Goal: Task Accomplishment & Management: Complete application form

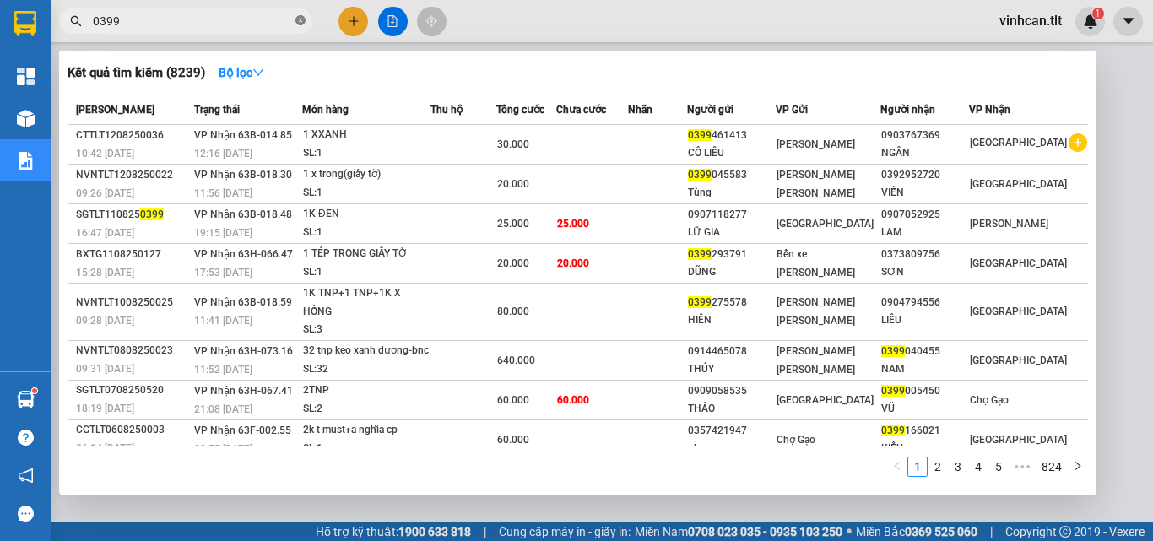
click at [300, 17] on icon "close-circle" at bounding box center [300, 20] width 10 height 10
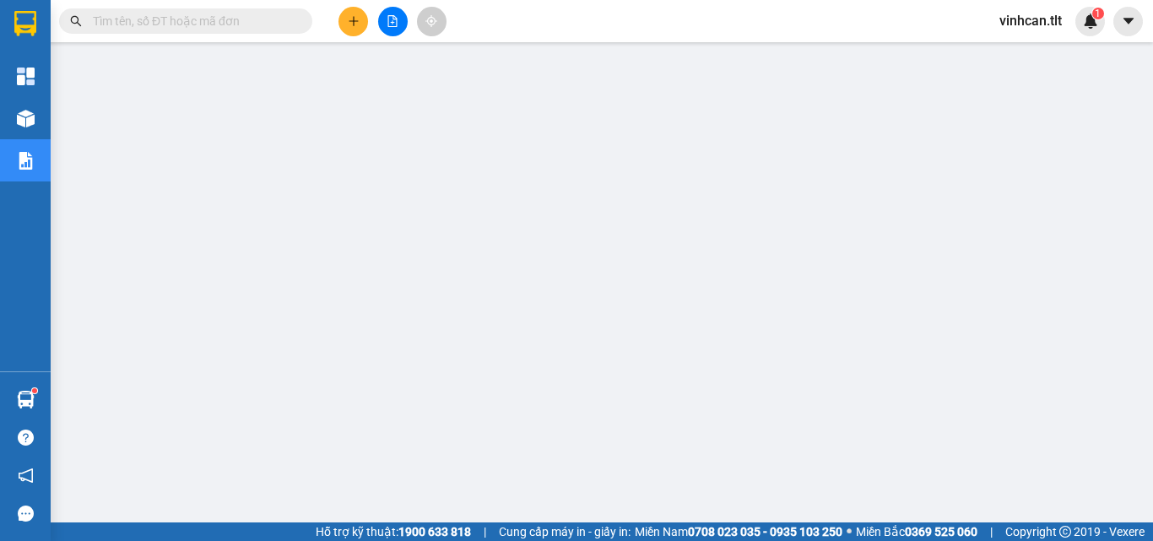
click at [203, 21] on input "text" at bounding box center [192, 21] width 199 height 19
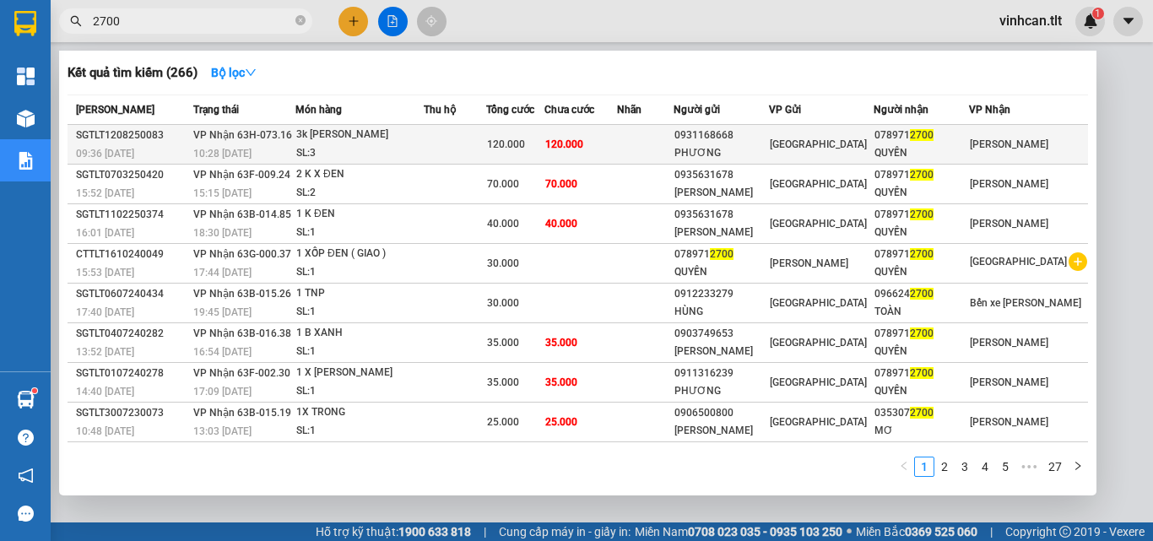
type input "2700"
click at [753, 144] on div "PHƯƠNG" at bounding box center [721, 153] width 94 height 18
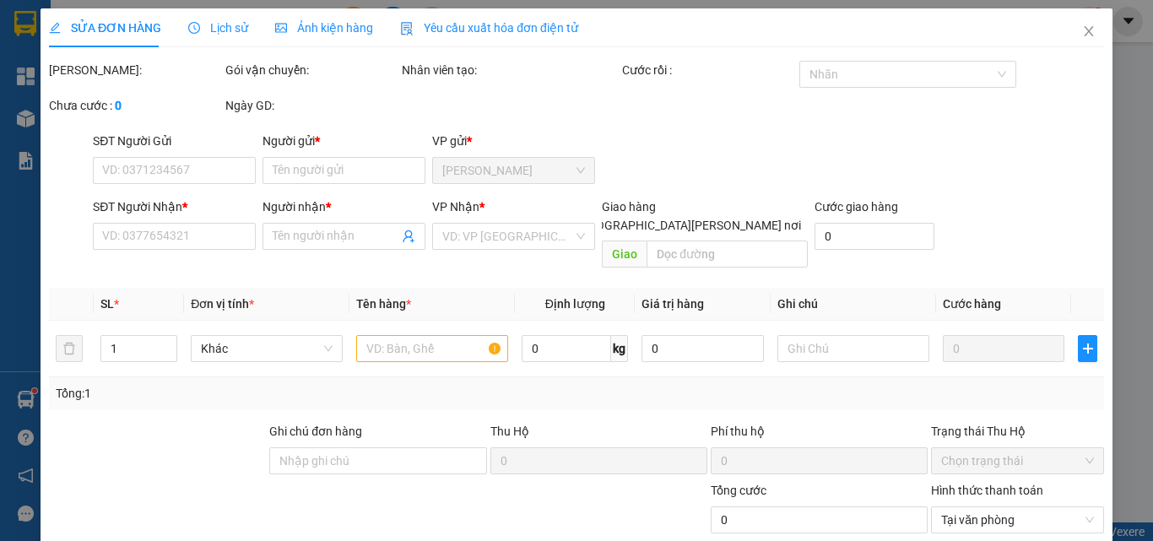
type input "0931168668"
type input "PHƯƠNG"
type input "0789712700"
type input "QUYẾN"
type input "120.000"
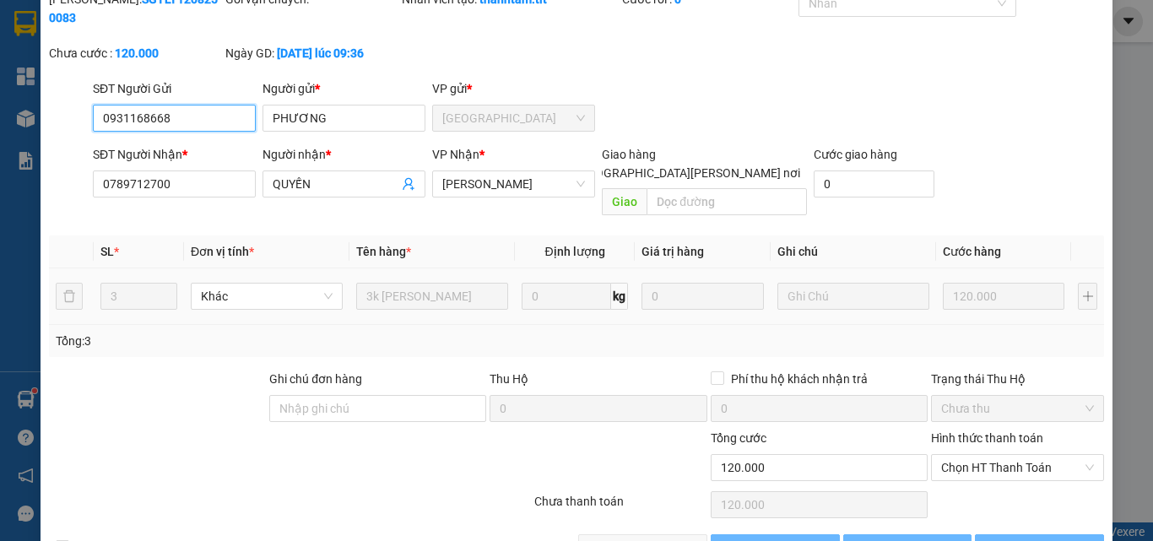
scroll to position [81, 0]
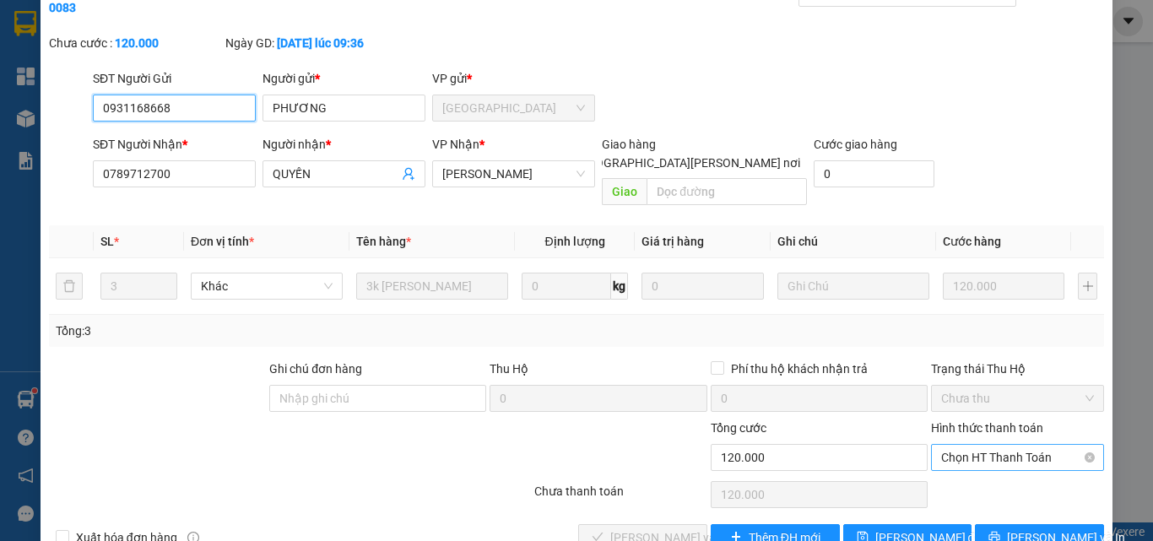
click at [970, 445] on span "Chọn HT Thanh Toán" at bounding box center [1017, 457] width 153 height 25
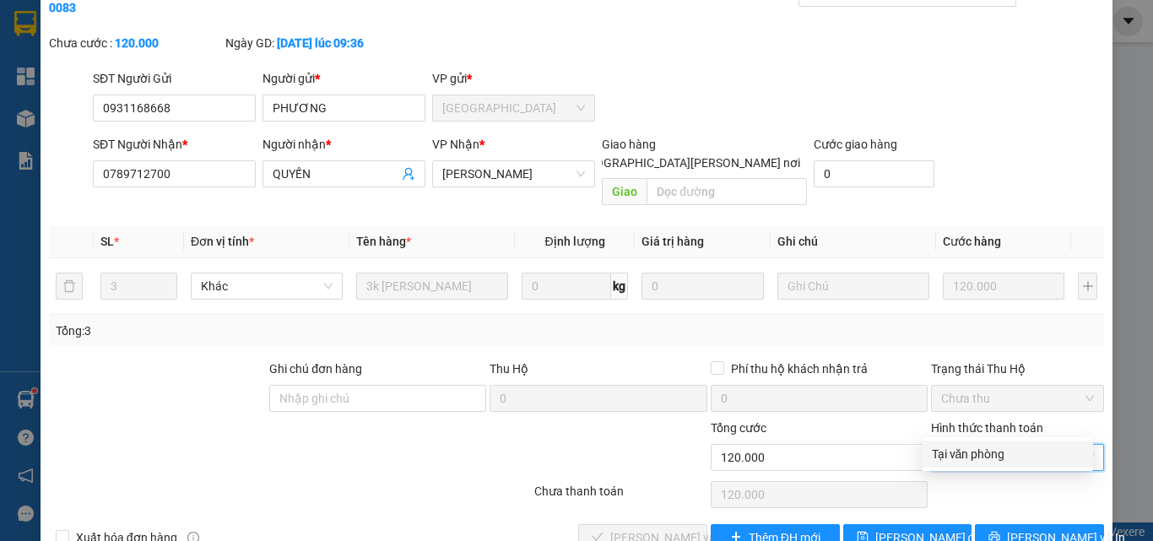
drag, startPoint x: 978, startPoint y: 451, endPoint x: 949, endPoint y: 463, distance: 32.1
click at [978, 452] on div "Tại văn phòng" at bounding box center [1007, 454] width 151 height 19
type input "0"
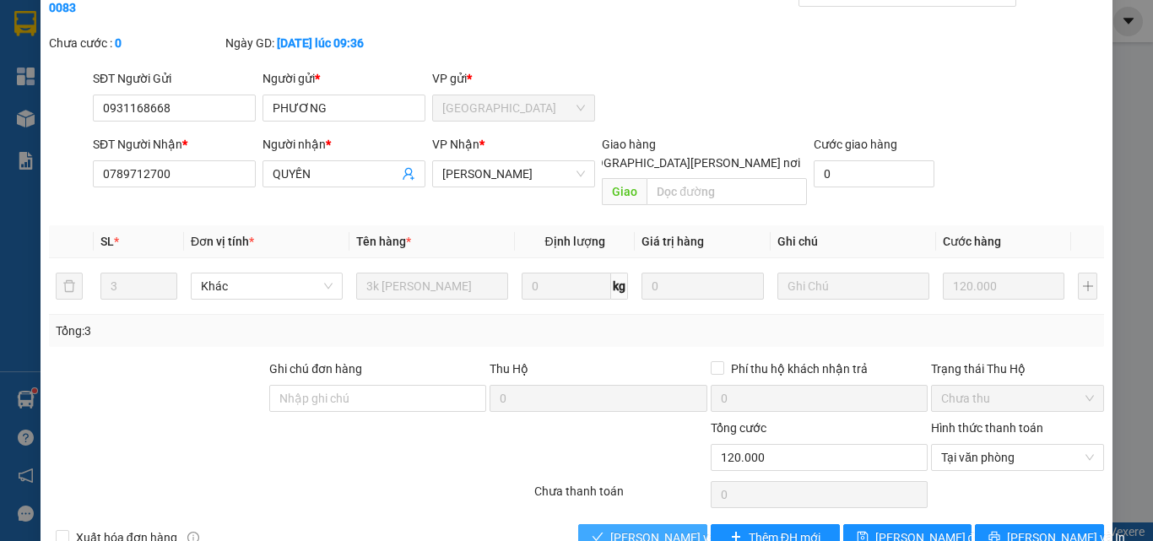
click at [663, 528] on span "[PERSON_NAME] và [PERSON_NAME] hàng" at bounding box center [724, 537] width 228 height 19
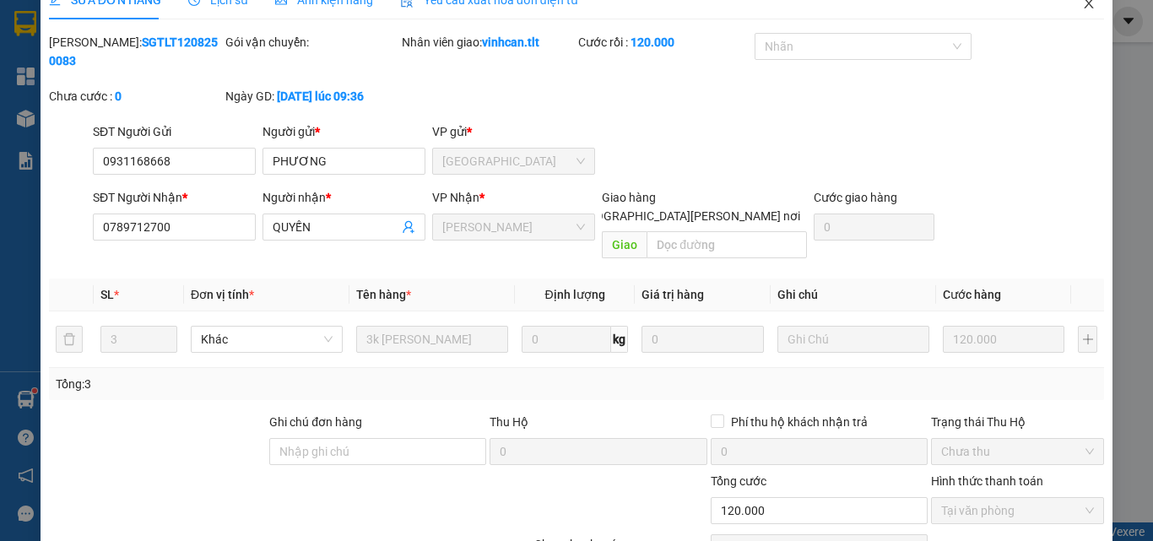
scroll to position [0, 0]
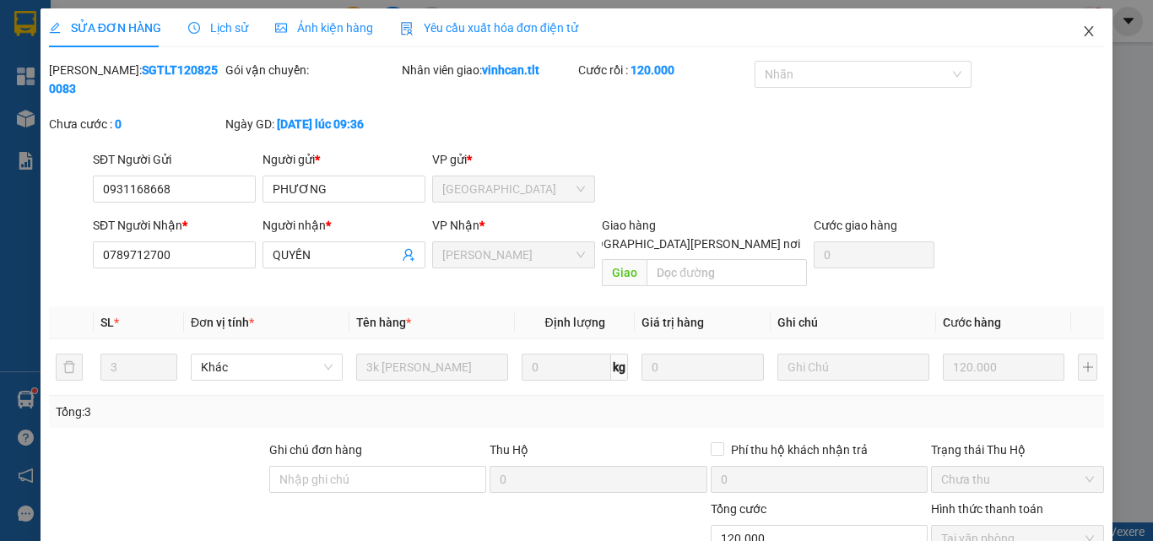
click at [1082, 25] on icon "close" at bounding box center [1089, 31] width 14 height 14
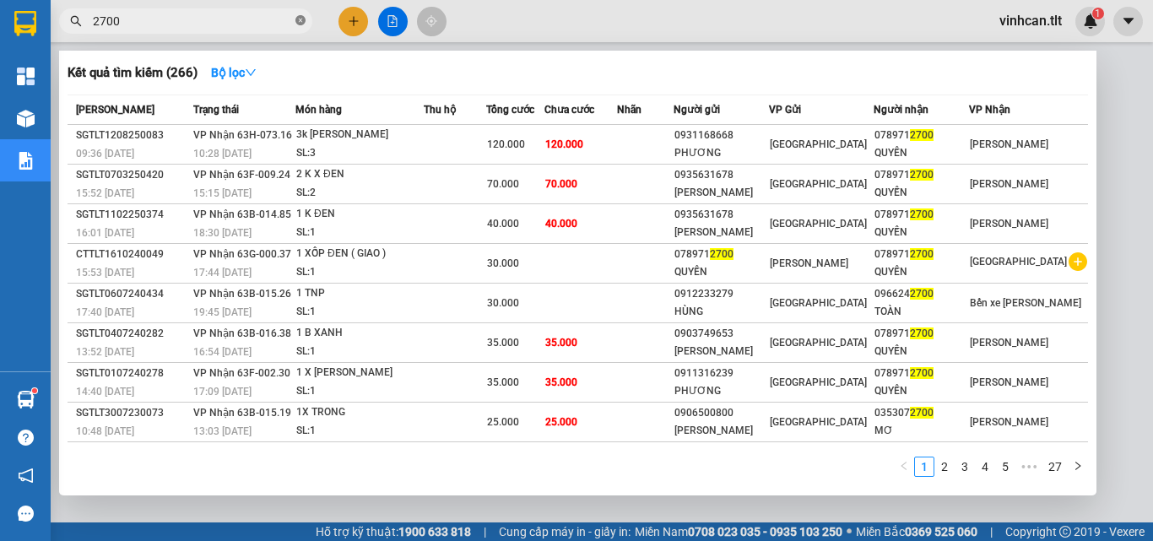
click at [300, 20] on icon "close-circle" at bounding box center [300, 20] width 10 height 10
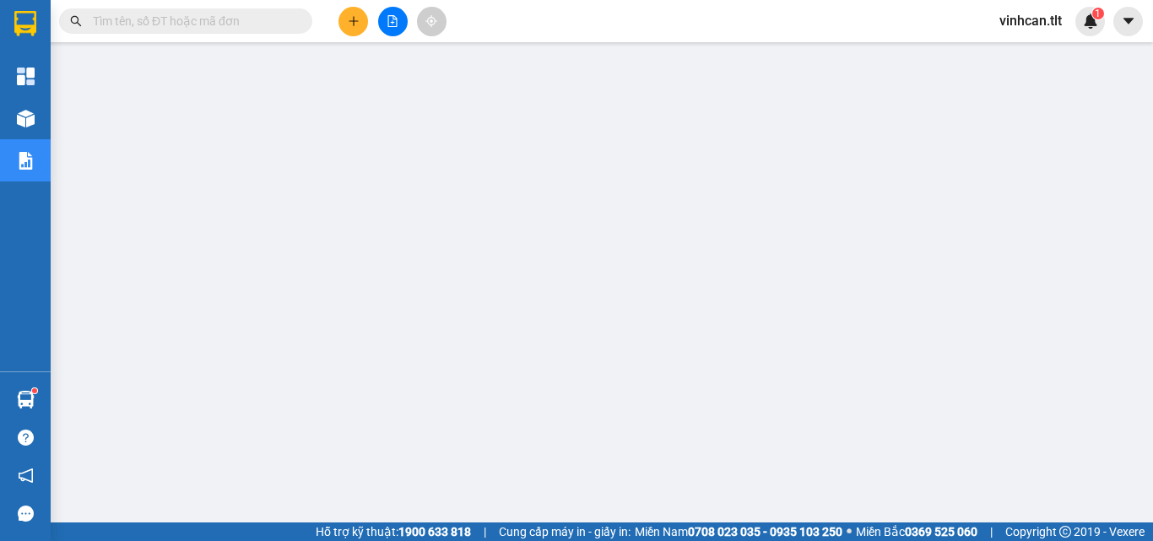
click at [278, 24] on input "text" at bounding box center [192, 21] width 199 height 19
click at [215, 24] on input "text" at bounding box center [192, 21] width 199 height 19
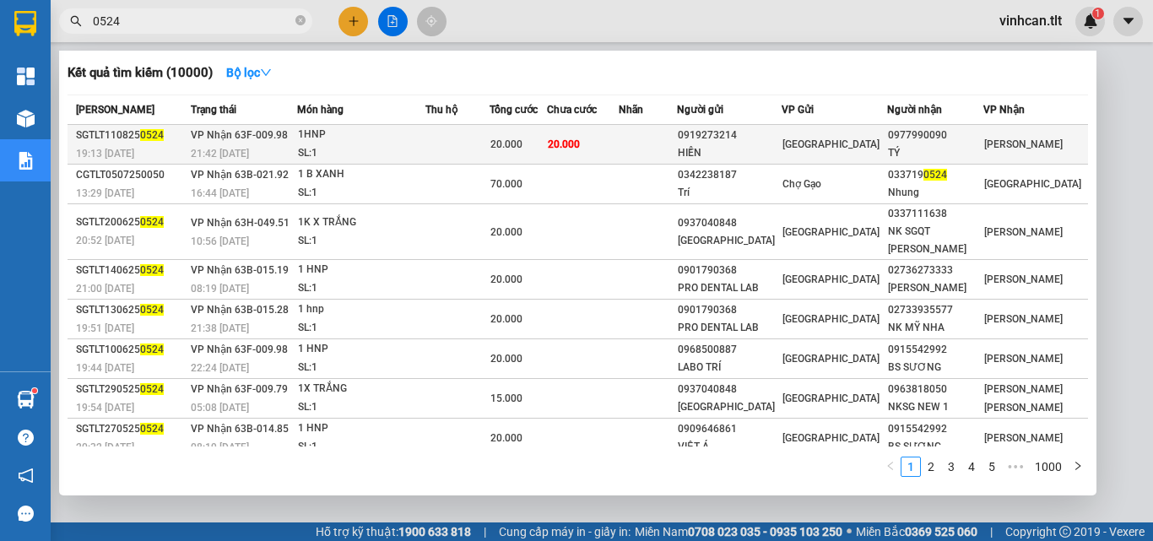
type input "0524"
click at [762, 138] on div "0919273214" at bounding box center [729, 136] width 103 height 18
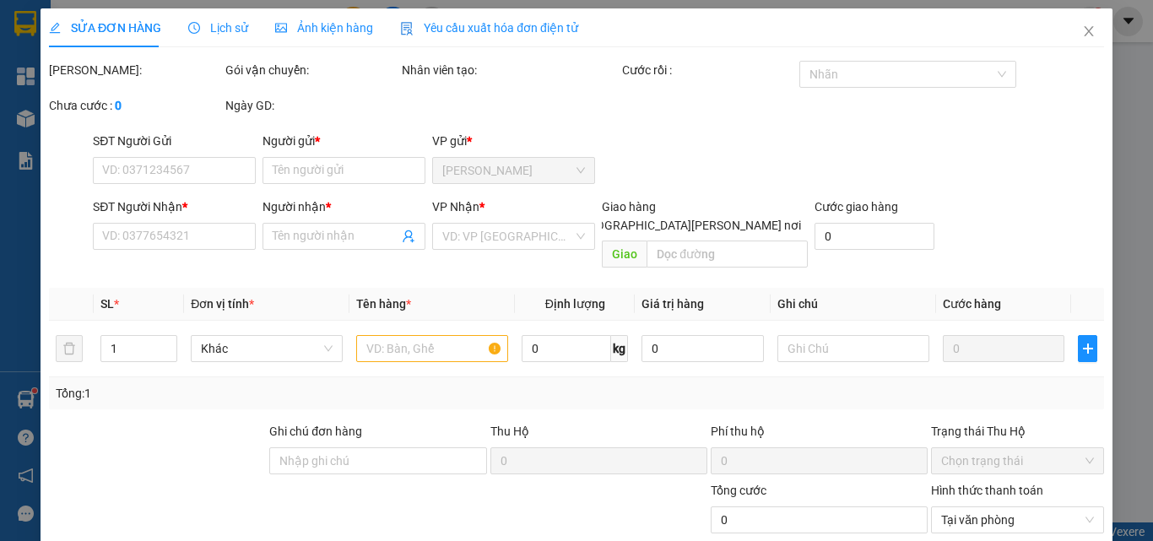
type input "0919273214"
type input "HIỀN"
type input "0977990090"
type input "TÝ"
type input "20.000"
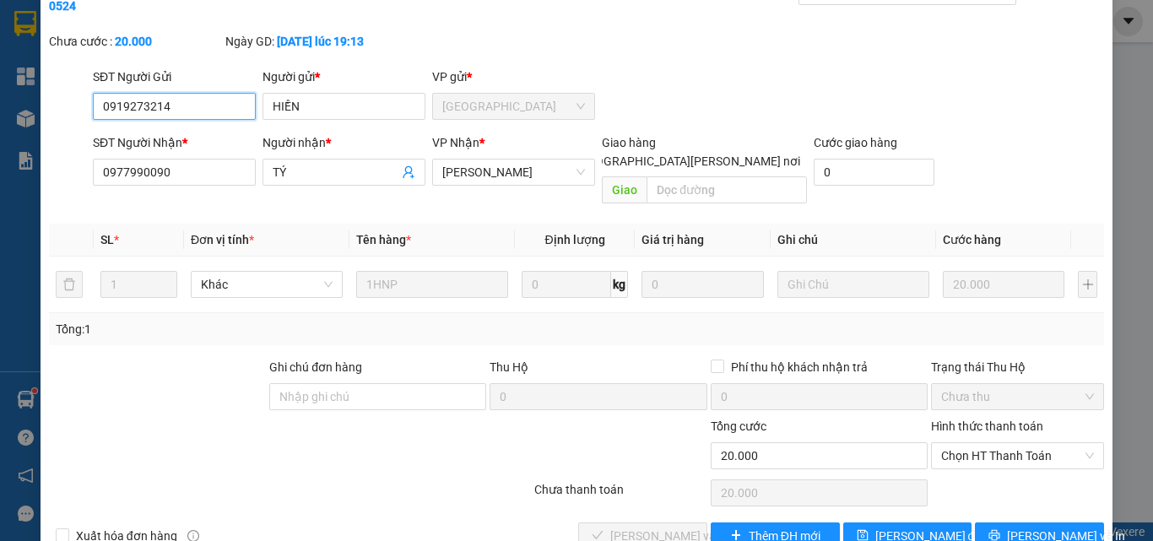
scroll to position [87, 0]
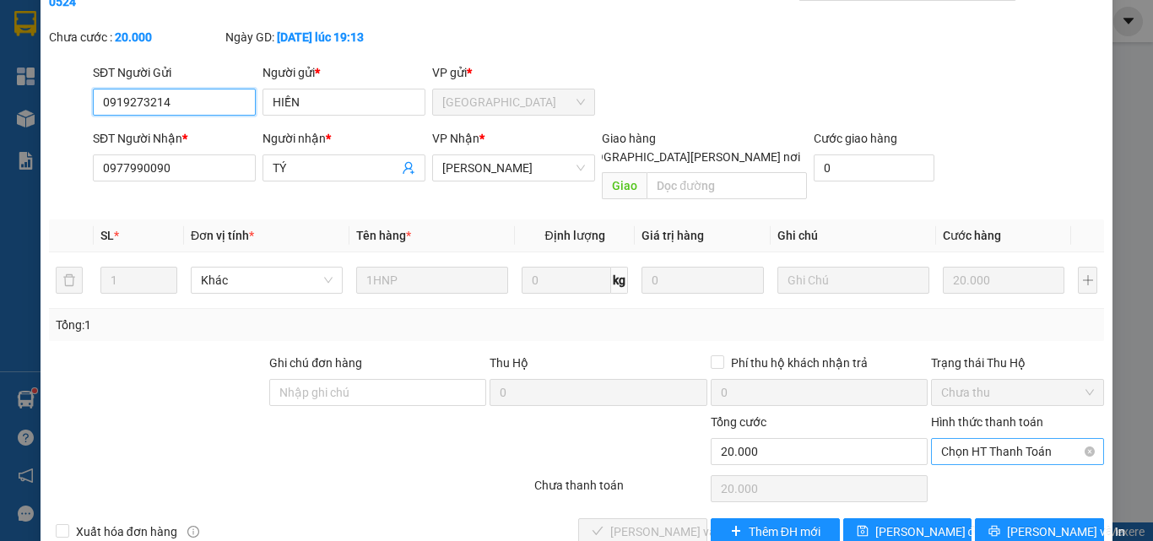
click at [963, 439] on span "Chọn HT Thanh Toán" at bounding box center [1017, 451] width 153 height 25
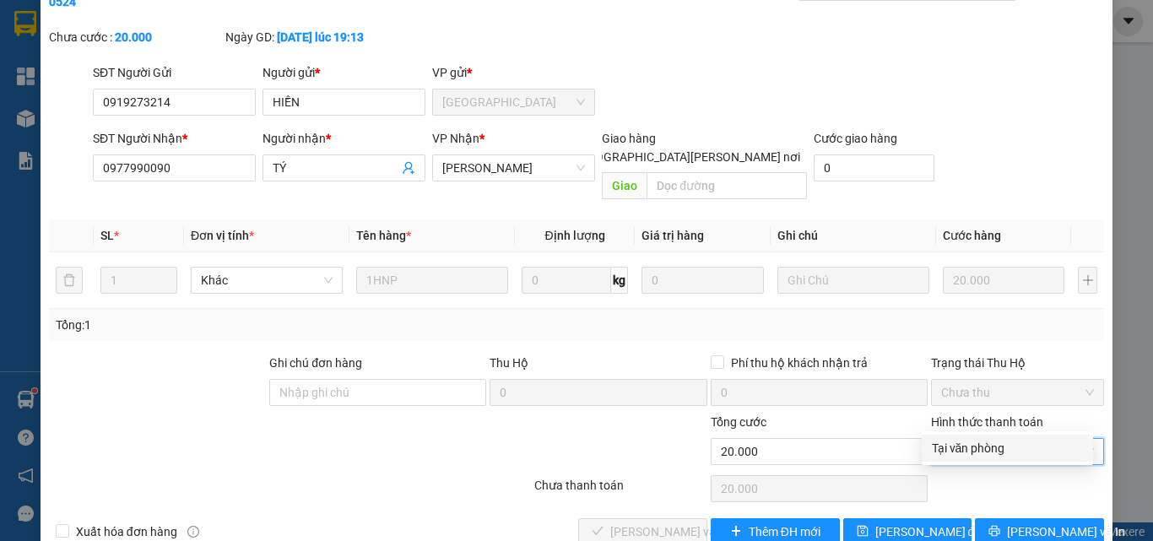
drag, startPoint x: 967, startPoint y: 444, endPoint x: 933, endPoint y: 460, distance: 38.1
click at [965, 447] on div "Tại văn phòng" at bounding box center [1007, 448] width 151 height 19
type input "0"
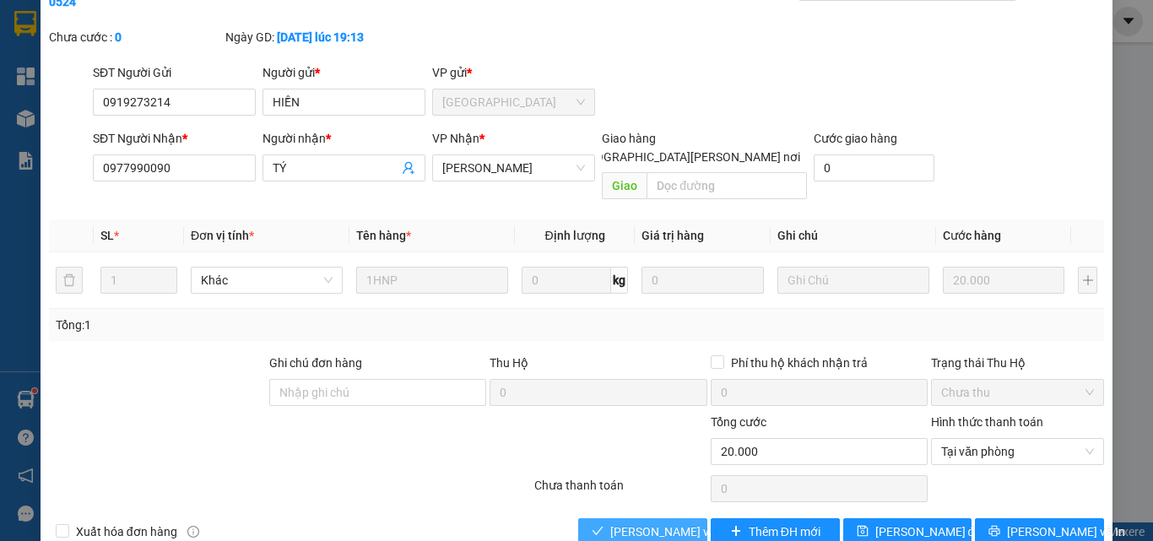
click at [652, 522] on span "[PERSON_NAME] và [PERSON_NAME] hàng" at bounding box center [724, 531] width 228 height 19
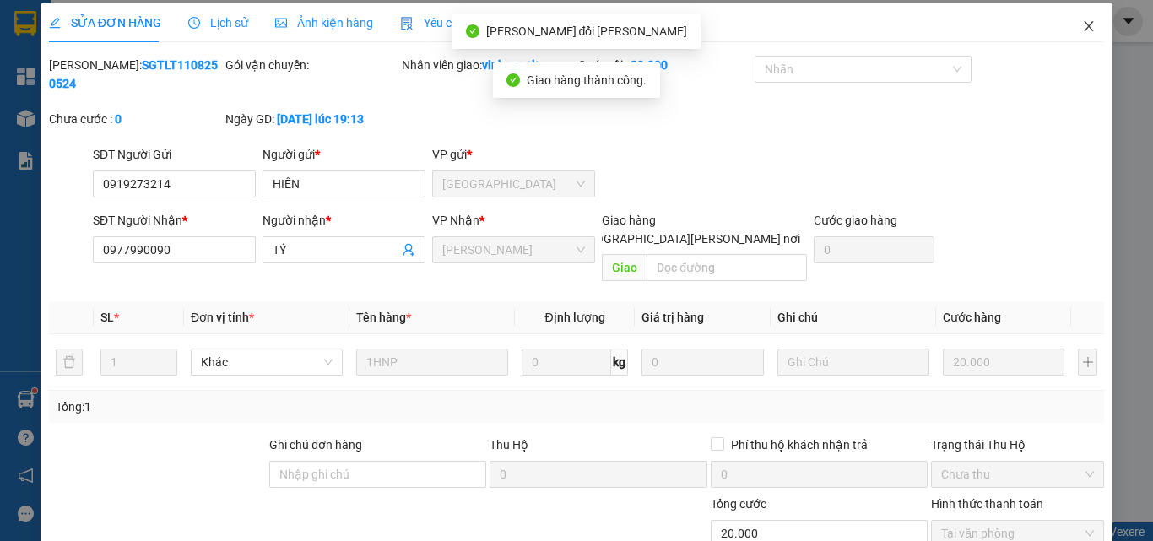
scroll to position [0, 0]
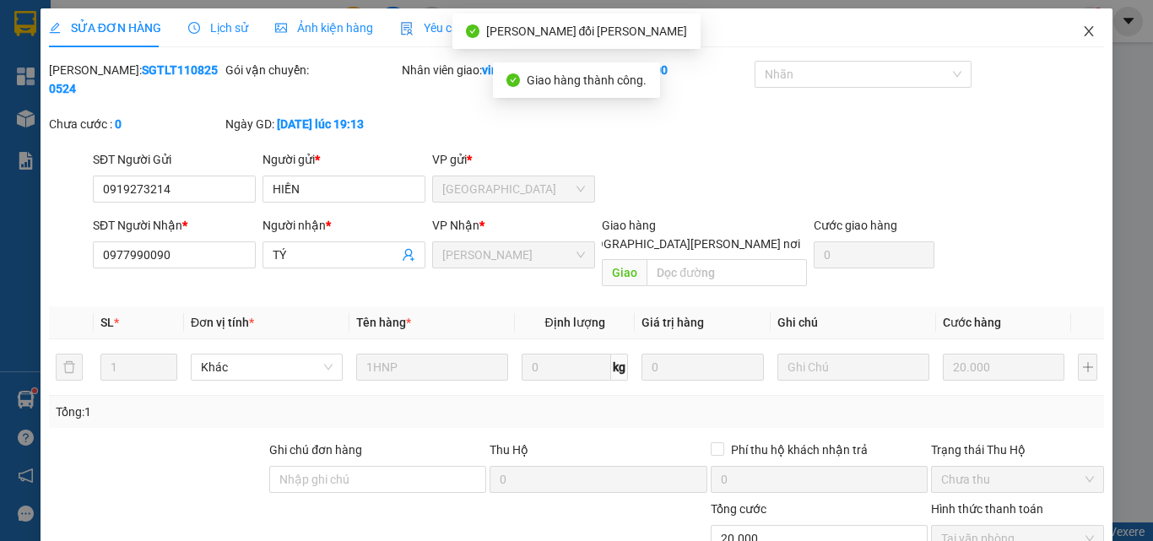
click at [1082, 30] on icon "close" at bounding box center [1089, 31] width 14 height 14
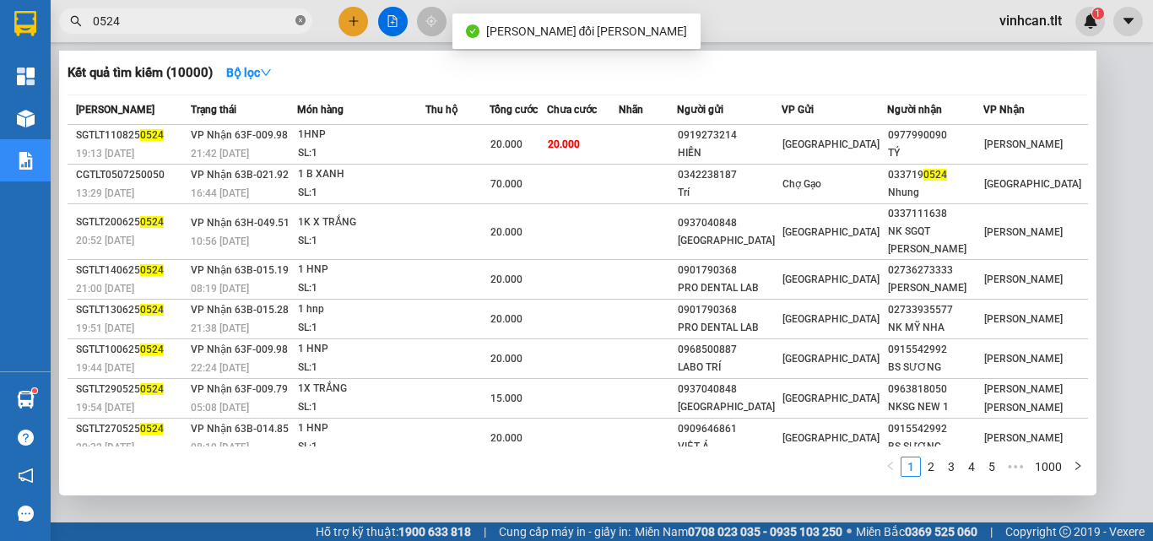
click at [302, 19] on icon "close-circle" at bounding box center [300, 20] width 10 height 10
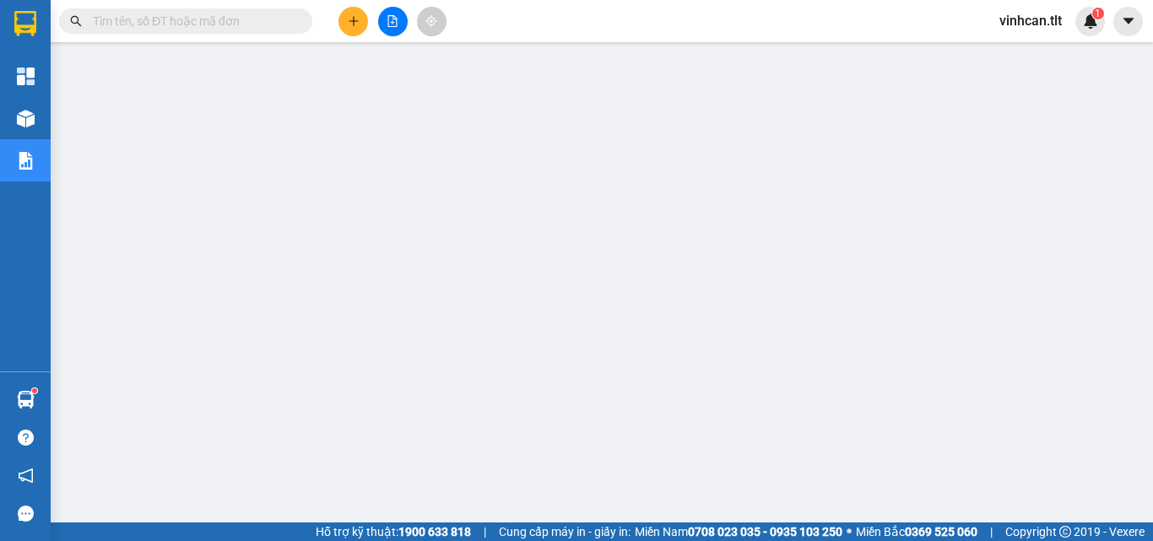
click at [258, 17] on input "text" at bounding box center [192, 21] width 199 height 19
click at [255, 23] on input "text" at bounding box center [192, 21] width 199 height 19
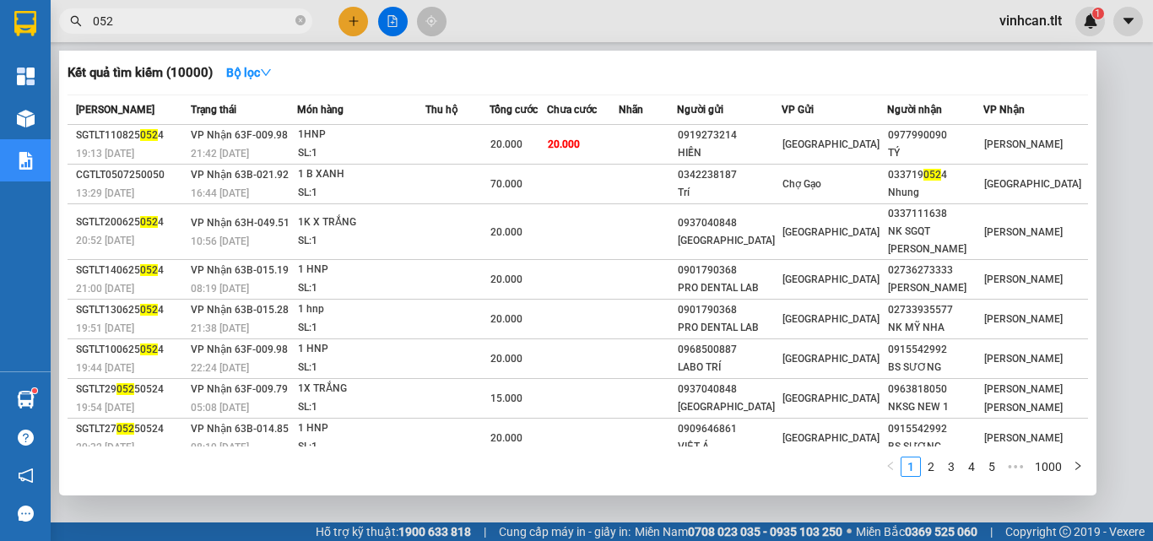
type input "0524"
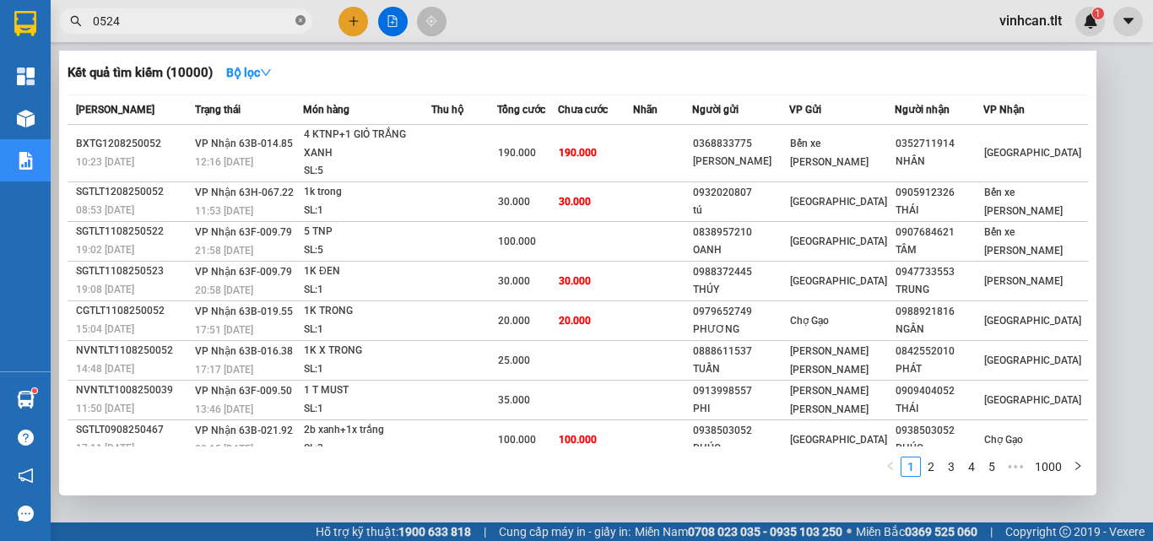
click at [300, 16] on icon "close-circle" at bounding box center [300, 20] width 10 height 10
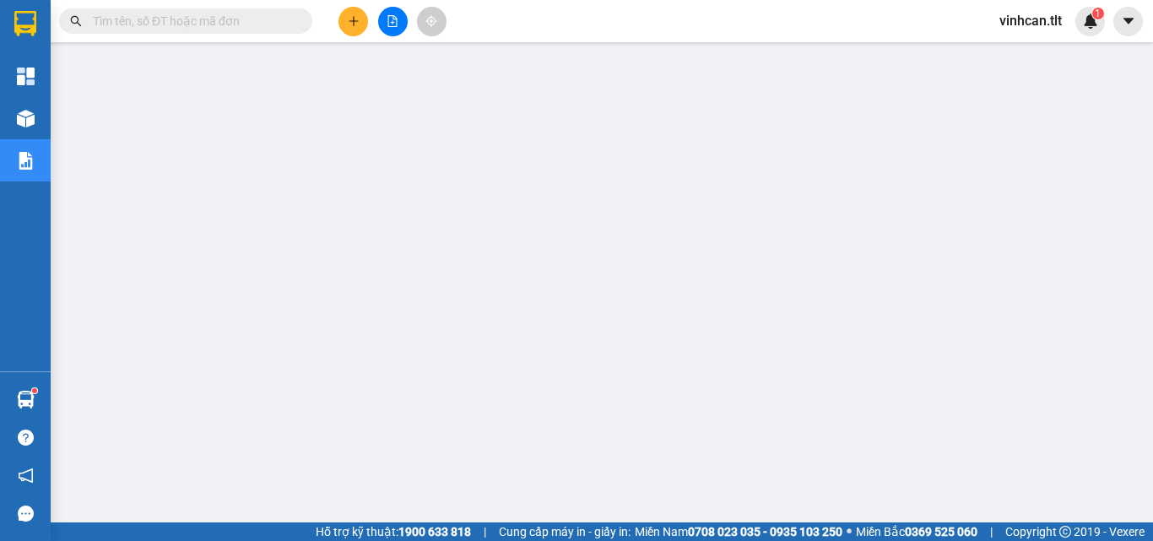
click at [247, 24] on input "text" at bounding box center [192, 21] width 199 height 19
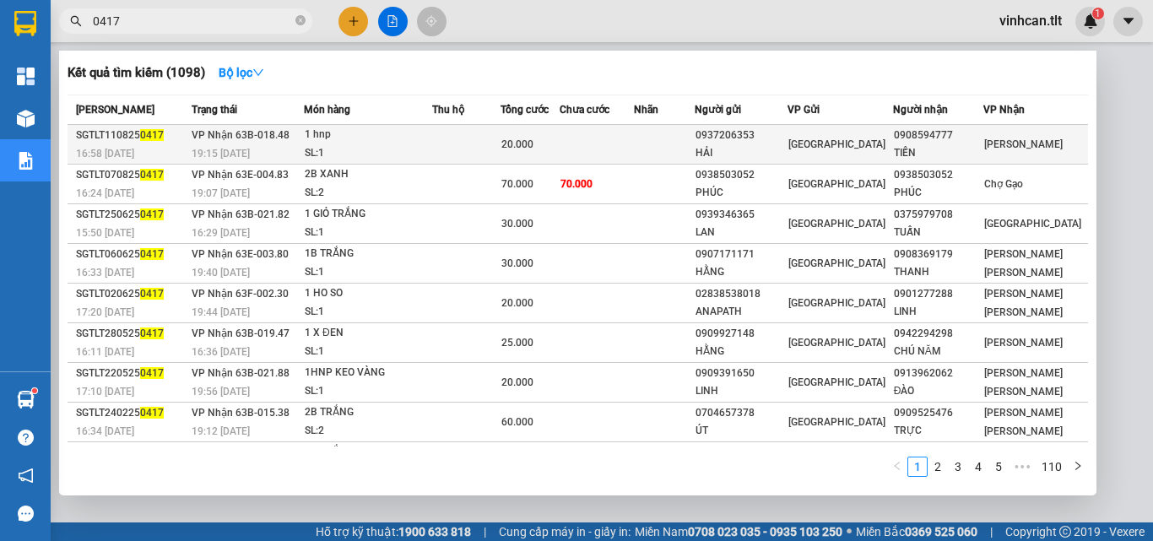
type input "0417"
click at [749, 143] on div "0937206353" at bounding box center [740, 136] width 91 height 18
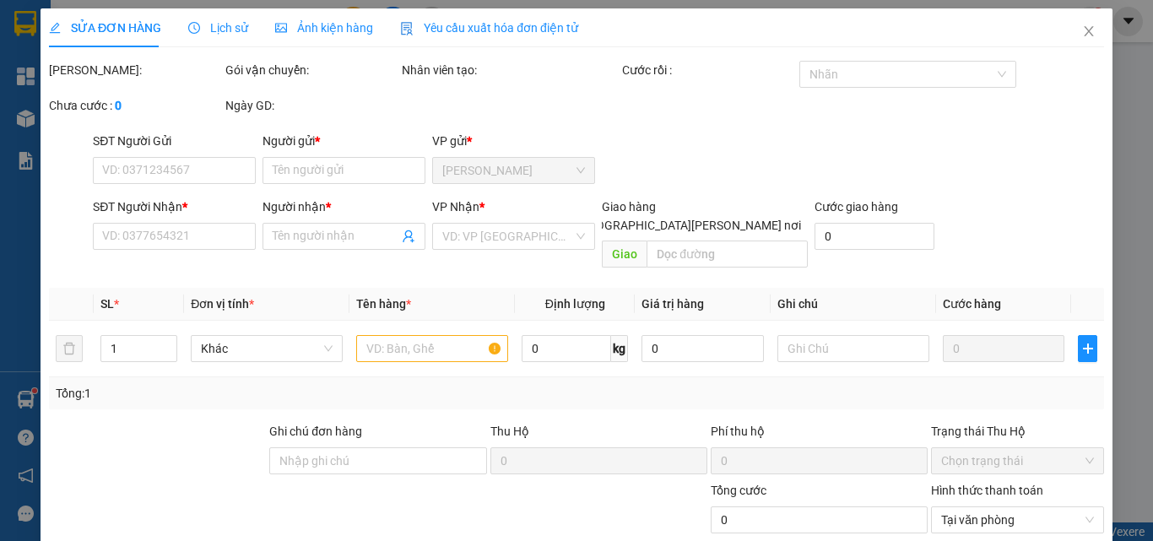
type input "0937206353"
type input "HẢI"
type input "0908594777"
type input "TIẾN"
type input "20.000"
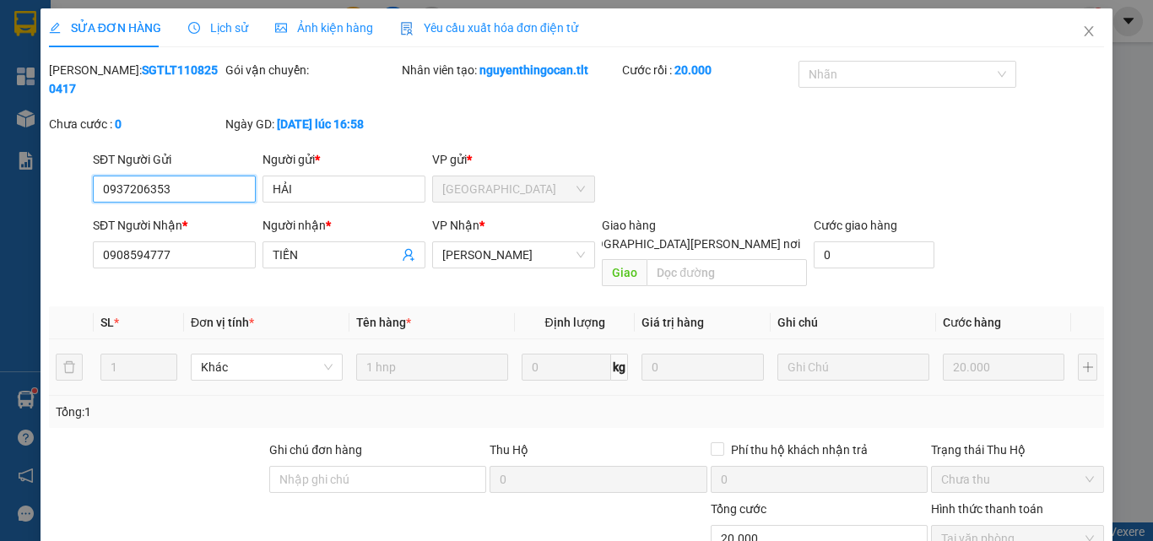
scroll to position [84, 0]
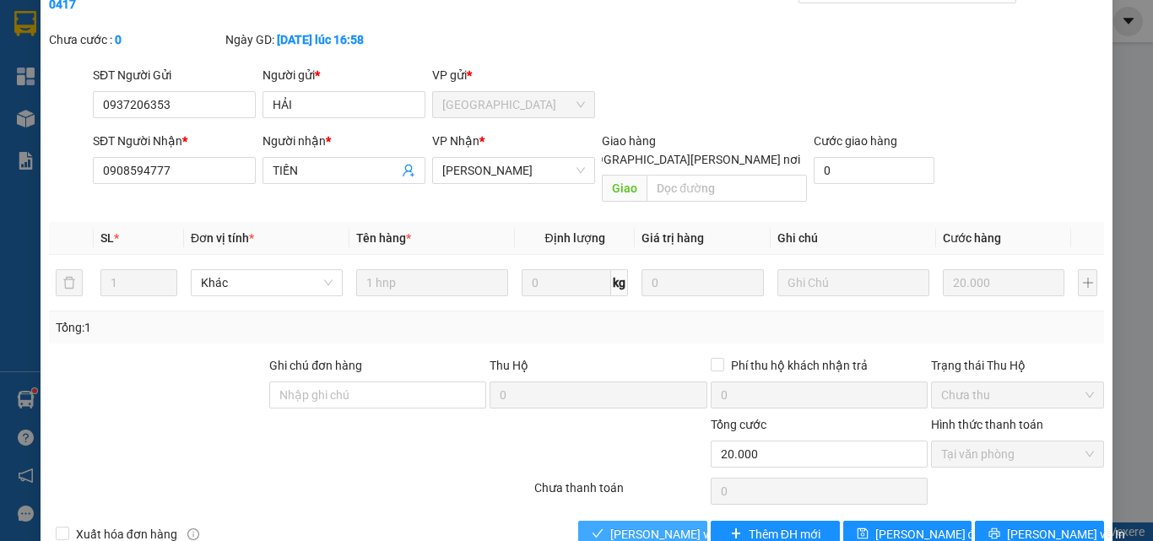
click at [666, 521] on button "[PERSON_NAME] và [PERSON_NAME] hàng" at bounding box center [642, 534] width 129 height 27
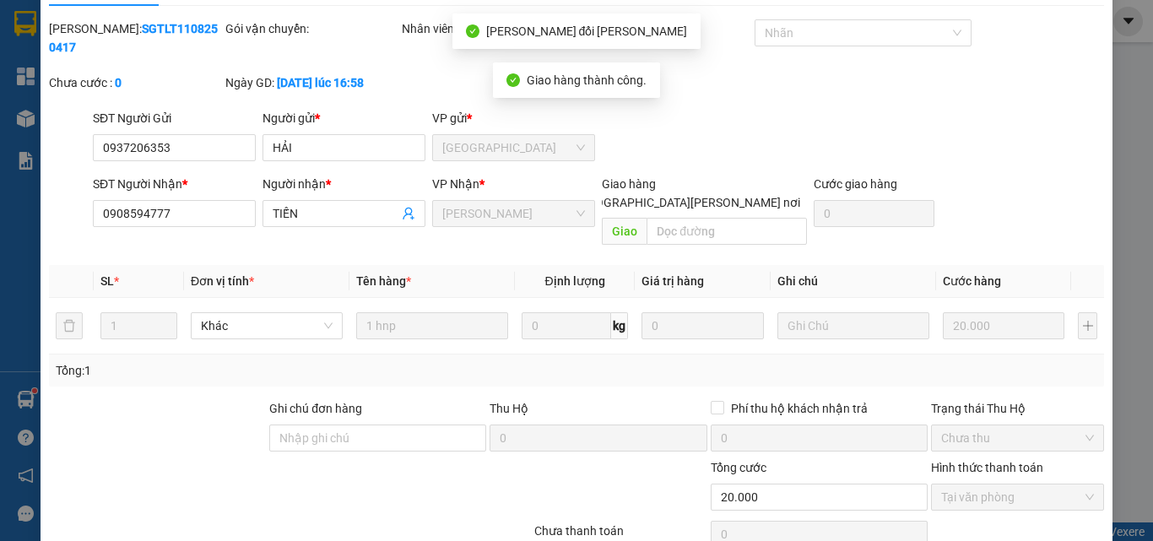
scroll to position [0, 0]
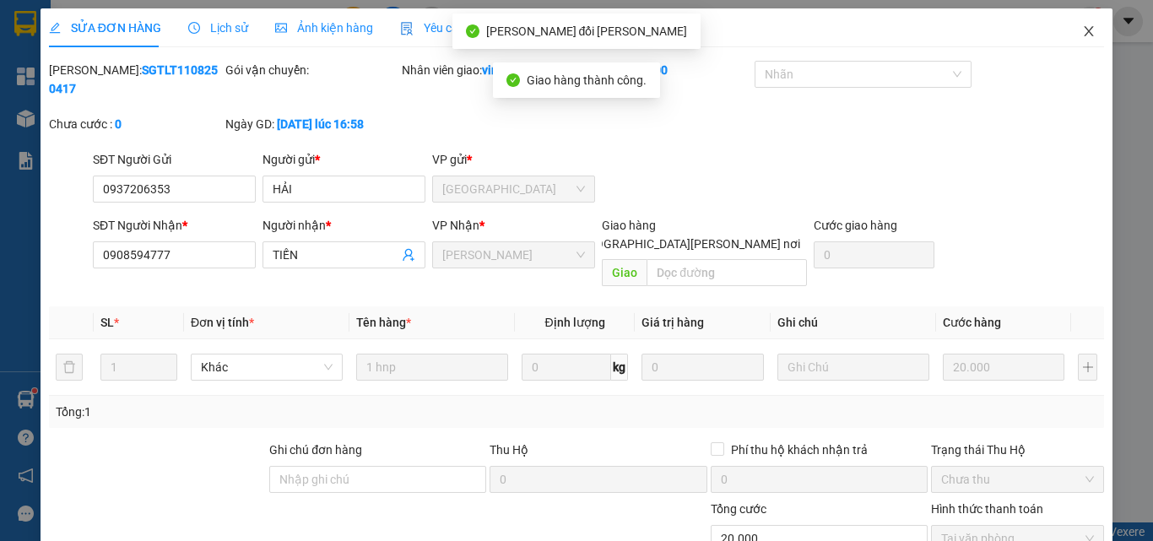
click at [1082, 32] on icon "close" at bounding box center [1089, 31] width 14 height 14
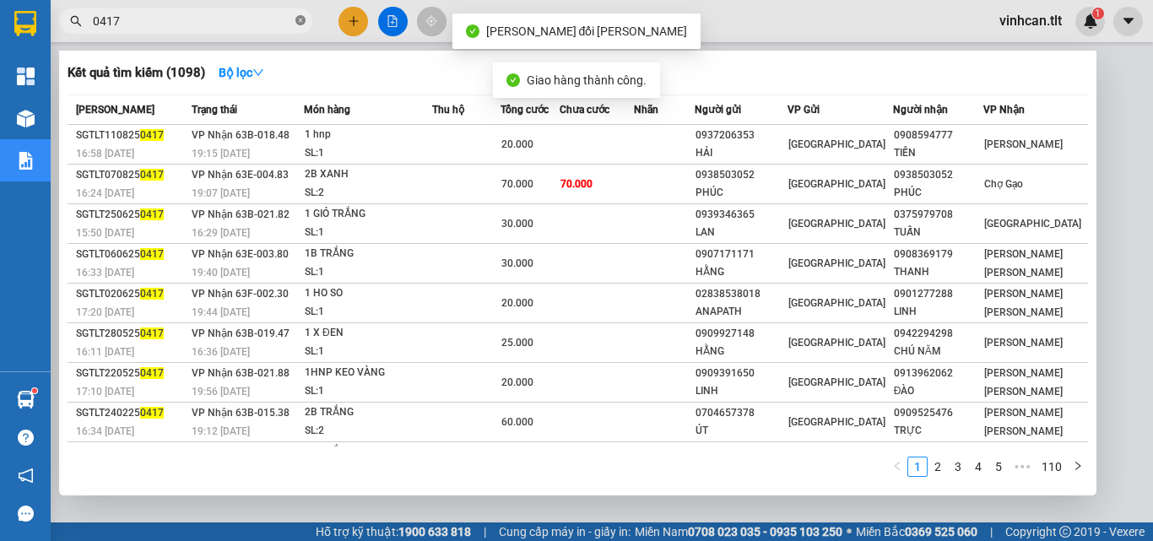
click at [301, 23] on icon "close-circle" at bounding box center [300, 20] width 10 height 10
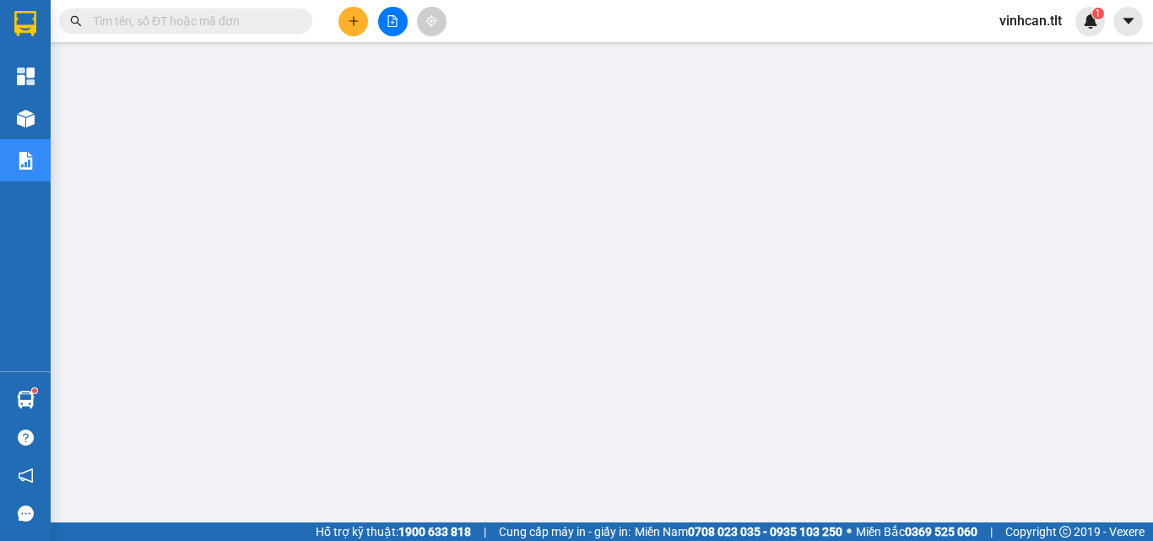
click at [272, 30] on input "text" at bounding box center [192, 21] width 199 height 19
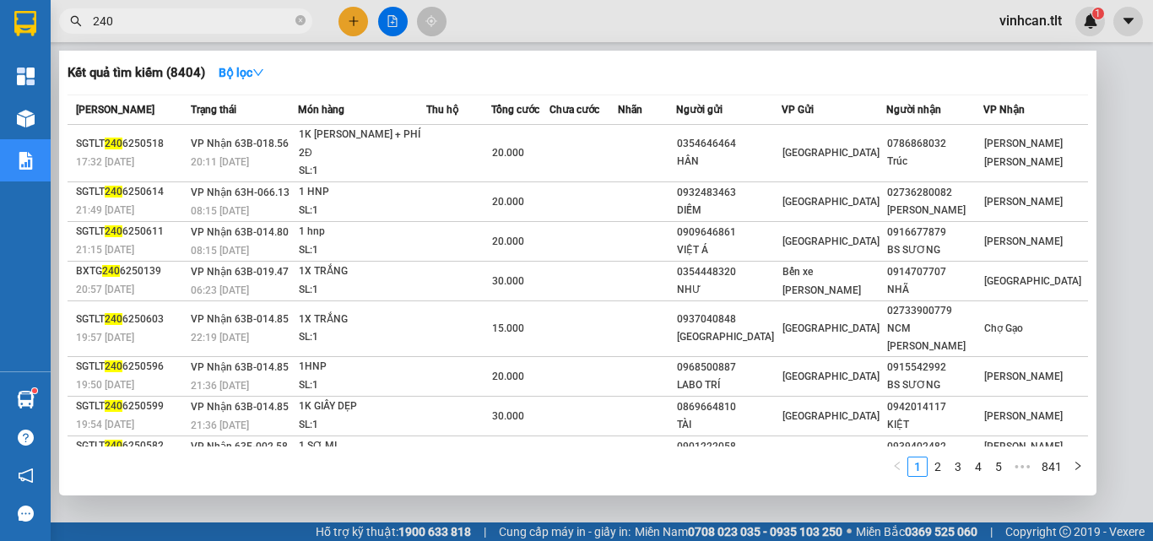
type input "2405"
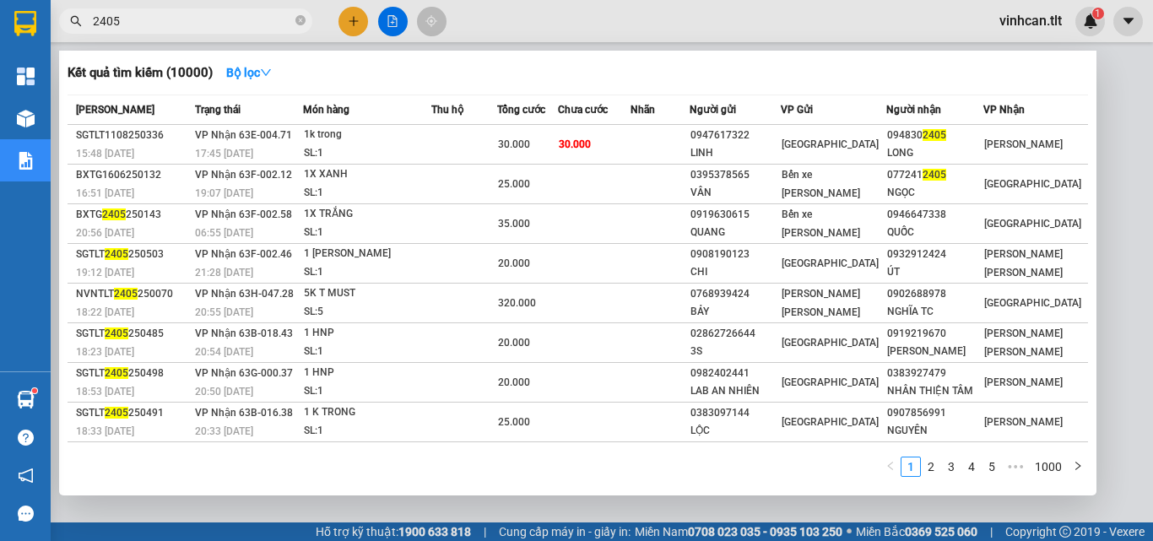
click at [300, 18] on span at bounding box center [300, 22] width 10 height 16
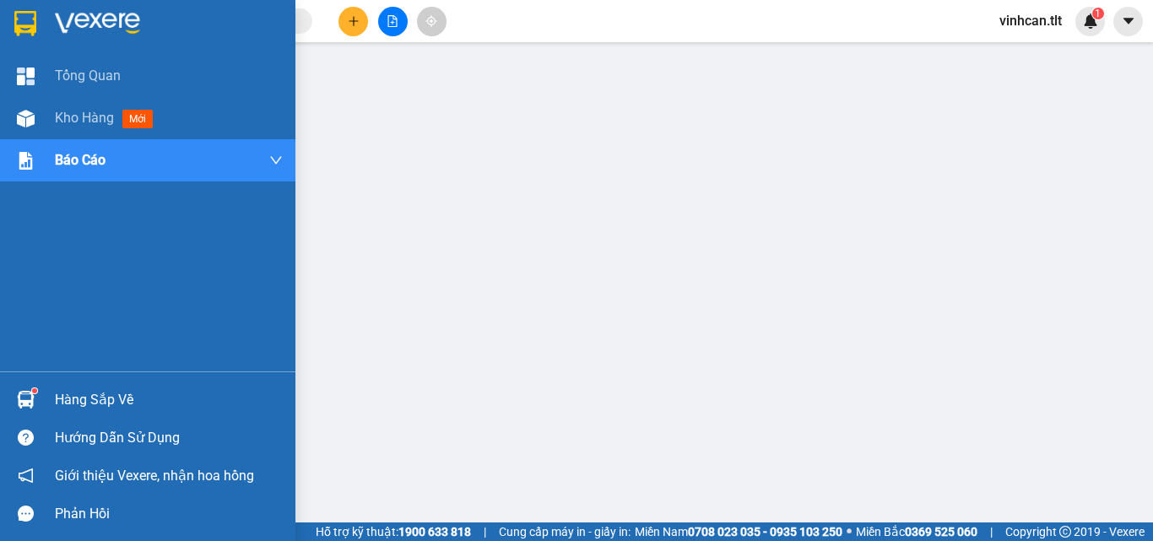
drag, startPoint x: 89, startPoint y: 407, endPoint x: 100, endPoint y: 398, distance: 13.8
click at [95, 403] on div "Hàng sắp về" at bounding box center [169, 399] width 228 height 25
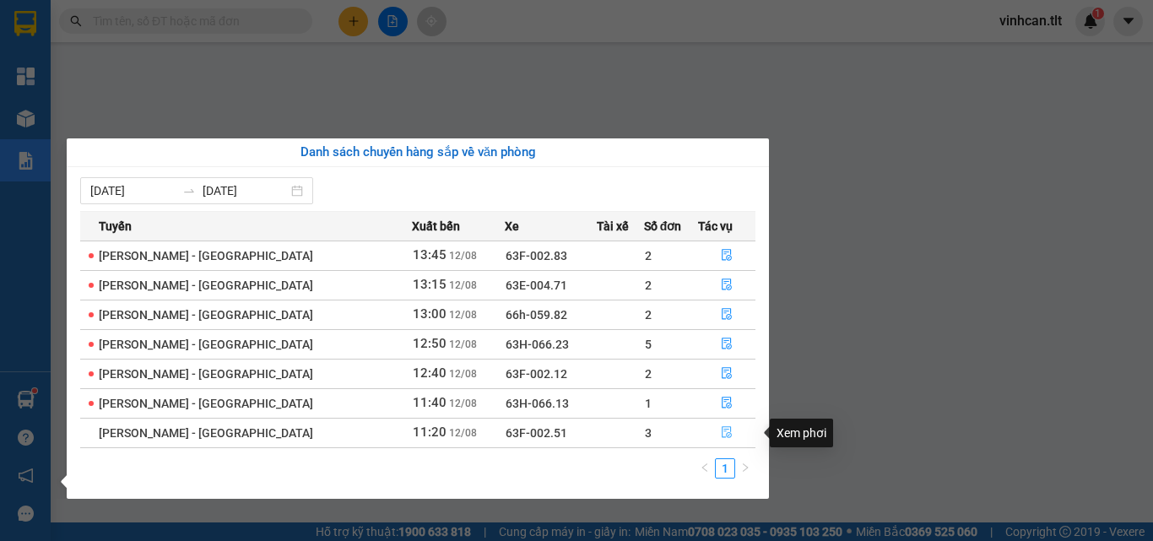
click at [722, 435] on icon "file-done" at bounding box center [727, 433] width 10 height 12
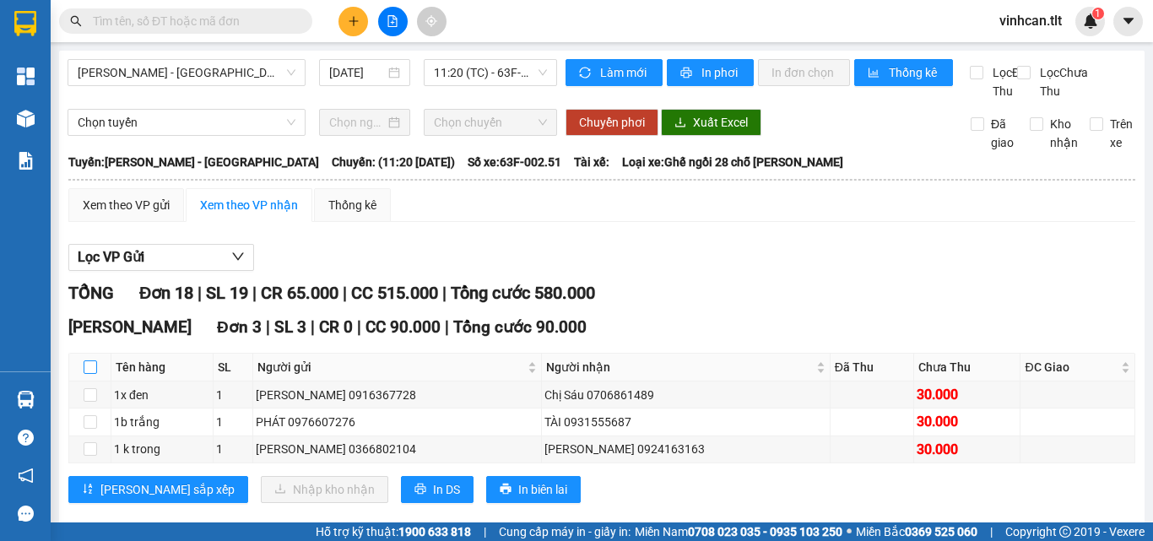
click at [86, 374] on input "checkbox" at bounding box center [91, 367] width 14 height 14
checkbox input "true"
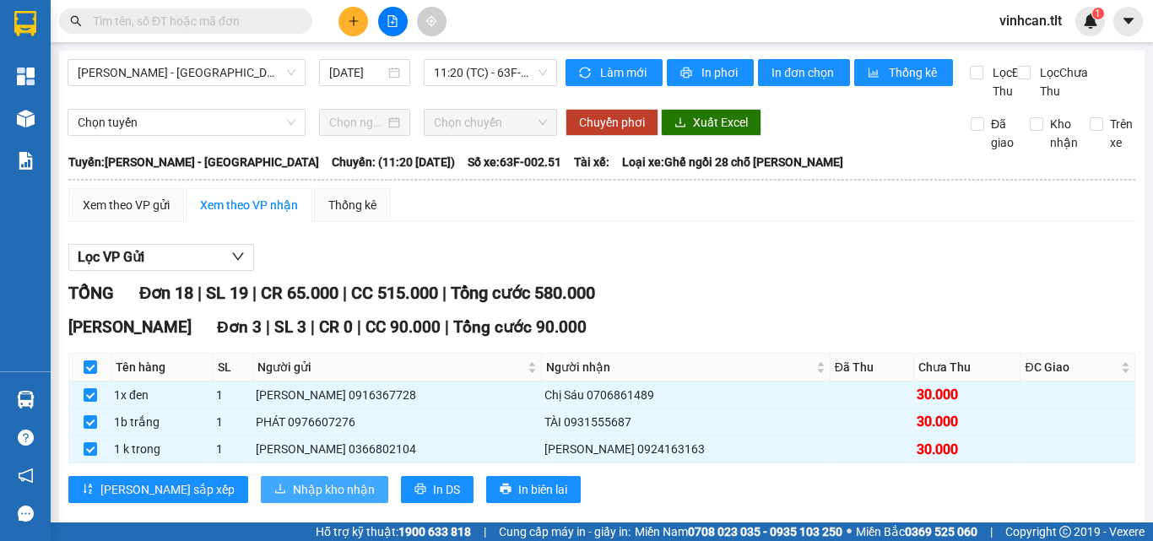
click at [293, 499] on span "Nhập kho nhận" at bounding box center [334, 489] width 82 height 19
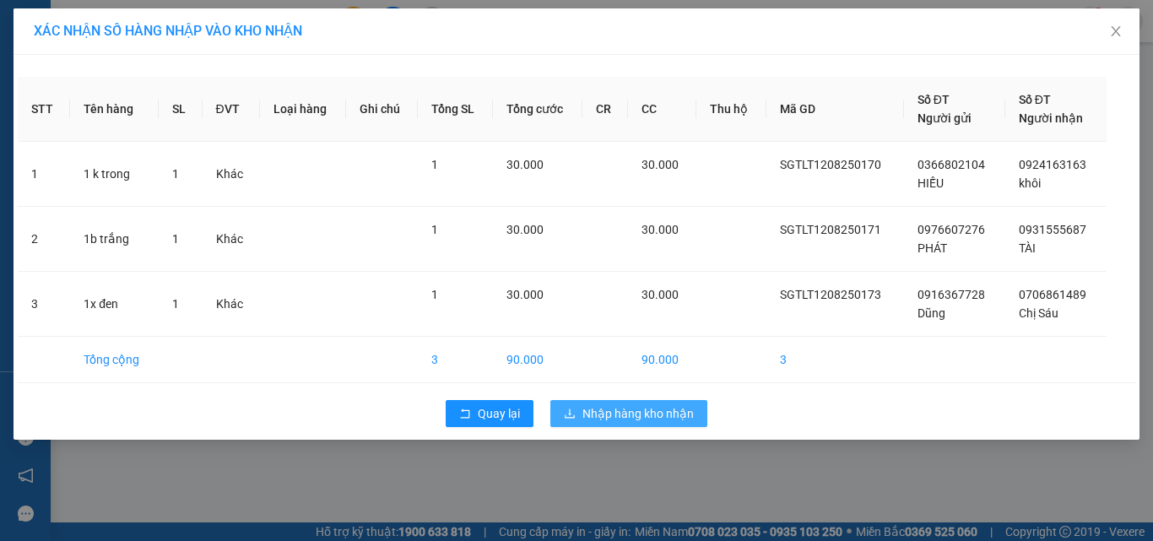
click at [638, 407] on span "Nhập hàng kho nhận" at bounding box center [637, 413] width 111 height 19
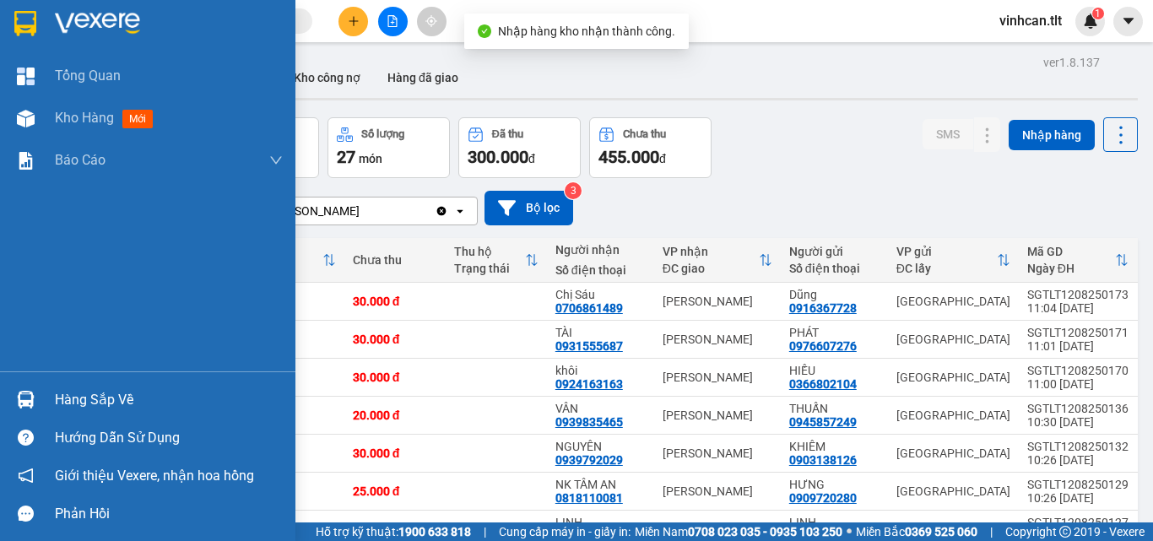
drag, startPoint x: 71, startPoint y: 398, endPoint x: 129, endPoint y: 397, distance: 58.3
click at [72, 398] on div "Hàng sắp về" at bounding box center [169, 399] width 228 height 25
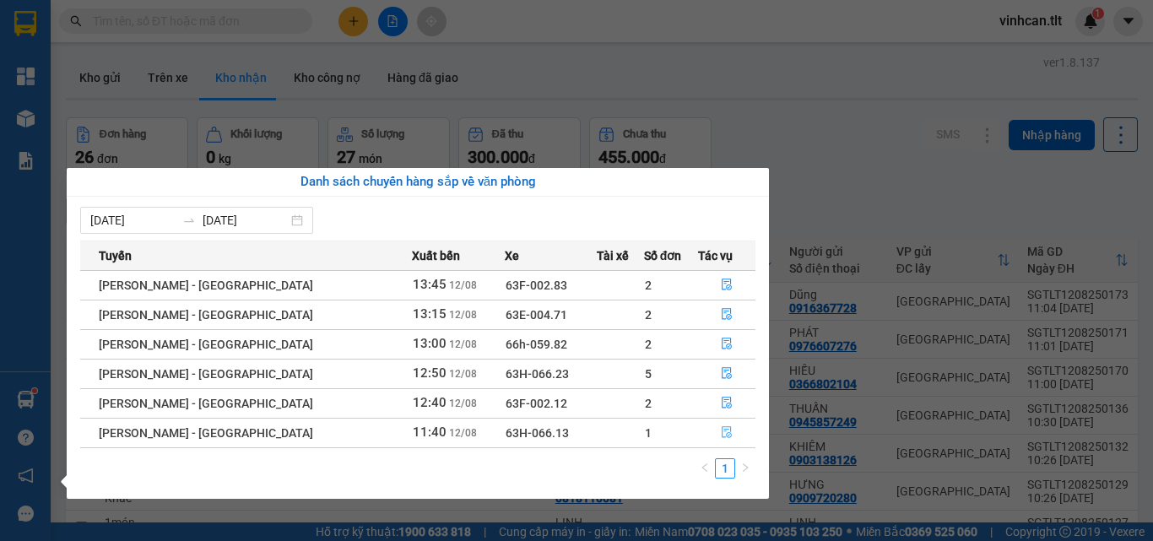
click at [718, 424] on button "button" at bounding box center [727, 432] width 56 height 27
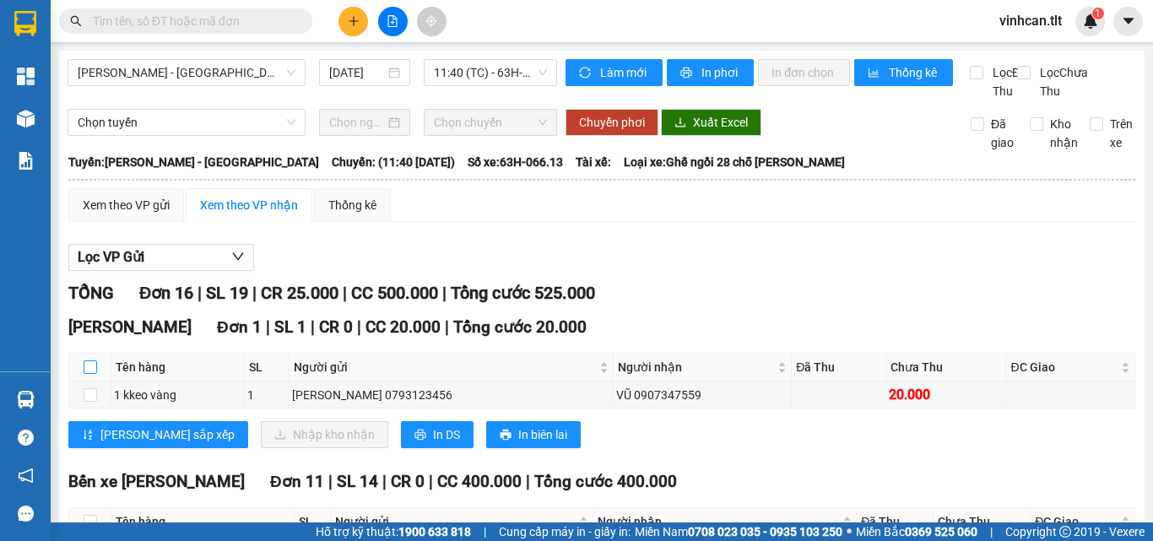
click at [89, 374] on input "checkbox" at bounding box center [91, 367] width 14 height 14
checkbox input "true"
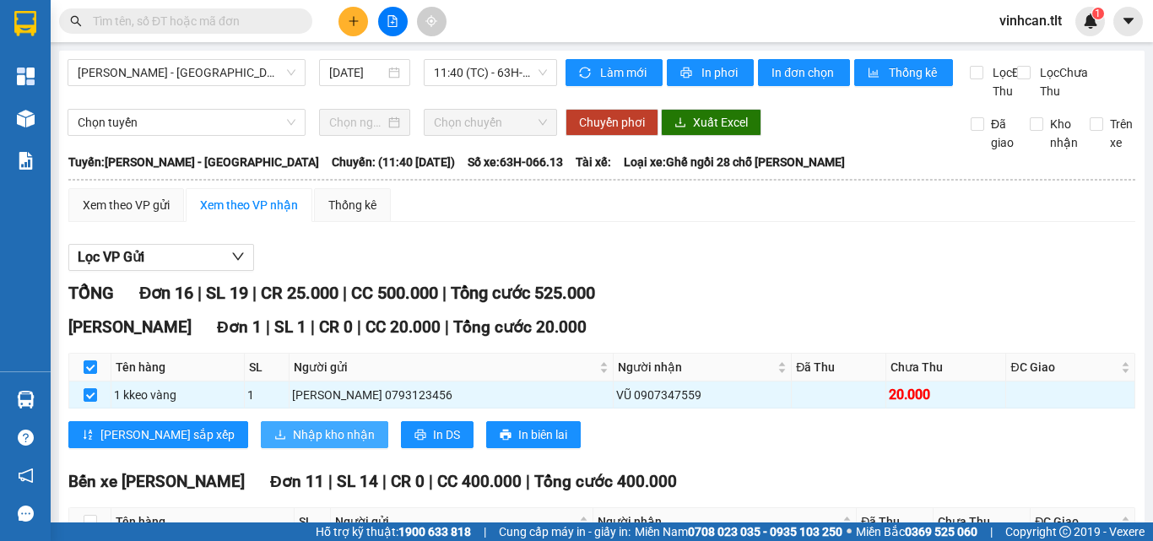
click at [293, 444] on span "Nhập kho nhận" at bounding box center [334, 434] width 82 height 19
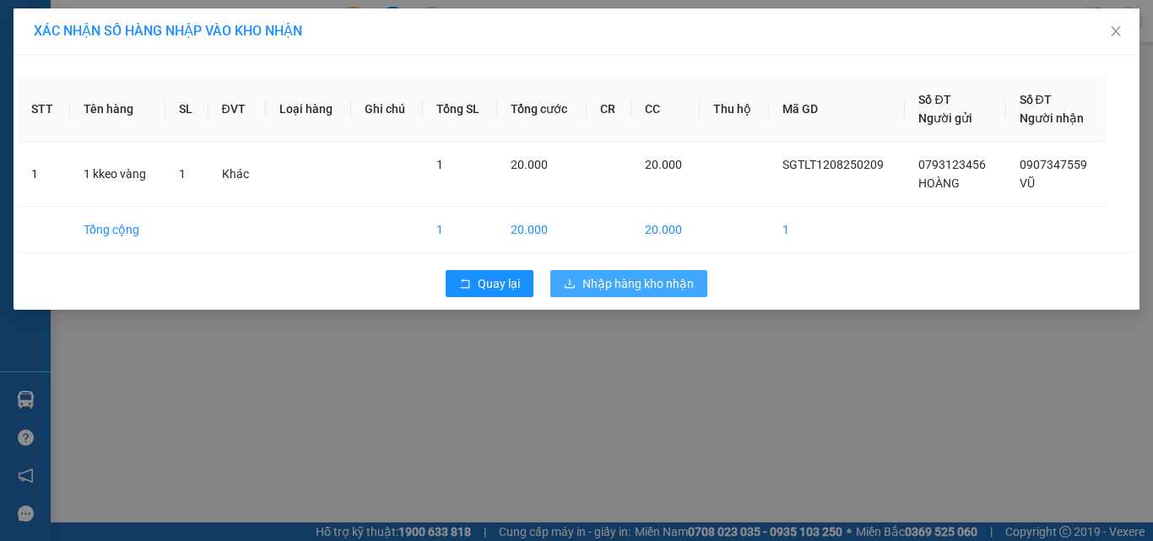
click at [617, 278] on span "Nhập hàng kho nhận" at bounding box center [637, 283] width 111 height 19
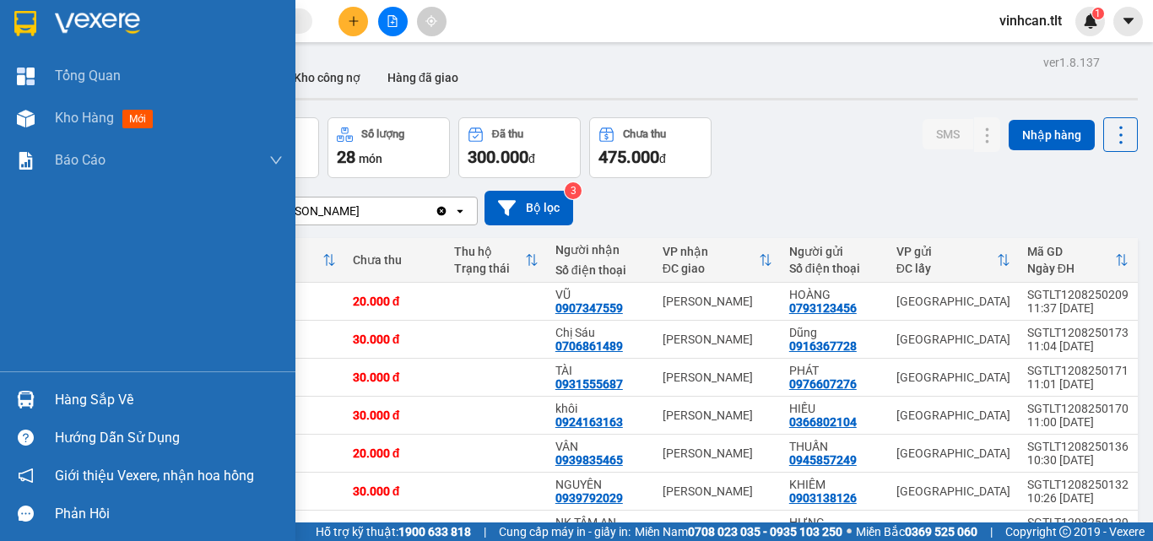
click at [122, 387] on div "Hàng sắp về" at bounding box center [169, 399] width 228 height 25
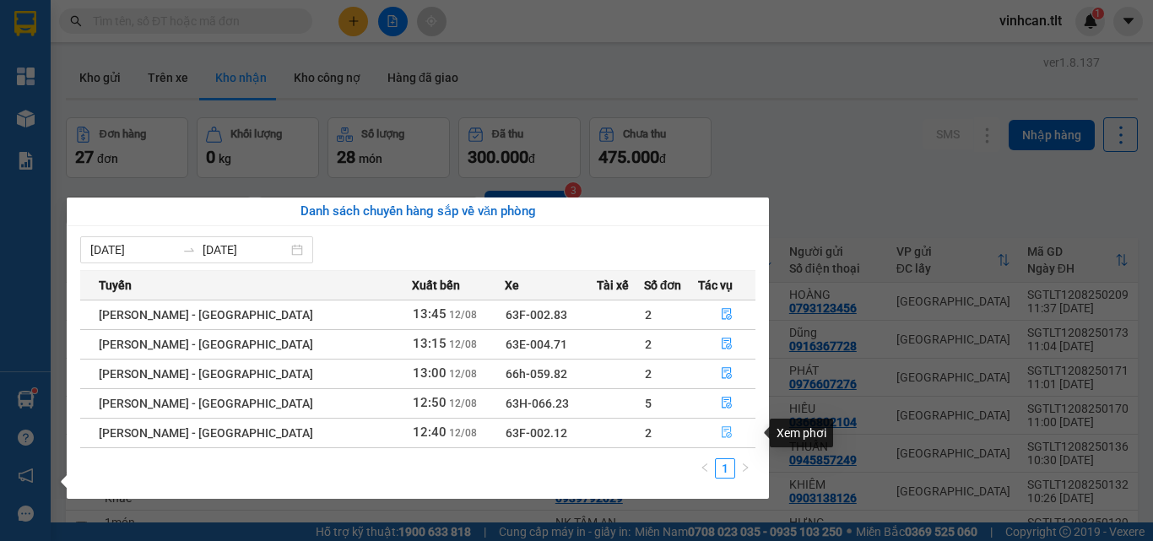
click at [722, 435] on icon "file-done" at bounding box center [727, 433] width 10 height 12
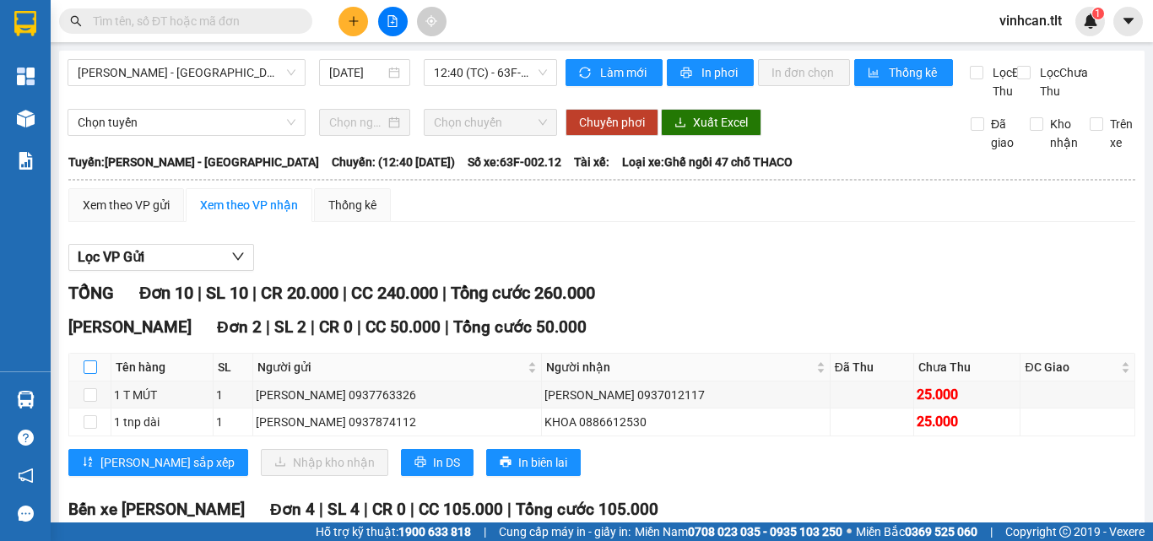
click at [84, 374] on input "checkbox" at bounding box center [91, 367] width 14 height 14
checkbox input "true"
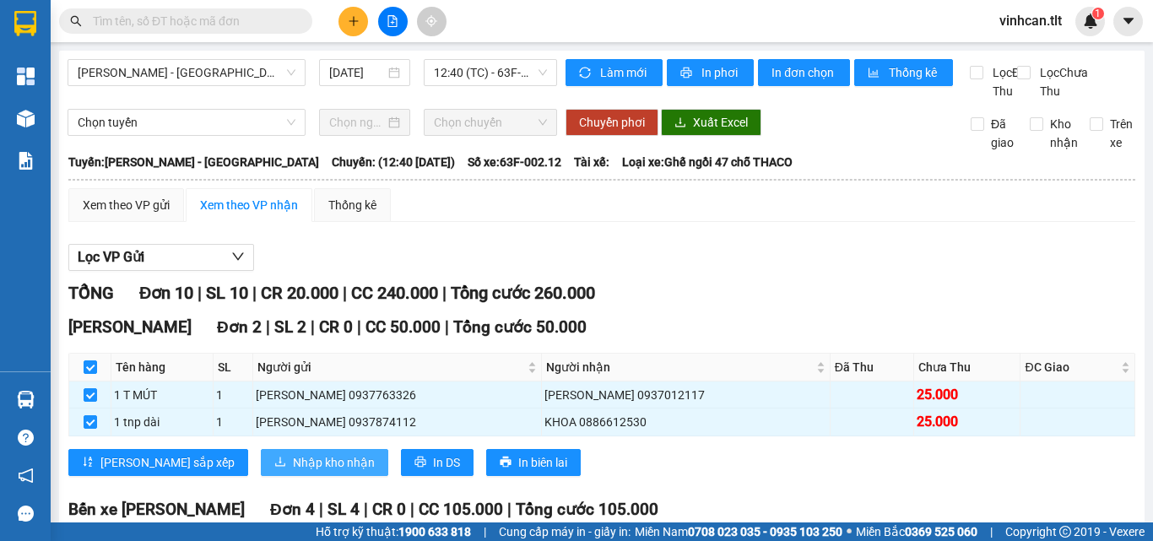
click at [261, 473] on button "Nhập kho nhận" at bounding box center [324, 462] width 127 height 27
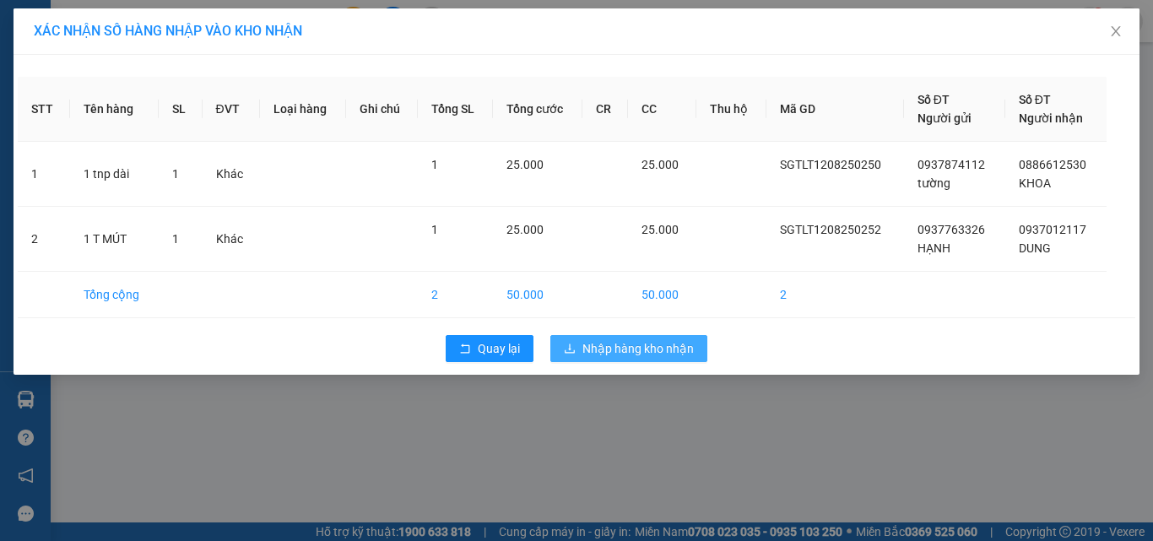
drag, startPoint x: 648, startPoint y: 349, endPoint x: 632, endPoint y: 357, distance: 18.1
click at [647, 351] on span "Nhập hàng kho nhận" at bounding box center [637, 348] width 111 height 19
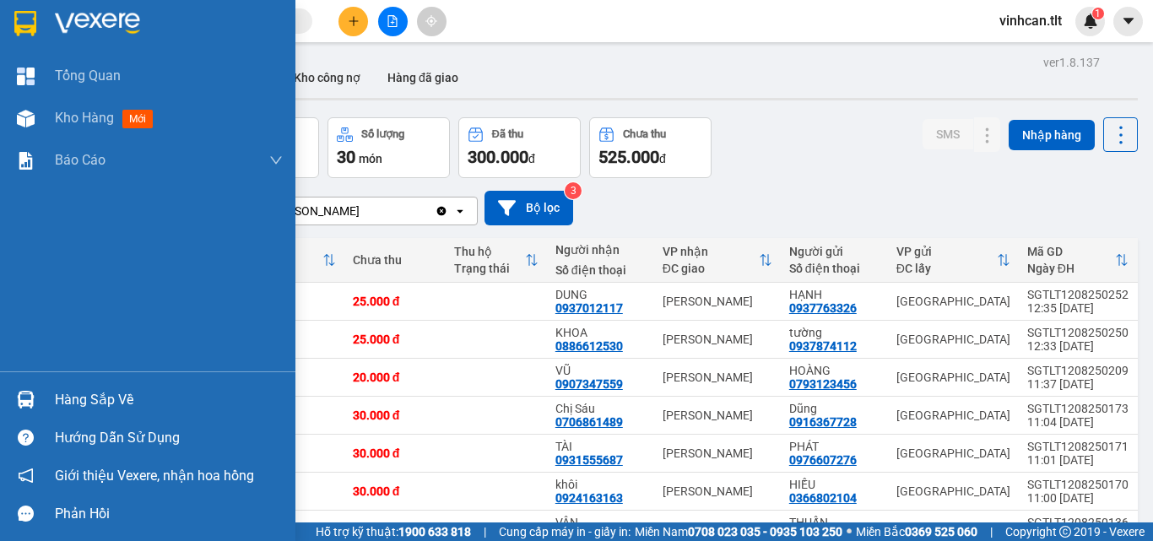
click at [84, 398] on div "Hàng sắp về" at bounding box center [169, 399] width 228 height 25
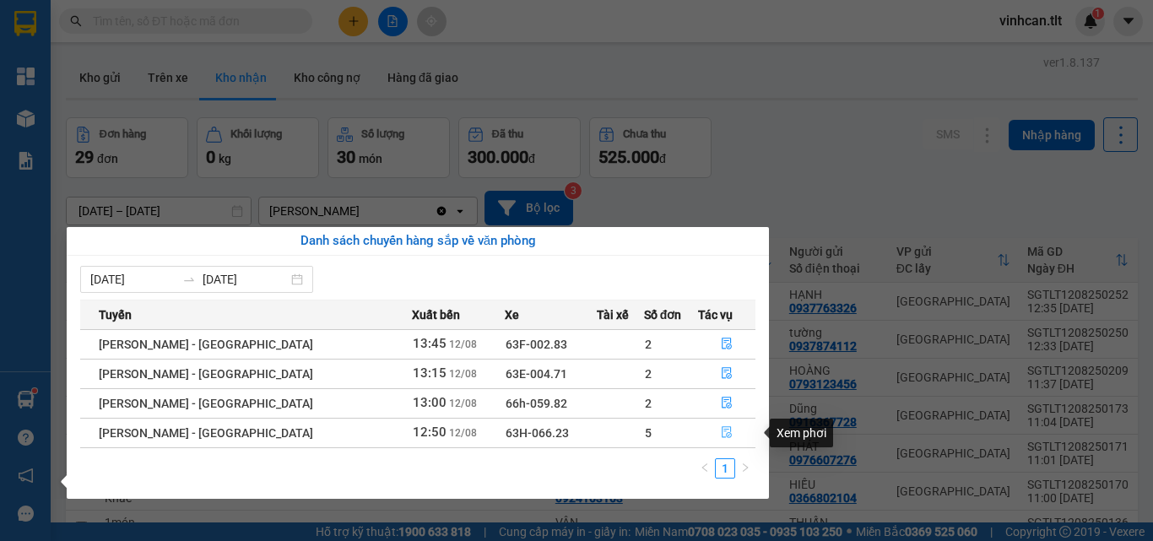
click at [721, 428] on icon "file-done" at bounding box center [727, 432] width 12 height 12
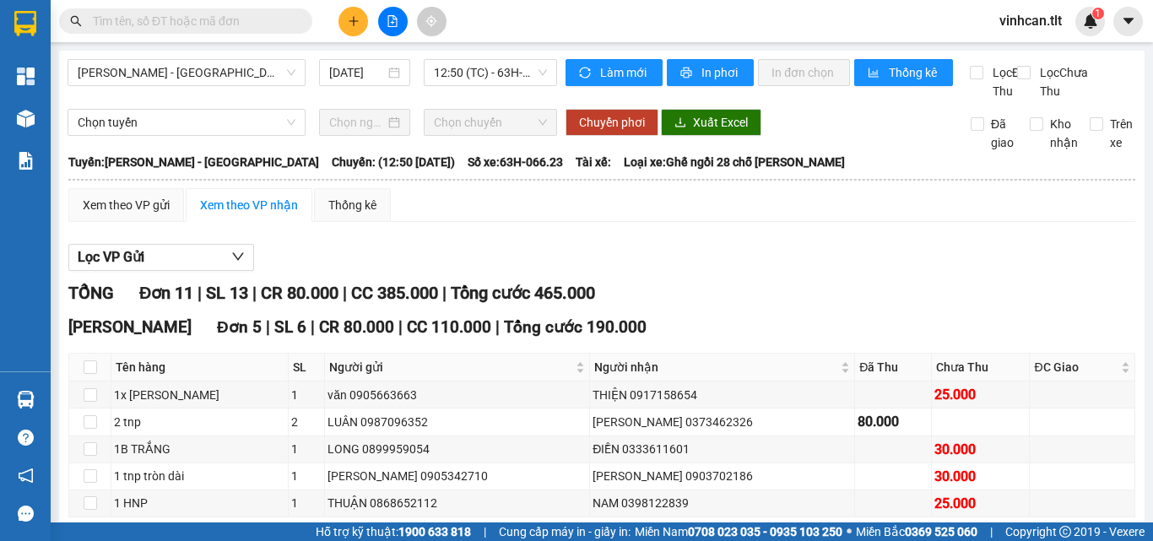
scroll to position [84, 0]
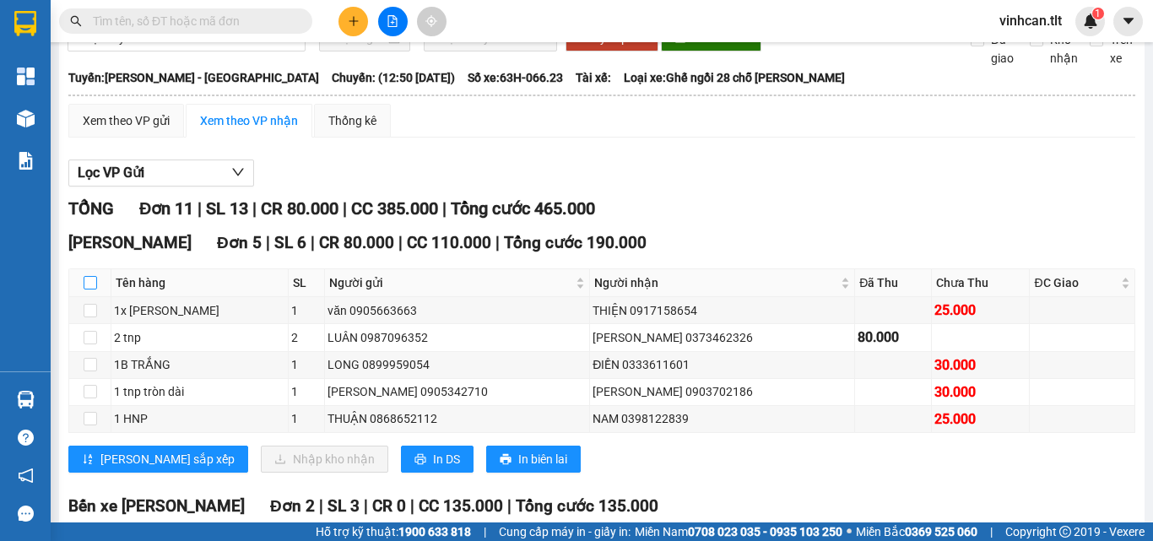
click at [94, 289] on input "checkbox" at bounding box center [91, 283] width 14 height 14
checkbox input "true"
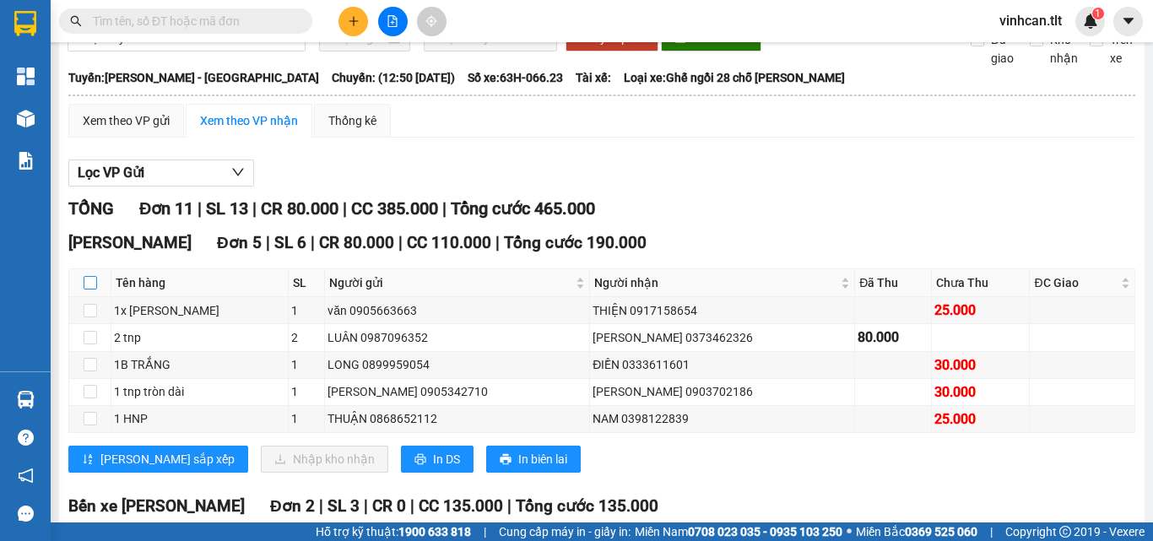
checkbox input "true"
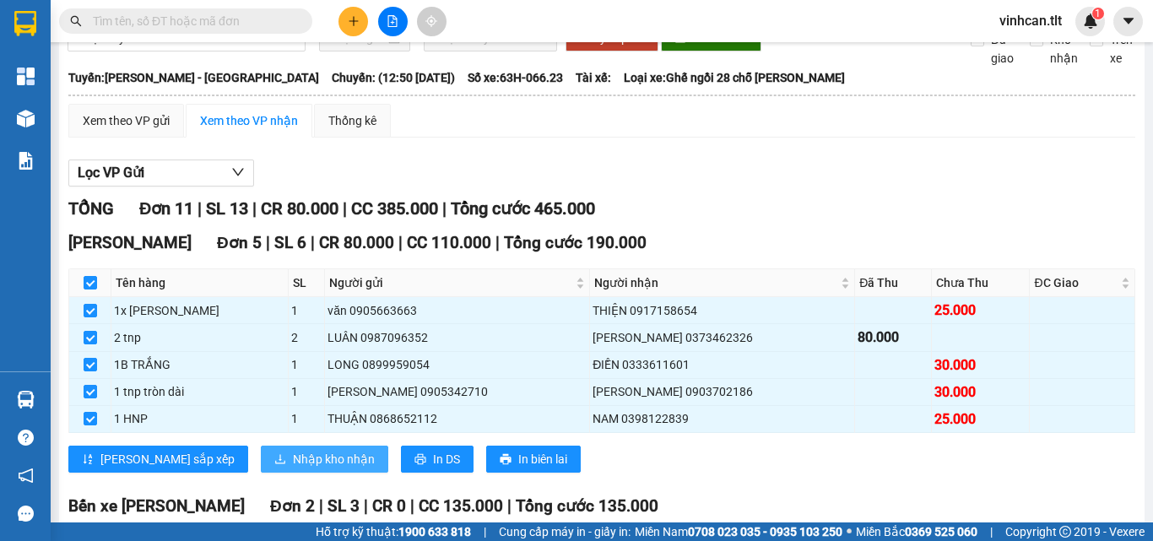
click at [293, 468] on span "Nhập kho nhận" at bounding box center [334, 459] width 82 height 19
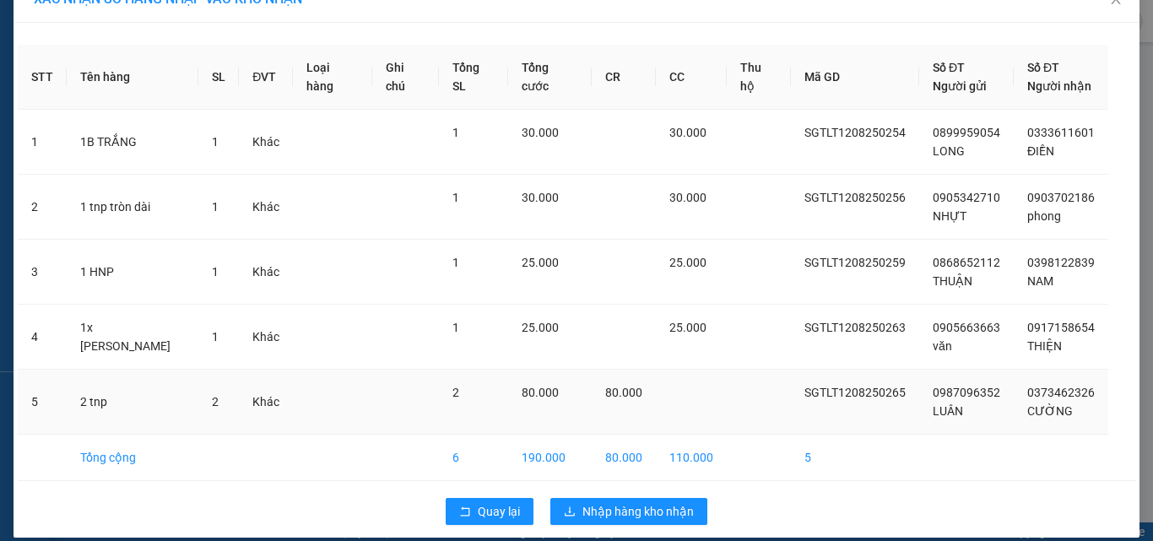
scroll to position [49, 0]
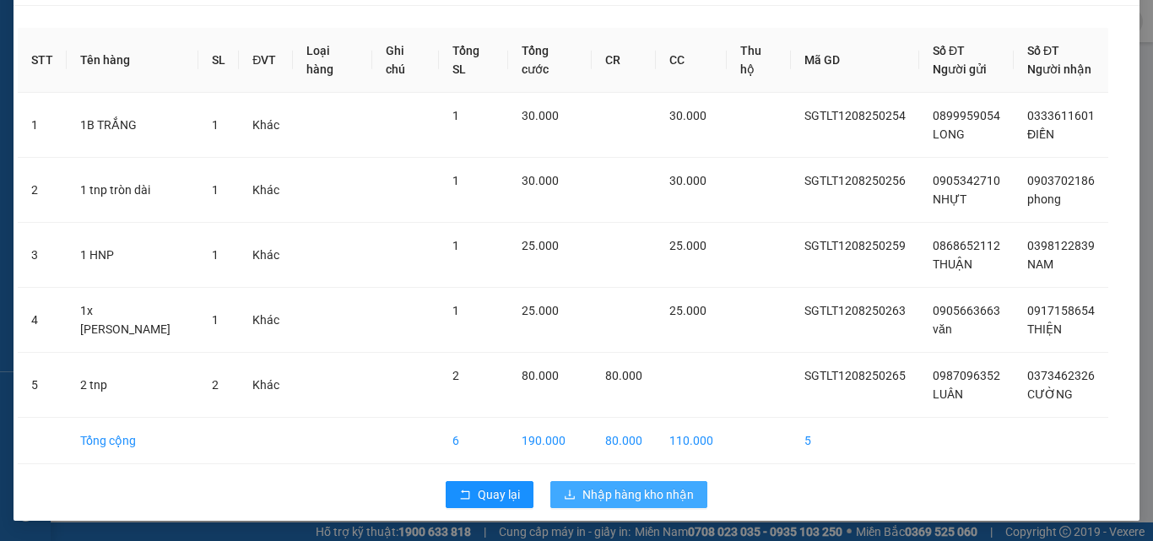
click at [632, 484] on button "Nhập hàng kho nhận" at bounding box center [628, 494] width 157 height 27
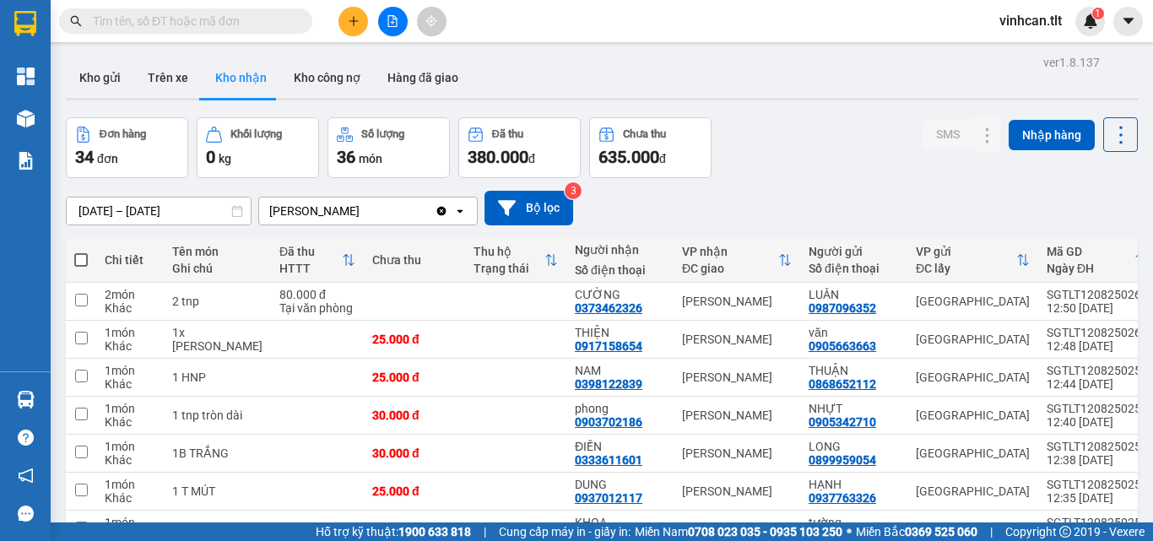
click at [254, 14] on input "text" at bounding box center [192, 21] width 199 height 19
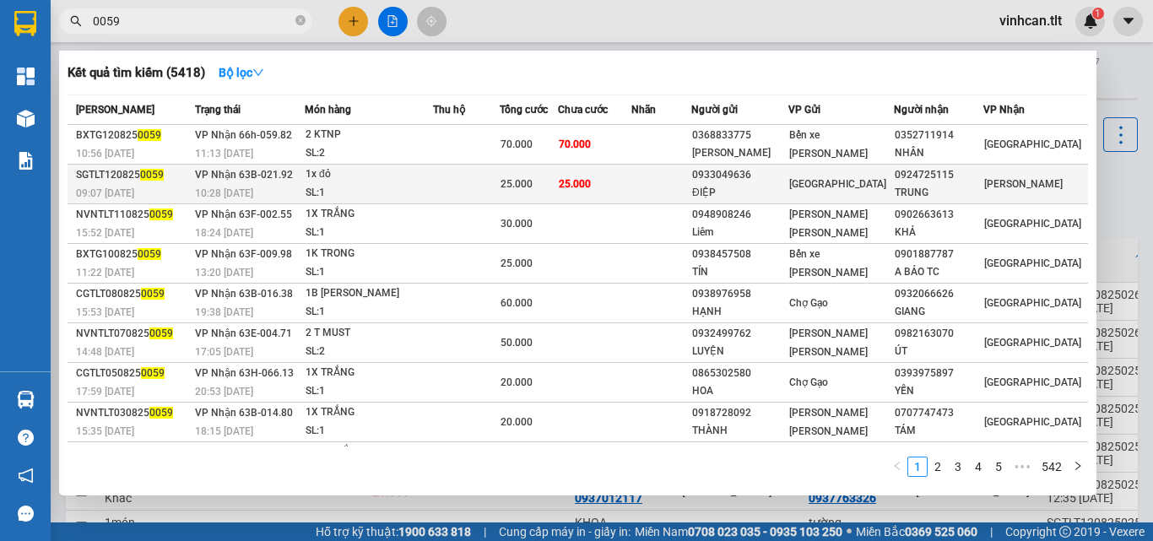
type input "0059"
click at [759, 176] on div "0933049636" at bounding box center [739, 175] width 95 height 18
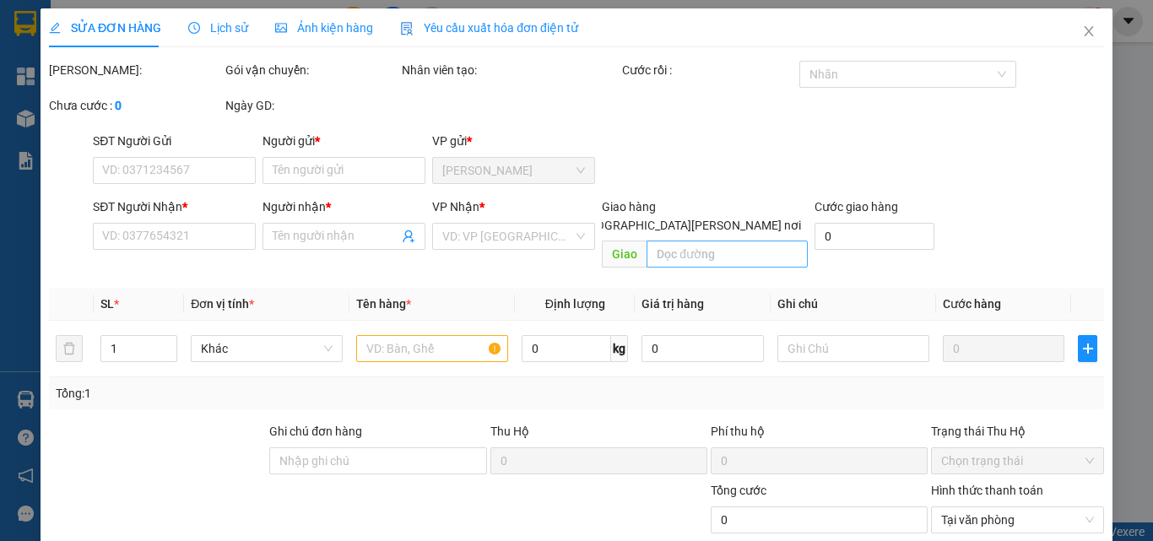
type input "0933049636"
type input "ĐIỆP"
type input "0924725115"
type input "TRUNG"
type input "25.000"
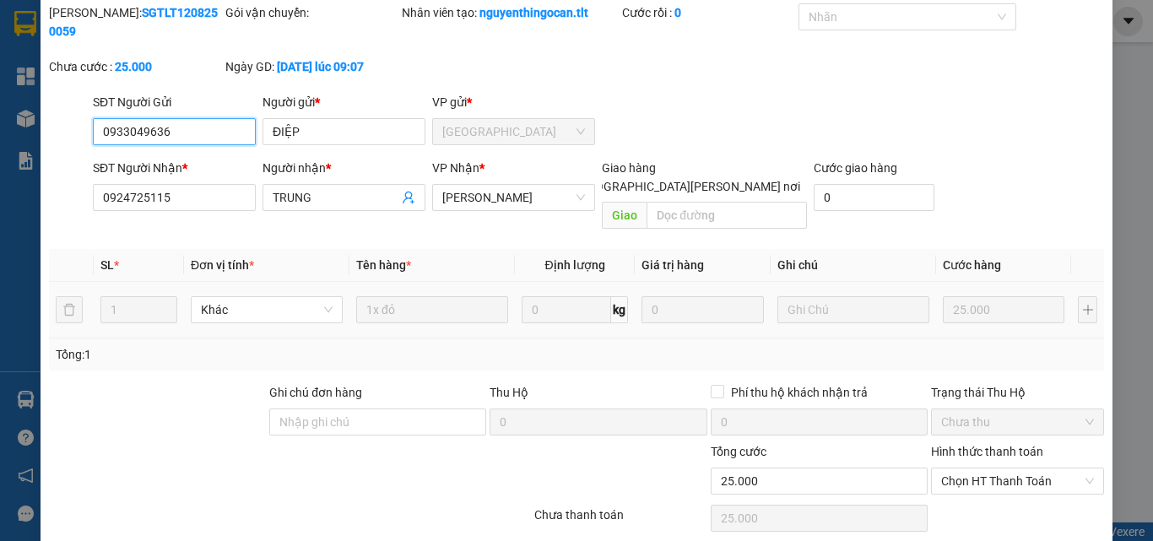
scroll to position [87, 0]
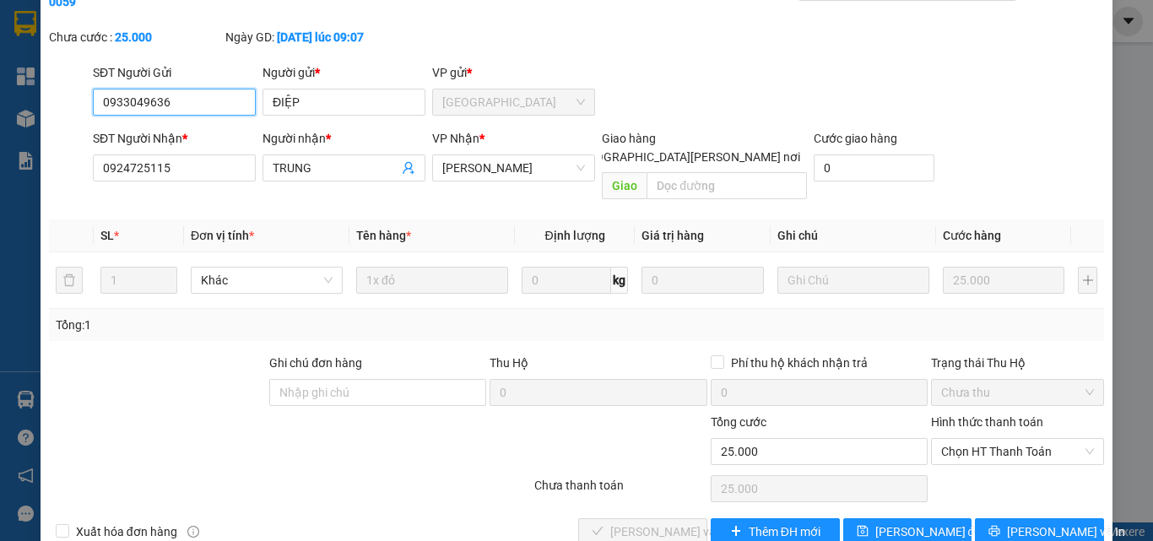
drag, startPoint x: 1030, startPoint y: 412, endPoint x: 1020, endPoint y: 428, distance: 18.5
click at [1029, 439] on span "Chọn HT Thanh Toán" at bounding box center [1017, 451] width 153 height 25
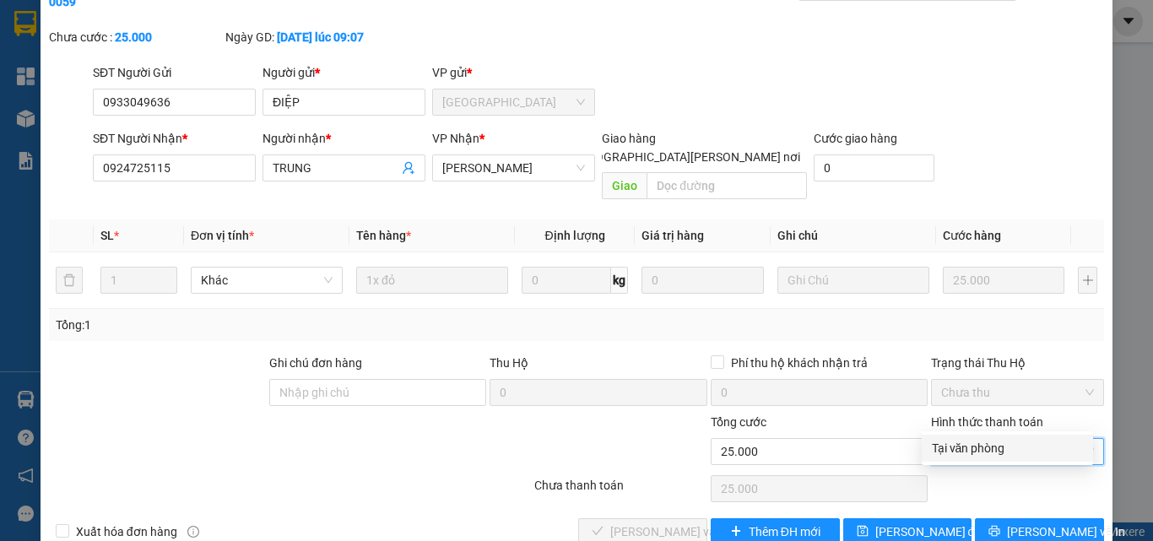
click at [992, 450] on div "Tại văn phòng" at bounding box center [1007, 448] width 151 height 19
type input "0"
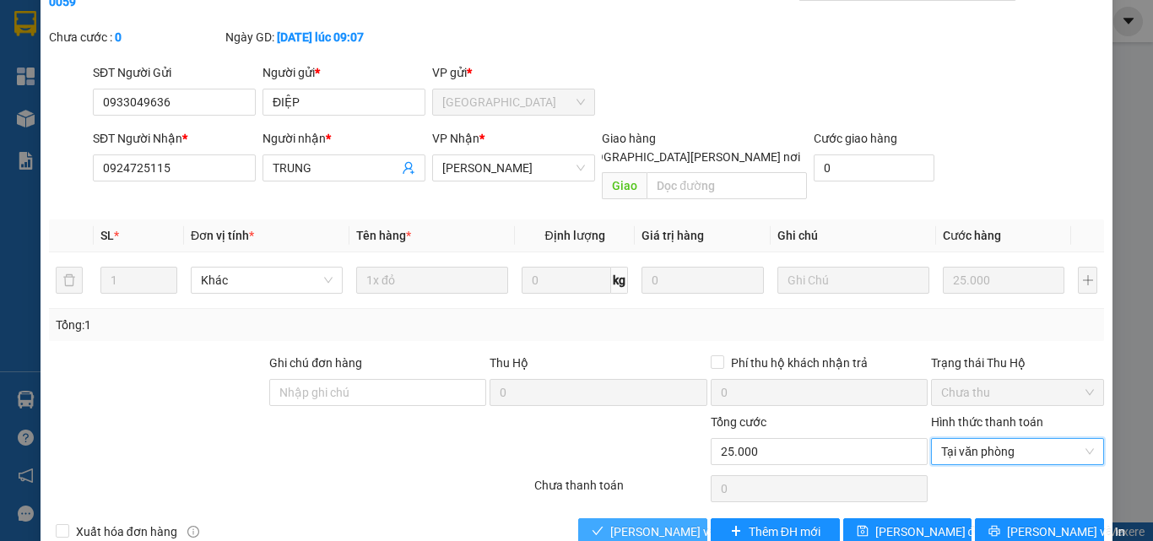
click at [674, 522] on span "[PERSON_NAME] và [PERSON_NAME] hàng" at bounding box center [724, 531] width 228 height 19
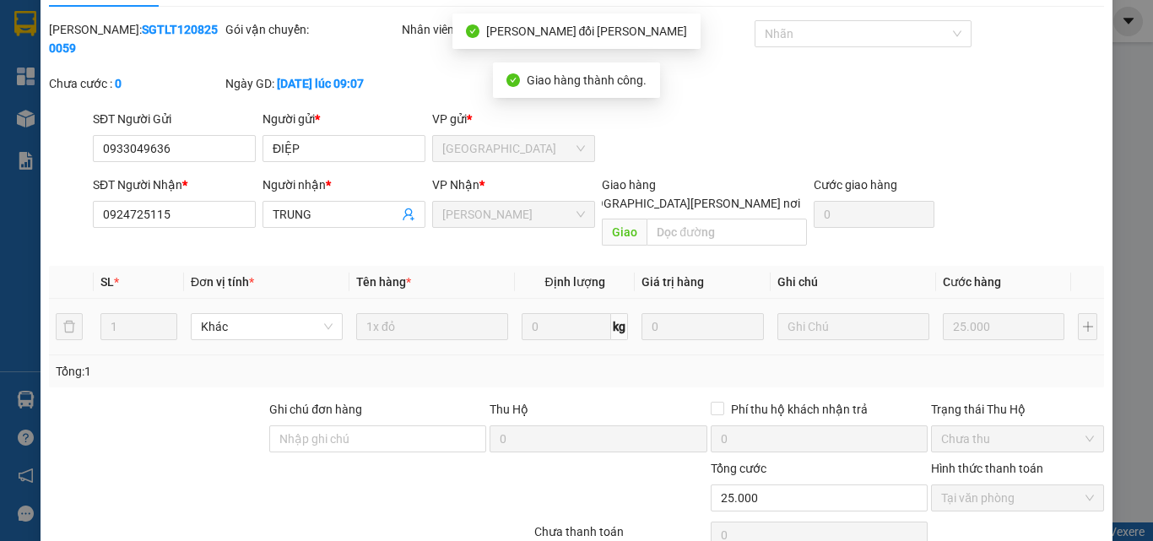
scroll to position [0, 0]
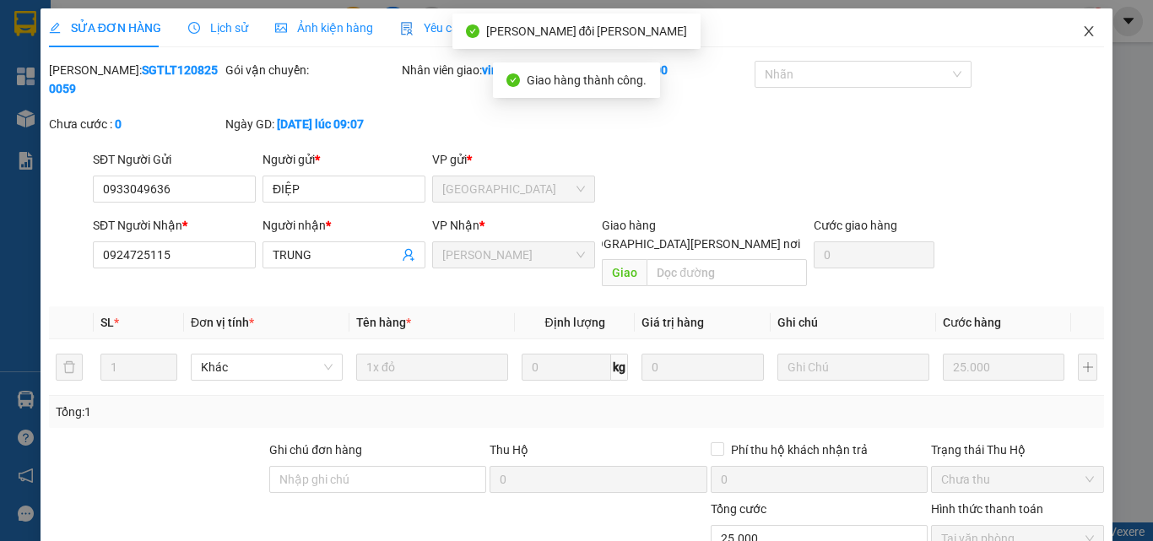
click at [1085, 30] on icon "close" at bounding box center [1089, 31] width 9 height 10
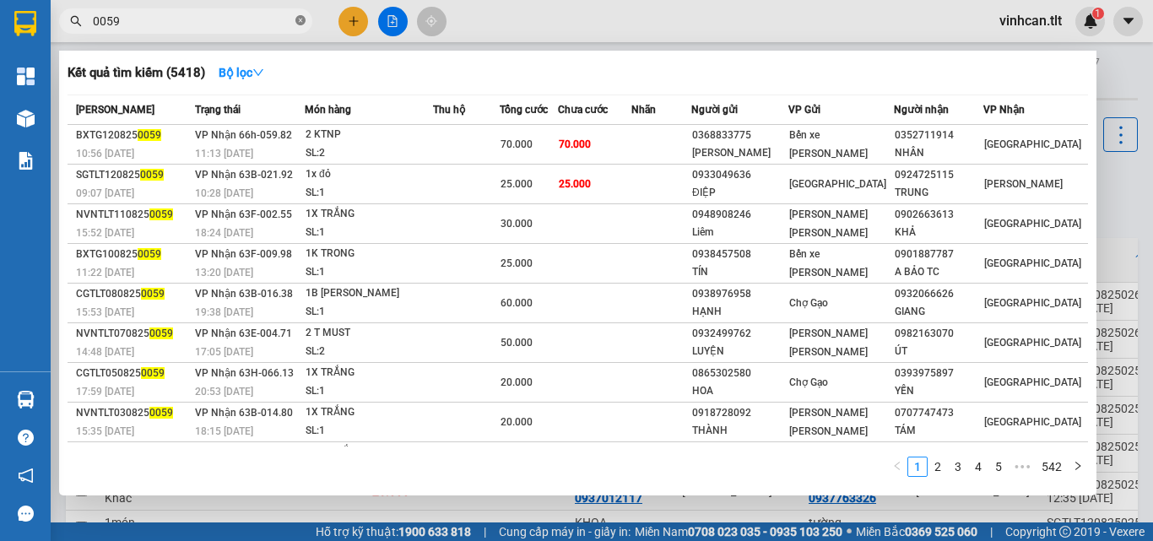
click at [297, 23] on icon "close-circle" at bounding box center [300, 20] width 10 height 10
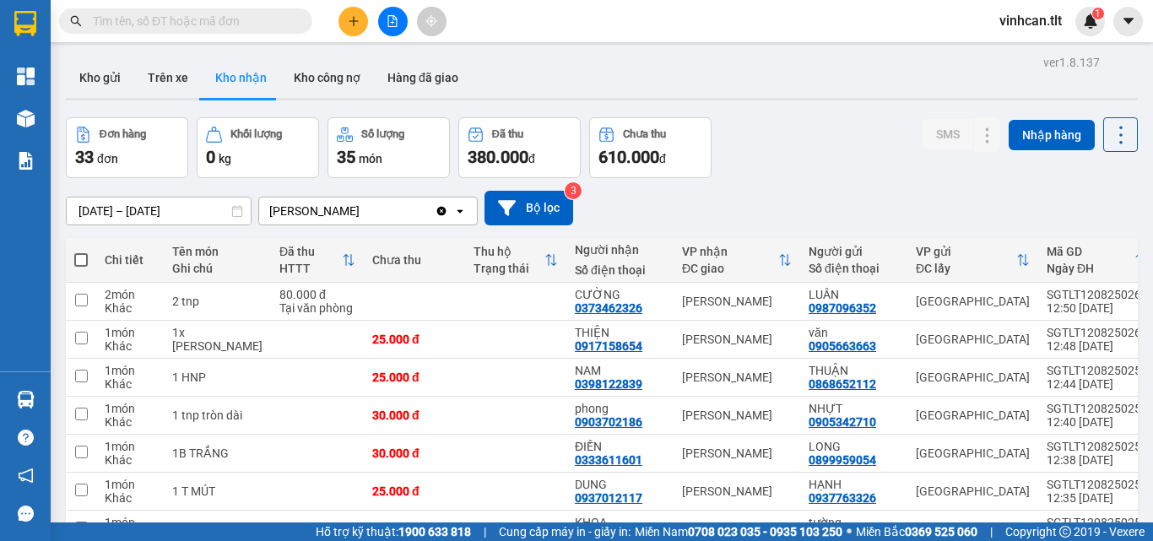
click at [287, 23] on input "text" at bounding box center [192, 21] width 199 height 19
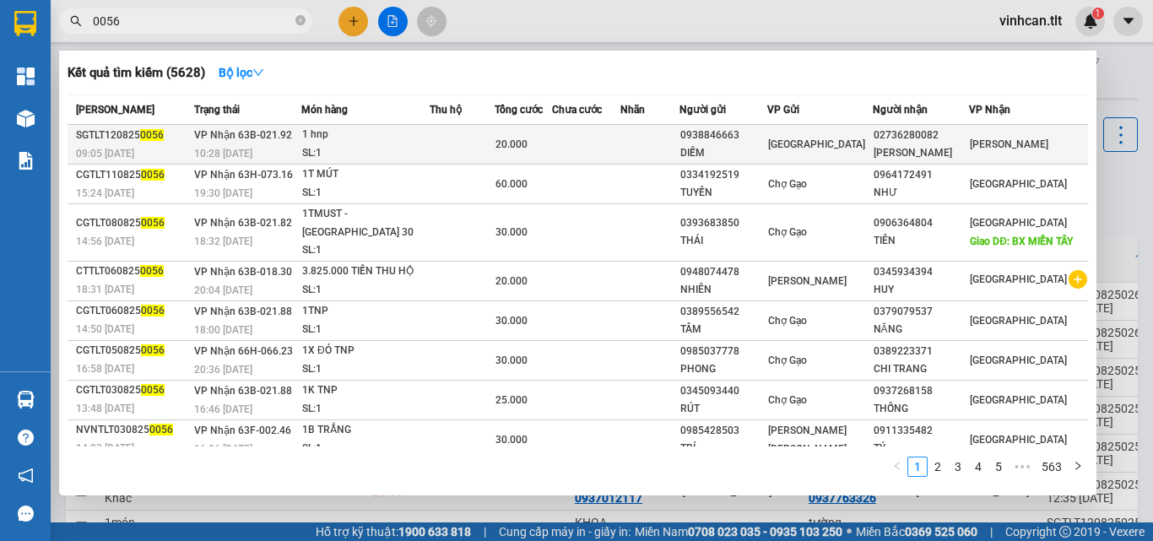
type input "0056"
click at [755, 135] on div "0938846663" at bounding box center [723, 136] width 87 height 18
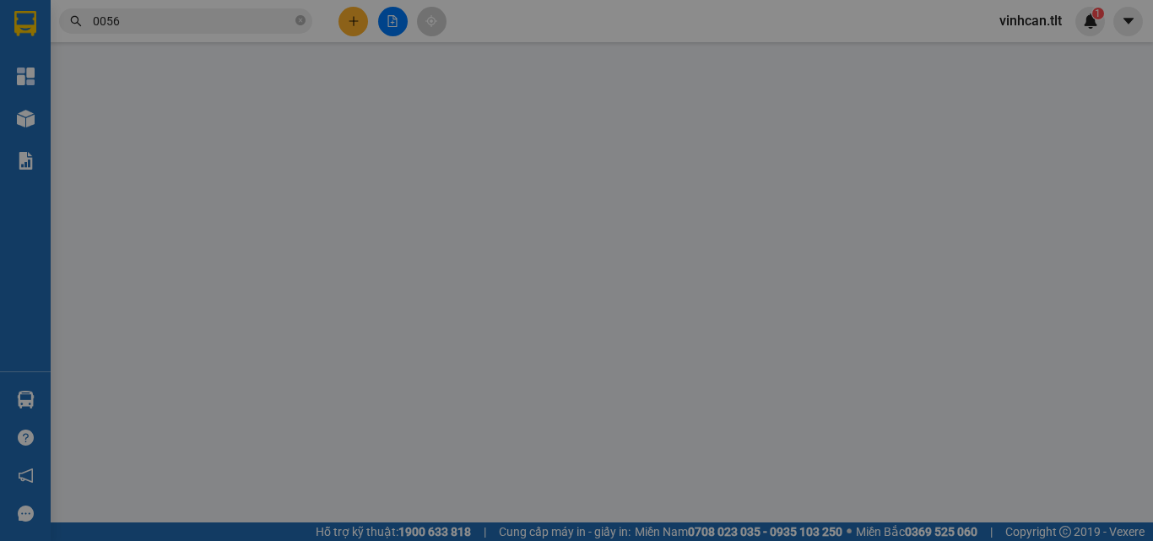
type input "0938846663"
type input "DIỄM"
type input "02736280082"
type input "HOÀI THANH"
type input "20.000"
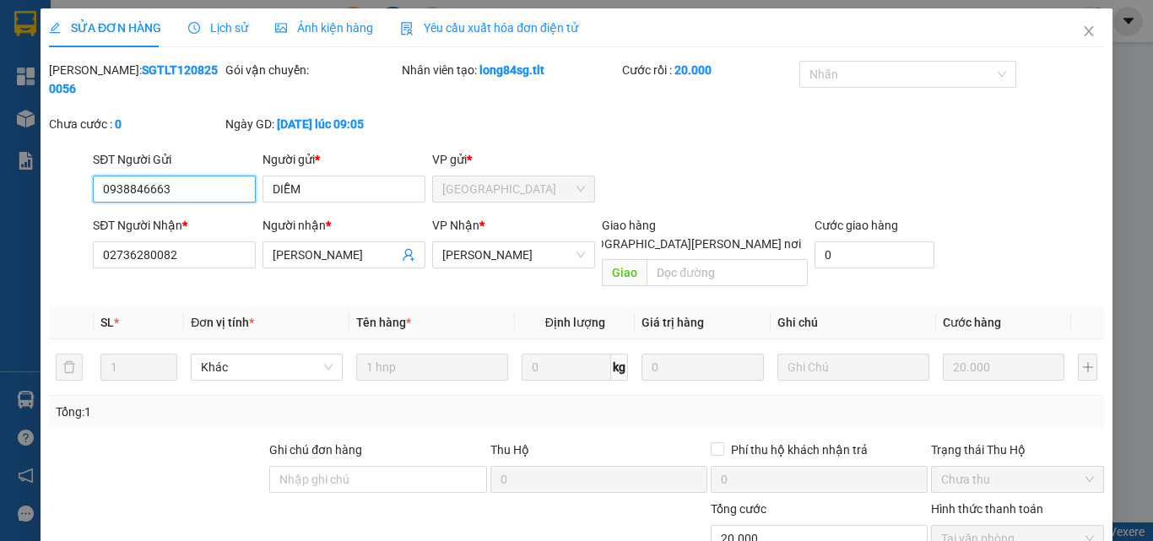
scroll to position [69, 0]
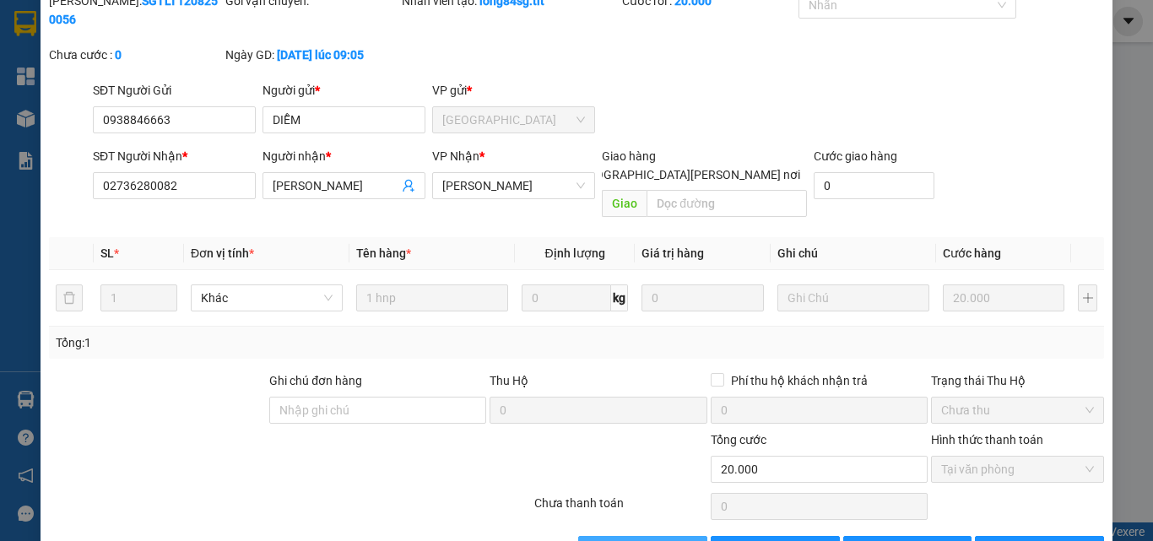
click at [660, 540] on span "[PERSON_NAME] và [PERSON_NAME] hàng" at bounding box center [724, 549] width 228 height 19
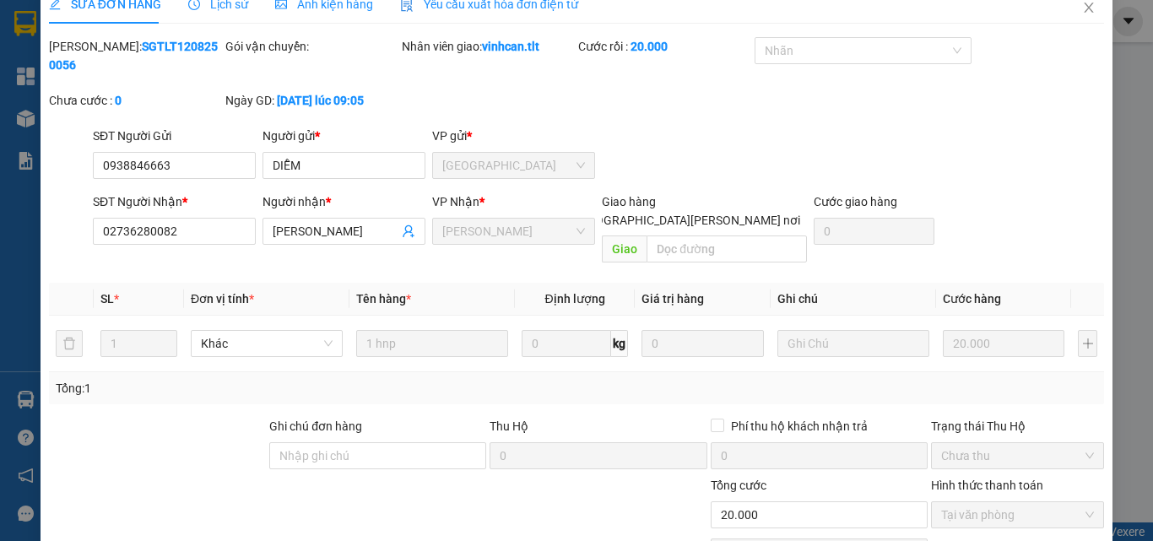
scroll to position [0, 0]
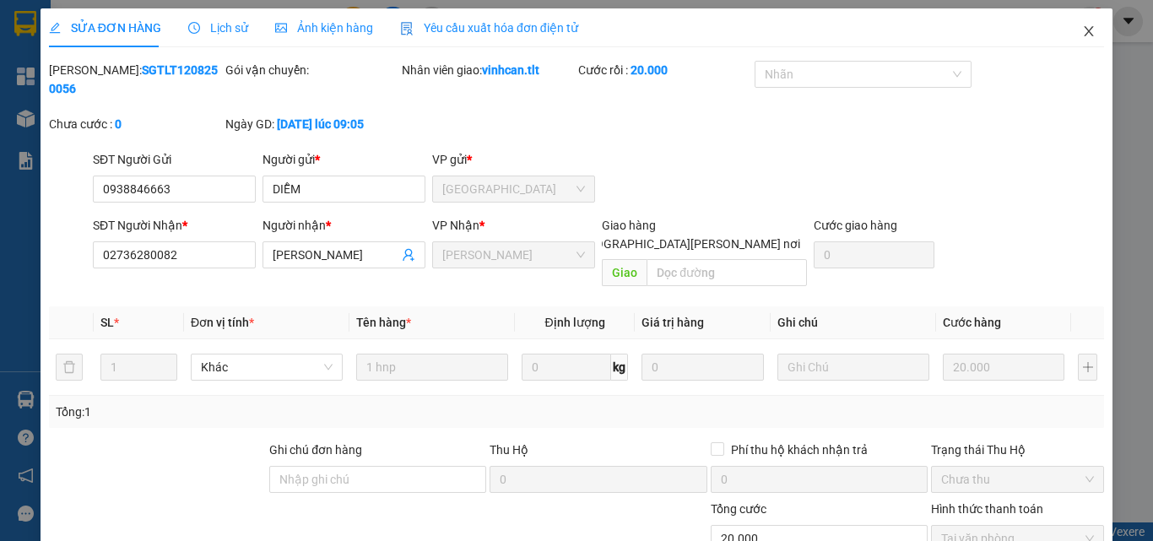
click at [1082, 26] on icon "close" at bounding box center [1089, 31] width 14 height 14
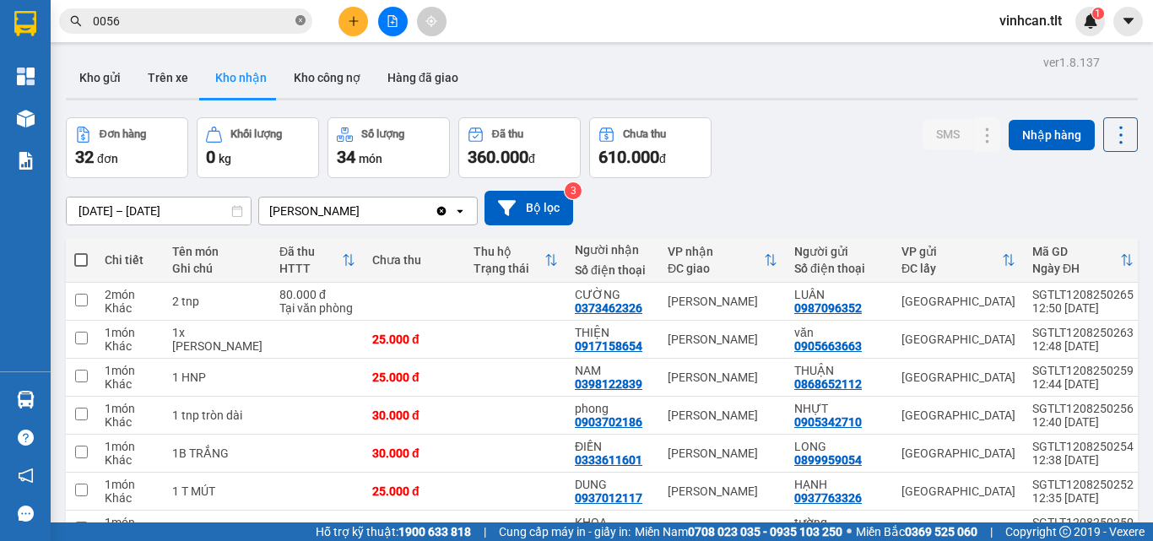
click at [297, 19] on icon "close-circle" at bounding box center [300, 20] width 10 height 10
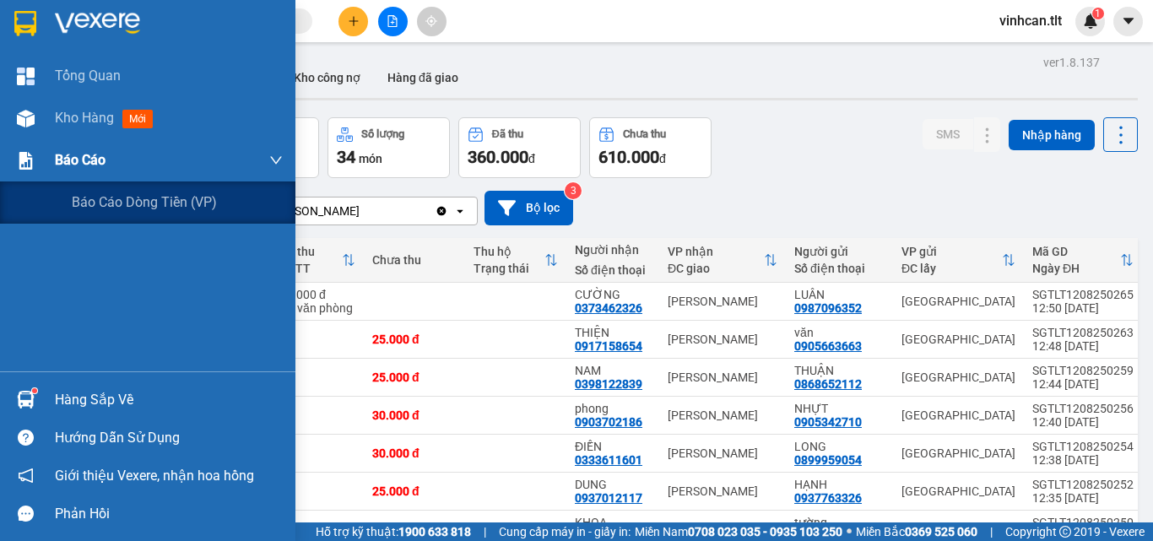
click at [63, 157] on span "Báo cáo" at bounding box center [80, 159] width 51 height 21
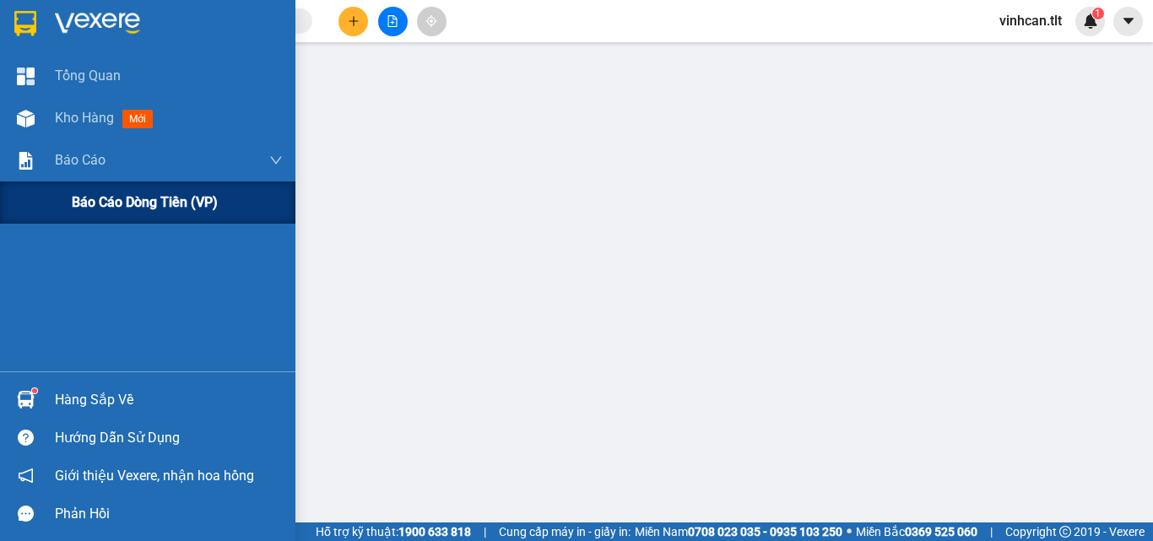
click at [111, 203] on span "Báo cáo dòng tiền (VP)" at bounding box center [145, 202] width 146 height 21
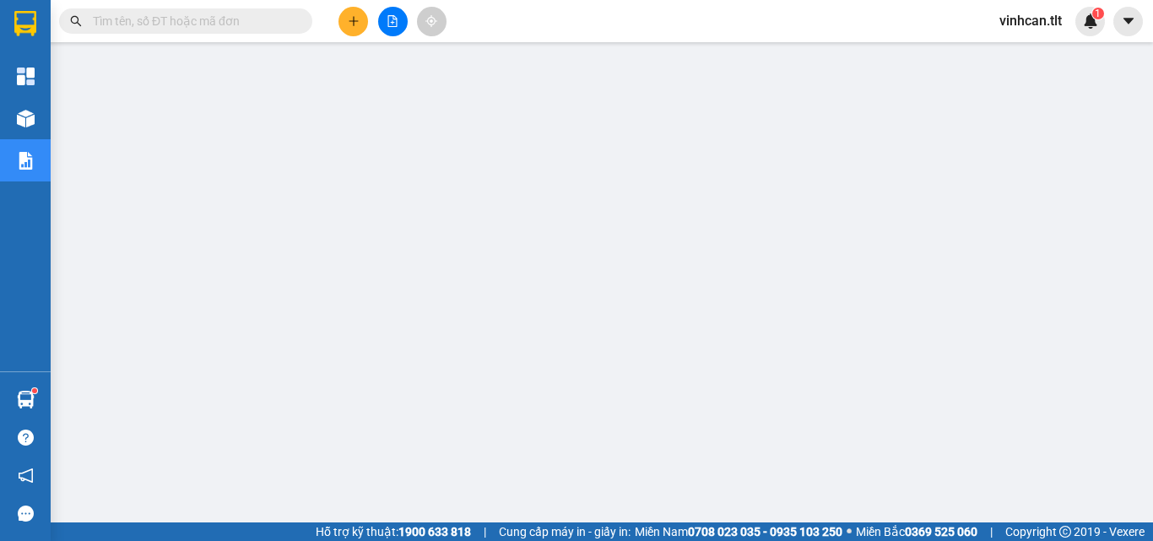
click at [225, 21] on input "text" at bounding box center [192, 21] width 199 height 19
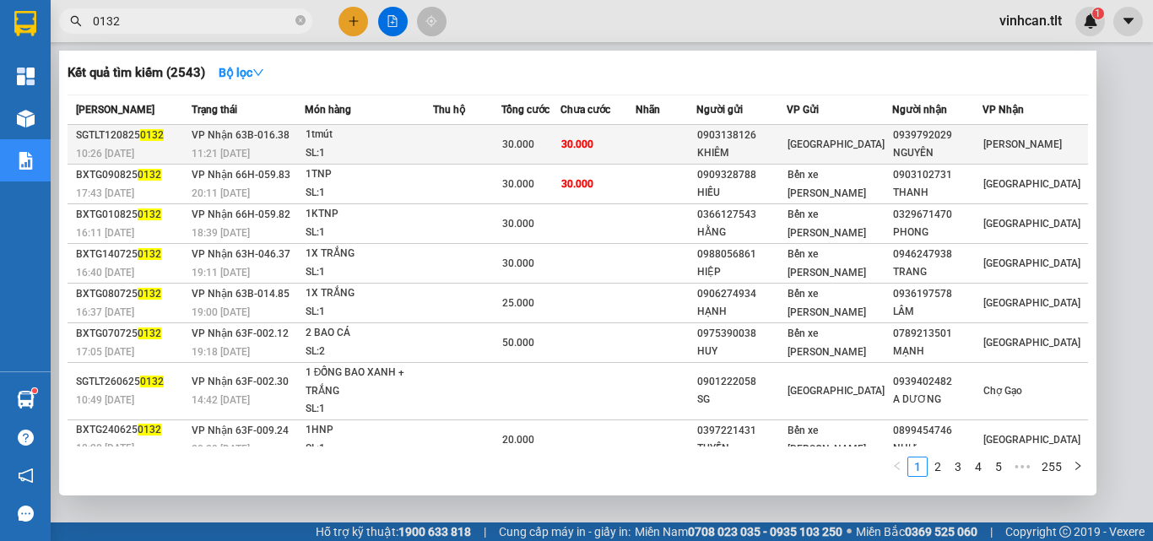
type input "0132"
click at [760, 133] on div "0903138126" at bounding box center [741, 136] width 89 height 18
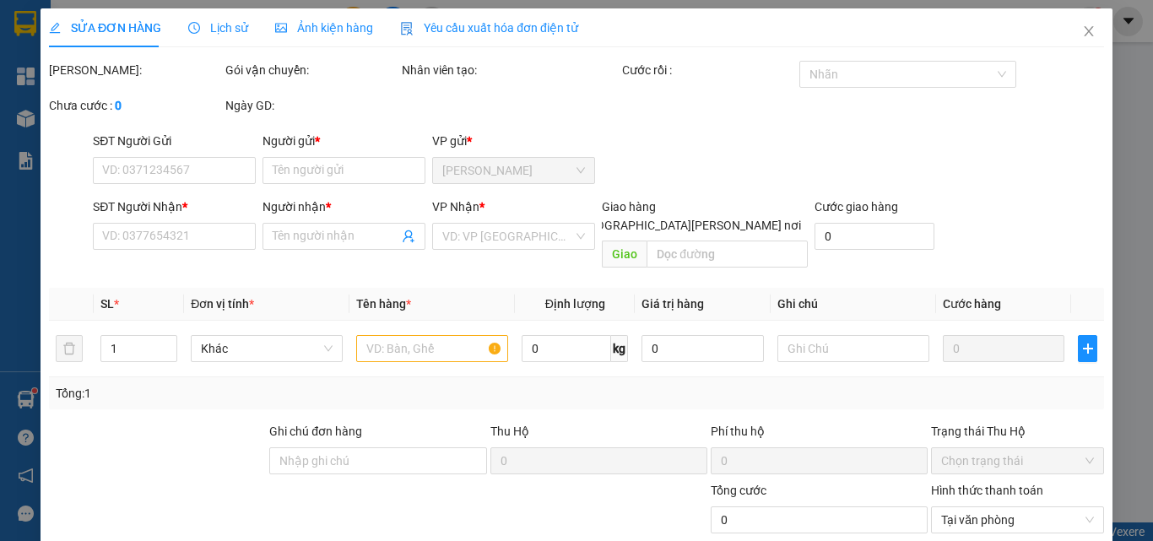
type input "0903138126"
type input "KHIÊM"
type input "0939792029"
type input "NGUYÊN"
type input "30.000"
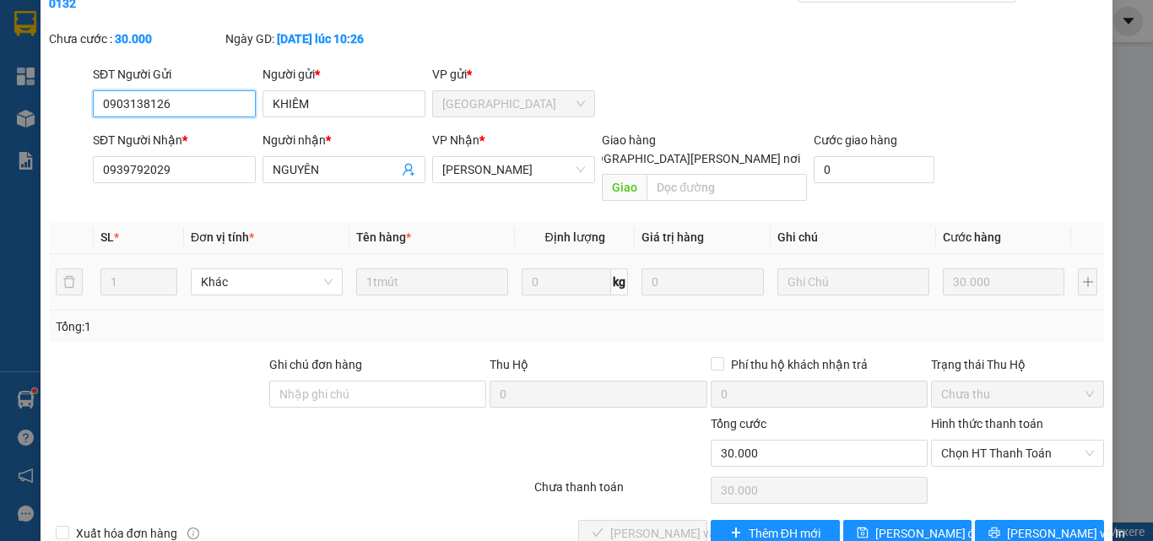
scroll to position [87, 0]
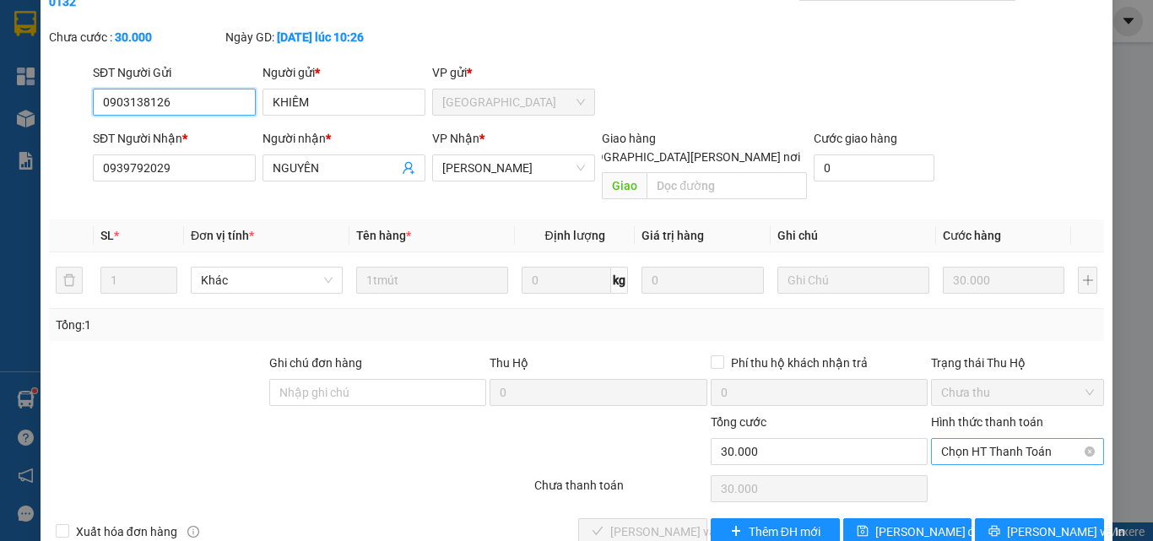
click at [962, 439] on span "Chọn HT Thanh Toán" at bounding box center [1017, 451] width 153 height 25
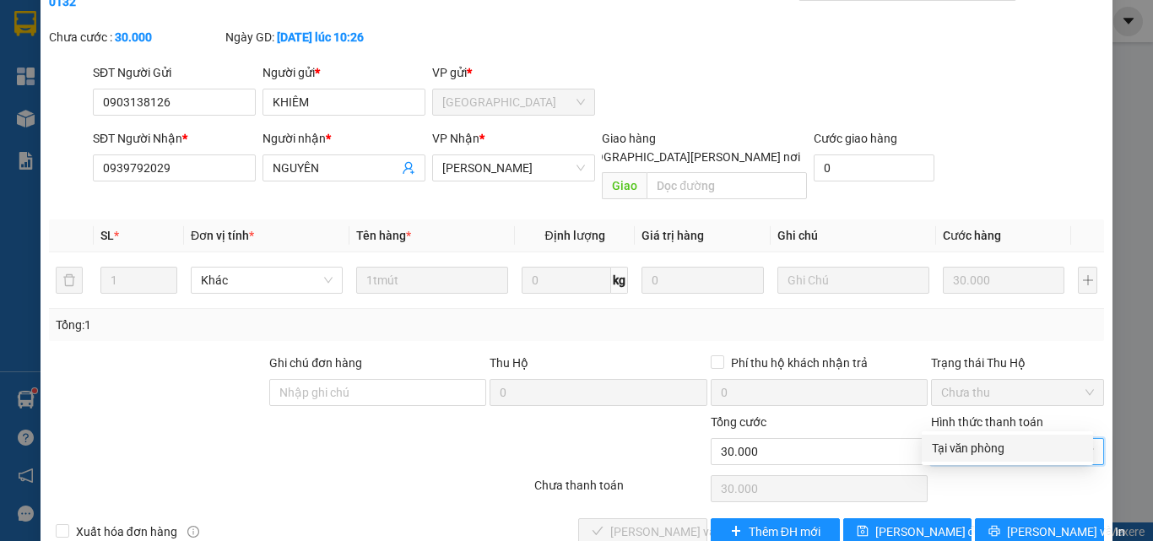
drag, startPoint x: 961, startPoint y: 443, endPoint x: 799, endPoint y: 463, distance: 163.2
click at [960, 443] on div "Tại văn phòng" at bounding box center [1007, 448] width 151 height 19
type input "0"
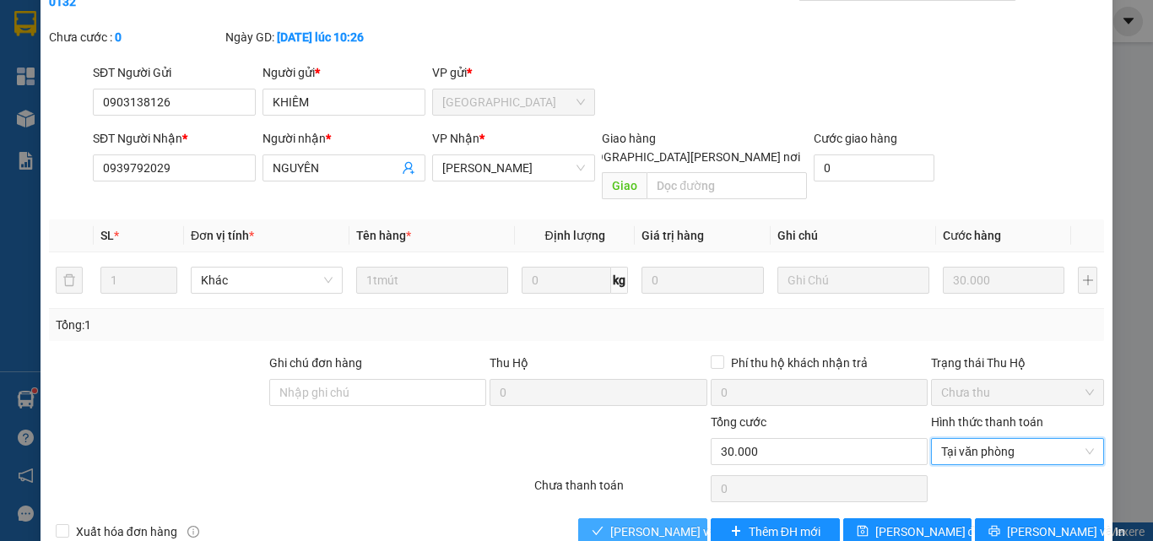
click at [672, 522] on span "[PERSON_NAME] và [PERSON_NAME] hàng" at bounding box center [724, 531] width 228 height 19
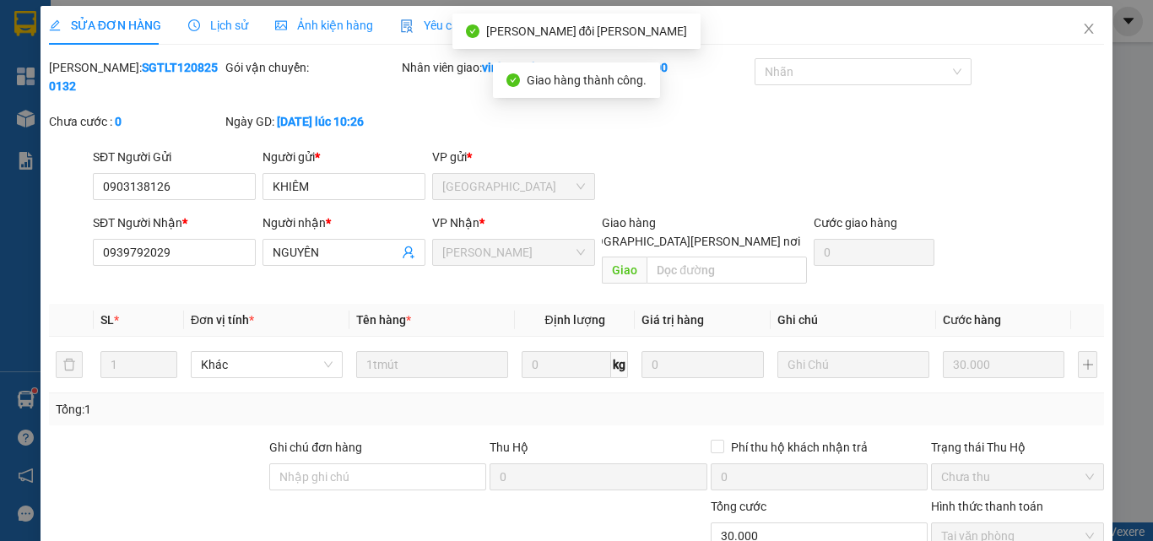
scroll to position [0, 0]
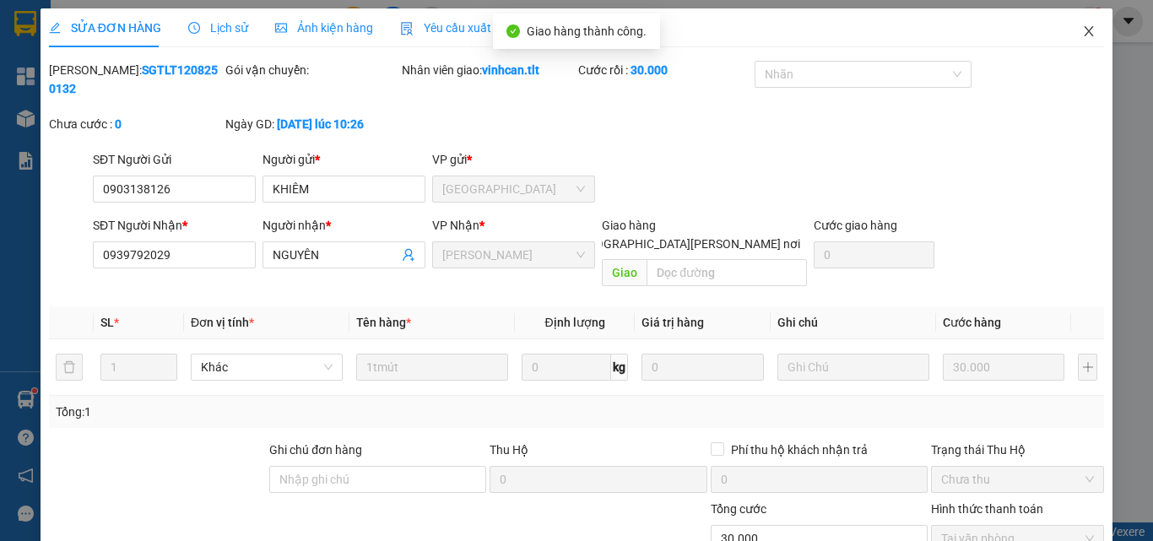
click at [1085, 35] on icon "close" at bounding box center [1089, 31] width 9 height 10
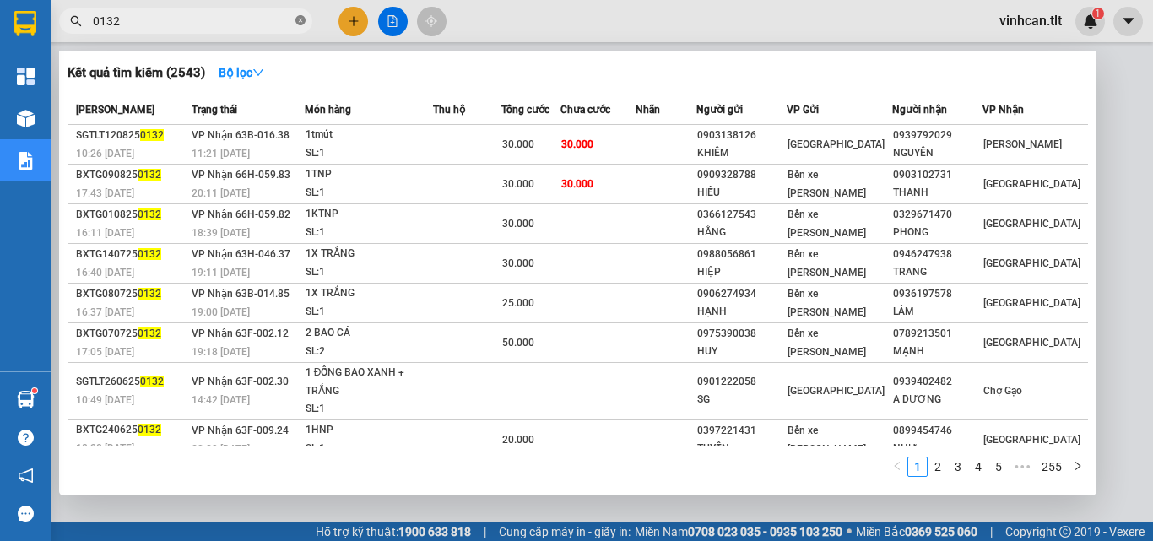
click at [299, 19] on icon "close-circle" at bounding box center [300, 20] width 10 height 10
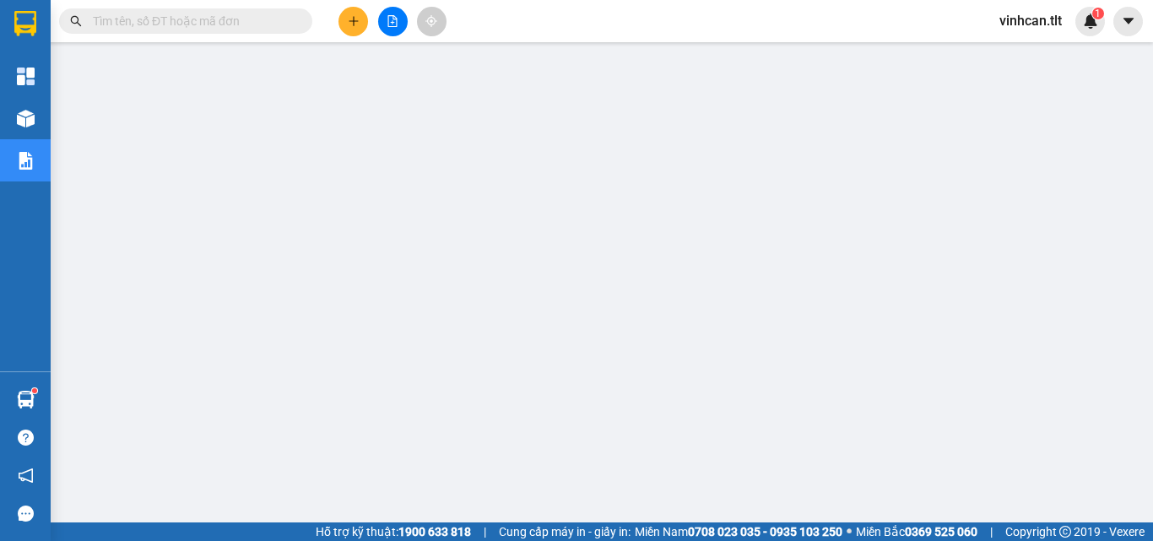
click at [266, 16] on input "text" at bounding box center [192, 21] width 199 height 19
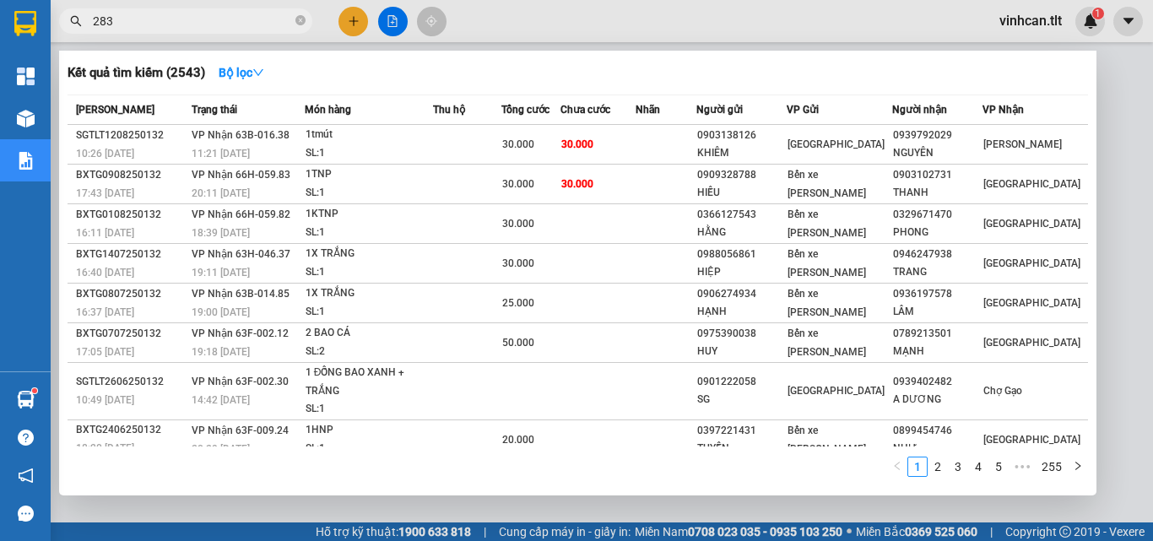
type input "2839"
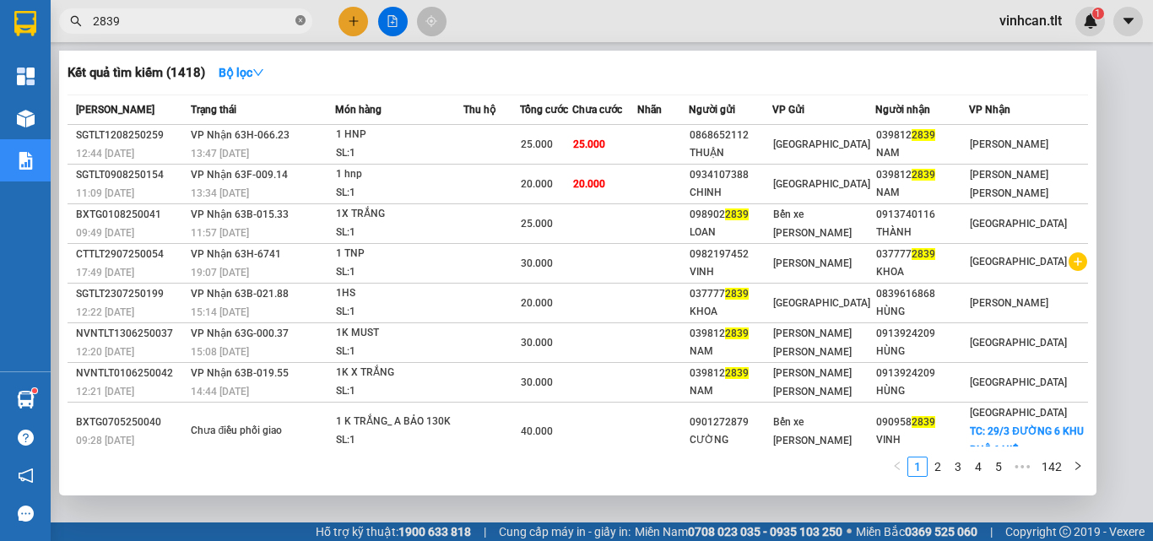
click at [303, 19] on icon "close-circle" at bounding box center [300, 20] width 10 height 10
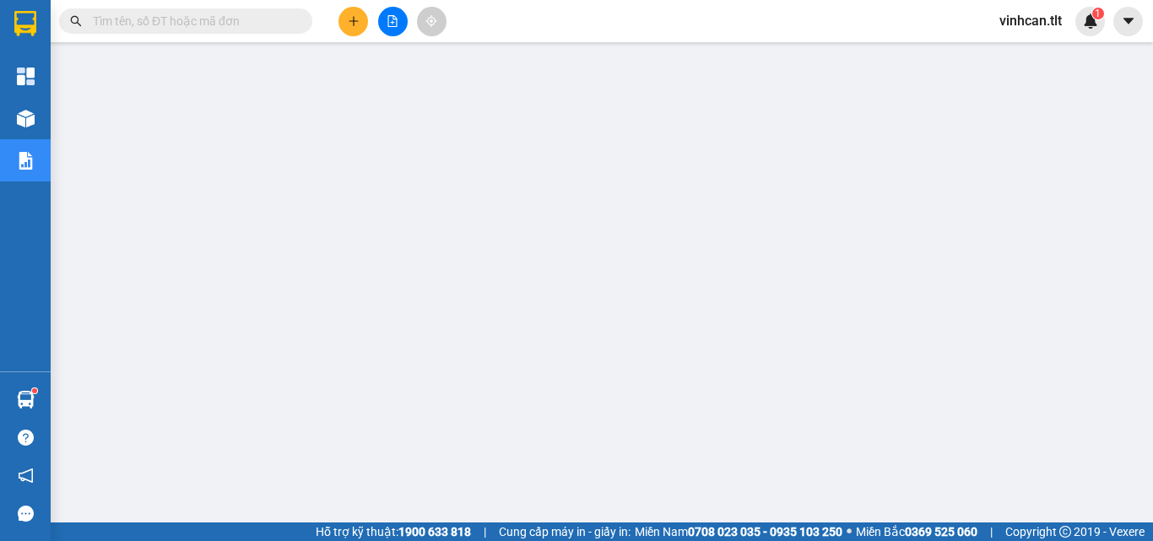
click at [245, 15] on input "text" at bounding box center [192, 21] width 199 height 19
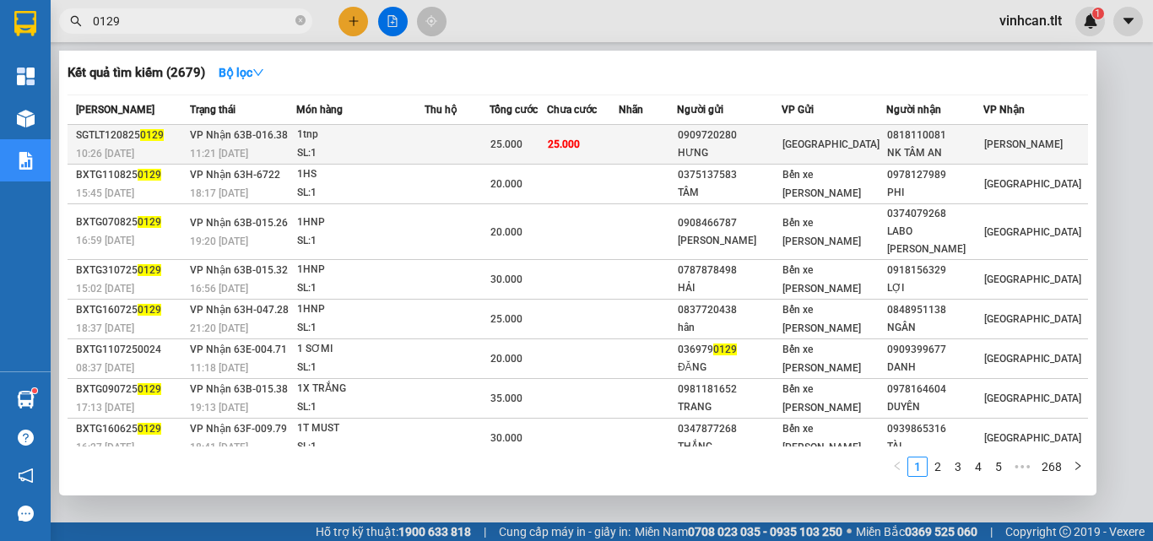
type input "0129"
click at [755, 140] on div "0909720280" at bounding box center [729, 136] width 103 height 18
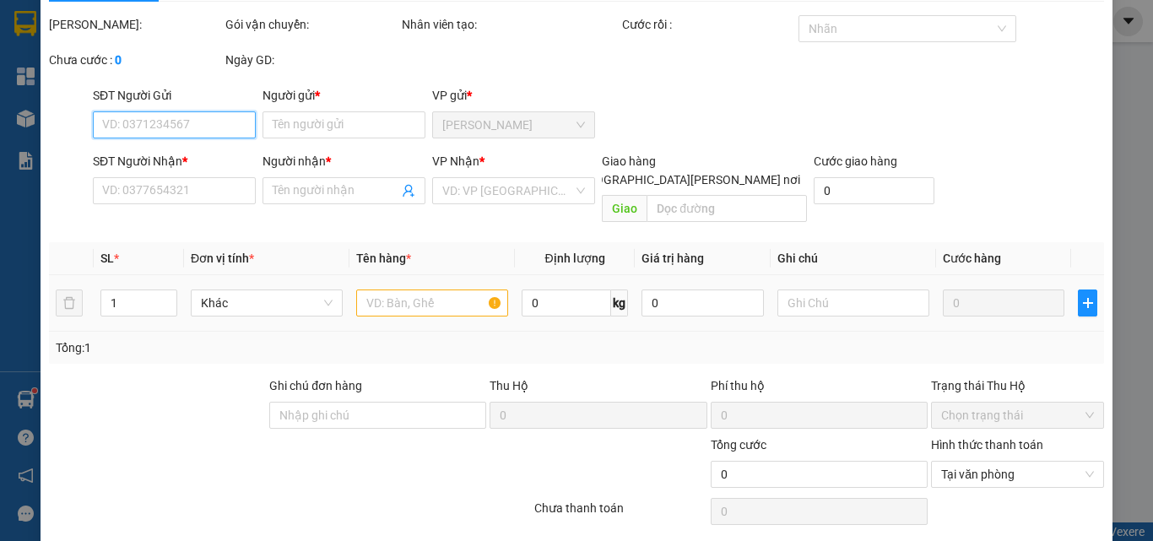
scroll to position [87, 0]
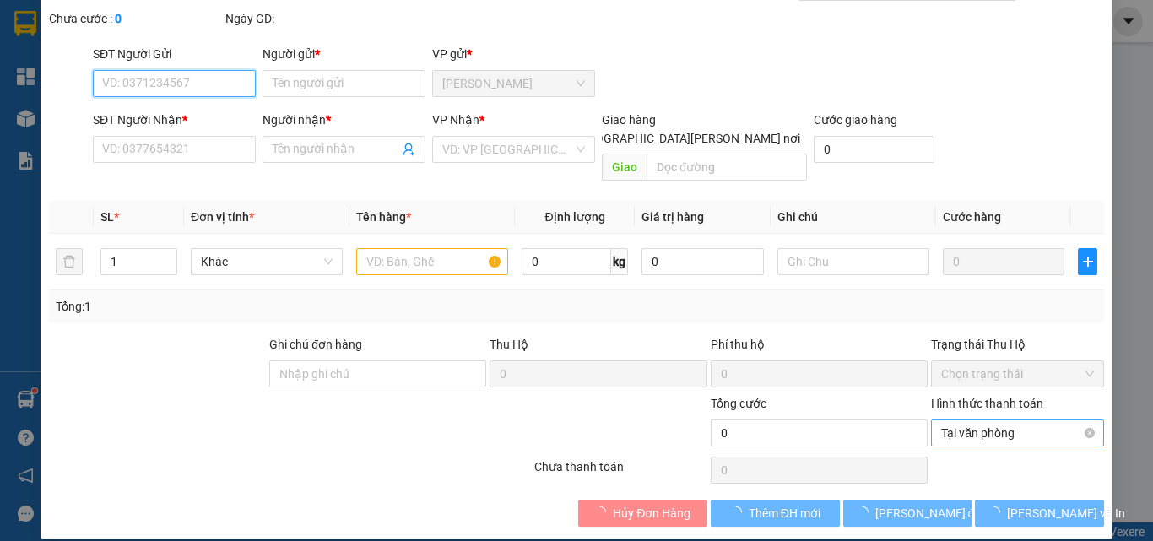
type input "0909720280"
type input "HƯNG"
type input "0818110081"
type input "NK TÂM AN"
type input "25.000"
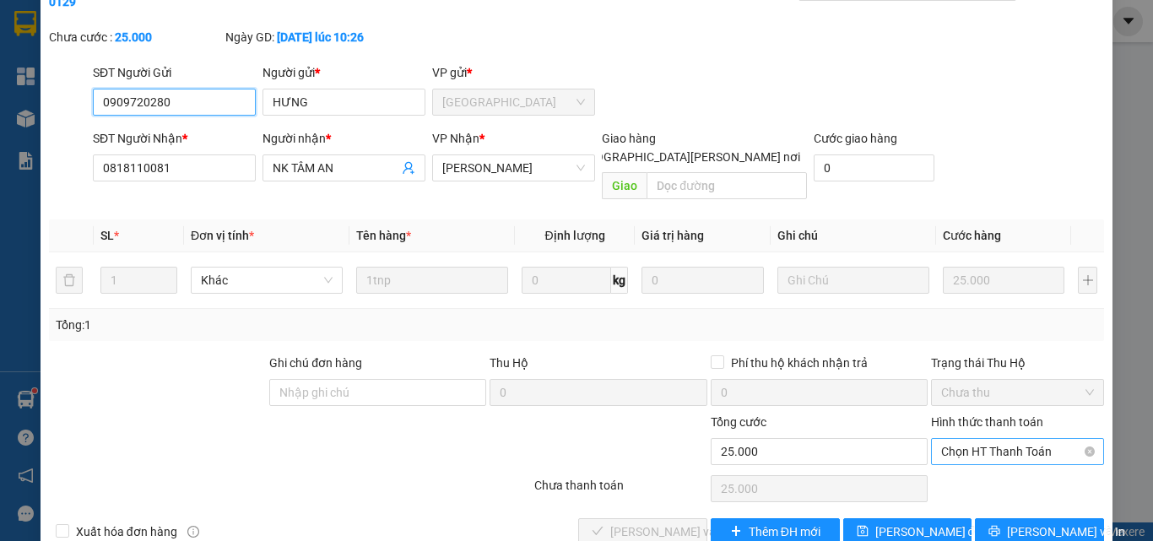
click at [995, 439] on span "Chọn HT Thanh Toán" at bounding box center [1017, 451] width 153 height 25
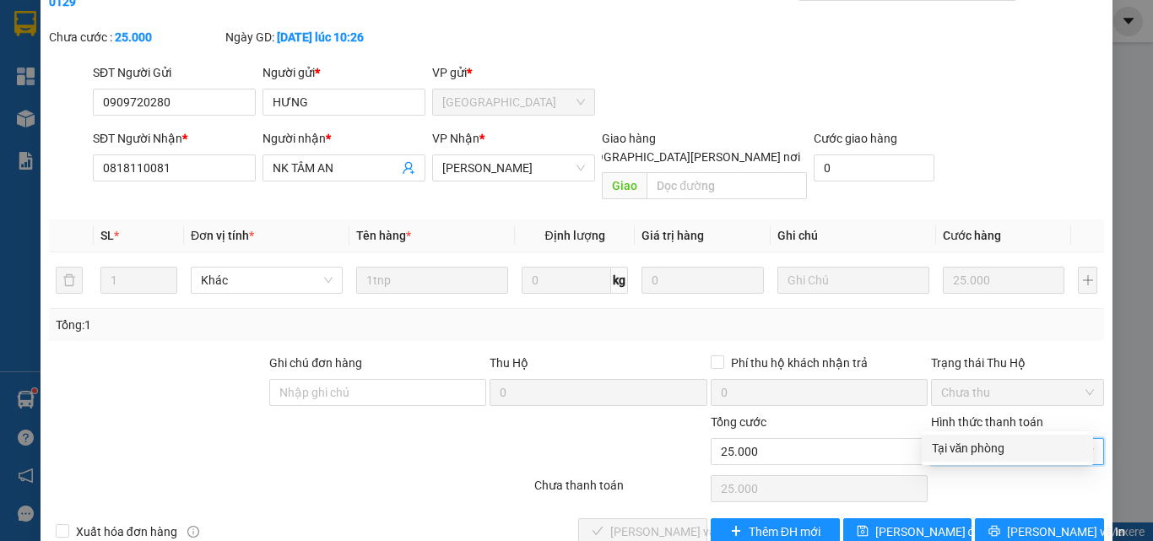
drag, startPoint x: 989, startPoint y: 448, endPoint x: 730, endPoint y: 471, distance: 260.1
click at [987, 449] on div "Tại văn phòng" at bounding box center [1007, 448] width 151 height 19
type input "0"
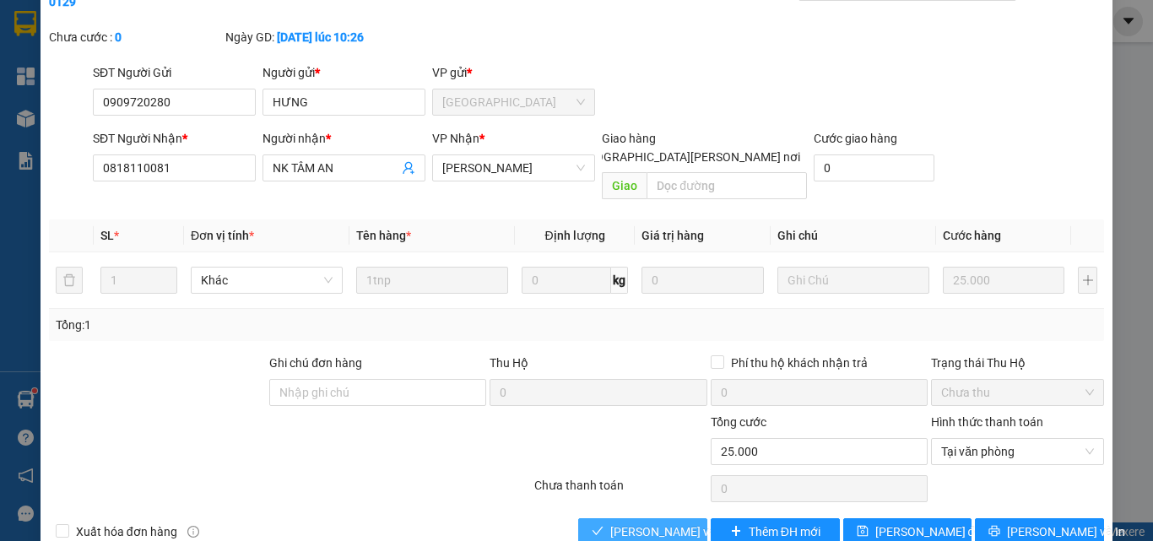
click at [628, 522] on span "[PERSON_NAME] và [PERSON_NAME] hàng" at bounding box center [724, 531] width 228 height 19
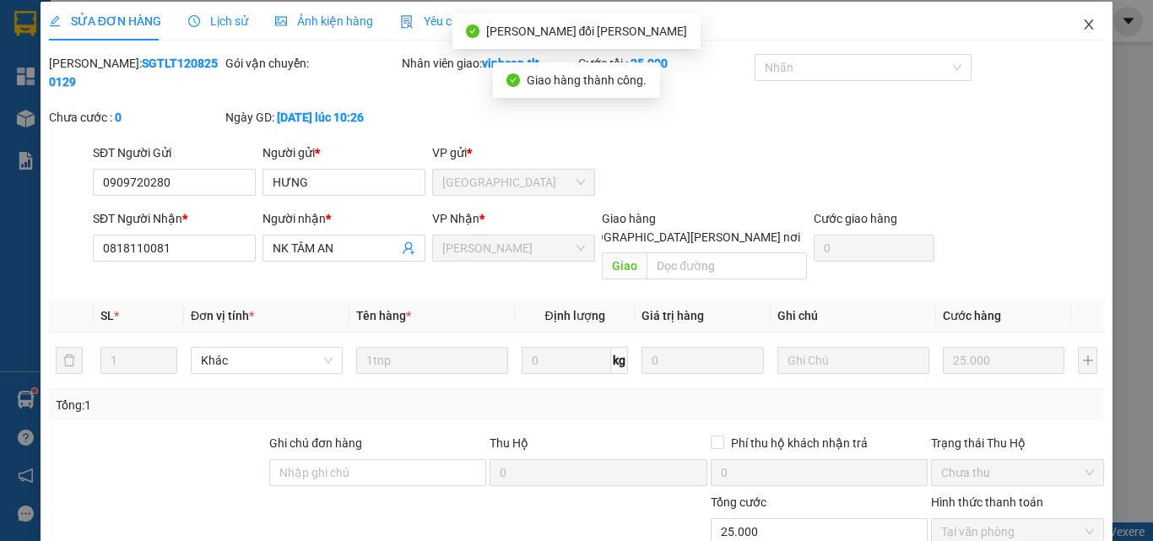
scroll to position [0, 0]
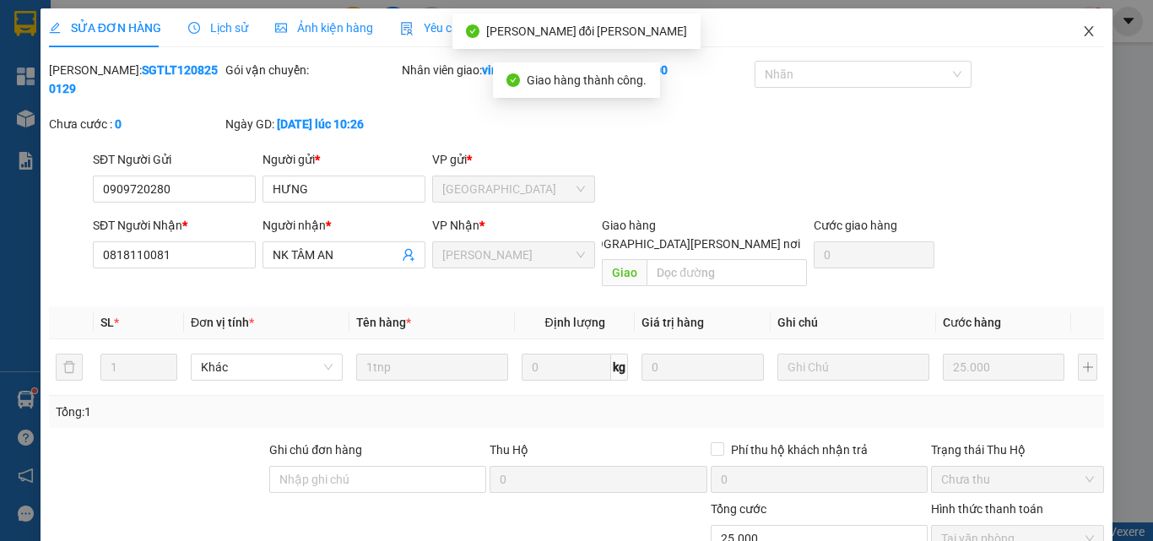
click at [1085, 31] on icon "close" at bounding box center [1089, 31] width 9 height 10
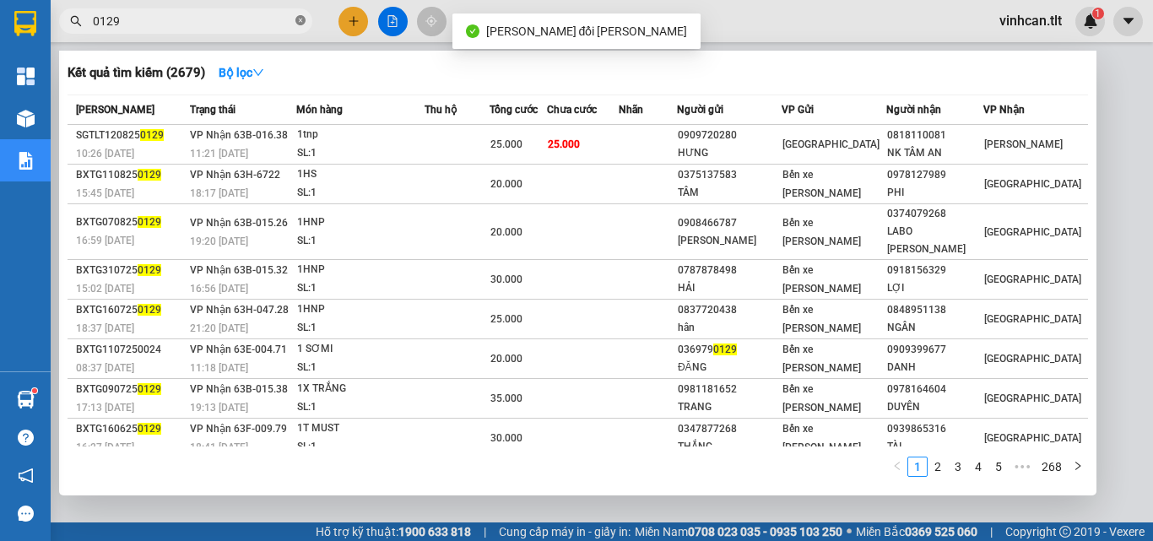
click at [301, 20] on icon "close-circle" at bounding box center [300, 20] width 10 height 10
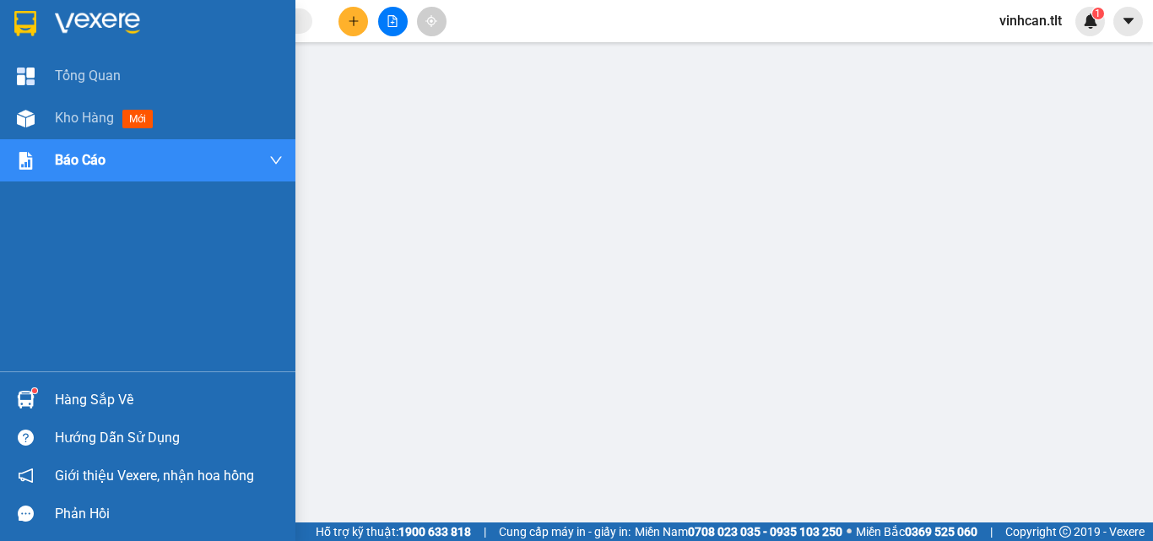
click at [106, 399] on div "Hàng sắp về" at bounding box center [169, 399] width 228 height 25
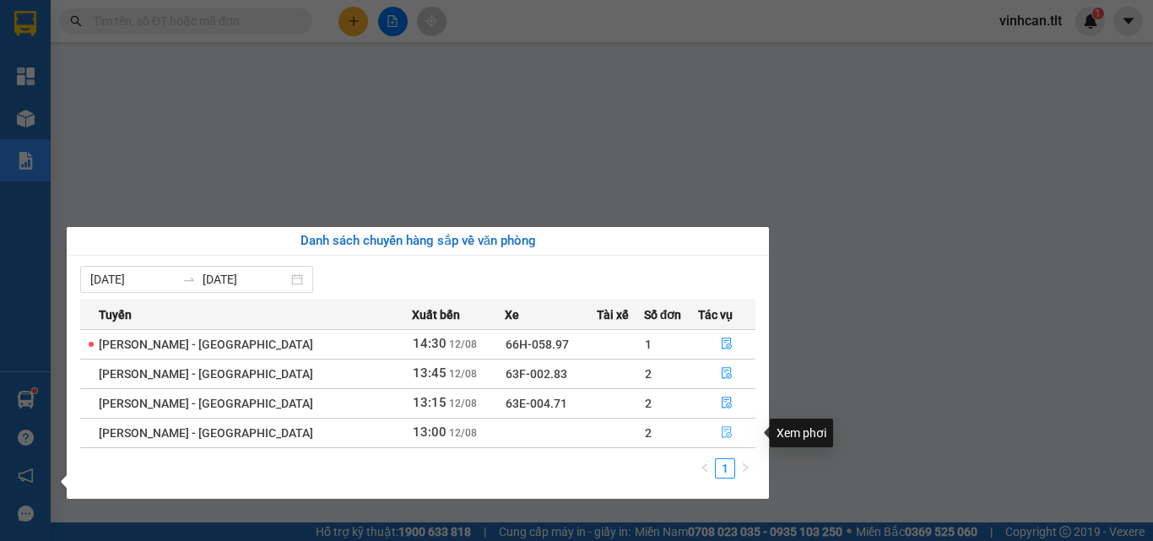
click at [721, 435] on icon "file-done" at bounding box center [727, 432] width 12 height 12
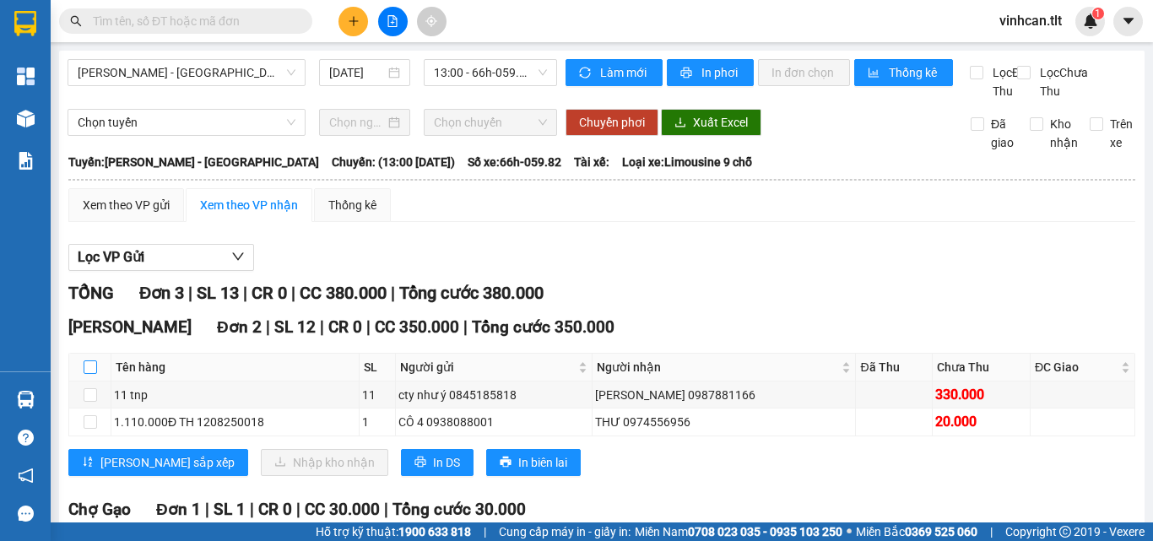
drag, startPoint x: 89, startPoint y: 381, endPoint x: 105, endPoint y: 394, distance: 21.0
click at [89, 374] on input "checkbox" at bounding box center [91, 367] width 14 height 14
checkbox input "true"
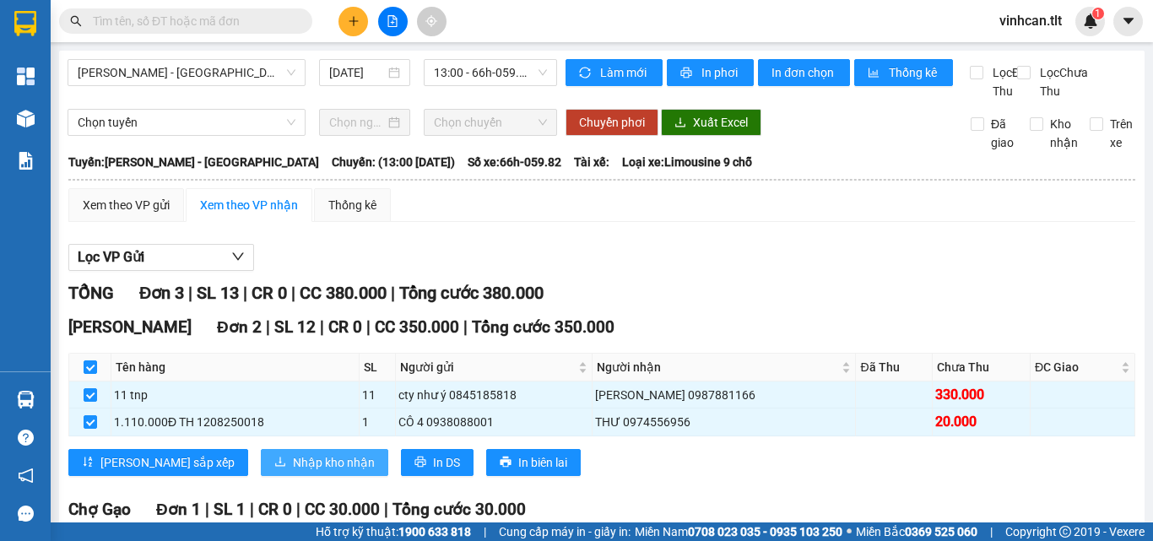
click at [293, 472] on span "Nhập kho nhận" at bounding box center [334, 462] width 82 height 19
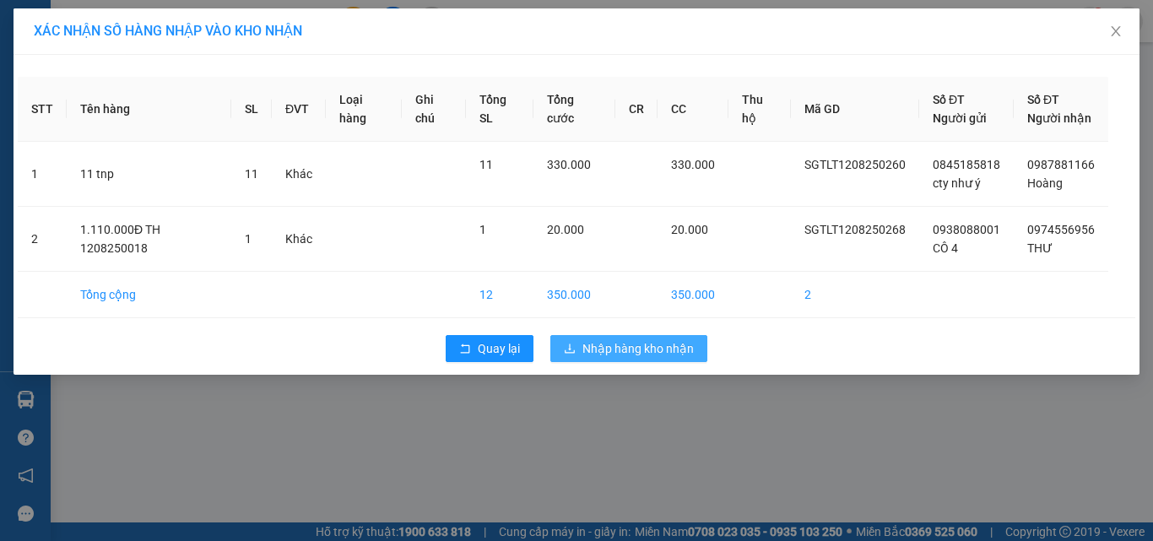
click at [622, 346] on span "Nhập hàng kho nhận" at bounding box center [637, 348] width 111 height 19
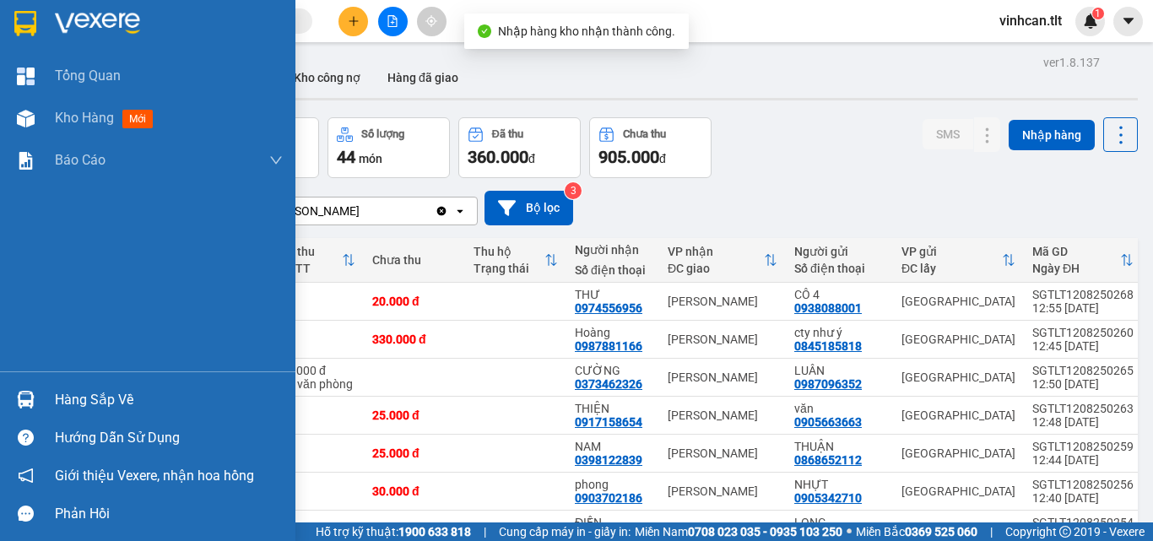
drag, startPoint x: 59, startPoint y: 395, endPoint x: 111, endPoint y: 402, distance: 51.9
click at [63, 398] on div "Hàng sắp về" at bounding box center [169, 399] width 228 height 25
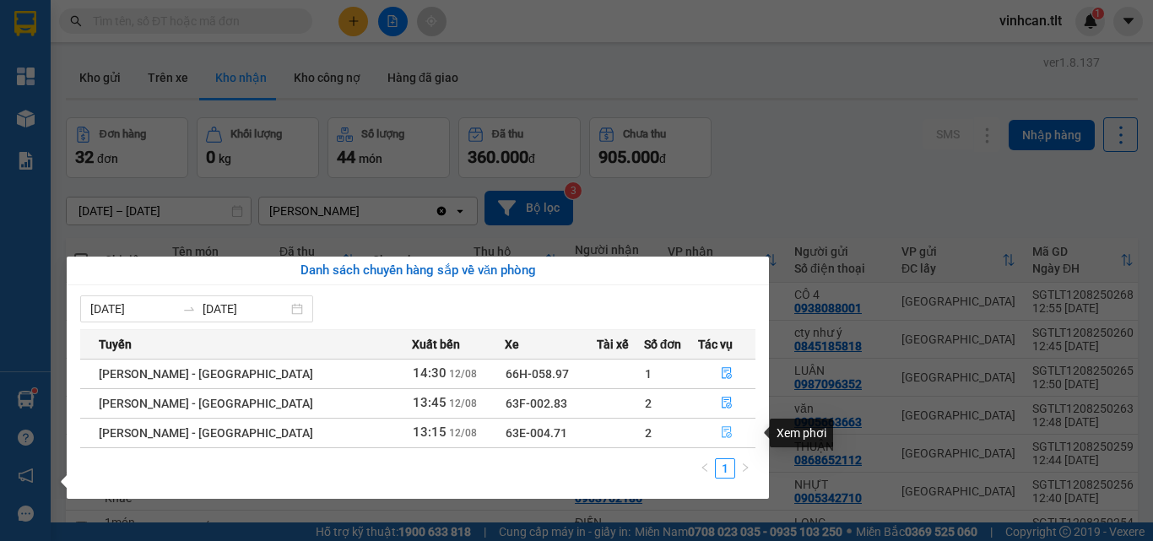
click at [722, 430] on icon "file-done" at bounding box center [727, 433] width 10 height 12
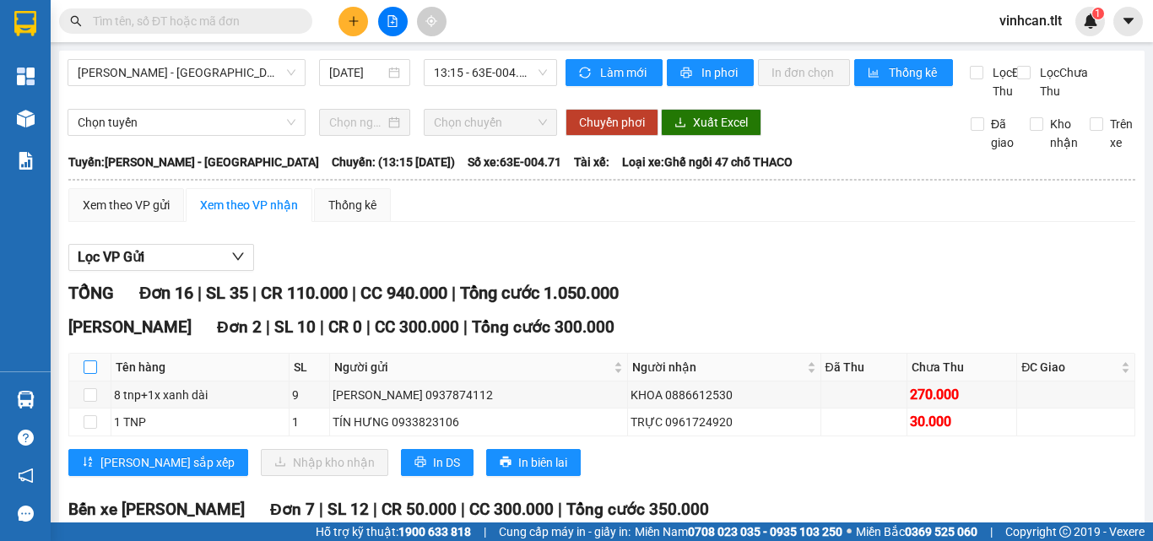
click at [91, 374] on input "checkbox" at bounding box center [91, 367] width 14 height 14
checkbox input "true"
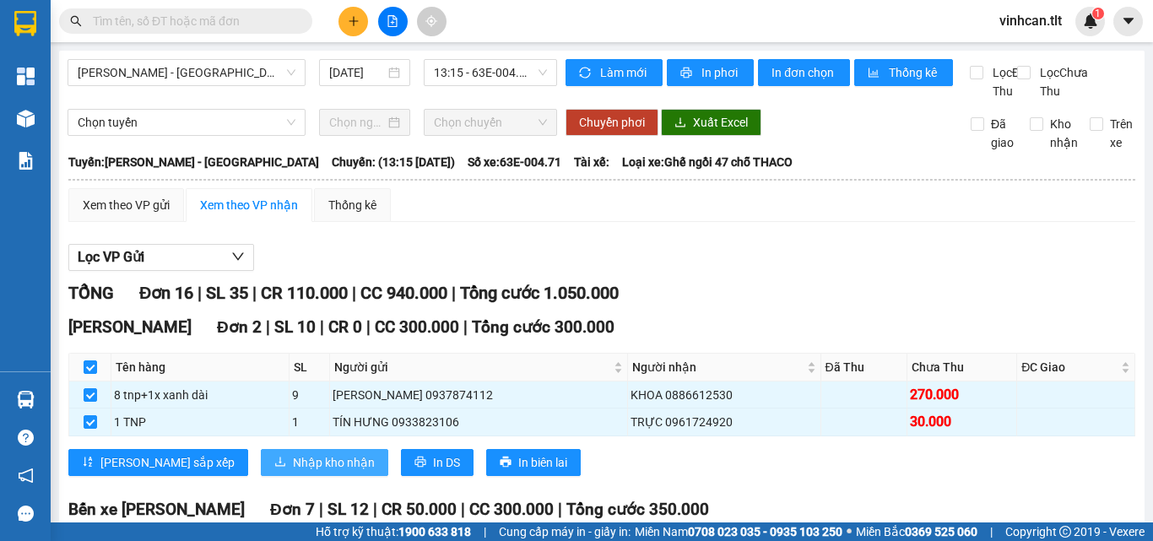
click at [293, 472] on span "Nhập kho nhận" at bounding box center [334, 462] width 82 height 19
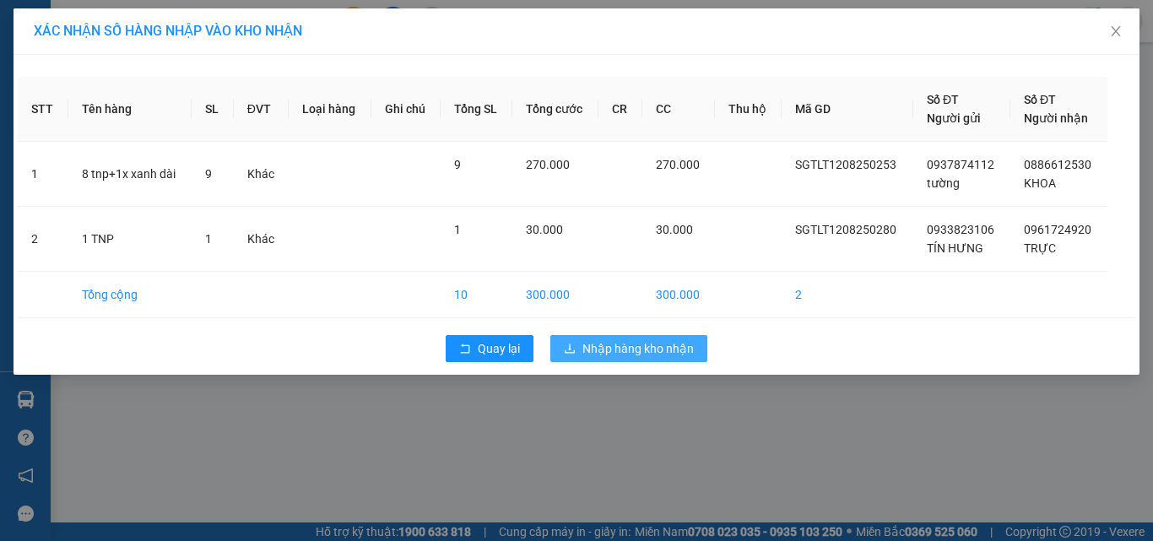
click at [660, 347] on span "Nhập hàng kho nhận" at bounding box center [637, 348] width 111 height 19
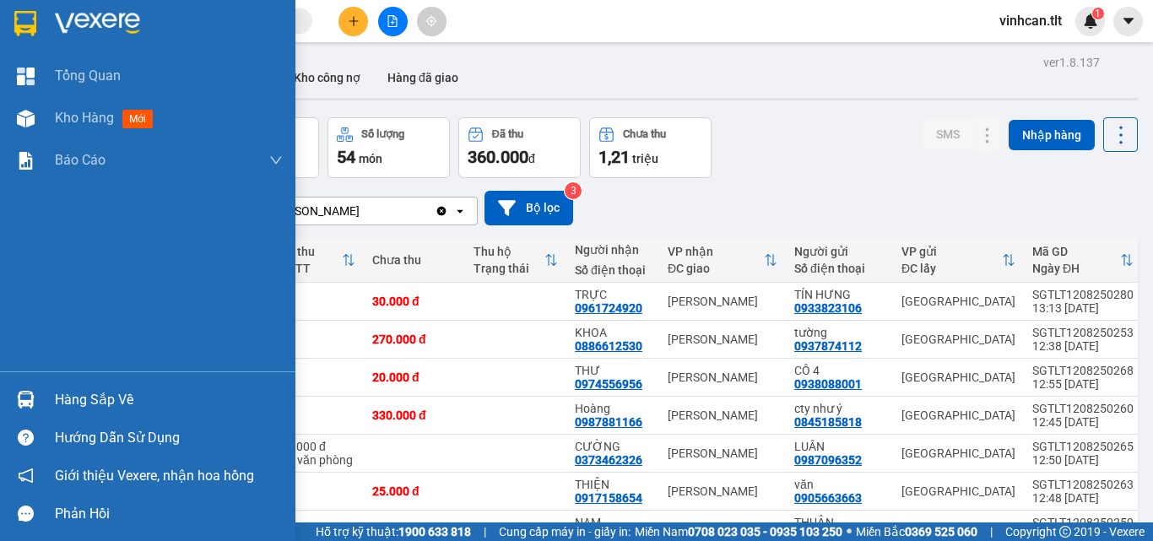
click at [62, 399] on div "Hàng sắp về" at bounding box center [169, 399] width 228 height 25
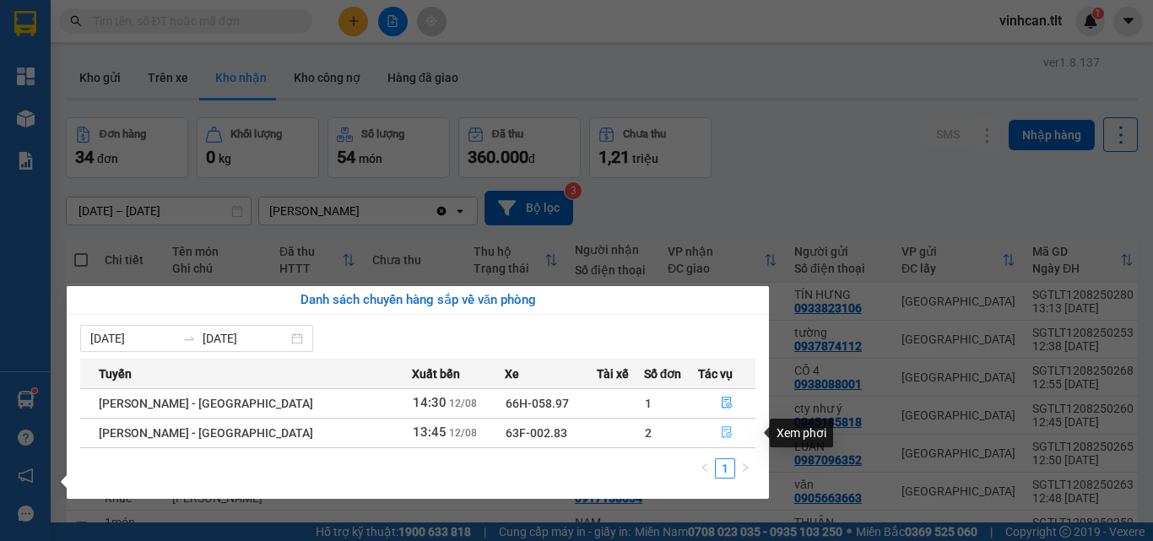
click at [722, 435] on icon "file-done" at bounding box center [727, 432] width 12 height 12
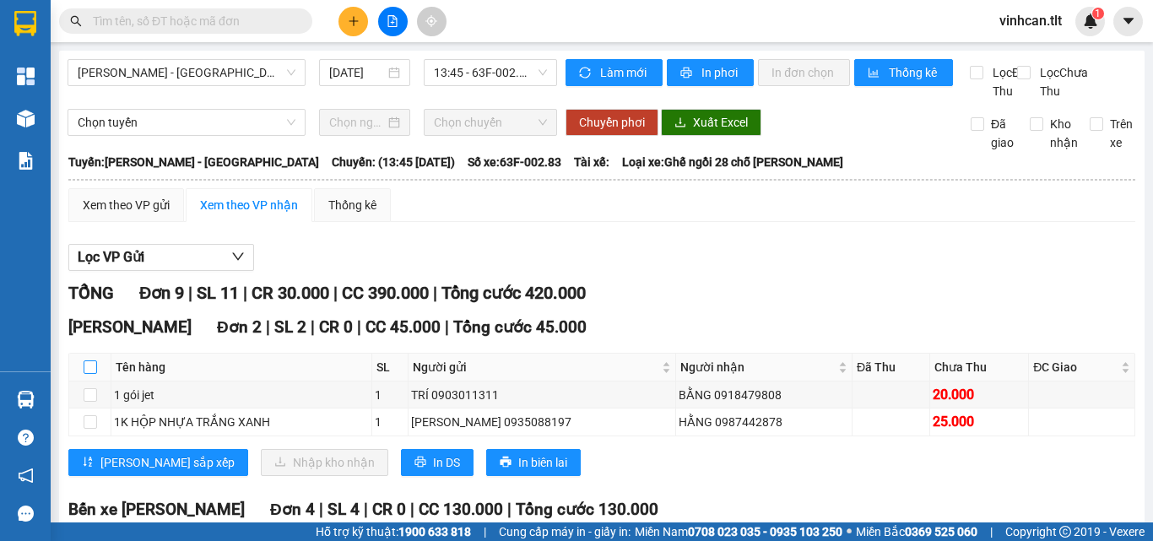
click at [89, 374] on input "checkbox" at bounding box center [91, 367] width 14 height 14
checkbox input "true"
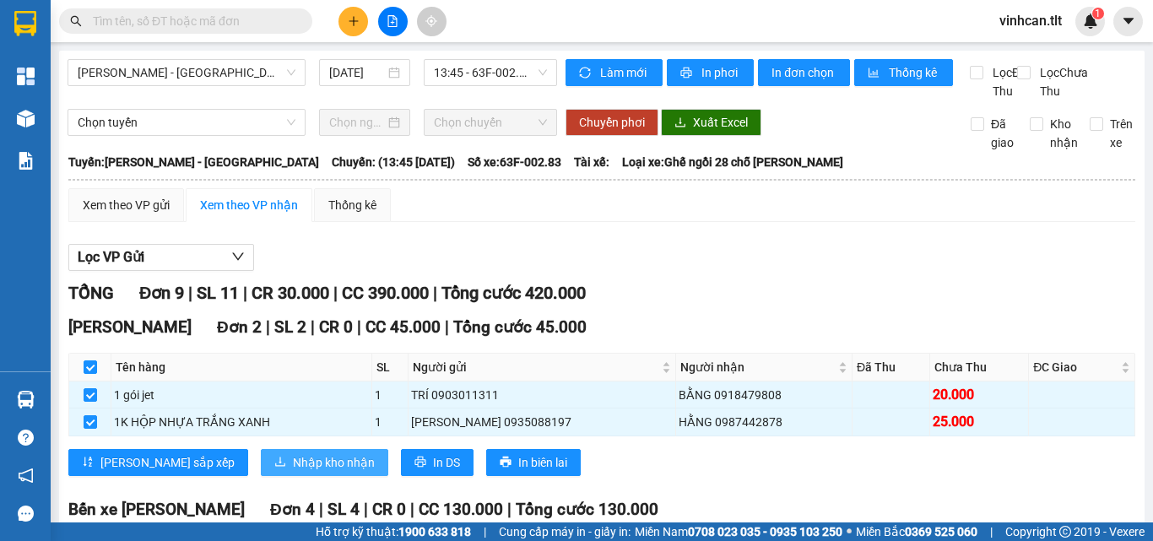
click at [293, 472] on span "Nhập kho nhận" at bounding box center [334, 462] width 82 height 19
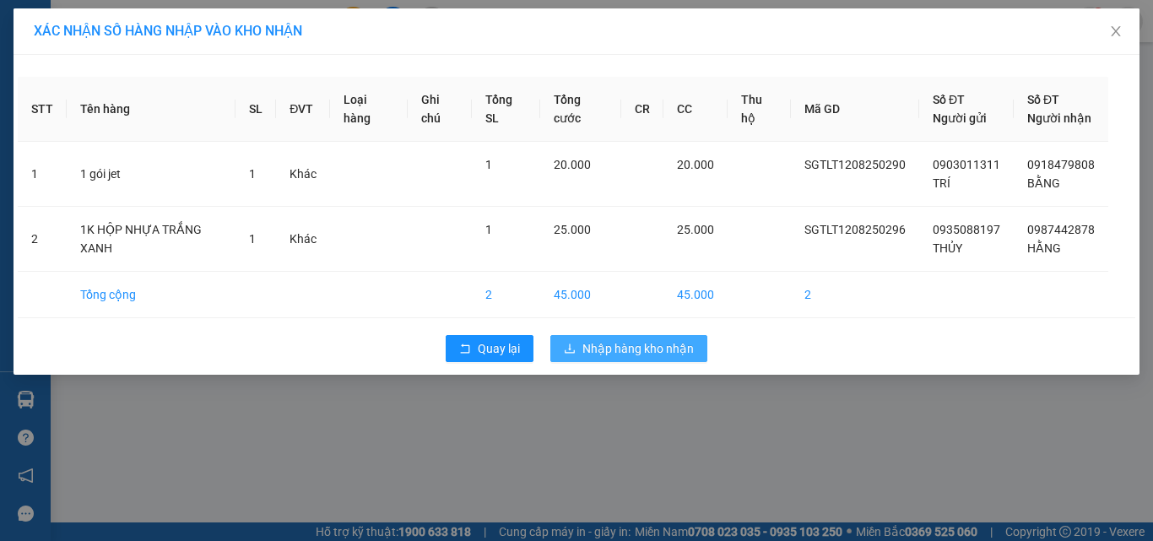
click at [641, 352] on span "Nhập hàng kho nhận" at bounding box center [637, 348] width 111 height 19
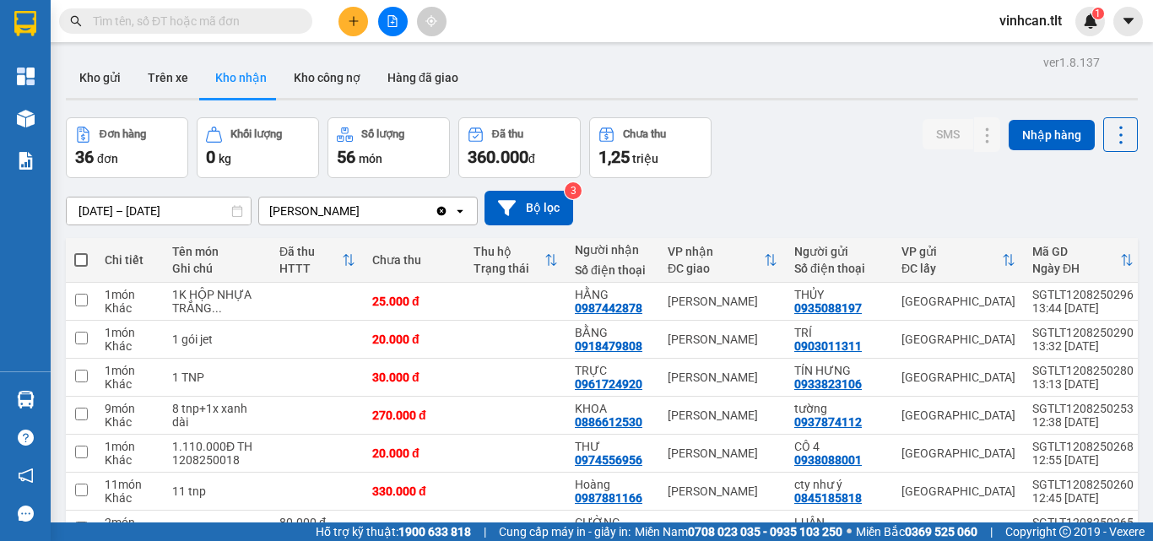
click at [224, 23] on input "text" at bounding box center [192, 21] width 199 height 19
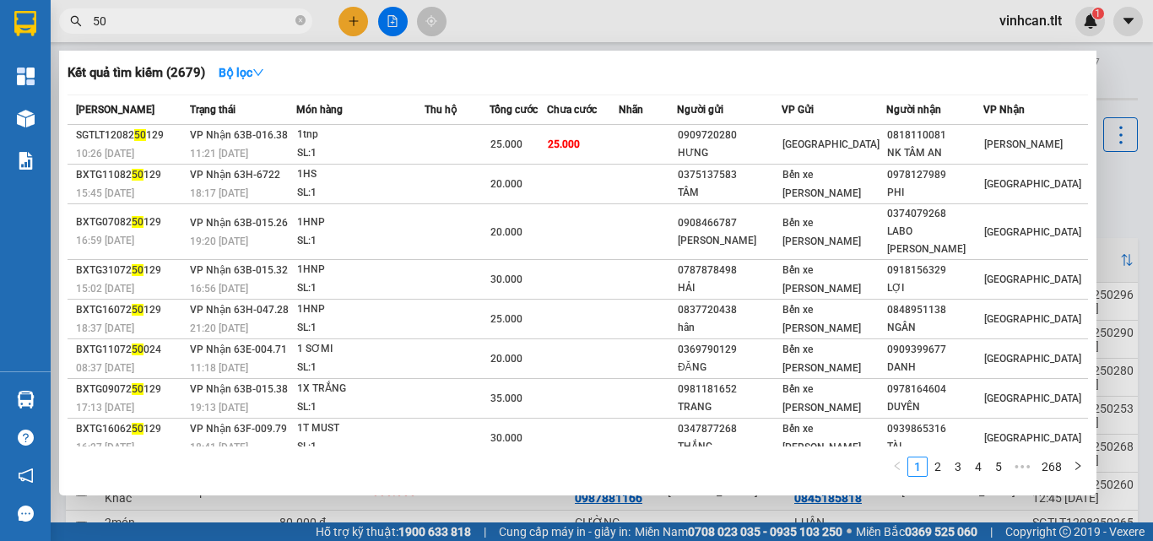
type input "507"
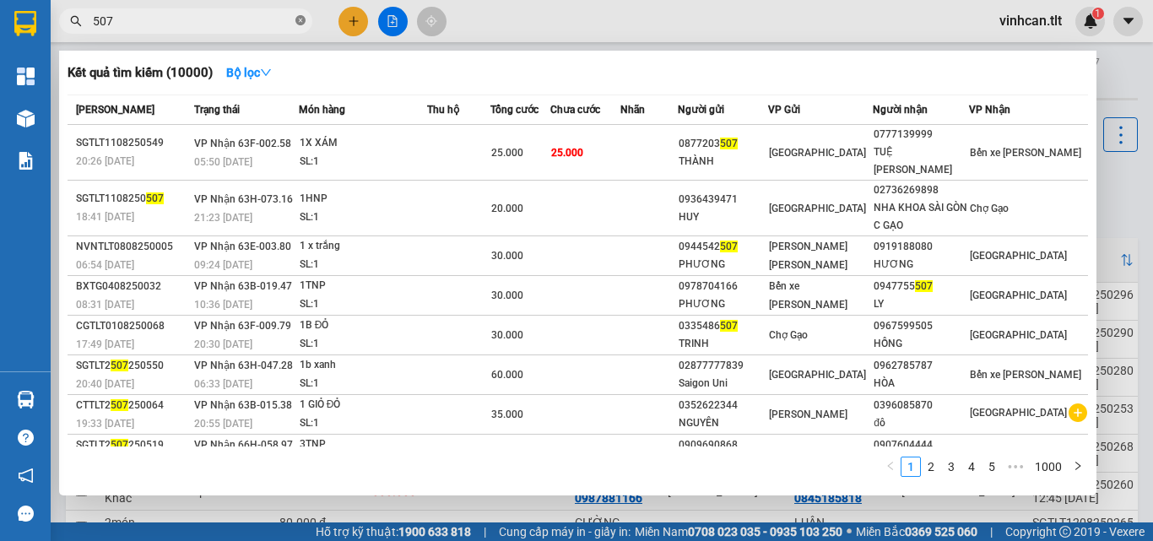
click at [300, 18] on icon "close-circle" at bounding box center [300, 20] width 10 height 10
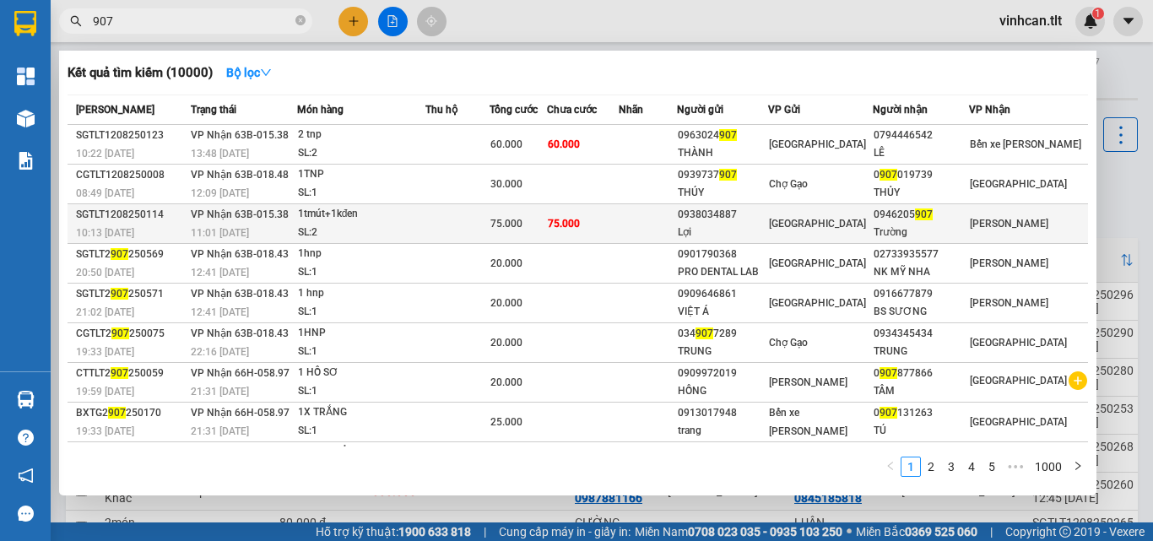
type input "907"
click at [763, 212] on div "0938034887" at bounding box center [722, 215] width 89 height 18
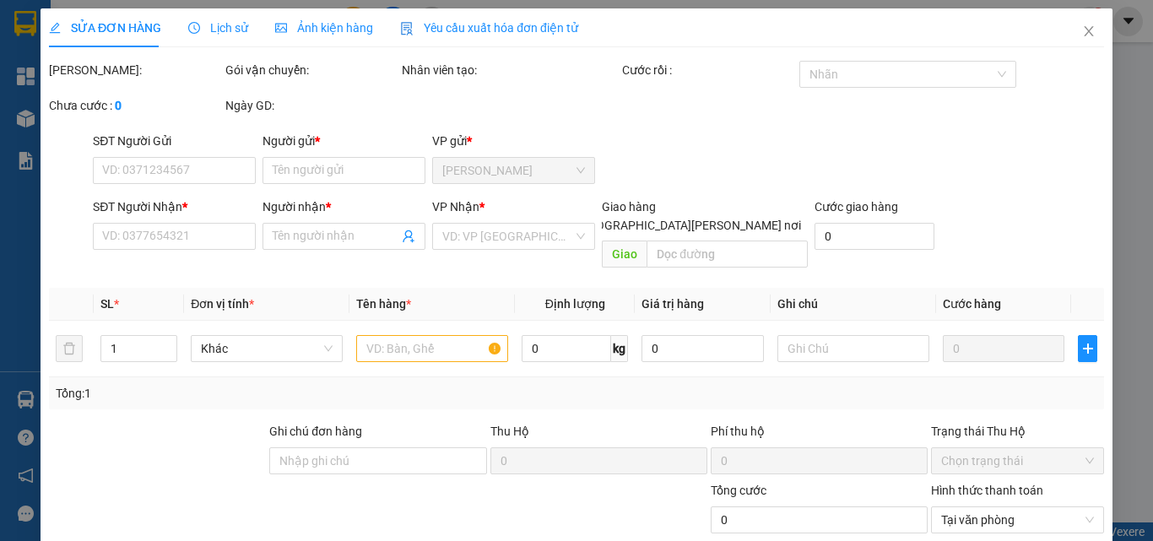
type input "0938034887"
type input "Lợi"
type input "0946205907"
type input "Trường"
type input "75.000"
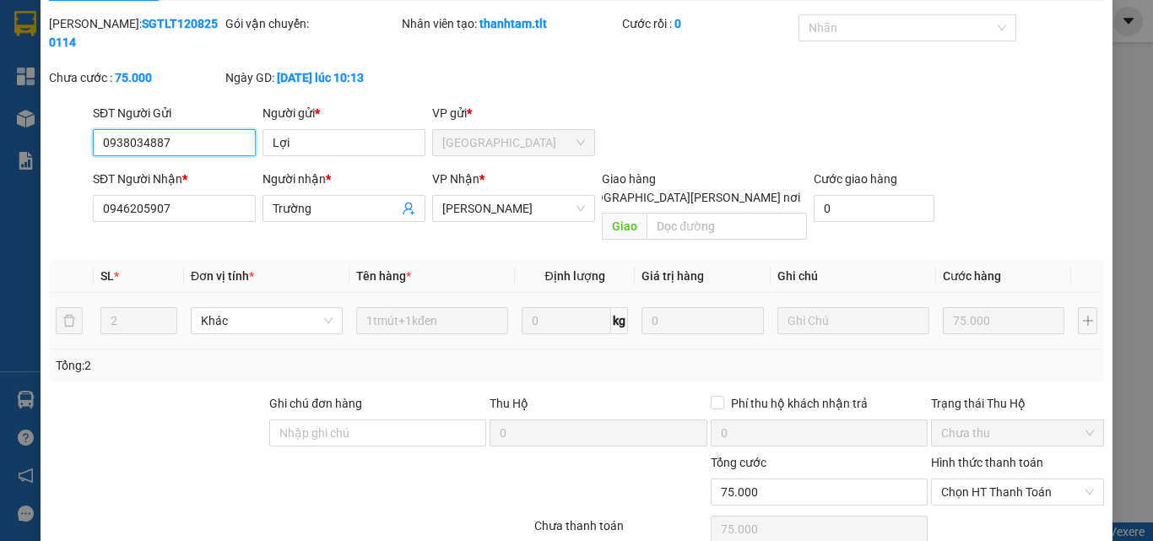
scroll to position [87, 0]
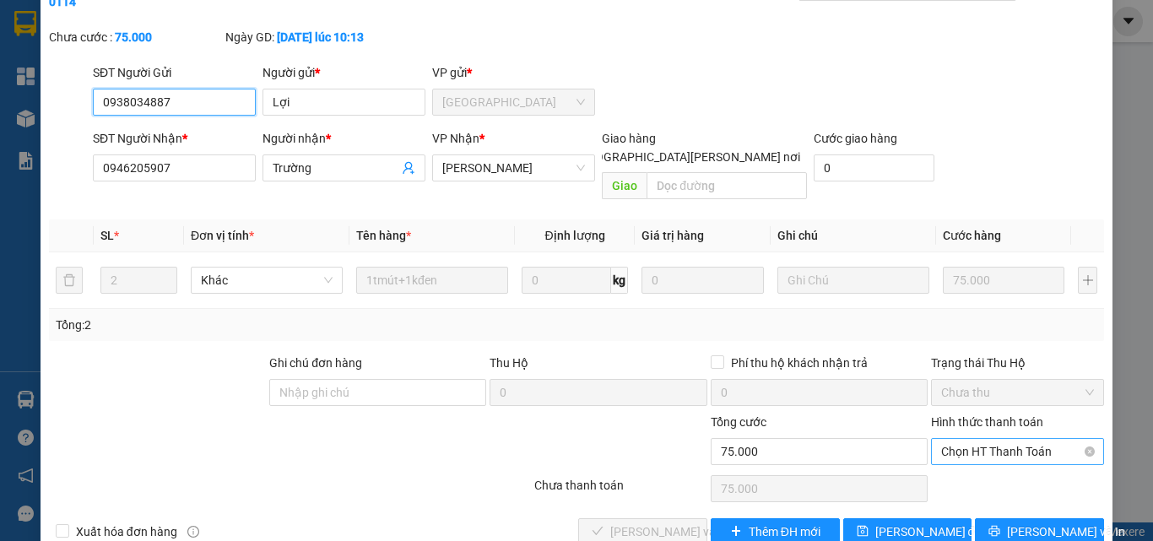
click at [948, 439] on span "Chọn HT Thanh Toán" at bounding box center [1017, 451] width 153 height 25
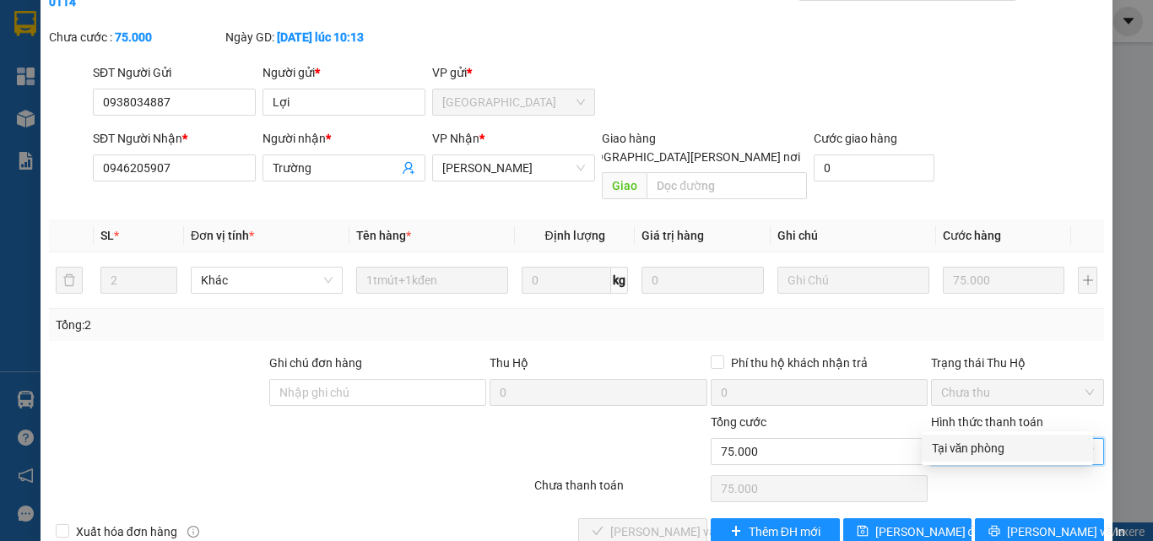
click at [965, 447] on div "Tại văn phòng" at bounding box center [1007, 448] width 151 height 19
type input "0"
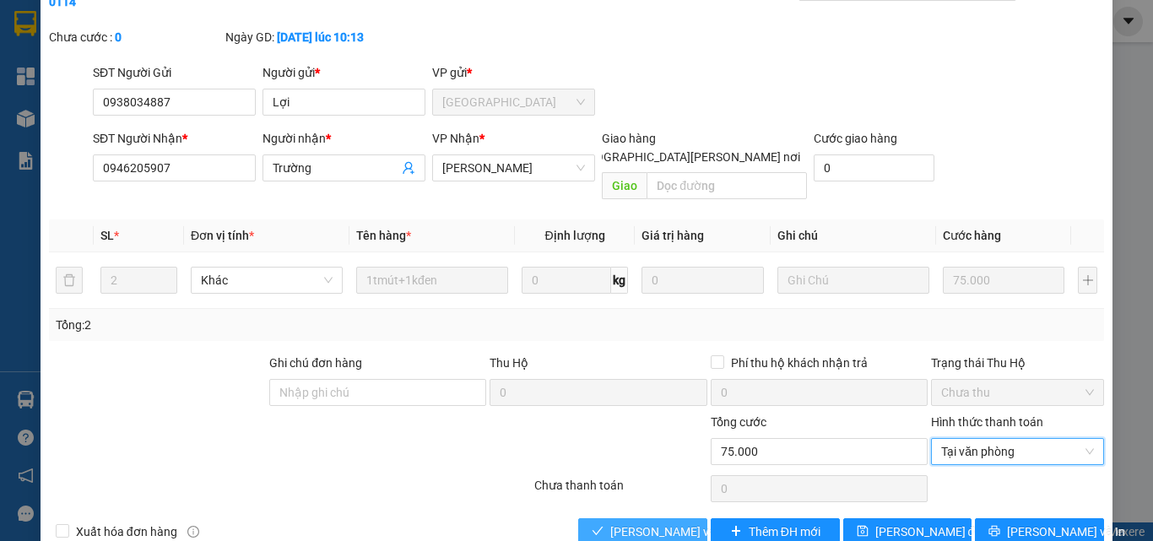
click at [669, 522] on span "[PERSON_NAME] và [PERSON_NAME] hàng" at bounding box center [724, 531] width 228 height 19
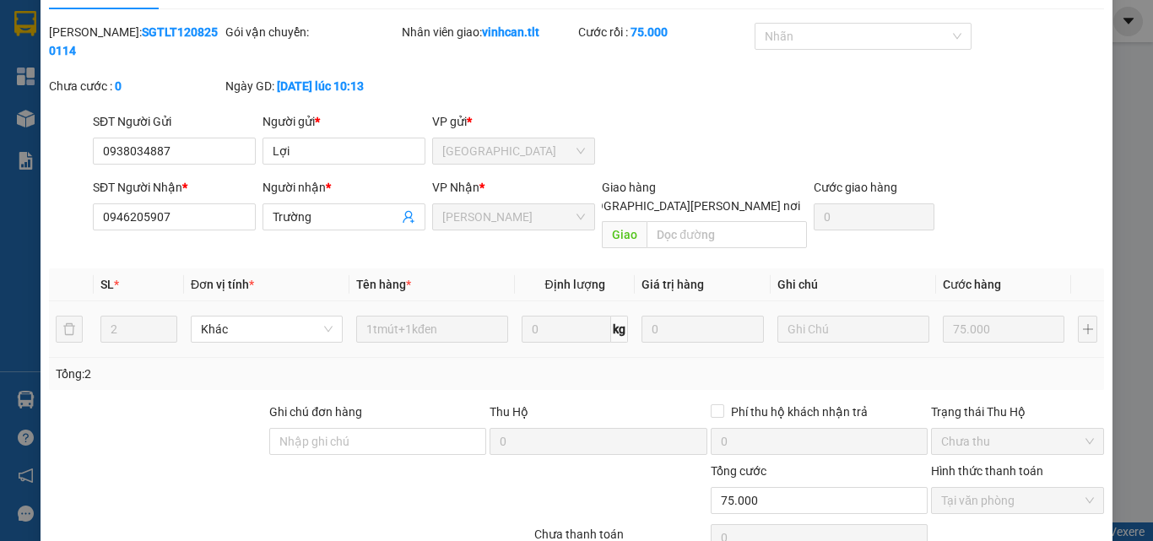
scroll to position [0, 0]
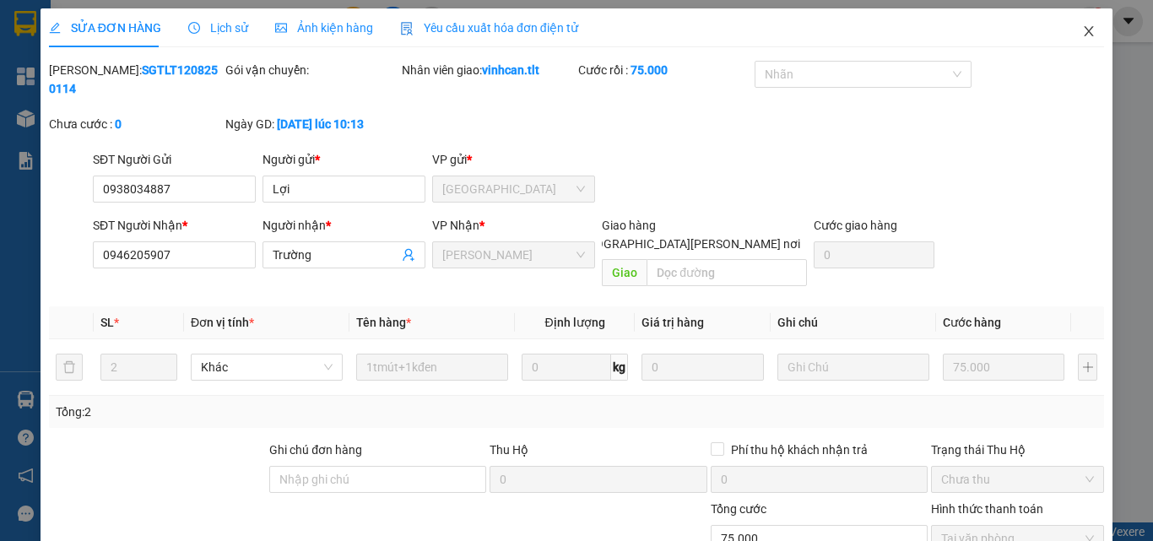
click at [1082, 33] on icon "close" at bounding box center [1089, 31] width 14 height 14
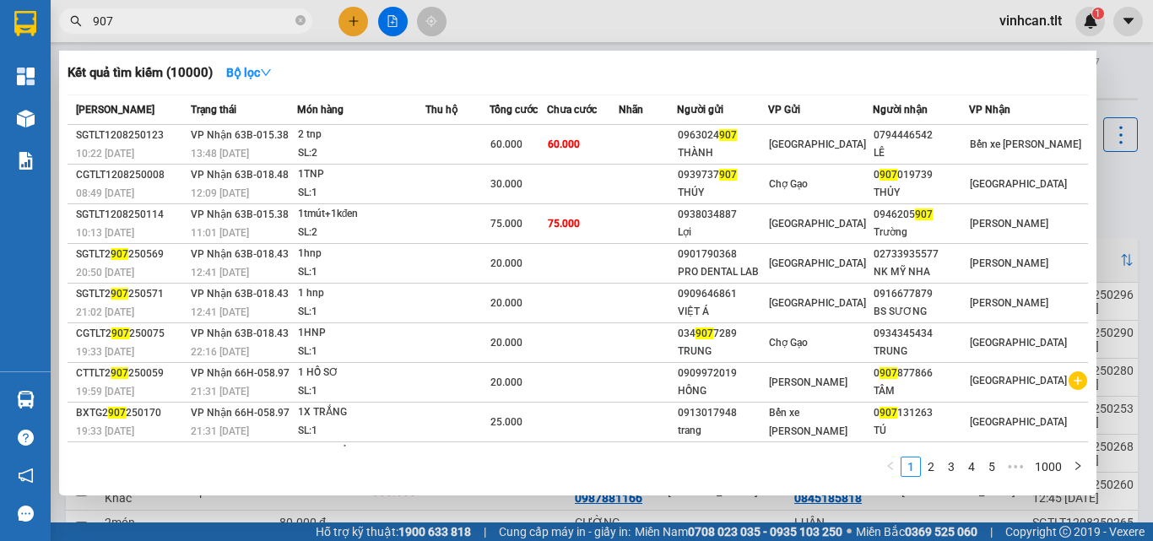
click at [295, 17] on icon "close-circle" at bounding box center [300, 20] width 10 height 10
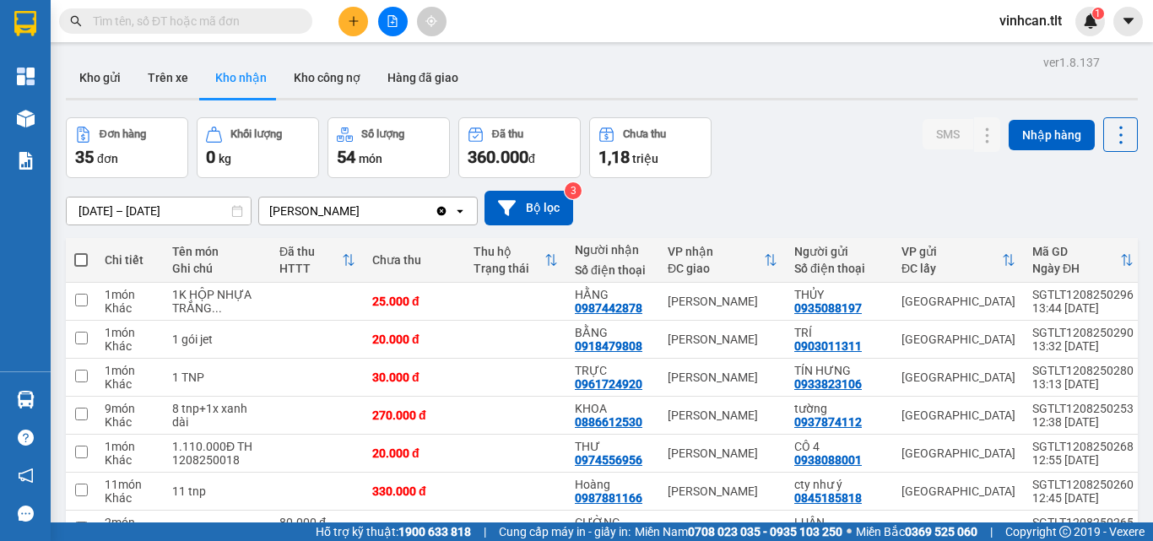
click at [238, 19] on input "text" at bounding box center [192, 21] width 199 height 19
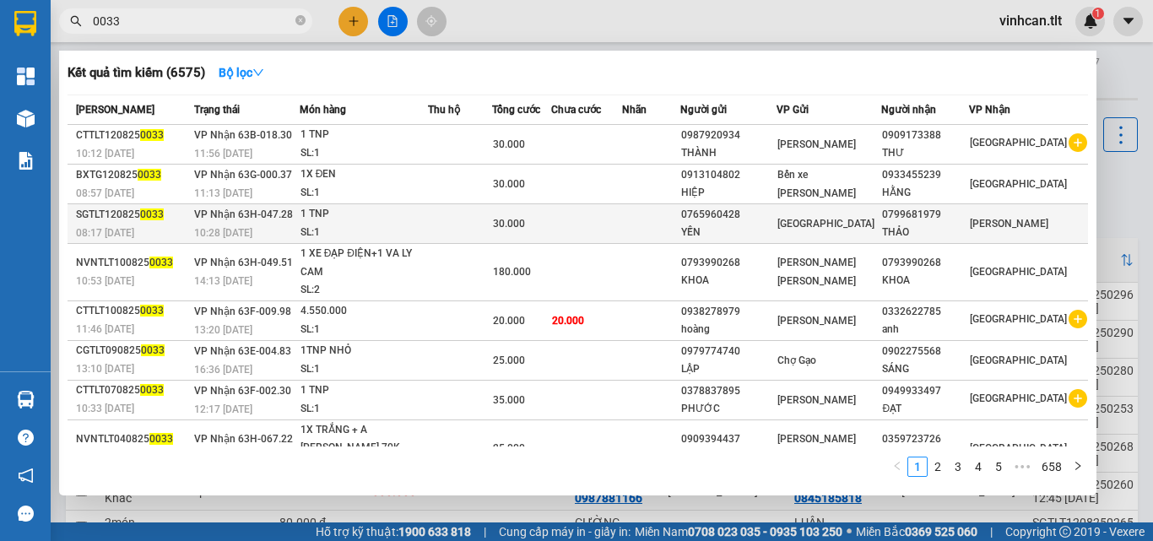
type input "0033"
click at [766, 210] on div "0765960428" at bounding box center [728, 215] width 95 height 18
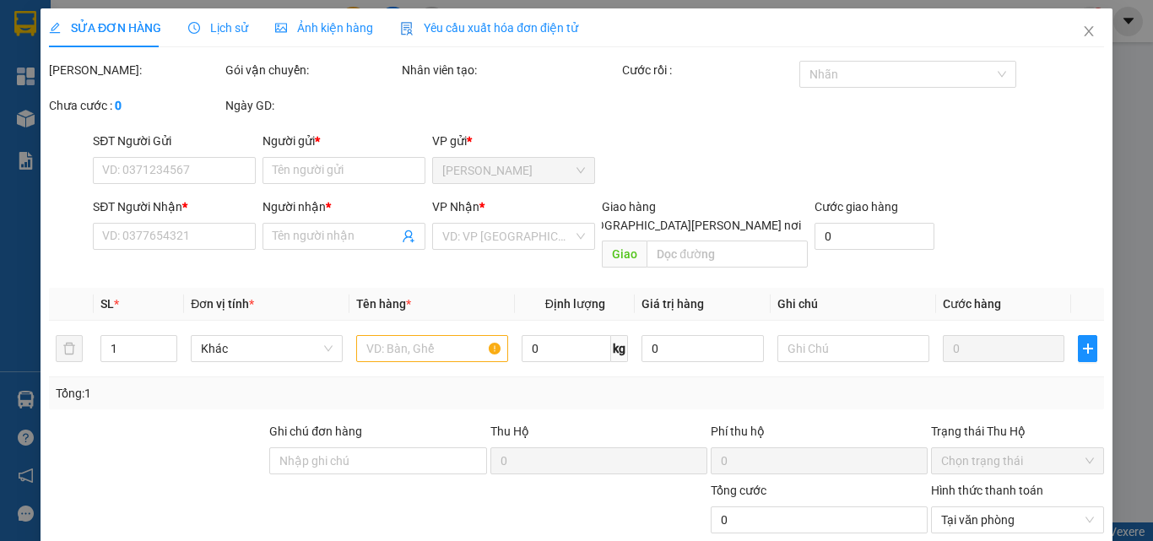
type input "0765960428"
type input "YẾN"
type input "0799681979"
type input "THẢO"
type input "30.000"
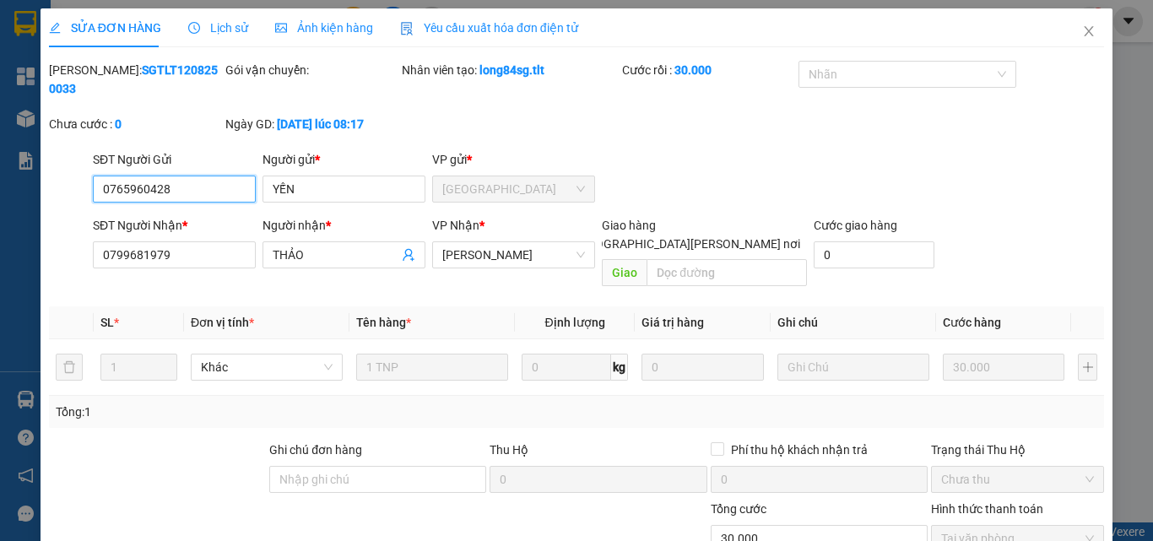
scroll to position [86, 0]
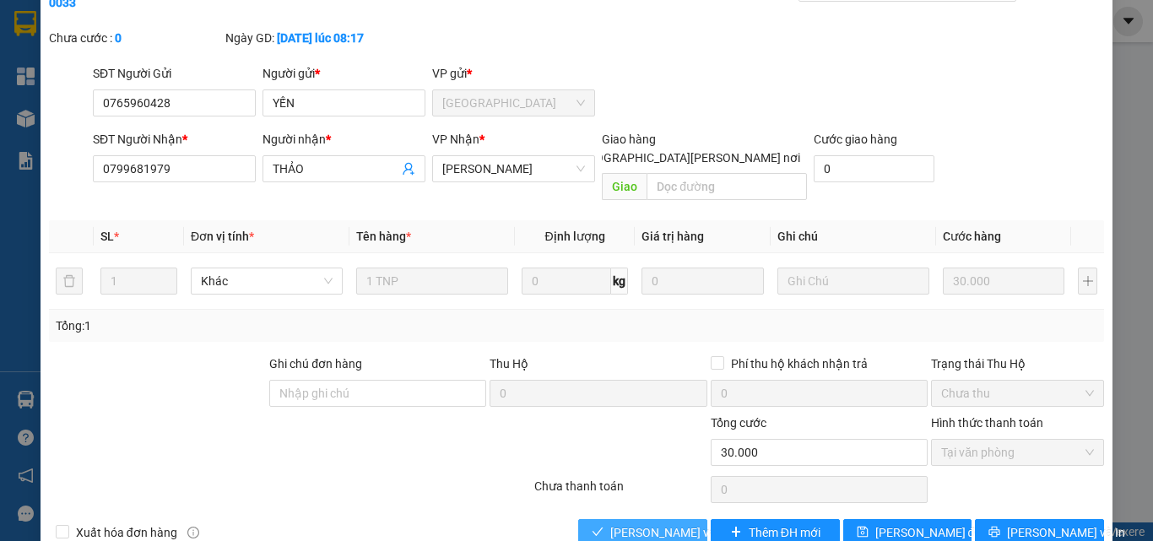
click at [658, 523] on span "[PERSON_NAME] và [PERSON_NAME] hàng" at bounding box center [724, 532] width 228 height 19
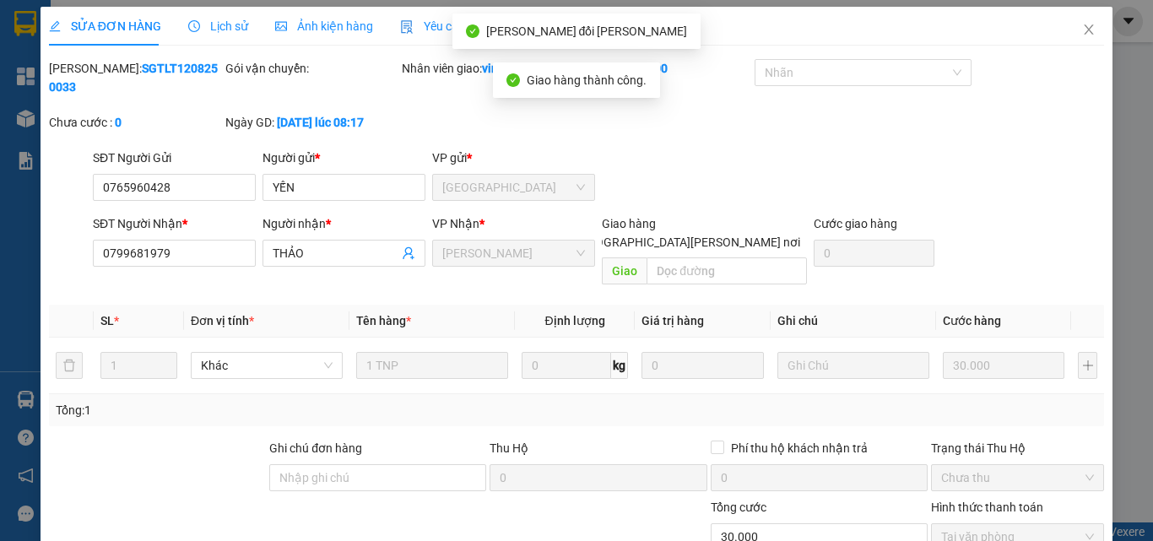
scroll to position [0, 0]
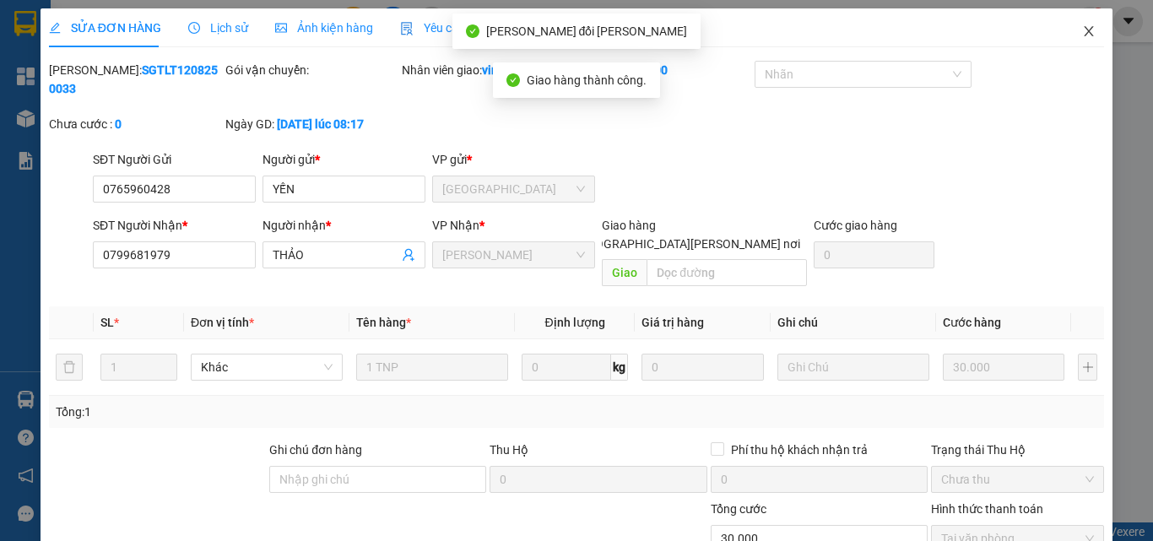
click at [1085, 33] on icon "close" at bounding box center [1089, 31] width 9 height 10
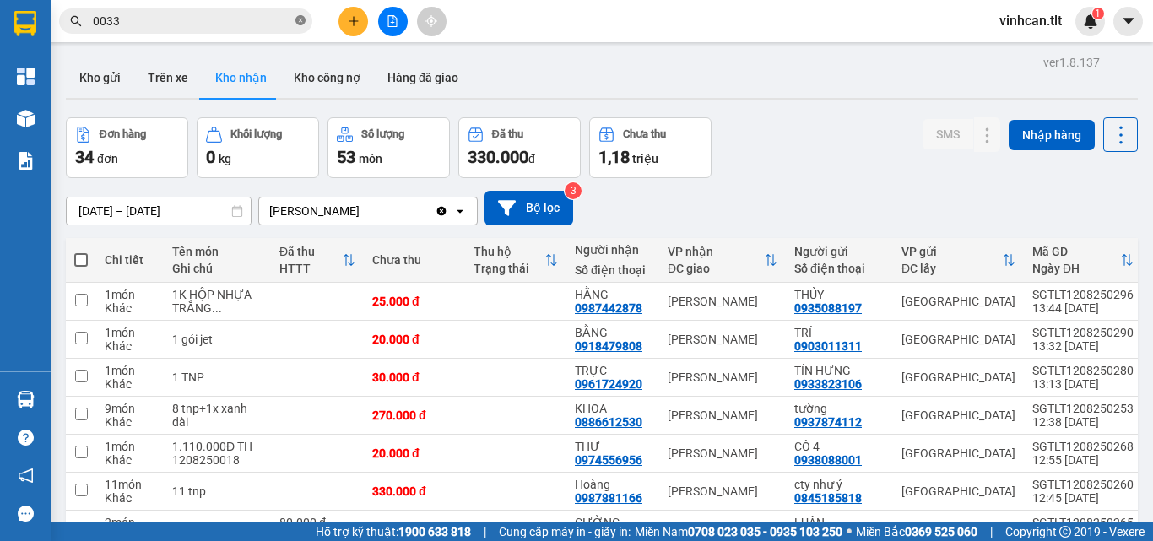
click at [301, 22] on icon "close-circle" at bounding box center [300, 20] width 10 height 10
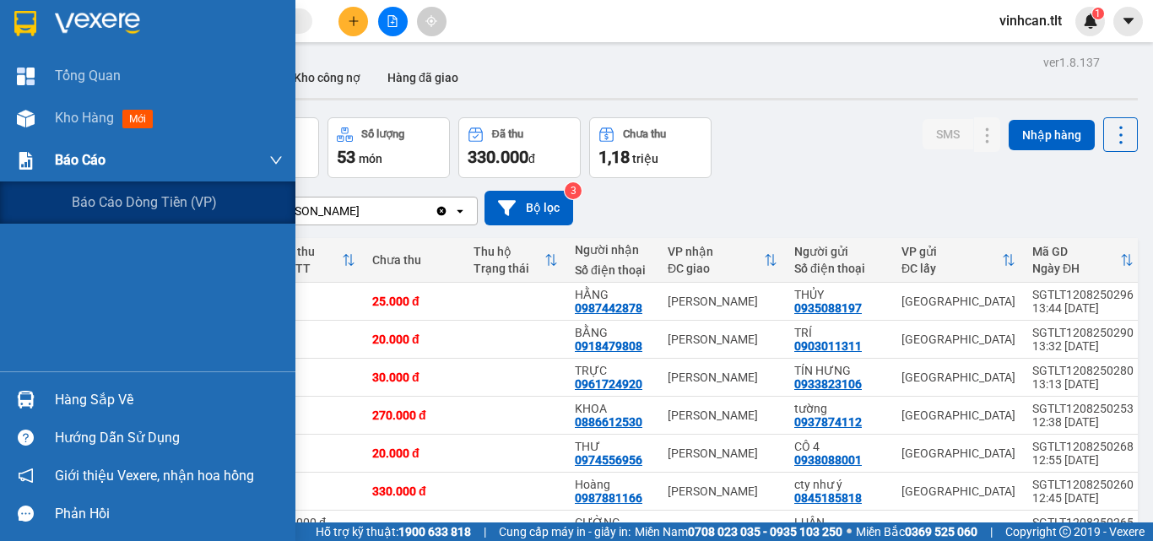
drag, startPoint x: 72, startPoint y: 157, endPoint x: 83, endPoint y: 160, distance: 11.5
click at [73, 157] on span "Báo cáo" at bounding box center [80, 159] width 51 height 21
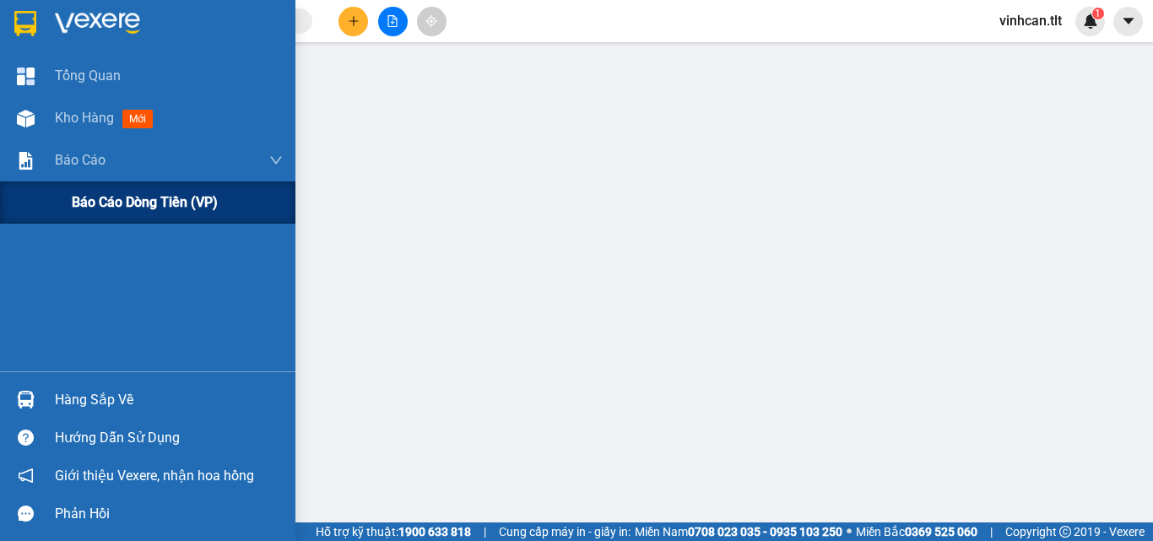
click at [131, 198] on span "Báo cáo dòng tiền (VP)" at bounding box center [145, 202] width 146 height 21
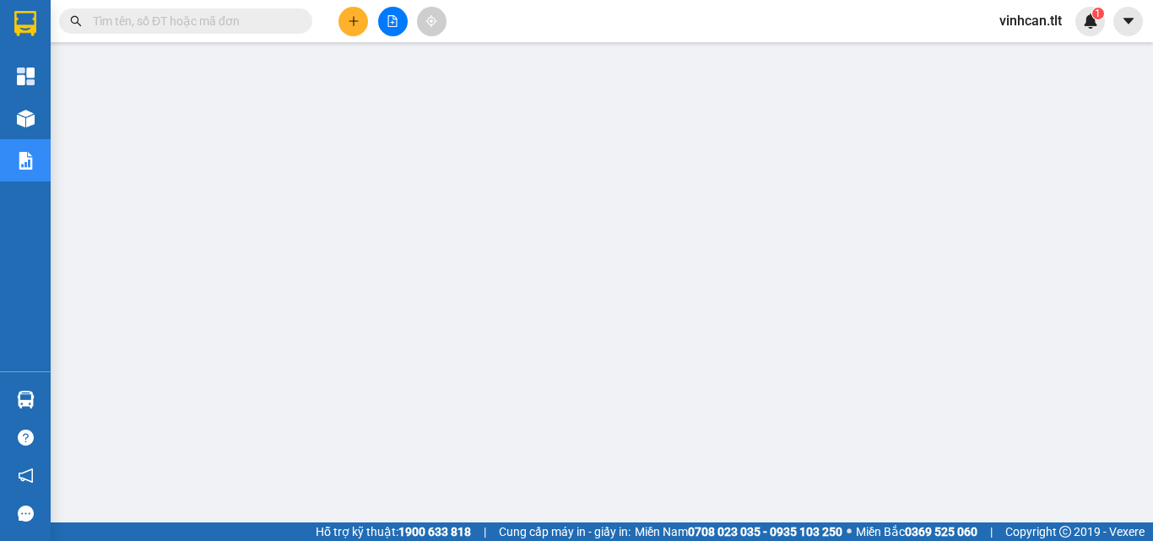
click at [190, 28] on input "text" at bounding box center [192, 21] width 199 height 19
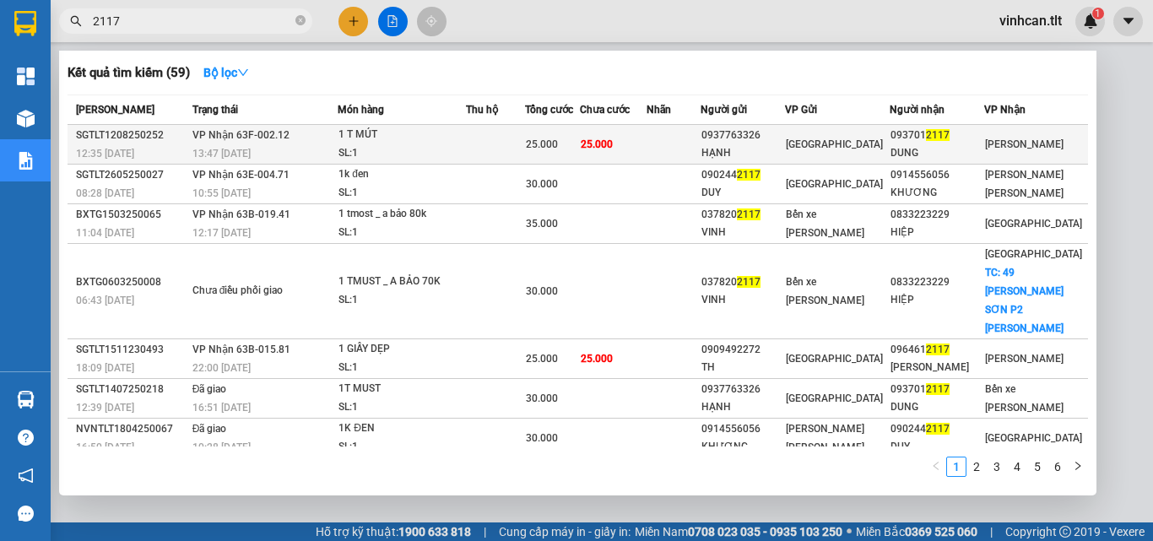
type input "2117"
click at [779, 139] on div "0937763326" at bounding box center [742, 136] width 83 height 18
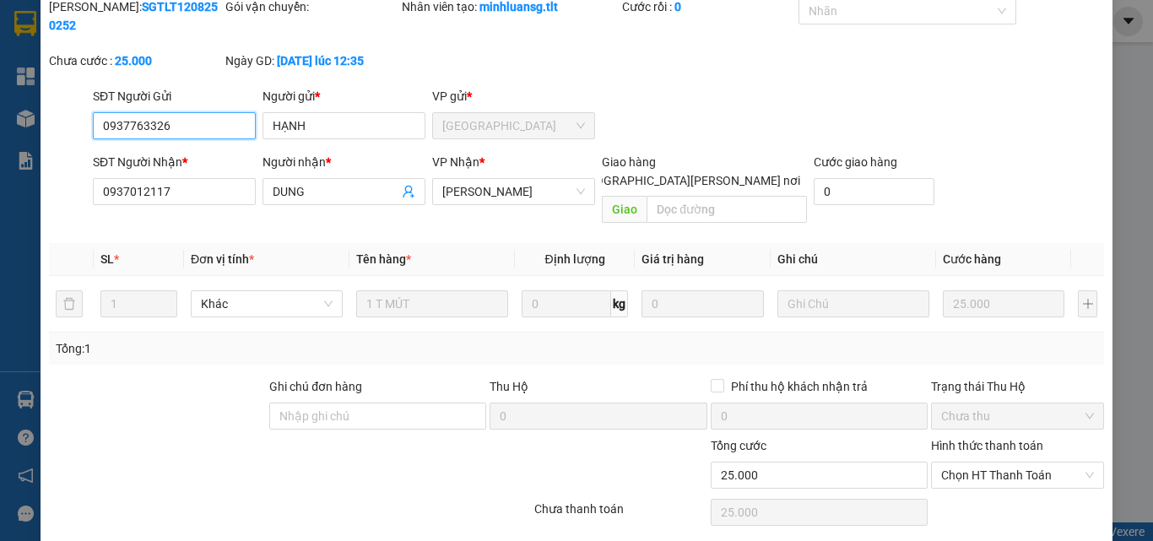
scroll to position [87, 0]
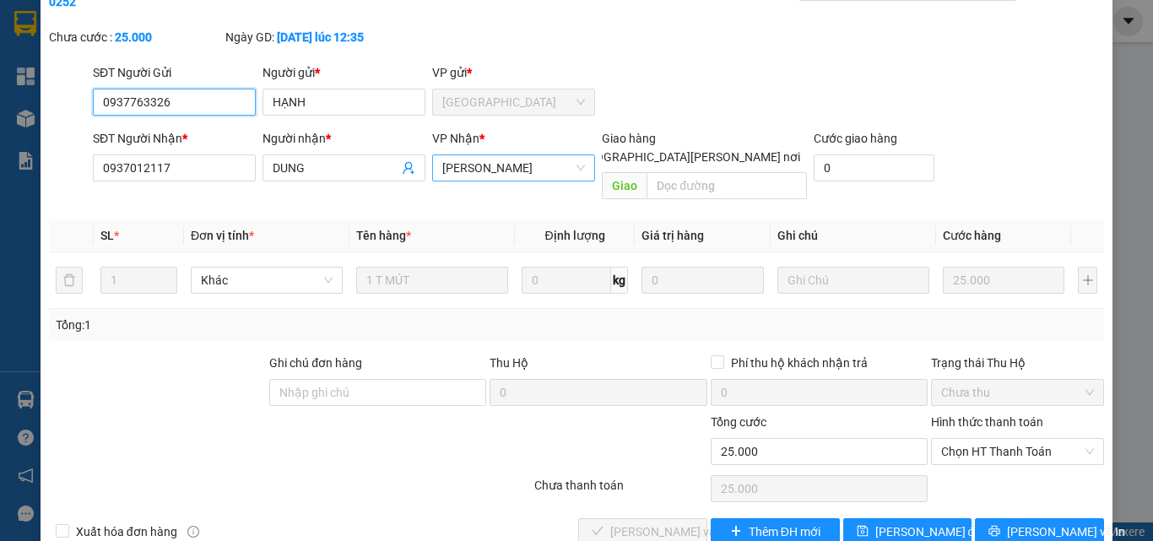
click at [490, 155] on span "[PERSON_NAME]" at bounding box center [513, 167] width 143 height 25
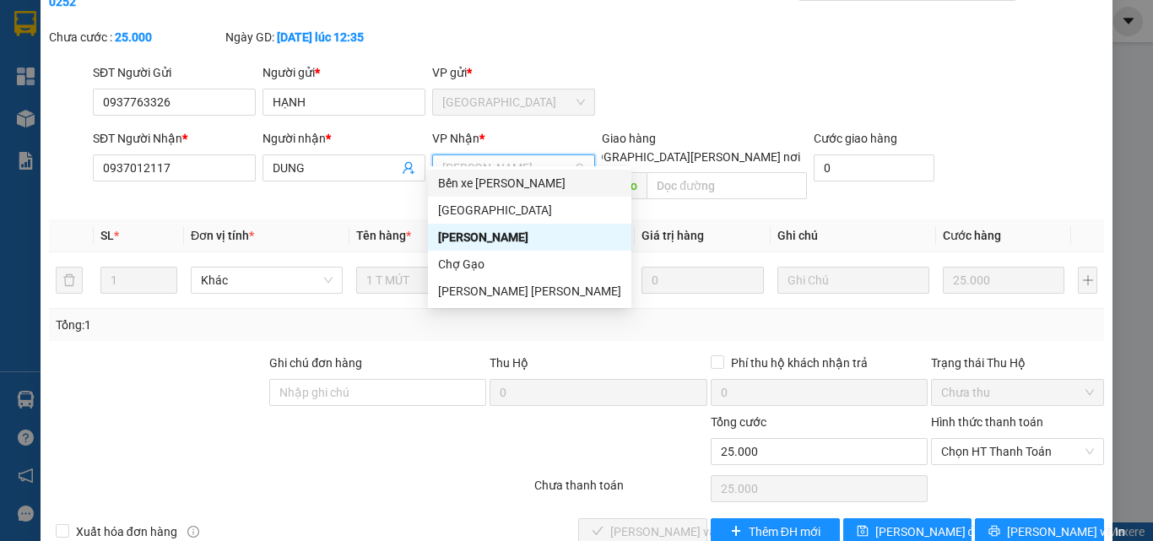
click at [511, 185] on div "Bến xe [PERSON_NAME]" at bounding box center [529, 183] width 183 height 19
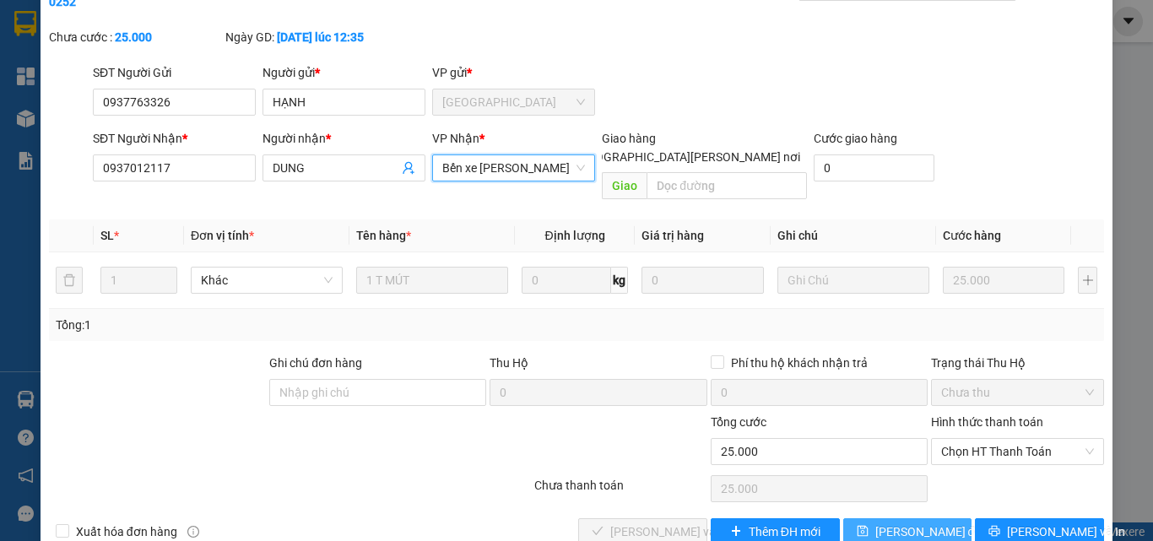
click at [919, 522] on span "[PERSON_NAME] đổi" at bounding box center [929, 531] width 109 height 19
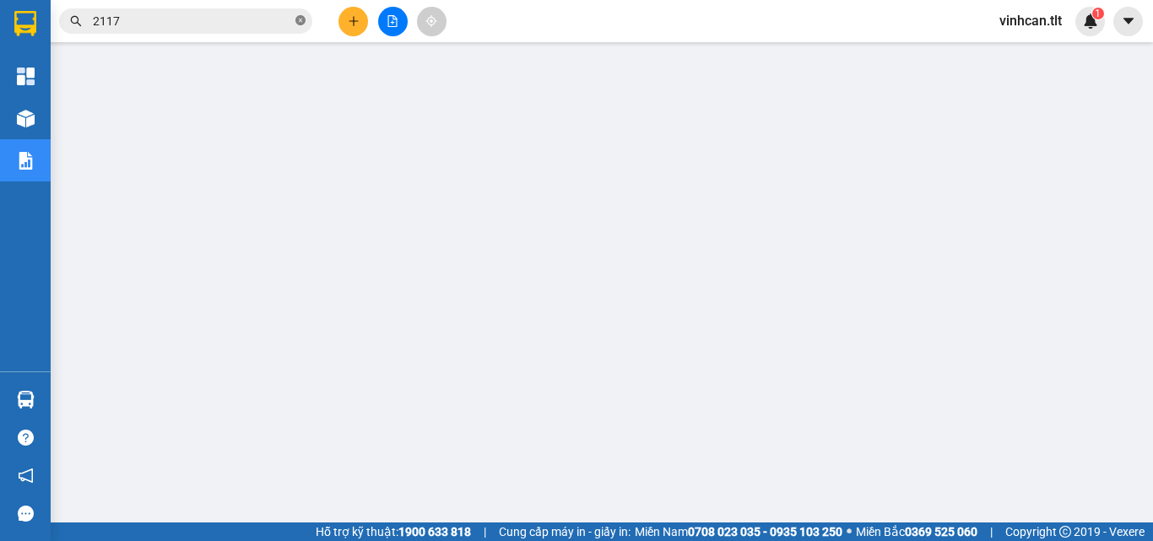
drag, startPoint x: 300, startPoint y: 15, endPoint x: 270, endPoint y: 7, distance: 30.7
click at [298, 15] on span at bounding box center [300, 22] width 10 height 16
click at [257, 19] on input "text" at bounding box center [192, 21] width 199 height 19
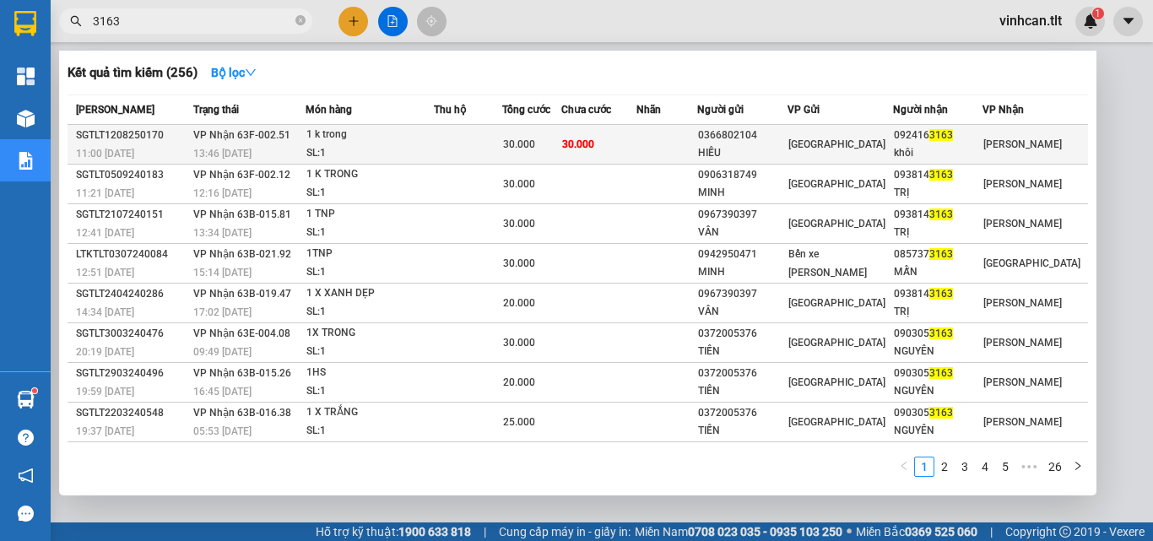
type input "3163"
click at [754, 138] on div "0366802104" at bounding box center [742, 136] width 89 height 18
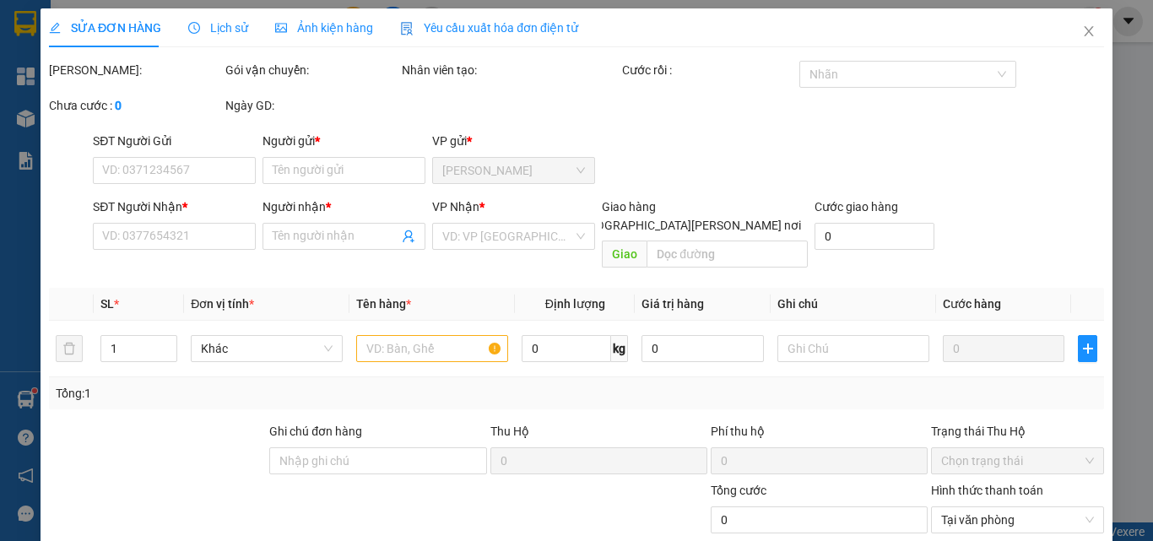
type input "0366802104"
type input "HIẾU"
type input "0924163163"
type input "khôi"
type input "30.000"
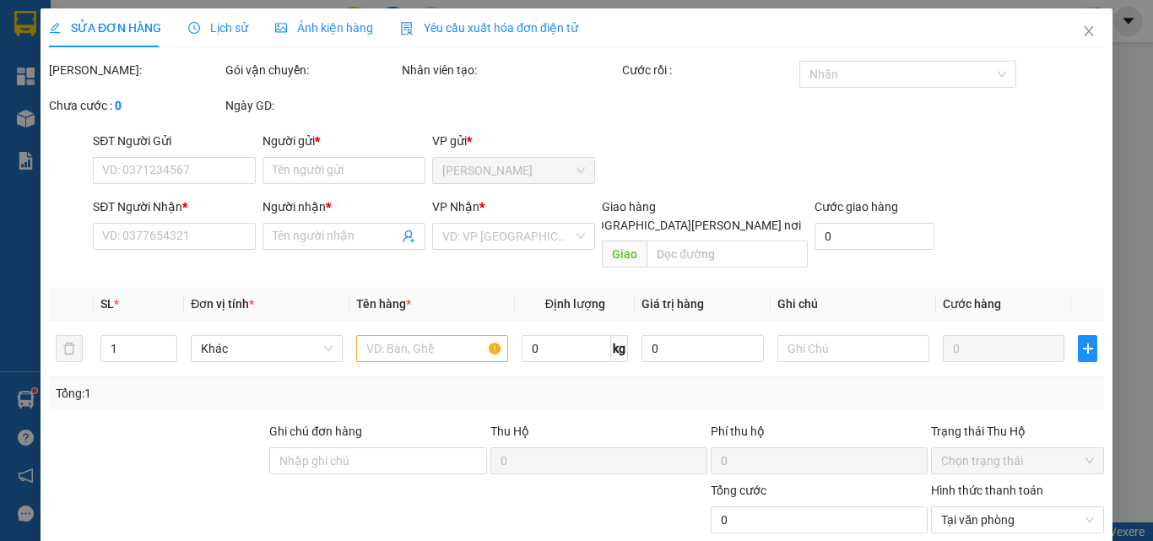
type input "30.000"
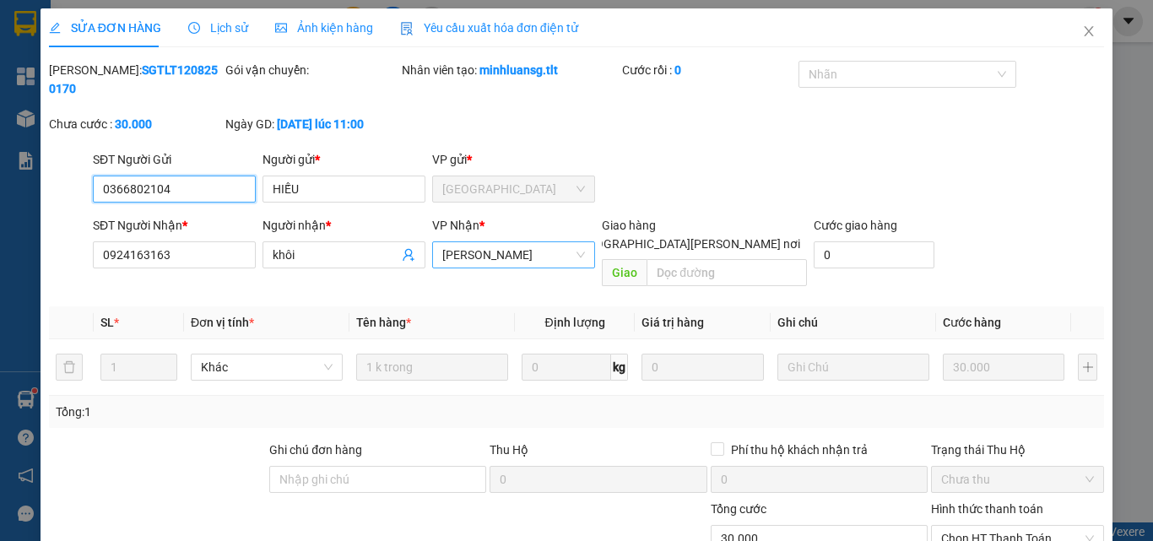
click at [479, 242] on span "[PERSON_NAME]" at bounding box center [513, 254] width 143 height 25
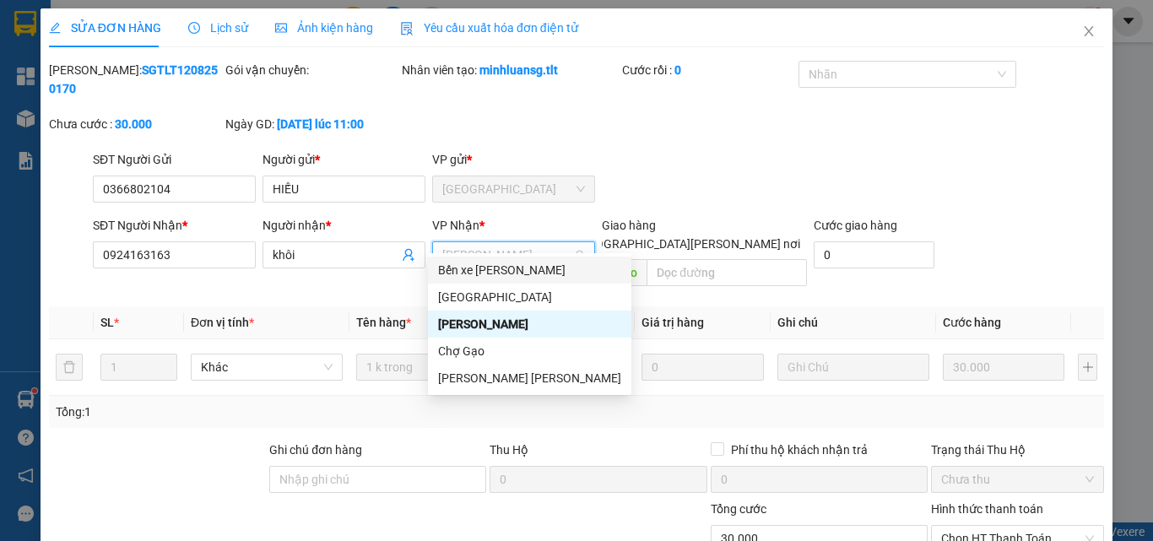
click at [515, 273] on div "Bến xe [PERSON_NAME]" at bounding box center [529, 270] width 183 height 19
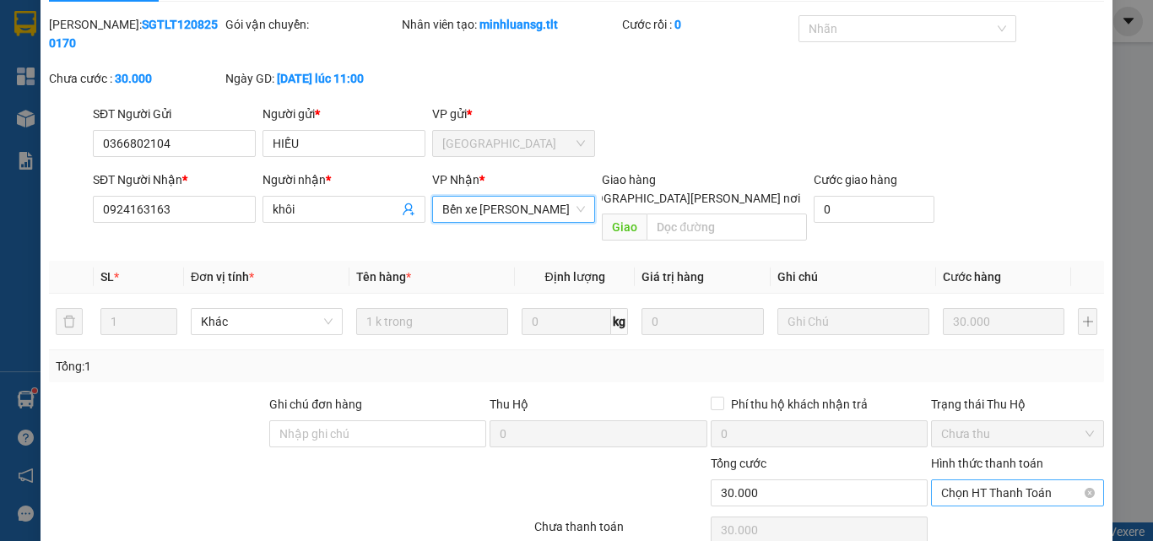
scroll to position [87, 0]
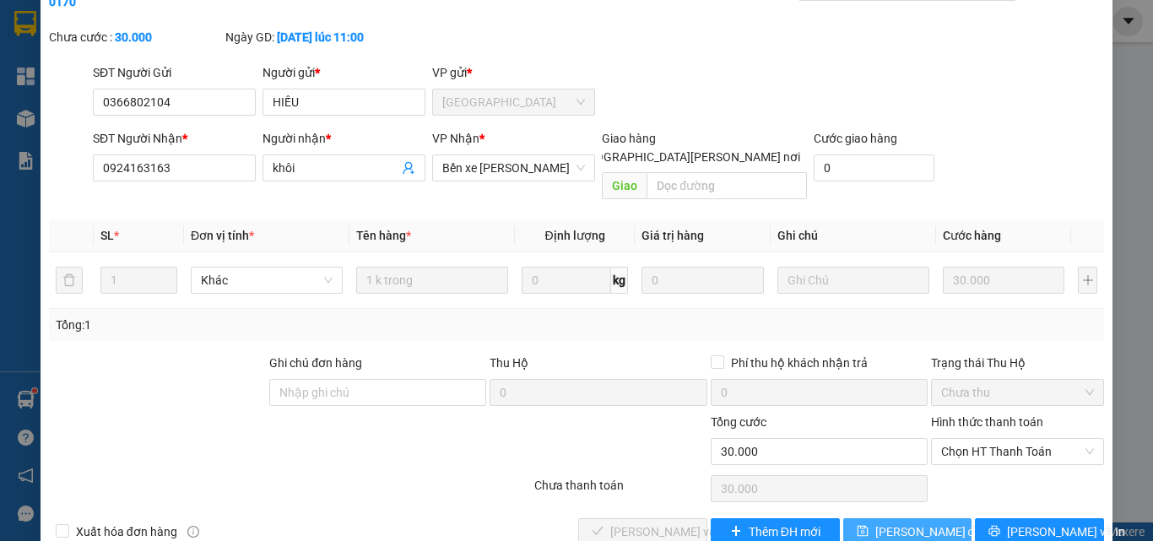
click at [922, 522] on span "[PERSON_NAME] đổi" at bounding box center [929, 531] width 109 height 19
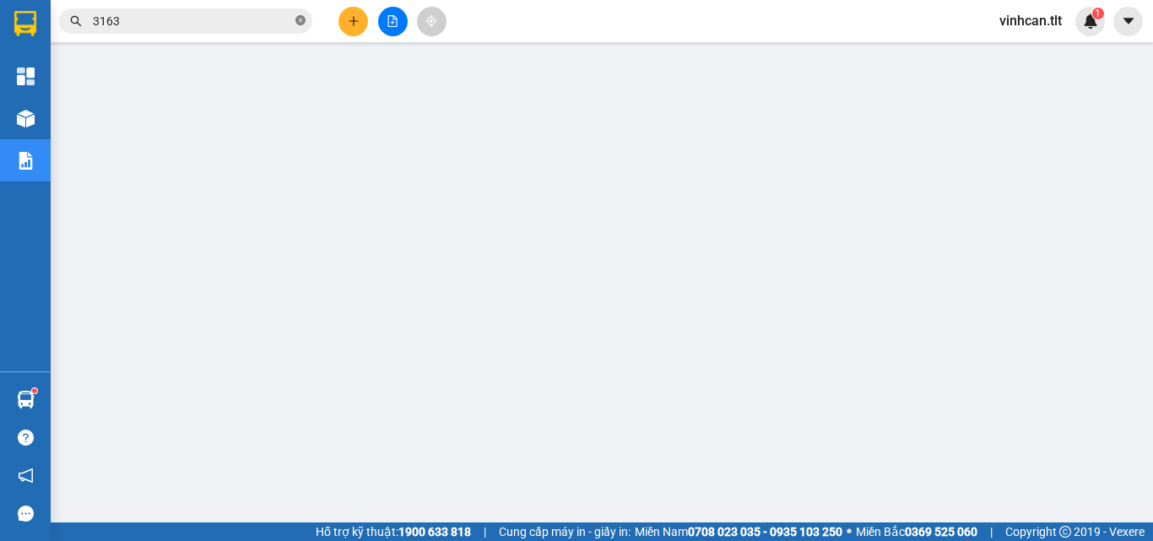
click at [302, 21] on icon "close-circle" at bounding box center [300, 20] width 10 height 10
click at [241, 25] on input "text" at bounding box center [192, 21] width 199 height 19
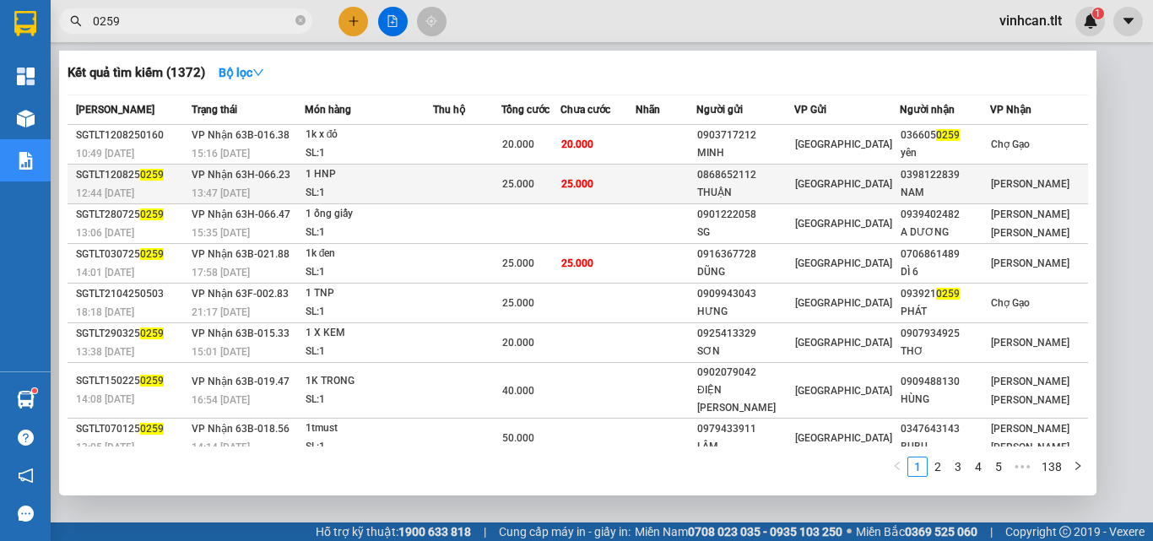
type input "0259"
click at [745, 178] on div "0868652112" at bounding box center [745, 175] width 96 height 18
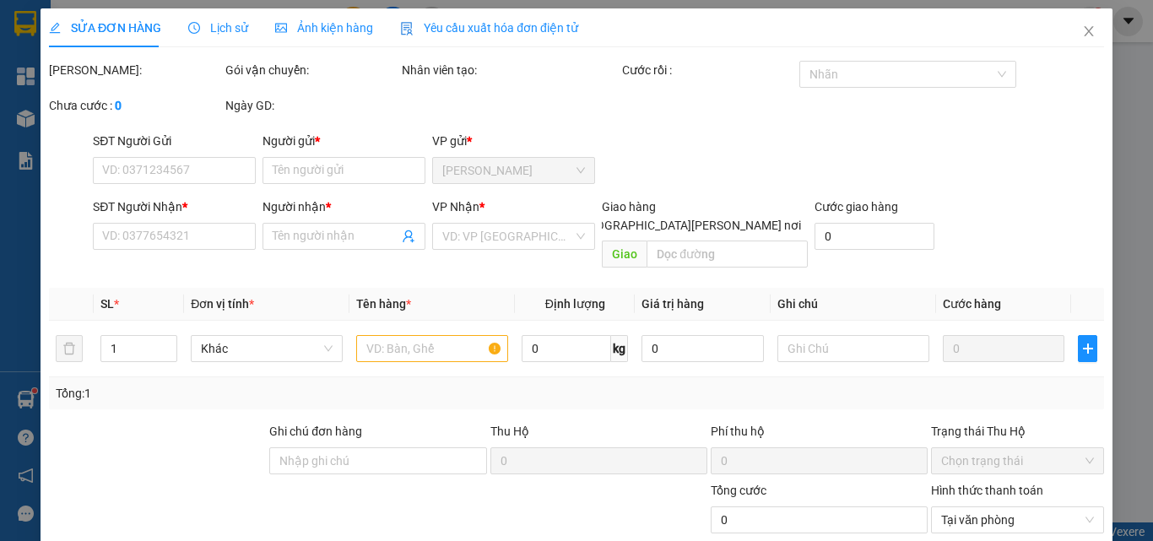
type input "0868652112"
type input "THUẬN"
type input "0398122839"
type input "NAM"
type input "25.000"
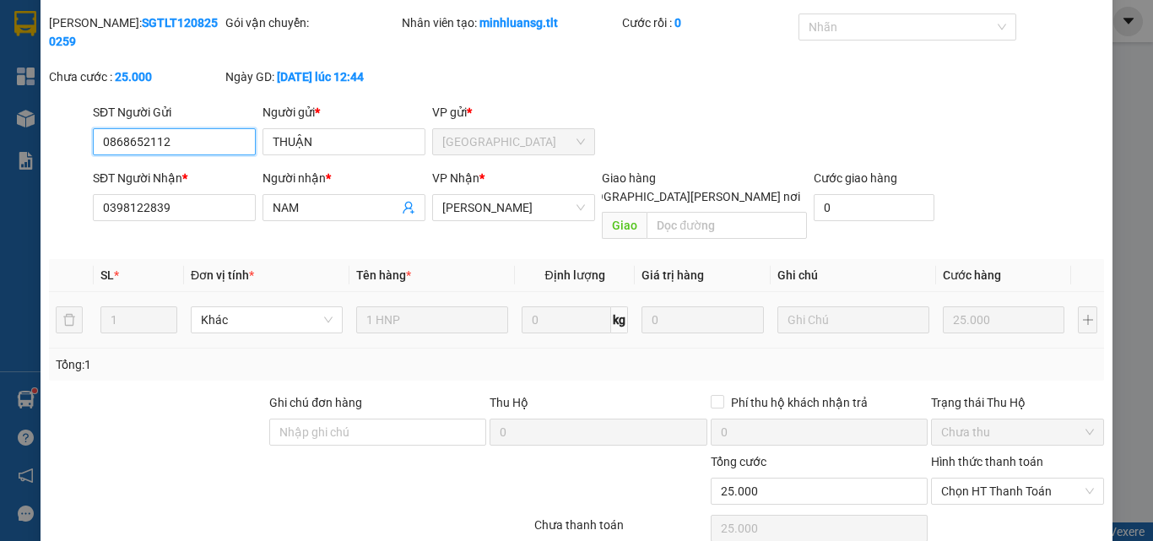
scroll to position [84, 0]
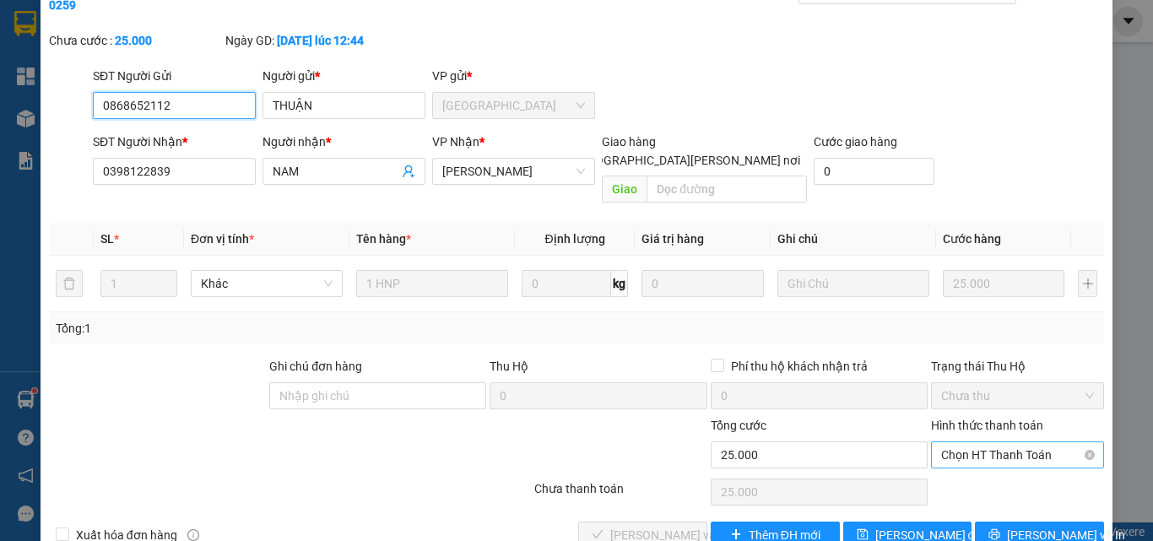
click at [987, 442] on span "Chọn HT Thanh Toán" at bounding box center [1017, 454] width 153 height 25
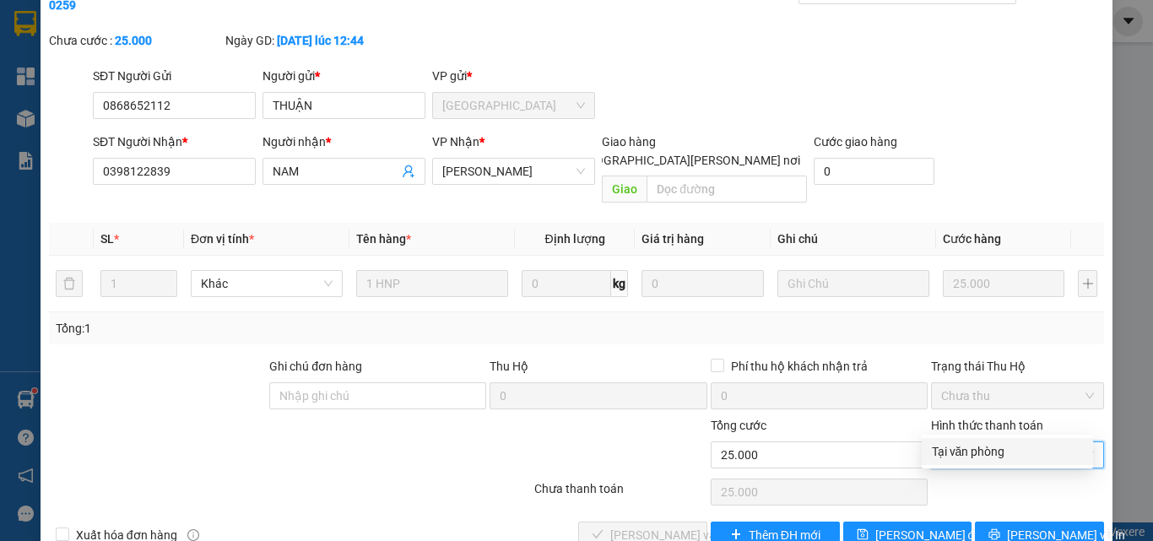
drag, startPoint x: 976, startPoint y: 450, endPoint x: 789, endPoint y: 467, distance: 188.1
click at [965, 455] on div "Tại văn phòng" at bounding box center [1007, 451] width 151 height 19
type input "0"
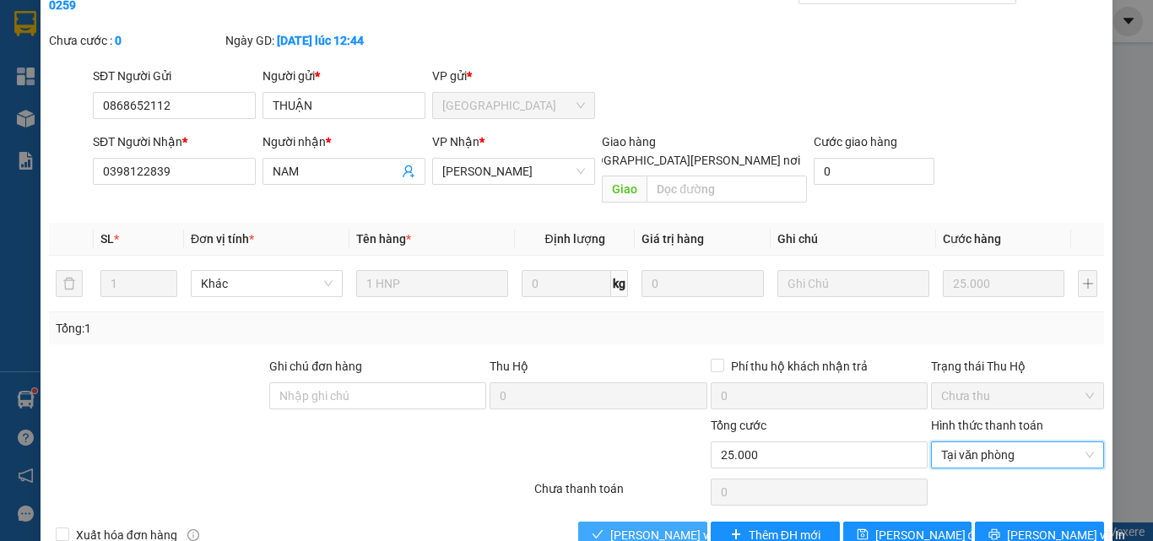
click at [674, 526] on span "[PERSON_NAME] và [PERSON_NAME] hàng" at bounding box center [724, 535] width 228 height 19
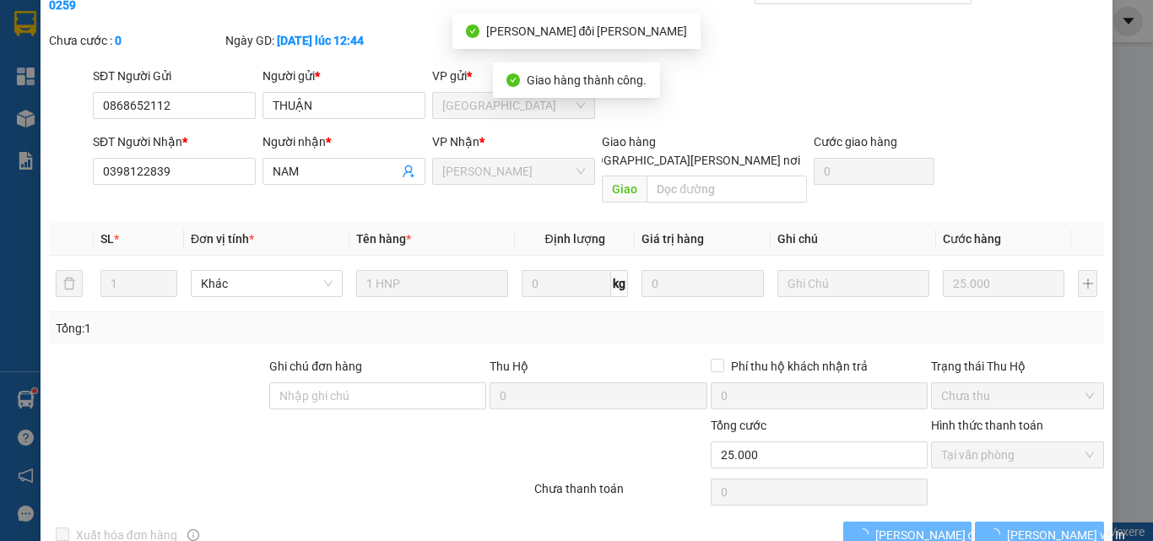
scroll to position [0, 0]
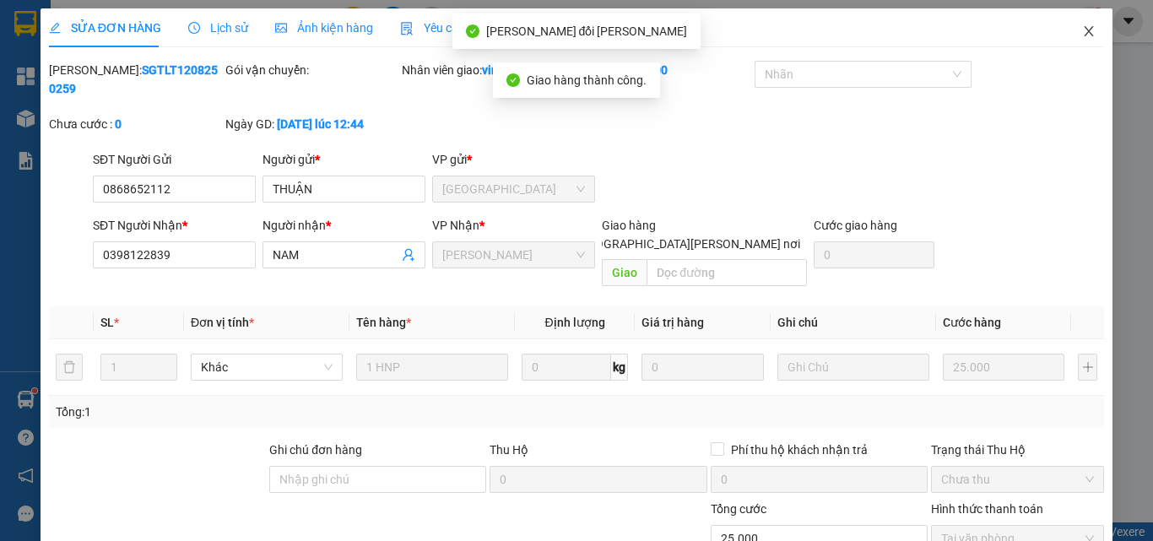
click at [1085, 29] on icon "close" at bounding box center [1089, 31] width 9 height 10
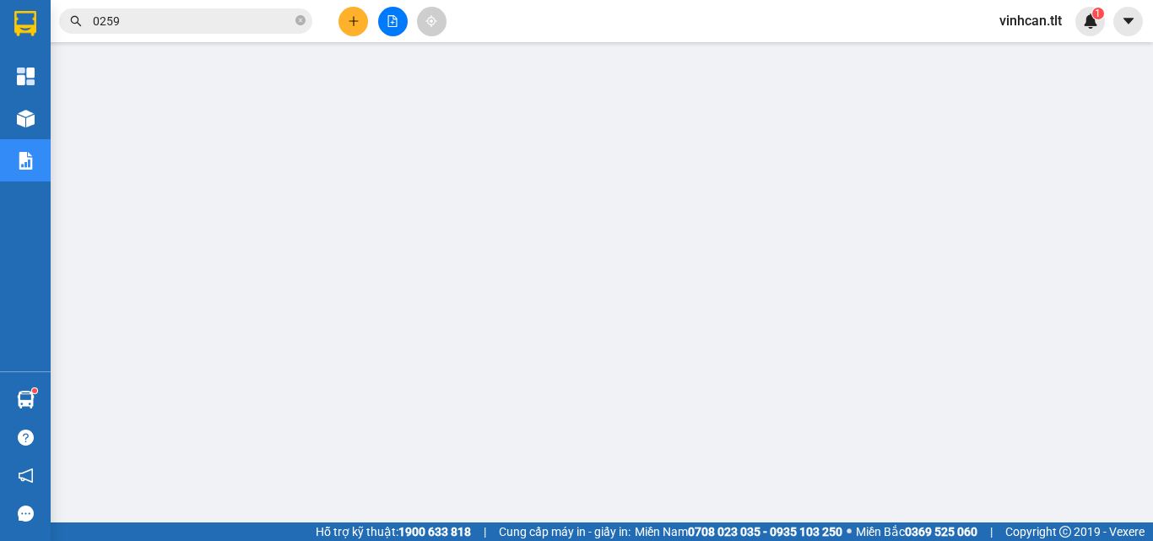
click at [300, 19] on icon "close-circle" at bounding box center [300, 20] width 10 height 10
drag, startPoint x: 257, startPoint y: 22, endPoint x: 291, endPoint y: 0, distance: 41.0
click at [263, 17] on input "text" at bounding box center [192, 21] width 199 height 19
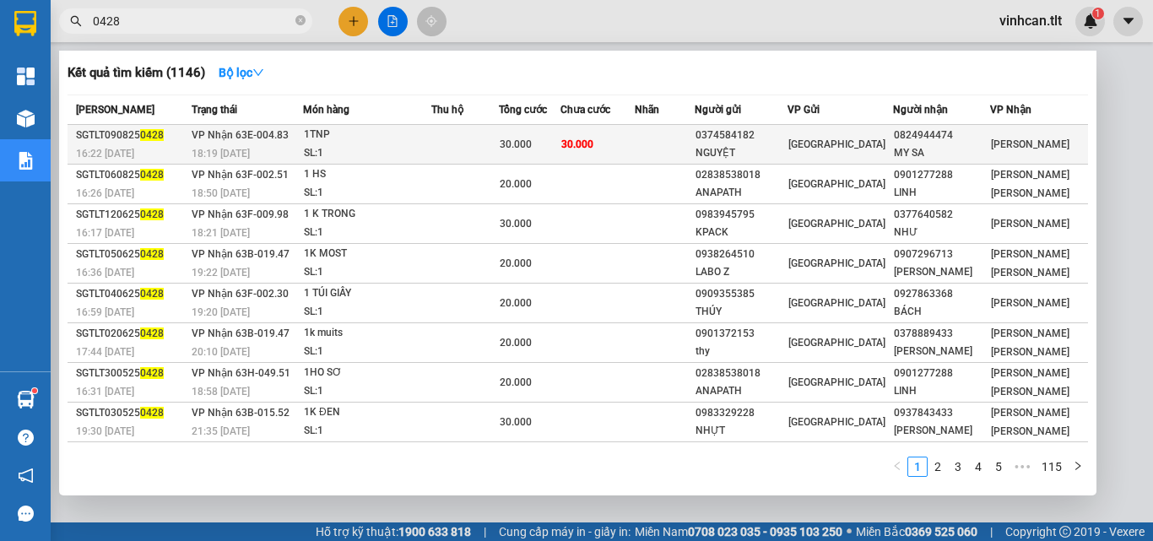
type input "0428"
click at [759, 142] on div "0374584182" at bounding box center [740, 136] width 90 height 18
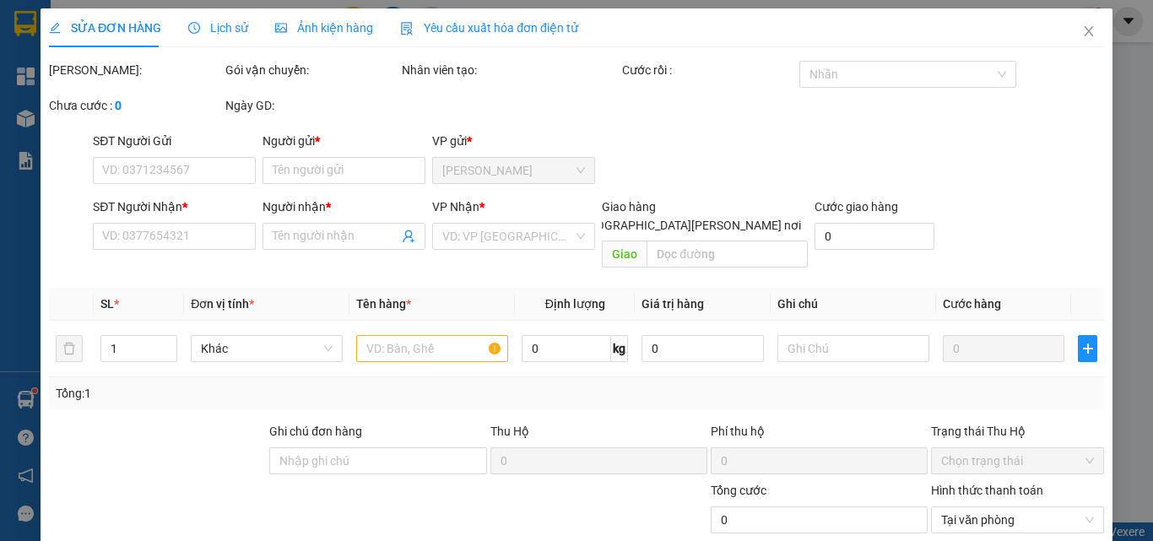
type input "0374584182"
type input "NGUYỆT"
type input "0824944474"
type input "MY SA"
type input "30.000"
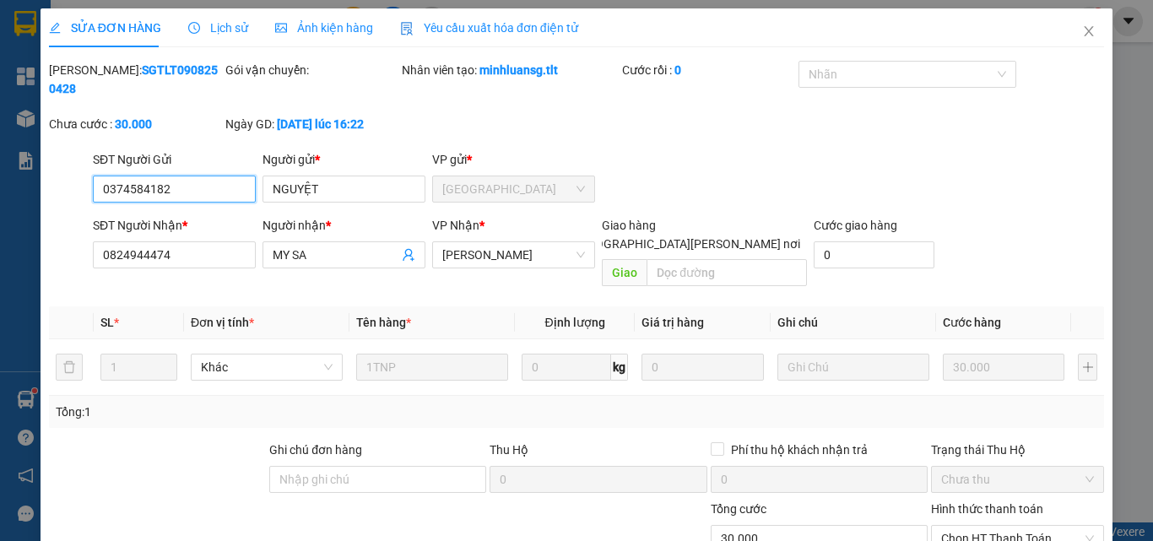
scroll to position [78, 0]
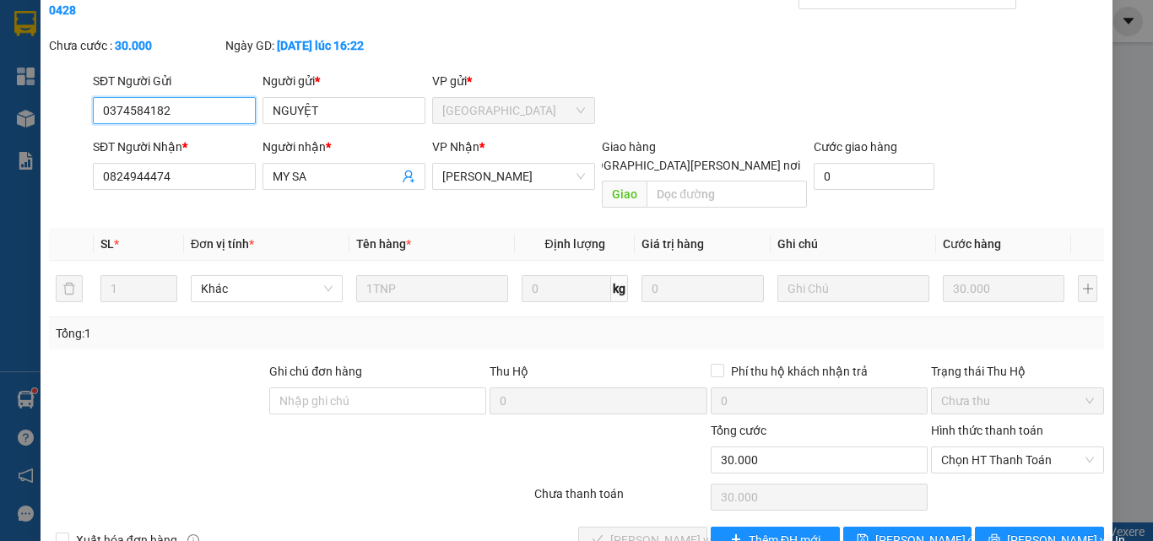
drag, startPoint x: 952, startPoint y: 421, endPoint x: 964, endPoint y: 442, distance: 24.2
click at [960, 446] on div "Chọn HT Thanh Toán" at bounding box center [1017, 459] width 173 height 27
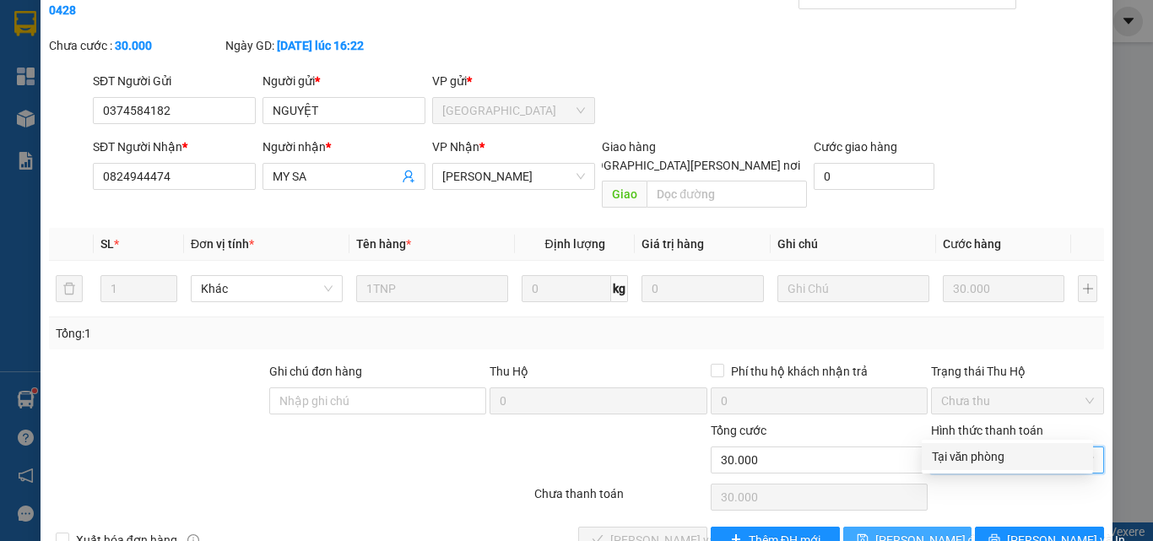
drag, startPoint x: 970, startPoint y: 457, endPoint x: 892, endPoint y: 490, distance: 84.7
click at [967, 463] on div "Tại văn phòng" at bounding box center [1007, 456] width 151 height 19
type input "0"
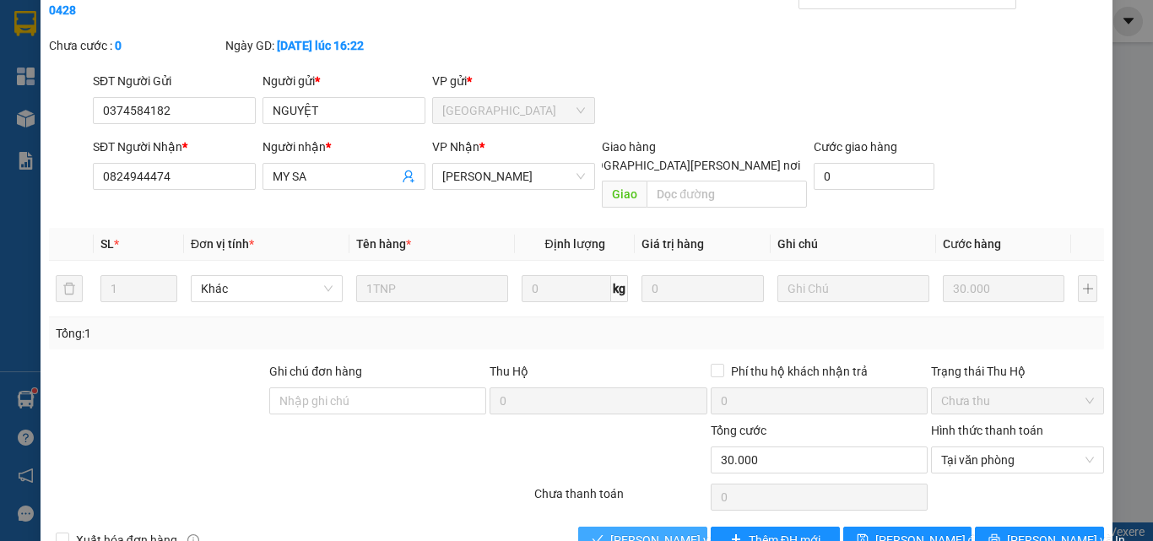
click at [663, 531] on span "[PERSON_NAME] và [PERSON_NAME] hàng" at bounding box center [724, 540] width 228 height 19
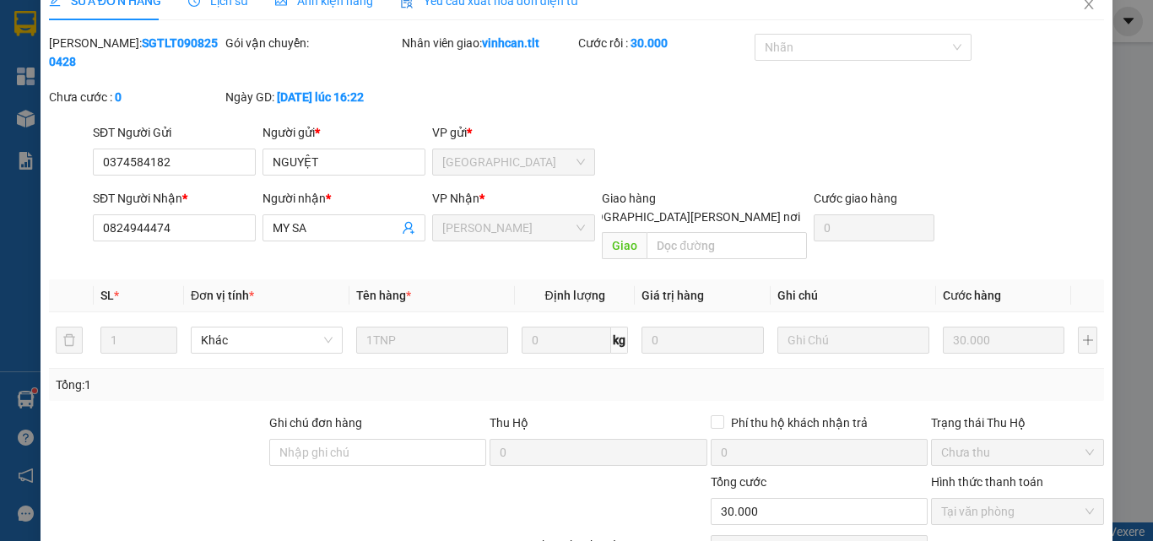
scroll to position [0, 0]
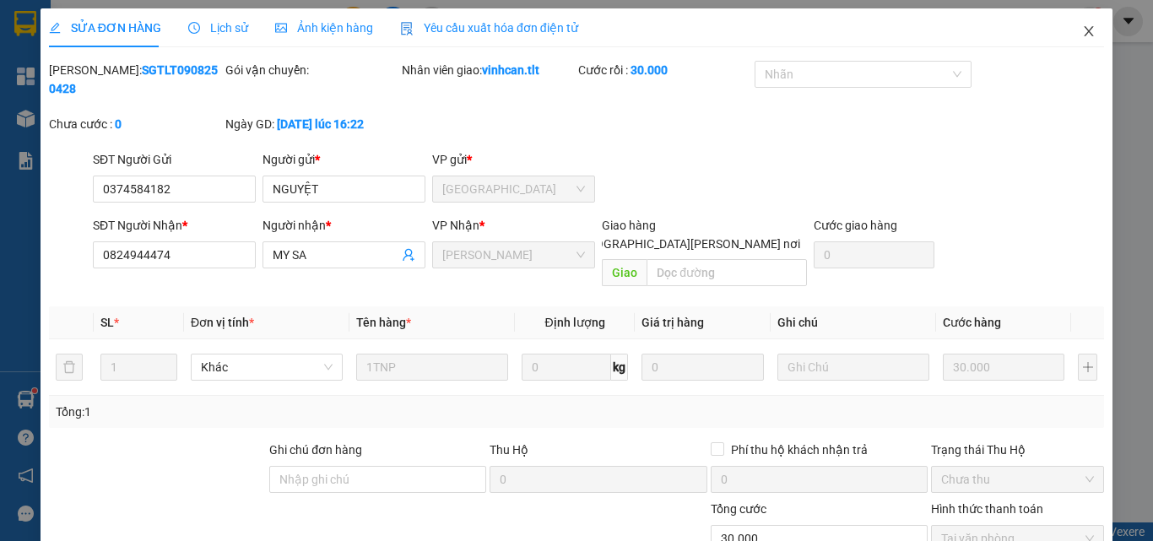
click at [1082, 30] on icon "close" at bounding box center [1089, 31] width 14 height 14
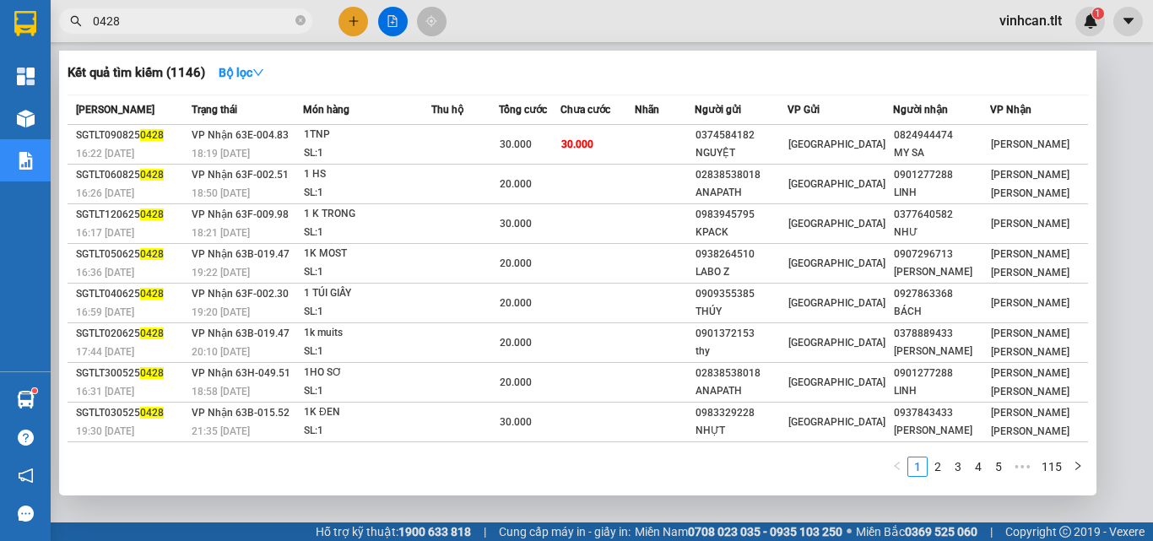
click at [298, 23] on icon "close-circle" at bounding box center [300, 20] width 10 height 10
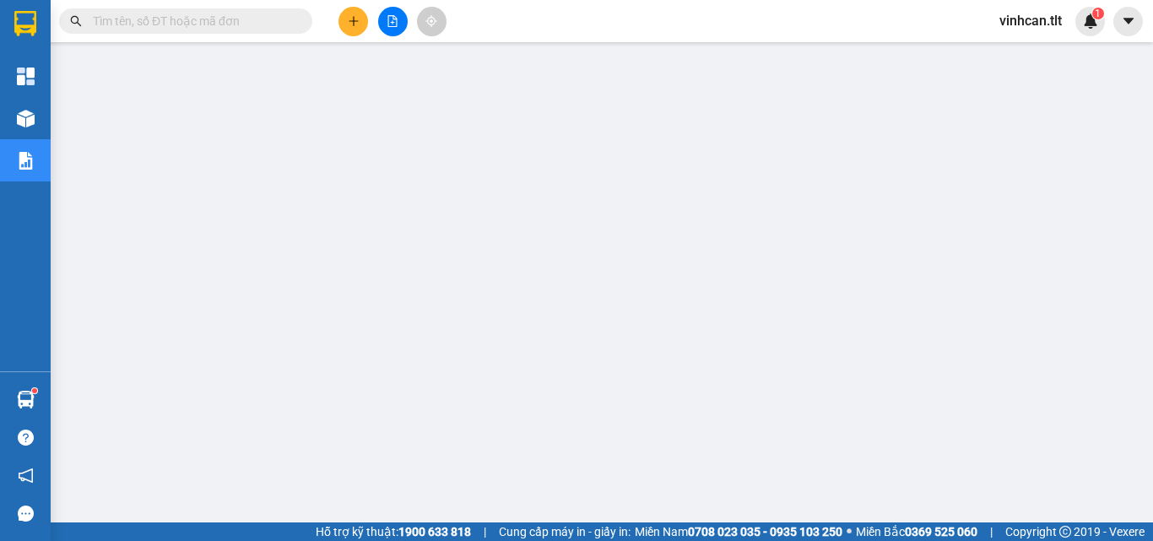
click at [275, 28] on input "text" at bounding box center [192, 21] width 199 height 19
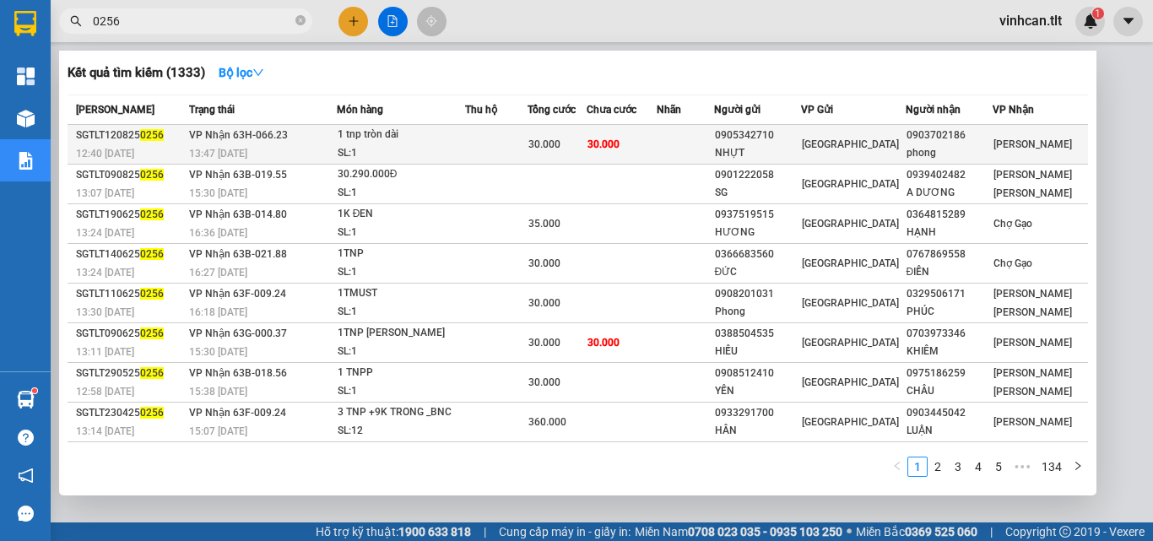
type input "0256"
click at [758, 138] on div "0905342710" at bounding box center [757, 136] width 85 height 18
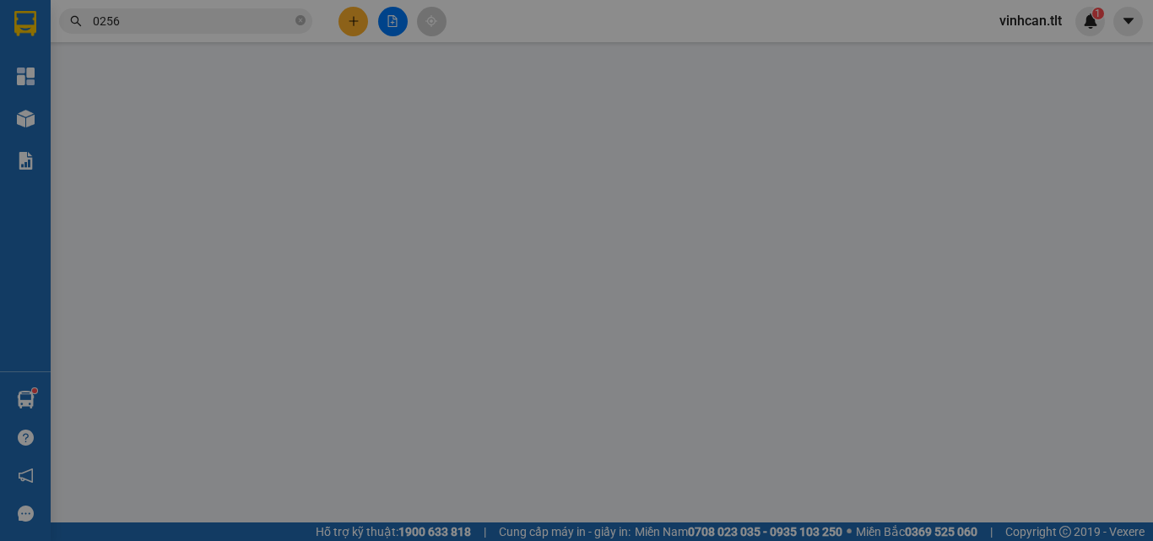
type input "0905342710"
type input "NHỰT"
type input "0903702186"
type input "phong"
type input "30.000"
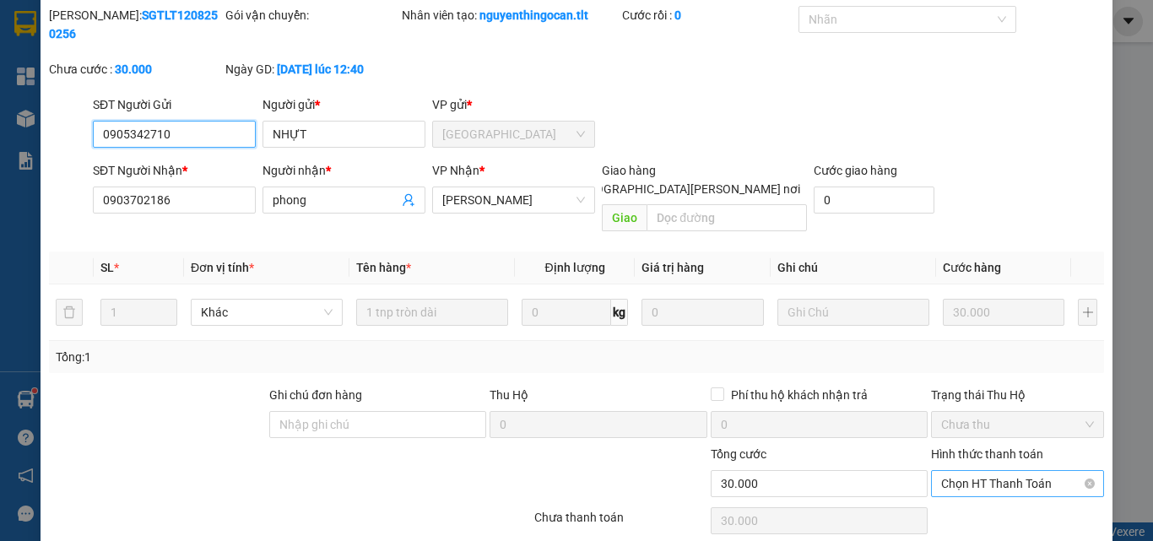
scroll to position [84, 0]
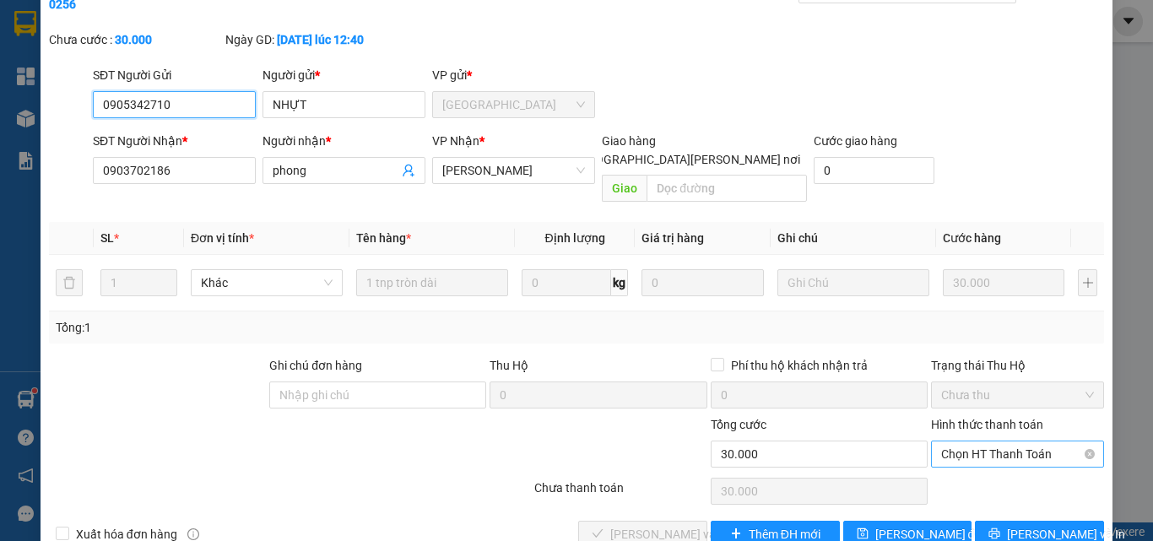
click at [972, 441] on span "Chọn HT Thanh Toán" at bounding box center [1017, 453] width 153 height 25
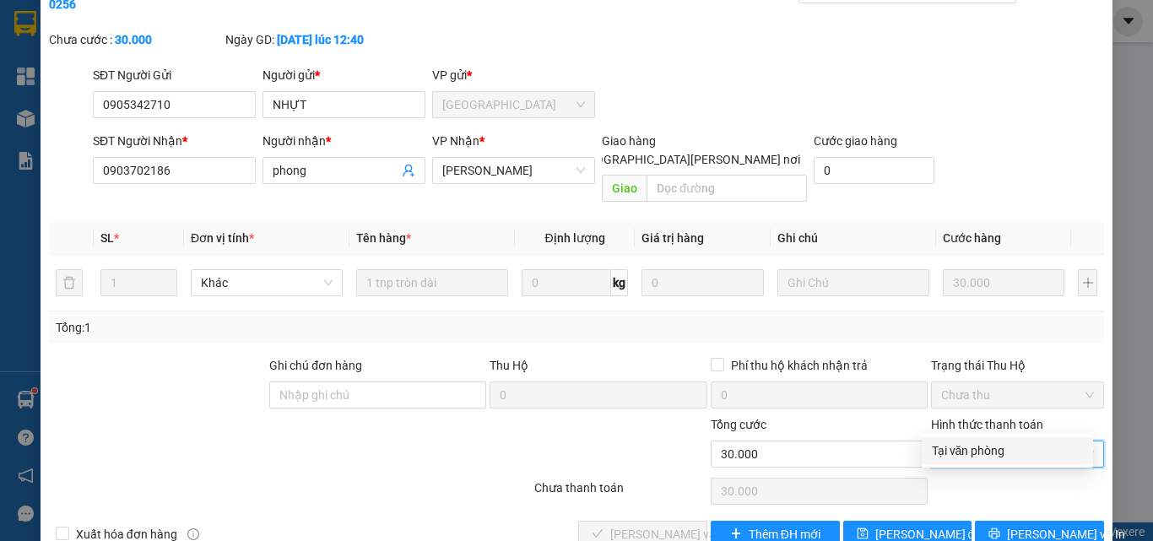
drag, startPoint x: 968, startPoint y: 452, endPoint x: 922, endPoint y: 463, distance: 46.7
click at [961, 452] on div "Tại văn phòng" at bounding box center [1007, 450] width 151 height 19
type input "0"
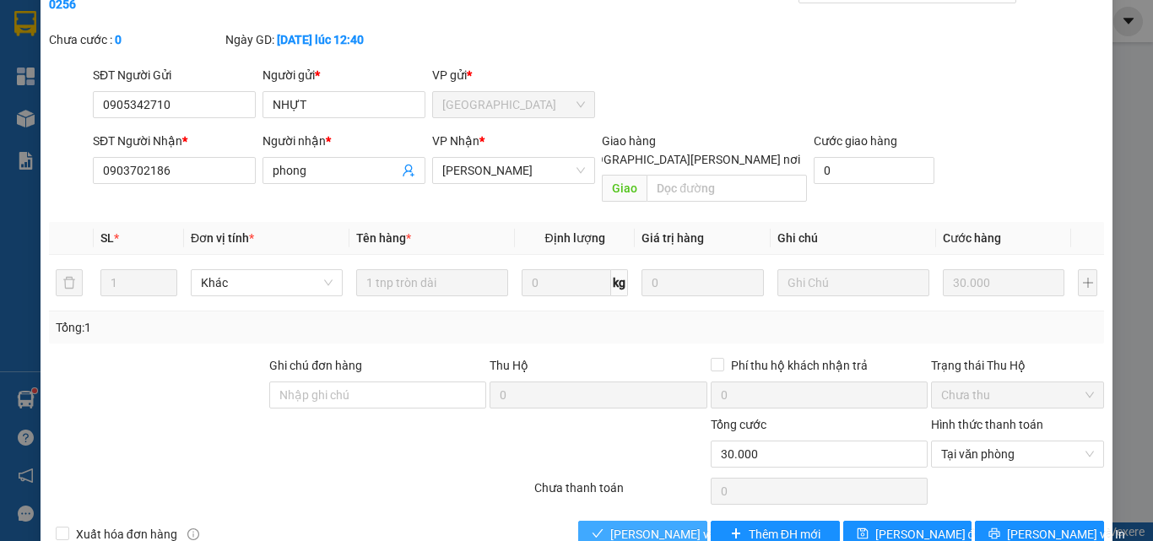
click at [644, 525] on span "[PERSON_NAME] và [PERSON_NAME] hàng" at bounding box center [724, 534] width 228 height 19
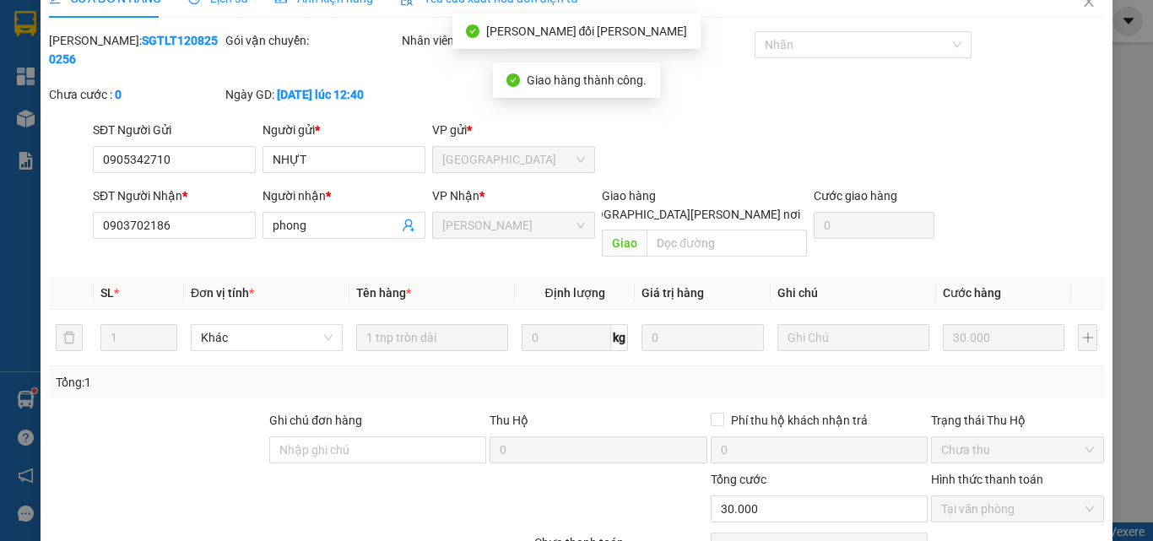
scroll to position [0, 0]
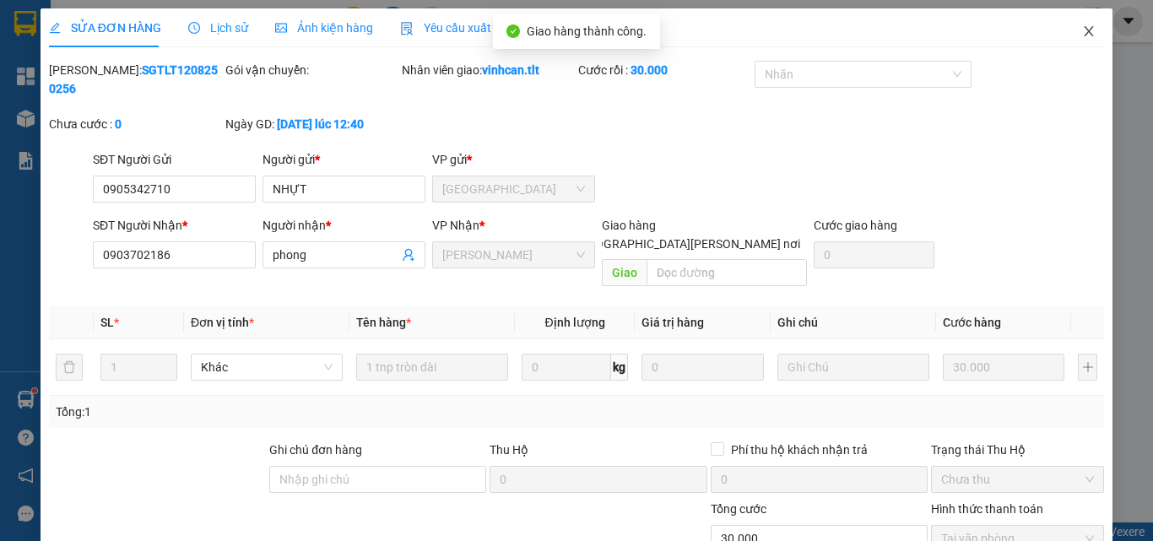
drag, startPoint x: 1079, startPoint y: 33, endPoint x: 1048, endPoint y: 37, distance: 30.7
click at [1082, 33] on icon "close" at bounding box center [1089, 31] width 14 height 14
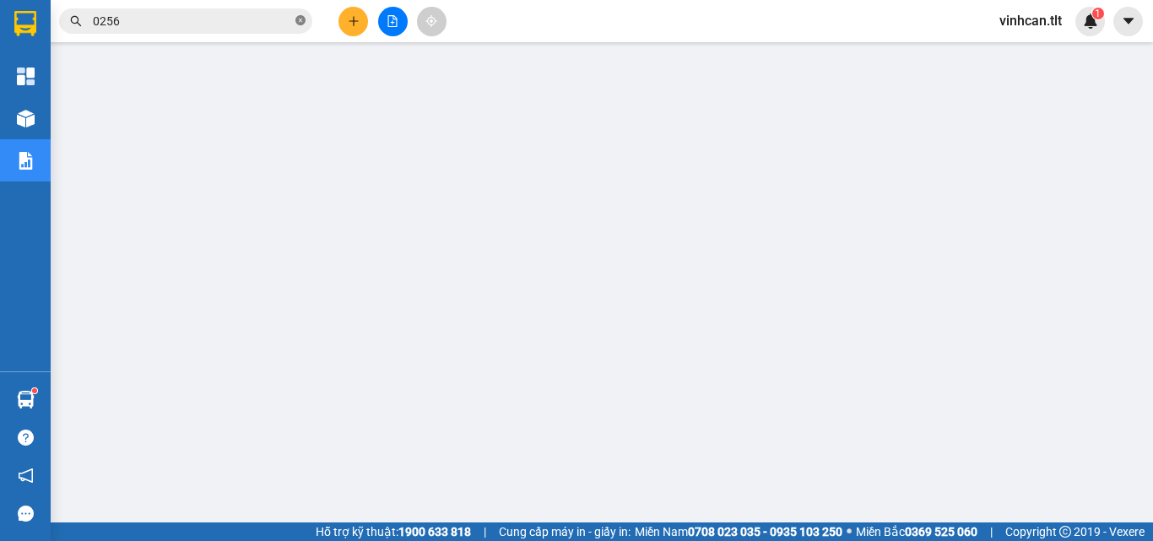
click at [300, 20] on icon "close-circle" at bounding box center [300, 20] width 10 height 10
click at [274, 17] on input "text" at bounding box center [192, 21] width 199 height 19
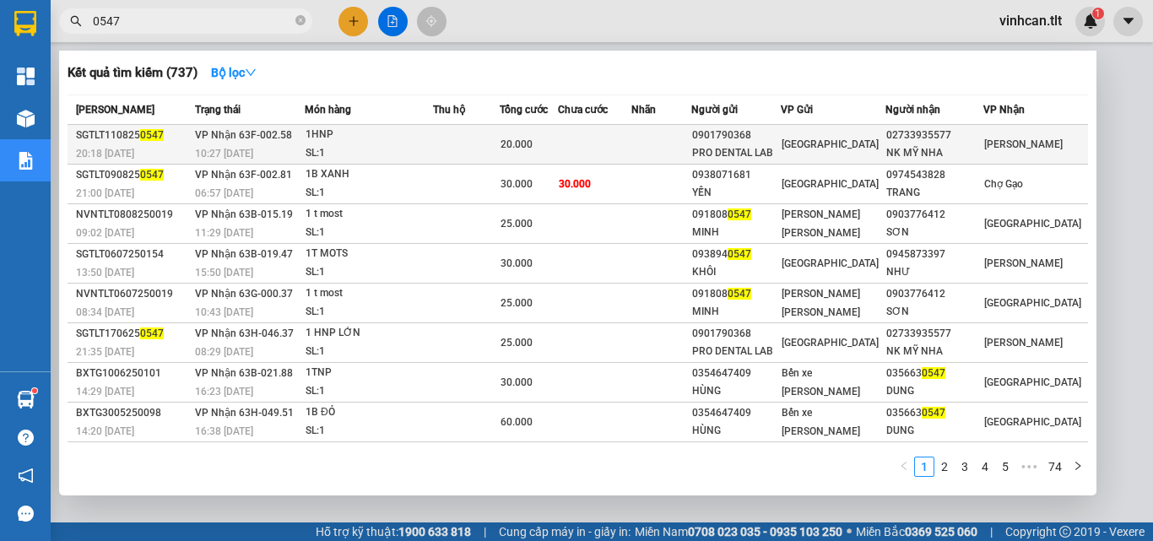
type input "0547"
click at [742, 127] on div "0901790368" at bounding box center [736, 136] width 88 height 18
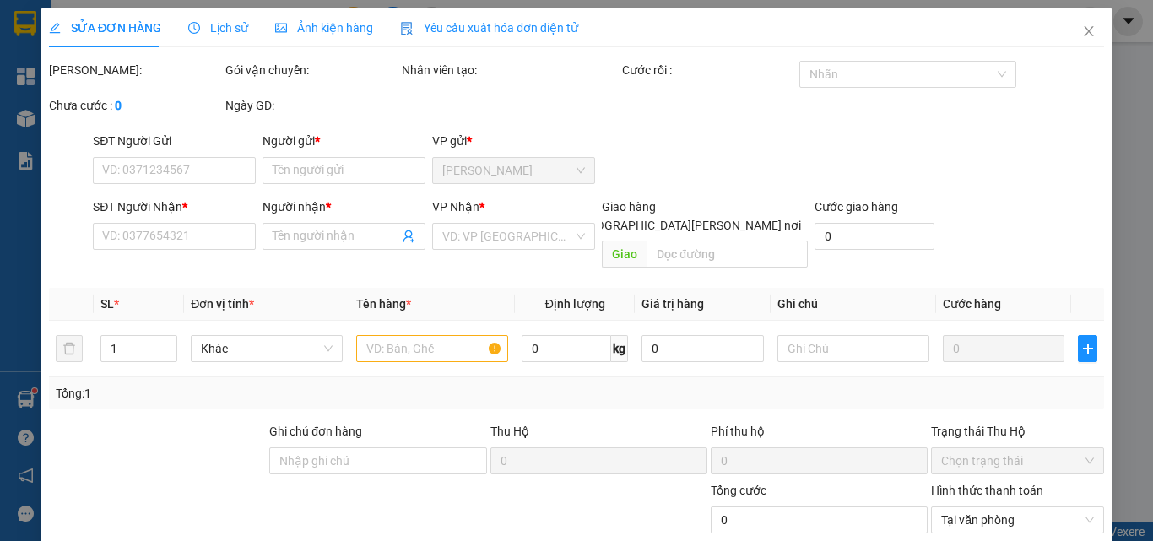
type input "0901790368"
type input "PRO DENTAL LAB"
type input "02733935577"
type input "NK MỸ NHA"
type input "20.000"
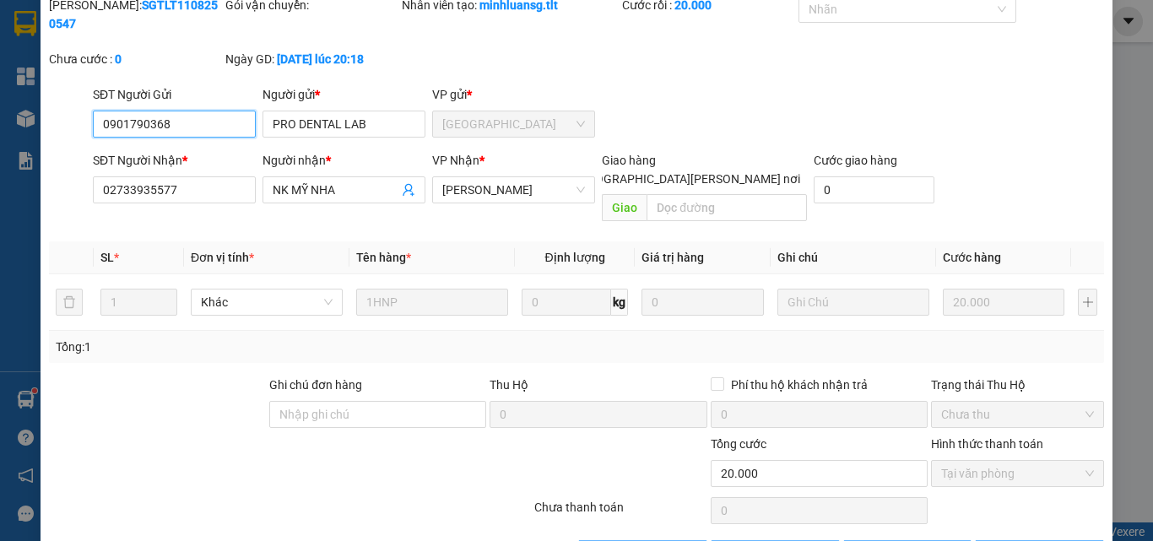
scroll to position [78, 0]
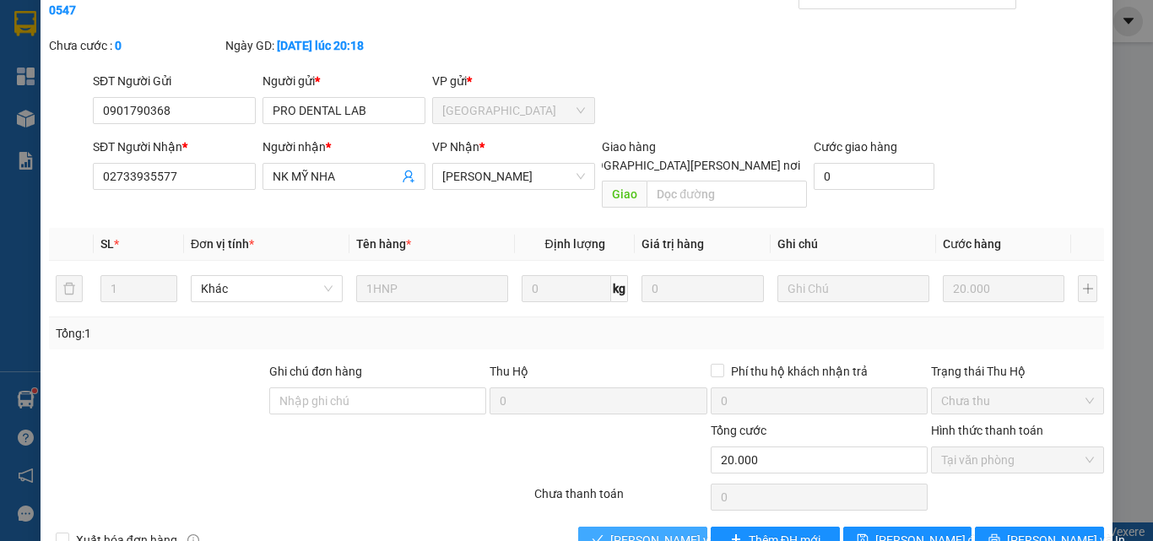
click at [646, 531] on span "[PERSON_NAME] và [PERSON_NAME] hàng" at bounding box center [724, 540] width 228 height 19
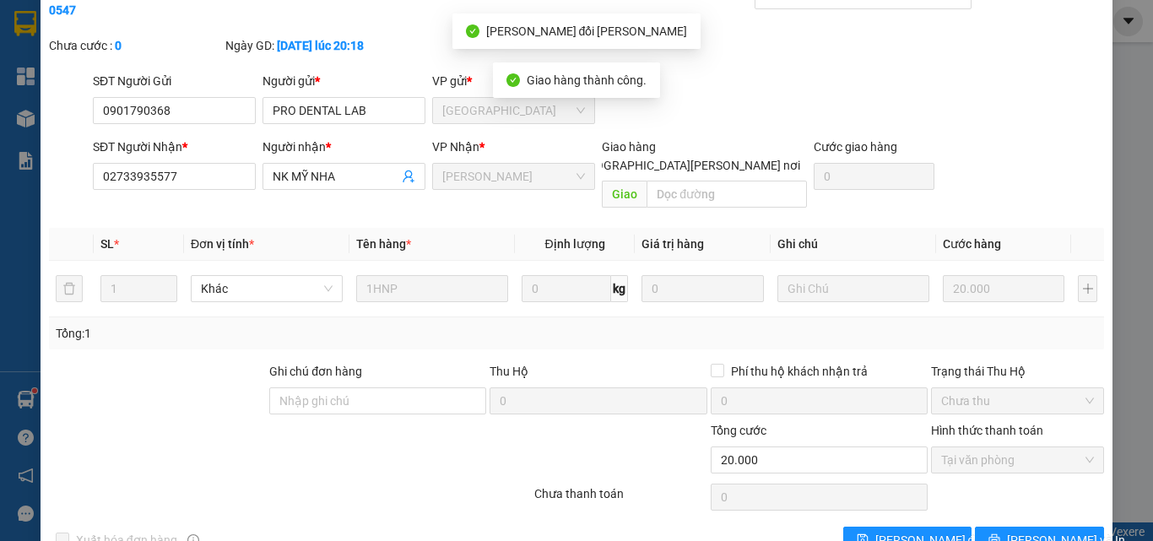
scroll to position [0, 0]
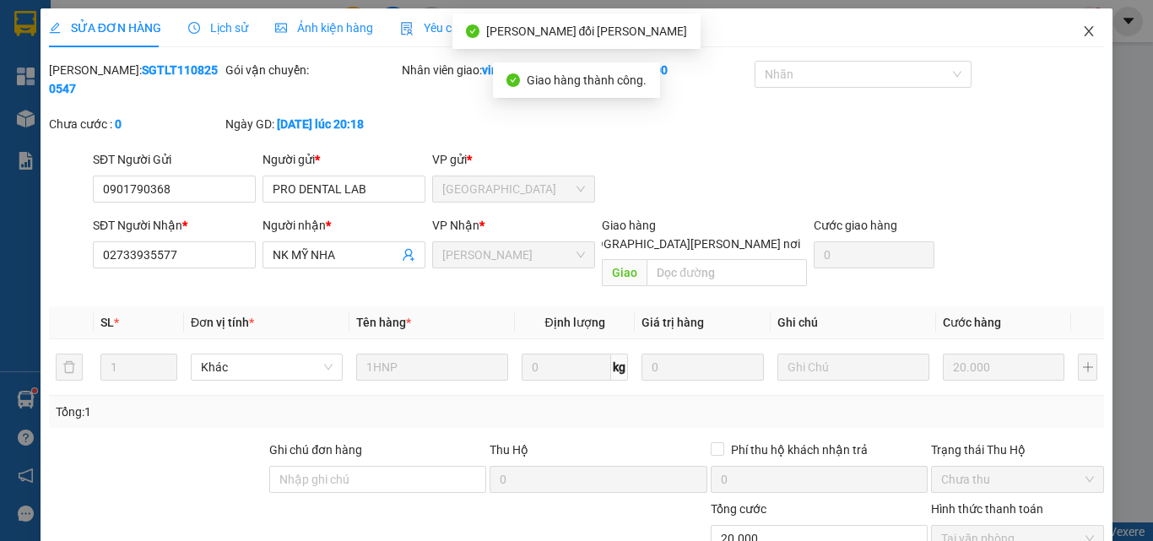
click at [1072, 24] on span "Close" at bounding box center [1088, 31] width 47 height 47
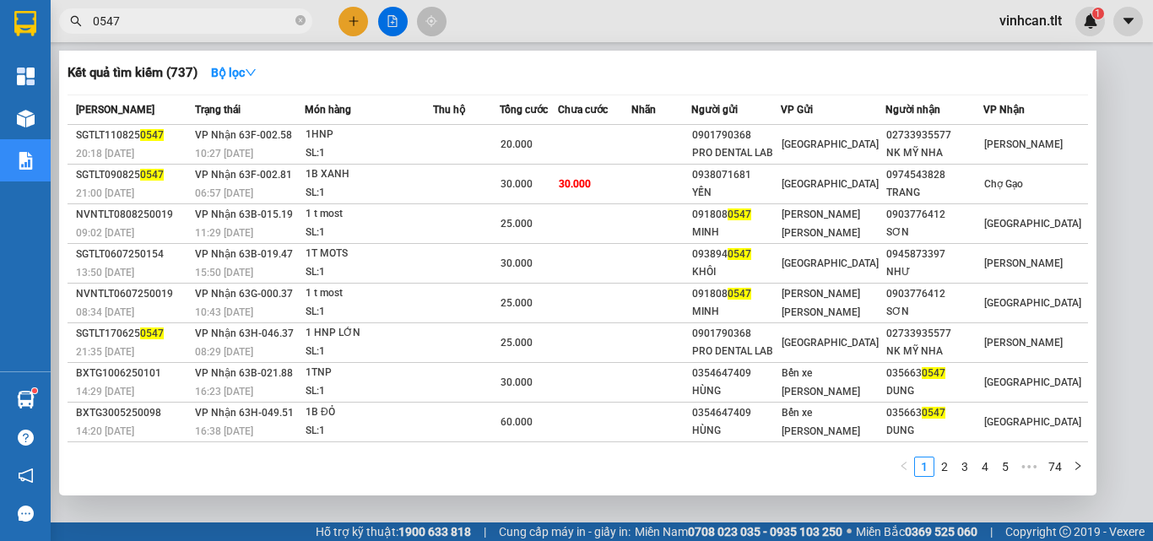
click at [295, 19] on span "0547" at bounding box center [185, 20] width 253 height 25
click at [298, 17] on icon "close-circle" at bounding box center [300, 20] width 10 height 10
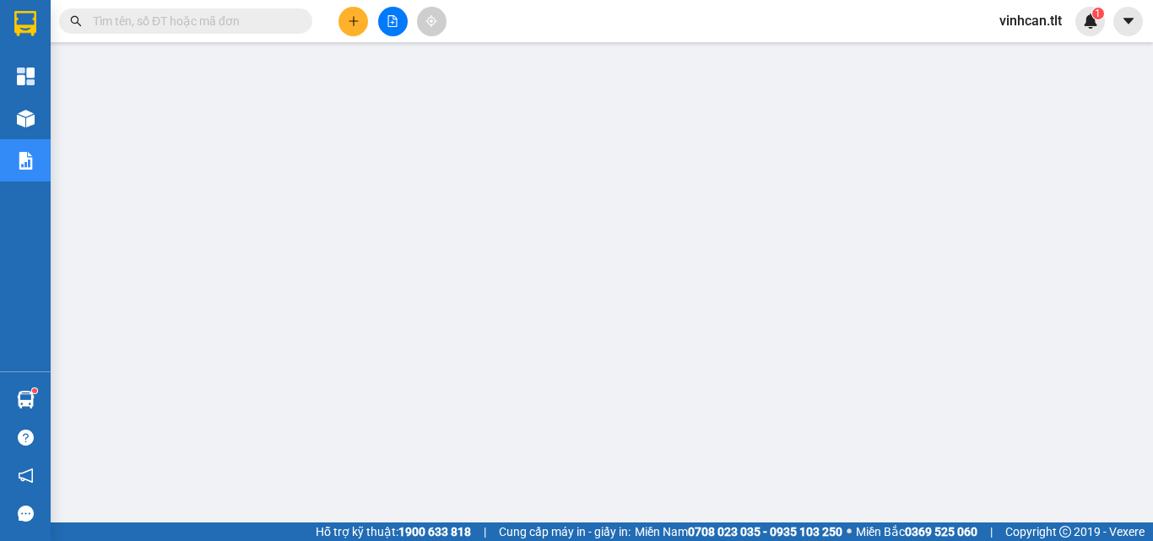
click at [235, 21] on input "text" at bounding box center [192, 21] width 199 height 19
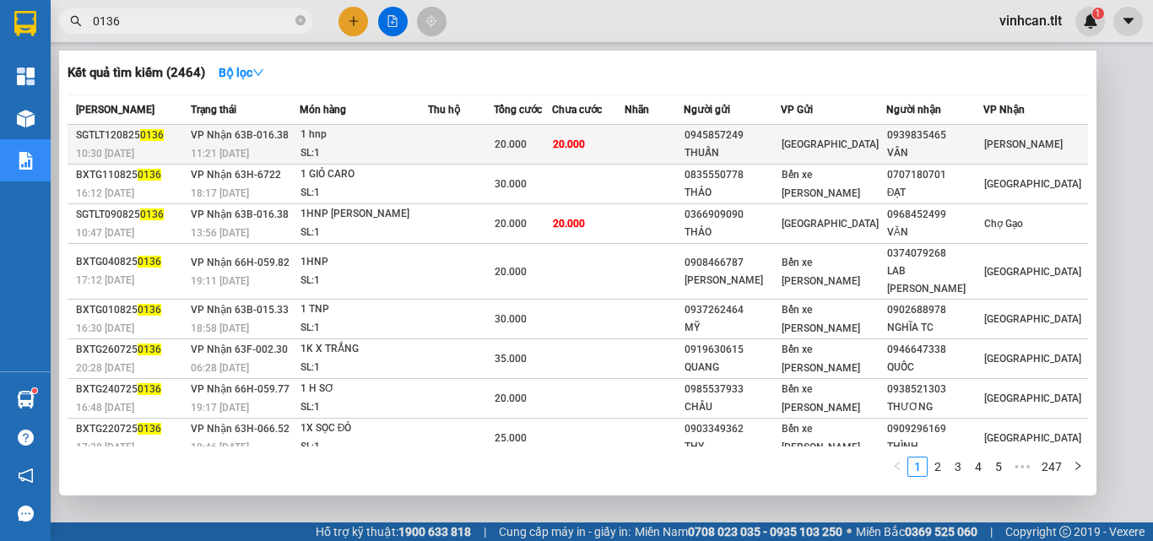
type input "0136"
click at [774, 137] on div "0945857249" at bounding box center [731, 136] width 95 height 18
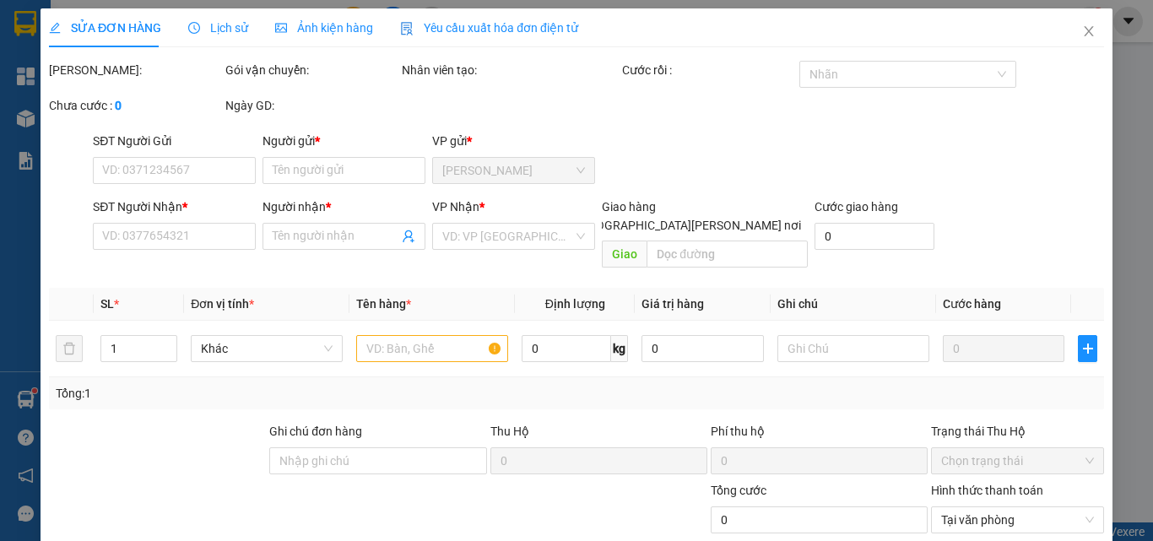
type input "0945857249"
type input "THUẤN"
type input "0939835465"
type input "VÂN"
type input "20.000"
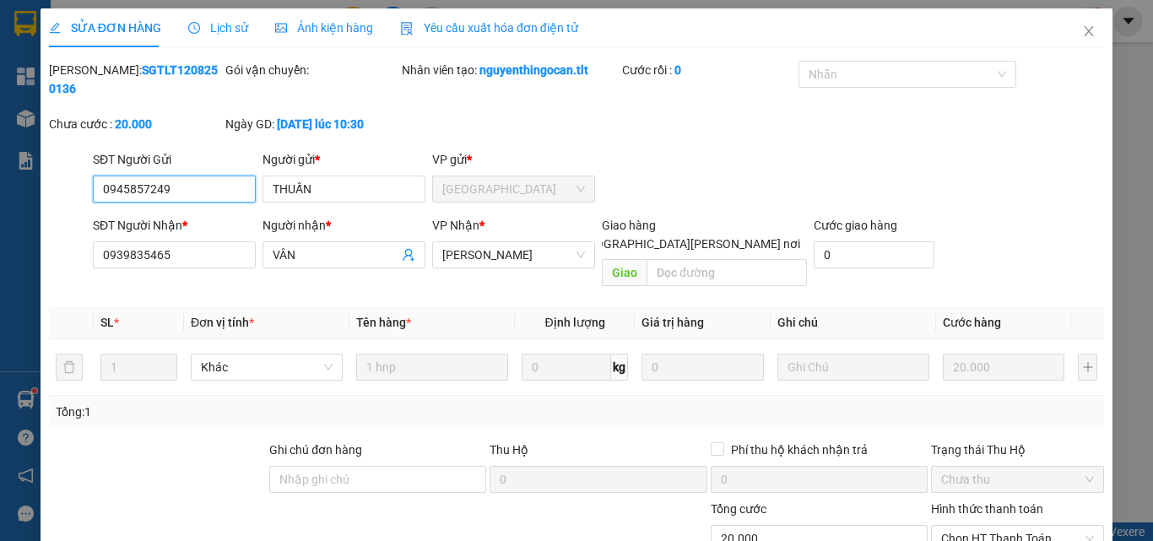
scroll to position [87, 0]
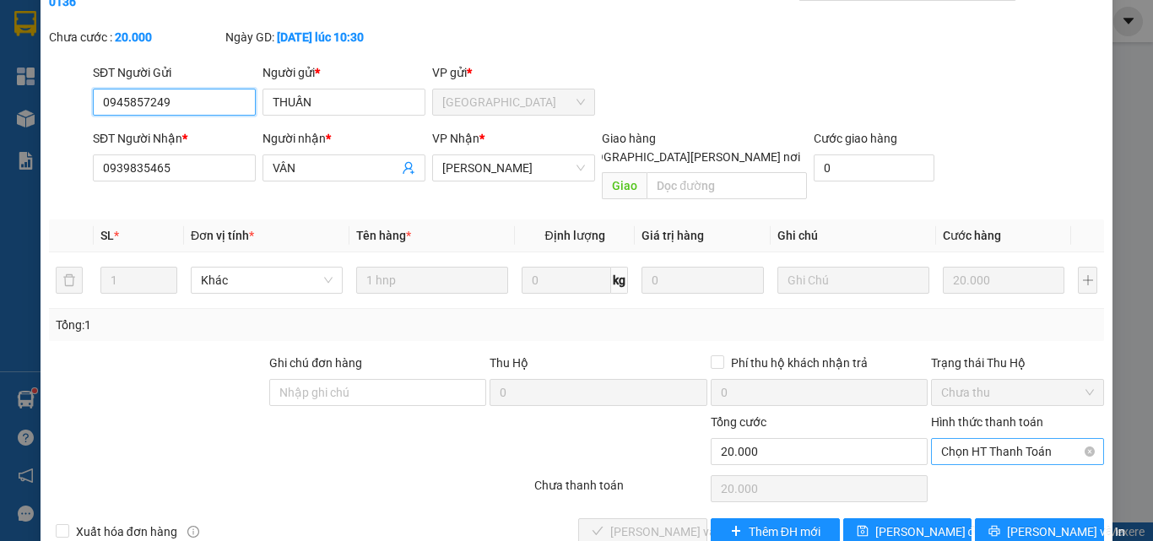
click at [977, 439] on span "Chọn HT Thanh Toán" at bounding box center [1017, 451] width 153 height 25
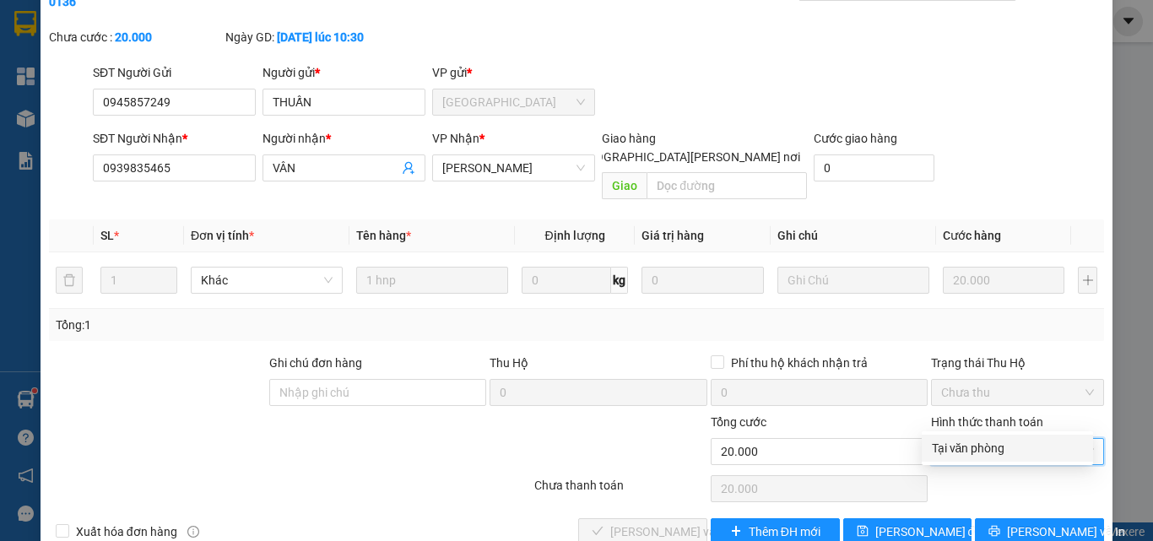
drag, startPoint x: 965, startPoint y: 447, endPoint x: 896, endPoint y: 455, distance: 68.8
click at [961, 448] on div "Tại văn phòng" at bounding box center [1007, 448] width 151 height 19
type input "0"
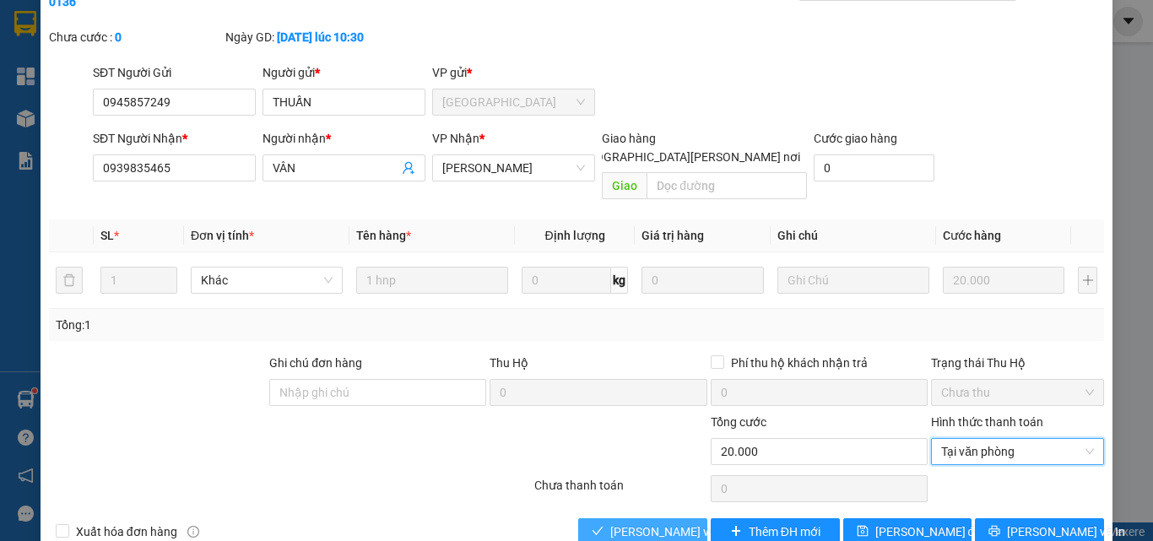
click at [667, 522] on span "[PERSON_NAME] và [PERSON_NAME] hàng" at bounding box center [724, 531] width 228 height 19
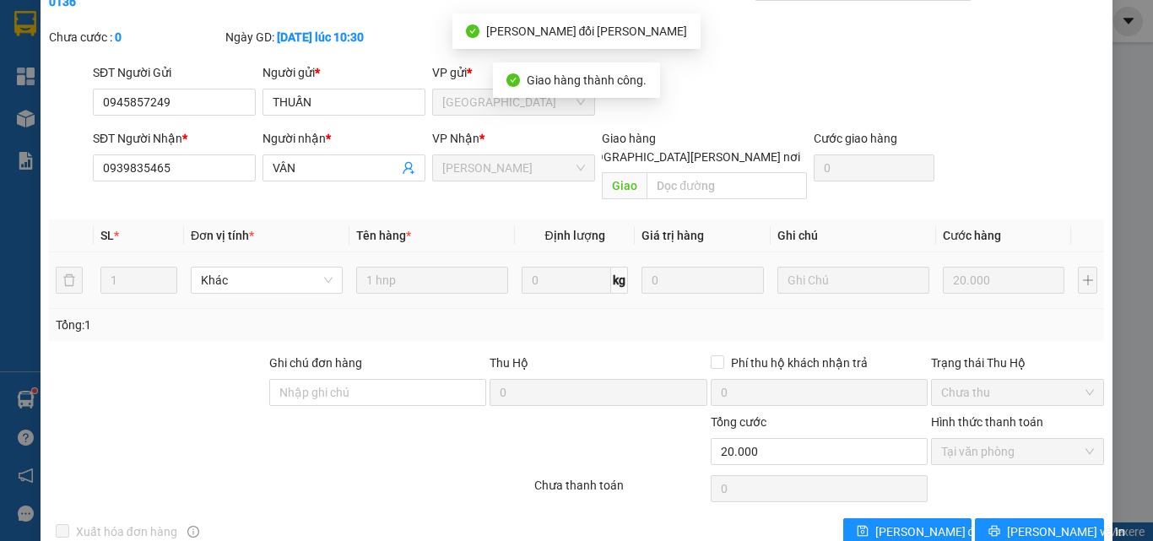
scroll to position [0, 0]
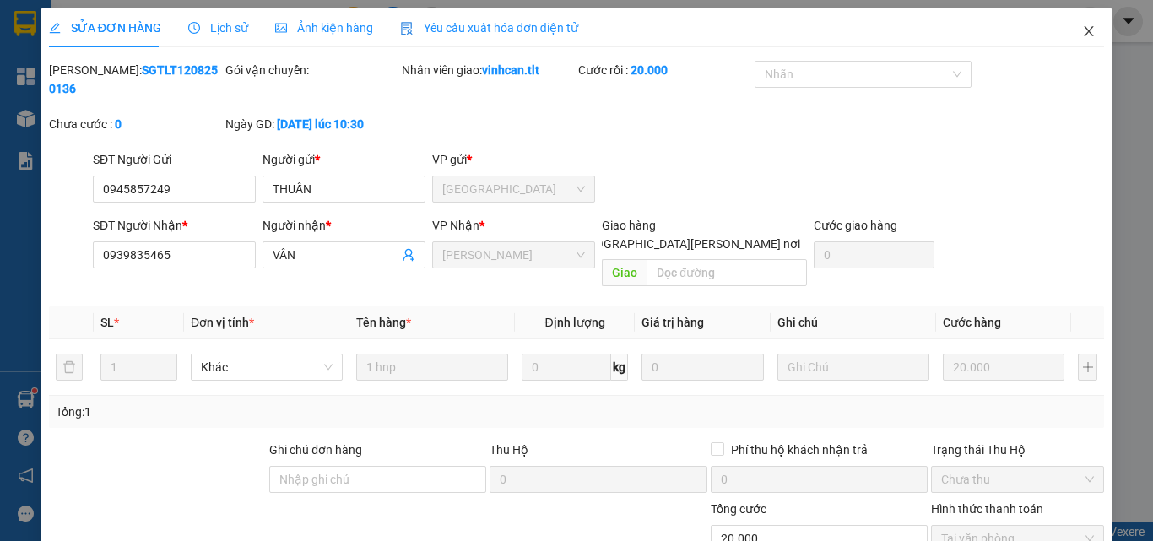
click at [1082, 32] on icon "close" at bounding box center [1089, 31] width 14 height 14
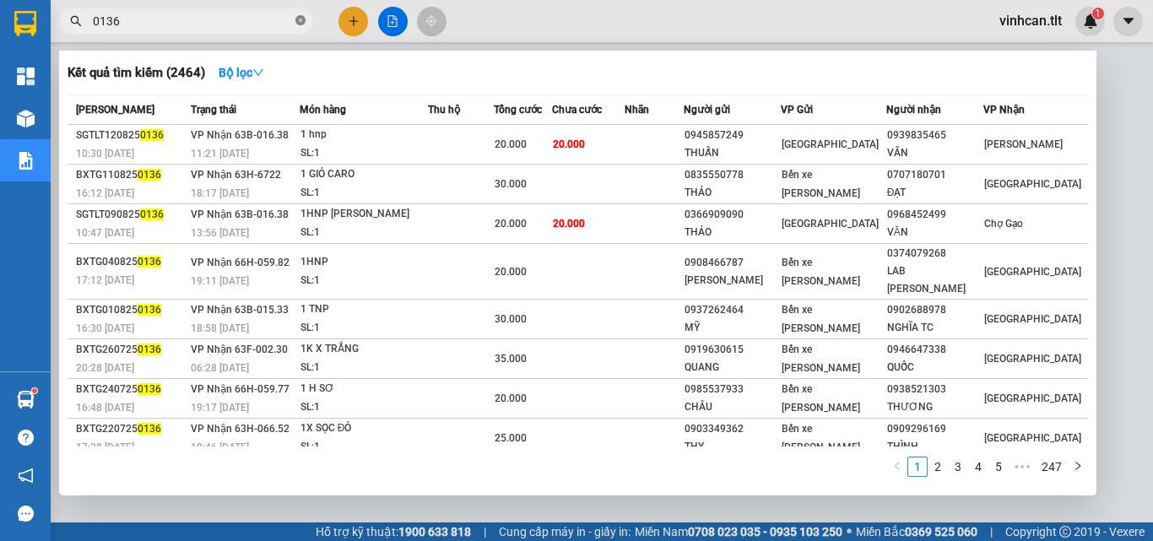
click at [303, 20] on icon "close-circle" at bounding box center [300, 20] width 10 height 10
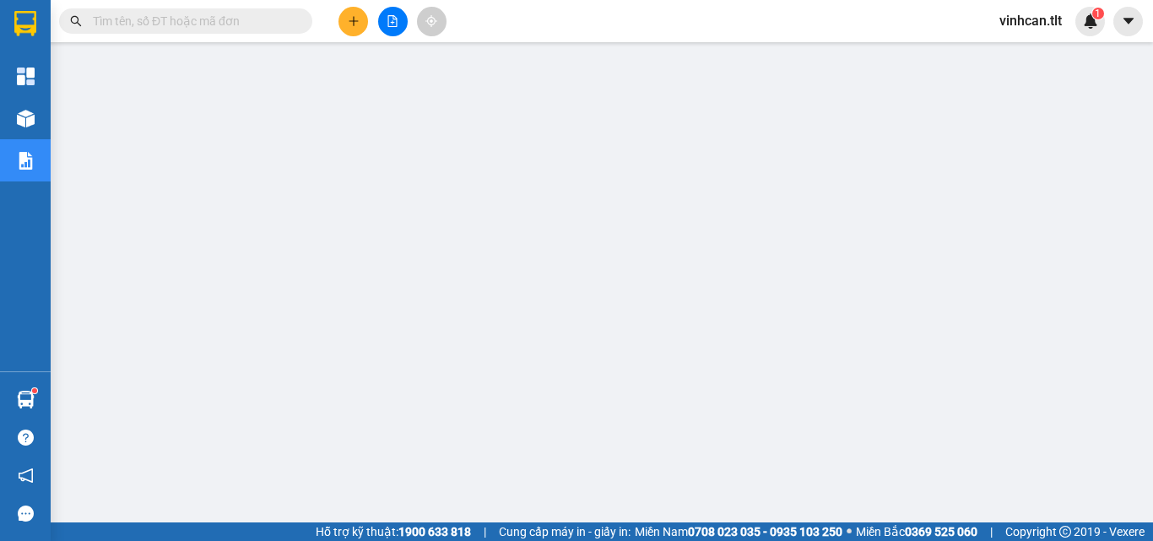
click at [262, 21] on input "text" at bounding box center [192, 21] width 199 height 19
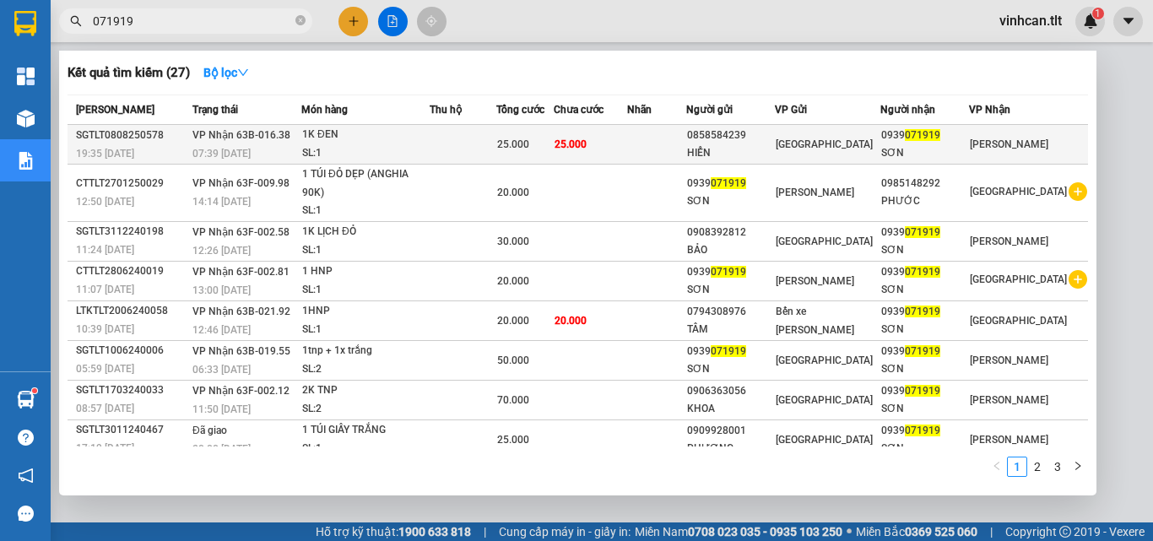
type input "071919"
click at [752, 133] on div "0858584239" at bounding box center [730, 136] width 87 height 18
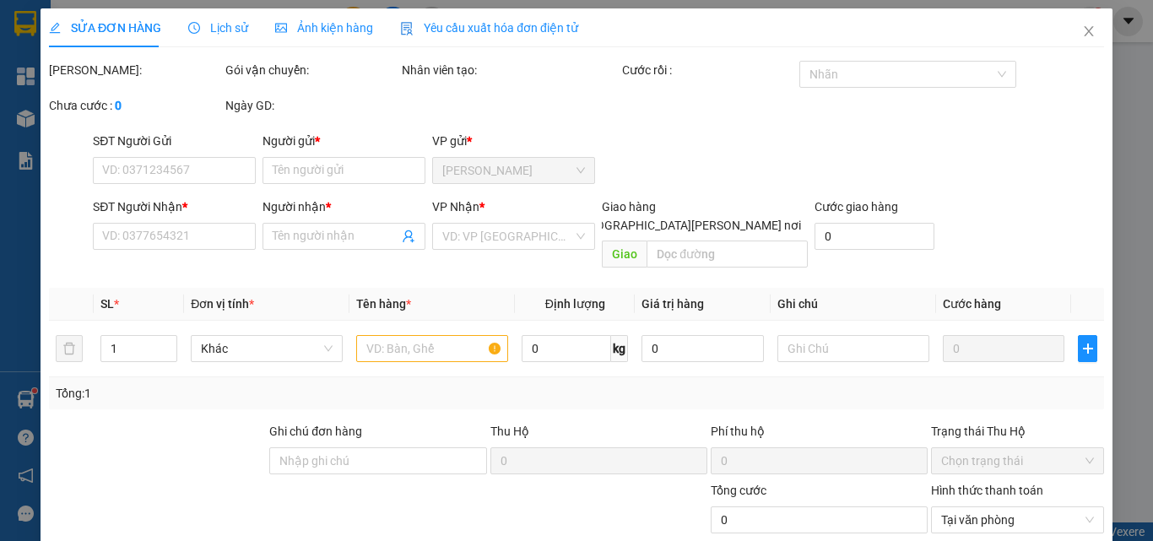
type input "0858584239"
type input "HIỂN"
type input "0939071919"
type input "SƠN"
type input "25.000"
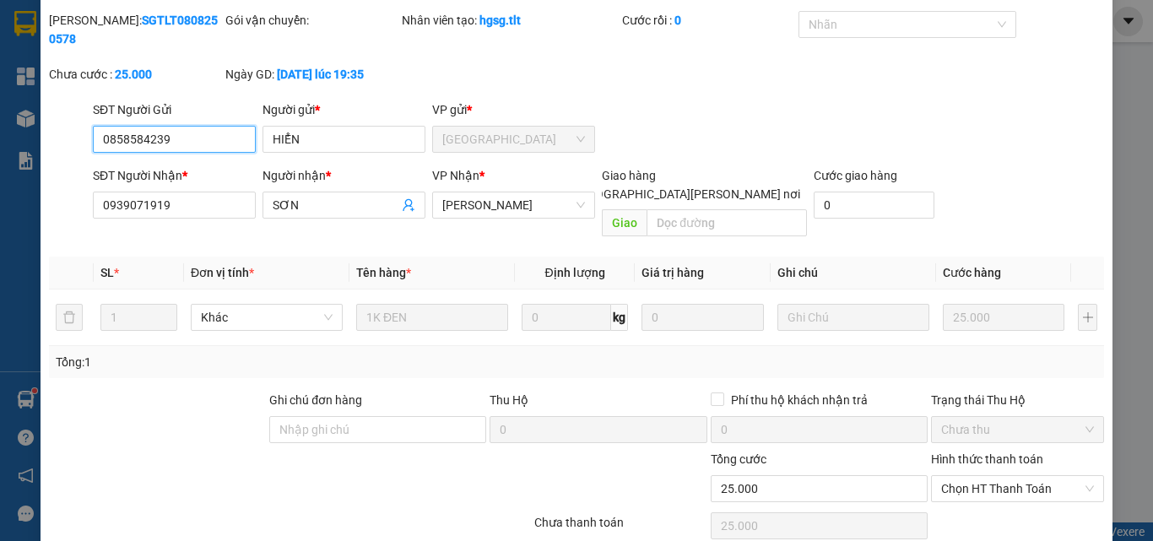
scroll to position [87, 0]
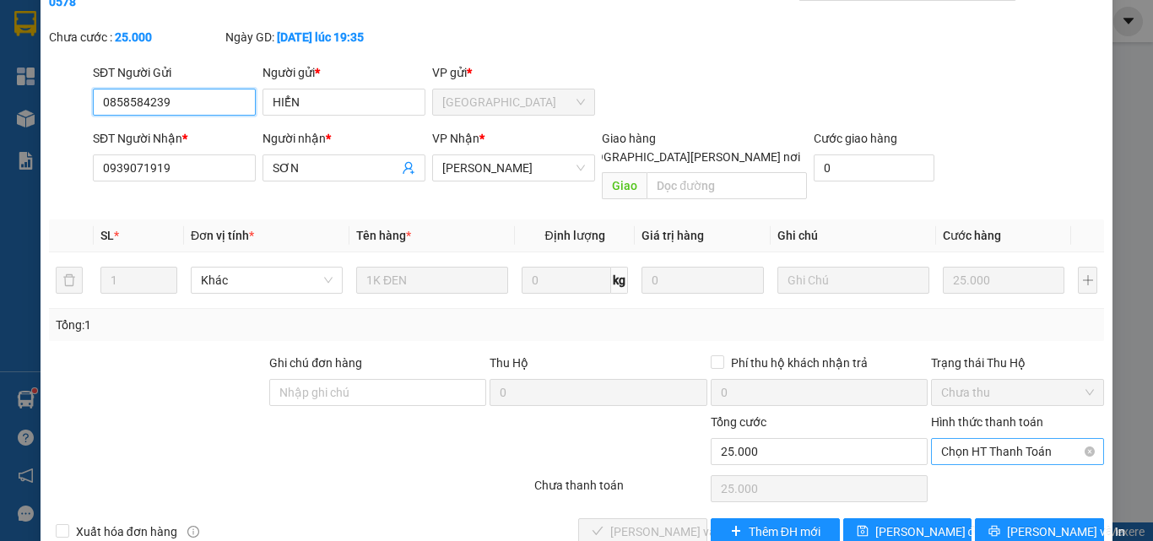
drag, startPoint x: 953, startPoint y: 412, endPoint x: 960, endPoint y: 430, distance: 19.8
click at [954, 439] on span "Chọn HT Thanh Toán" at bounding box center [1017, 451] width 153 height 25
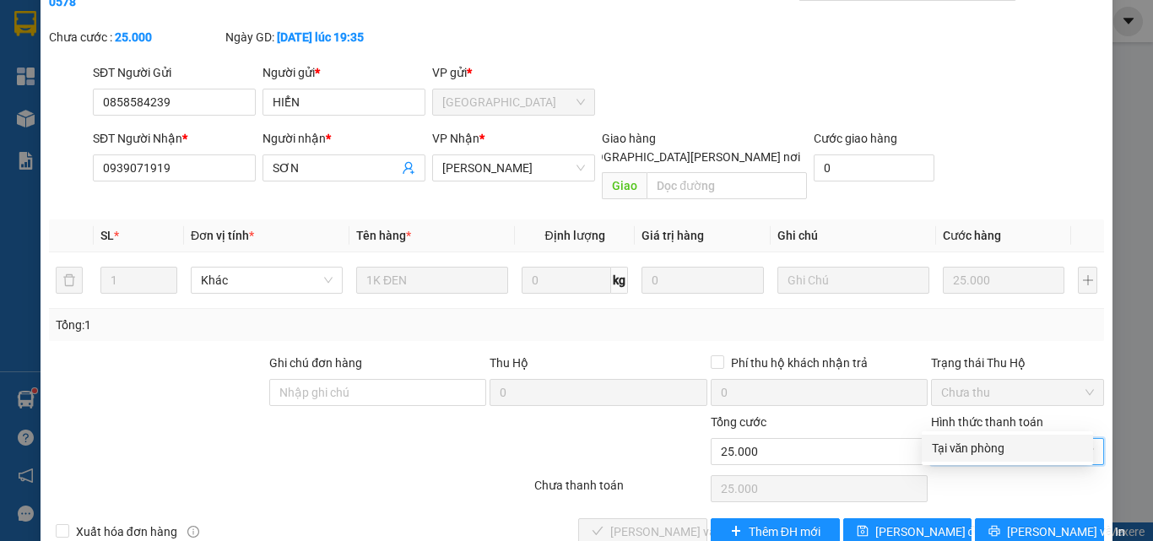
drag, startPoint x: 966, startPoint y: 444, endPoint x: 820, endPoint y: 471, distance: 149.3
click at [966, 446] on div "Tại văn phòng" at bounding box center [1007, 448] width 151 height 19
type input "0"
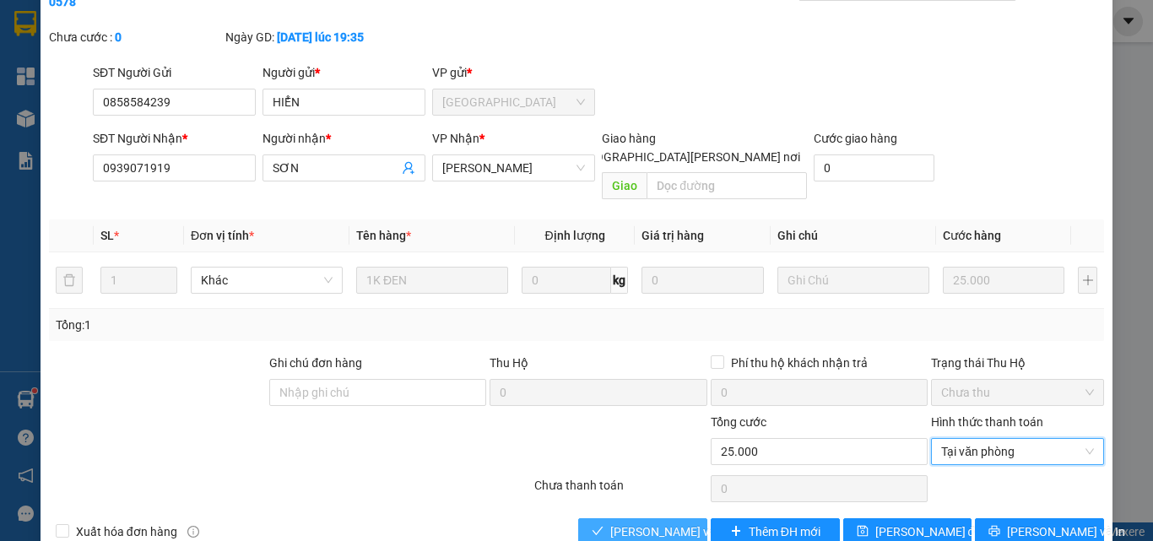
click at [680, 522] on span "[PERSON_NAME] và [PERSON_NAME] hàng" at bounding box center [724, 531] width 228 height 19
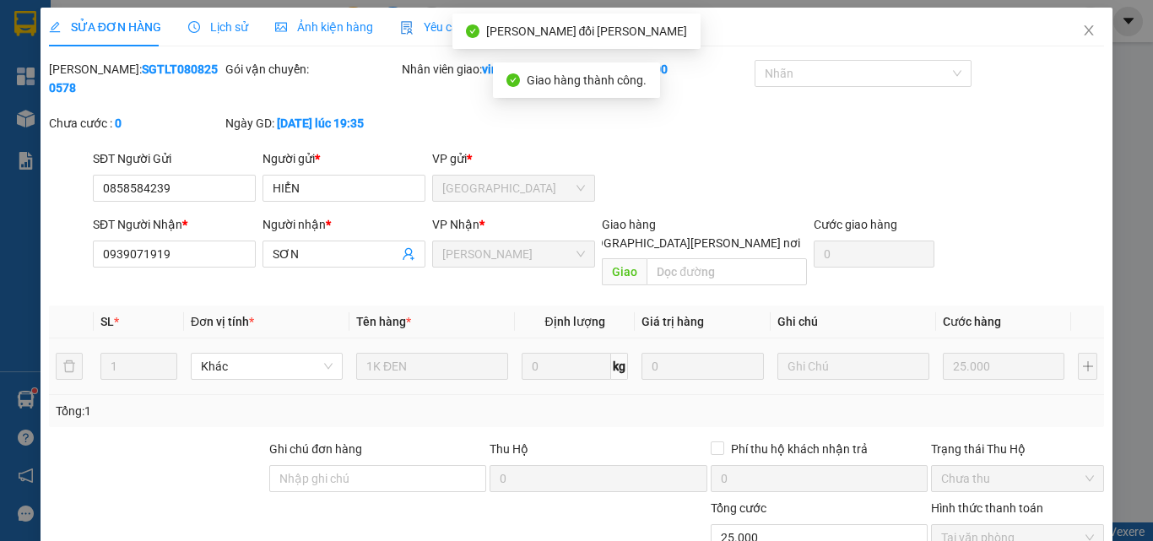
scroll to position [0, 0]
click at [1082, 30] on icon "close" at bounding box center [1089, 31] width 14 height 14
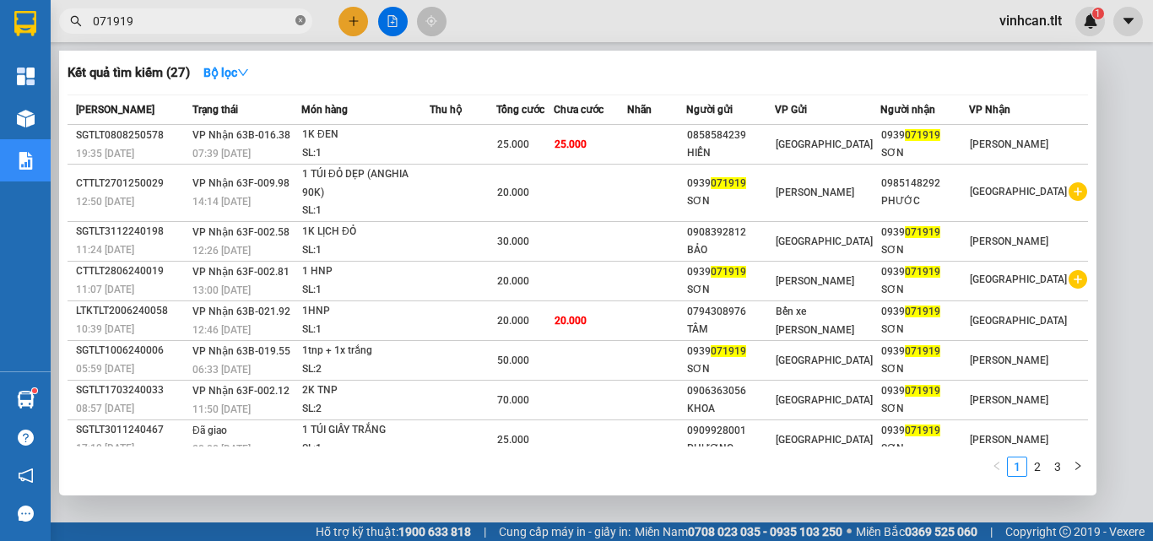
click at [299, 20] on icon "close-circle" at bounding box center [300, 20] width 10 height 10
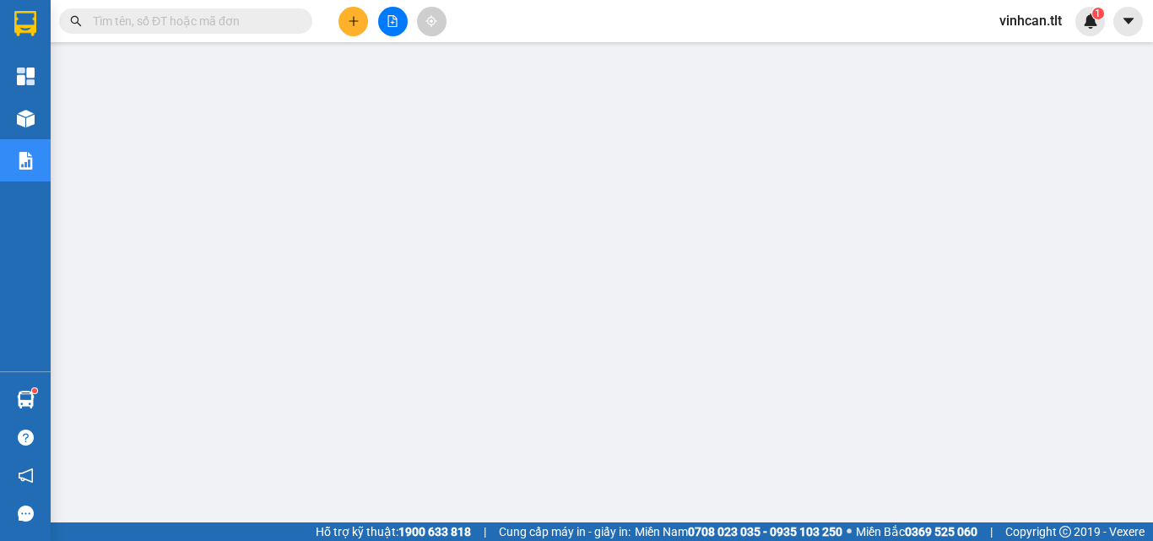
click at [199, 17] on input "text" at bounding box center [192, 21] width 199 height 19
click at [169, 20] on input "text" at bounding box center [192, 21] width 199 height 19
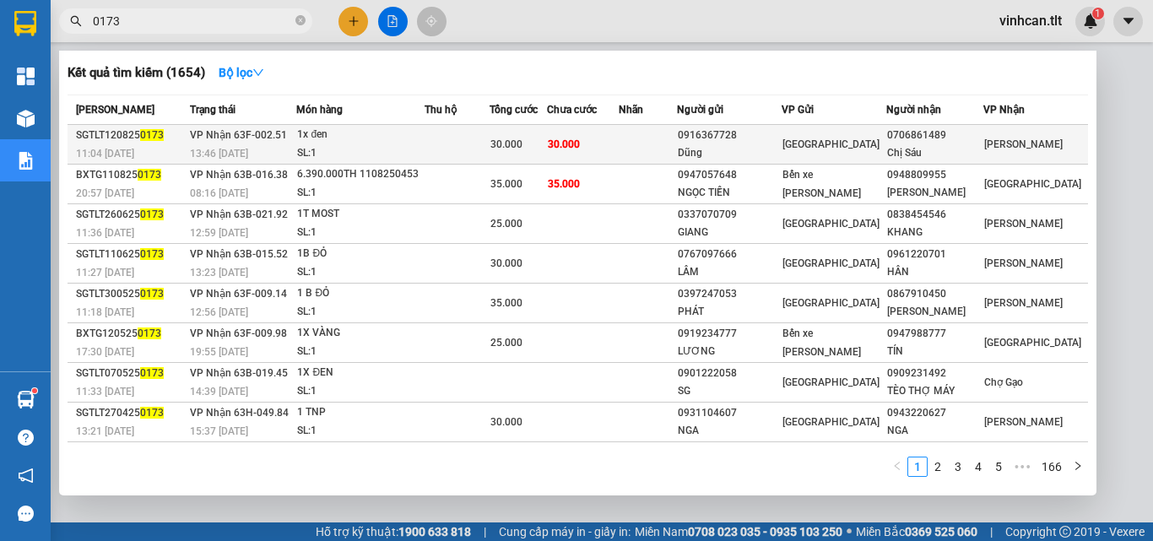
type input "0173"
click at [757, 132] on div "0916367728" at bounding box center [729, 136] width 103 height 18
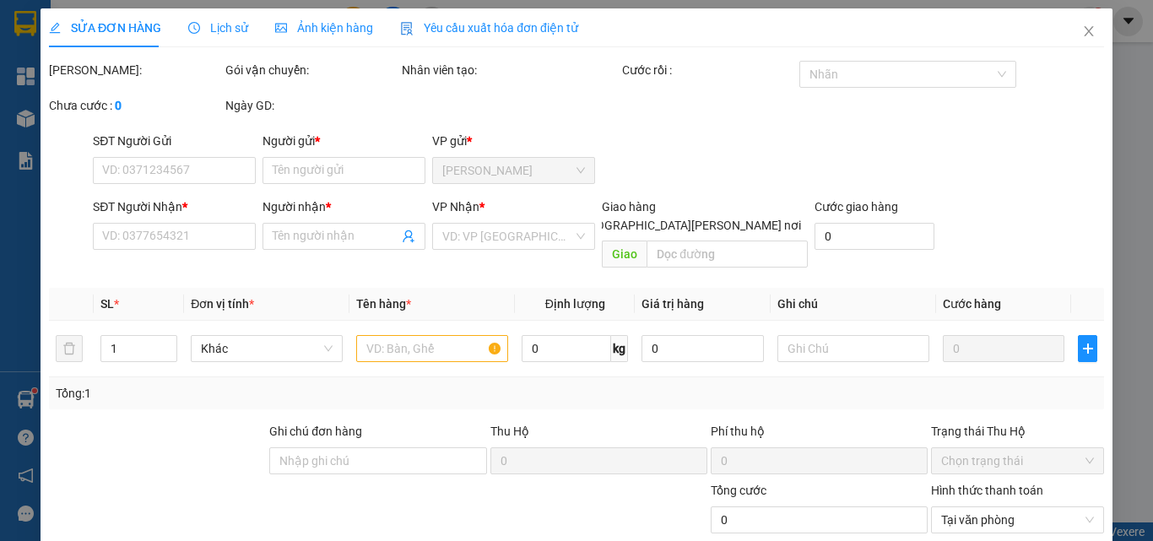
type input "0916367728"
type input "Dũng"
type input "0706861489"
type input "Chị Sáu"
type input "30.000"
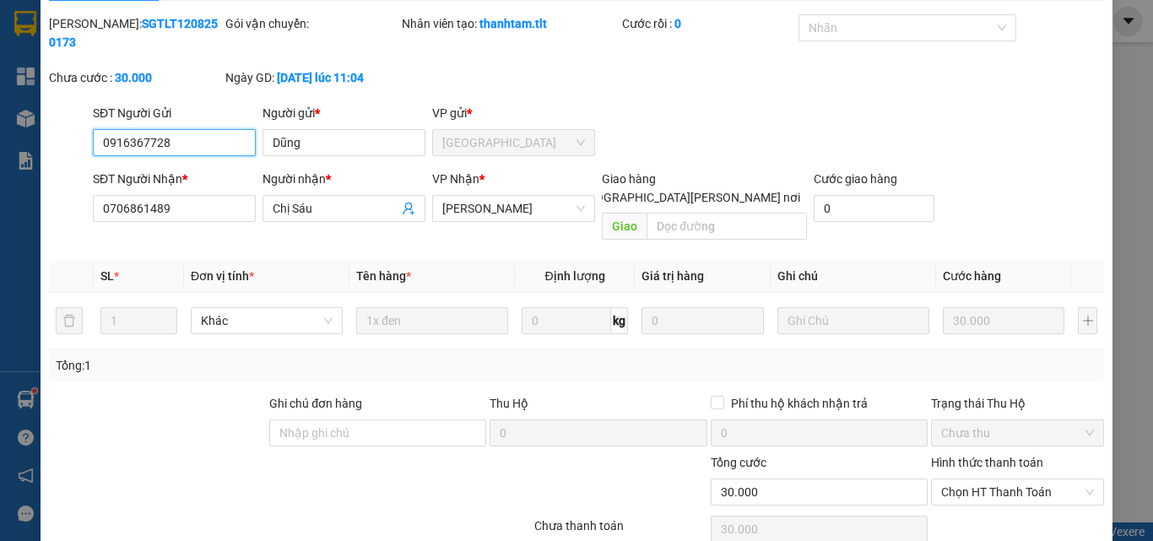
scroll to position [87, 0]
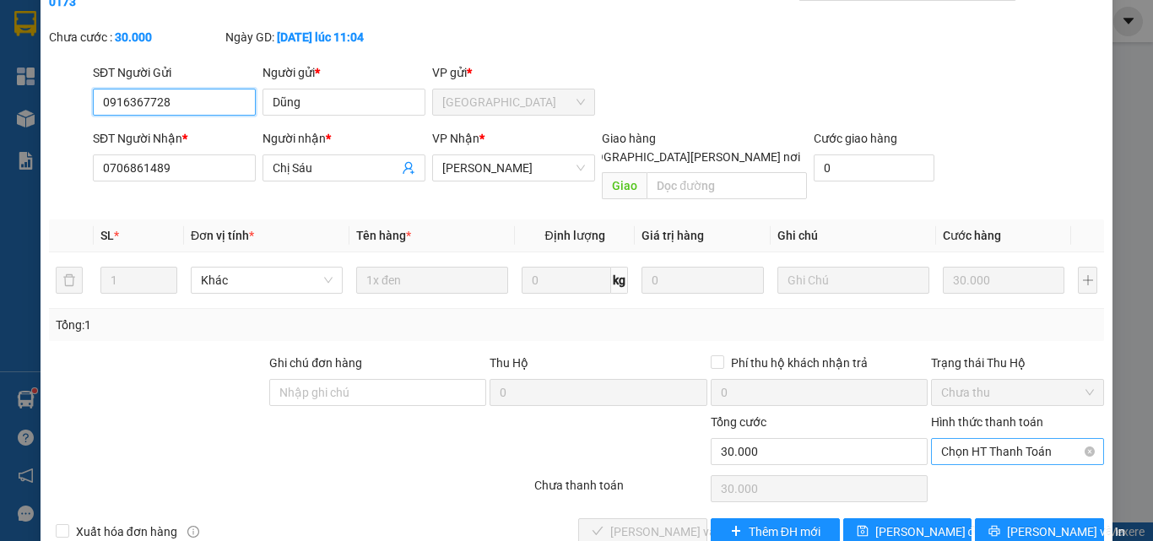
click at [993, 439] on span "Chọn HT Thanh Toán" at bounding box center [1017, 451] width 153 height 25
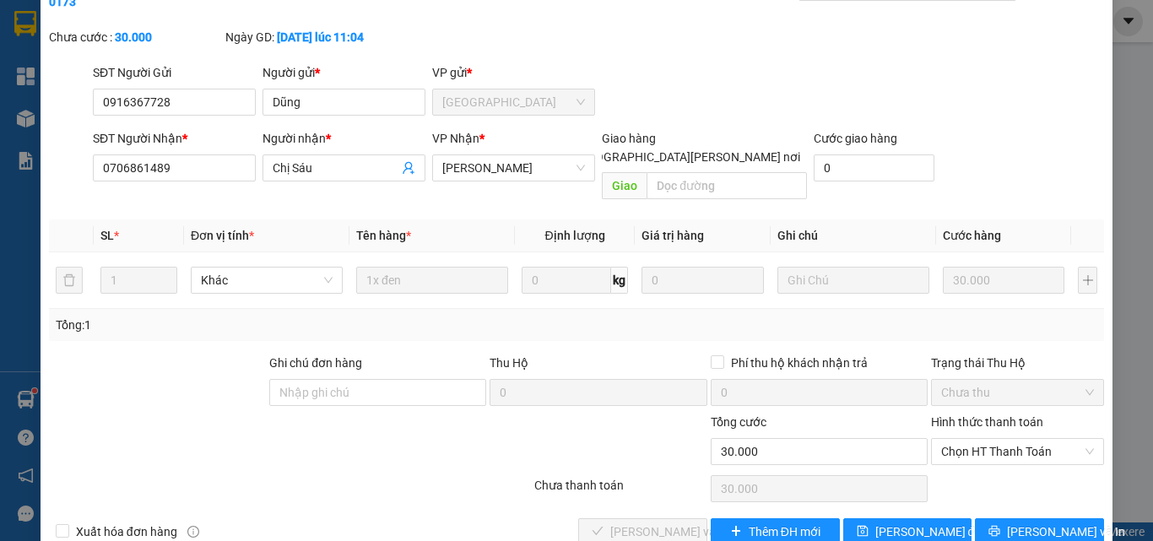
drag, startPoint x: 993, startPoint y: 430, endPoint x: 982, endPoint y: 445, distance: 17.6
click at [990, 436] on div "Total Paid Fee 0 Total UnPaid Fee 30.000 Cash Collection Total Fee Mã ĐH: SGTLT…" at bounding box center [576, 259] width 1055 height 571
click at [972, 439] on span "Chọn HT Thanh Toán" at bounding box center [1017, 451] width 153 height 25
click at [973, 445] on div "Tại văn phòng" at bounding box center [1007, 448] width 151 height 19
type input "0"
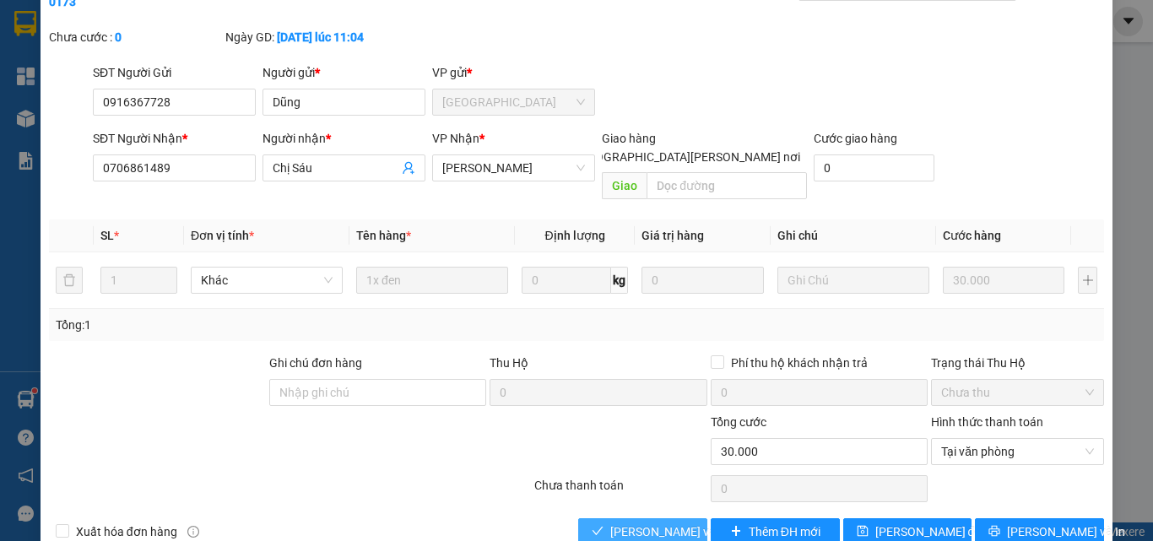
click at [640, 522] on span "[PERSON_NAME] và [PERSON_NAME] hàng" at bounding box center [724, 531] width 228 height 19
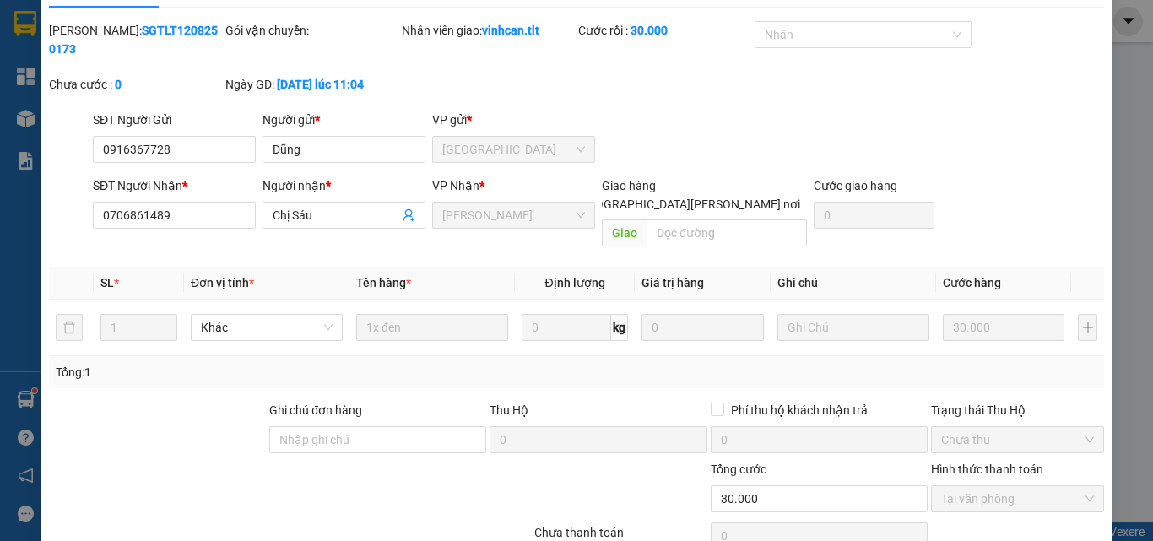
scroll to position [0, 0]
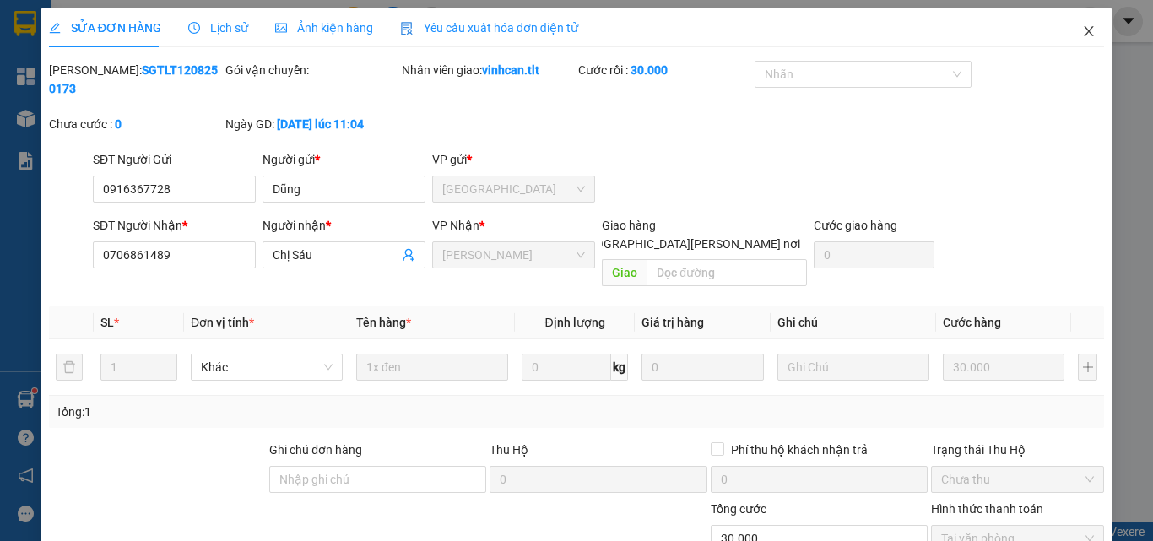
click at [1082, 37] on icon "close" at bounding box center [1089, 31] width 14 height 14
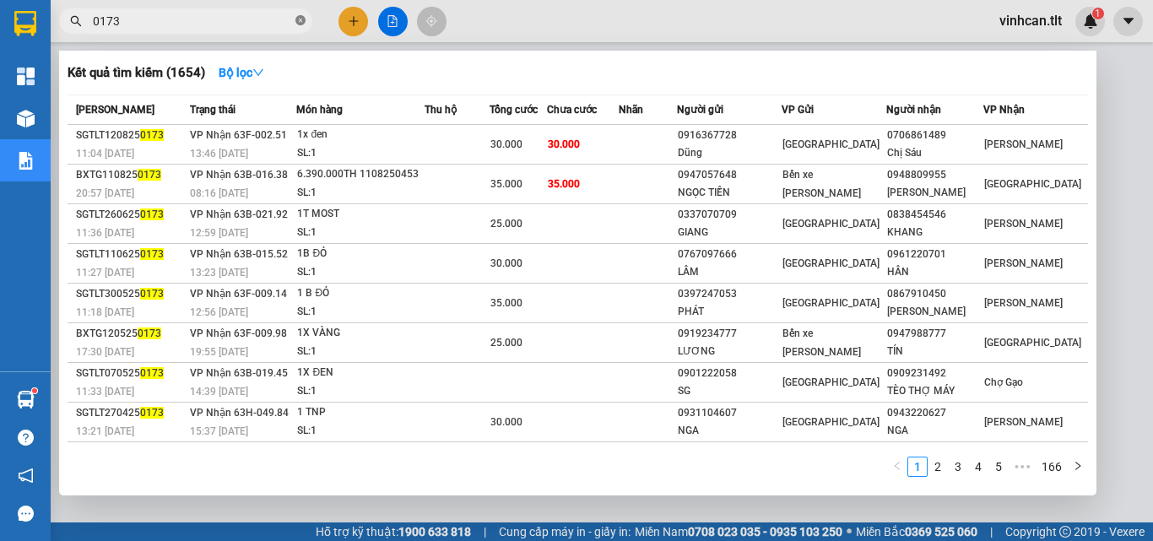
click at [299, 19] on icon "close-circle" at bounding box center [300, 20] width 10 height 10
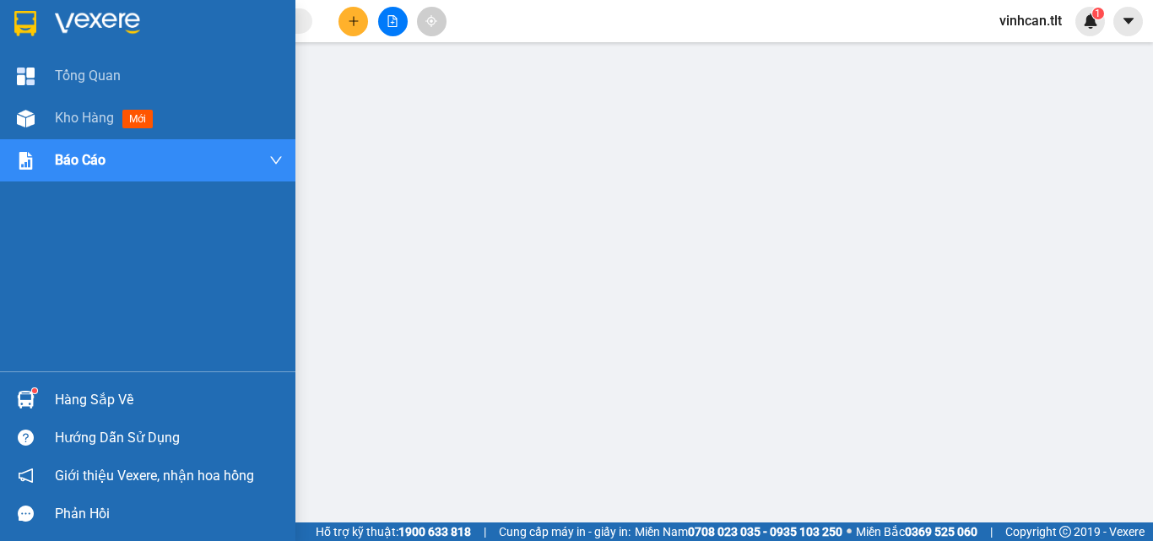
click at [100, 404] on div "Hàng sắp về" at bounding box center [169, 399] width 228 height 25
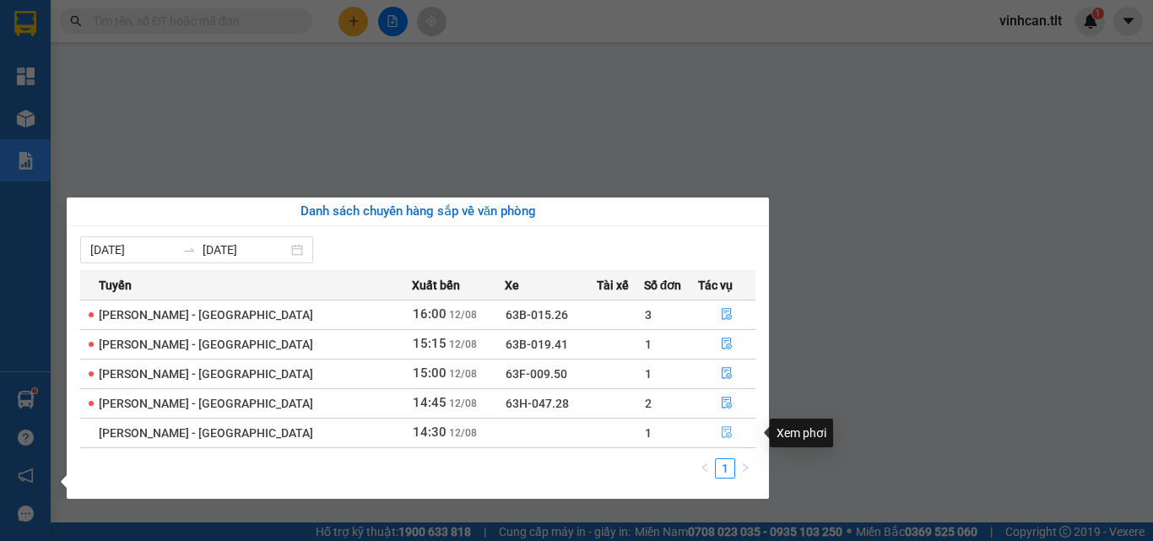
click at [721, 435] on icon "file-done" at bounding box center [727, 432] width 12 height 12
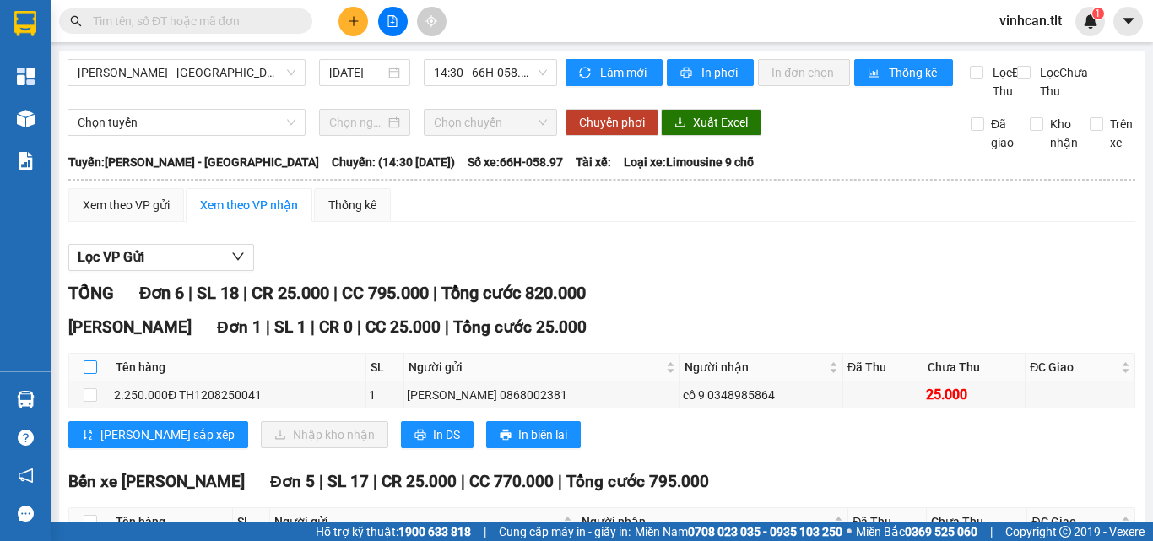
click at [84, 374] on input "checkbox" at bounding box center [91, 367] width 14 height 14
checkbox input "true"
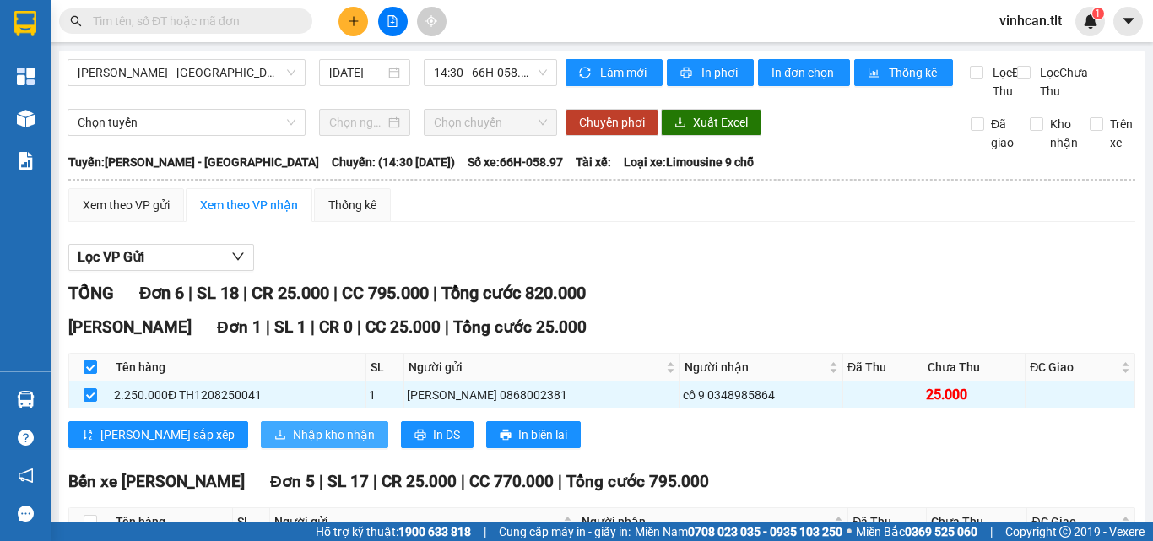
click at [293, 444] on span "Nhập kho nhận" at bounding box center [334, 434] width 82 height 19
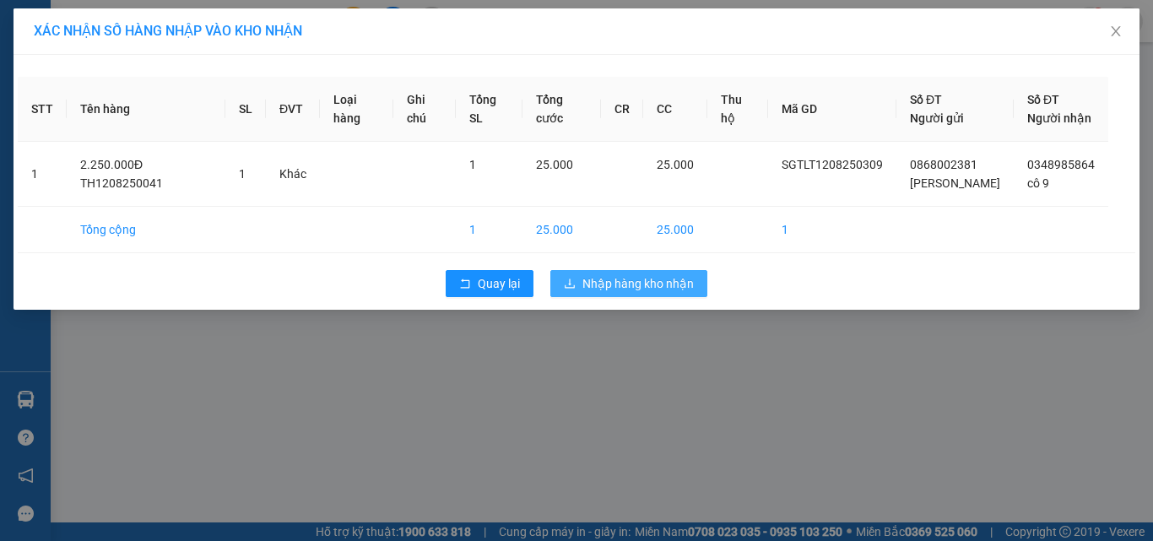
click at [665, 276] on span "Nhập hàng kho nhận" at bounding box center [637, 283] width 111 height 19
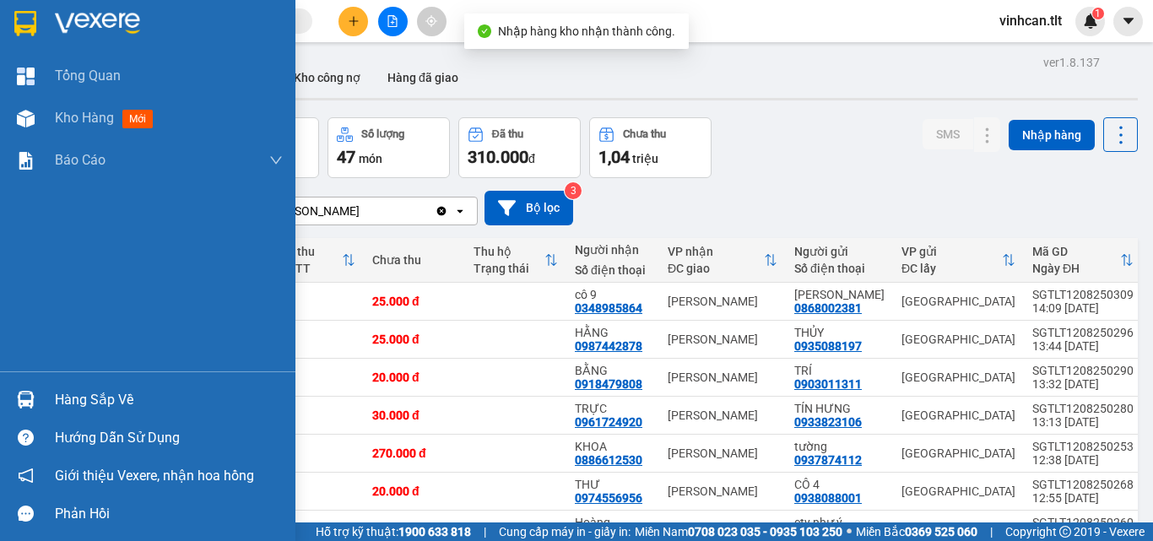
click at [80, 398] on div "Hàng sắp về" at bounding box center [169, 399] width 228 height 25
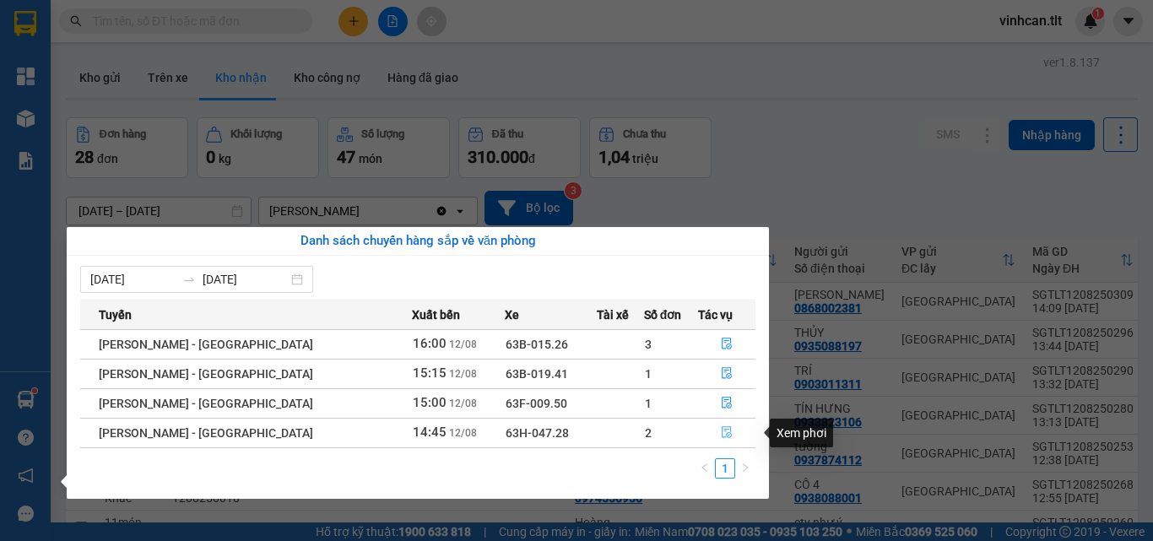
click at [722, 431] on icon "file-done" at bounding box center [727, 432] width 12 height 12
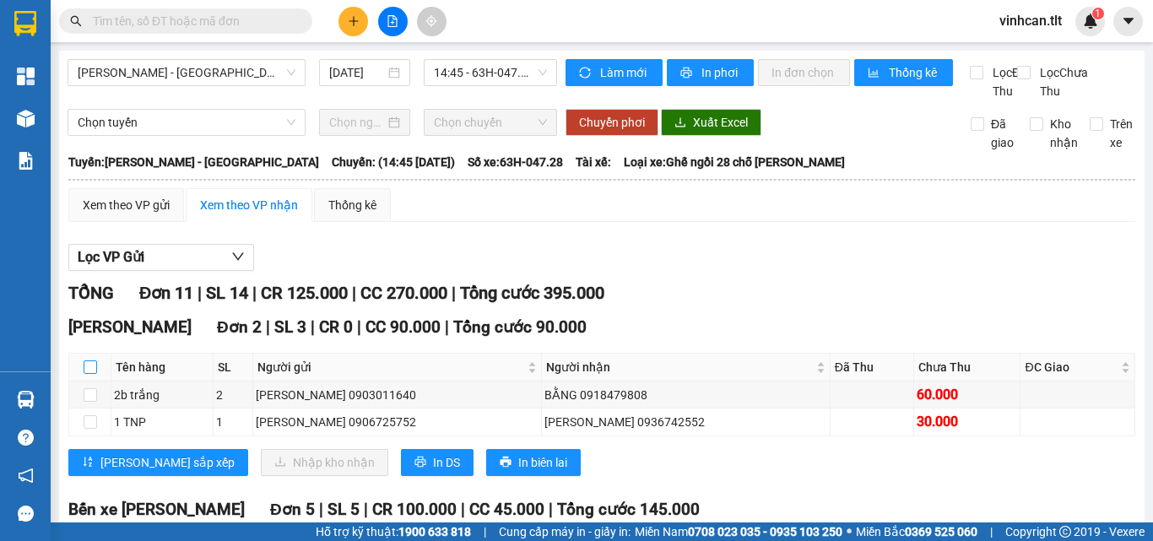
click at [89, 374] on input "checkbox" at bounding box center [91, 367] width 14 height 14
checkbox input "true"
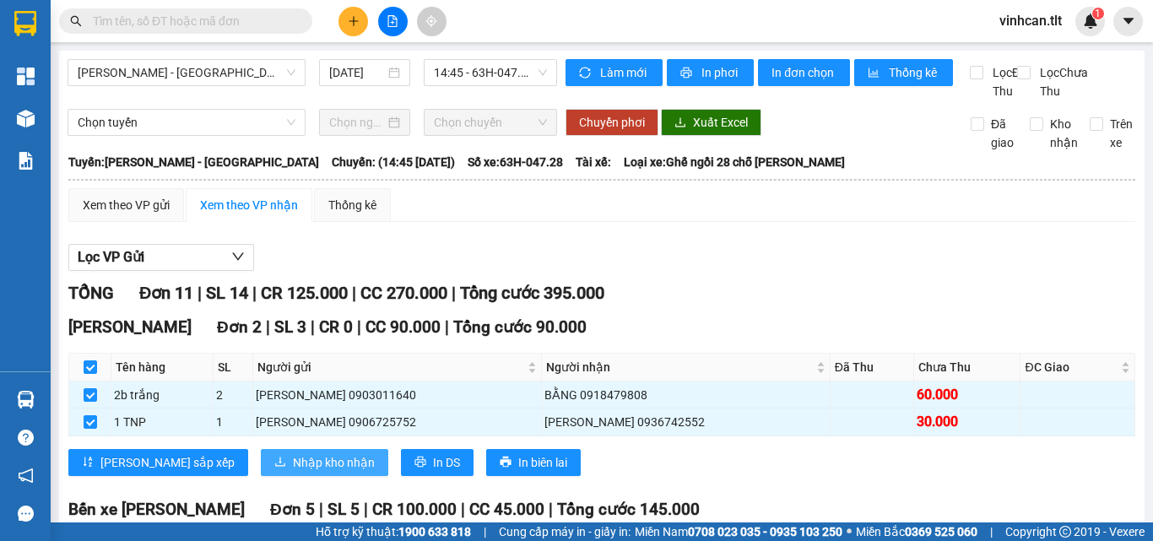
click at [293, 472] on span "Nhập kho nhận" at bounding box center [334, 462] width 82 height 19
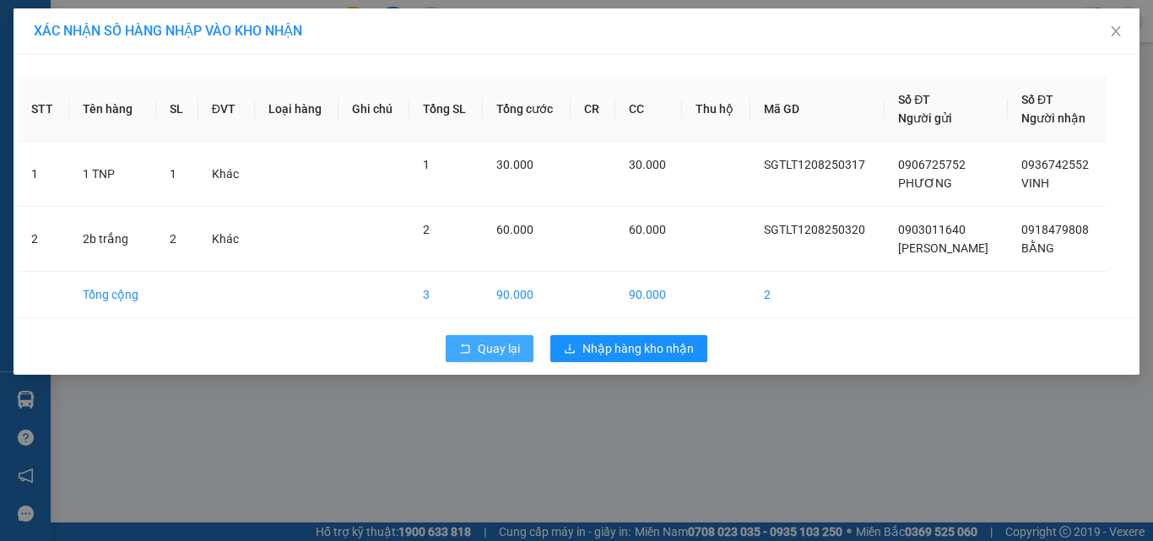
click at [505, 336] on button "Quay lại" at bounding box center [490, 348] width 88 height 27
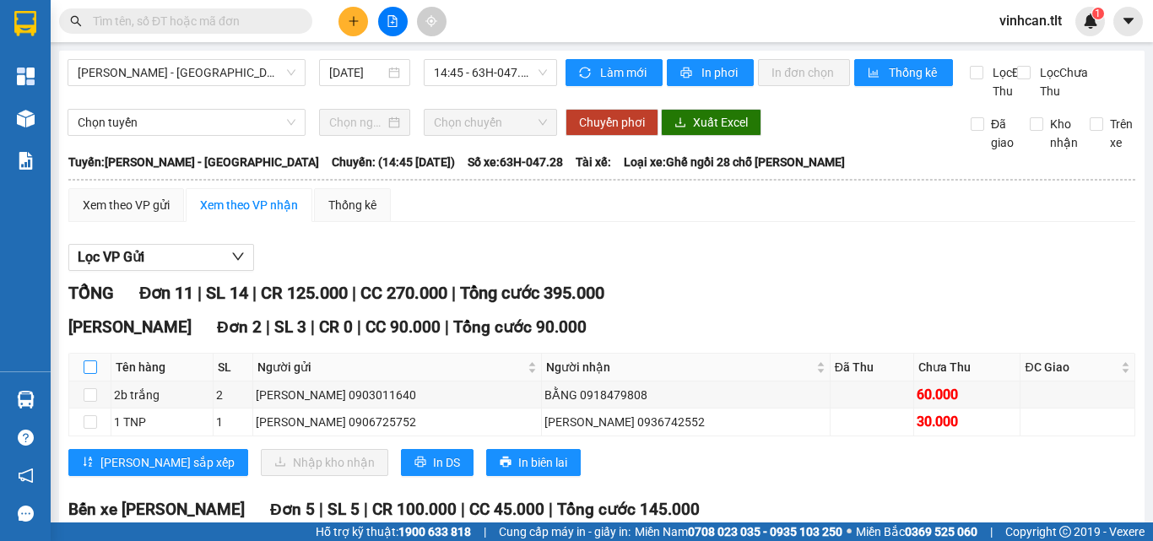
click at [86, 374] on input "checkbox" at bounding box center [91, 367] width 14 height 14
checkbox input "true"
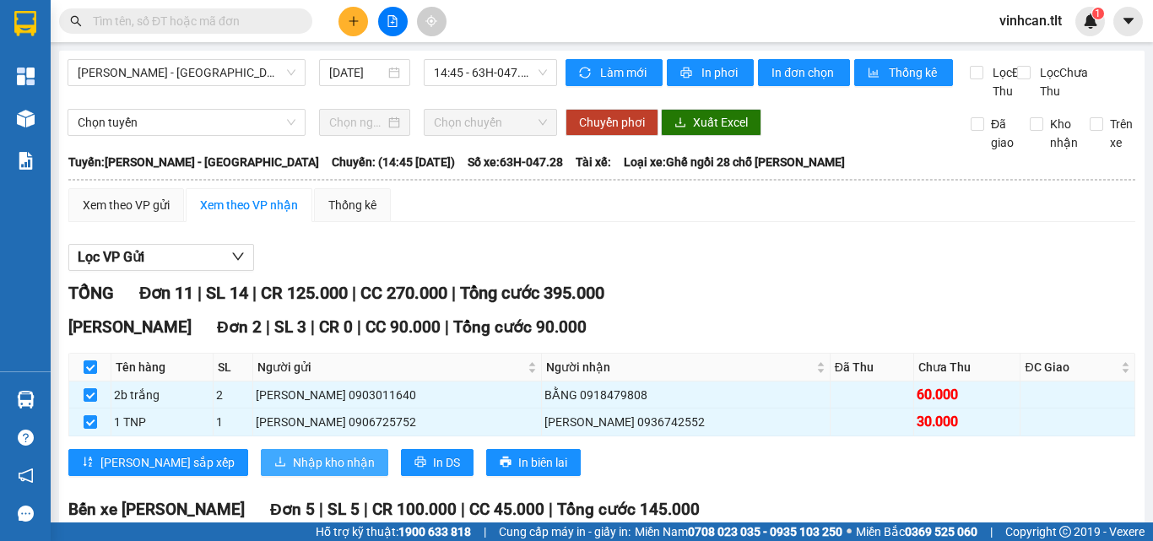
click at [293, 472] on span "Nhập kho nhận" at bounding box center [334, 462] width 82 height 19
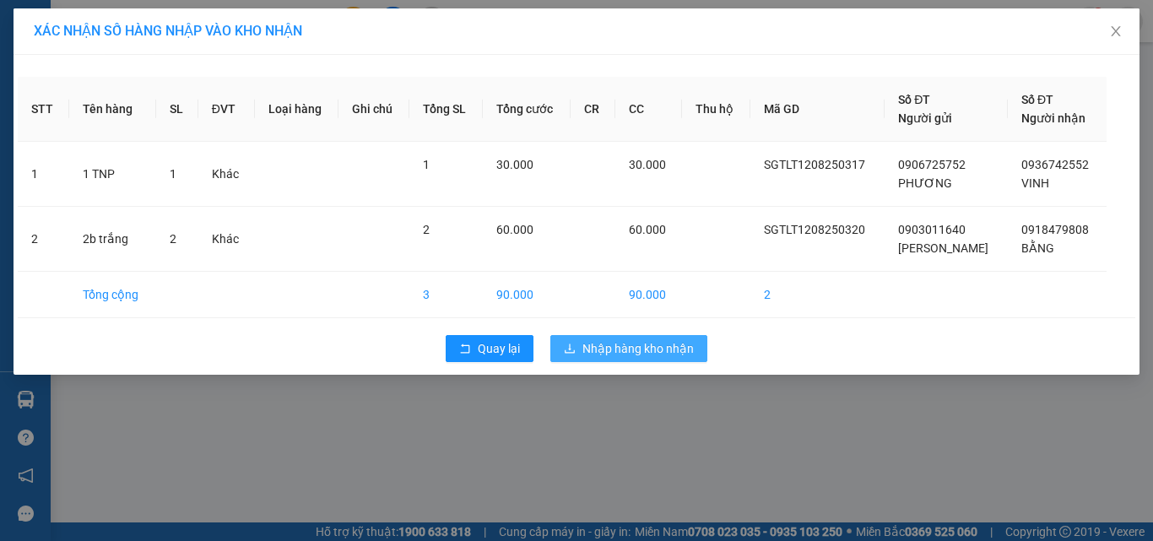
click at [632, 346] on span "Nhập hàng kho nhận" at bounding box center [637, 348] width 111 height 19
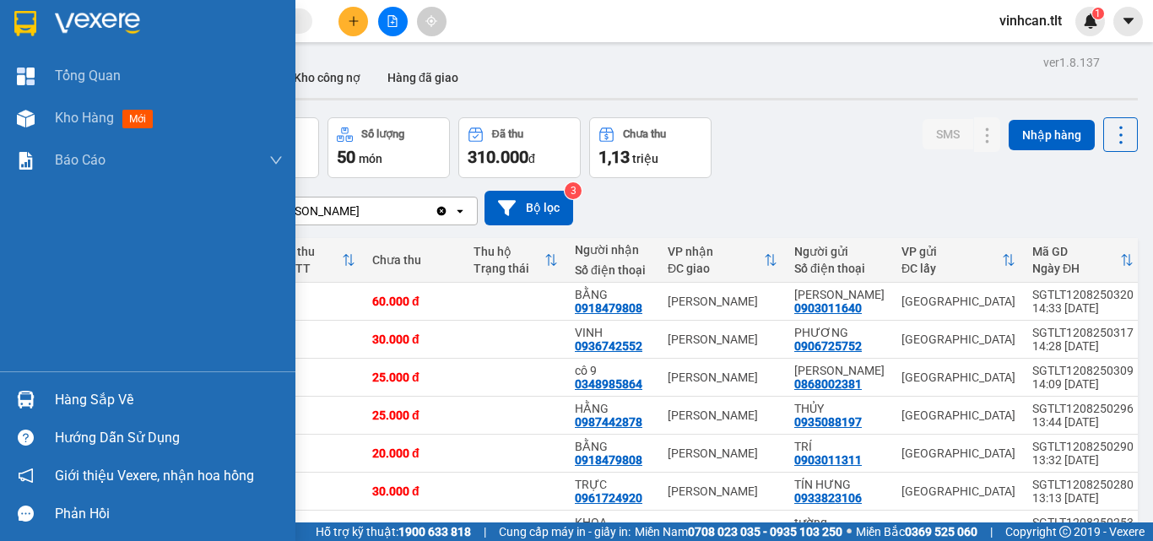
click at [105, 403] on div "Hàng sắp về" at bounding box center [169, 399] width 228 height 25
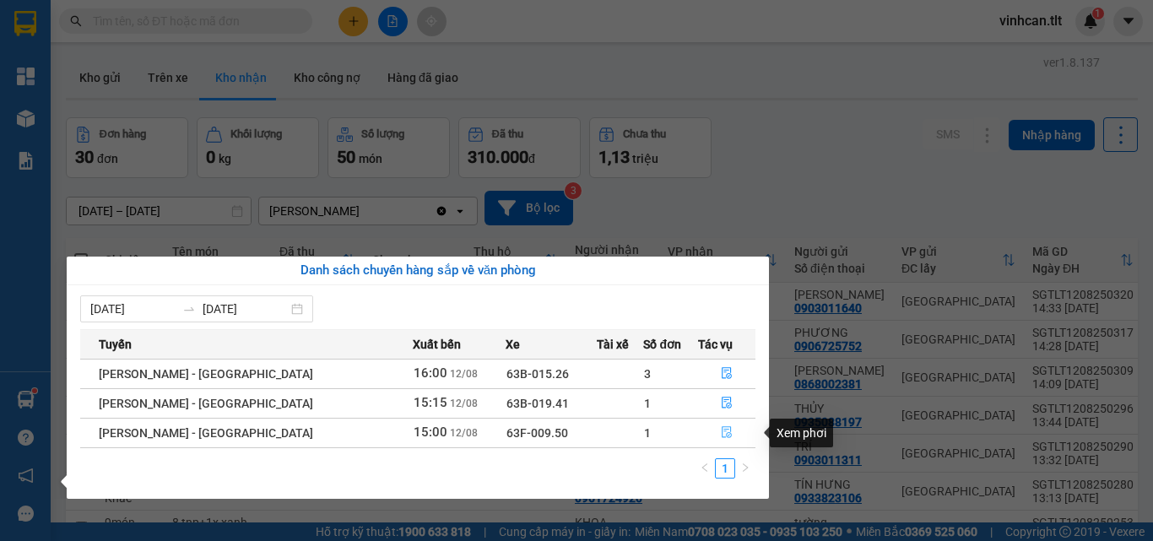
click at [721, 434] on icon "file-done" at bounding box center [727, 432] width 12 height 12
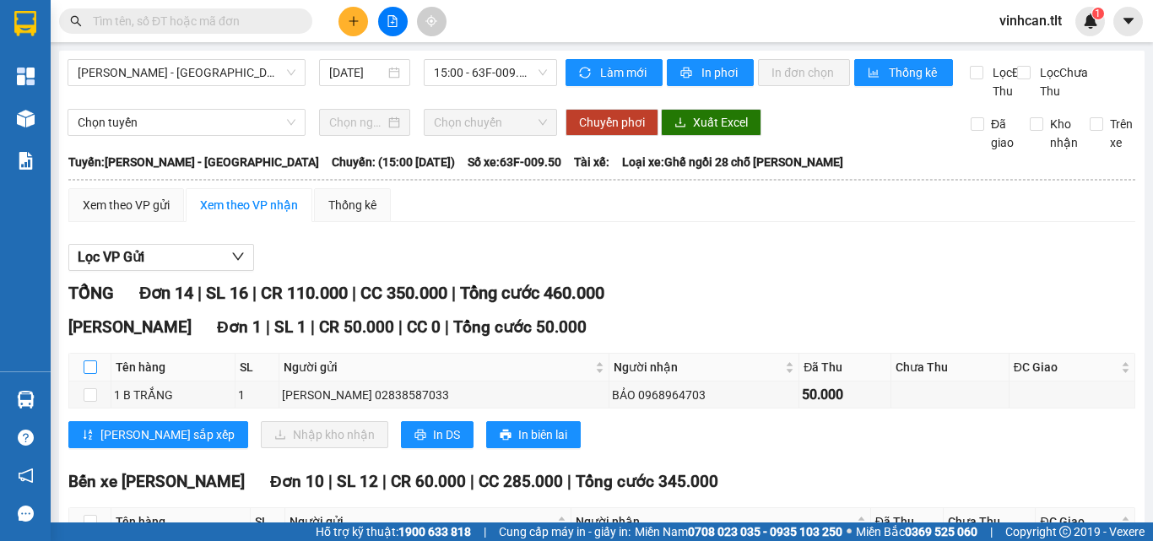
click at [89, 374] on input "checkbox" at bounding box center [91, 367] width 14 height 14
checkbox input "true"
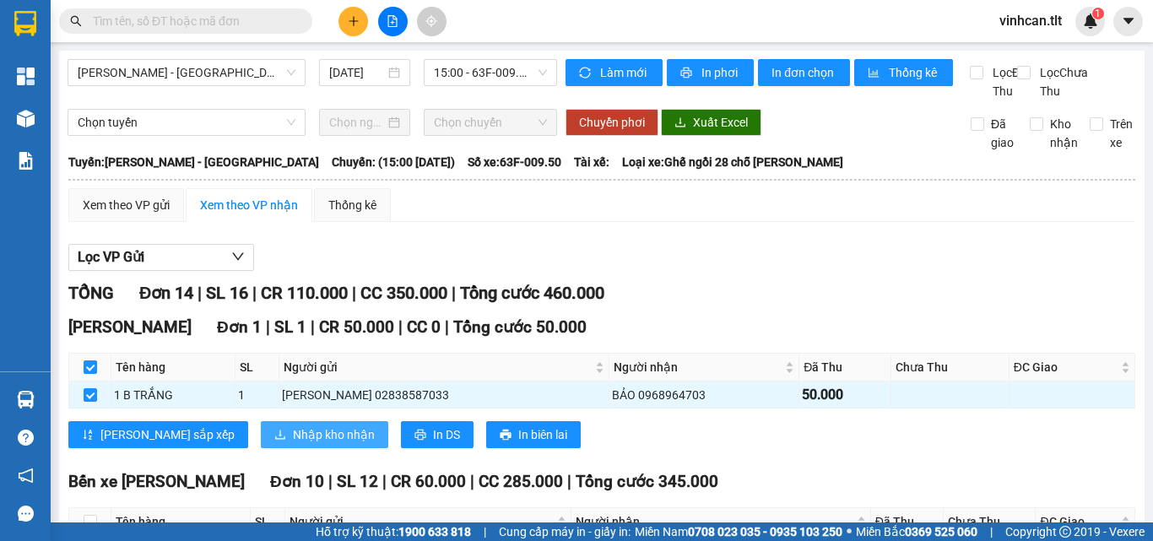
click at [293, 444] on span "Nhập kho nhận" at bounding box center [334, 434] width 82 height 19
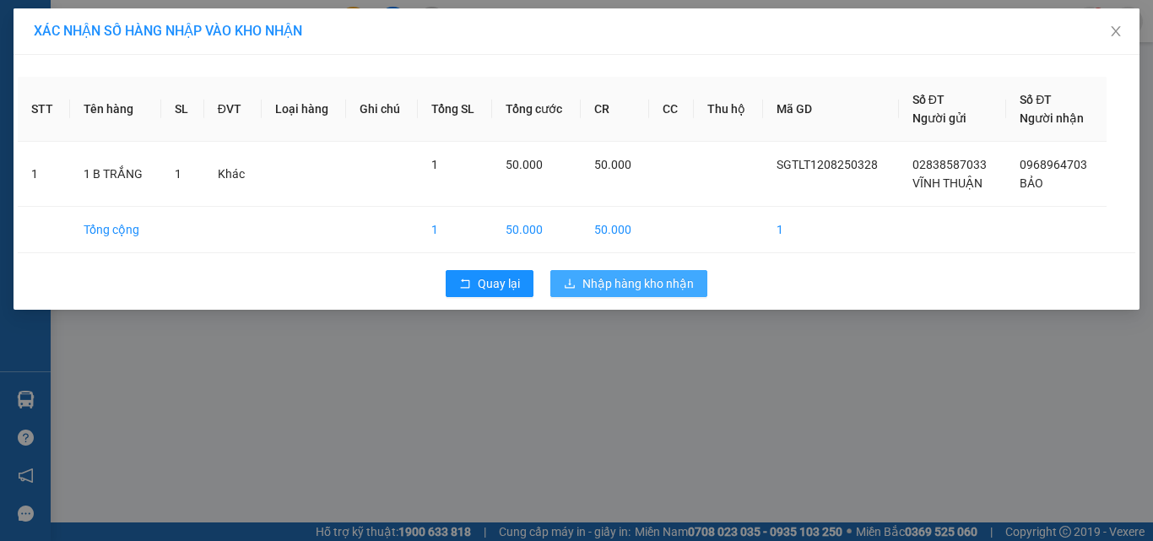
click at [652, 273] on button "Nhập hàng kho nhận" at bounding box center [628, 283] width 157 height 27
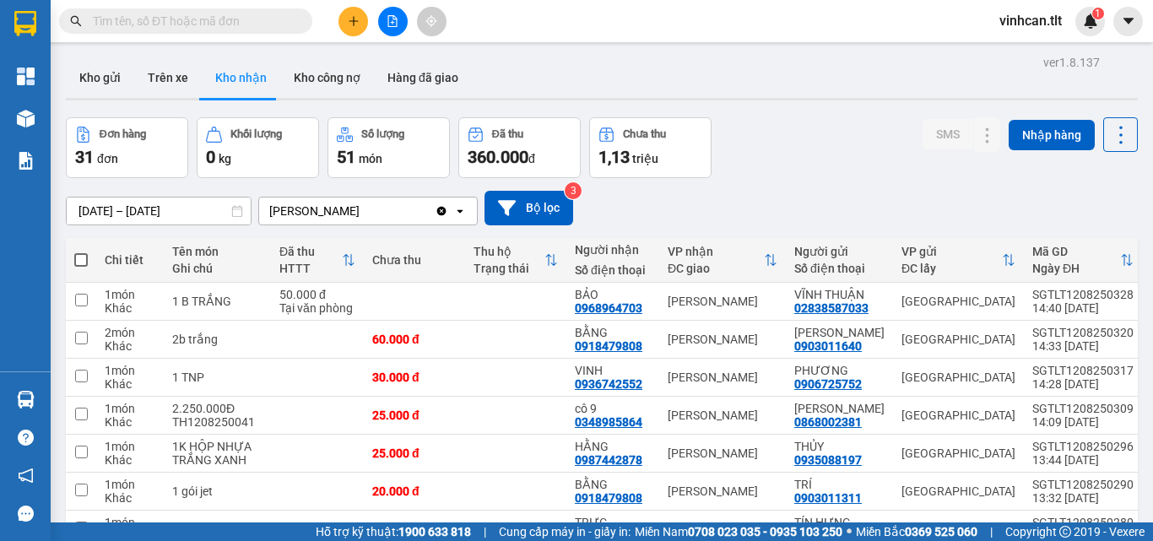
click at [230, 13] on input "text" at bounding box center [192, 21] width 199 height 19
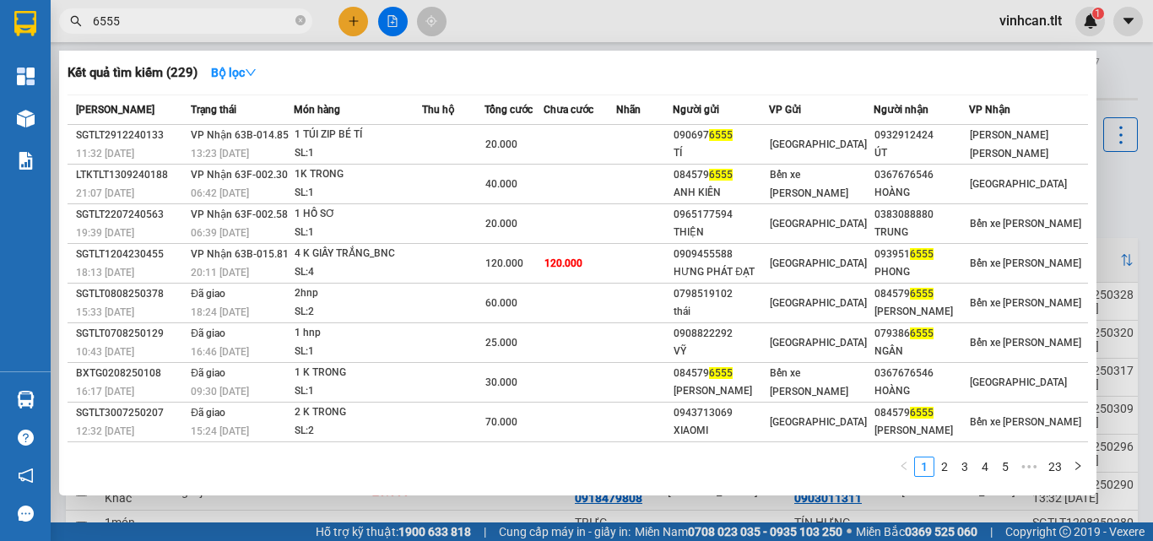
type input "6555"
click at [304, 19] on icon "close-circle" at bounding box center [300, 20] width 10 height 10
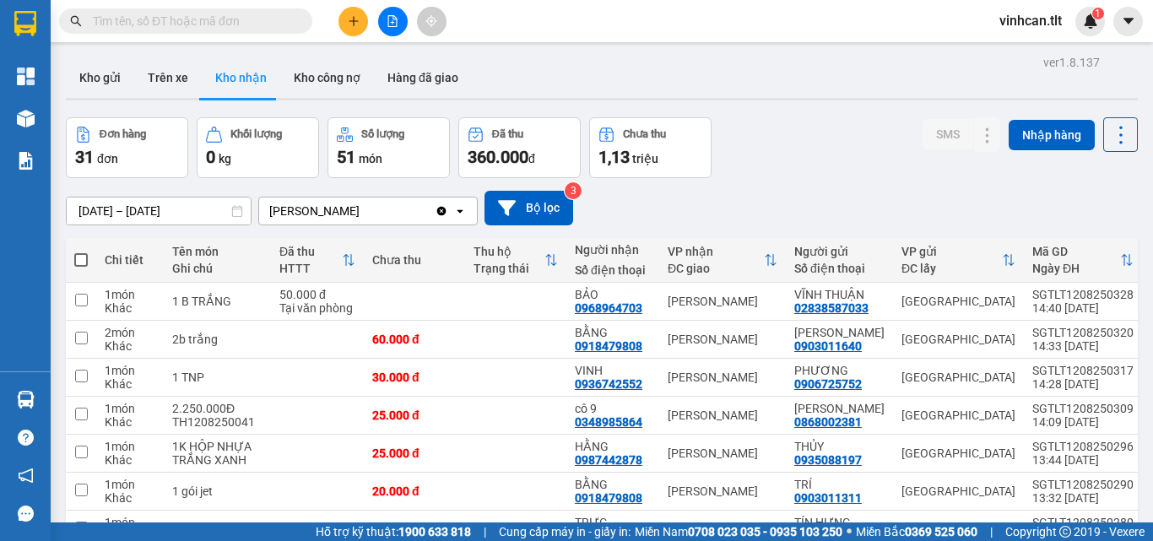
click at [273, 14] on input "text" at bounding box center [192, 21] width 199 height 19
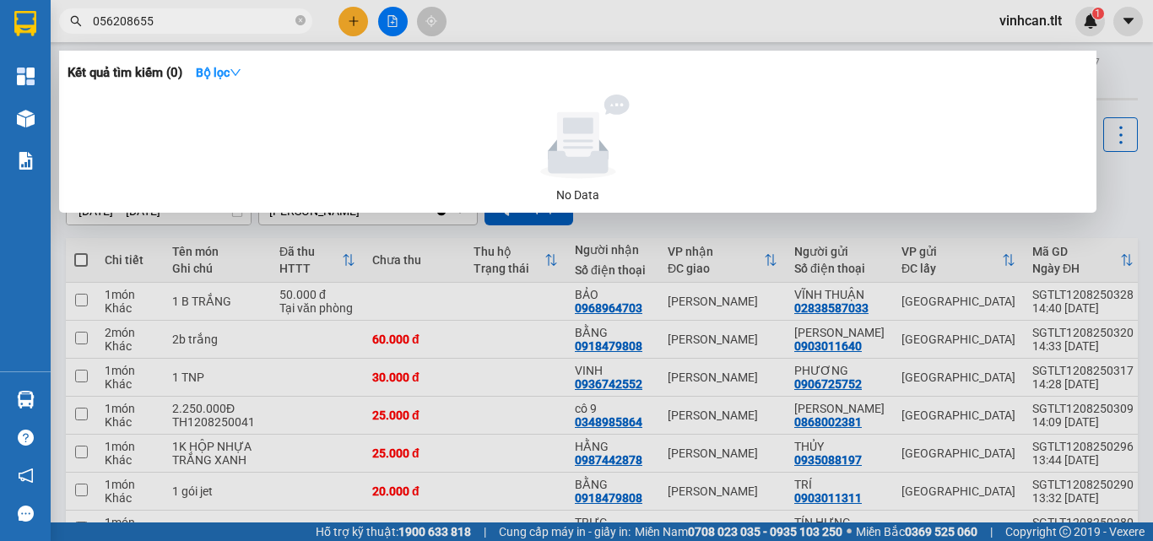
type input "0562086555"
click at [300, 20] on icon "close-circle" at bounding box center [300, 20] width 10 height 10
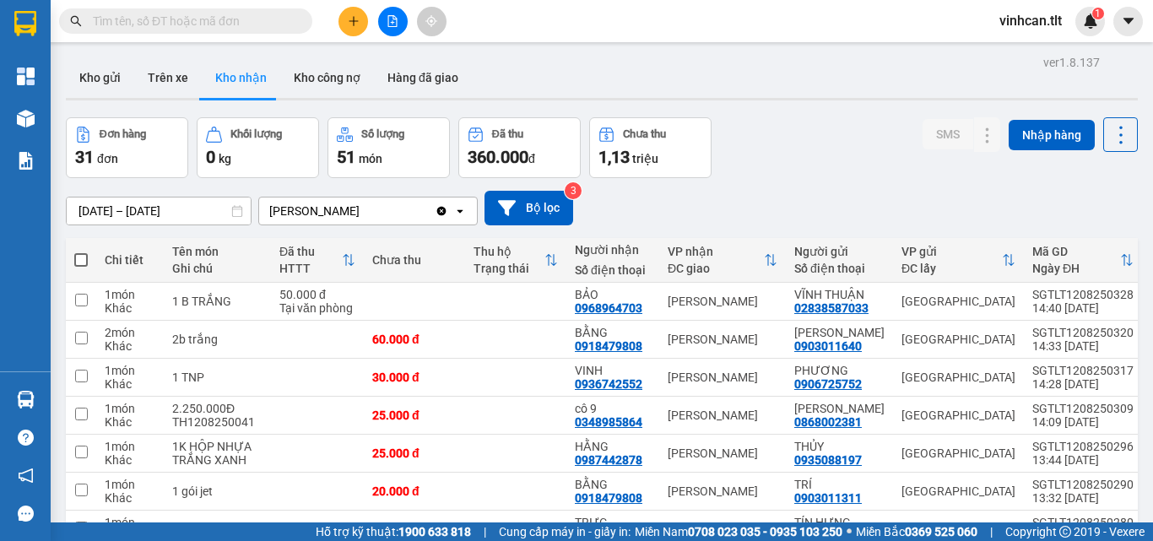
click at [280, 19] on input "text" at bounding box center [192, 21] width 199 height 19
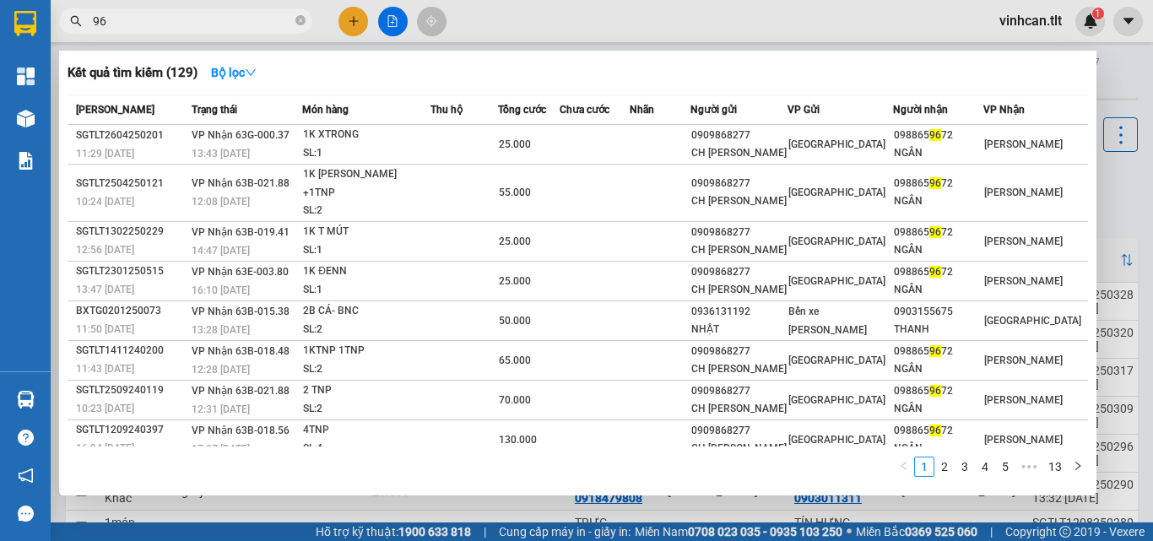
type input "9"
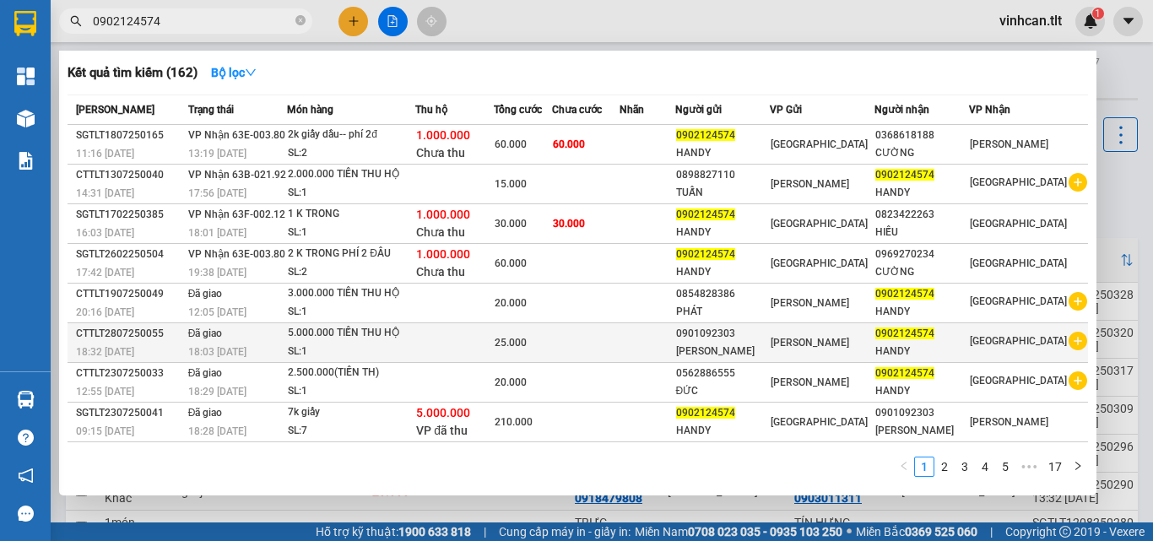
scroll to position [75, 0]
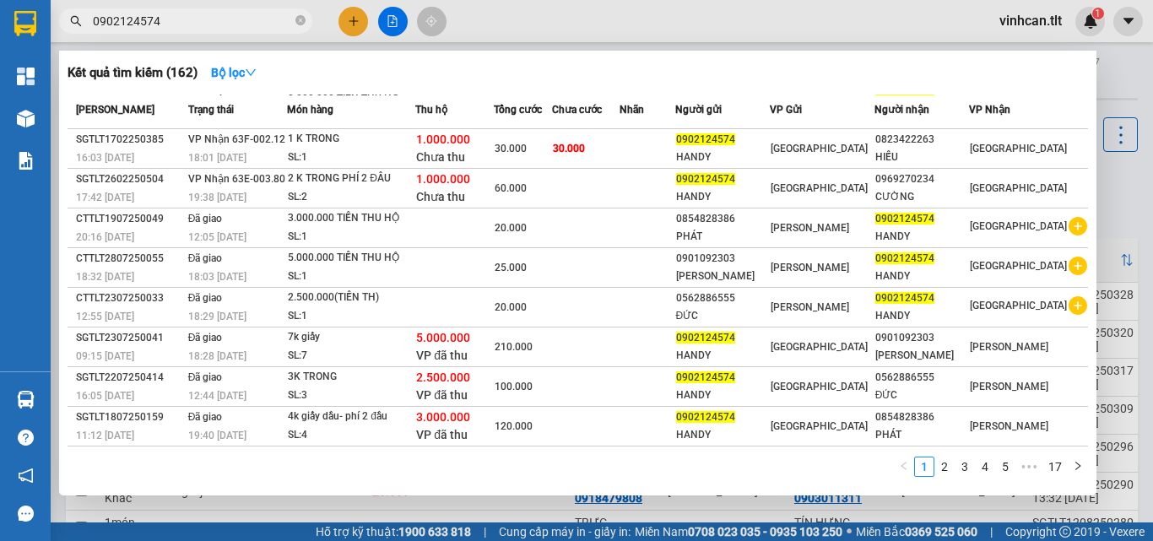
type input "0902124574"
click at [295, 21] on icon "close-circle" at bounding box center [300, 20] width 10 height 10
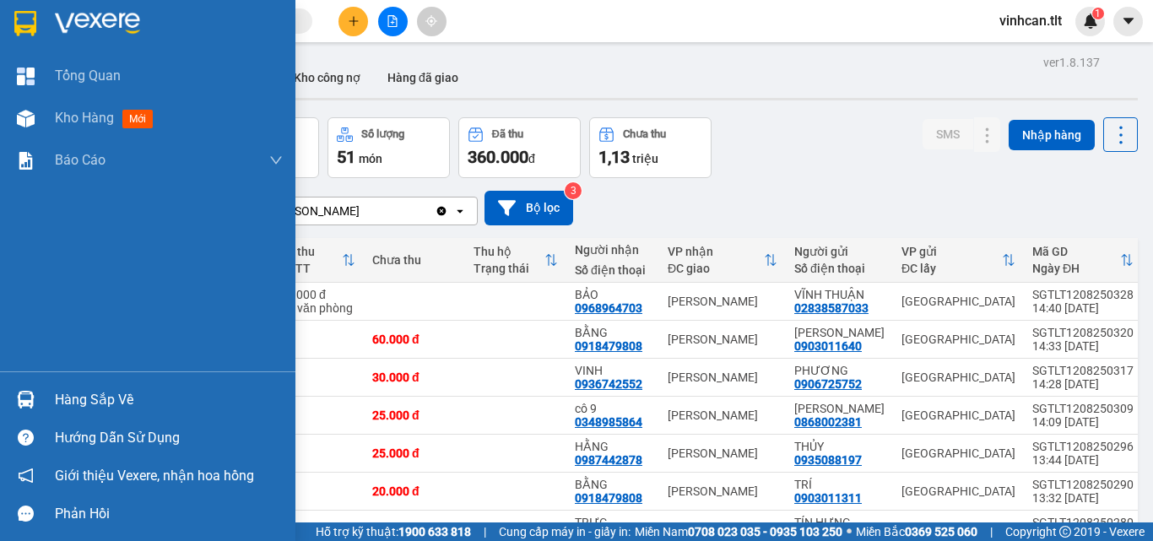
drag, startPoint x: 80, startPoint y: 387, endPoint x: 124, endPoint y: 401, distance: 46.2
click at [84, 388] on div "Hàng sắp về" at bounding box center [169, 399] width 228 height 25
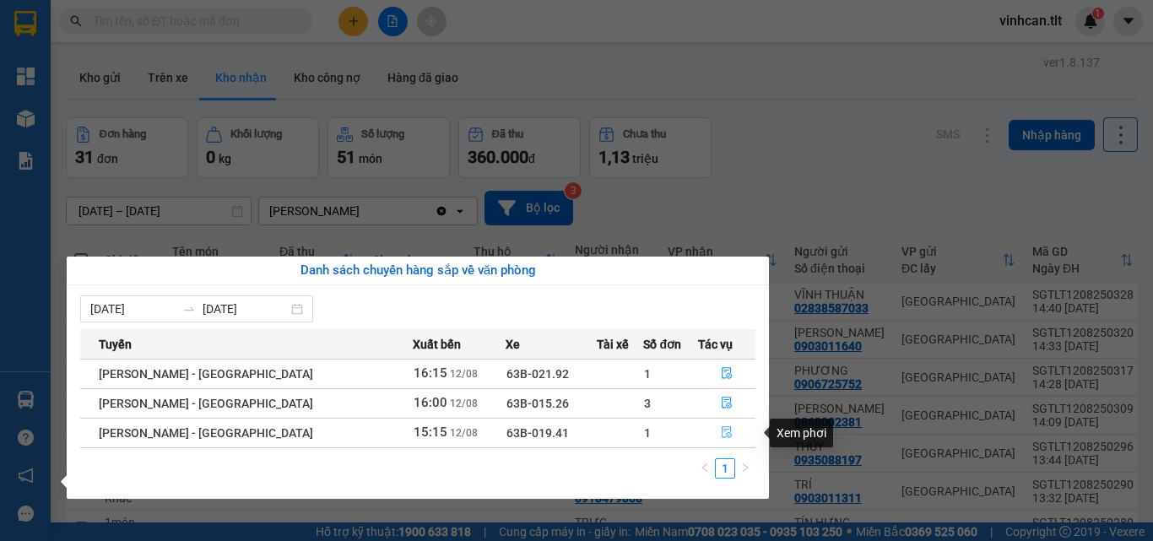
click at [721, 431] on icon "file-done" at bounding box center [727, 432] width 12 height 12
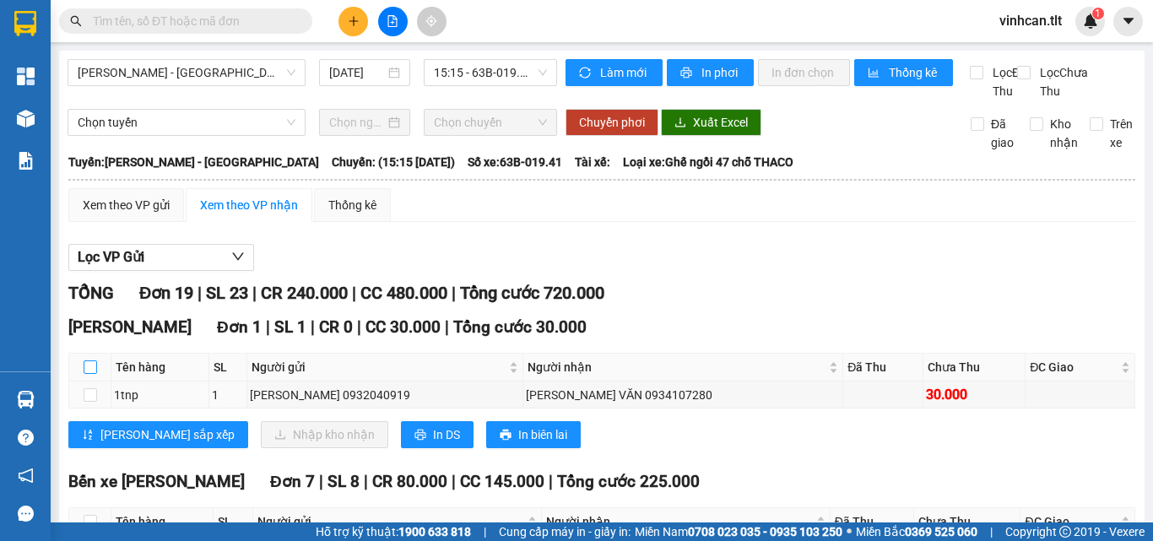
drag, startPoint x: 92, startPoint y: 384, endPoint x: 149, endPoint y: 430, distance: 73.3
click at [92, 374] on input "checkbox" at bounding box center [91, 367] width 14 height 14
checkbox input "true"
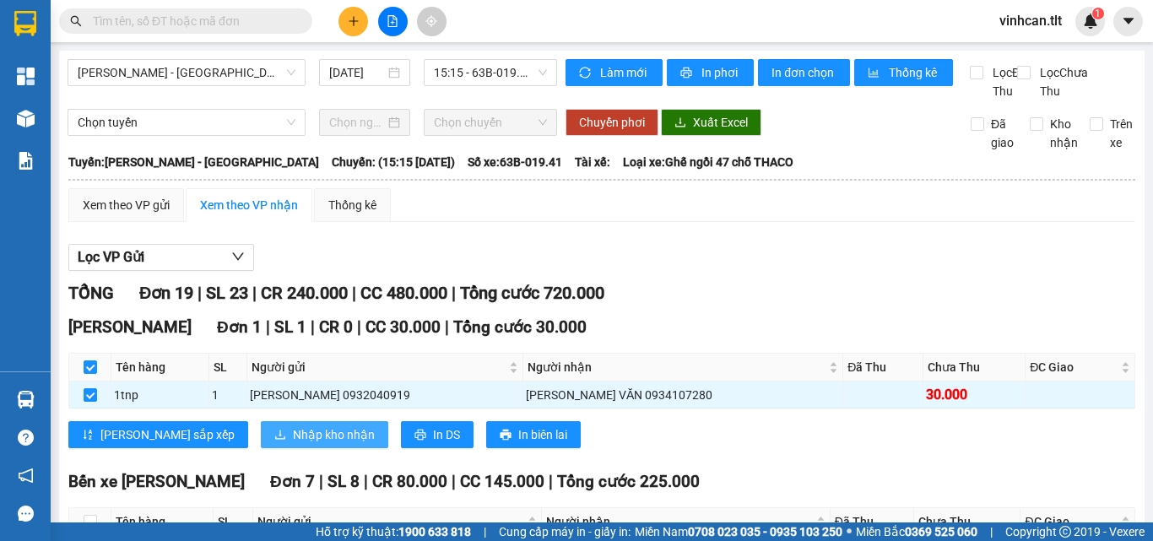
click at [293, 444] on span "Nhập kho nhận" at bounding box center [334, 434] width 82 height 19
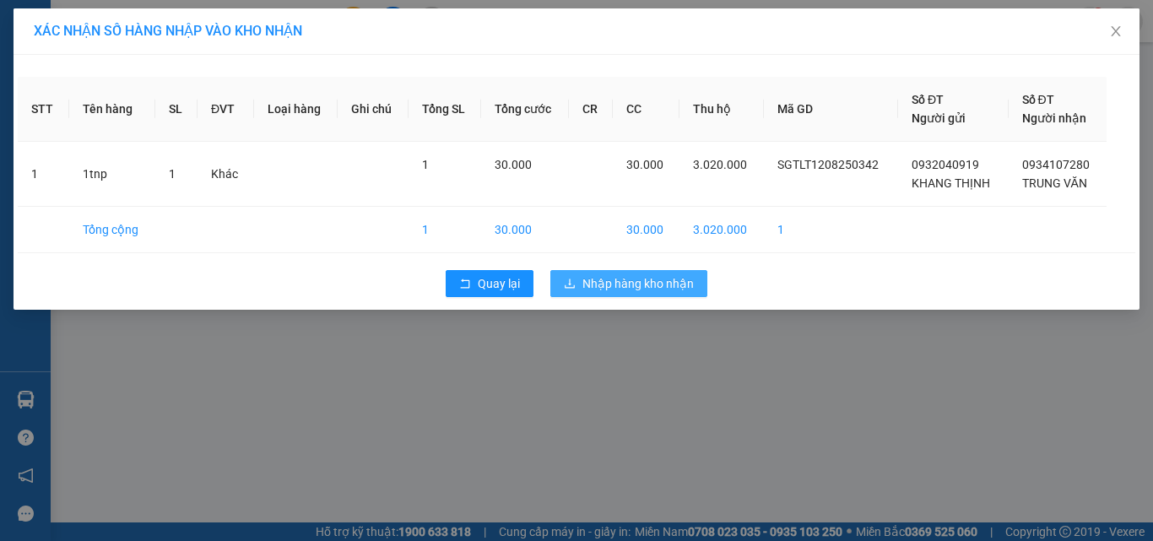
click at [590, 291] on span "Nhập hàng kho nhận" at bounding box center [637, 283] width 111 height 19
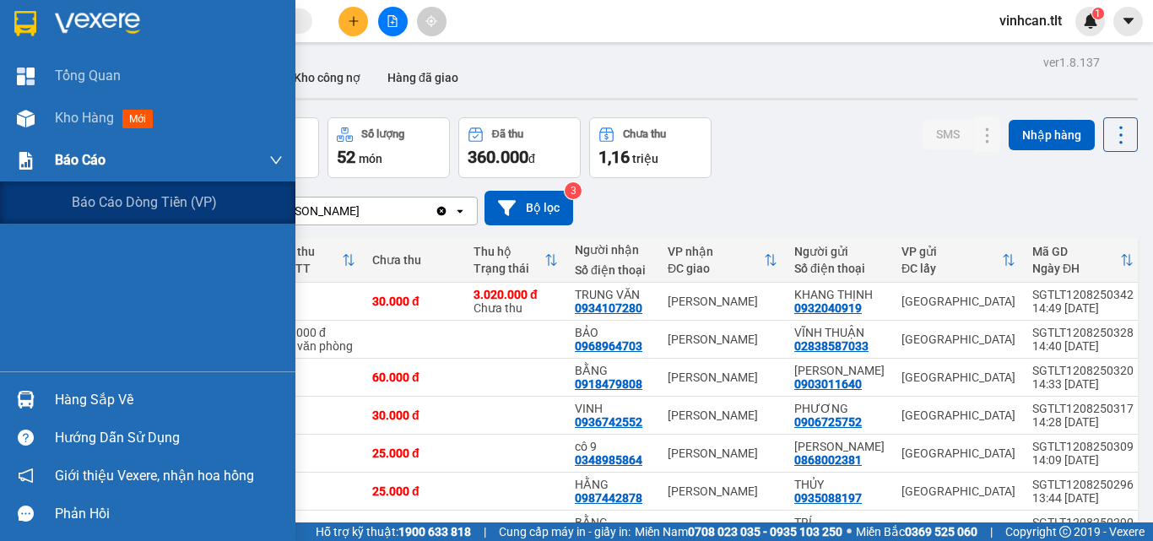
click at [77, 160] on span "Báo cáo" at bounding box center [80, 159] width 51 height 21
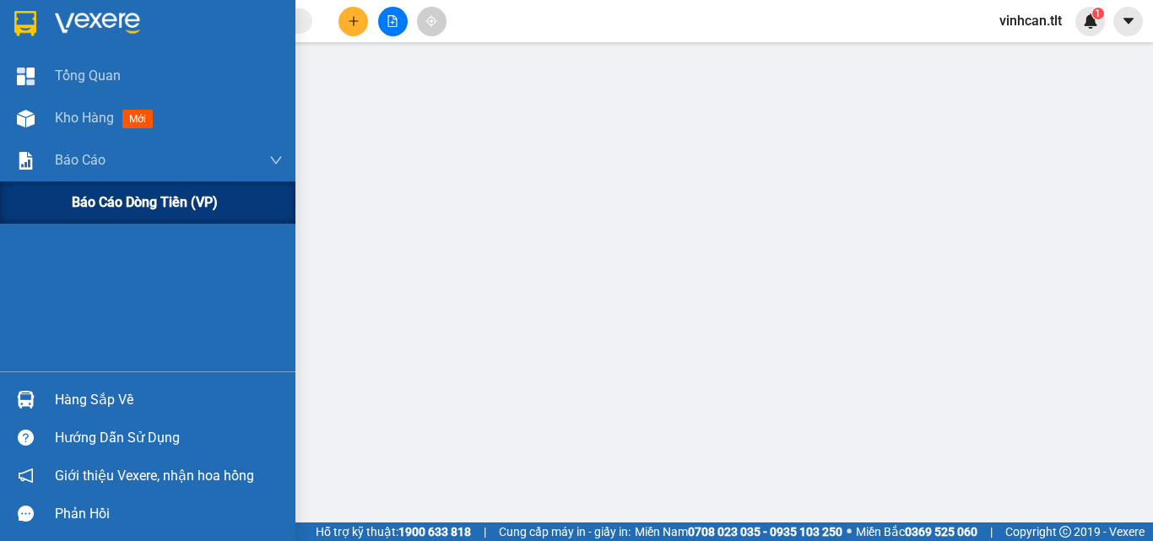
click at [110, 202] on span "Báo cáo dòng tiền (VP)" at bounding box center [145, 202] width 146 height 21
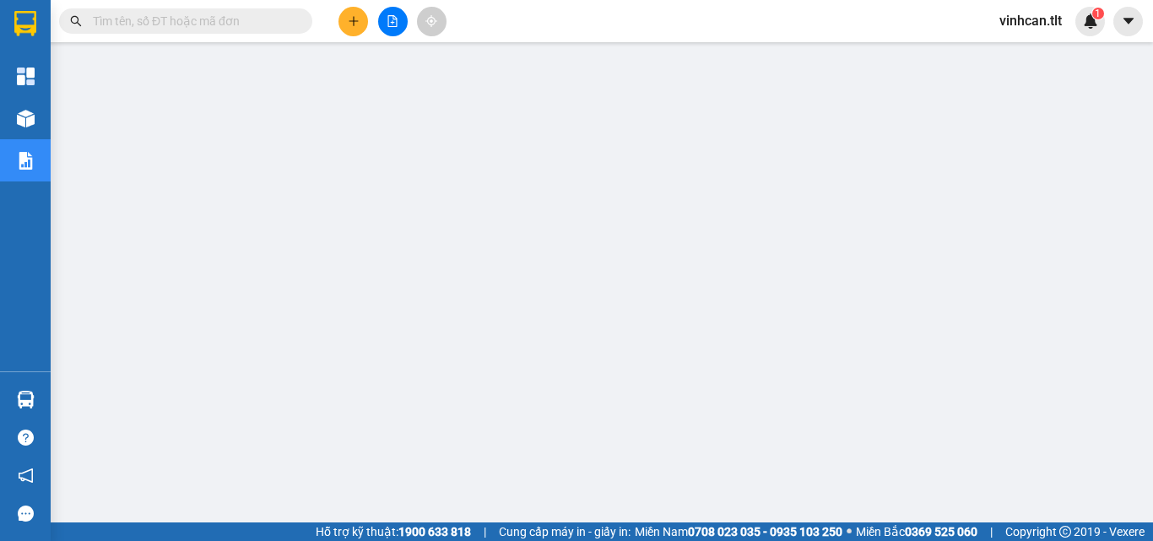
click at [239, 26] on input "text" at bounding box center [192, 21] width 199 height 19
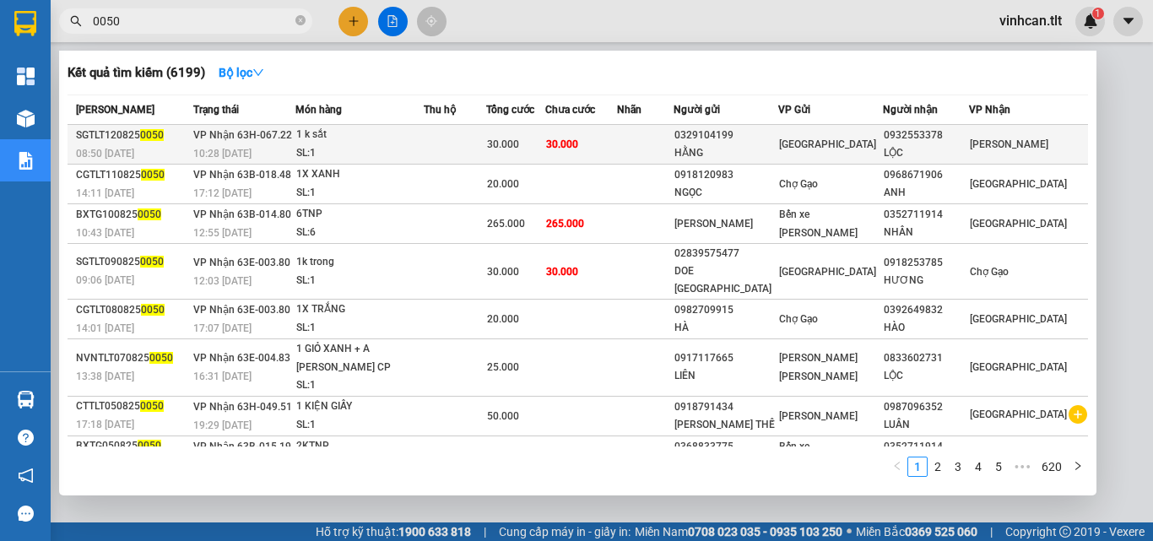
type input "0050"
click at [741, 137] on div "0329104199" at bounding box center [725, 136] width 103 height 18
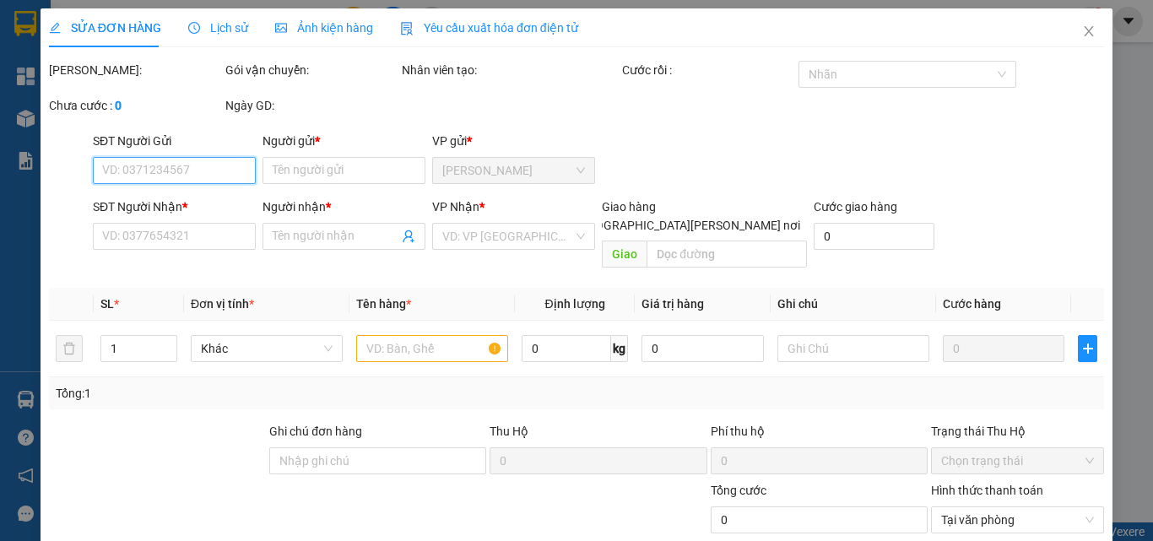
type input "0329104199"
type input "HẰNG"
type input "0932553378"
type input "LỘC"
type input "30.000"
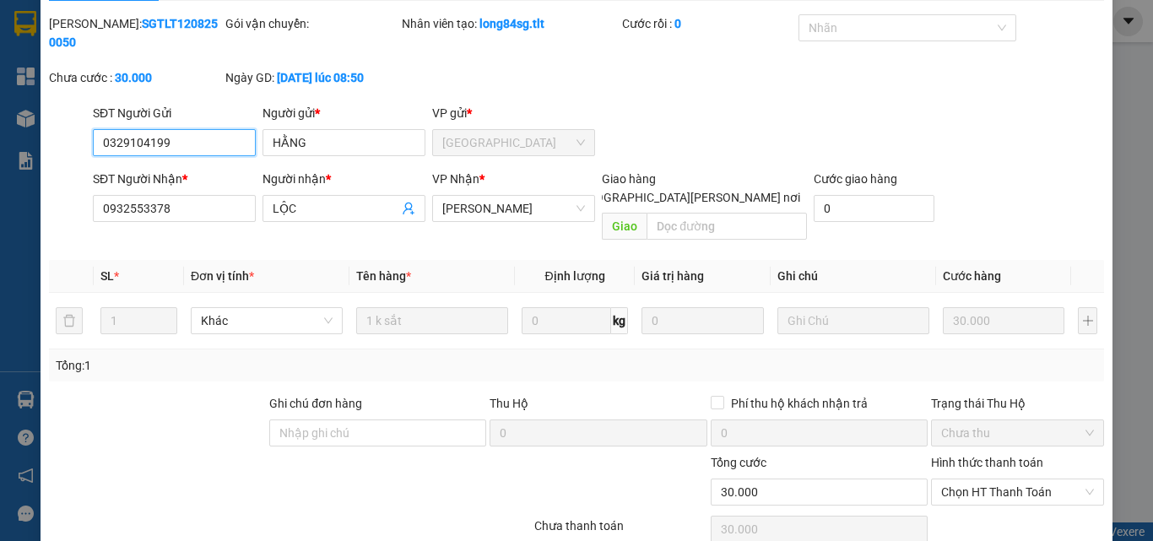
scroll to position [87, 0]
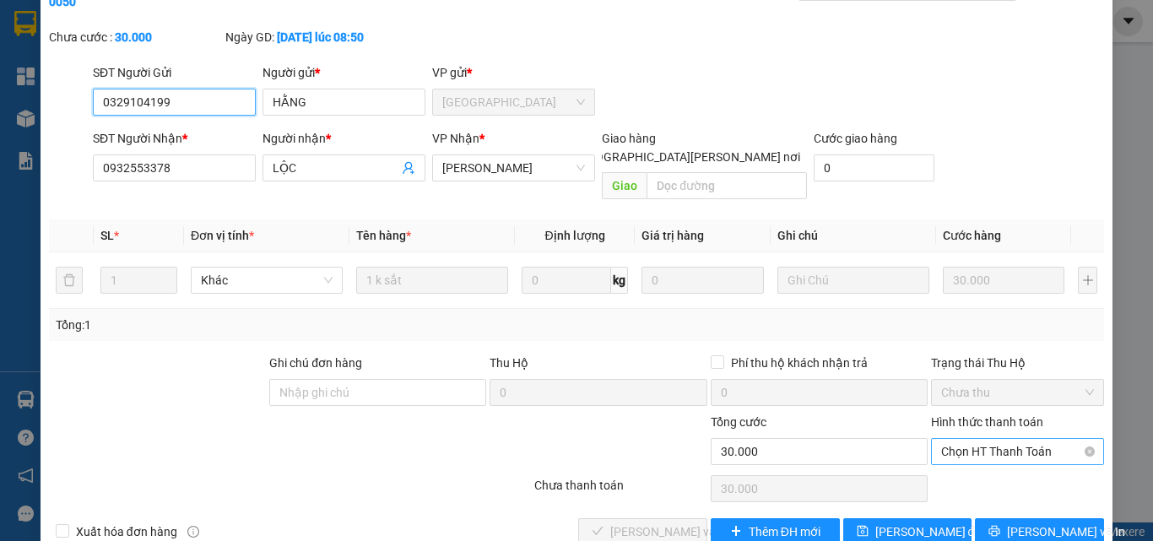
click at [951, 439] on span "Chọn HT Thanh Toán" at bounding box center [1017, 451] width 153 height 25
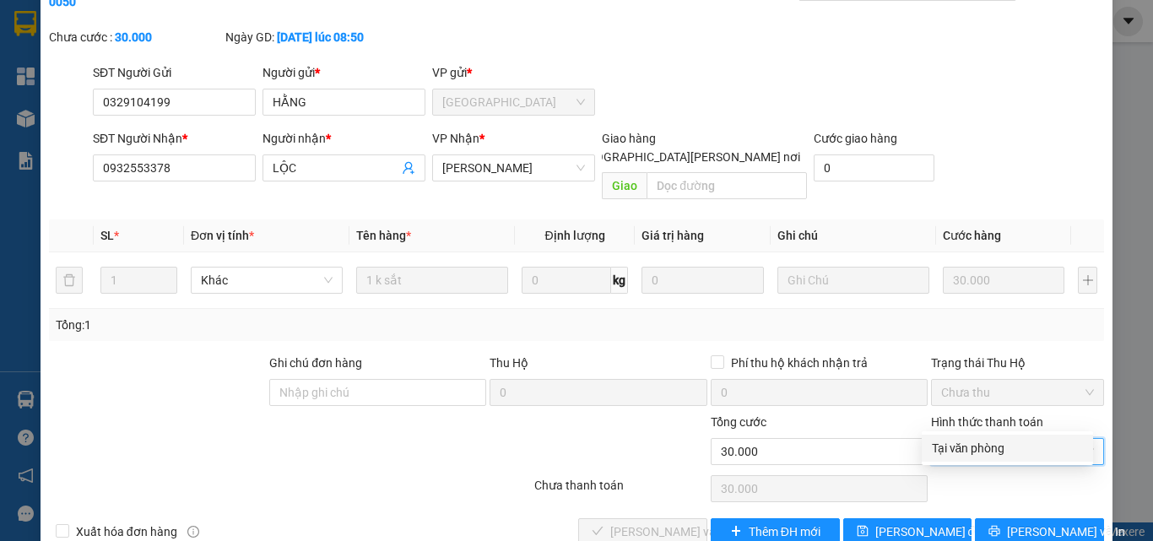
drag, startPoint x: 960, startPoint y: 446, endPoint x: 830, endPoint y: 474, distance: 132.1
click at [960, 449] on div "Tại văn phòng" at bounding box center [1007, 448] width 151 height 19
type input "0"
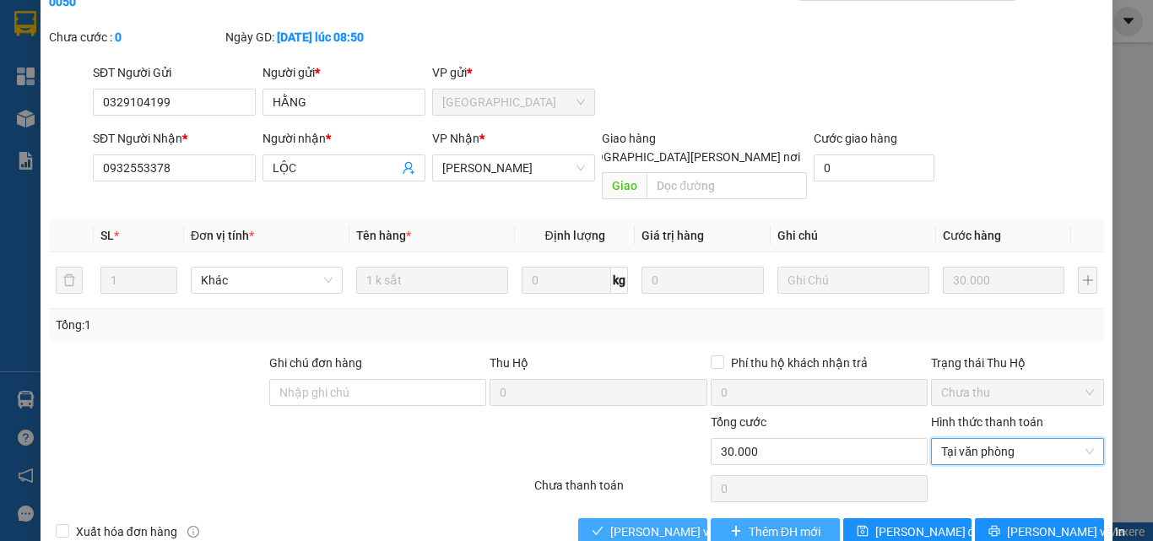
click at [678, 522] on span "[PERSON_NAME] và [PERSON_NAME] hàng" at bounding box center [724, 531] width 228 height 19
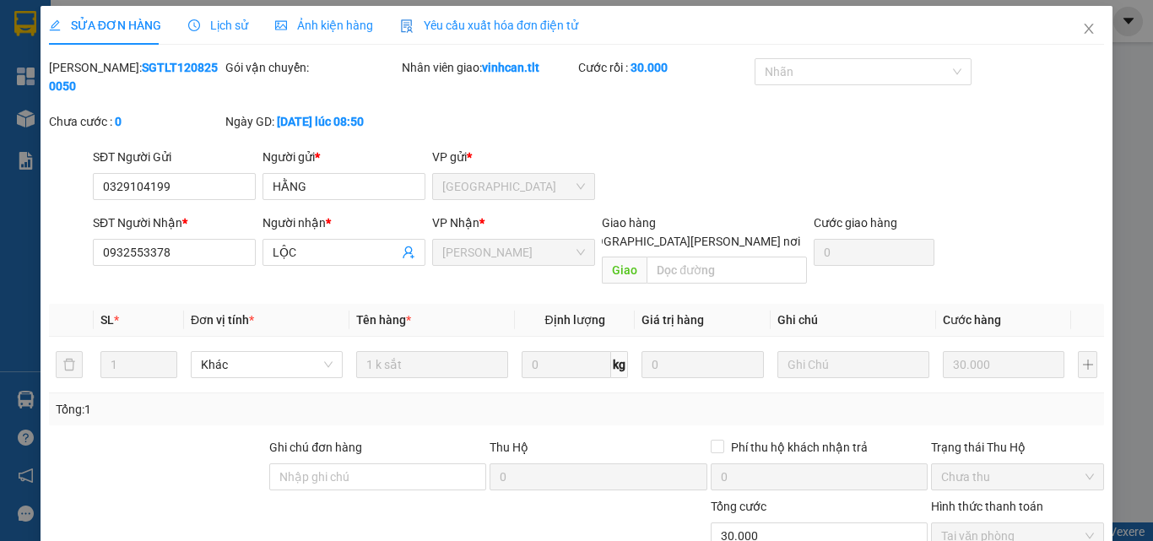
scroll to position [0, 0]
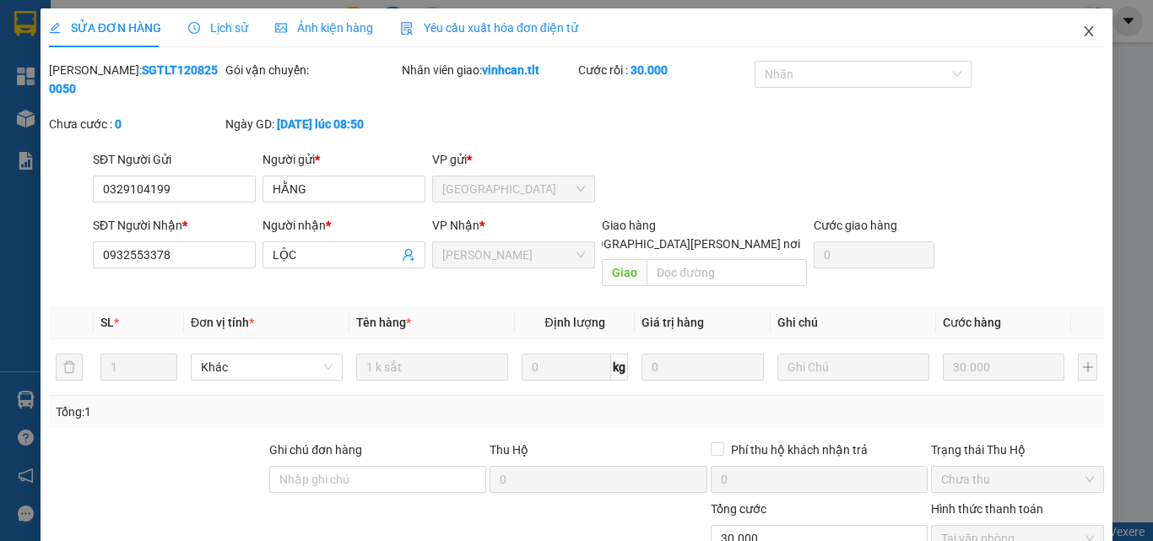
click at [1082, 29] on icon "close" at bounding box center [1089, 31] width 14 height 14
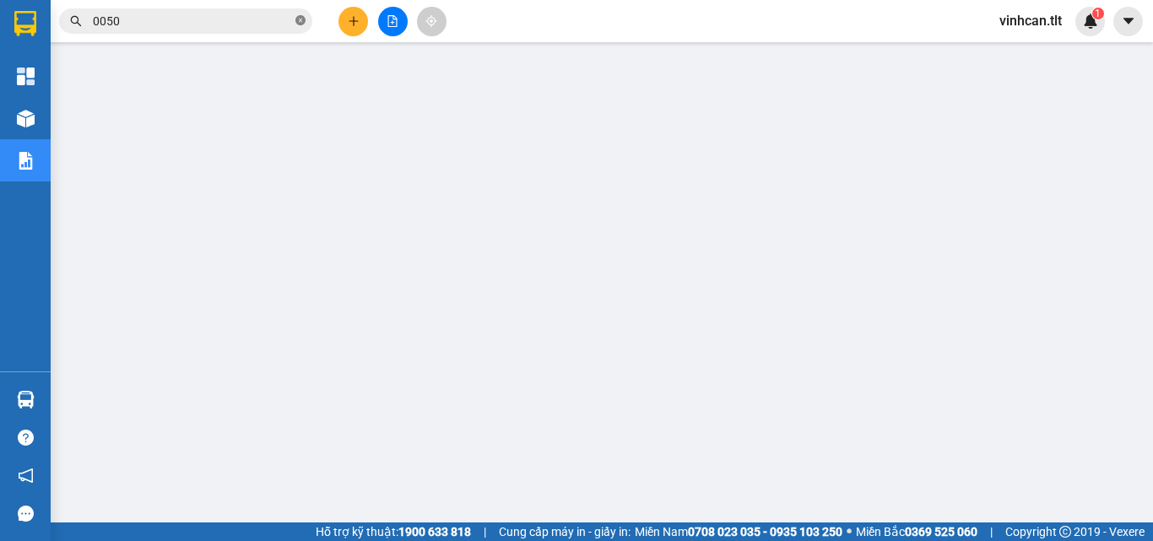
click at [300, 21] on icon "close-circle" at bounding box center [300, 20] width 10 height 10
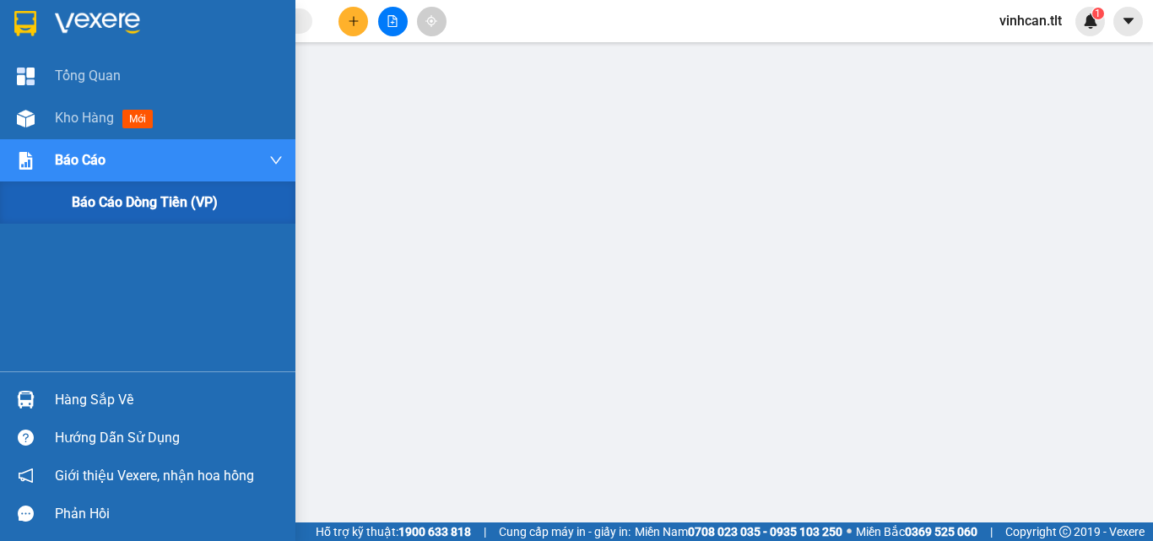
drag, startPoint x: 81, startPoint y: 202, endPoint x: 105, endPoint y: 207, distance: 24.2
click at [83, 203] on span "Báo cáo dòng tiền (VP)" at bounding box center [145, 202] width 146 height 21
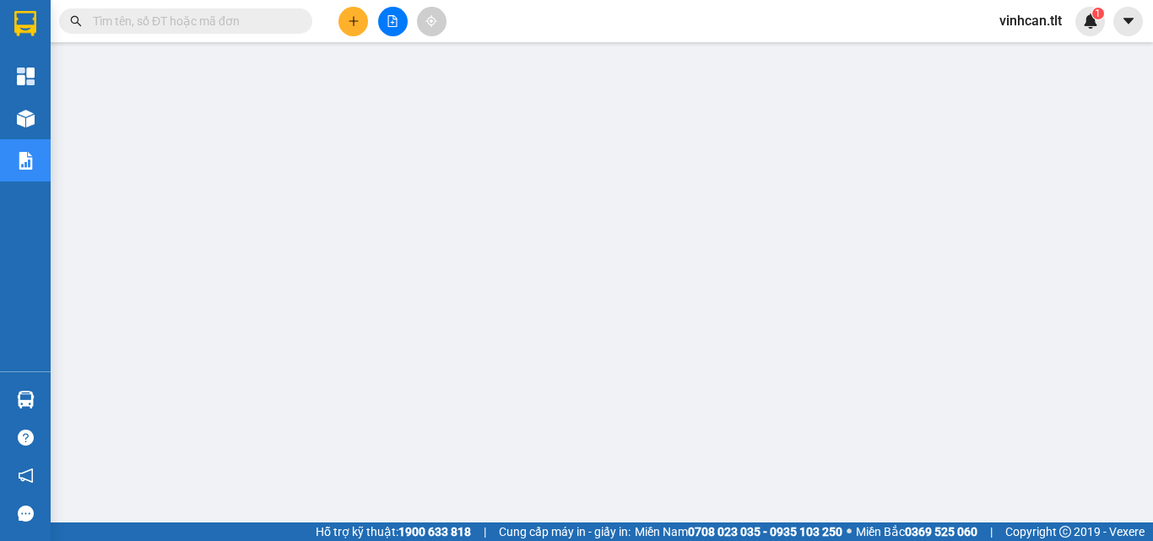
click at [230, 26] on span at bounding box center [185, 20] width 253 height 25
click at [230, 24] on input "text" at bounding box center [192, 21] width 199 height 19
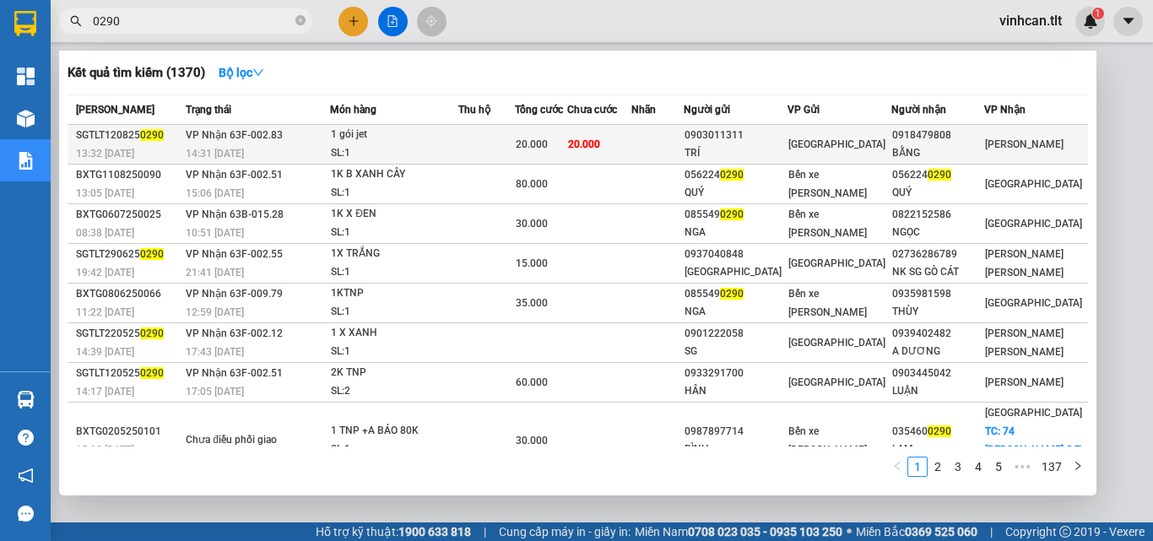
type input "0290"
click at [778, 126] on td "0903011311 TRÍ" at bounding box center [736, 145] width 104 height 40
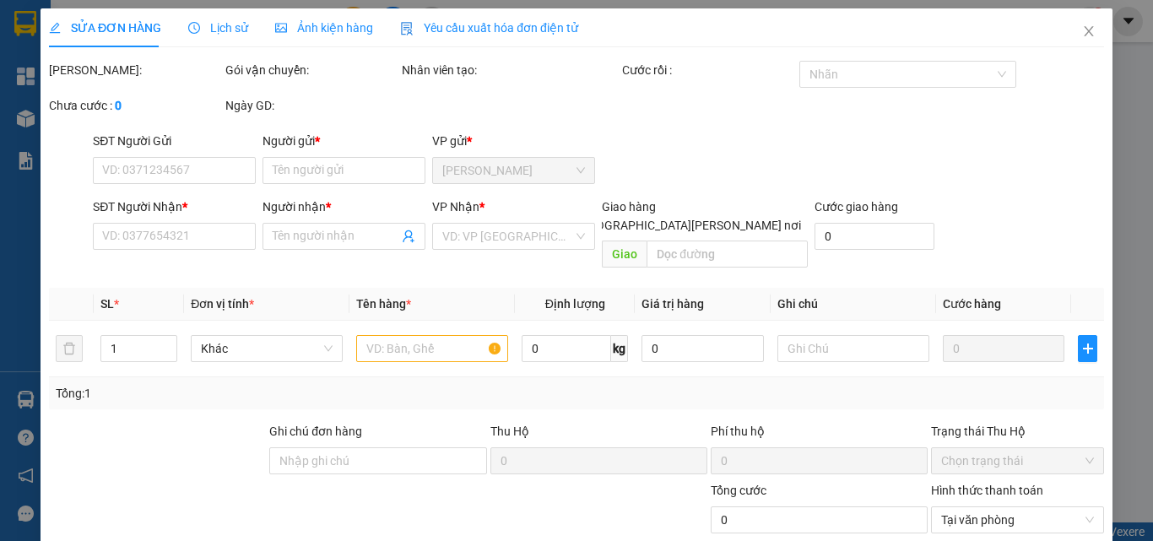
type input "0903011311"
type input "TRÍ"
type input "0918479808"
type input "BẰNG"
type input "20.000"
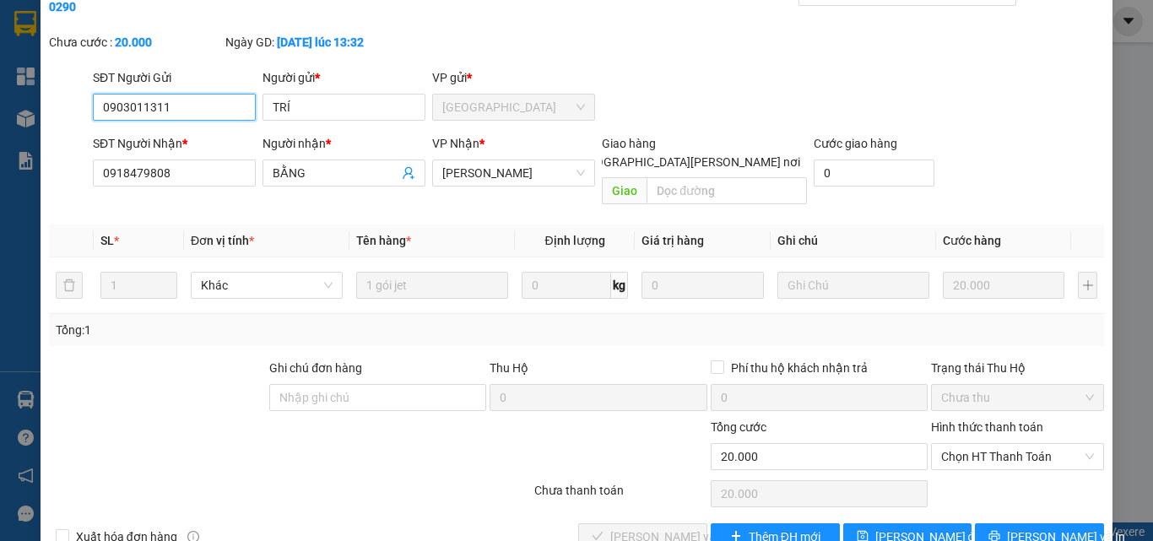
scroll to position [87, 0]
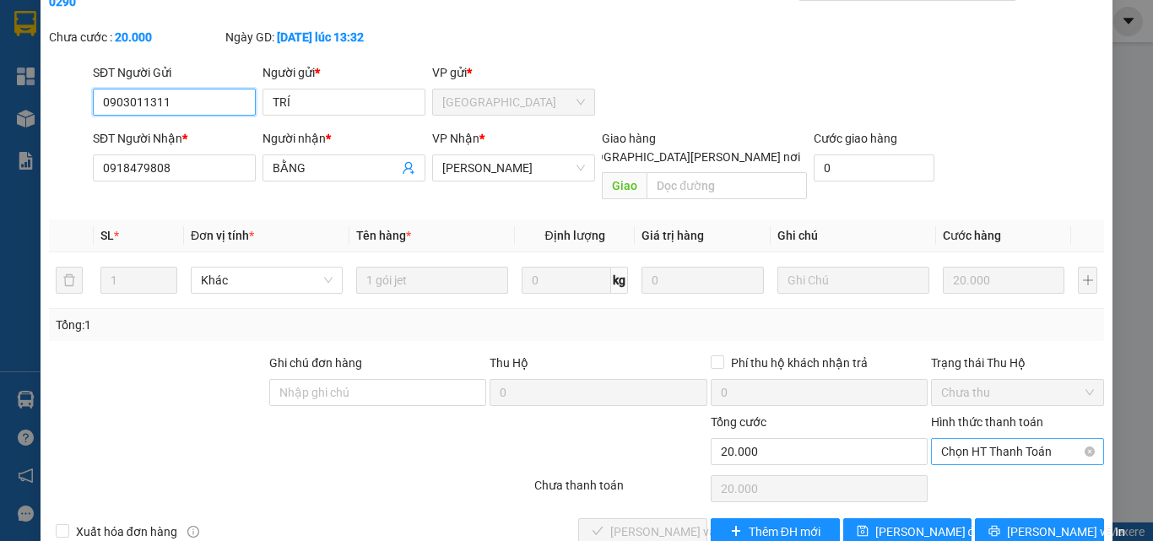
click at [1031, 439] on span "Chọn HT Thanh Toán" at bounding box center [1017, 451] width 153 height 25
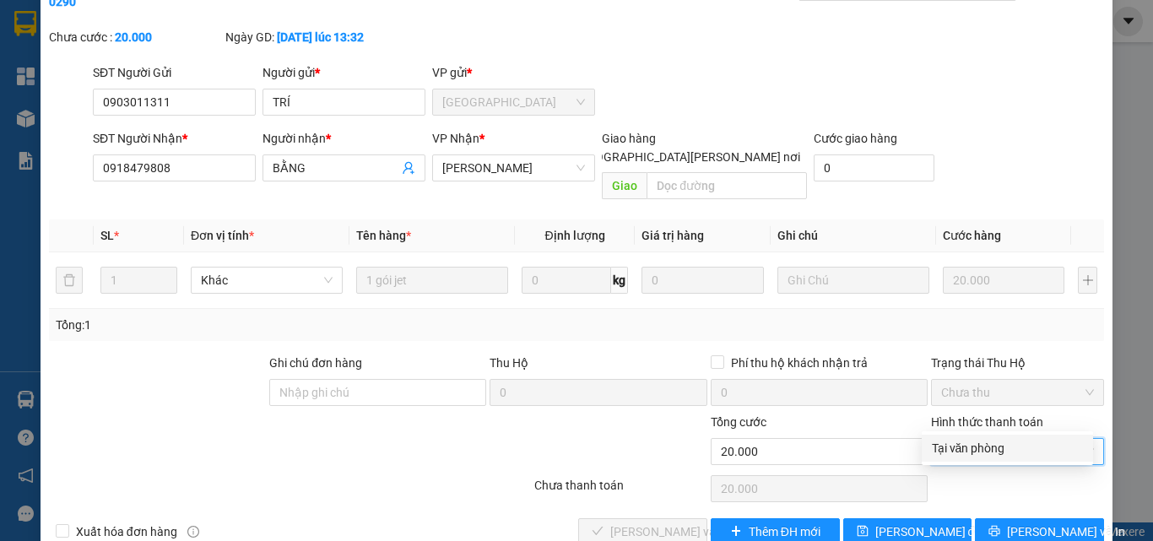
drag, startPoint x: 997, startPoint y: 450, endPoint x: 852, endPoint y: 466, distance: 145.2
click at [960, 453] on div "Tại văn phòng" at bounding box center [1007, 448] width 151 height 19
type input "0"
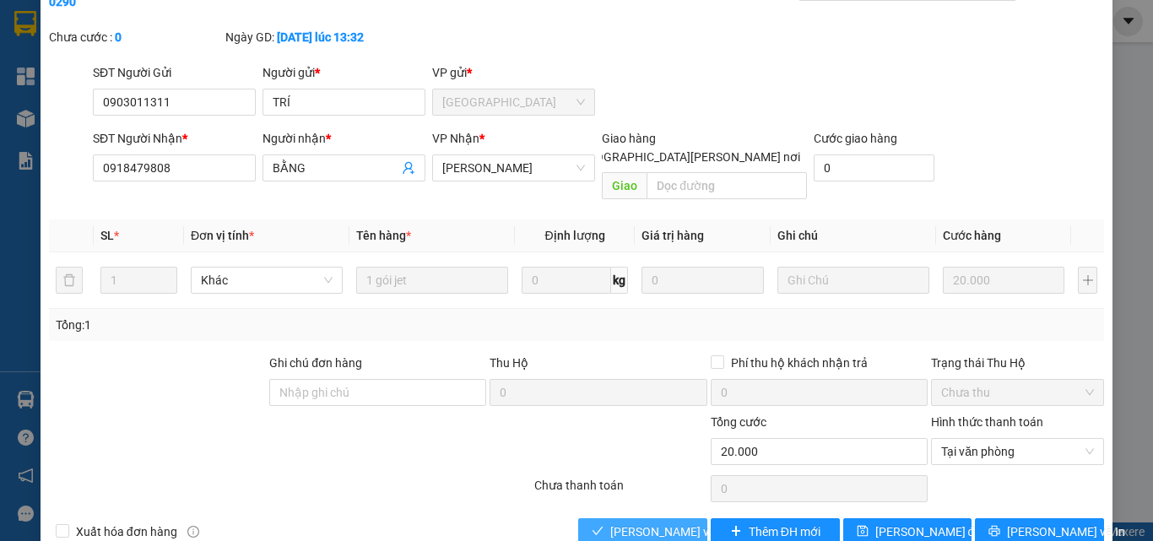
click at [675, 522] on span "[PERSON_NAME] và [PERSON_NAME] hàng" at bounding box center [724, 531] width 228 height 19
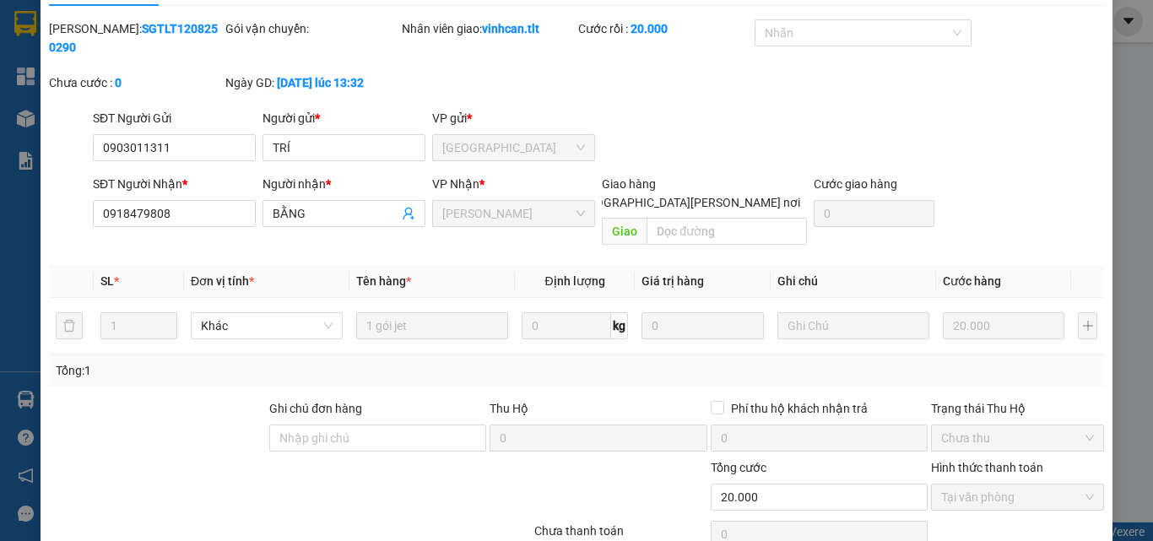
scroll to position [0, 0]
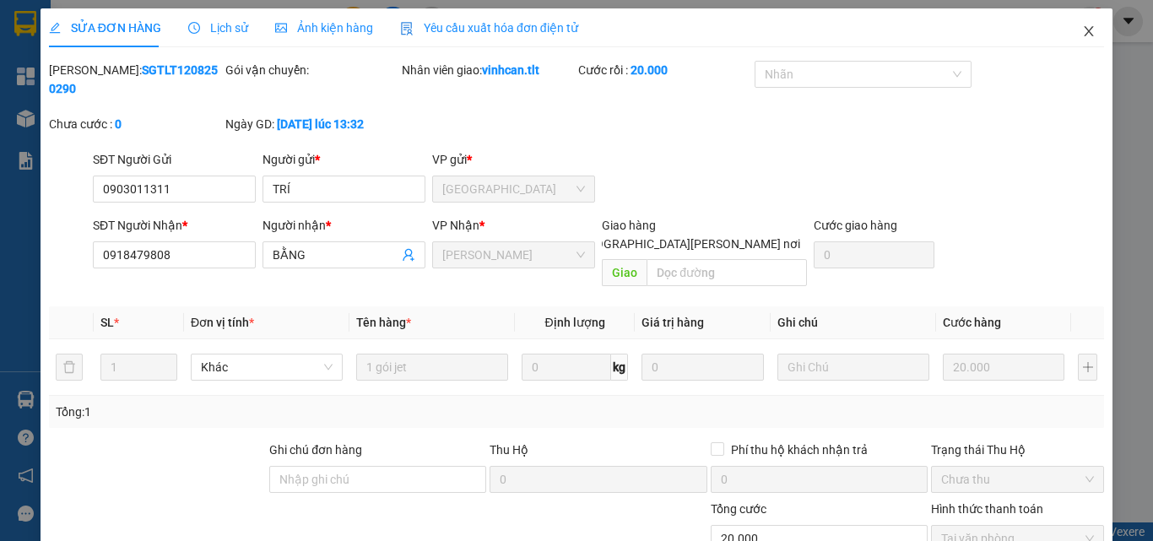
click at [1082, 30] on icon "close" at bounding box center [1089, 31] width 14 height 14
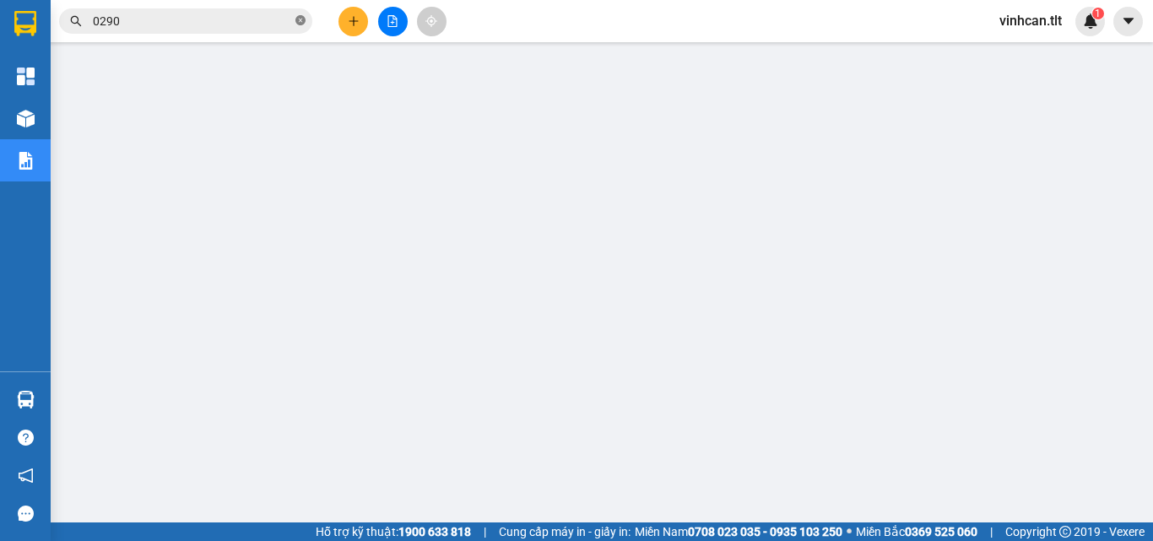
click at [300, 23] on icon "close-circle" at bounding box center [300, 20] width 10 height 10
click at [179, 18] on input "text" at bounding box center [192, 21] width 199 height 19
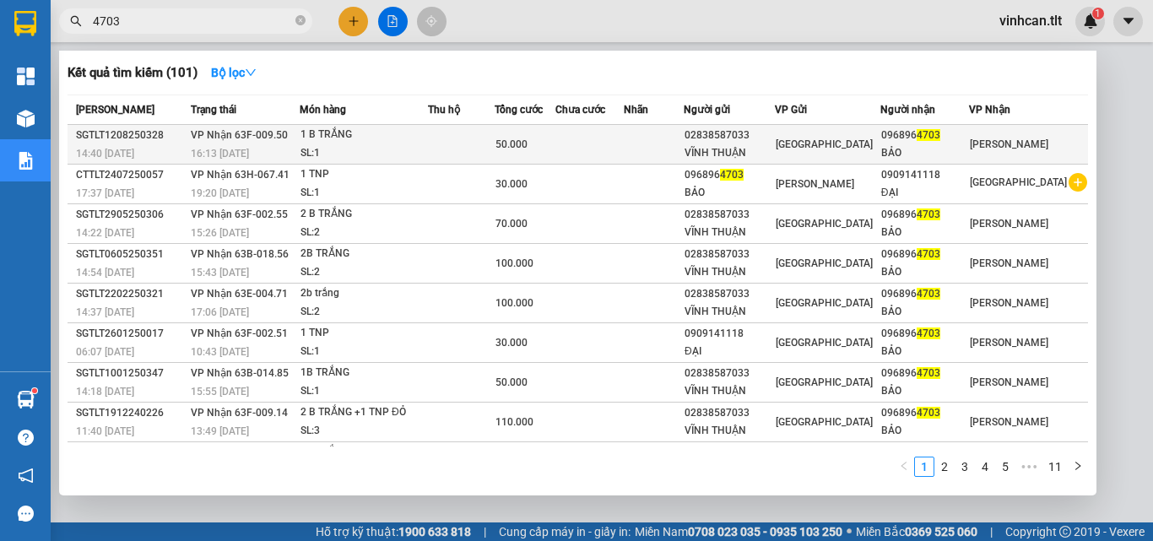
type input "4703"
click at [279, 151] on div "16:13 - 12/08" at bounding box center [245, 153] width 108 height 19
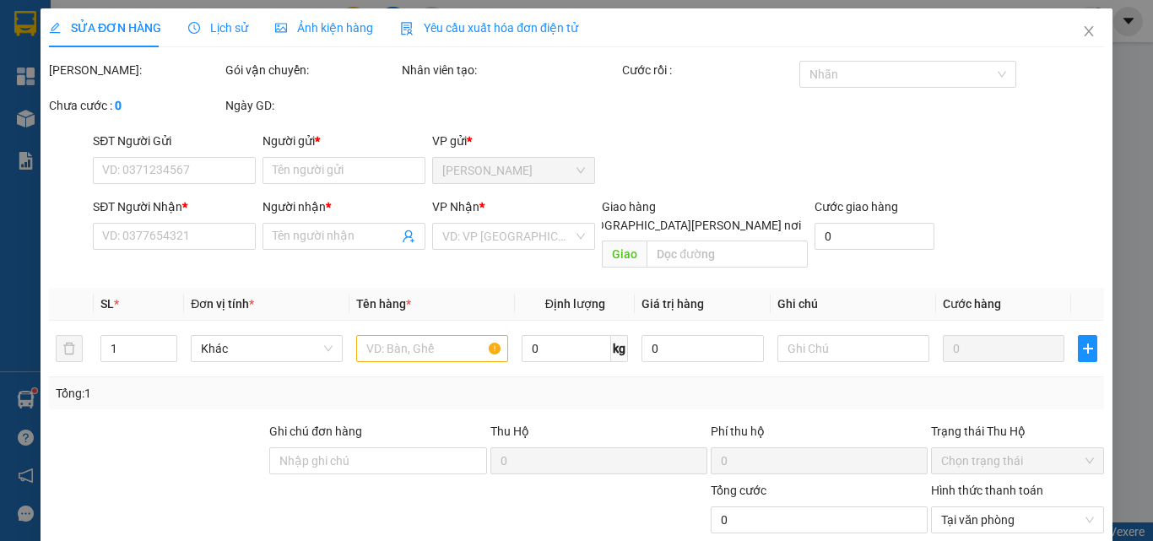
type input "02838587033"
type input "VĨNH THUẬN"
type input "0968964703"
type input "BẢO"
type input "50.000"
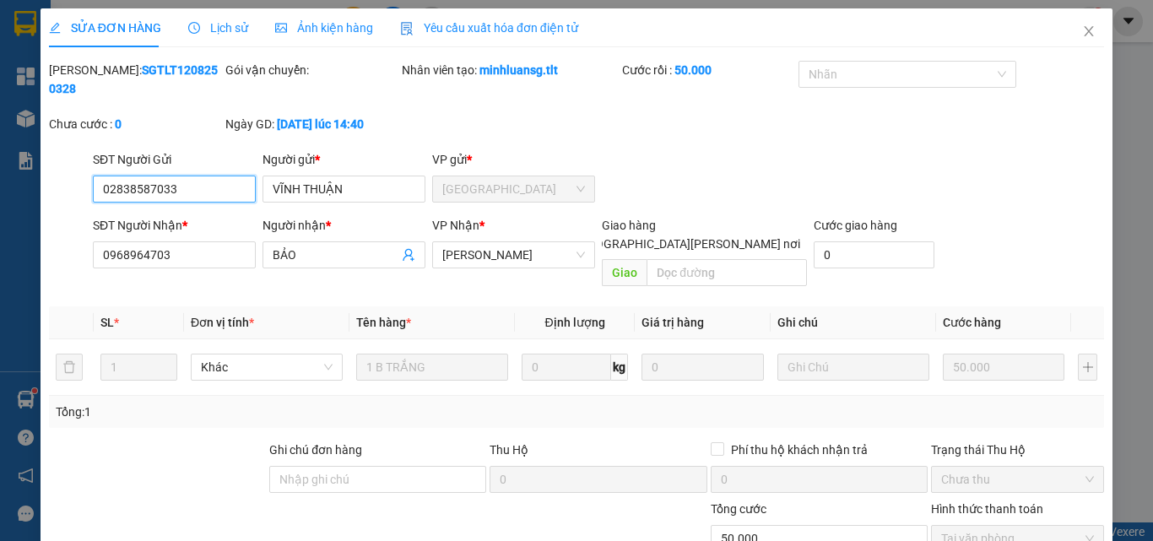
scroll to position [81, 0]
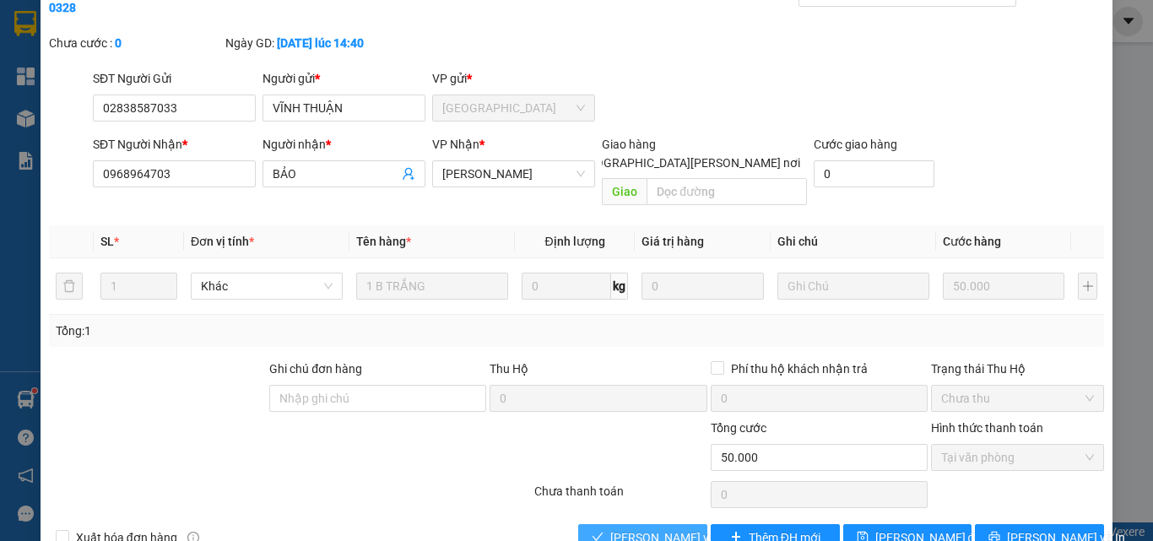
click at [635, 528] on span "[PERSON_NAME] và [PERSON_NAME] hàng" at bounding box center [724, 537] width 228 height 19
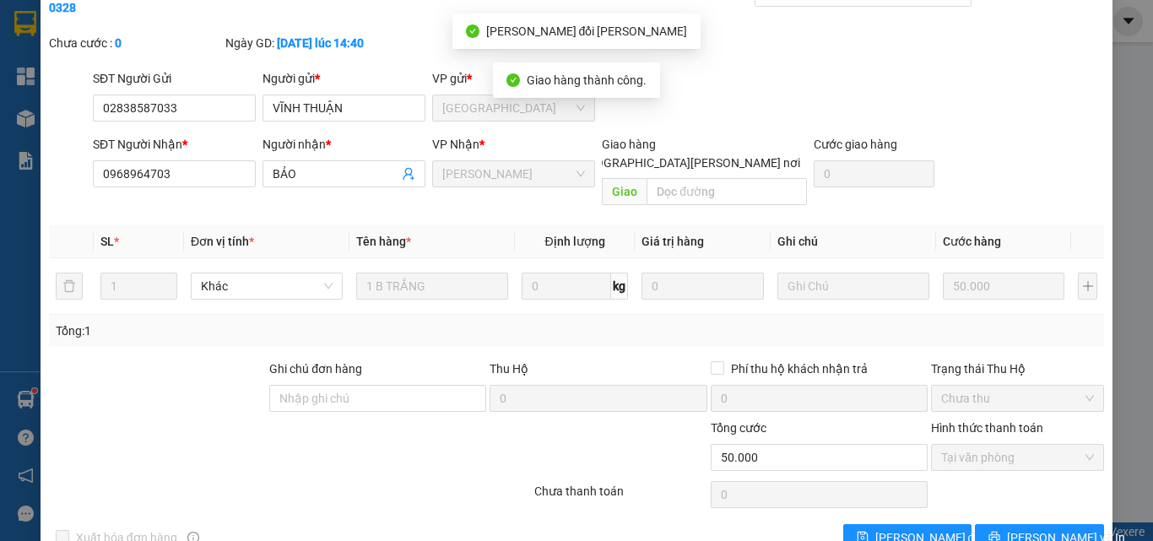
scroll to position [0, 0]
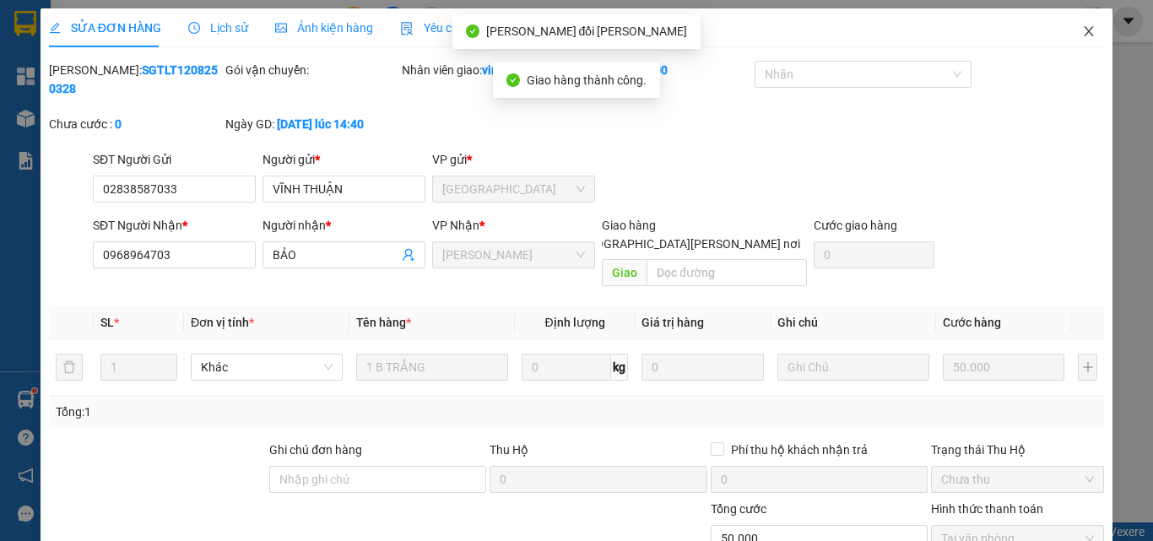
click at [1082, 26] on icon "close" at bounding box center [1089, 31] width 14 height 14
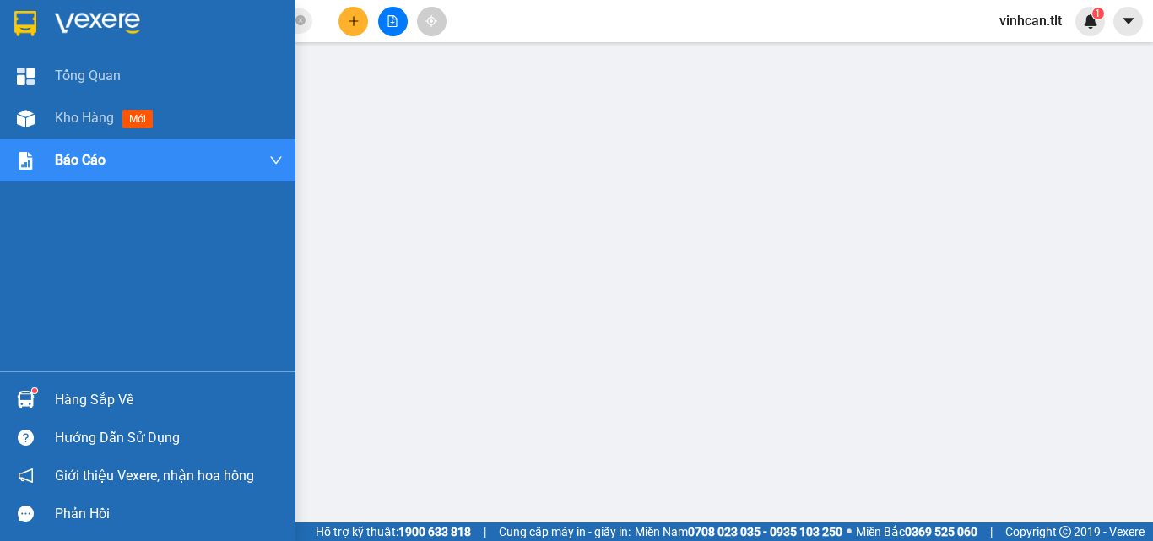
click at [36, 382] on div "Hàng sắp về" at bounding box center [147, 400] width 295 height 38
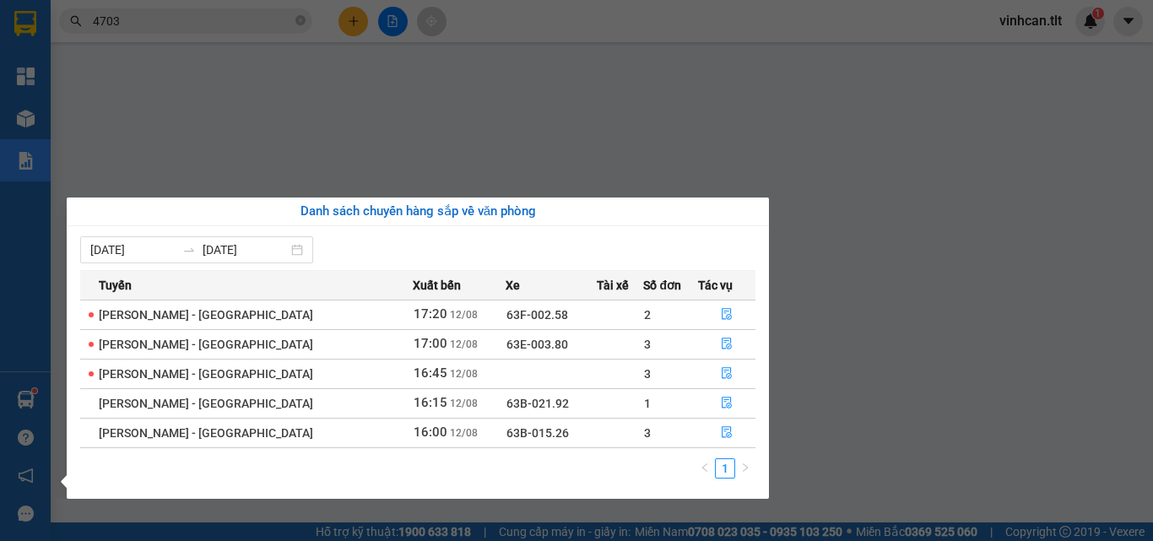
click at [45, 399] on div "Tổng Quan Kho hàng mới Báo cáo Báo cáo dòng tiền (VP) Hàng sắp về Hướng dẫn sử …" at bounding box center [25, 270] width 51 height 541
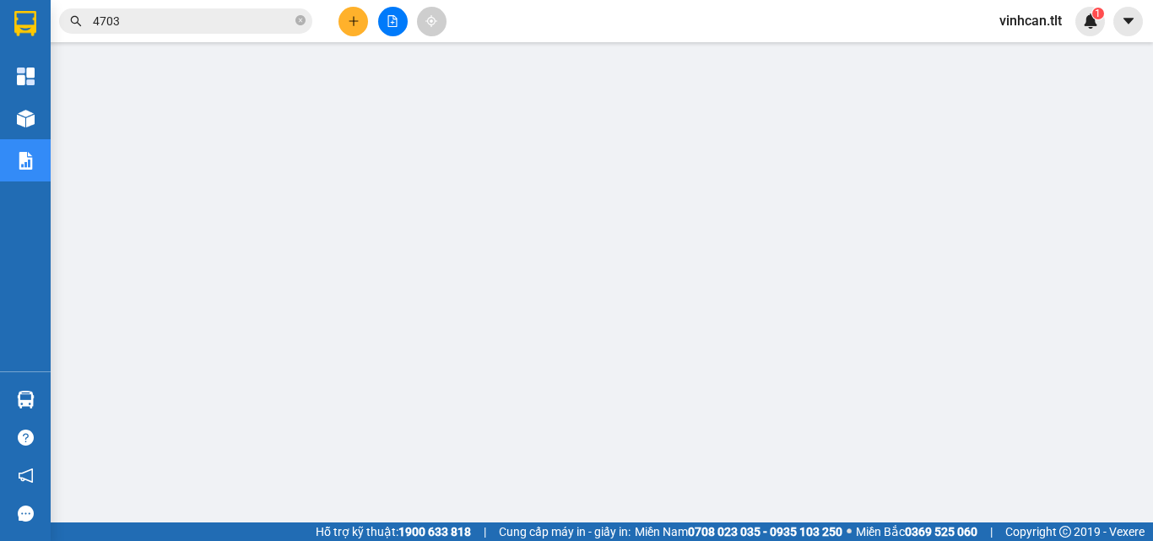
click at [164, 19] on input "4703" at bounding box center [192, 21] width 199 height 19
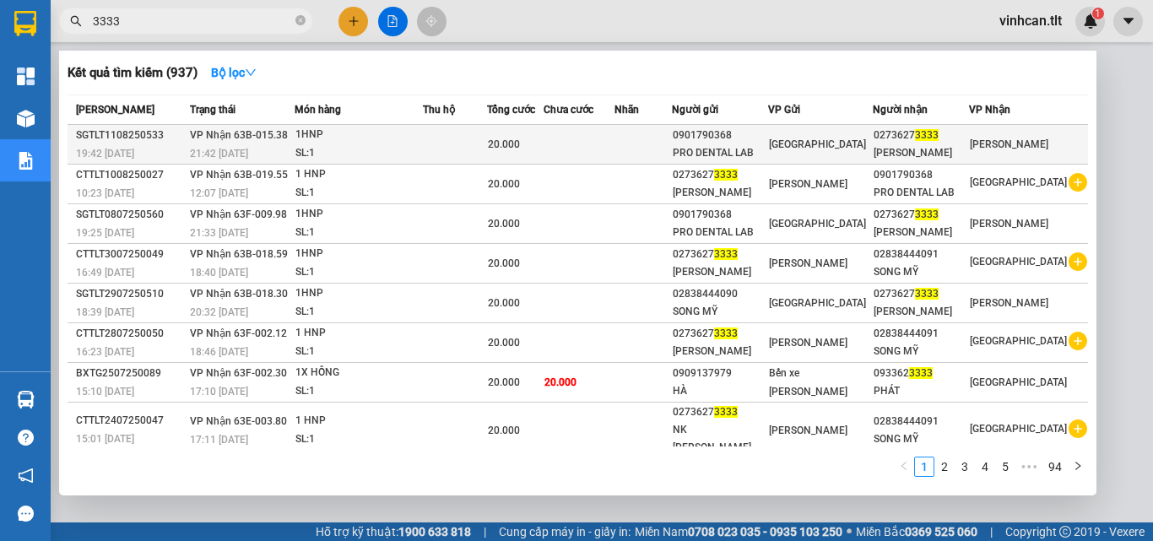
type input "3333"
click at [189, 143] on td "VP Nhận 63B-015.38 21:42 - 11/08" at bounding box center [240, 145] width 109 height 40
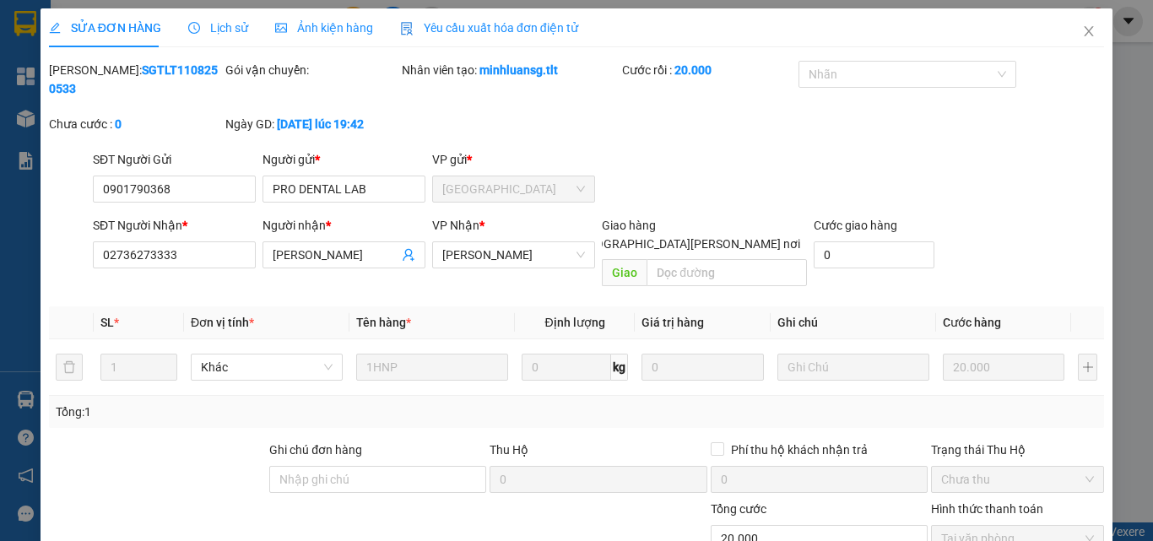
type input "0901790368"
type input "PRO DENTAL LAB"
type input "02736273333"
type input "HẠNH PHƯỚC"
type input "20.000"
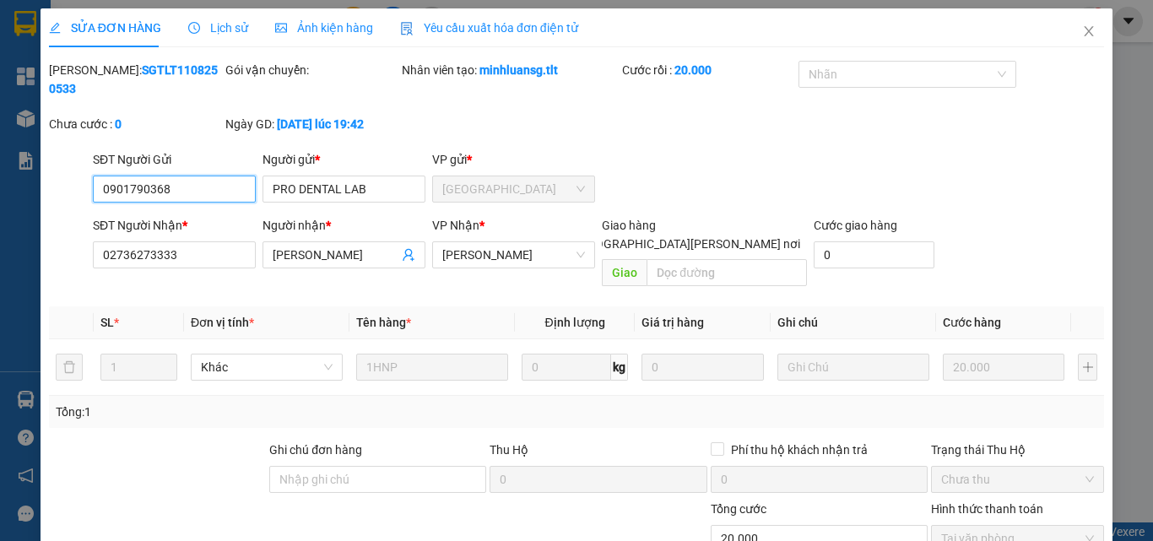
scroll to position [78, 0]
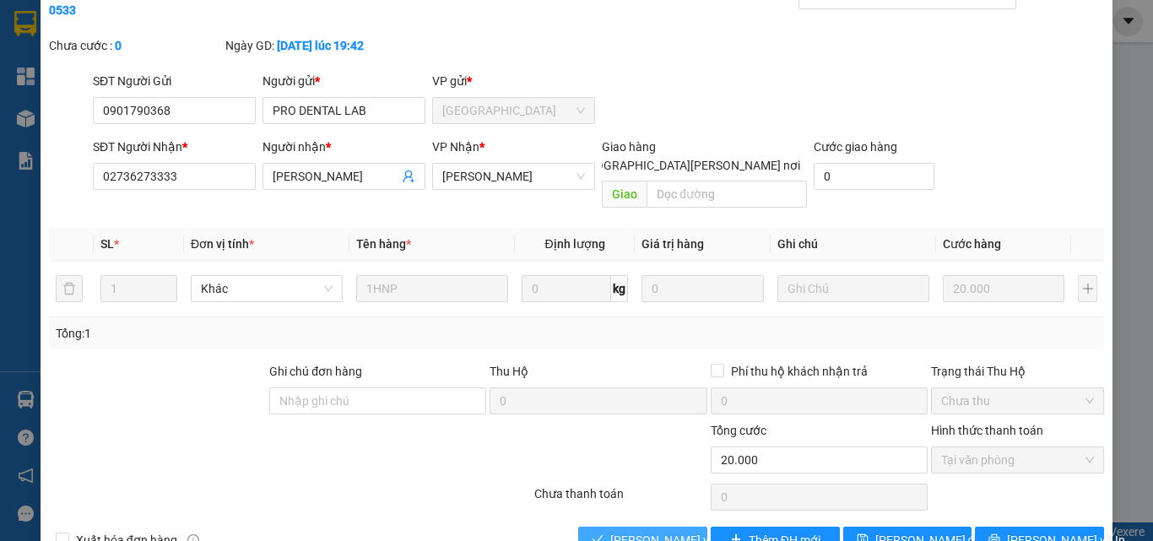
click at [623, 531] on span "[PERSON_NAME] và [PERSON_NAME] hàng" at bounding box center [724, 540] width 228 height 19
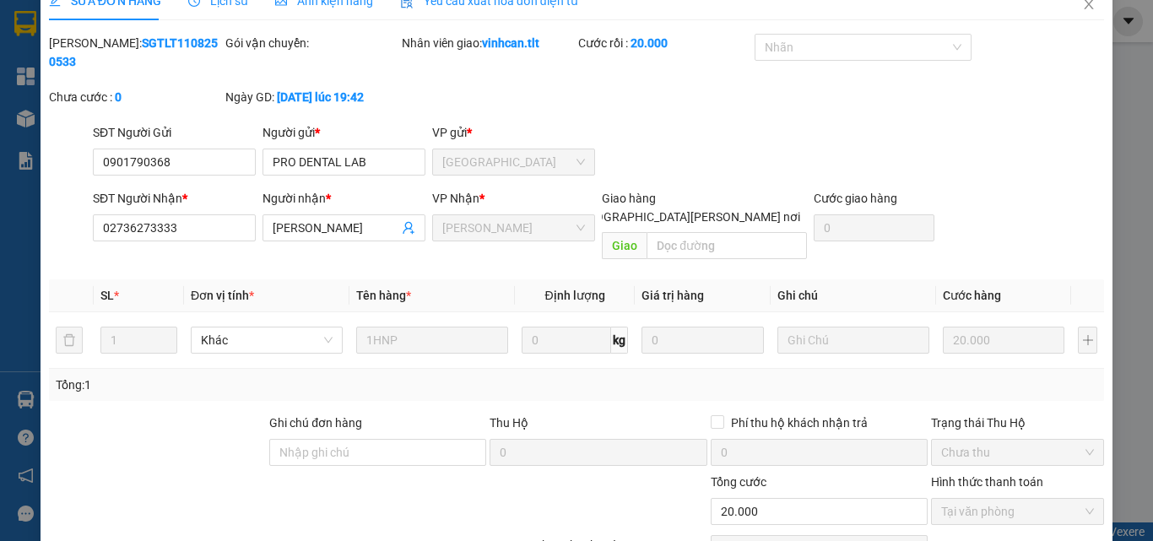
scroll to position [0, 0]
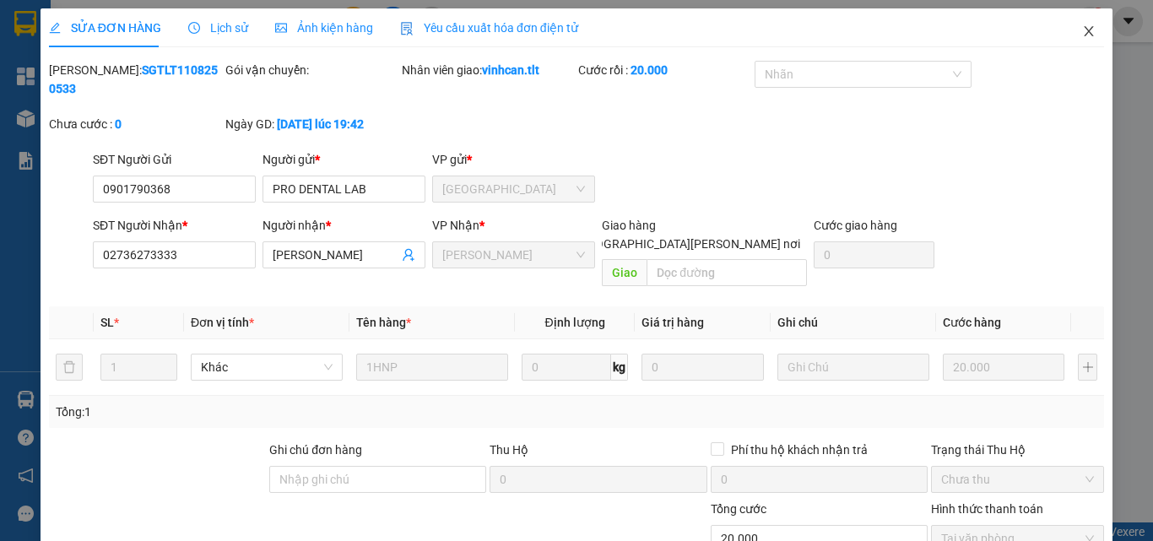
click at [1085, 21] on span "Close" at bounding box center [1088, 31] width 47 height 47
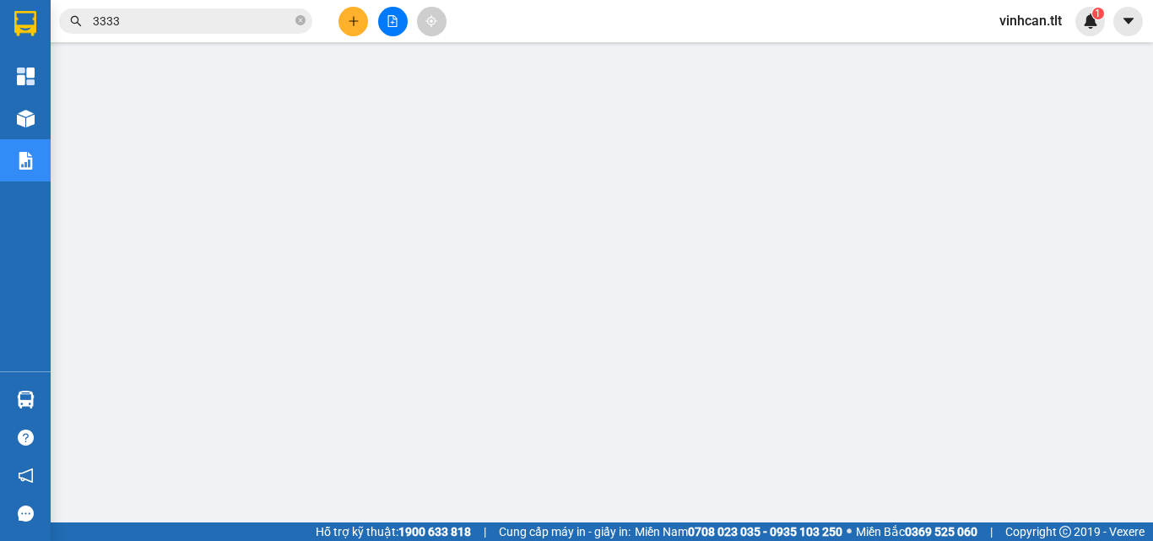
click at [255, 16] on input "3333" at bounding box center [192, 21] width 199 height 19
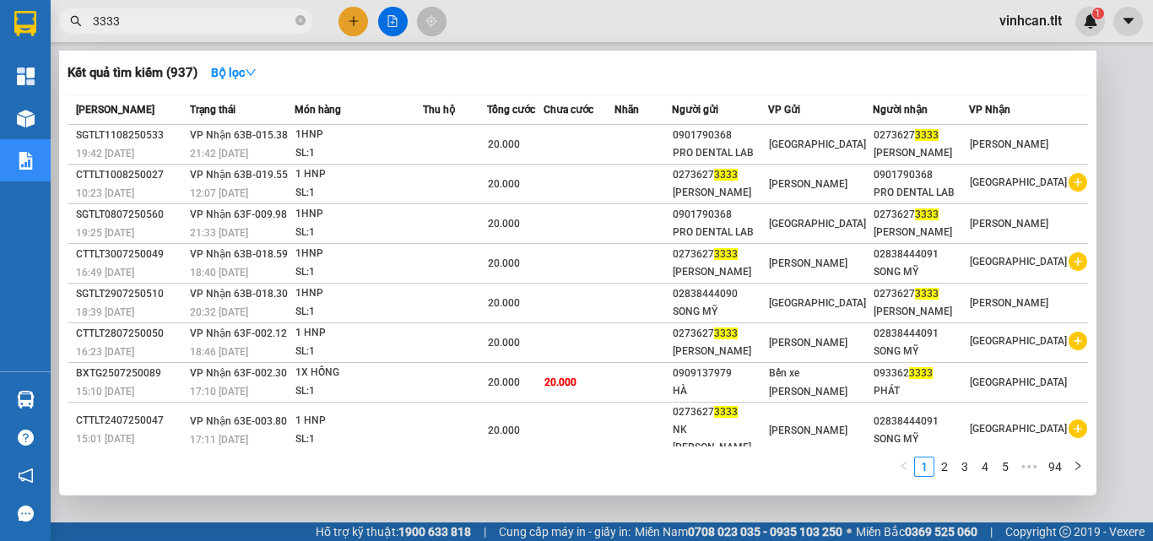
click at [255, 16] on input "3333" at bounding box center [192, 21] width 199 height 19
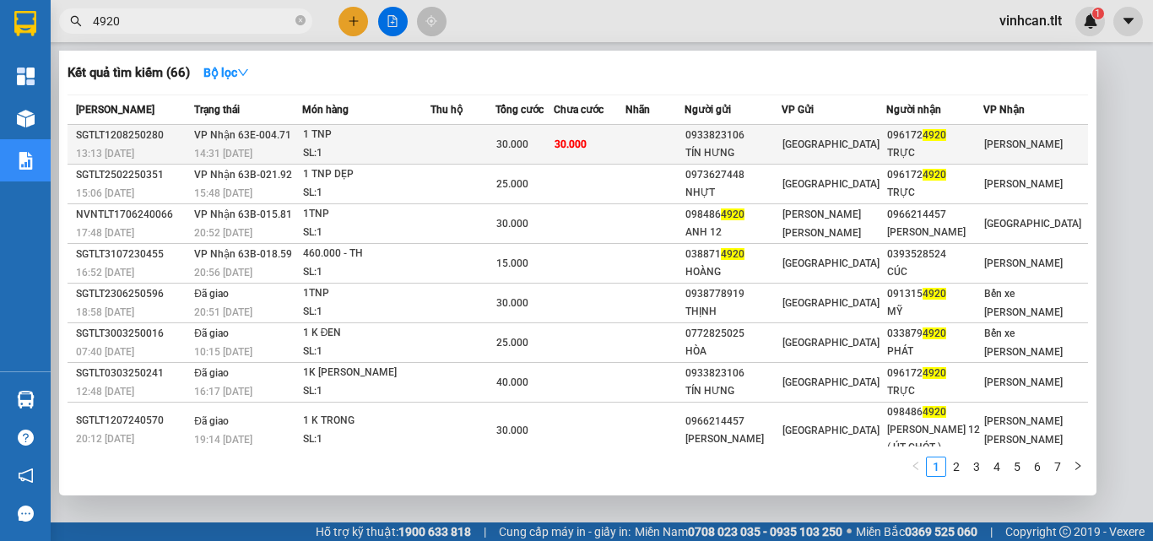
type input "4920"
click at [335, 149] on div "SL: 1" at bounding box center [366, 153] width 127 height 19
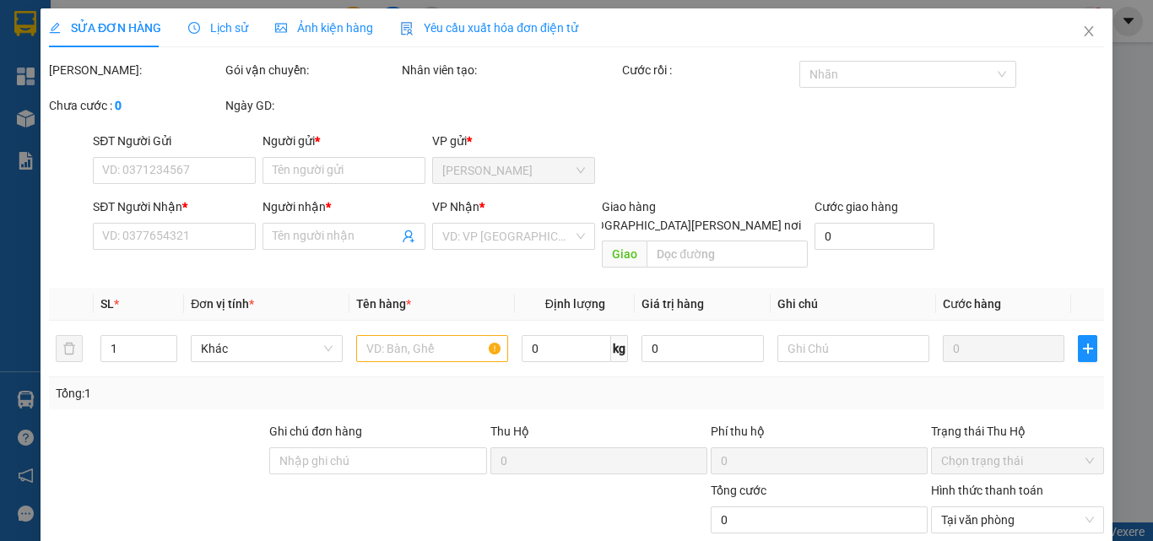
type input "0933823106"
type input "TÍN HƯNG"
type input "0961724920"
type input "TRỰC"
type input "30.000"
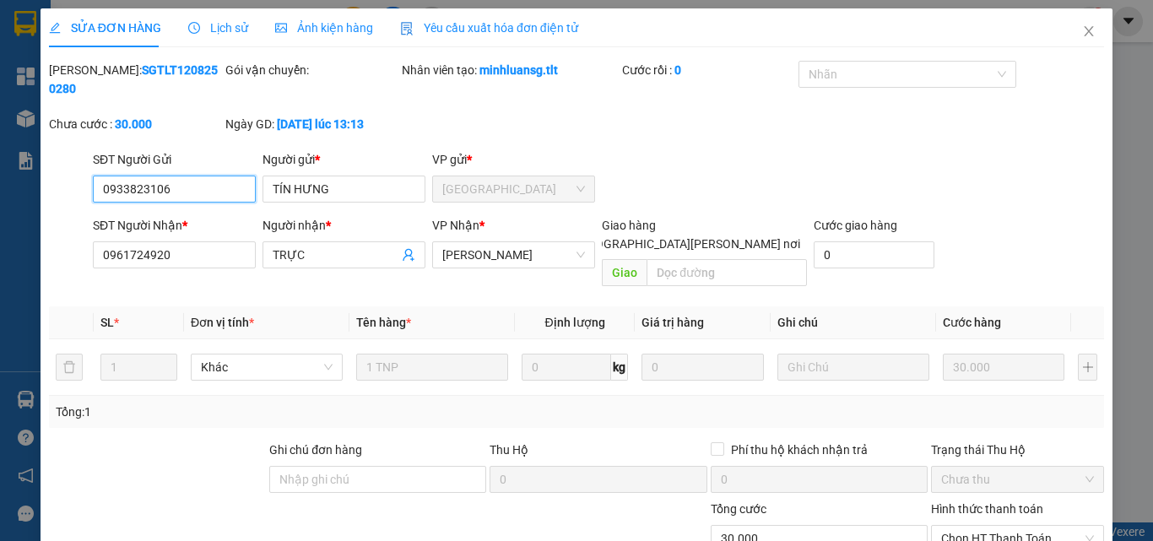
scroll to position [84, 0]
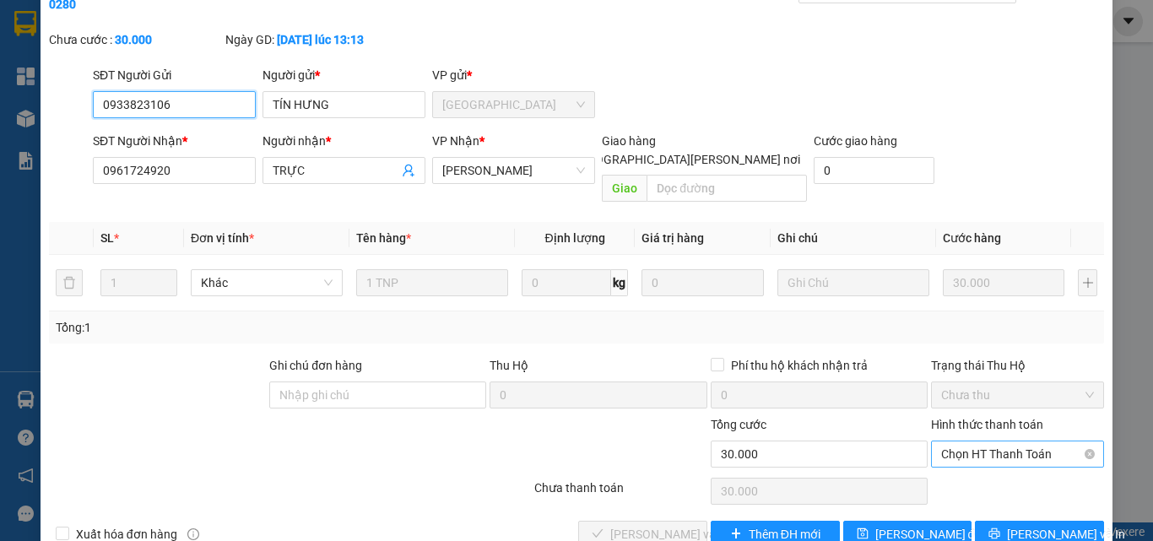
drag, startPoint x: 982, startPoint y: 412, endPoint x: 982, endPoint y: 425, distance: 13.5
click at [982, 441] on span "Chọn HT Thanh Toán" at bounding box center [1017, 453] width 153 height 25
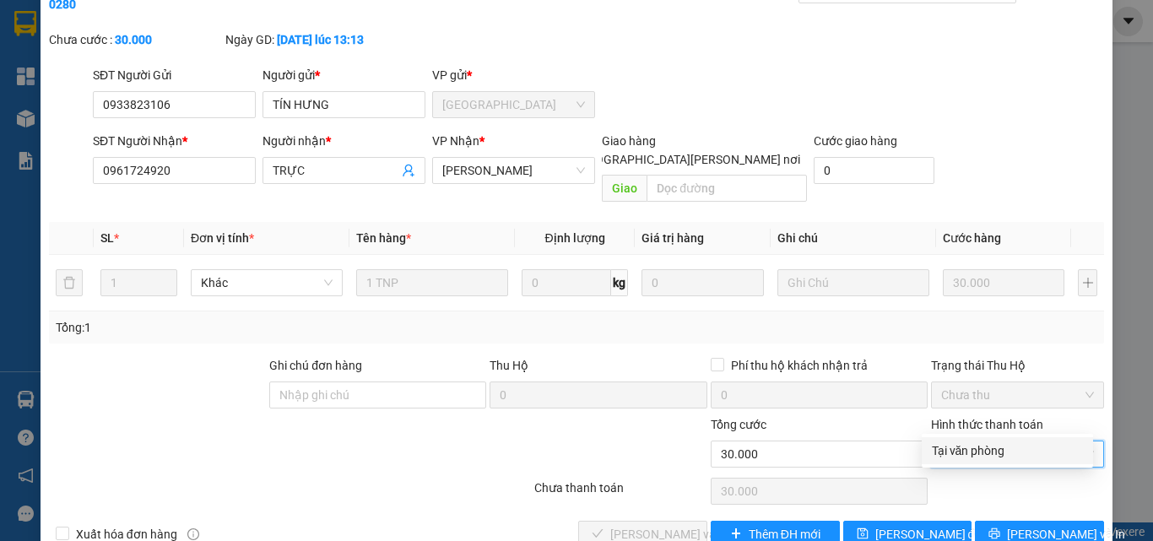
click at [982, 446] on div "Tại văn phòng" at bounding box center [1007, 450] width 151 height 19
type input "0"
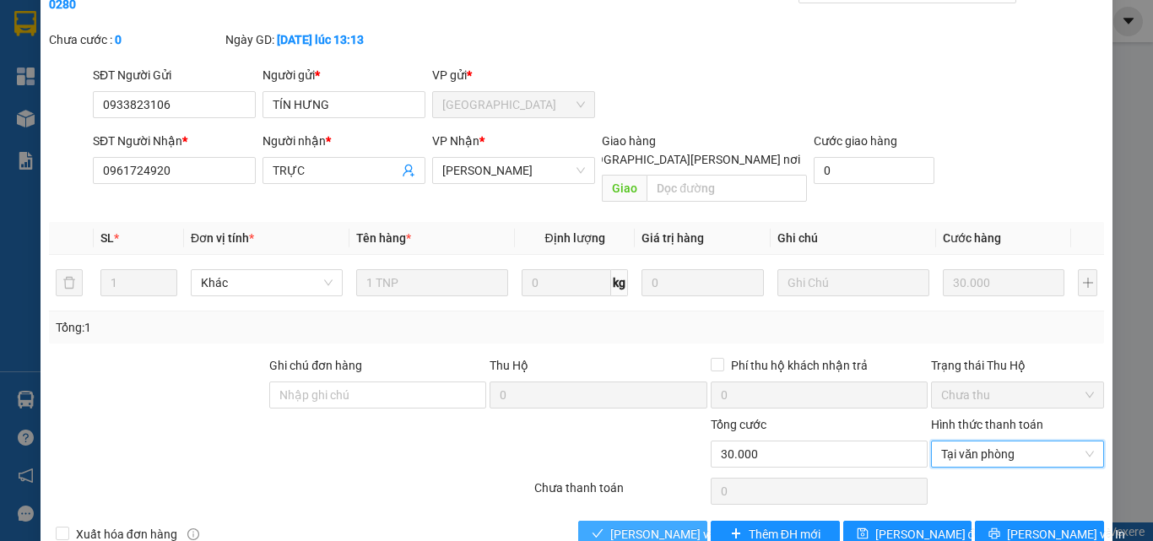
click at [600, 521] on button "[PERSON_NAME] và [PERSON_NAME] hàng" at bounding box center [642, 534] width 129 height 27
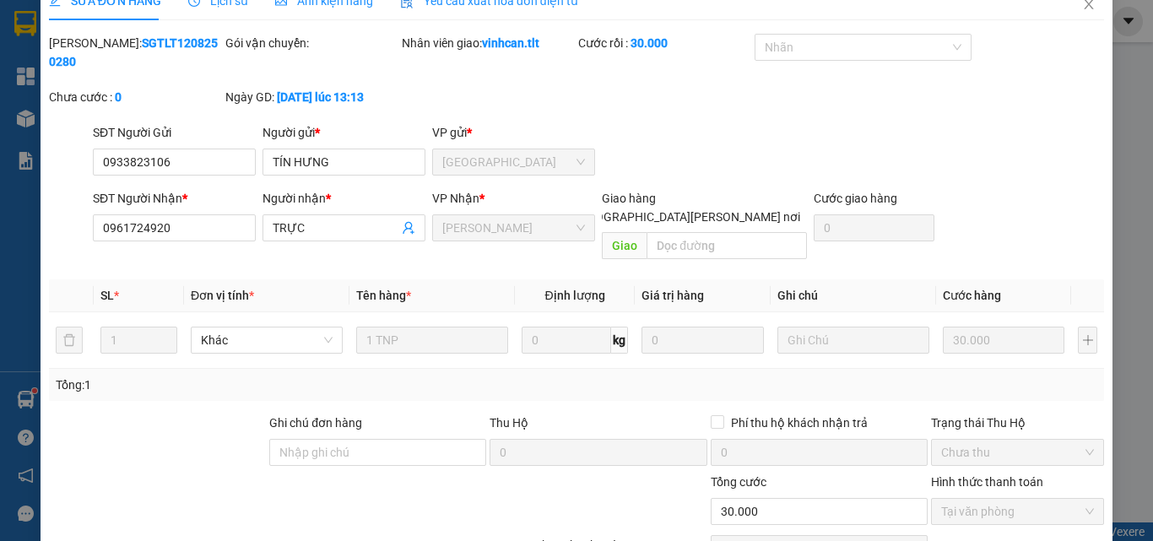
scroll to position [0, 0]
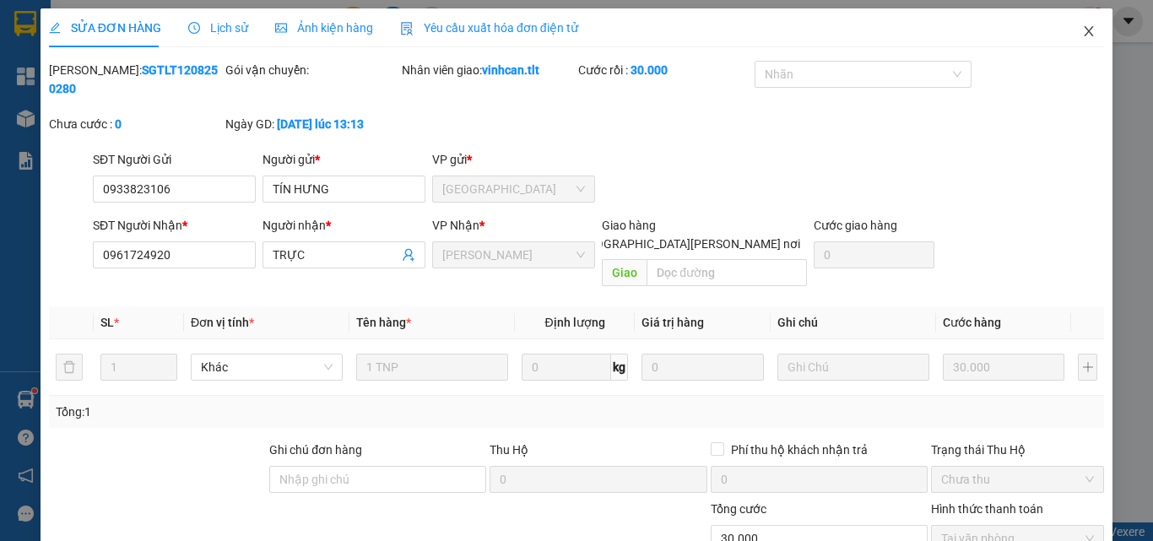
drag, startPoint x: 1073, startPoint y: 32, endPoint x: 619, endPoint y: 23, distance: 453.3
click at [1082, 30] on icon "close" at bounding box center [1089, 31] width 14 height 14
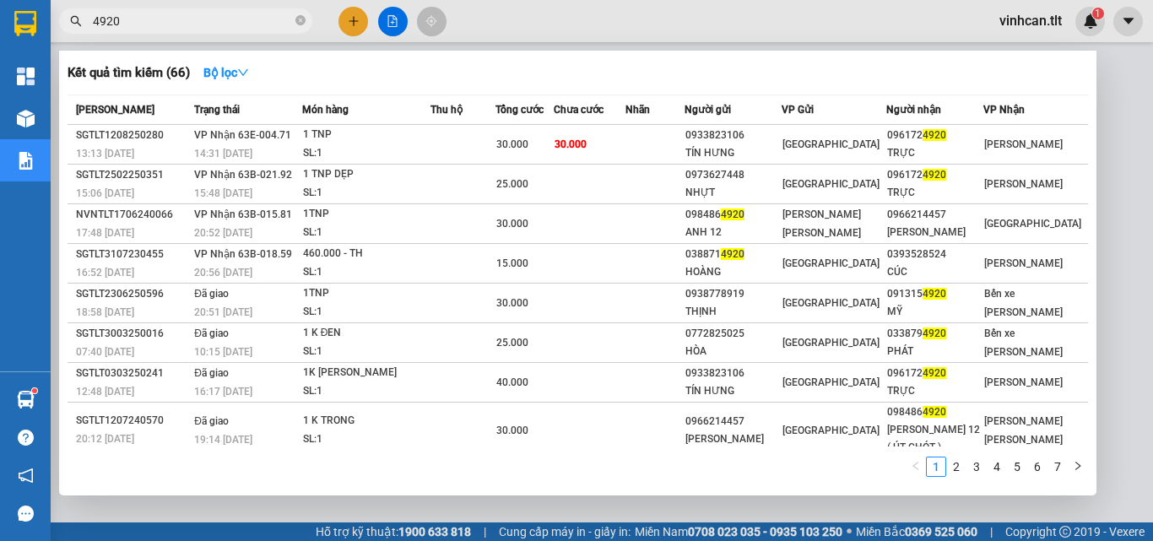
click at [215, 23] on input "4920" at bounding box center [192, 21] width 199 height 19
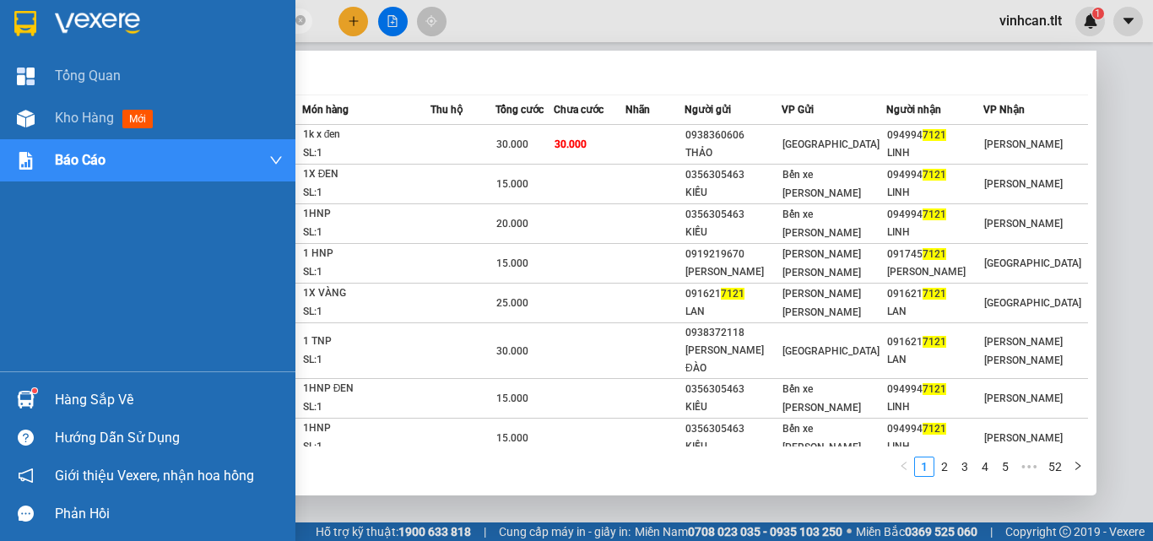
click at [30, 385] on div at bounding box center [26, 400] width 30 height 30
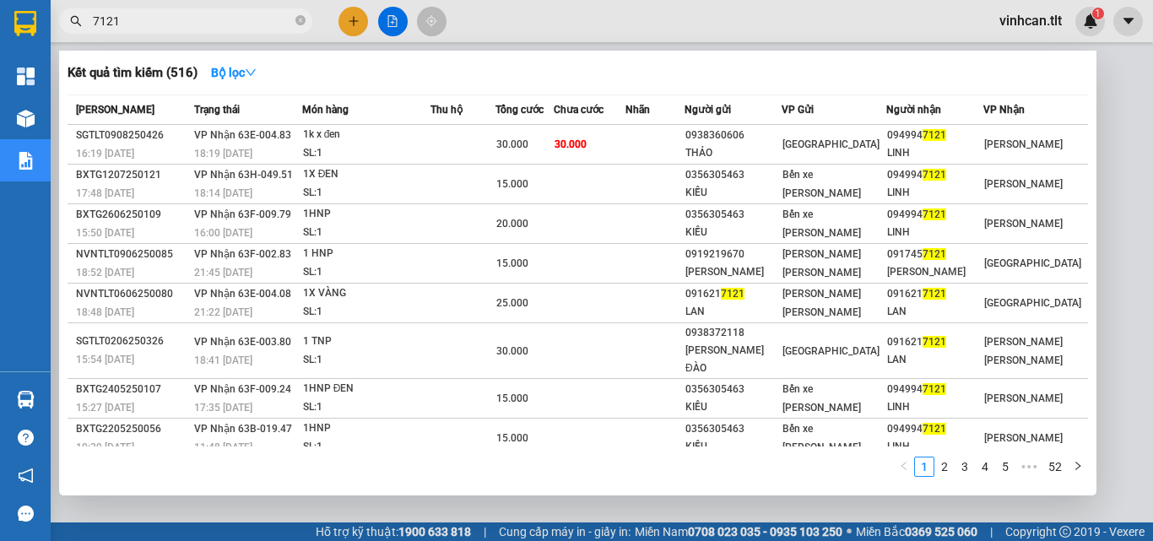
click at [163, 19] on section "Kết quả tìm kiếm ( 516 ) Bộ lọc Mã ĐH Trạng thái Món hàng Thu hộ Tổng cước Chưa…" at bounding box center [576, 270] width 1153 height 541
click at [163, 19] on input "7121" at bounding box center [192, 21] width 199 height 19
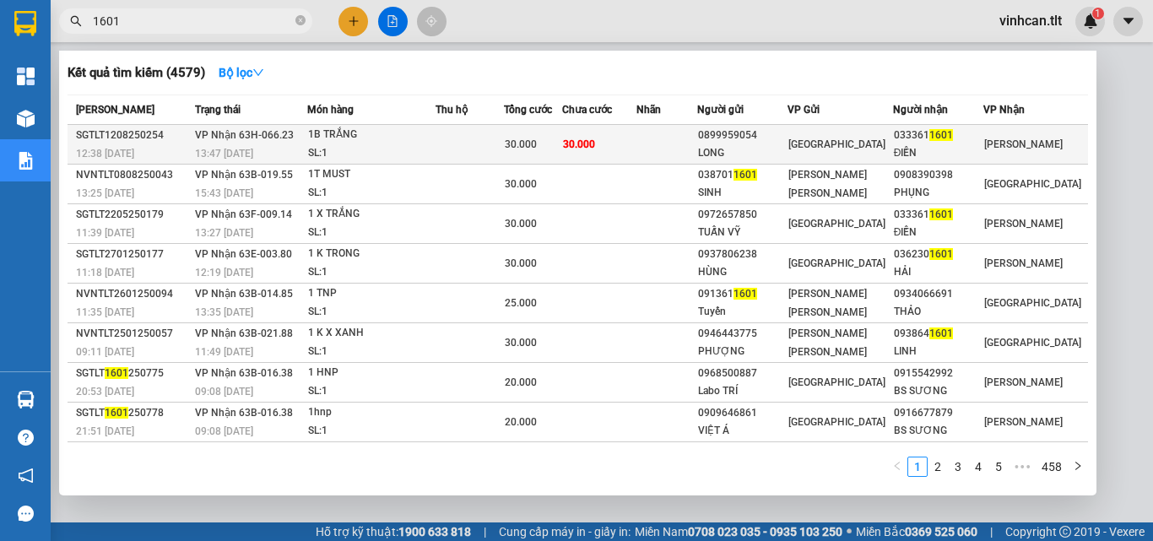
type input "1601"
click at [432, 138] on div "1B TRẮNG" at bounding box center [371, 135] width 127 height 19
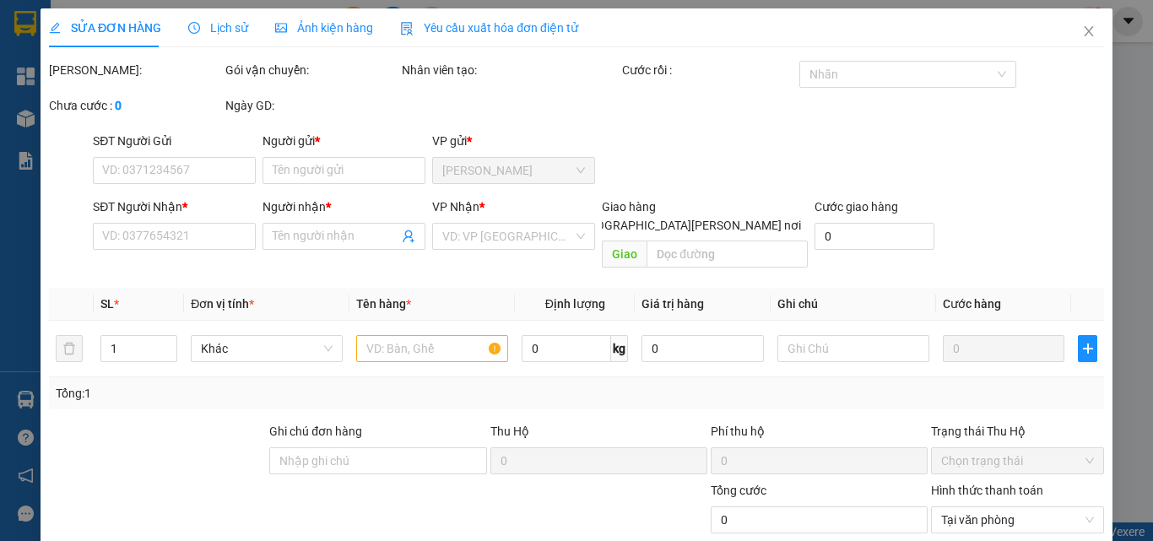
type input "0899959054"
type input "LONG"
type input "0333611601"
type input "ĐIỀN"
type input "30.000"
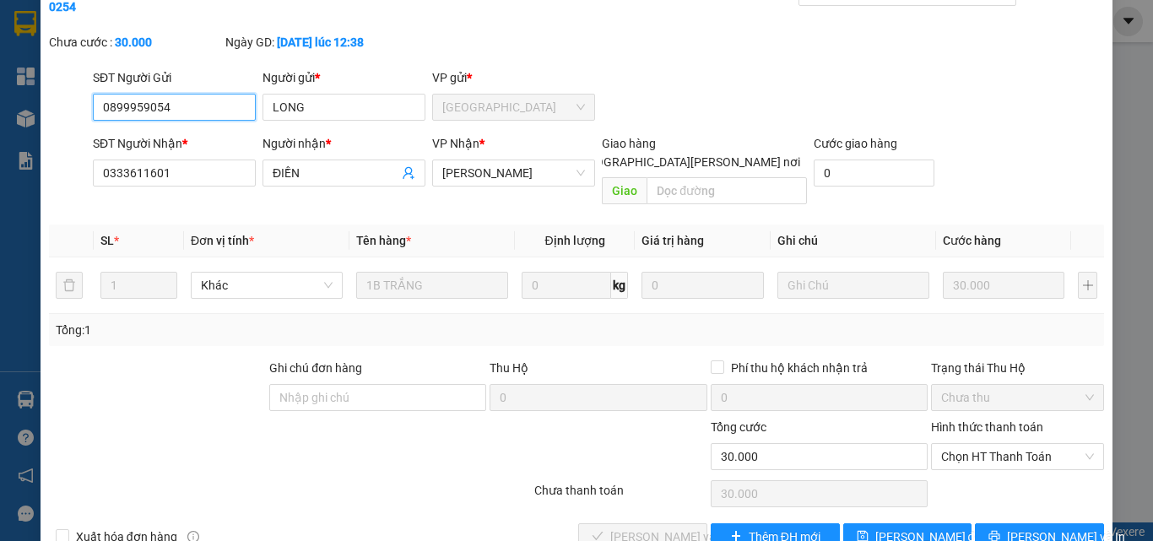
scroll to position [87, 0]
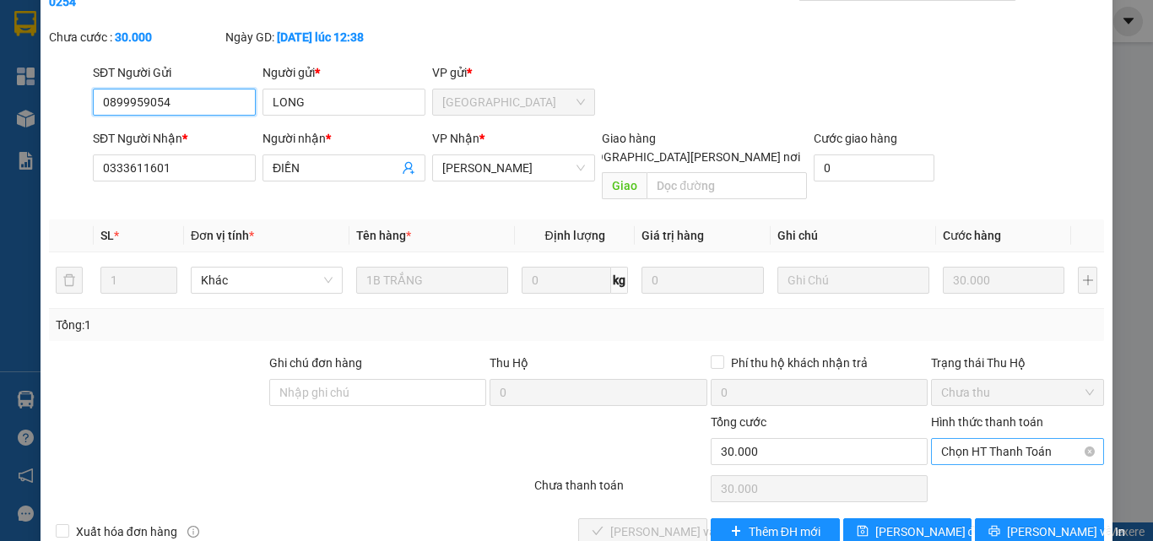
click at [1014, 439] on span "Chọn HT Thanh Toán" at bounding box center [1017, 451] width 153 height 25
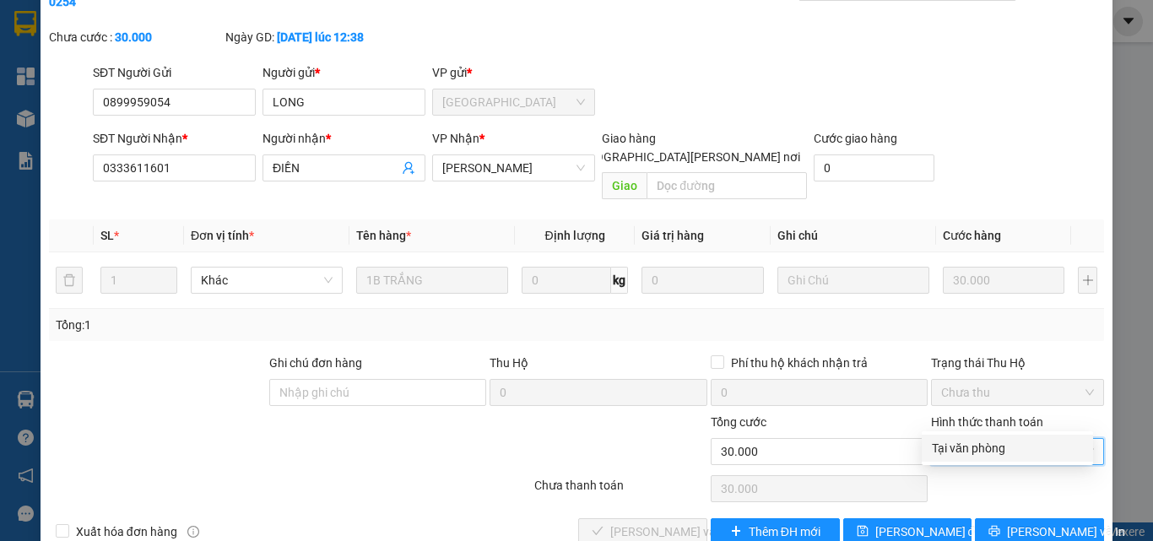
click at [969, 445] on div "Tại văn phòng" at bounding box center [1007, 448] width 151 height 19
type input "0"
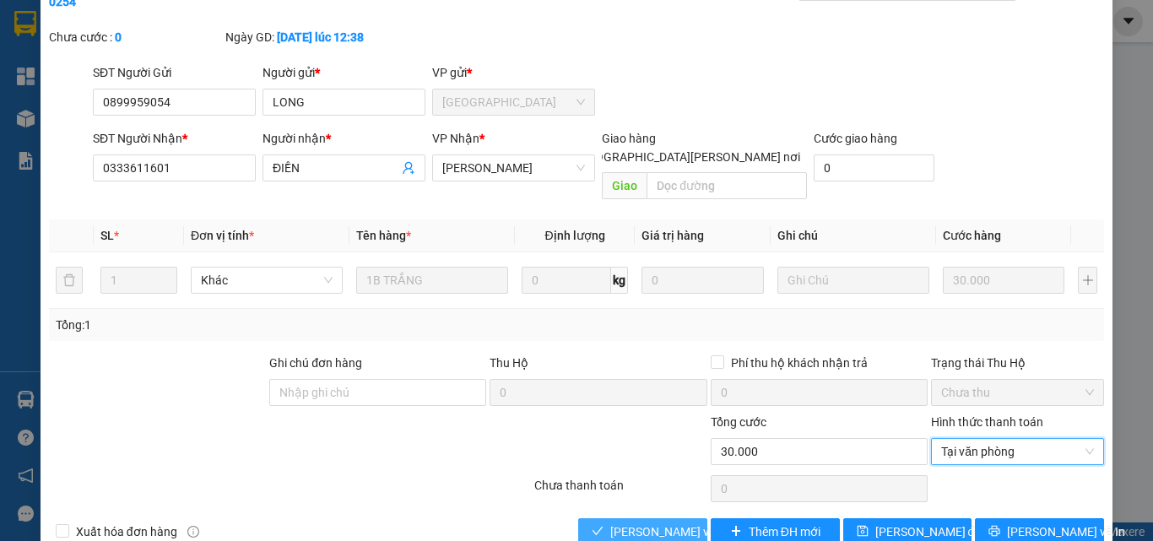
click at [619, 522] on span "[PERSON_NAME] và [PERSON_NAME] hàng" at bounding box center [724, 531] width 228 height 19
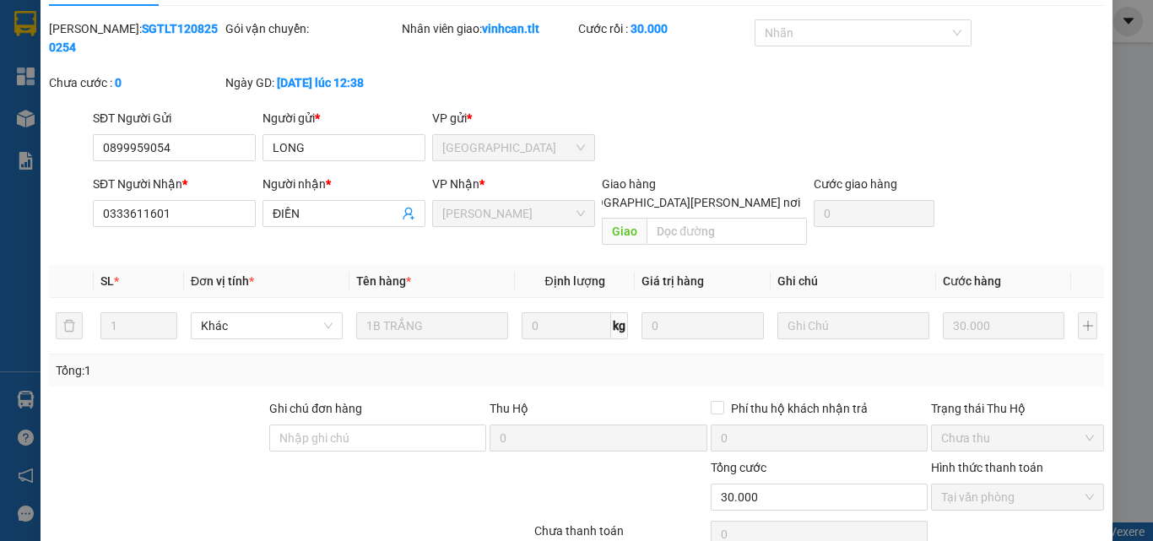
scroll to position [0, 0]
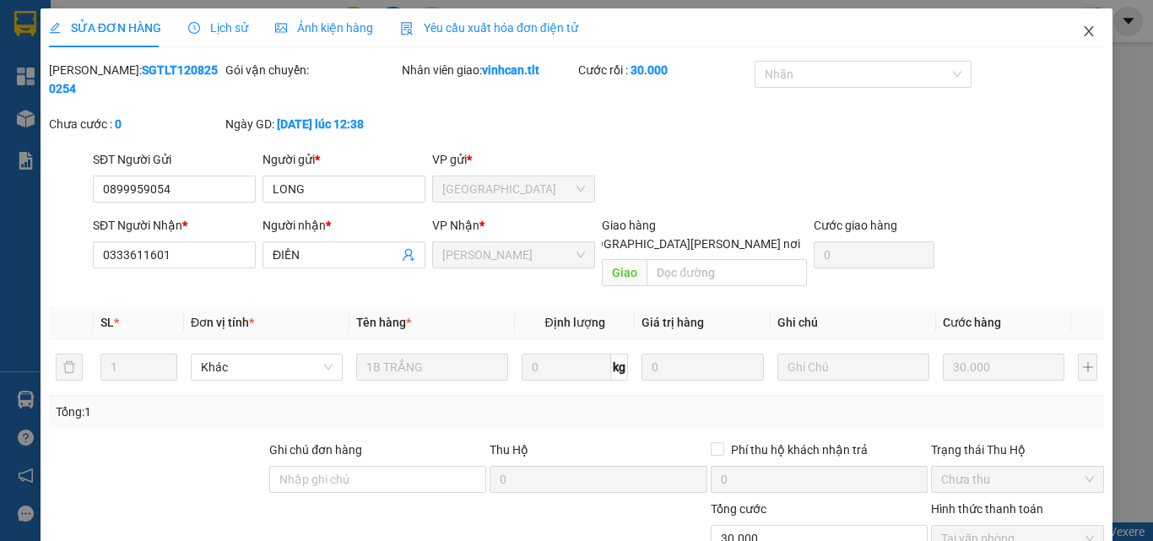
click at [1082, 28] on icon "close" at bounding box center [1089, 31] width 14 height 14
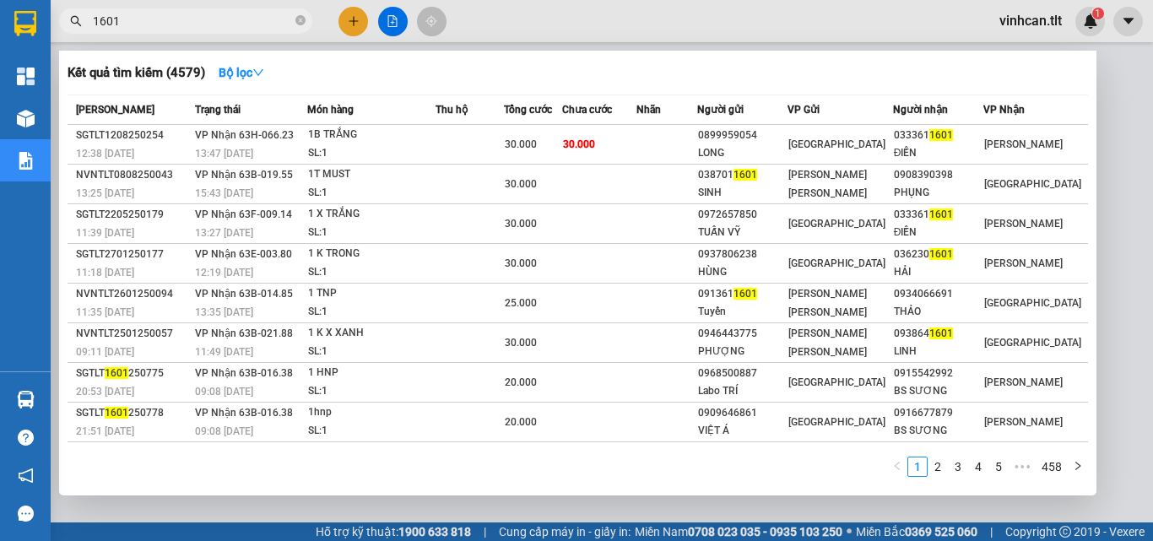
click at [214, 17] on input "1601" at bounding box center [192, 21] width 199 height 19
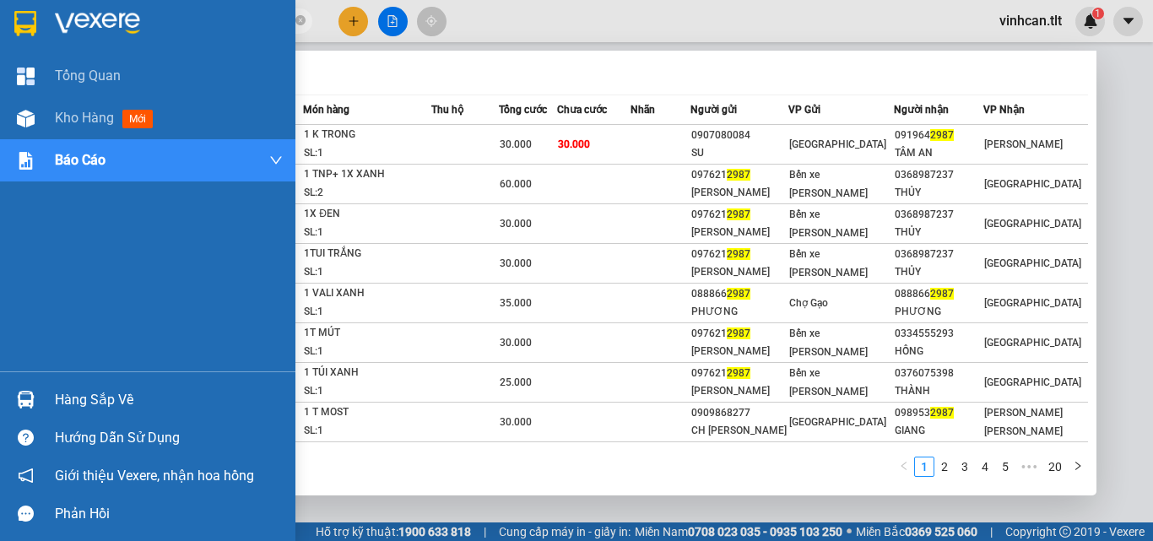
type input "2987"
click at [23, 377] on div "Hàng sắp về Hướng dẫn sử dụng Giới thiệu Vexere, nhận hoa hồng Phản hồi" at bounding box center [147, 451] width 295 height 161
click at [41, 390] on div "Hàng sắp về" at bounding box center [147, 400] width 295 height 38
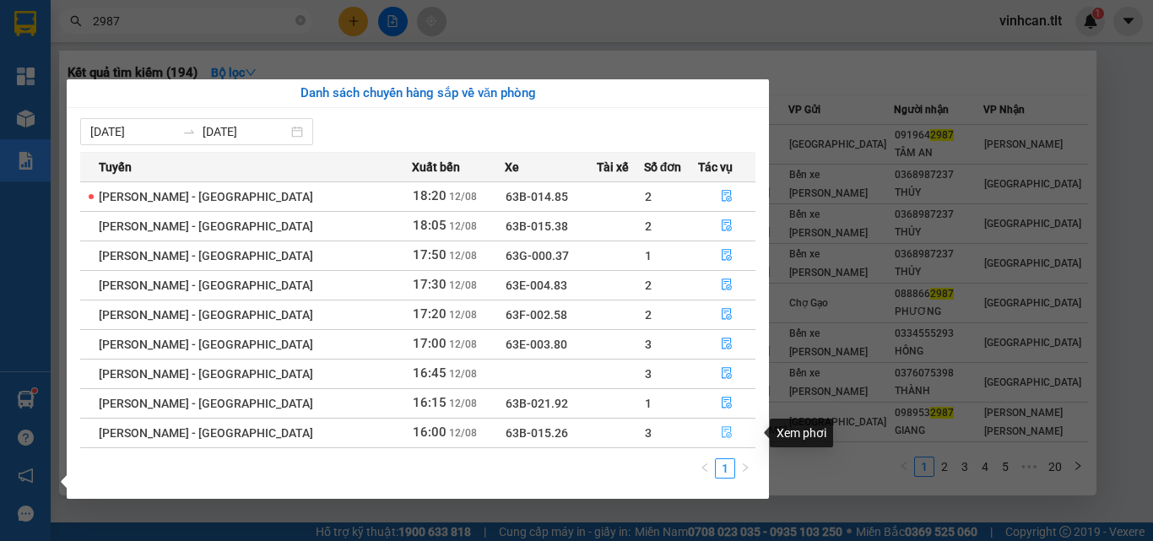
click at [707, 431] on button "button" at bounding box center [727, 432] width 56 height 27
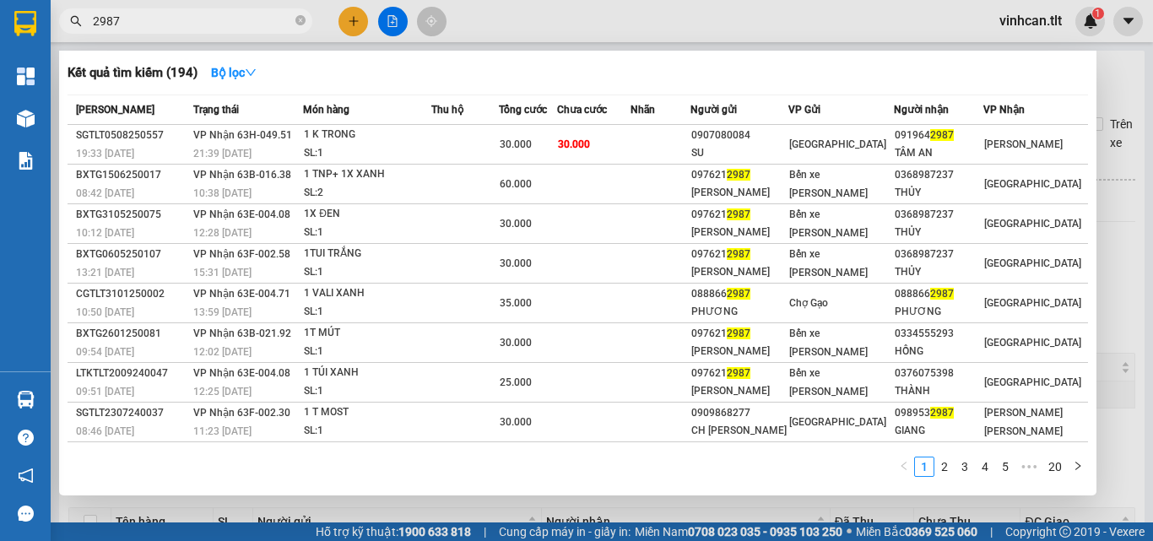
click at [1116, 301] on div at bounding box center [576, 270] width 1153 height 541
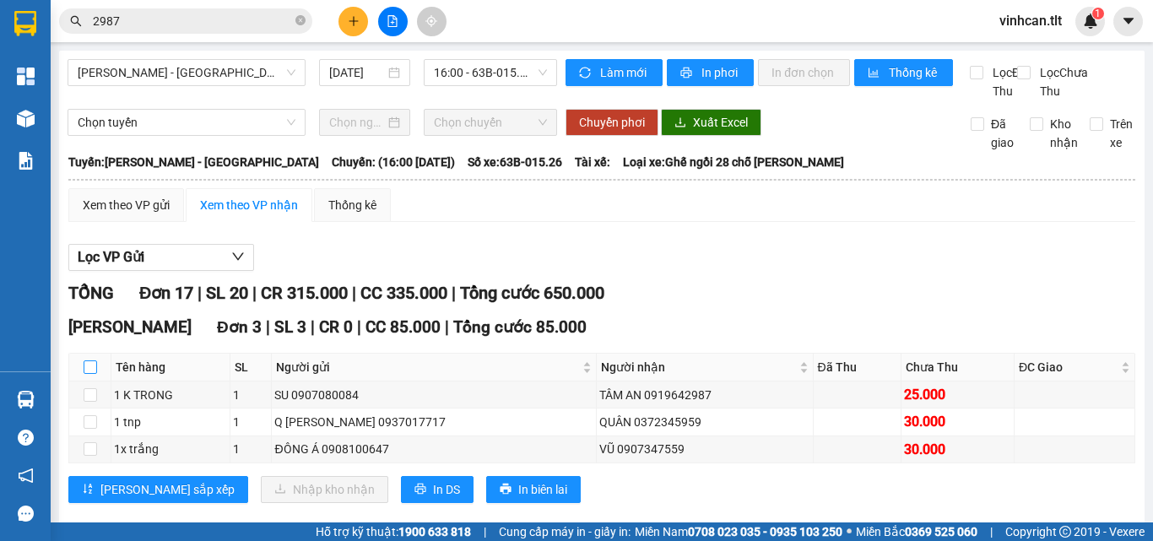
click at [89, 374] on input "checkbox" at bounding box center [91, 367] width 14 height 14
checkbox input "true"
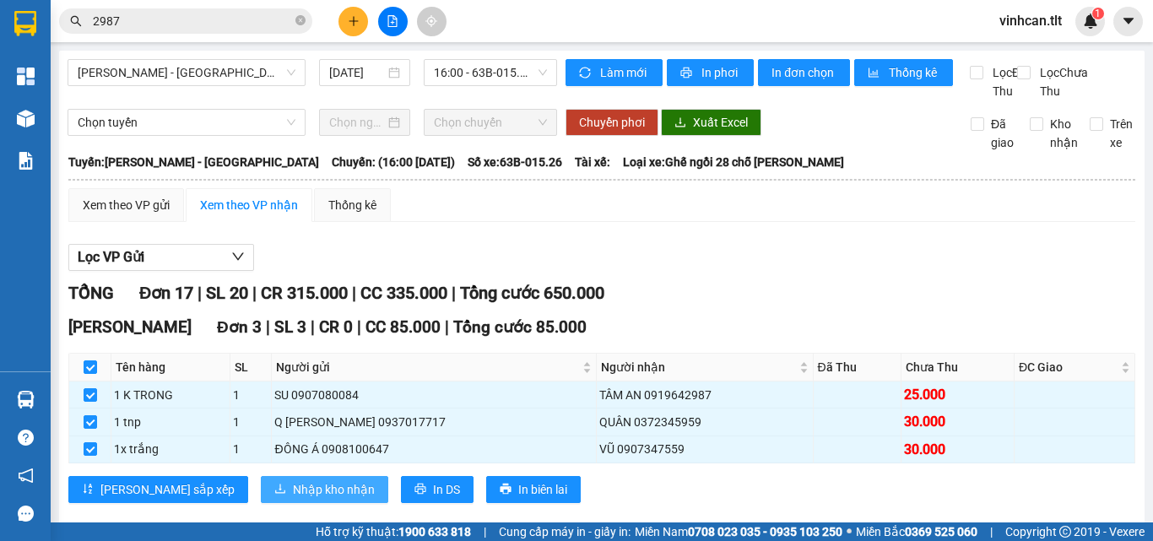
click at [293, 499] on span "Nhập kho nhận" at bounding box center [334, 489] width 82 height 19
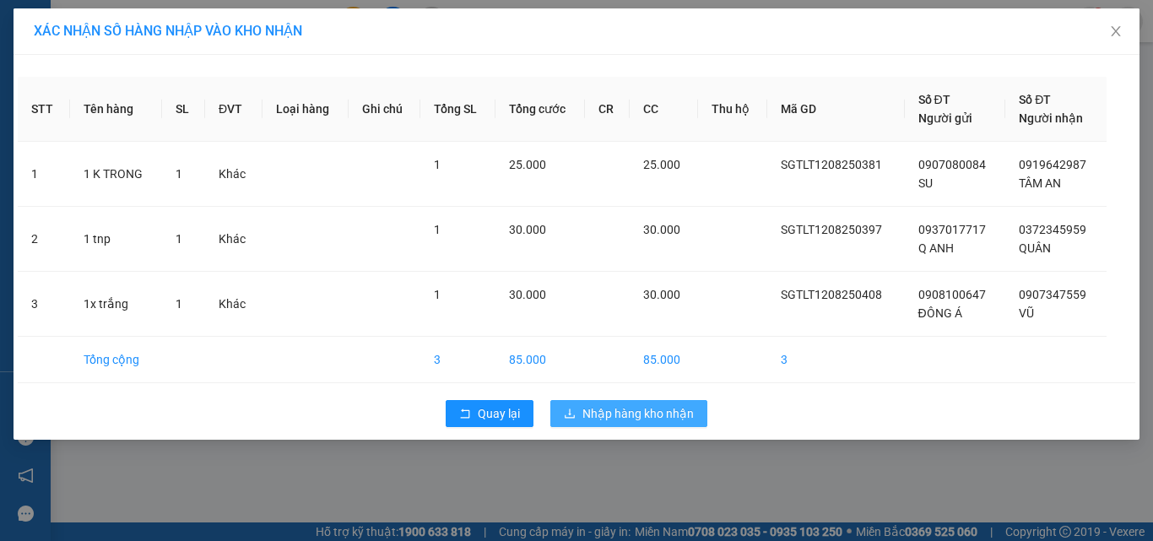
click at [589, 404] on span "Nhập hàng kho nhận" at bounding box center [637, 413] width 111 height 19
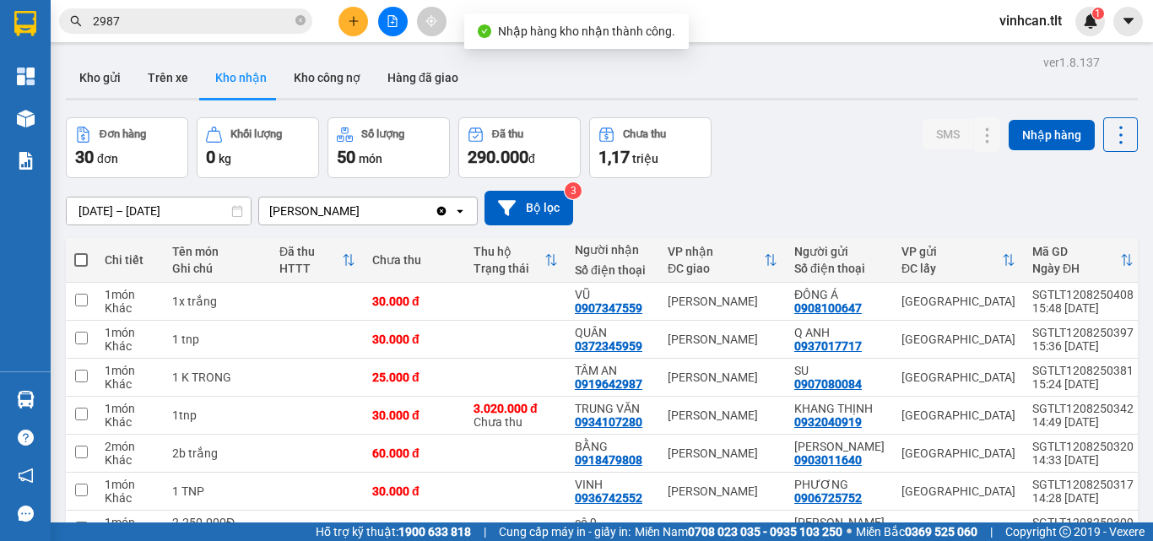
click at [221, 23] on input "2987" at bounding box center [192, 21] width 199 height 19
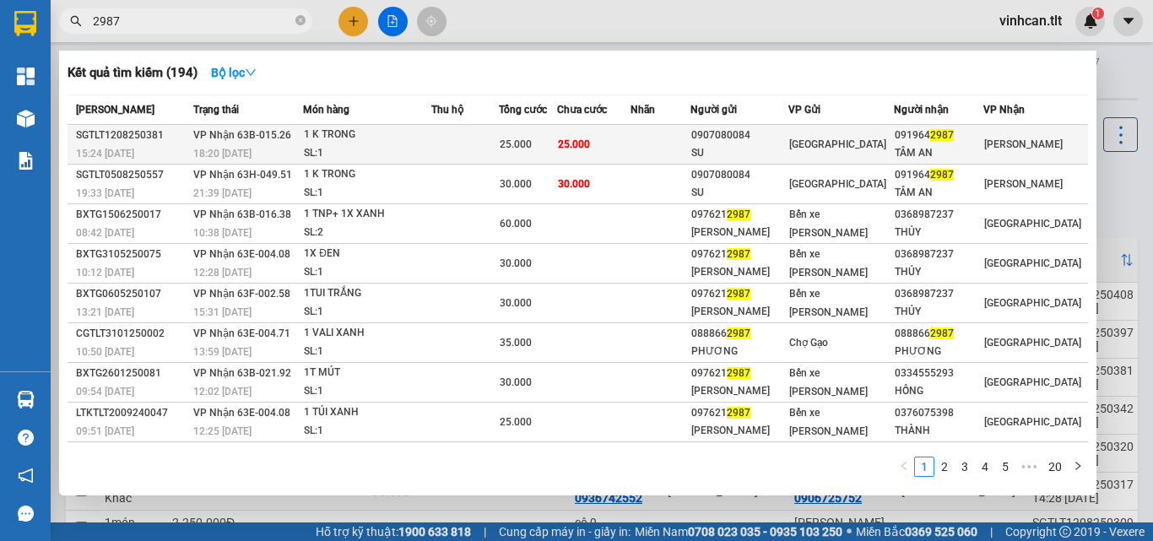
click at [415, 141] on div "1 K TRONG" at bounding box center [367, 135] width 127 height 19
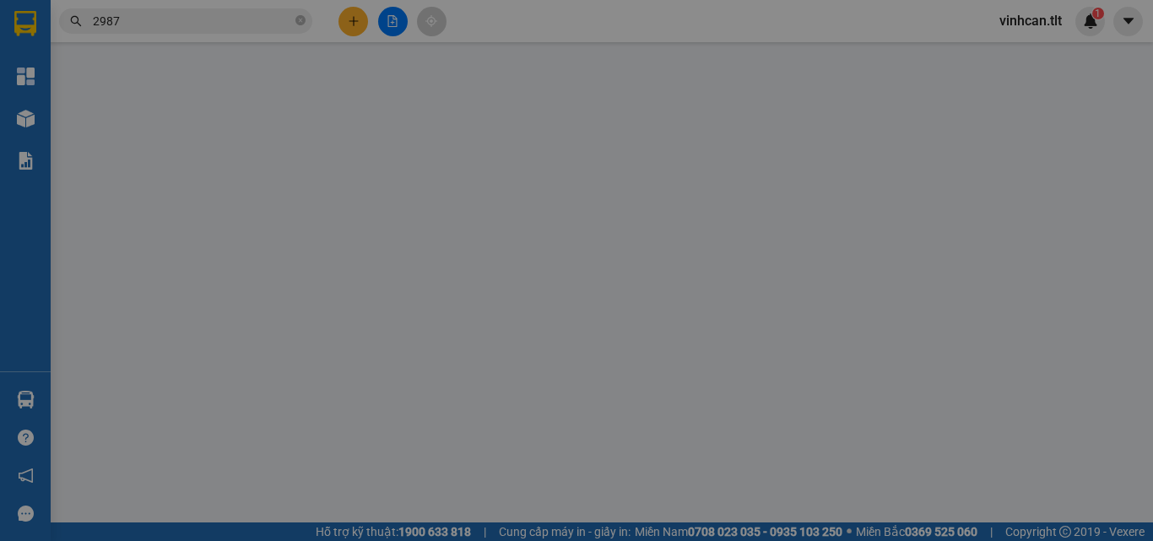
type input "0907080084"
type input "SU"
type input "0919642987"
type input "TÂM AN"
type input "25.000"
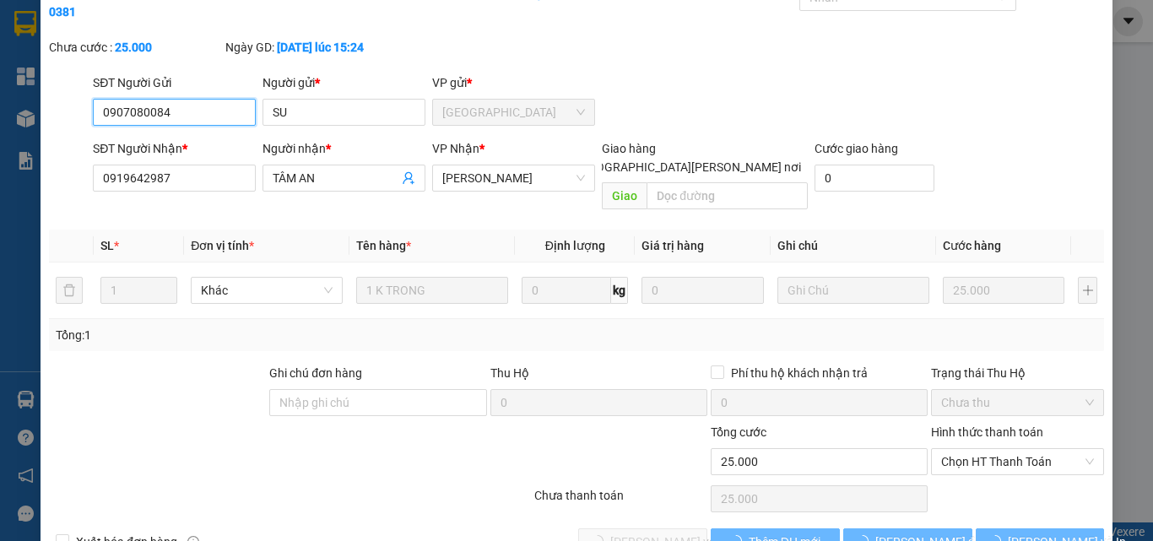
scroll to position [83, 0]
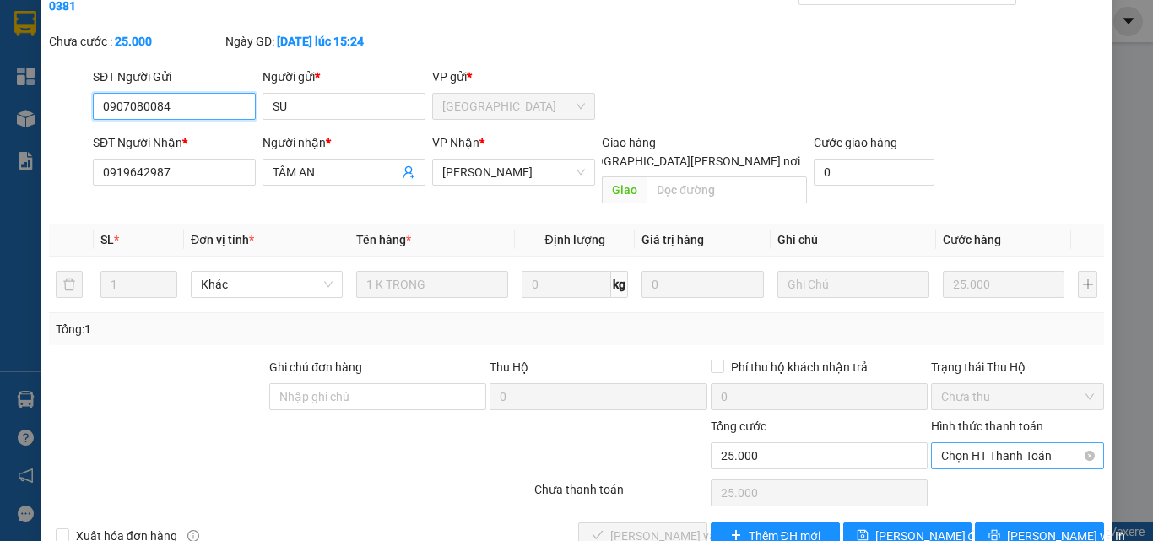
click at [1001, 443] on span "Chọn HT Thanh Toán" at bounding box center [1017, 455] width 153 height 25
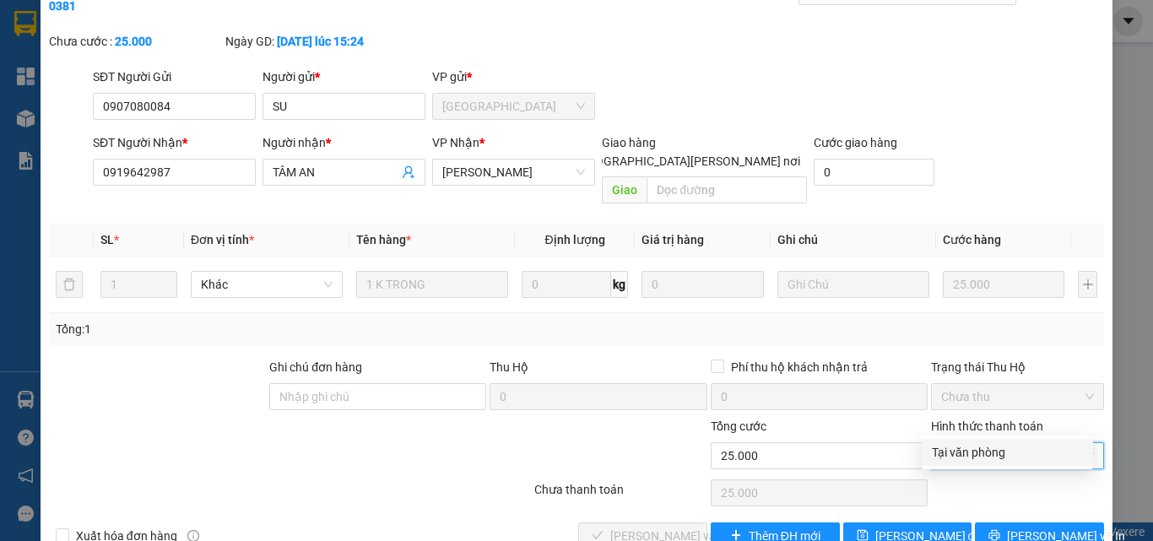
click at [991, 451] on div "Tại văn phòng" at bounding box center [1007, 452] width 151 height 19
type input "0"
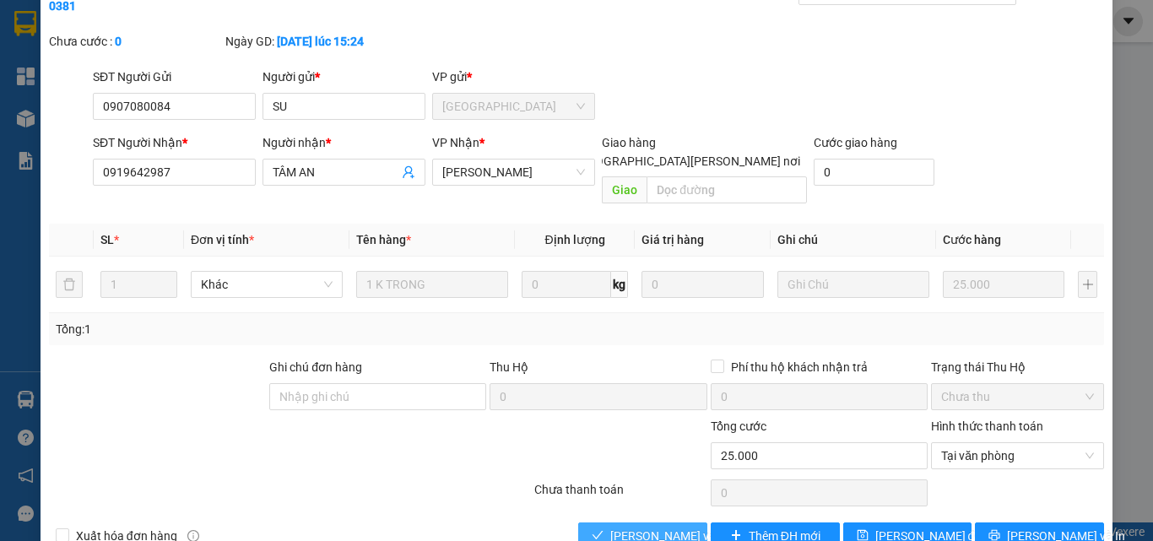
click at [613, 527] on span "[PERSON_NAME] và [PERSON_NAME] hàng" at bounding box center [724, 536] width 228 height 19
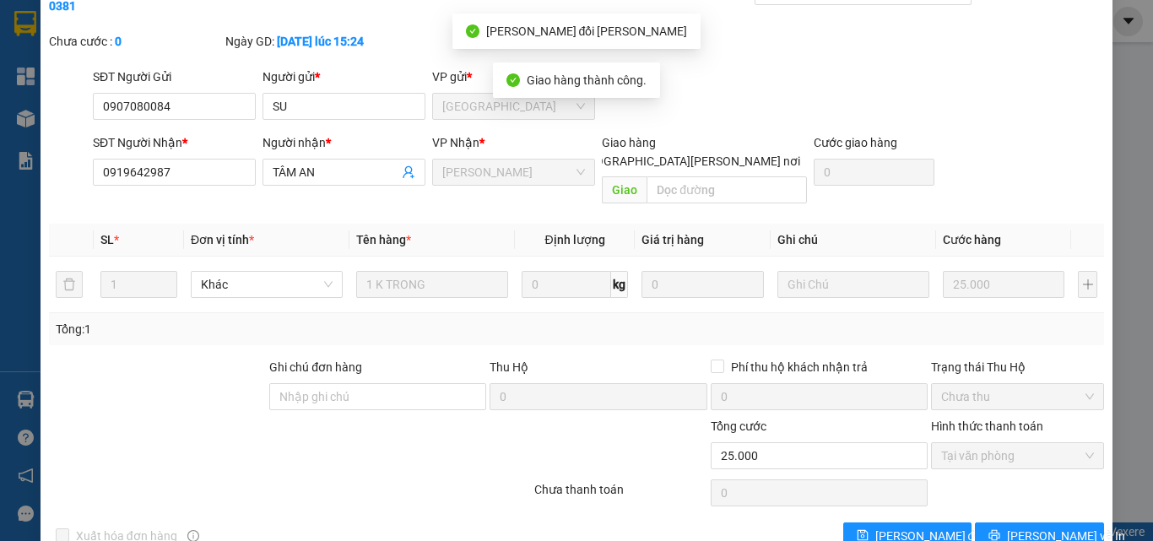
scroll to position [0, 0]
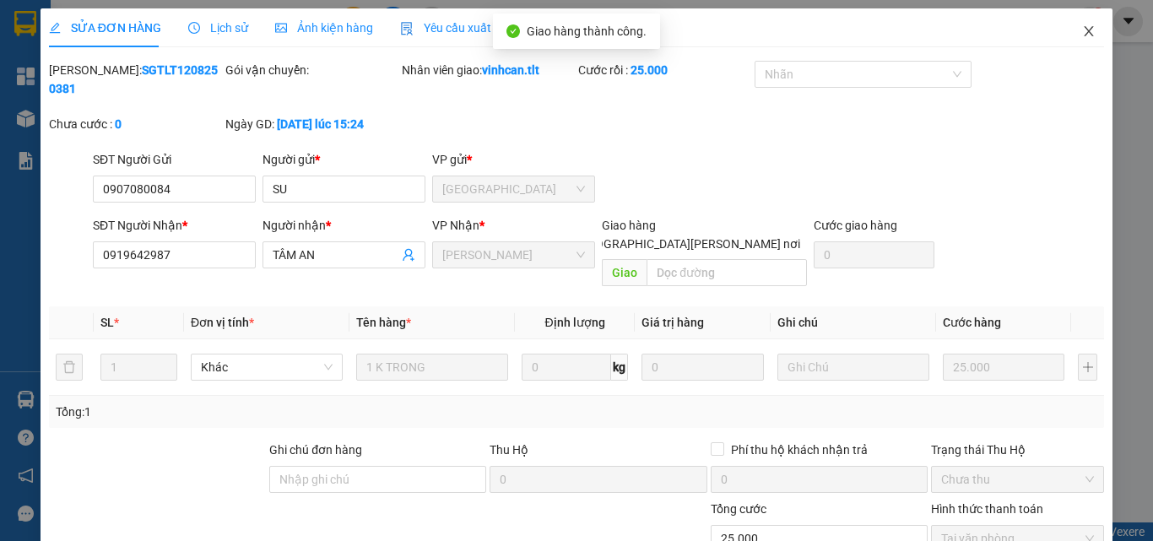
click at [1074, 24] on span "Close" at bounding box center [1088, 31] width 47 height 47
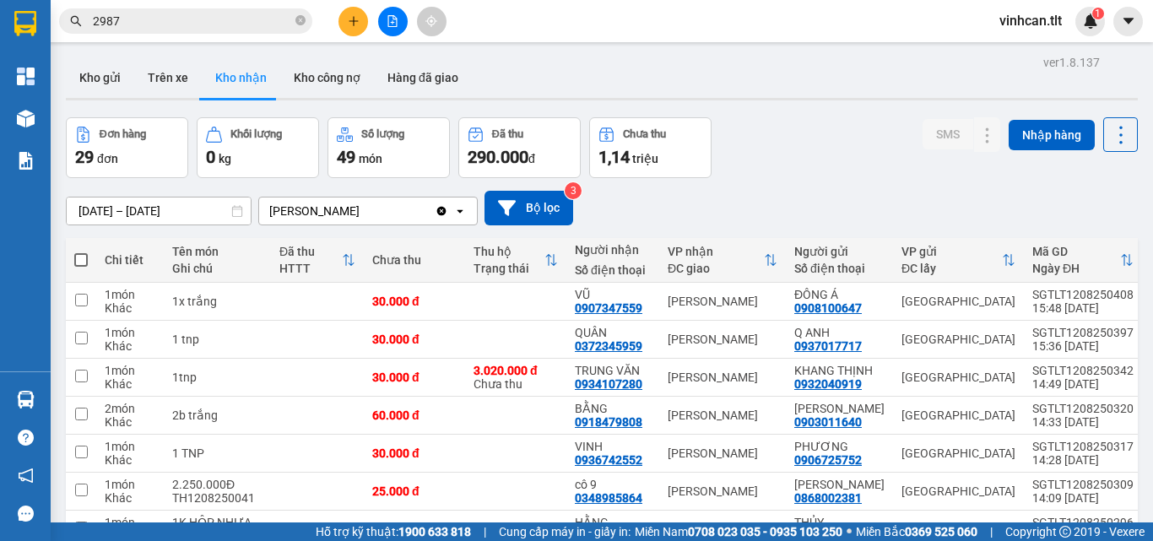
click at [153, 2] on div "Kết quả tìm kiếm ( 194 ) Bộ lọc Mã ĐH Trạng thái Món hàng Thu hộ Tổng cước Chưa…" at bounding box center [576, 21] width 1153 height 42
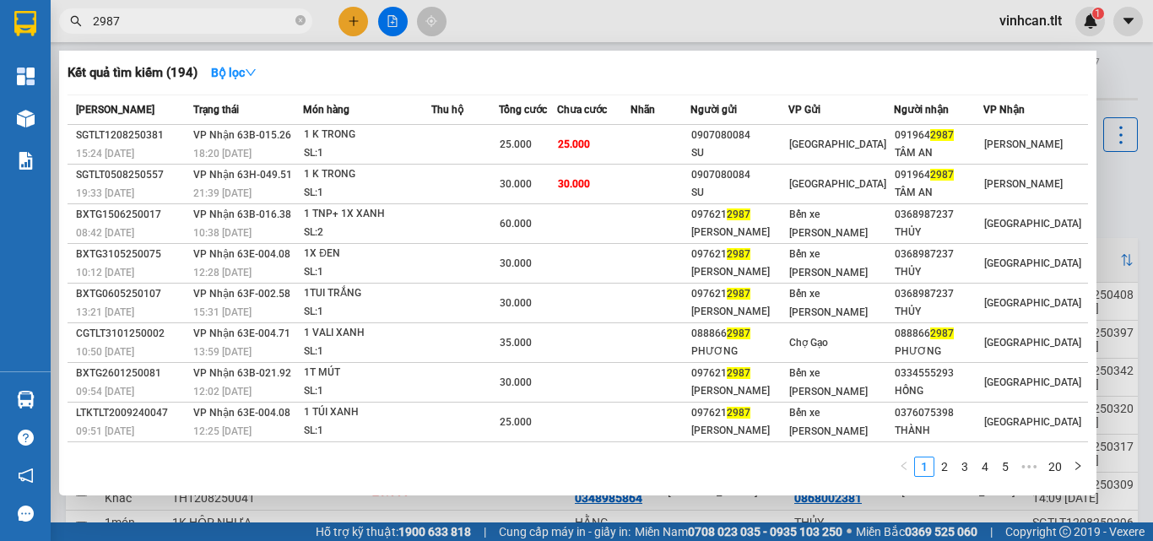
click at [155, 18] on input "2987" at bounding box center [192, 21] width 199 height 19
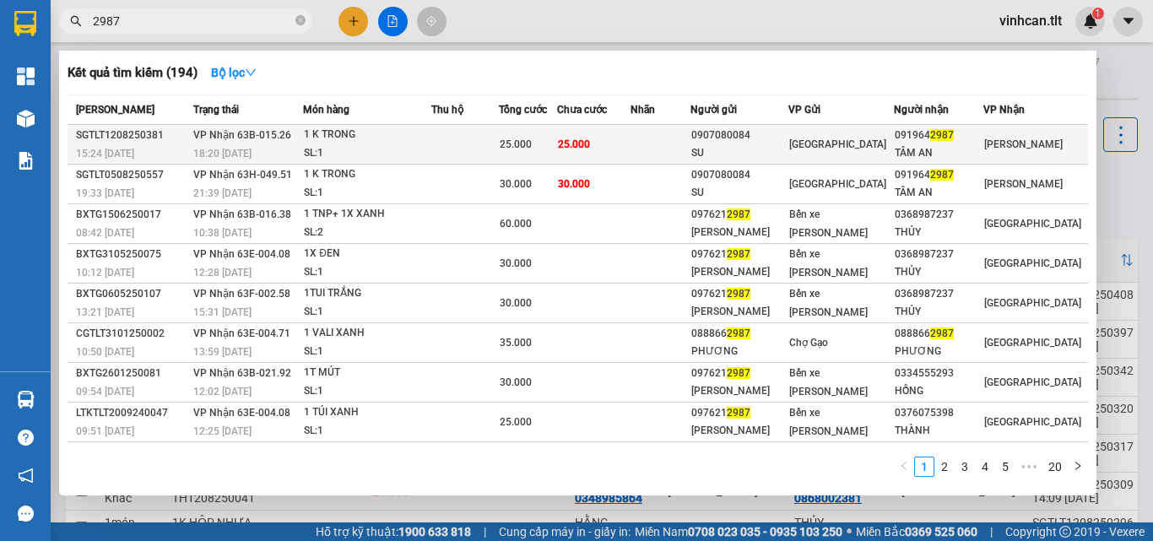
click at [521, 141] on span "25.000" at bounding box center [516, 144] width 32 height 12
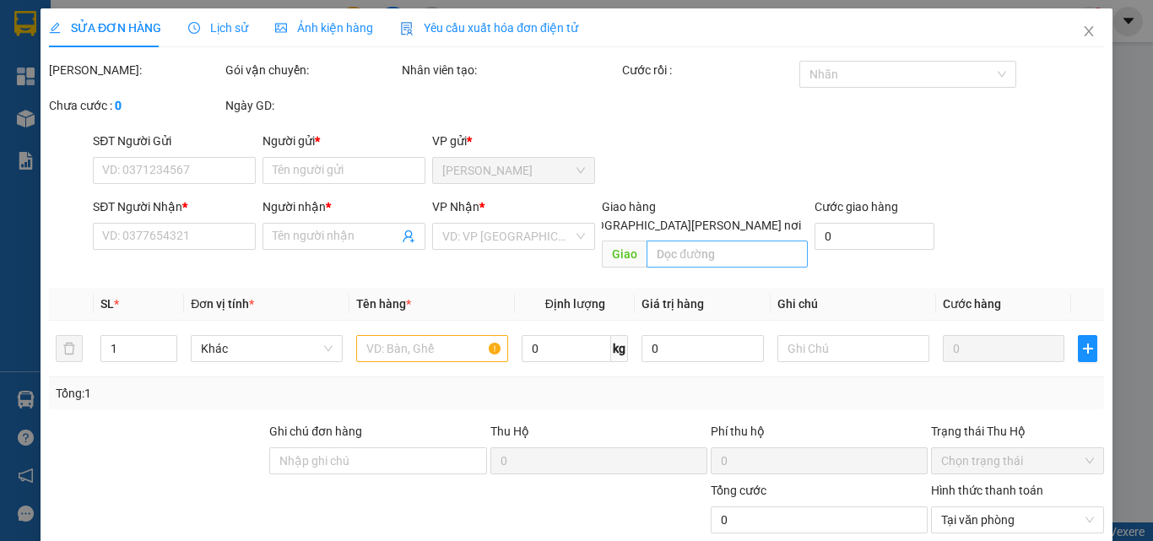
type input "0907080084"
type input "SU"
type input "0919642987"
type input "TÂM AN"
type input "25.000"
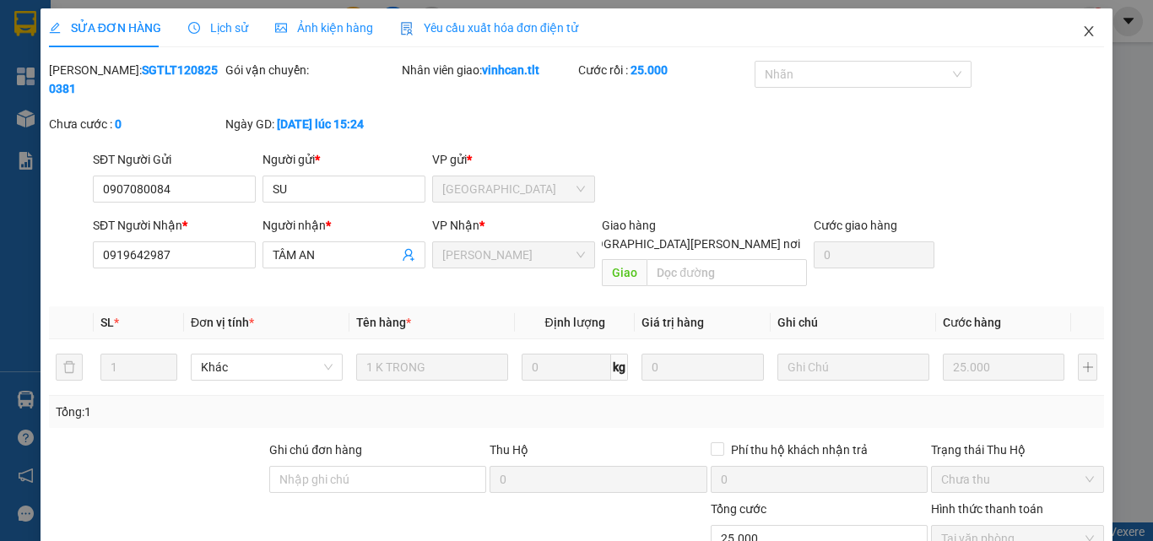
click at [1082, 31] on icon "close" at bounding box center [1089, 31] width 14 height 14
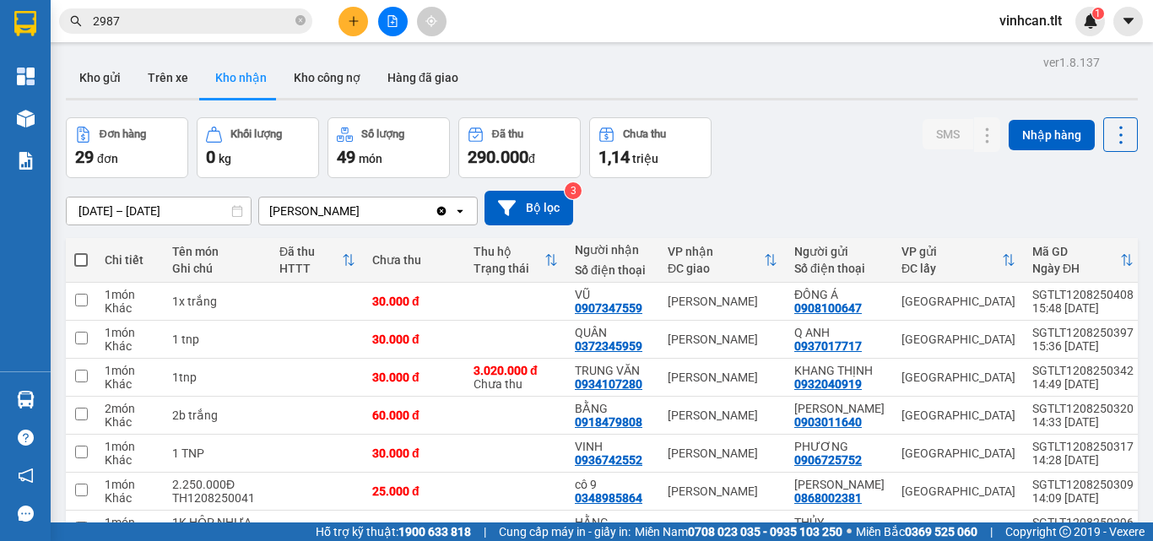
click at [181, 32] on span "2987" at bounding box center [185, 20] width 253 height 25
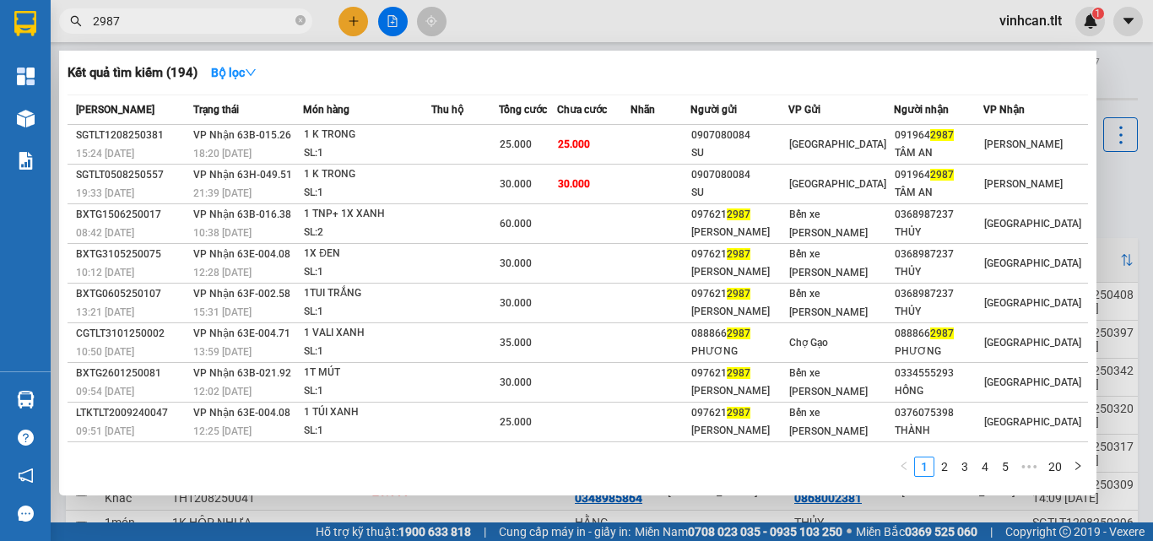
click at [188, 22] on input "2987" at bounding box center [192, 21] width 199 height 19
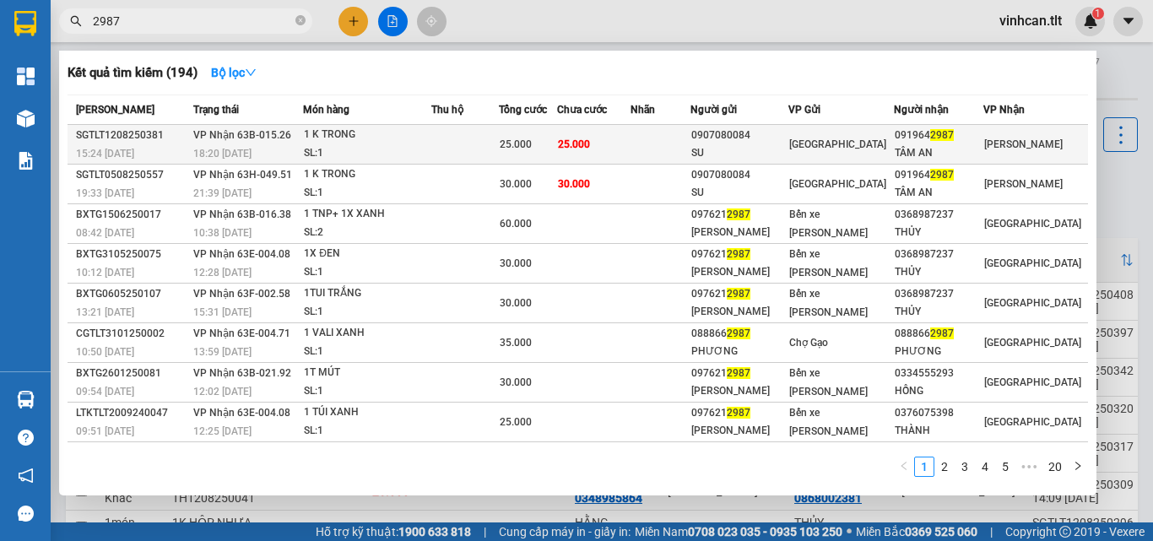
click at [443, 136] on td at bounding box center [465, 145] width 68 height 40
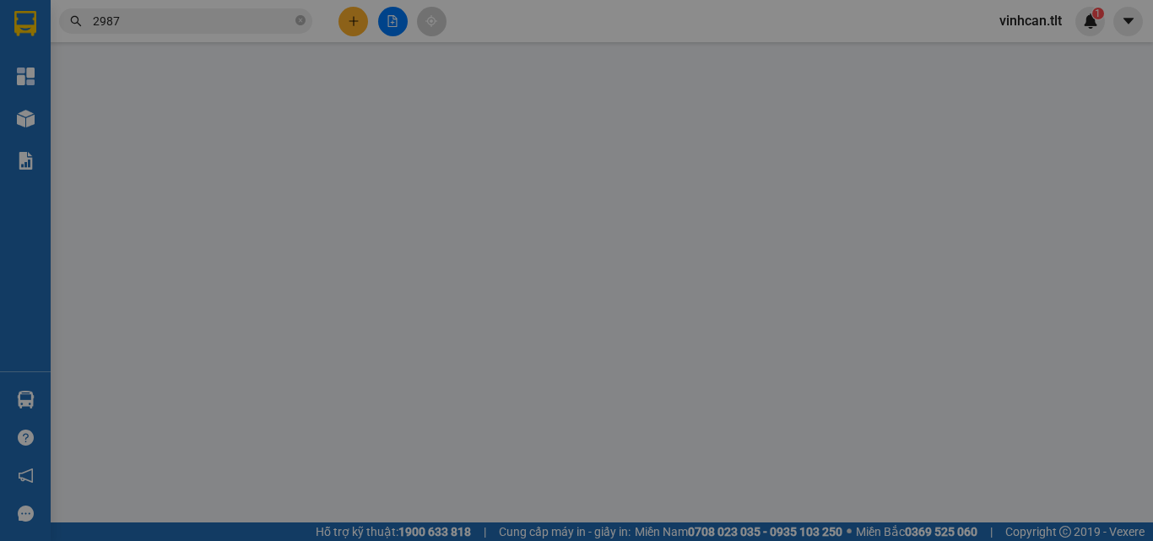
type input "0907080084"
type input "SU"
type input "0919642987"
type input "TÂM AN"
type input "25.000"
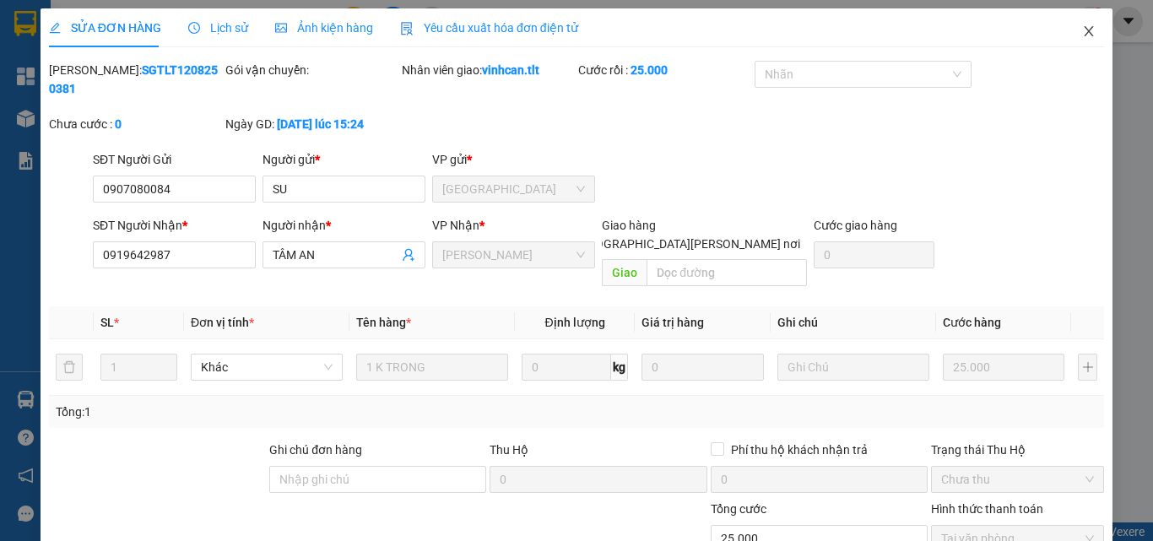
click at [1082, 35] on icon "close" at bounding box center [1089, 31] width 14 height 14
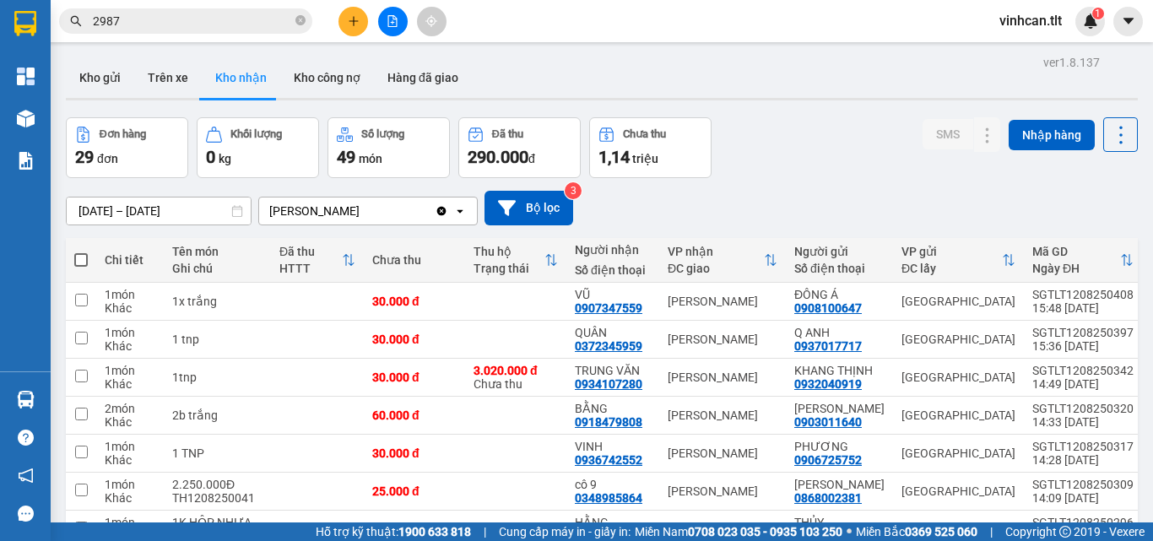
click at [225, 23] on input "2987" at bounding box center [192, 21] width 199 height 19
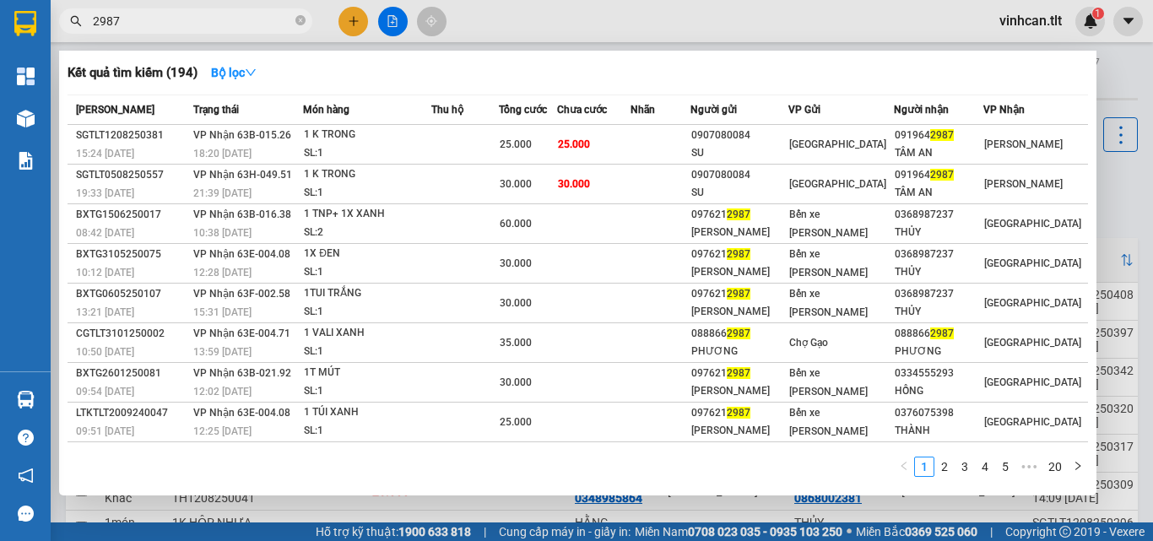
click at [225, 21] on input "2987" at bounding box center [192, 21] width 199 height 19
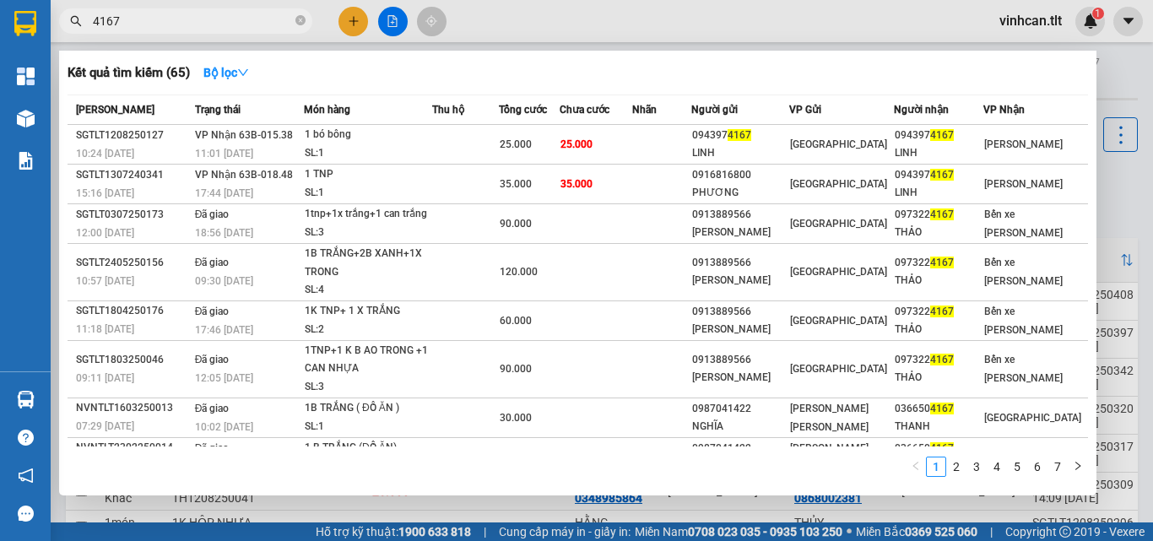
click at [268, 17] on input "4167" at bounding box center [192, 21] width 199 height 19
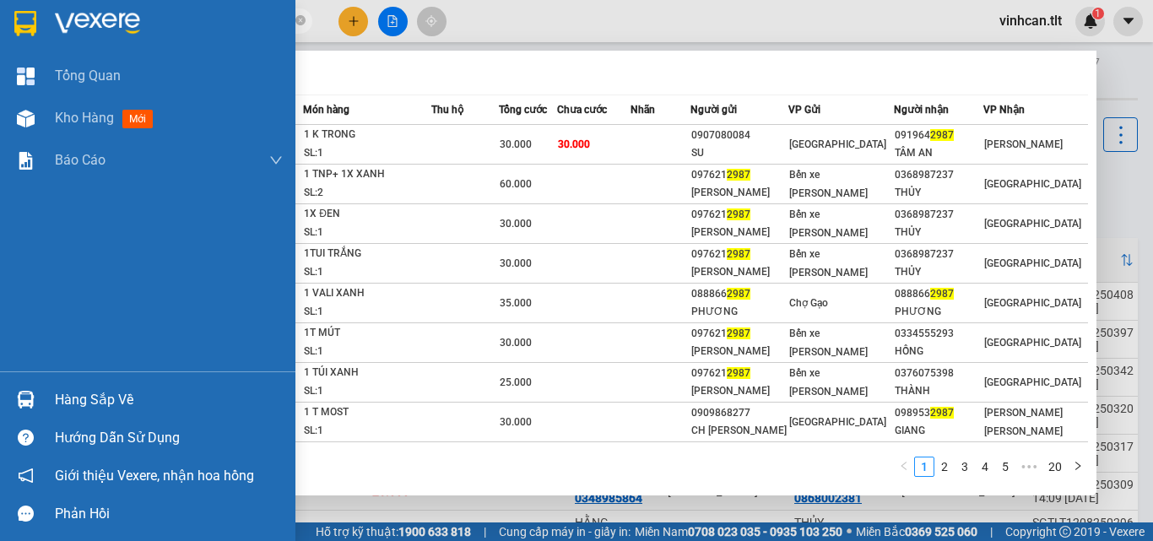
type input "2987"
click at [59, 393] on div "Hàng sắp về" at bounding box center [169, 399] width 228 height 25
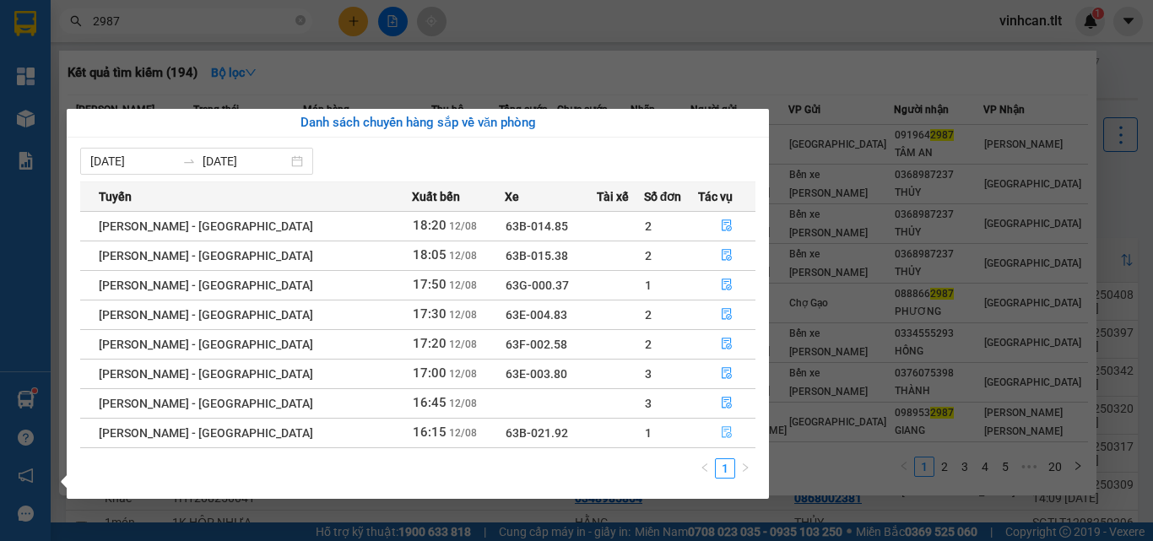
click at [702, 432] on button "button" at bounding box center [727, 432] width 56 height 27
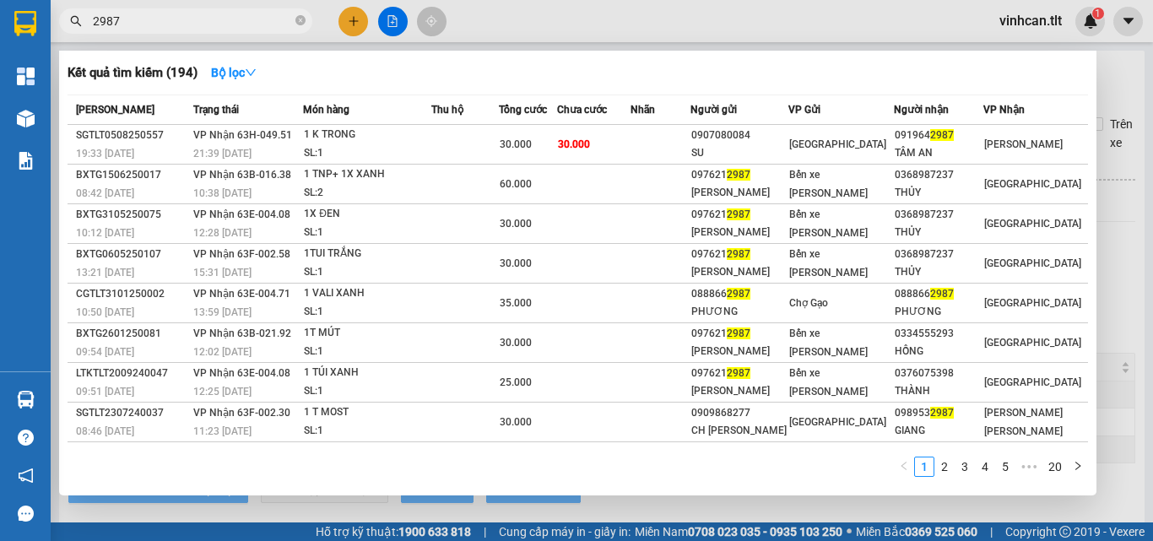
click at [1122, 311] on div at bounding box center [576, 270] width 1153 height 541
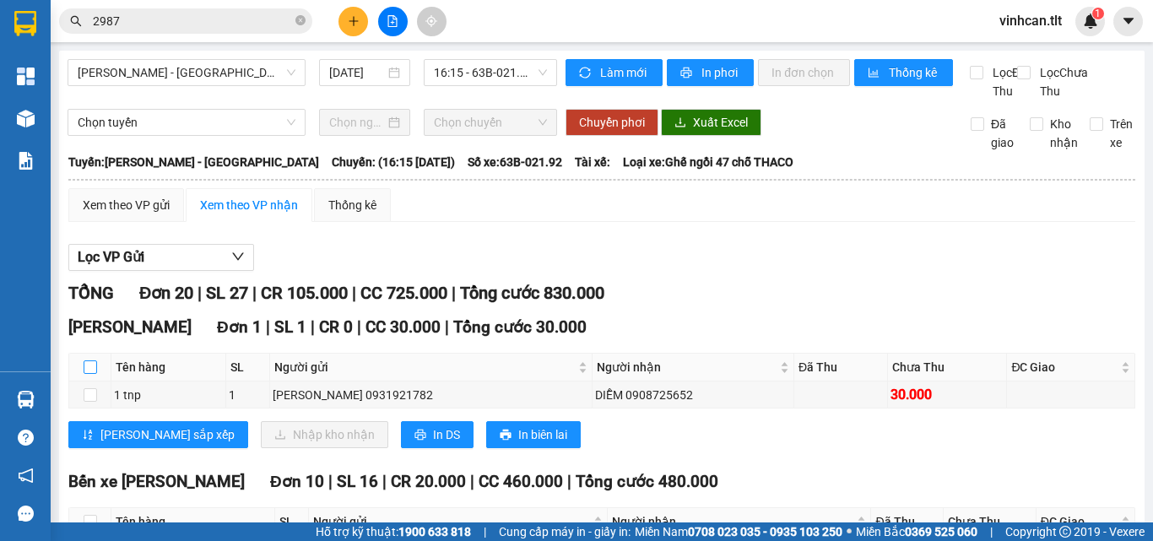
click at [94, 374] on input "checkbox" at bounding box center [91, 367] width 14 height 14
checkbox input "true"
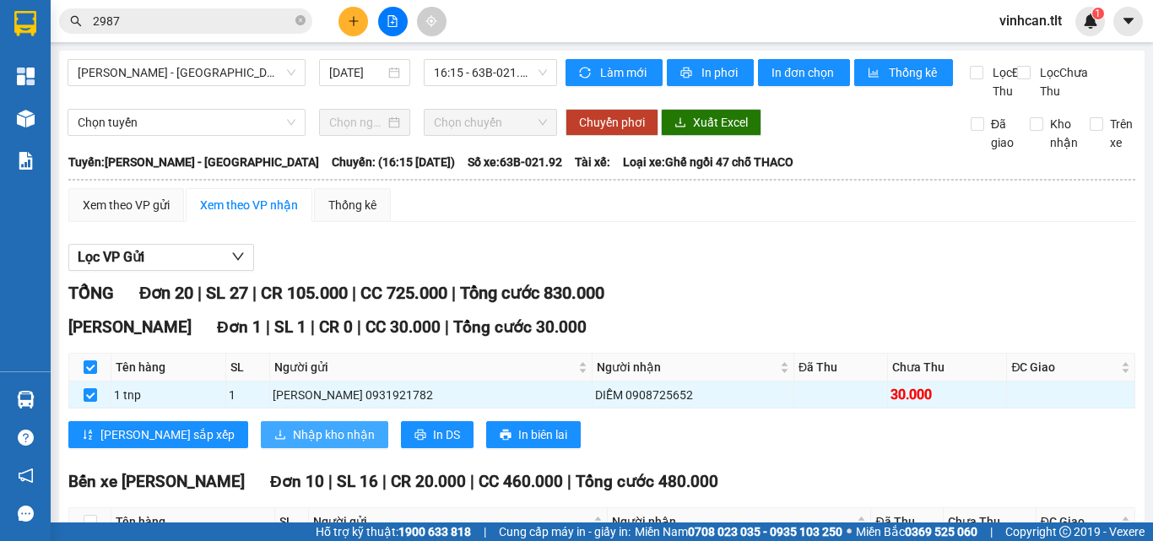
click at [293, 444] on span "Nhập kho nhận" at bounding box center [334, 434] width 82 height 19
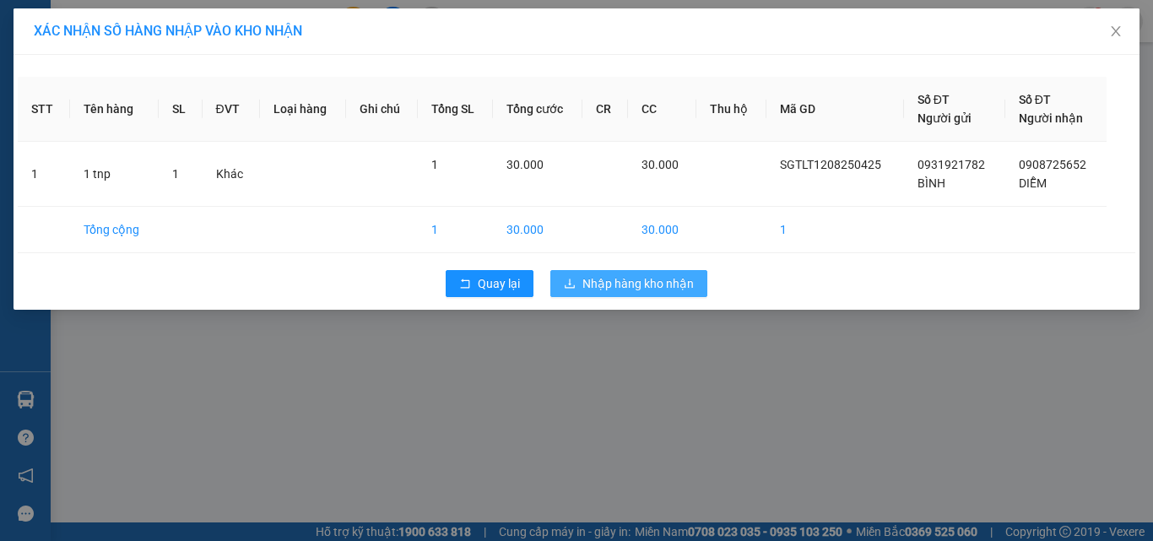
click at [641, 279] on span "Nhập hàng kho nhận" at bounding box center [637, 283] width 111 height 19
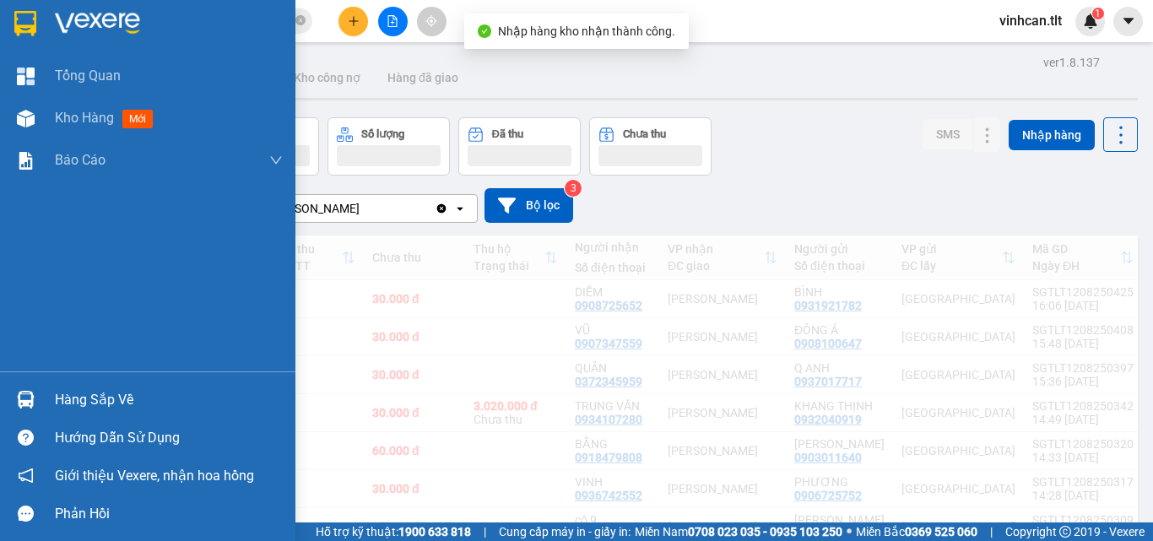
click at [32, 398] on img at bounding box center [26, 400] width 18 height 18
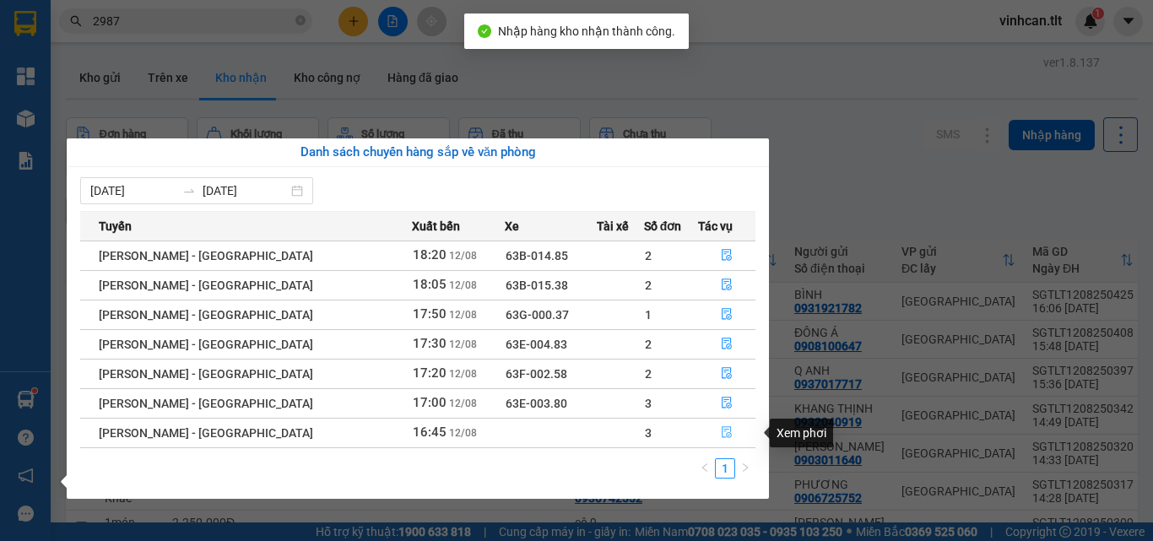
click at [721, 432] on icon "file-done" at bounding box center [727, 432] width 12 height 12
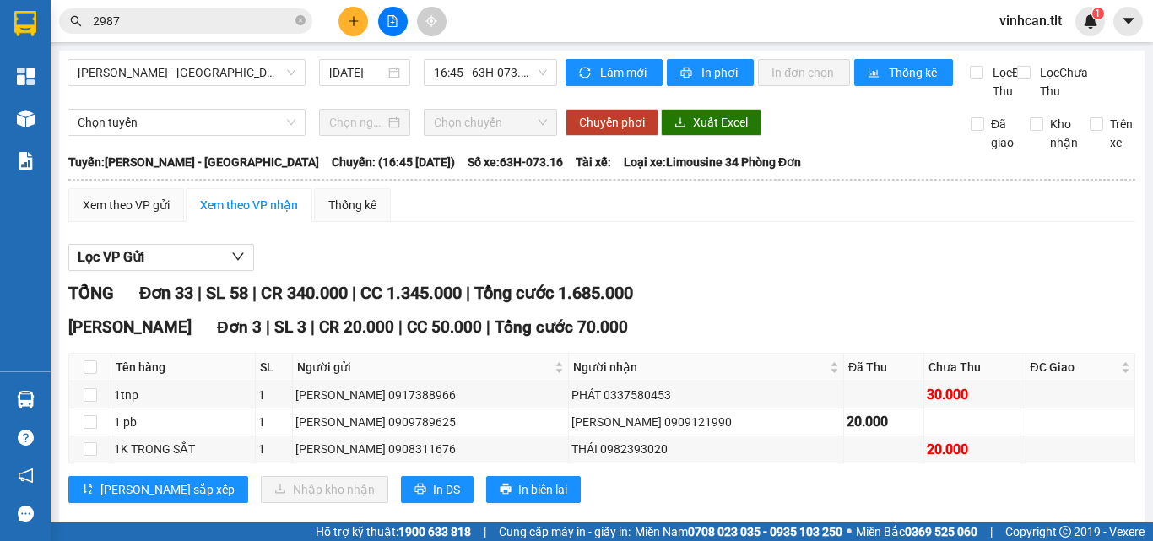
click at [203, 27] on input "2987" at bounding box center [192, 21] width 199 height 19
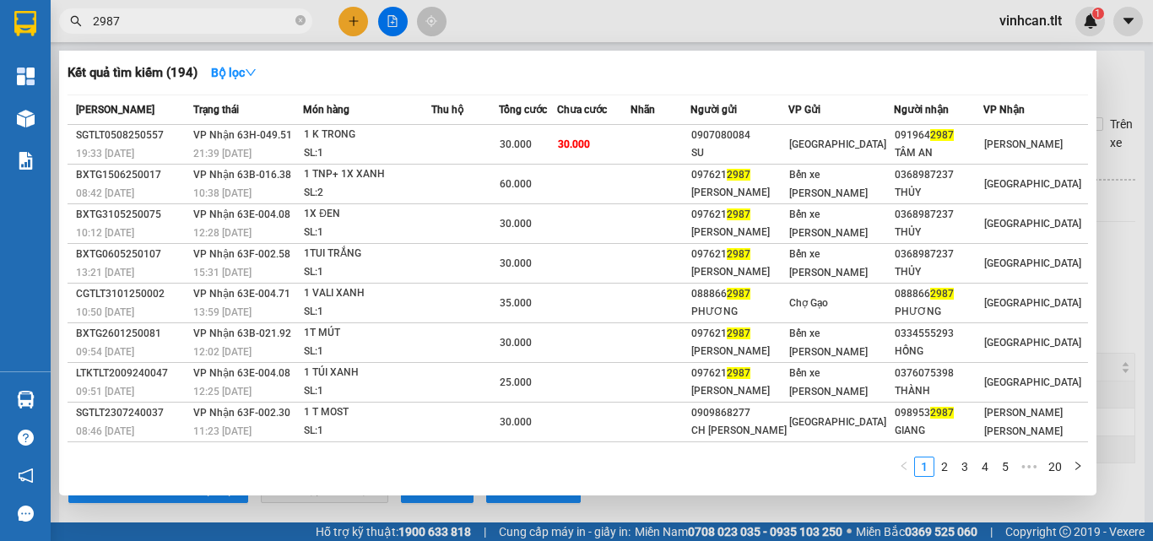
click at [203, 27] on input "2987" at bounding box center [192, 21] width 199 height 19
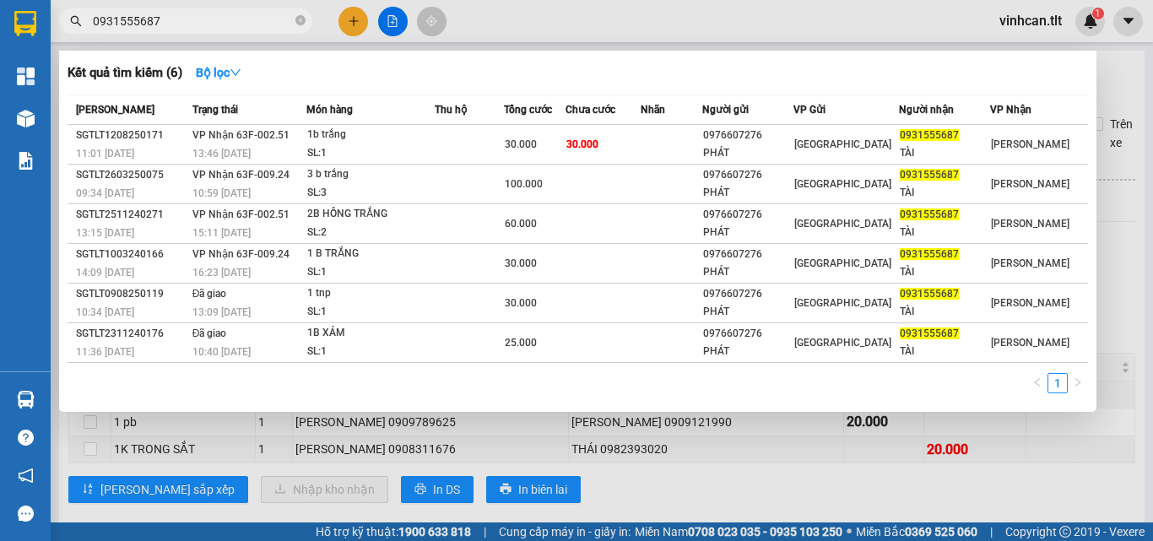
type input "0931555687"
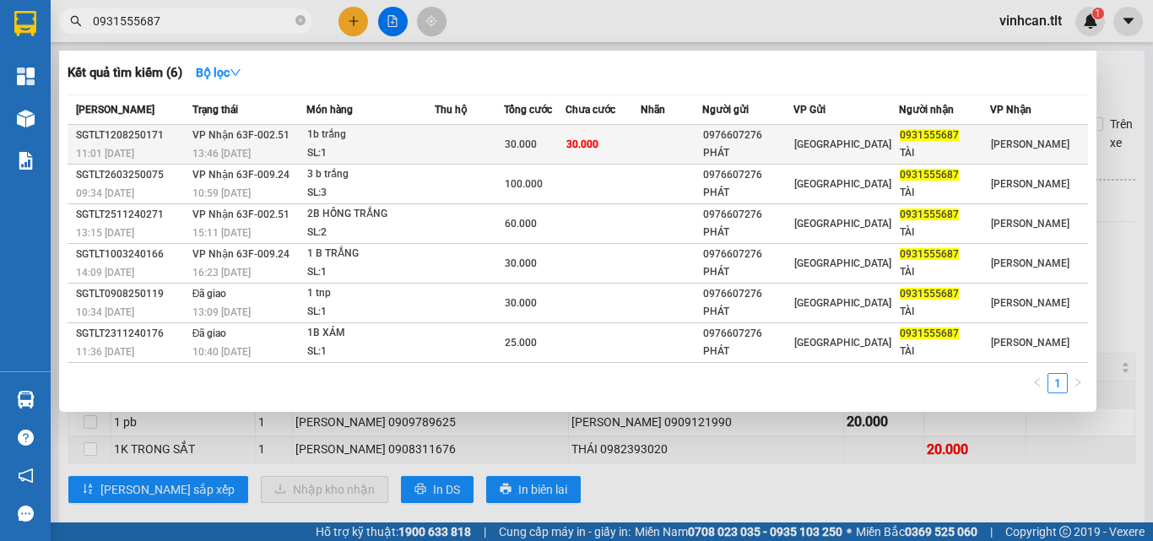
click at [403, 142] on div "1b trắng" at bounding box center [370, 135] width 127 height 19
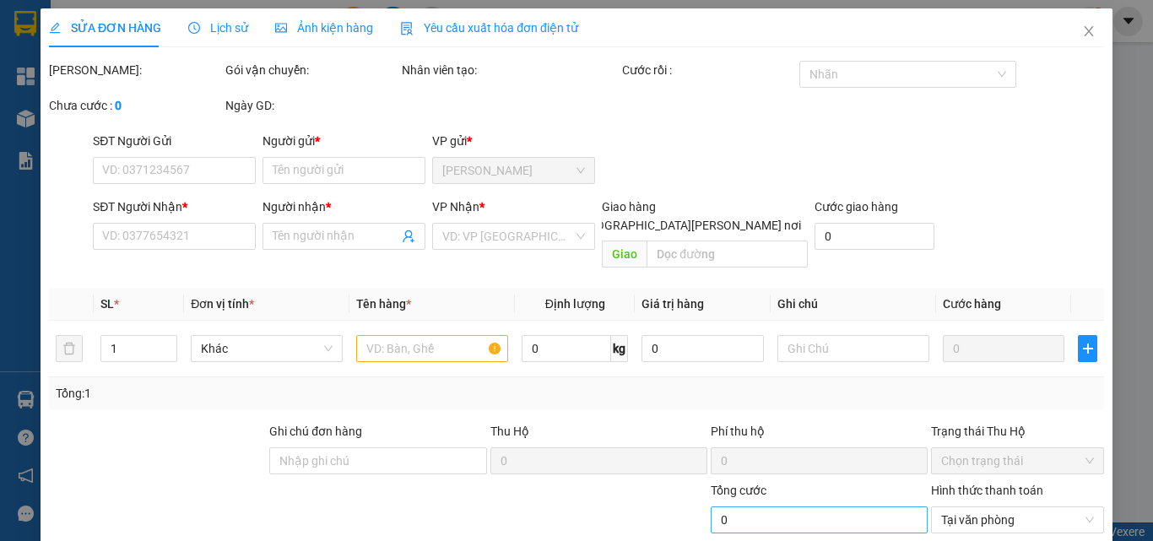
type input "0976607276"
type input "PHÁT"
type input "0931555687"
type input "TÀI"
type input "30.000"
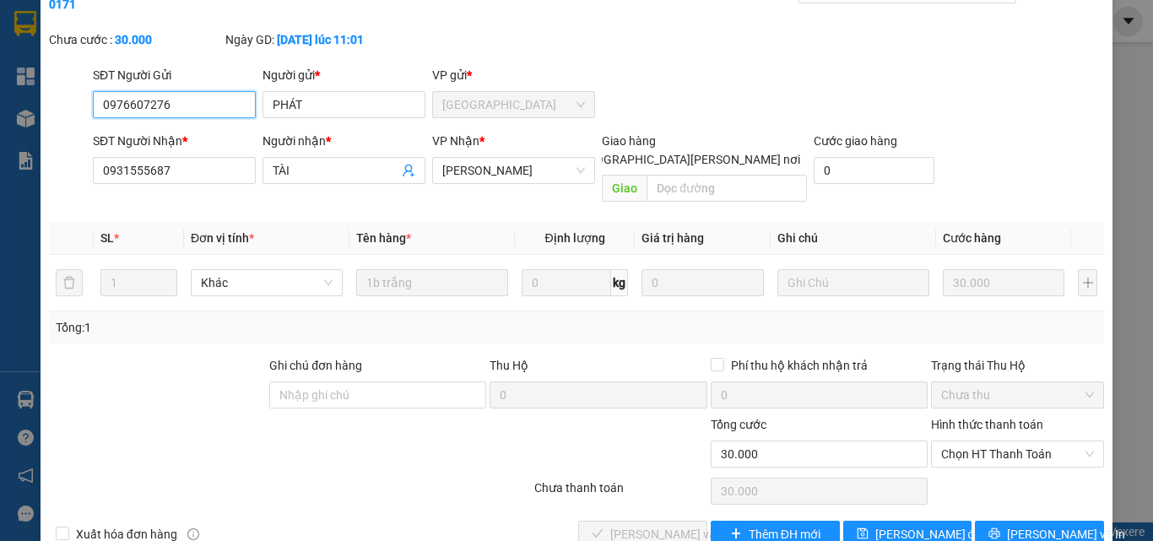
scroll to position [87, 0]
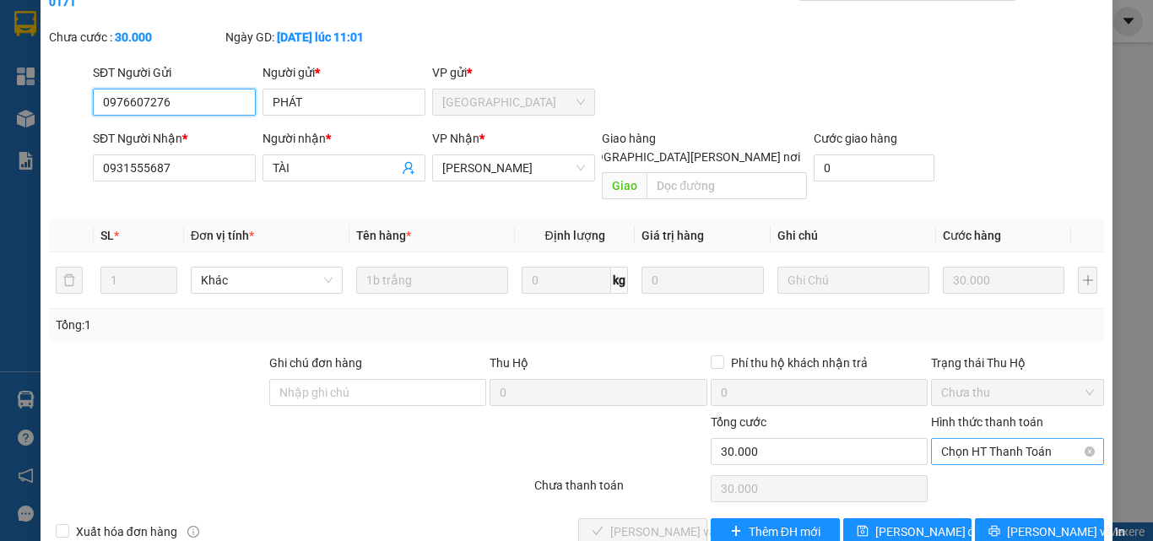
click at [973, 439] on span "Chọn HT Thanh Toán" at bounding box center [1017, 451] width 153 height 25
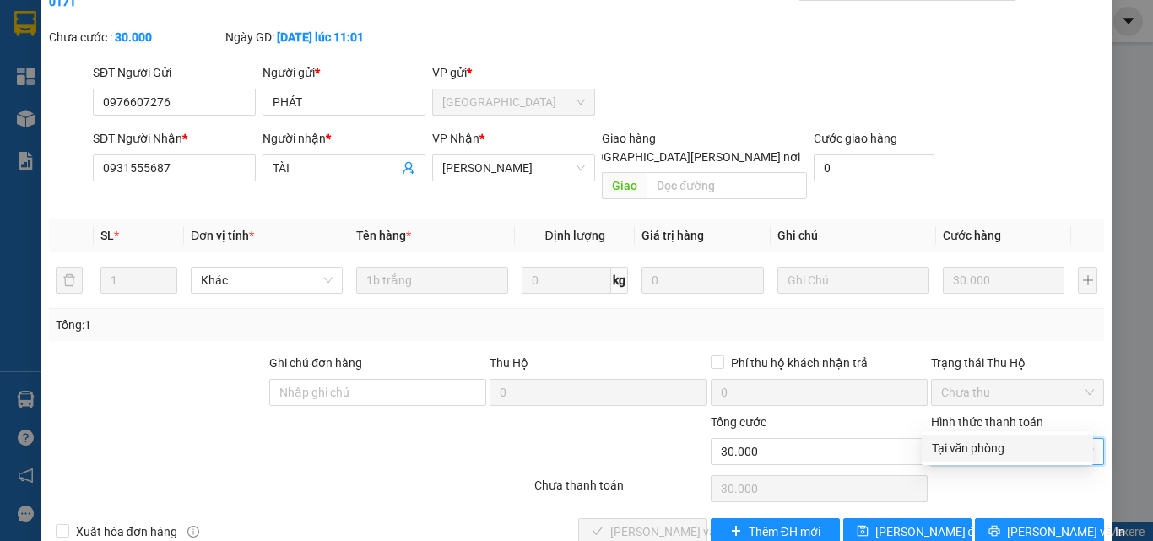
click at [955, 442] on div "Tại văn phòng" at bounding box center [1007, 448] width 151 height 19
type input "0"
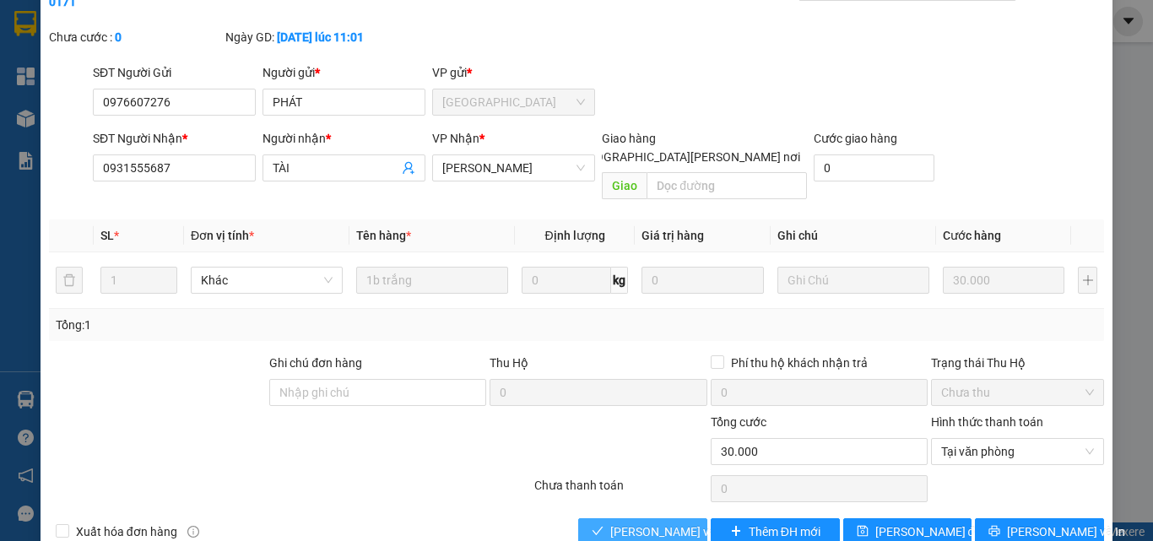
click at [643, 522] on span "[PERSON_NAME] và [PERSON_NAME] hàng" at bounding box center [724, 531] width 228 height 19
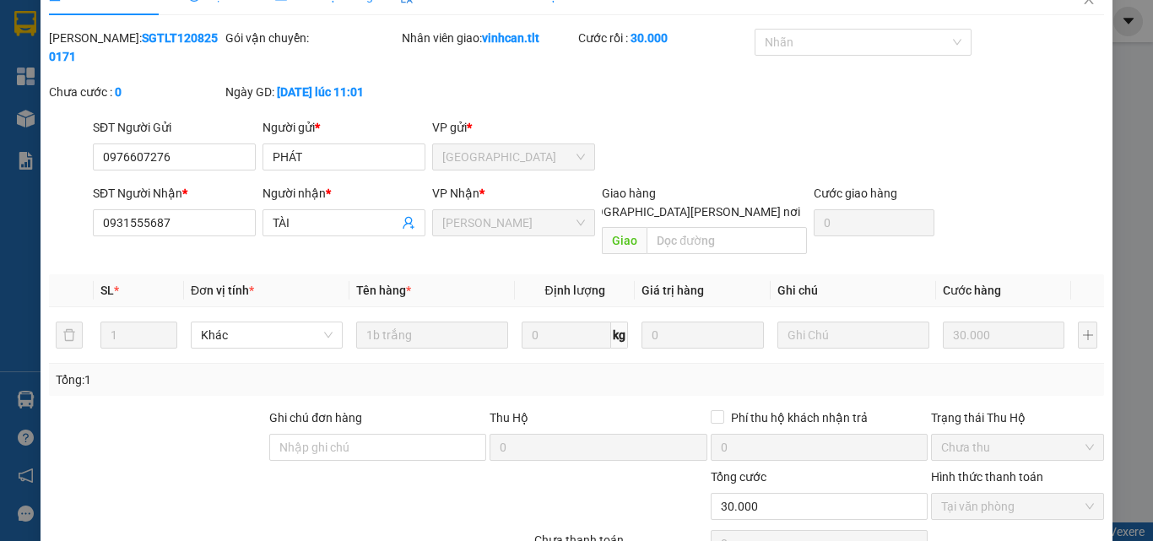
scroll to position [0, 0]
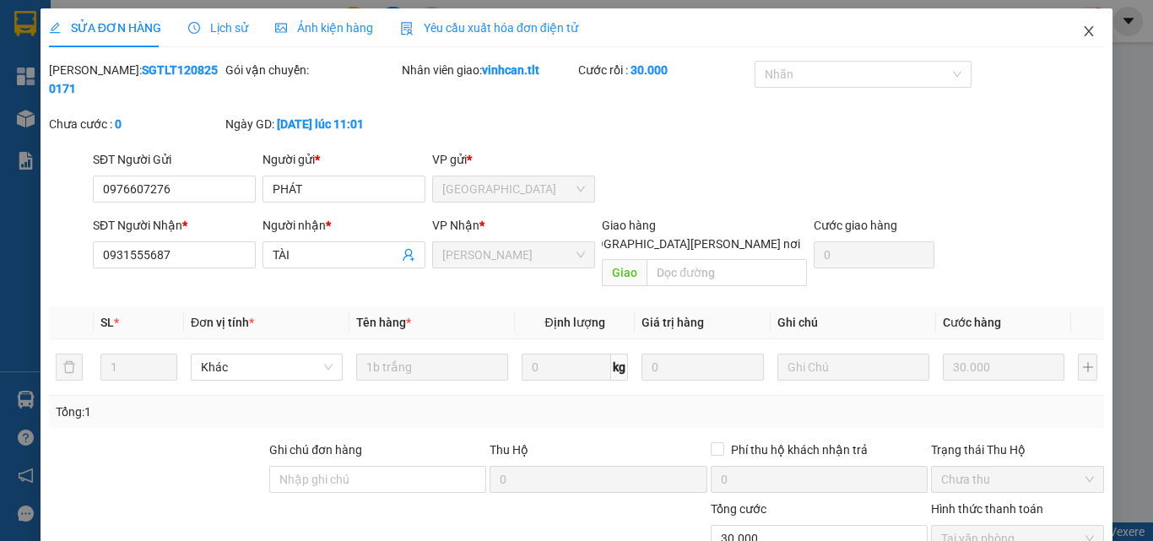
click at [1085, 28] on icon "close" at bounding box center [1089, 31] width 9 height 10
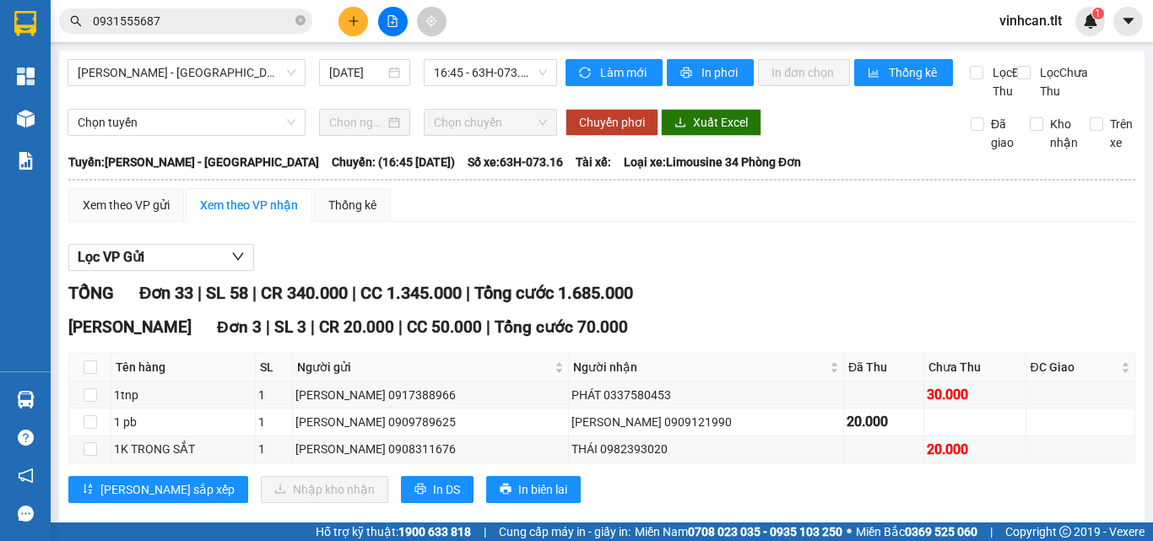
click at [220, 27] on input "0931555687" at bounding box center [192, 21] width 199 height 19
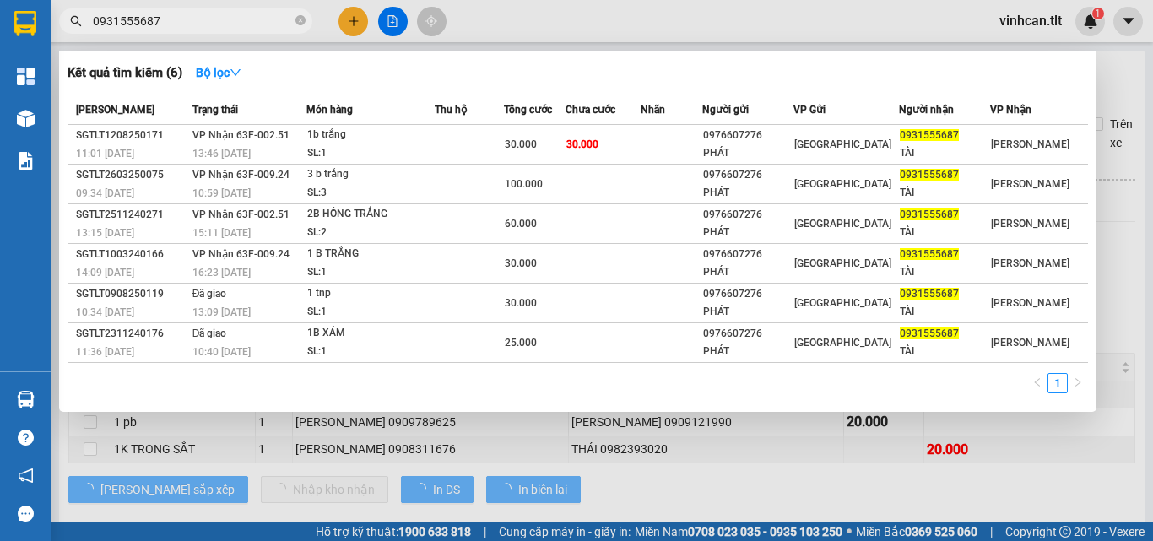
click at [220, 27] on input "0931555687" at bounding box center [192, 21] width 199 height 19
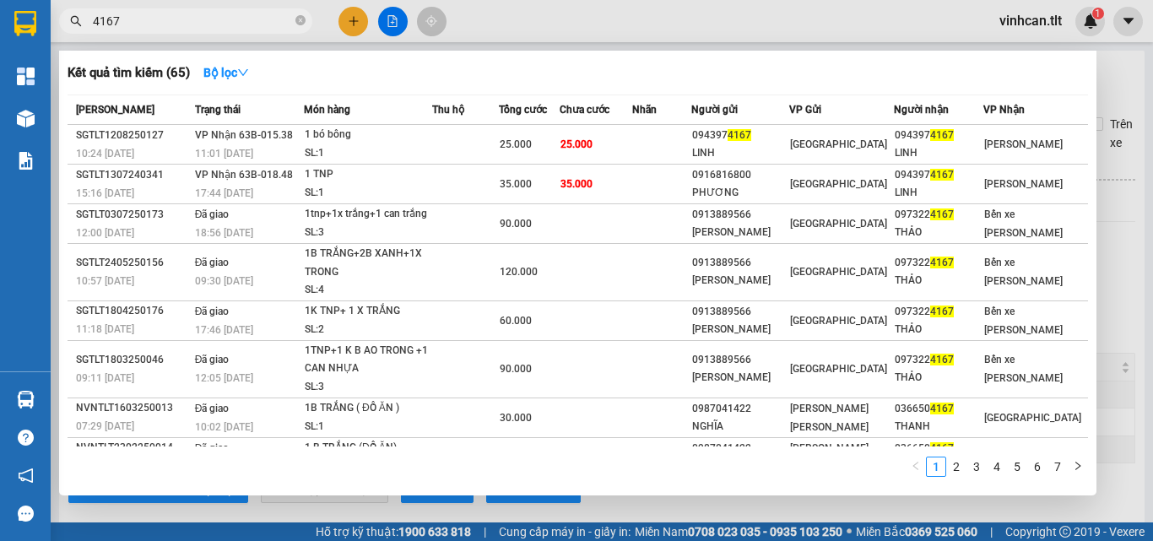
click at [155, 15] on input "4167" at bounding box center [192, 21] width 199 height 19
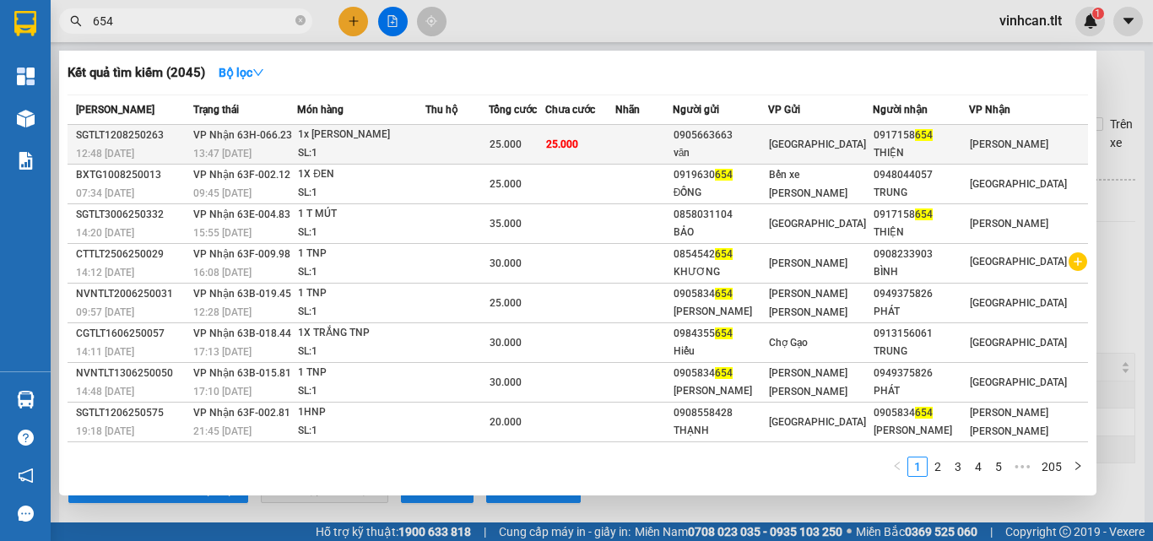
type input "654"
click at [329, 135] on div "1x [PERSON_NAME]" at bounding box center [361, 135] width 127 height 19
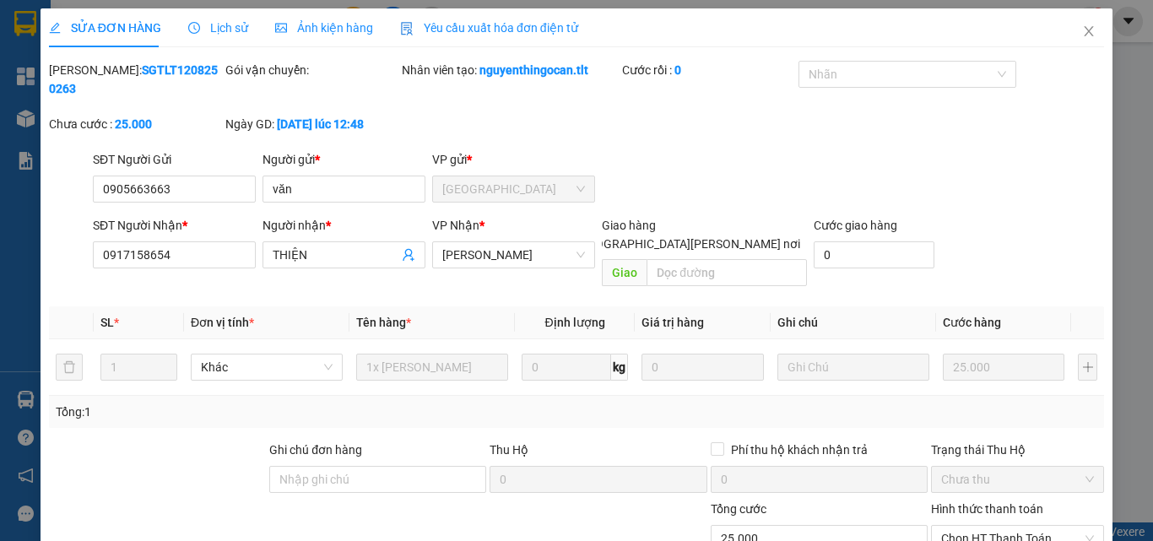
type input "0905663663"
type input "văn"
type input "0917158654"
type input "THIỆN"
type input "25.000"
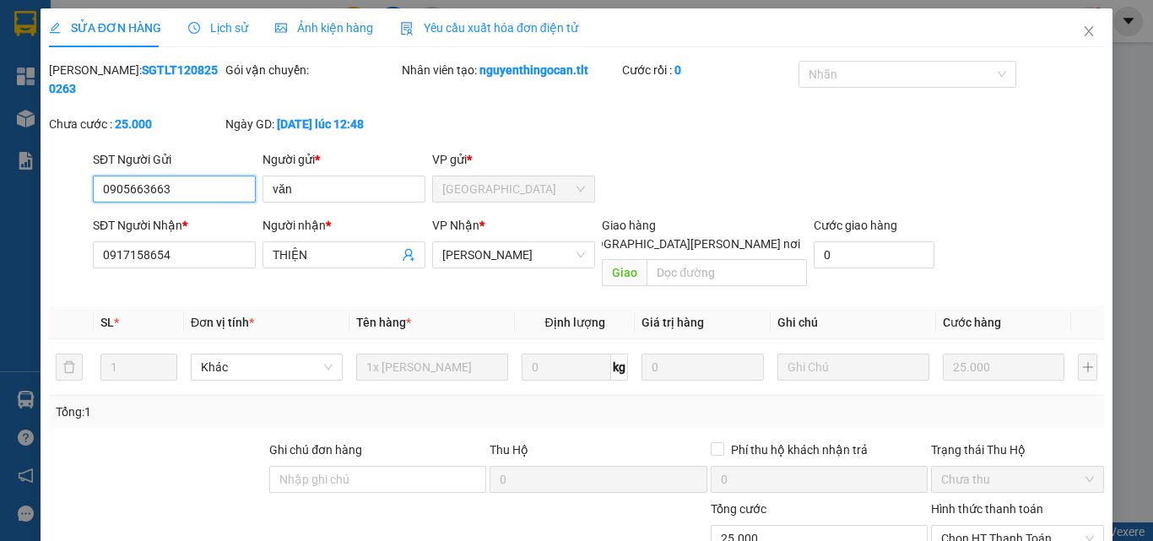
scroll to position [86, 0]
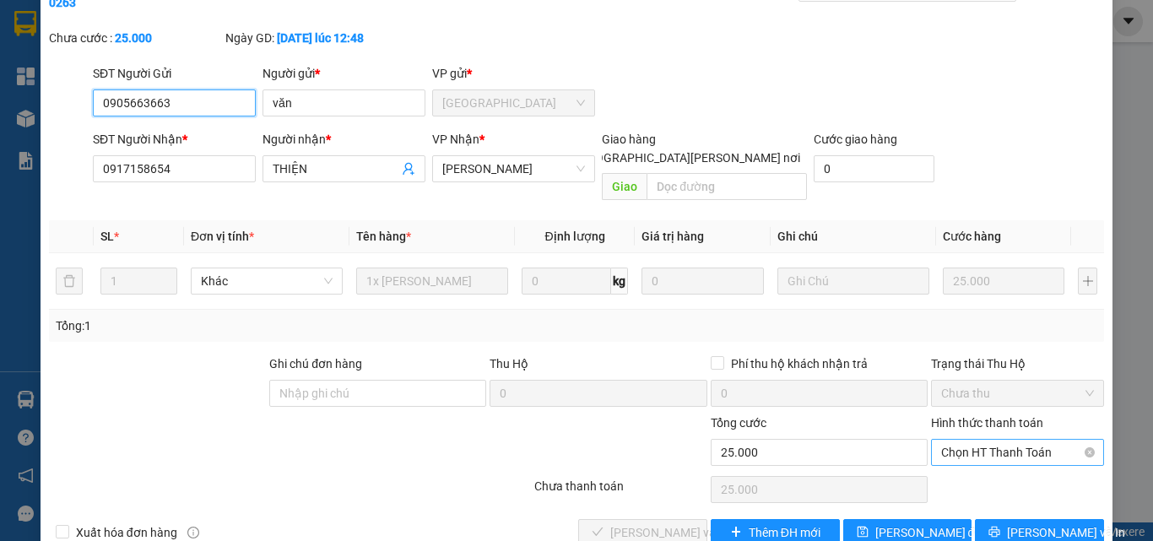
click at [960, 440] on span "Chọn HT Thanh Toán" at bounding box center [1017, 452] width 153 height 25
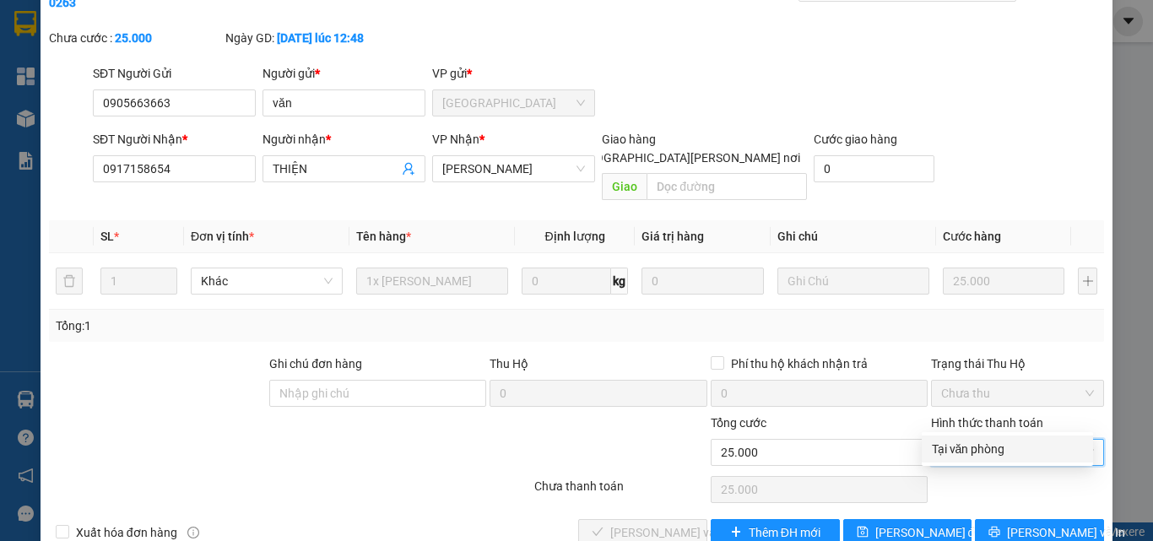
click at [961, 444] on div "Tại văn phòng" at bounding box center [1007, 449] width 151 height 19
type input "0"
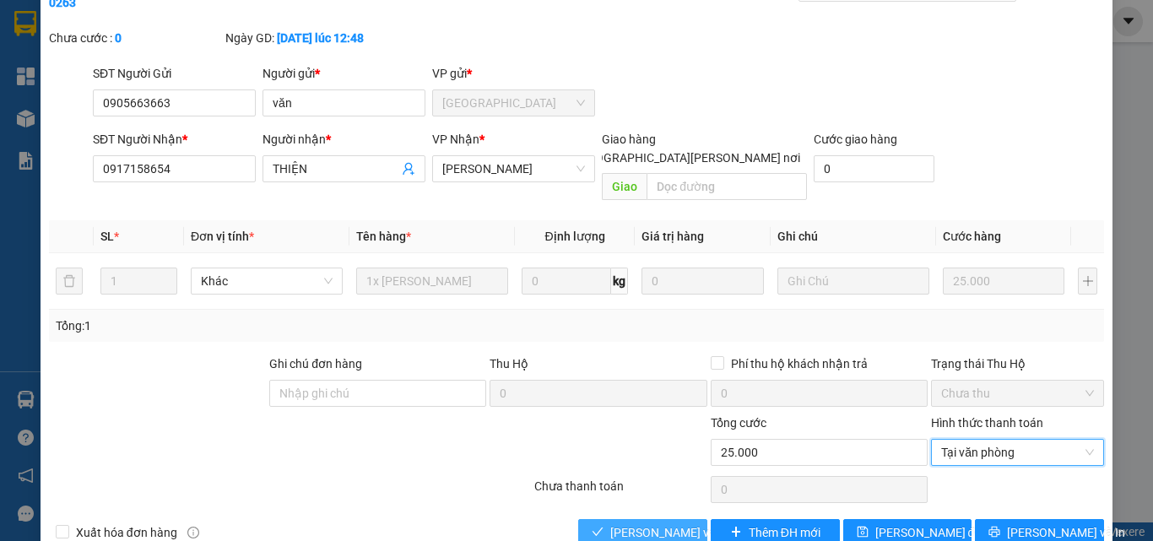
click at [650, 523] on span "[PERSON_NAME] và [PERSON_NAME] hàng" at bounding box center [724, 532] width 228 height 19
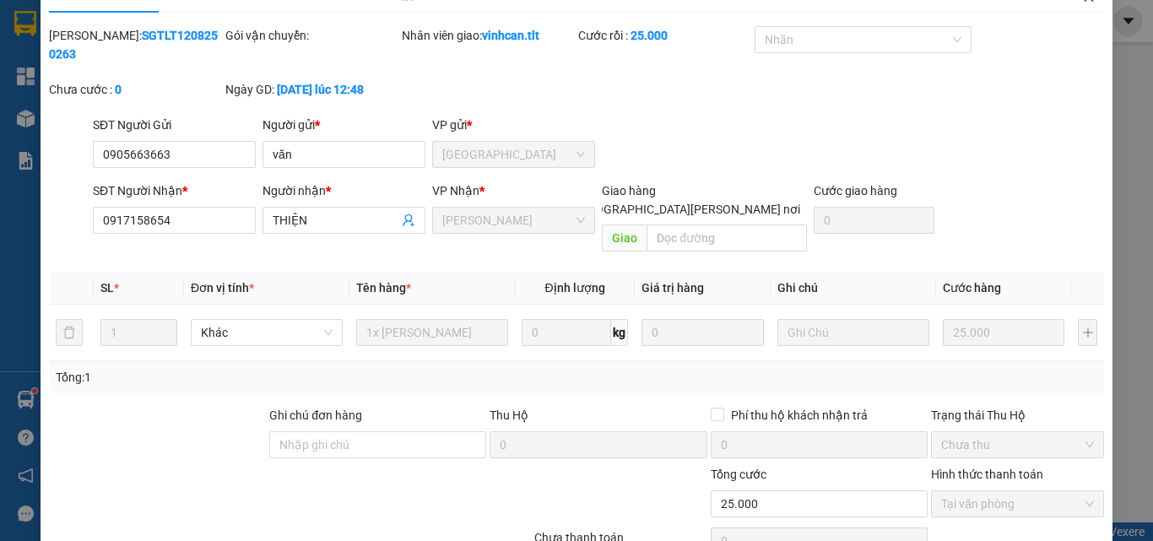
scroll to position [0, 0]
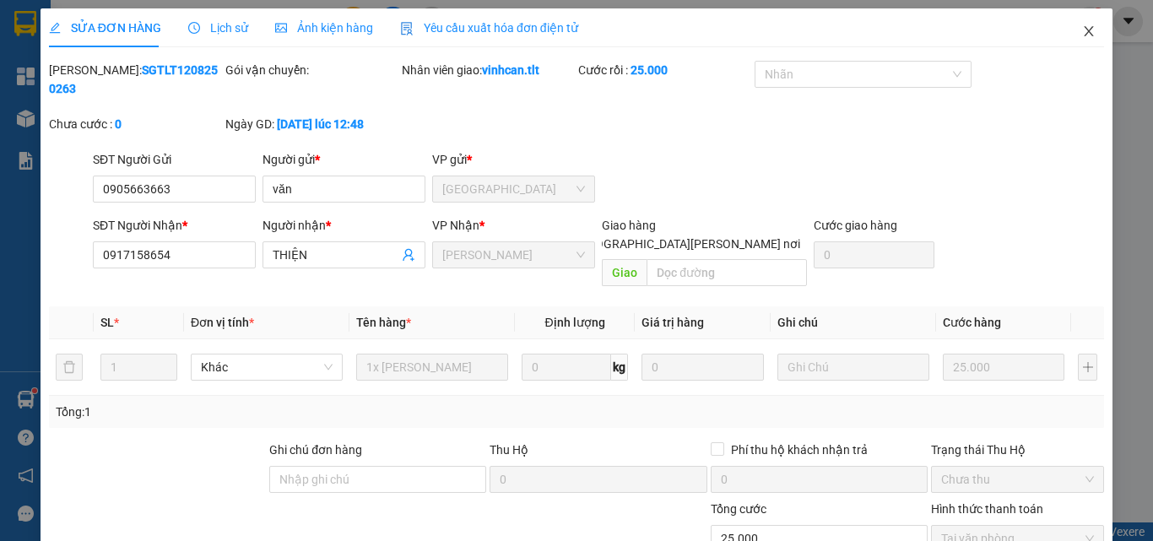
drag, startPoint x: 1088, startPoint y: 30, endPoint x: 0, endPoint y: 329, distance: 1128.4
click at [1087, 30] on span "Close" at bounding box center [1088, 31] width 47 height 47
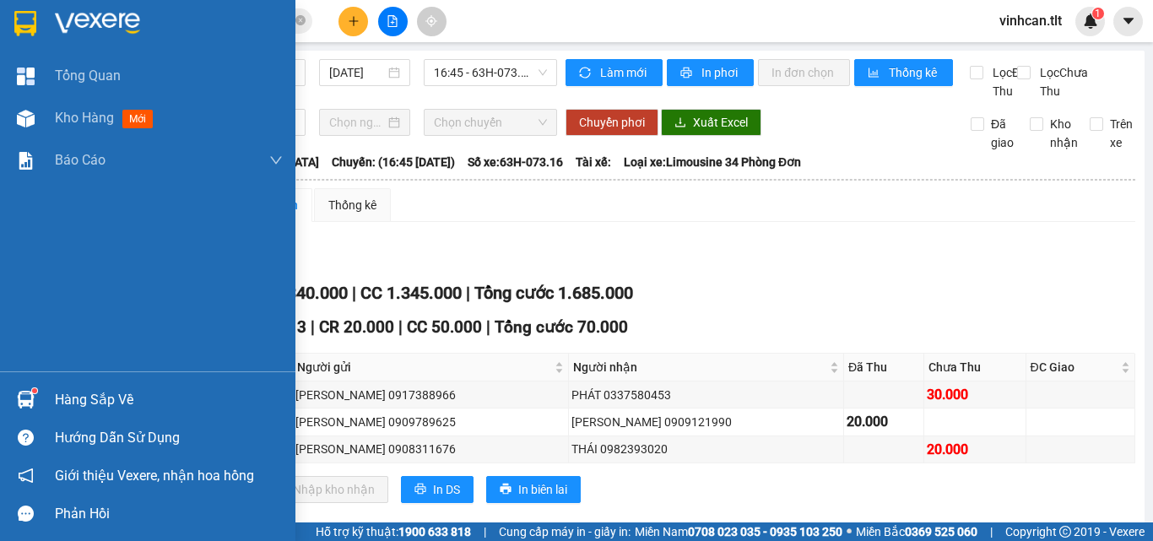
click at [20, 400] on img at bounding box center [26, 400] width 18 height 18
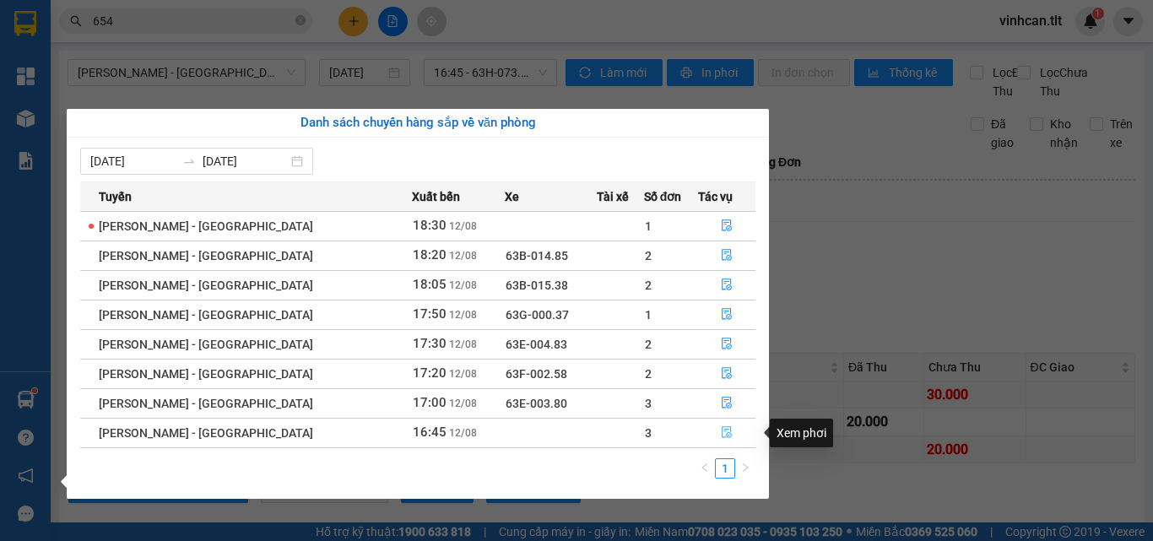
click at [721, 429] on icon "file-done" at bounding box center [727, 432] width 12 height 12
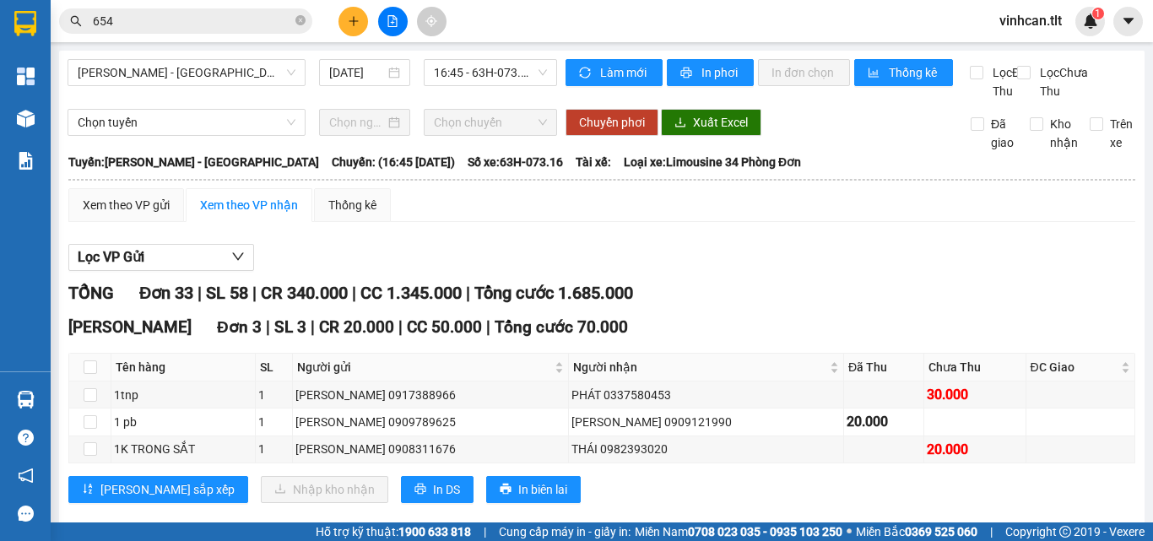
click at [82, 381] on th at bounding box center [90, 368] width 42 height 28
click at [86, 374] on input "checkbox" at bounding box center [91, 367] width 14 height 14
checkbox input "true"
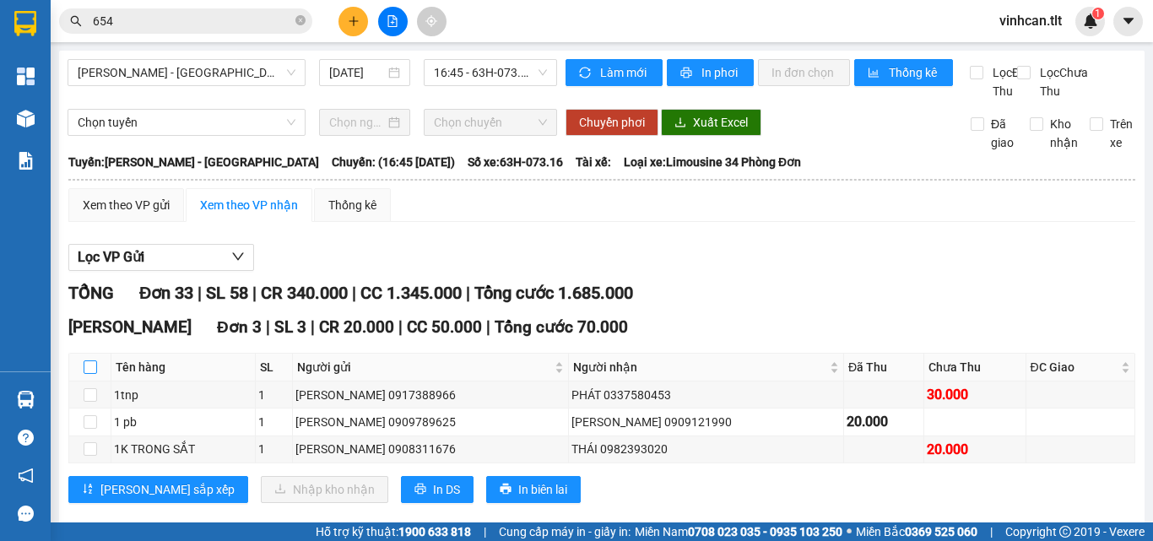
checkbox input "true"
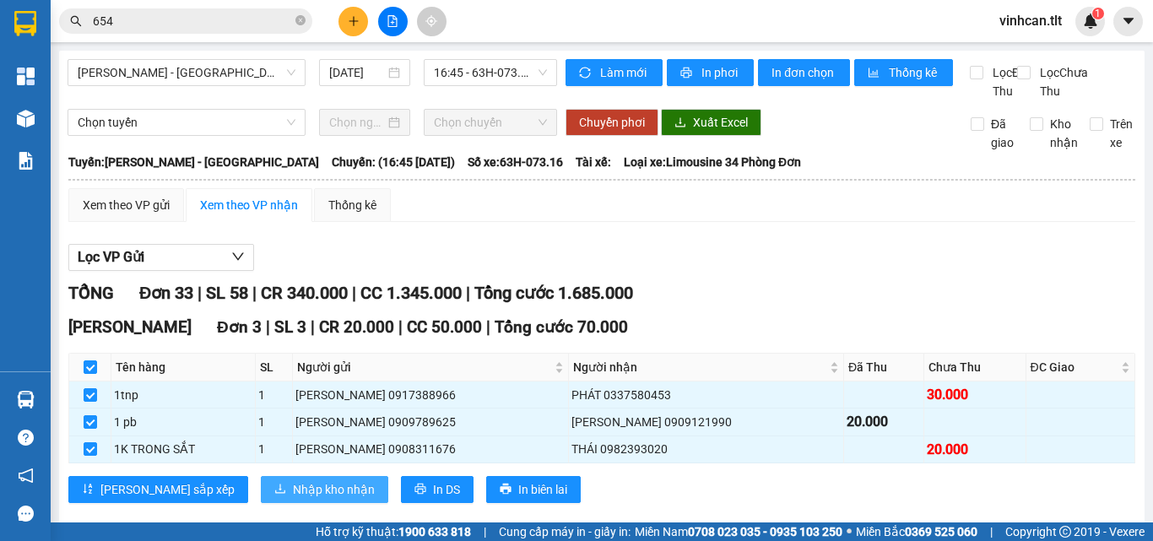
click at [262, 496] on button "Nhập kho nhận" at bounding box center [324, 489] width 127 height 27
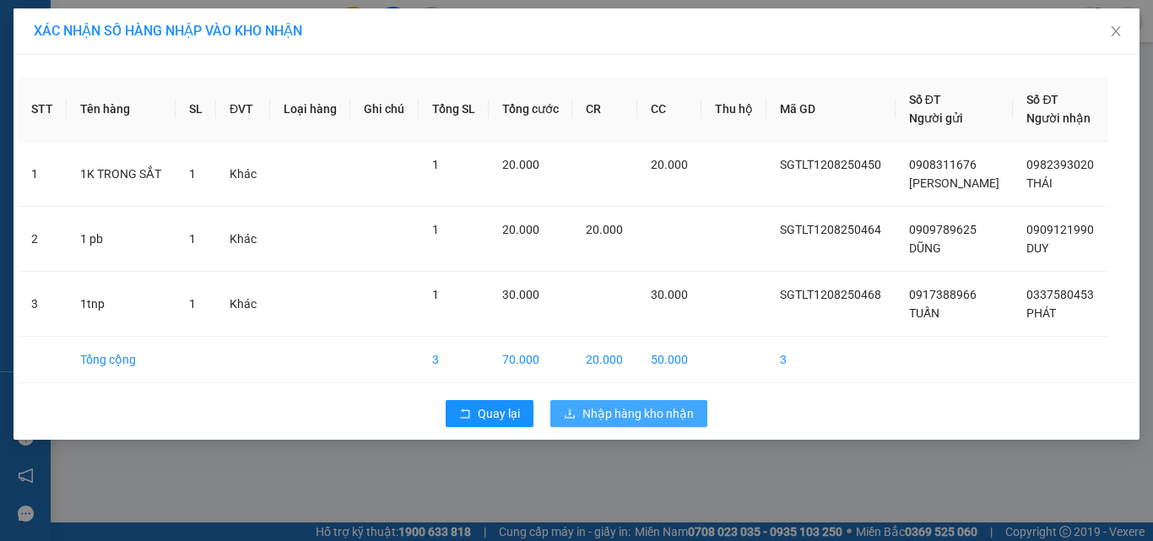
click at [639, 414] on span "Nhập hàng kho nhận" at bounding box center [637, 413] width 111 height 19
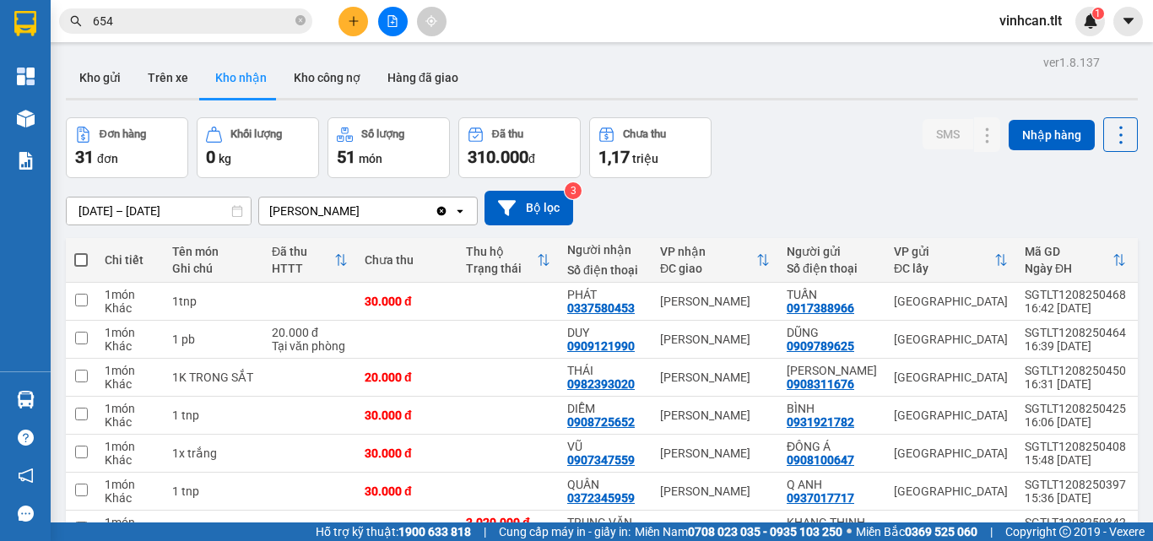
click at [214, 20] on input "654" at bounding box center [192, 21] width 199 height 19
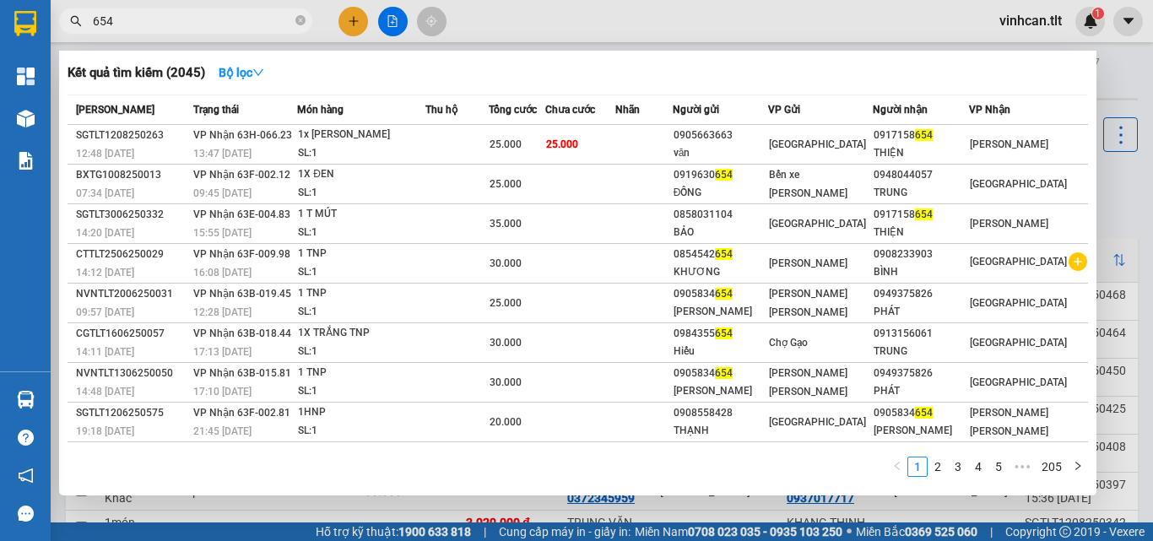
click at [252, 12] on input "654" at bounding box center [192, 21] width 199 height 19
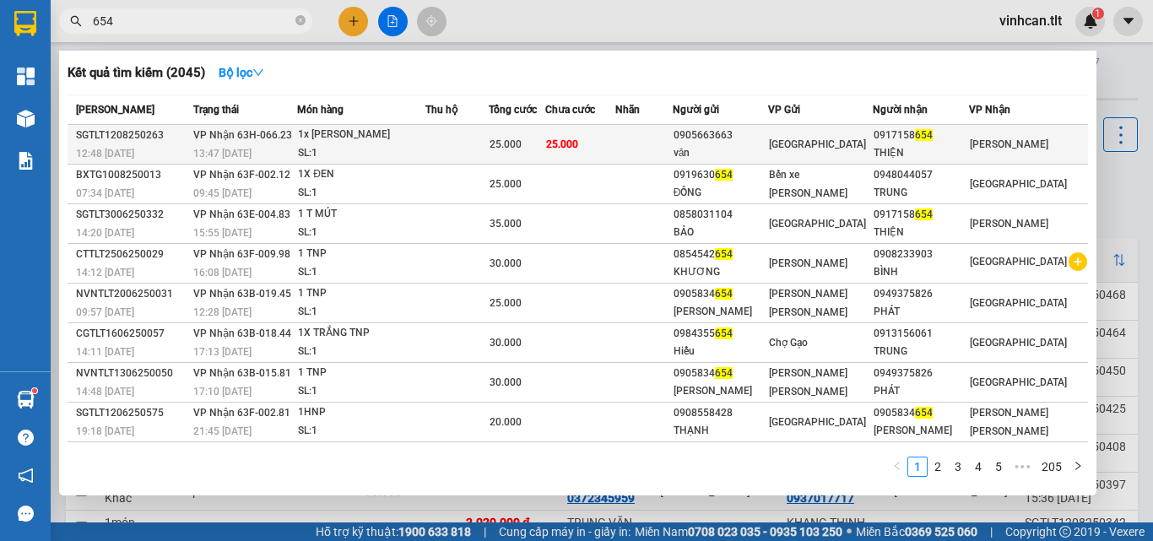
click at [522, 145] on span "25.000" at bounding box center [506, 144] width 32 height 12
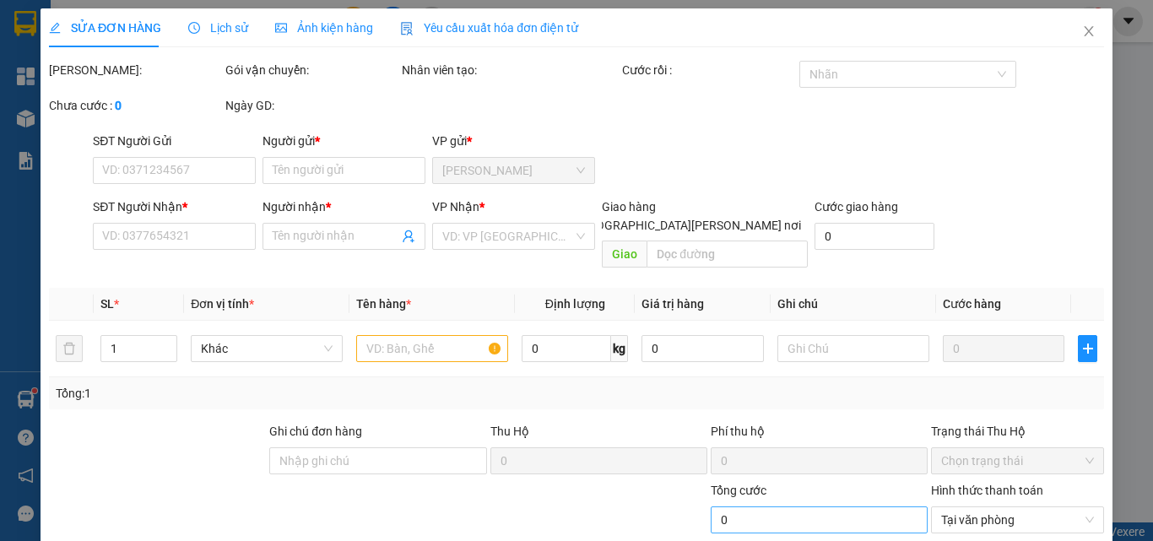
type input "0905663663"
type input "văn"
type input "0917158654"
type input "THIỆN"
type input "25.000"
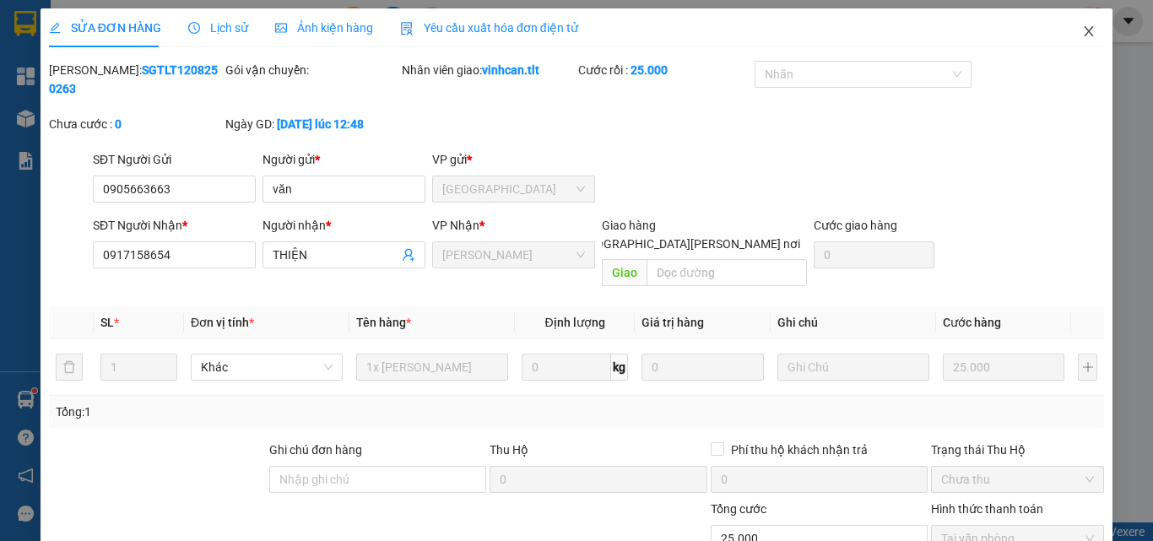
click at [1087, 14] on span "Close" at bounding box center [1088, 31] width 47 height 47
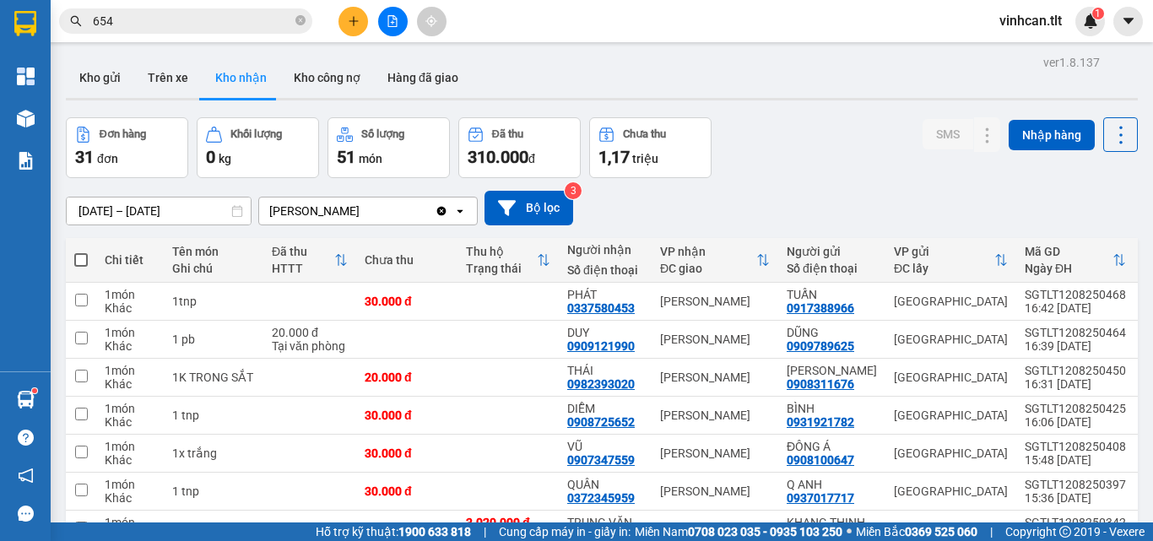
click at [207, 23] on input "654" at bounding box center [192, 21] width 199 height 19
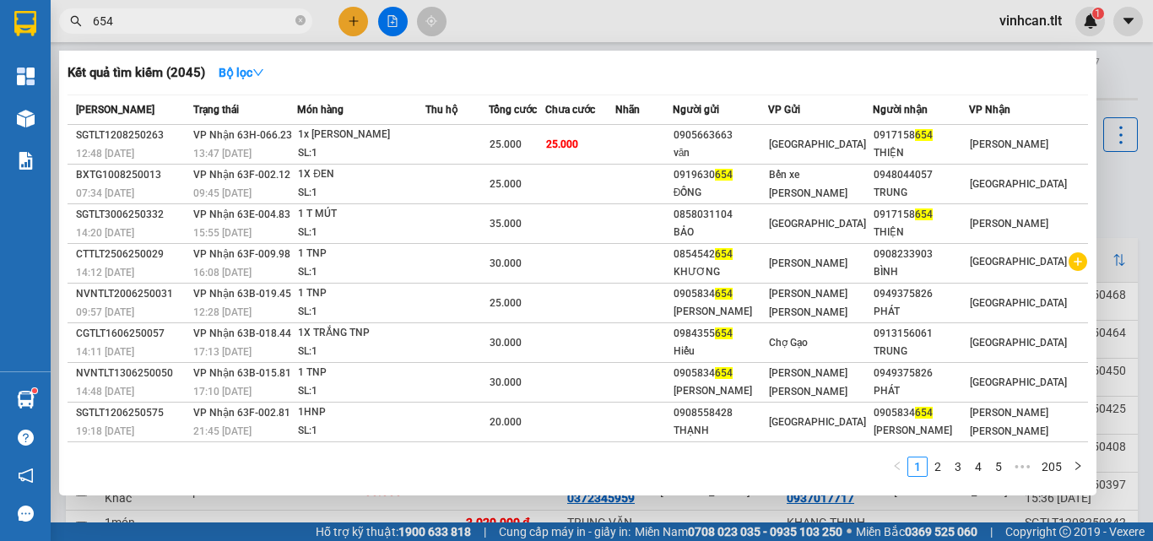
click at [207, 23] on input "654" at bounding box center [192, 21] width 199 height 19
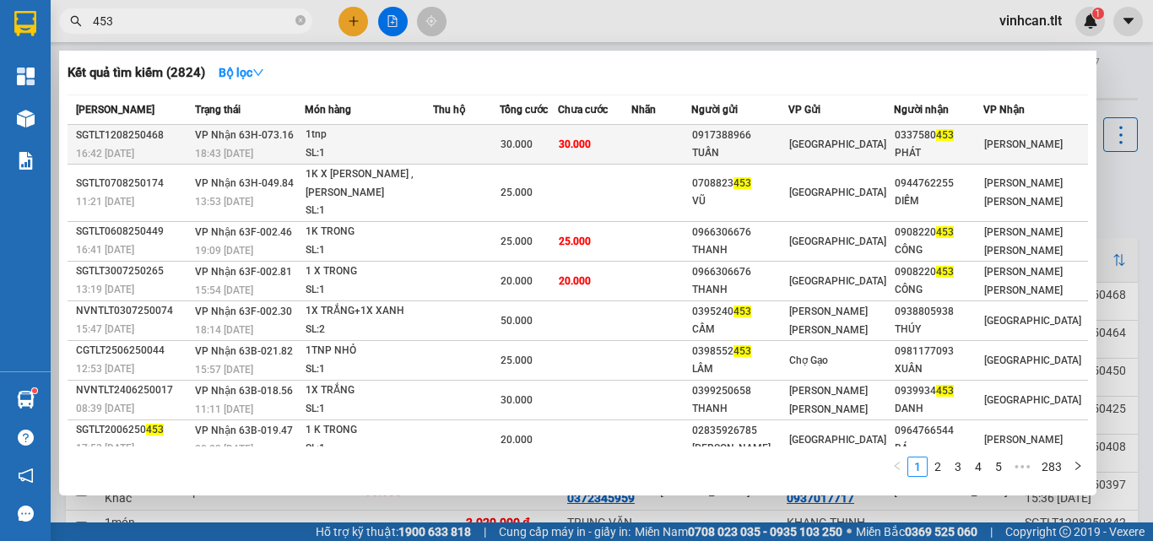
type input "453"
click at [298, 131] on td "[PERSON_NAME] 63H-073.16 18:43 [DATE]" at bounding box center [248, 145] width 114 height 40
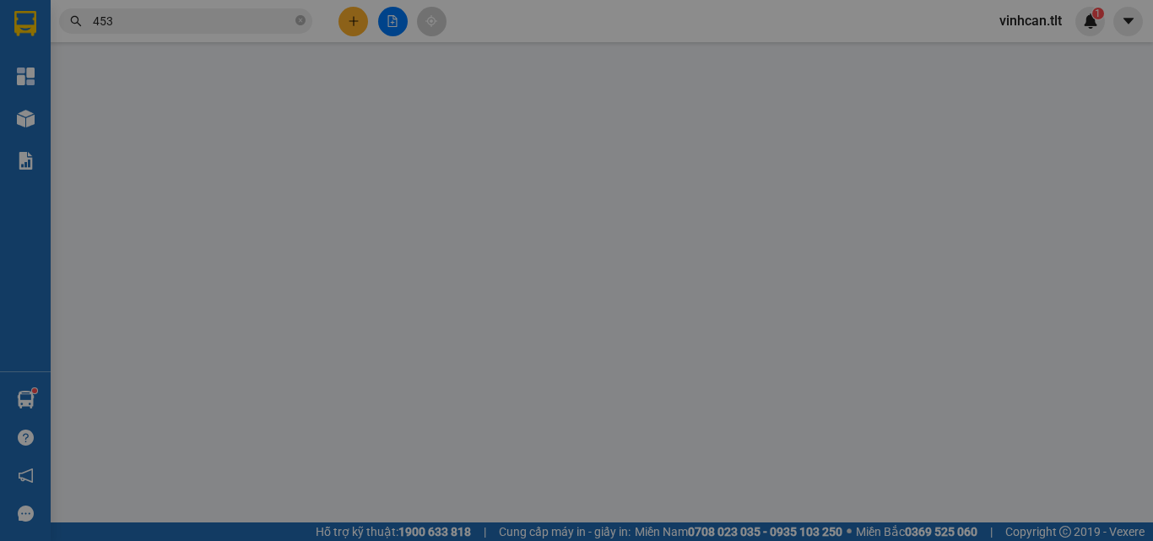
type input "0917388966"
type input "TUẤN"
type input "0337580453"
type input "PHÁT"
type input "30.000"
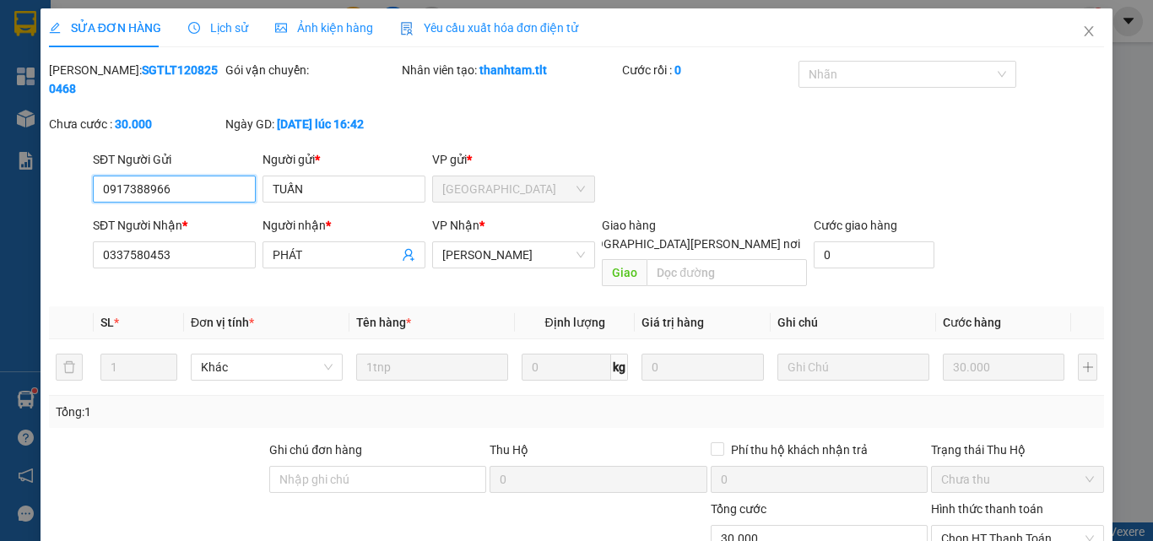
scroll to position [87, 0]
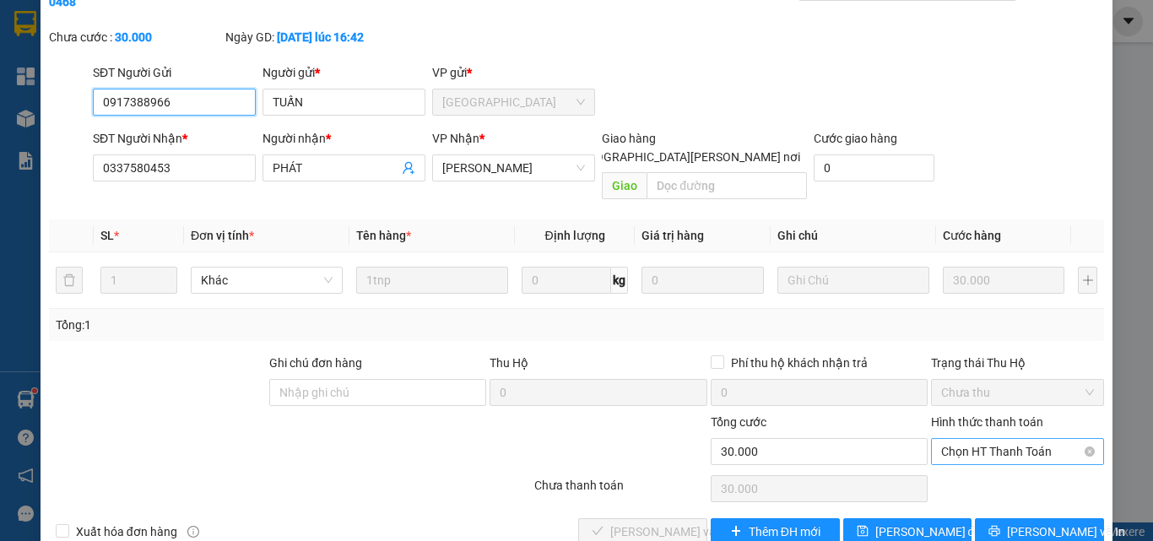
click at [967, 439] on span "Chọn HT Thanh Toán" at bounding box center [1017, 451] width 153 height 25
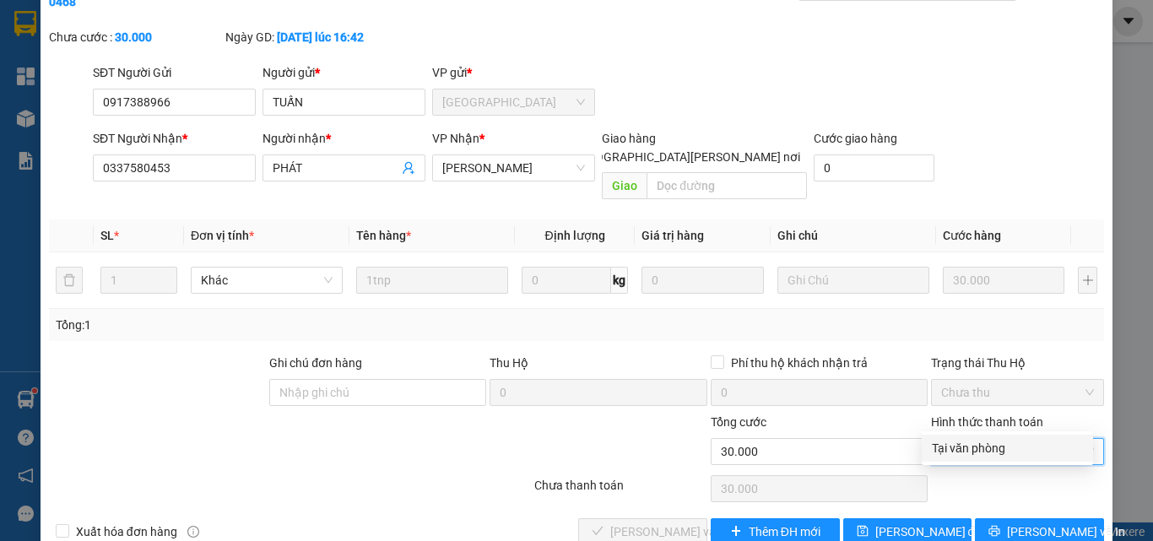
click at [993, 444] on div "Tại văn phòng" at bounding box center [1007, 448] width 151 height 19
type input "0"
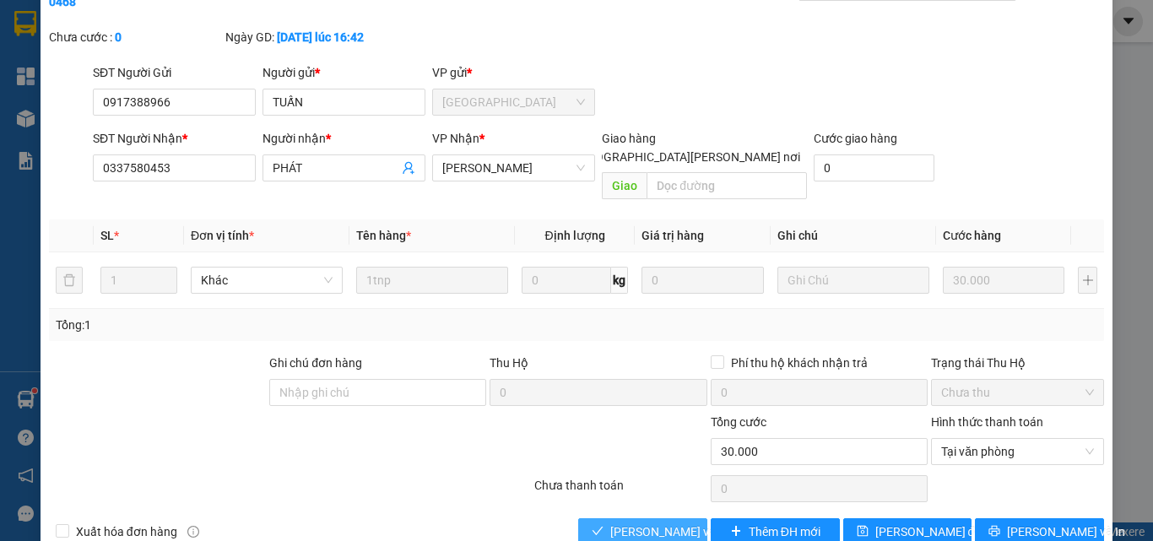
click at [631, 522] on span "[PERSON_NAME] và [PERSON_NAME] hàng" at bounding box center [724, 531] width 228 height 19
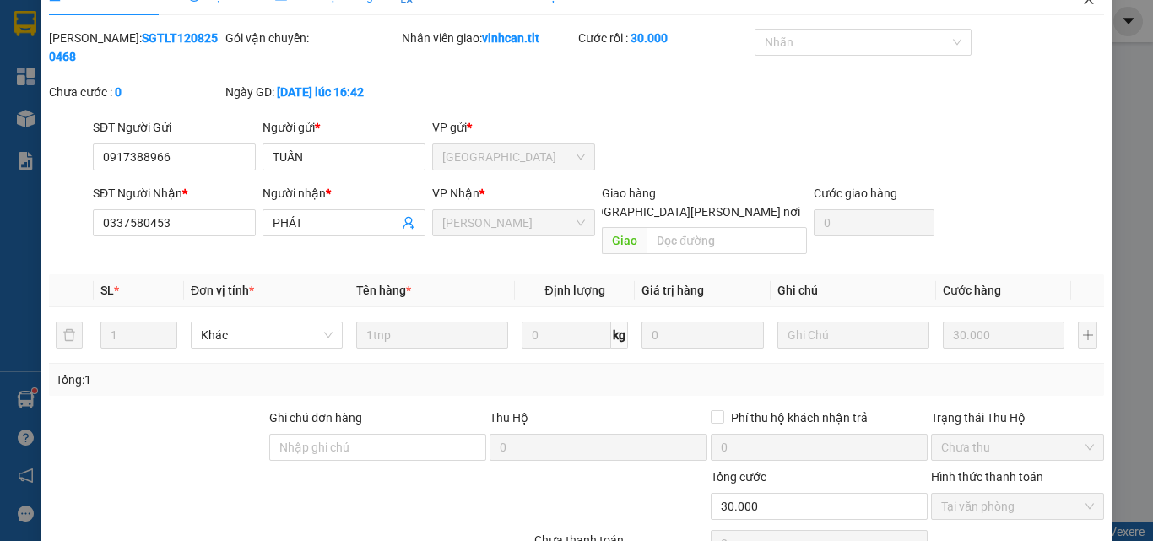
scroll to position [3, 0]
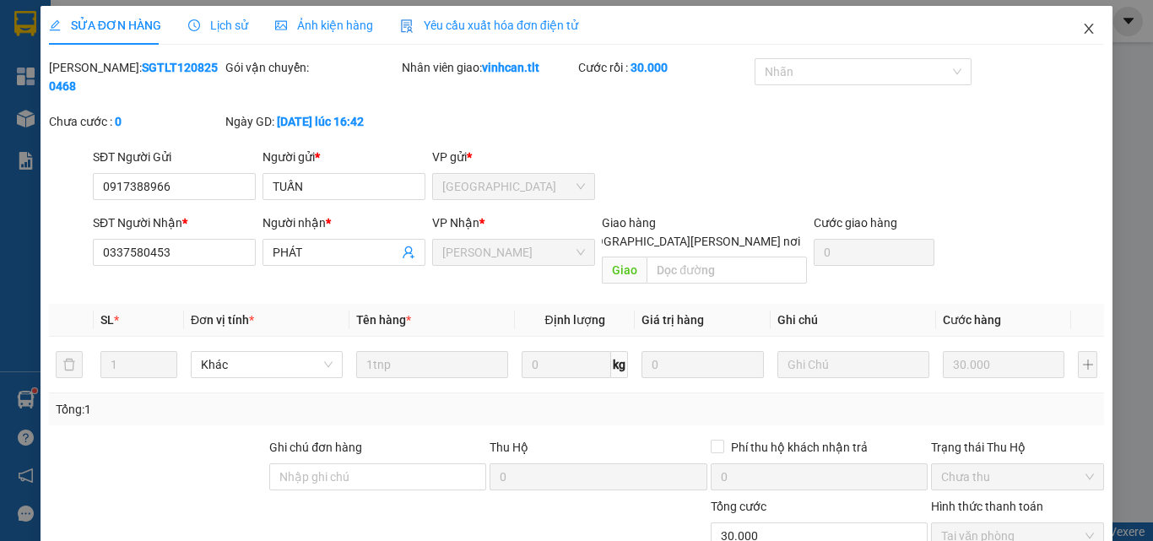
click at [1082, 34] on icon "close" at bounding box center [1089, 29] width 14 height 14
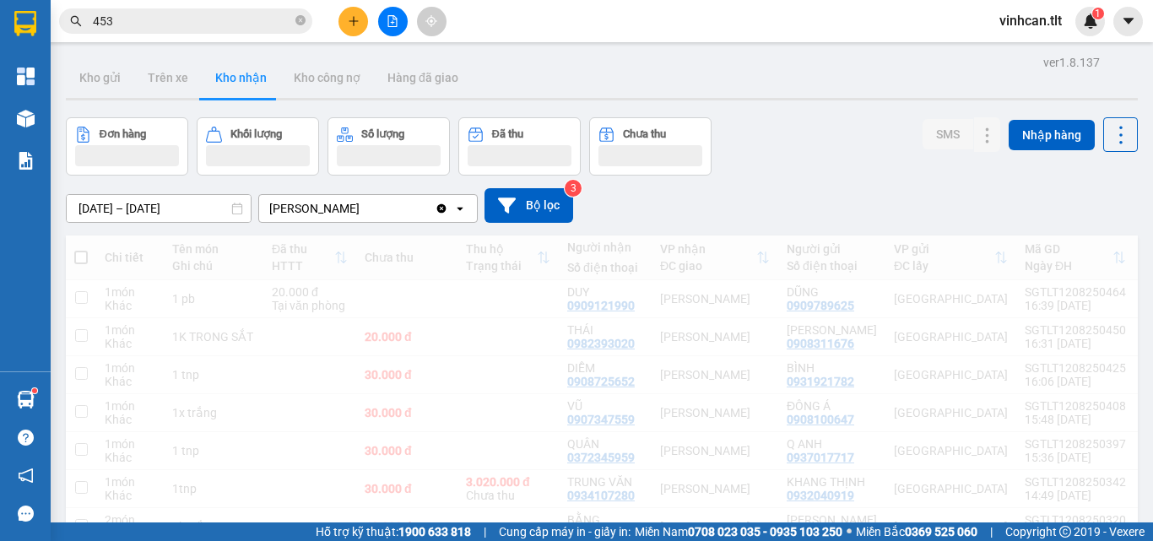
click at [203, 17] on input "453" at bounding box center [192, 21] width 199 height 19
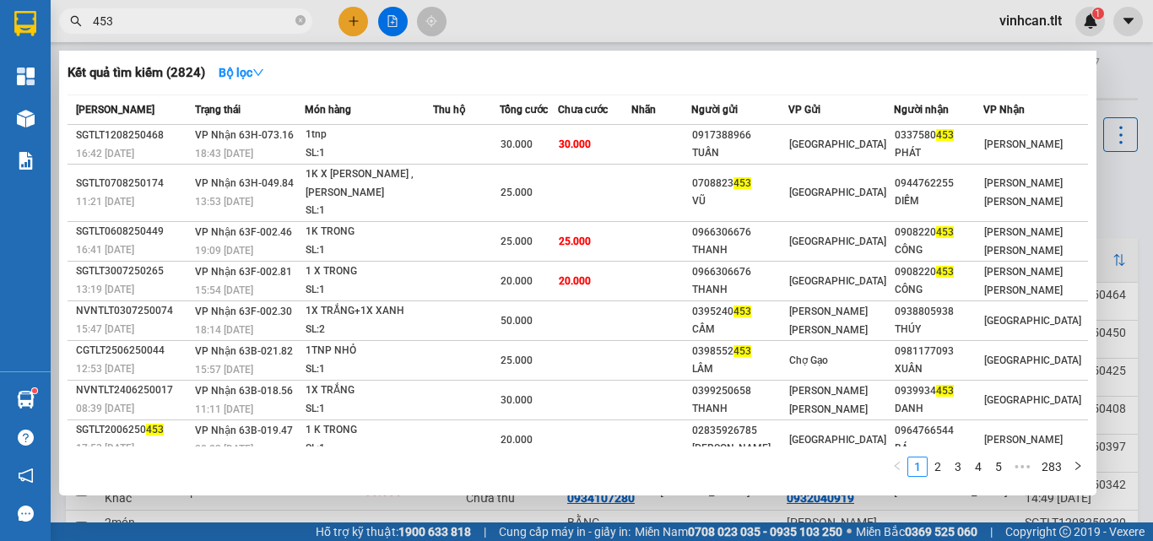
click at [203, 17] on input "453" at bounding box center [192, 21] width 199 height 19
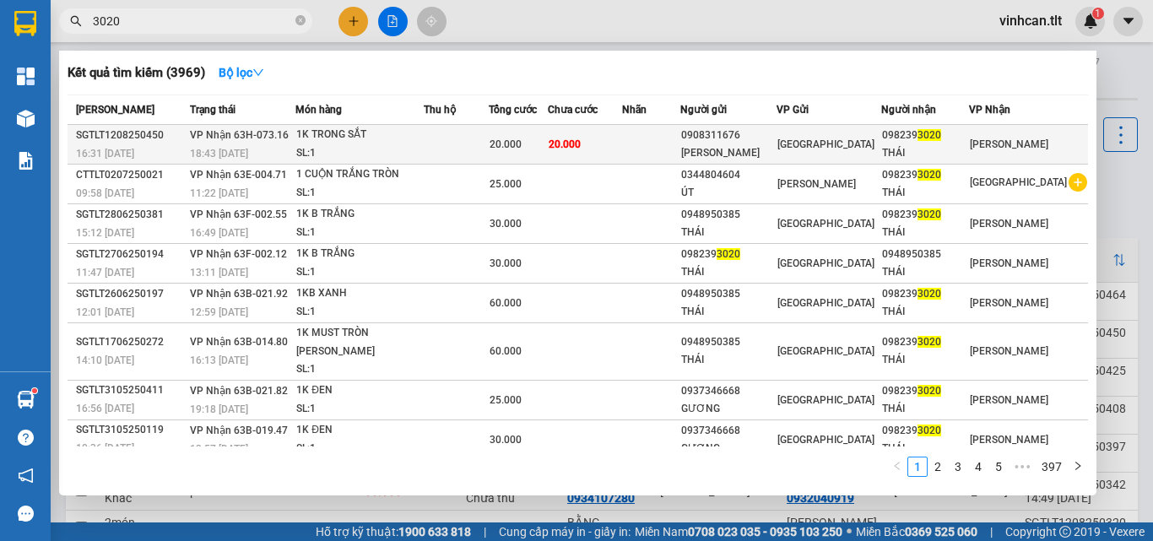
type input "3020"
click at [423, 133] on div "1K TRONG SẮT" at bounding box center [359, 135] width 127 height 19
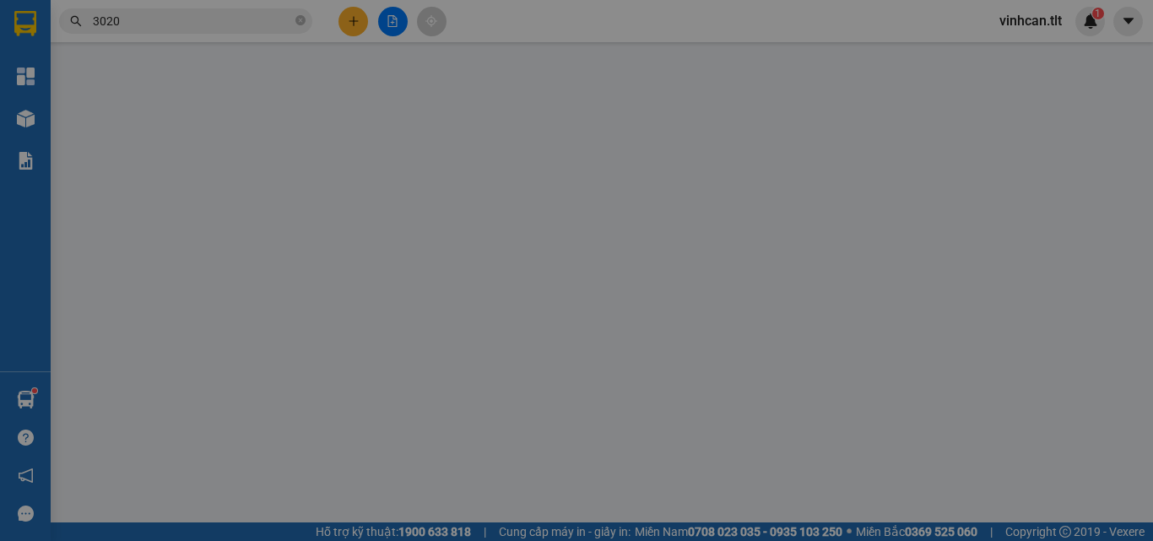
type input "0908311676"
type input "[PERSON_NAME]"
type input "0982393020"
type input "THÁI"
type input "20.000"
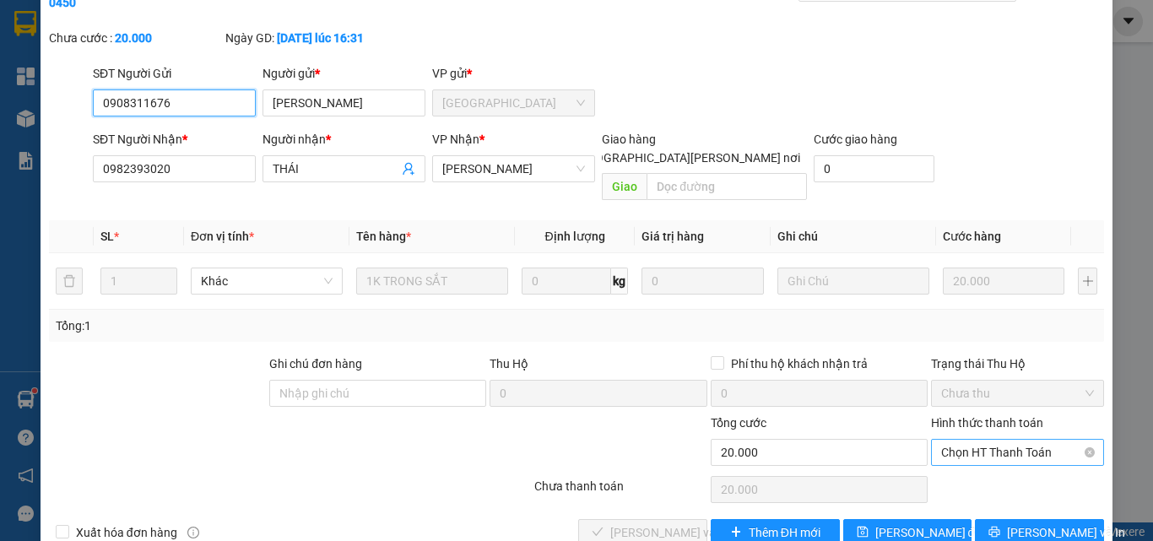
scroll to position [87, 0]
click at [962, 439] on span "Chọn HT Thanh Toán" at bounding box center [1017, 451] width 153 height 25
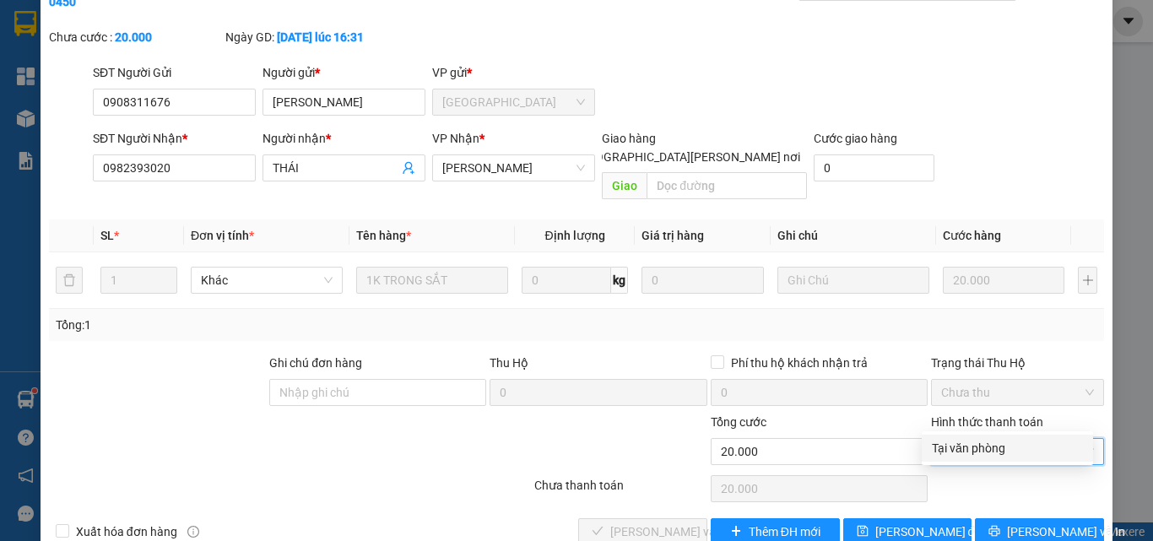
click at [981, 446] on div "Tại văn phòng" at bounding box center [1007, 448] width 151 height 19
type input "0"
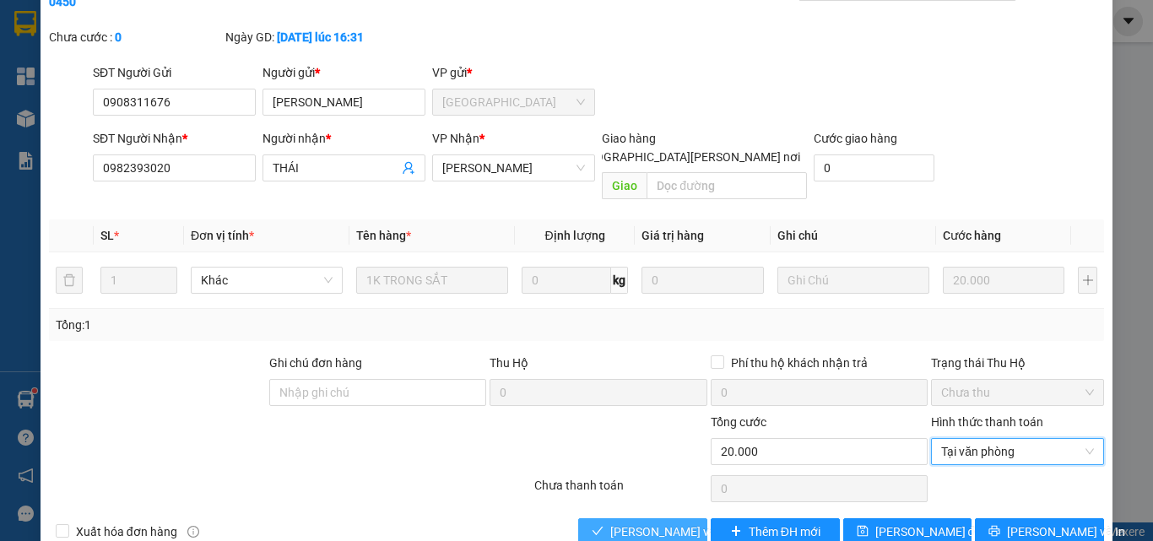
click at [596, 525] on icon "check" at bounding box center [598, 531] width 12 height 12
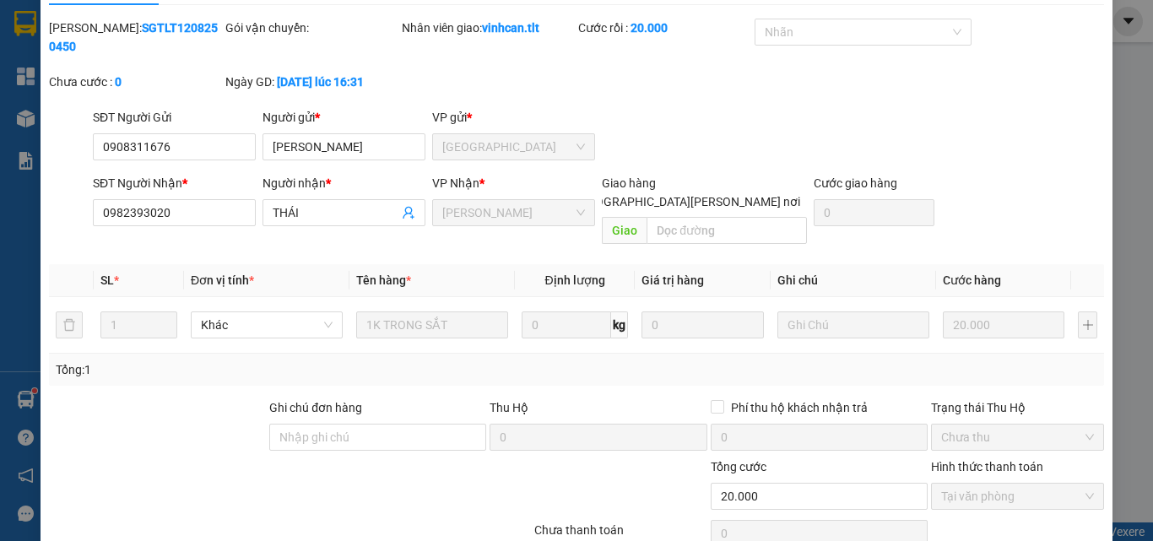
scroll to position [3, 0]
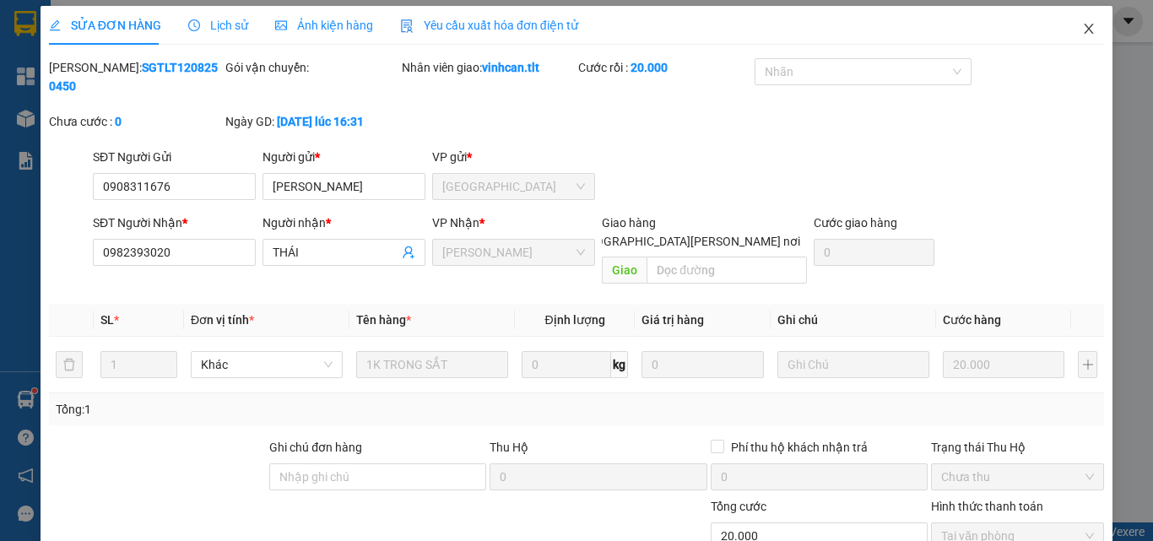
click at [1068, 29] on span "Close" at bounding box center [1088, 29] width 47 height 47
click at [50, 392] on div "Hàng sắp về" at bounding box center [25, 400] width 51 height 38
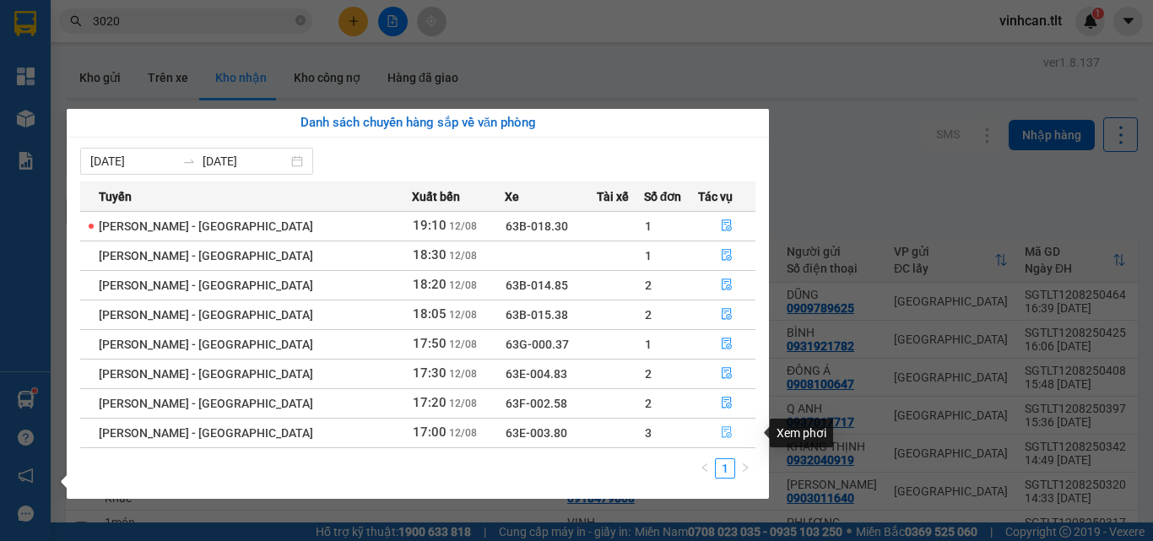
click at [721, 434] on icon "file-done" at bounding box center [727, 432] width 12 height 12
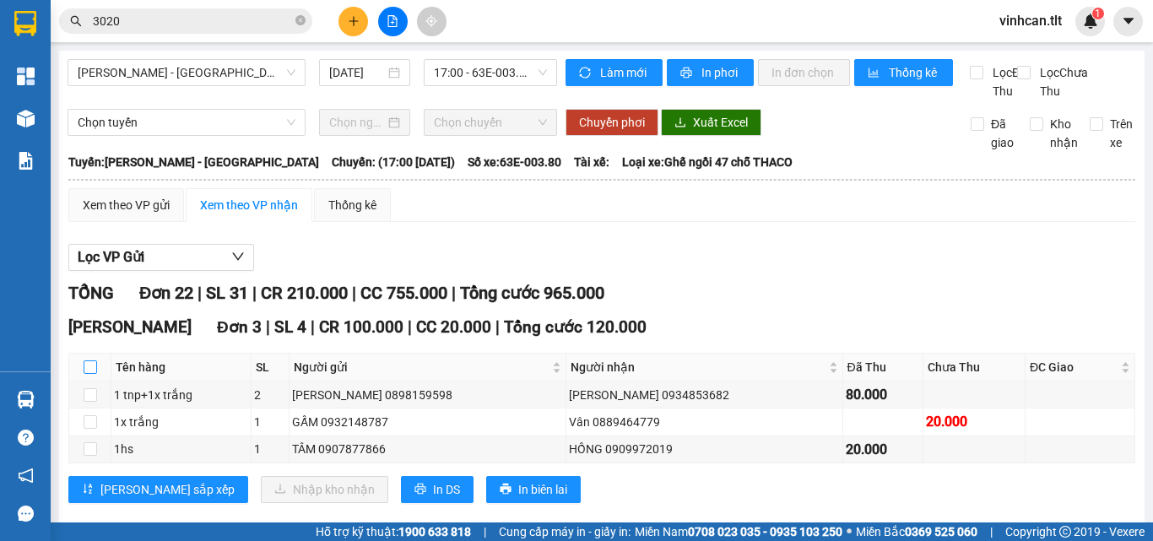
click at [96, 374] on input "checkbox" at bounding box center [91, 367] width 14 height 14
checkbox input "true"
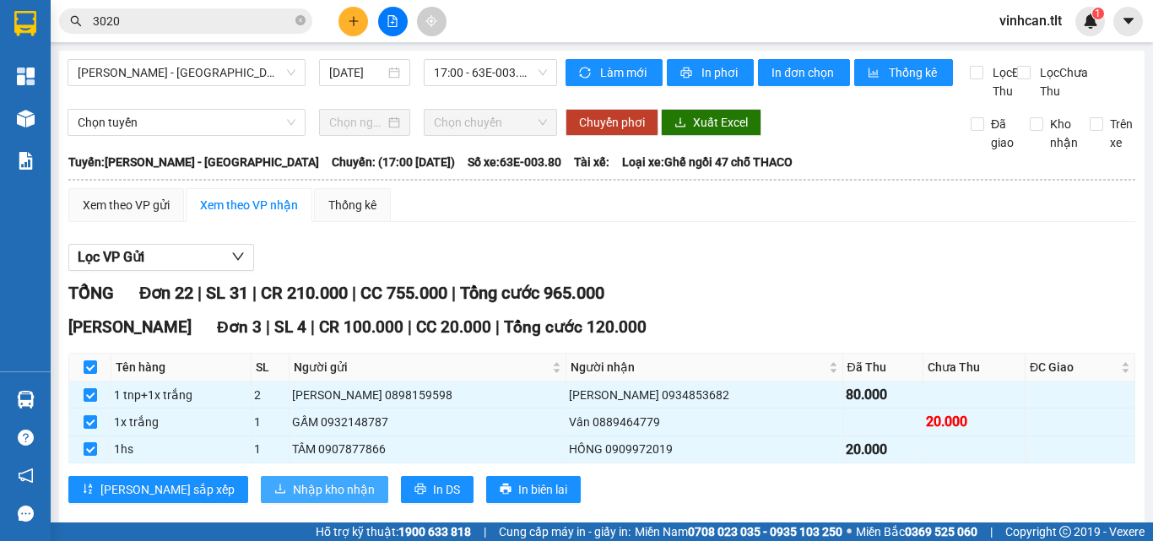
click at [293, 499] on span "Nhập kho nhận" at bounding box center [334, 489] width 82 height 19
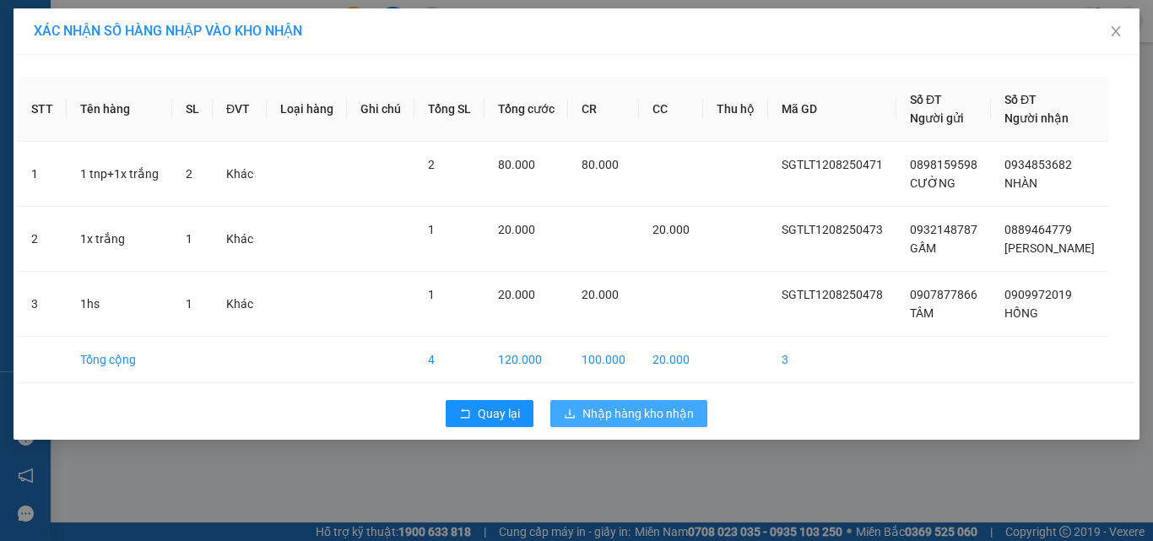
click at [630, 407] on span "Nhập hàng kho nhận" at bounding box center [637, 413] width 111 height 19
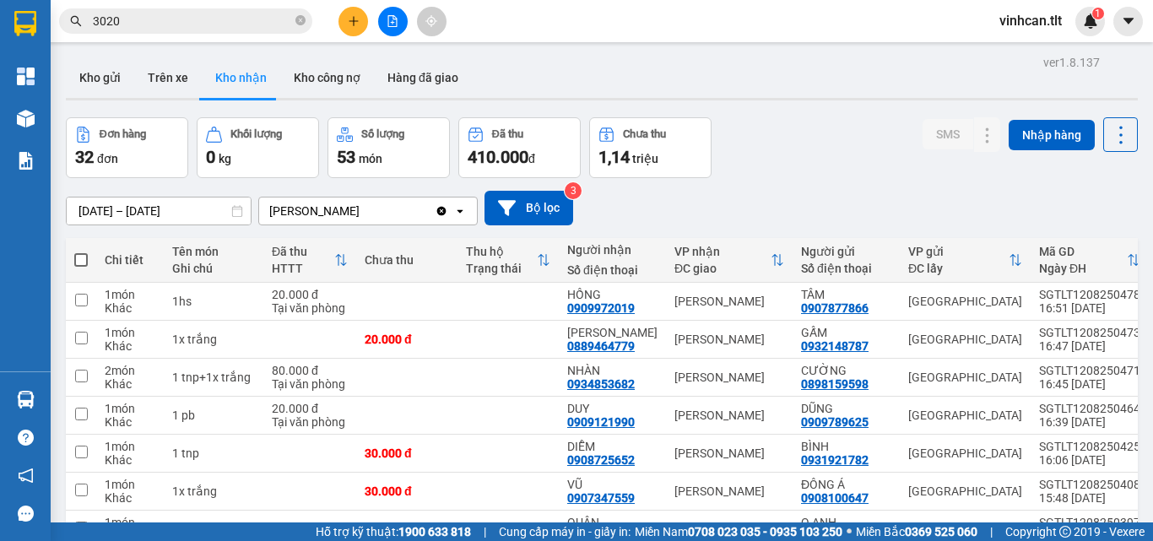
click at [239, 19] on input "3020" at bounding box center [192, 21] width 199 height 19
click at [238, 19] on input "3020" at bounding box center [192, 21] width 199 height 19
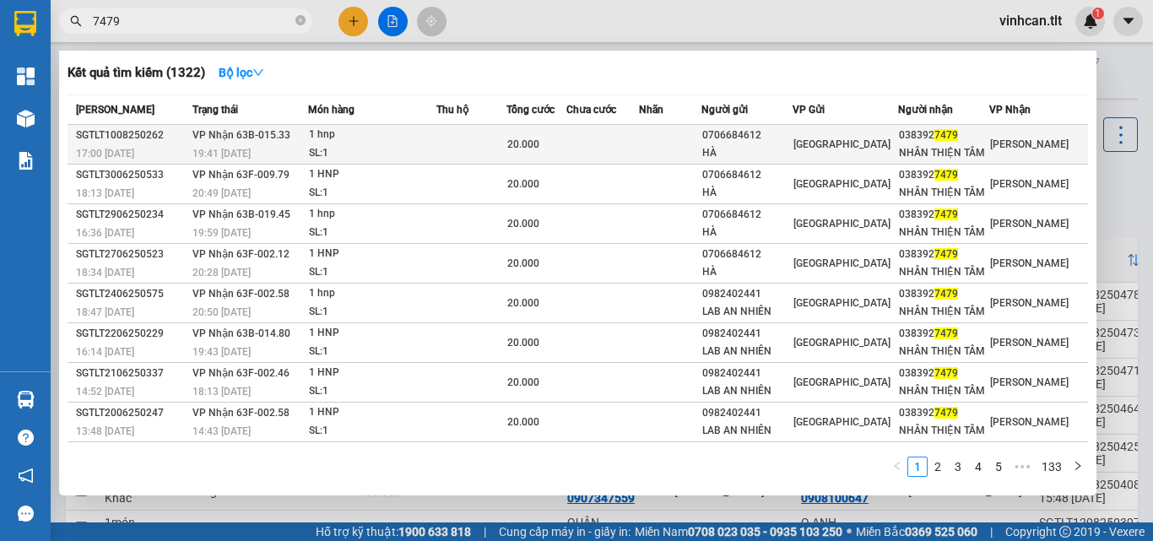
type input "7479"
click at [399, 148] on div "SL: 1" at bounding box center [372, 153] width 127 height 19
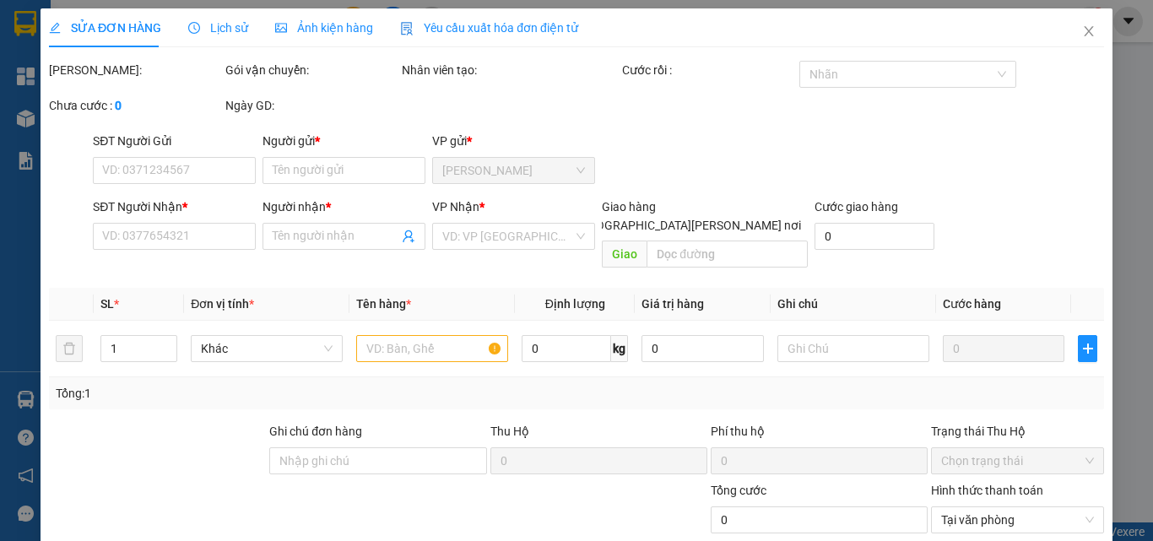
type input "0706684612"
type input "HÀ"
type input "0383927479"
type input "NHÂN THIỆN TÂM"
type input "20.000"
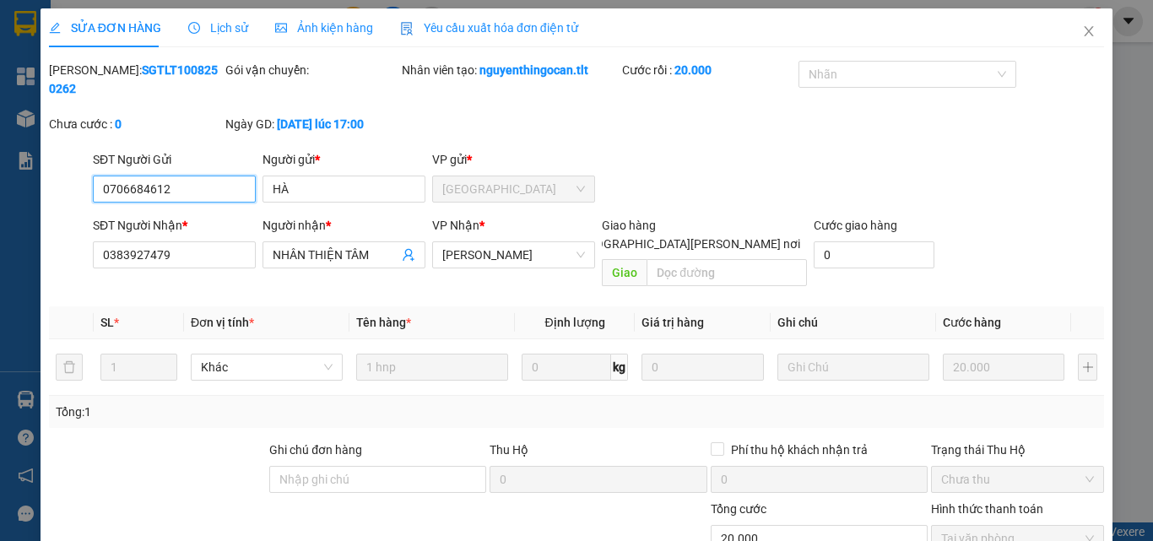
scroll to position [78, 0]
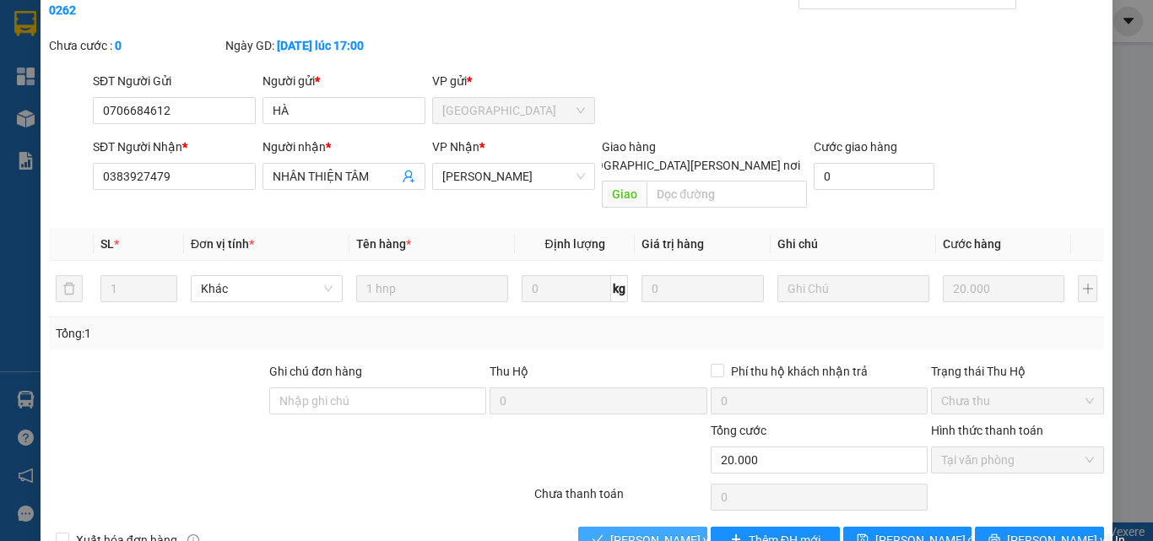
click at [640, 531] on span "[PERSON_NAME] và [PERSON_NAME] hàng" at bounding box center [724, 540] width 228 height 19
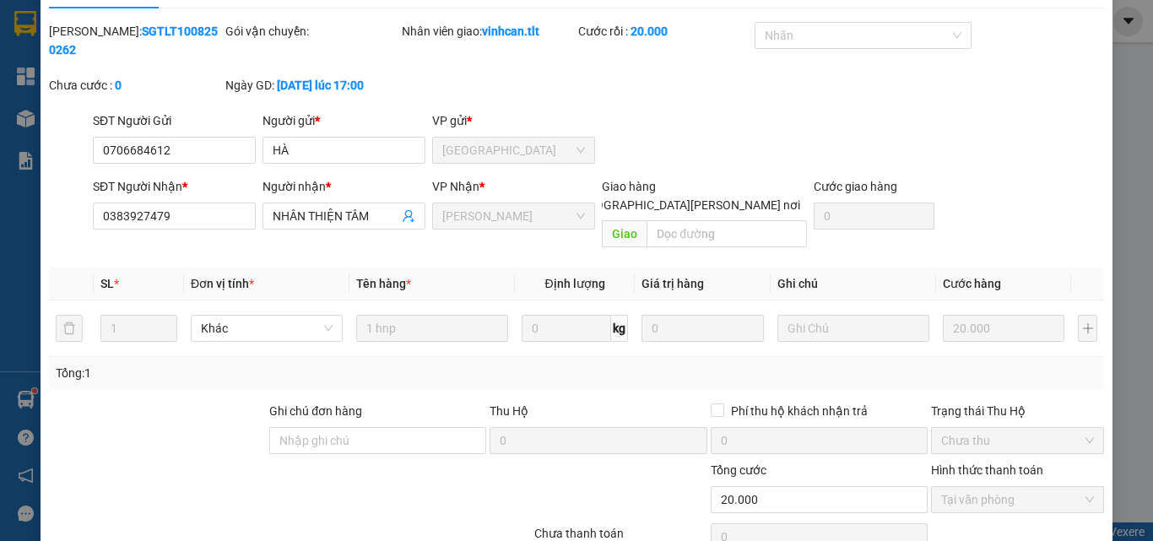
scroll to position [0, 0]
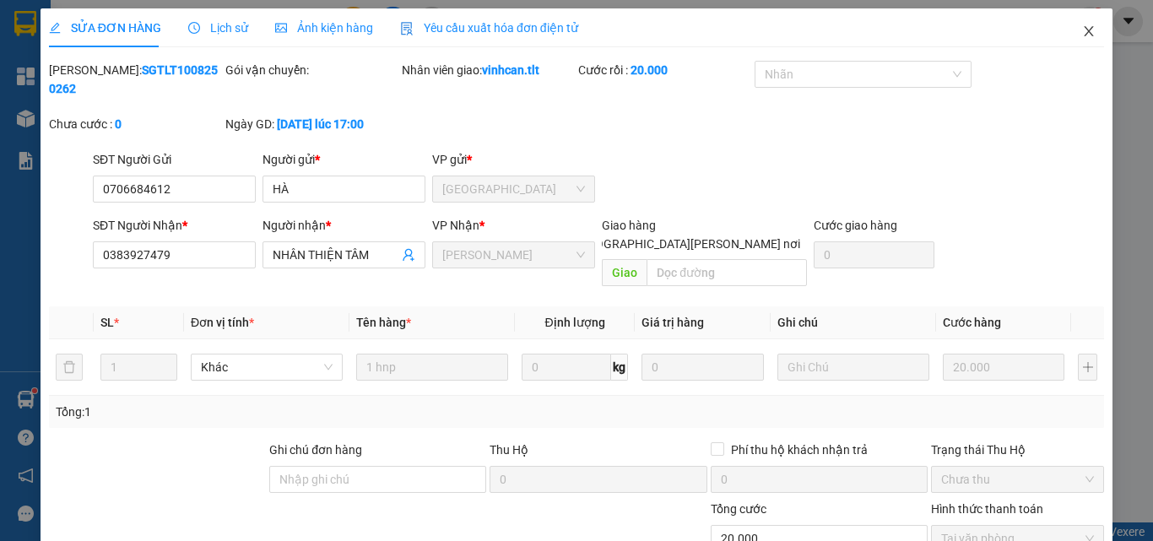
click at [1083, 29] on icon "close" at bounding box center [1089, 31] width 14 height 14
click at [7, 390] on div "Hàng sắp về" at bounding box center [25, 400] width 51 height 38
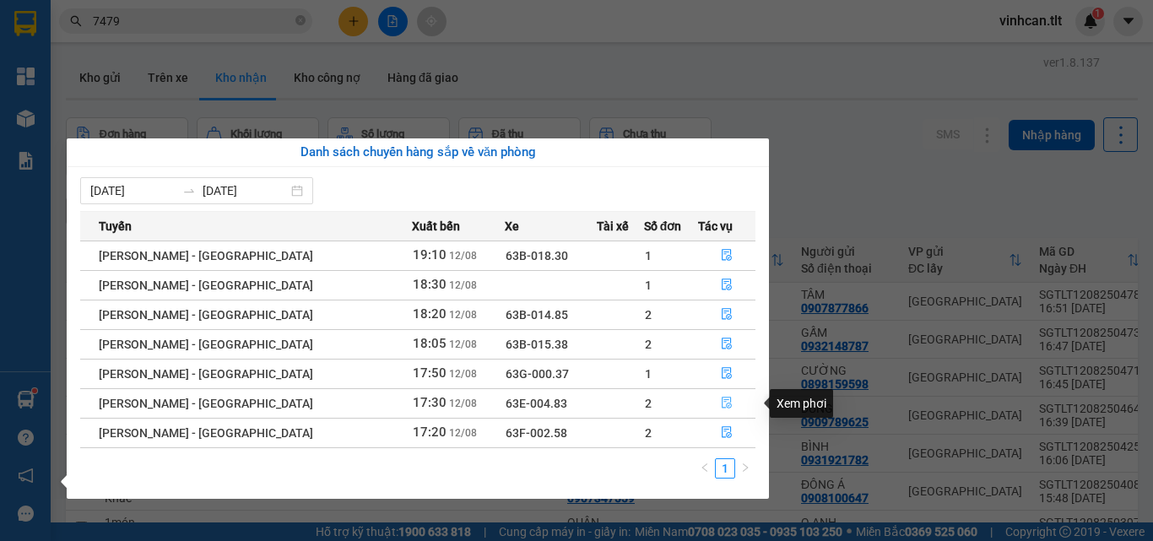
click at [722, 399] on icon "file-done" at bounding box center [727, 404] width 10 height 12
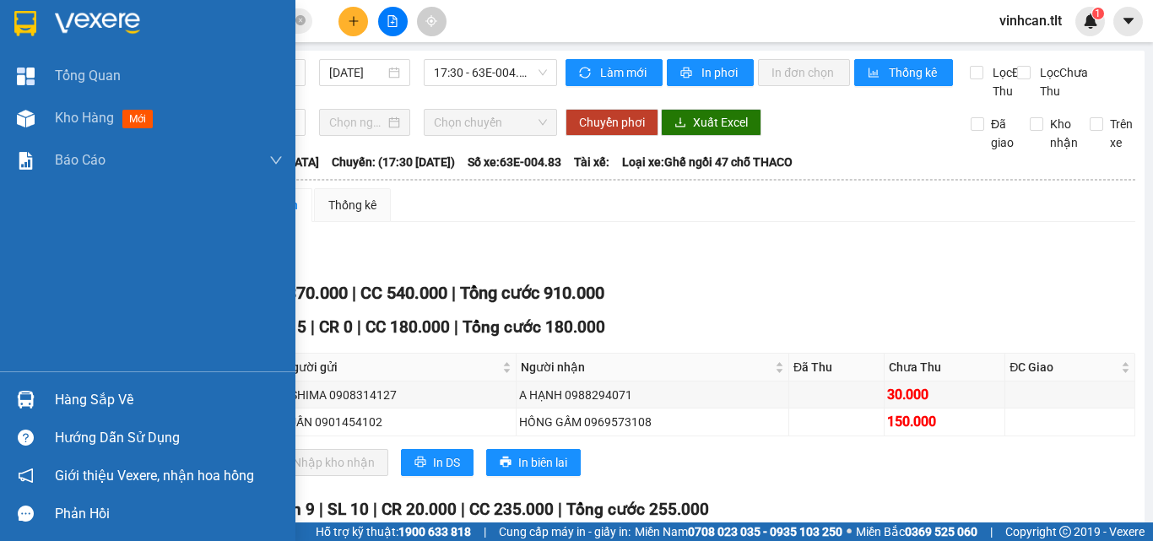
click at [26, 405] on img at bounding box center [26, 400] width 18 height 18
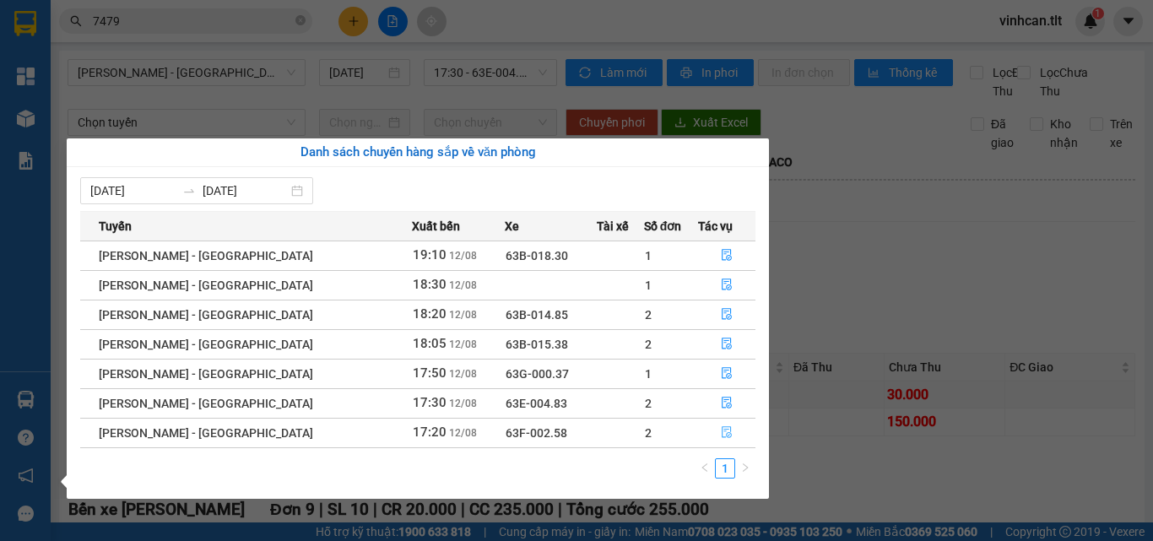
click at [699, 436] on button "button" at bounding box center [727, 432] width 56 height 27
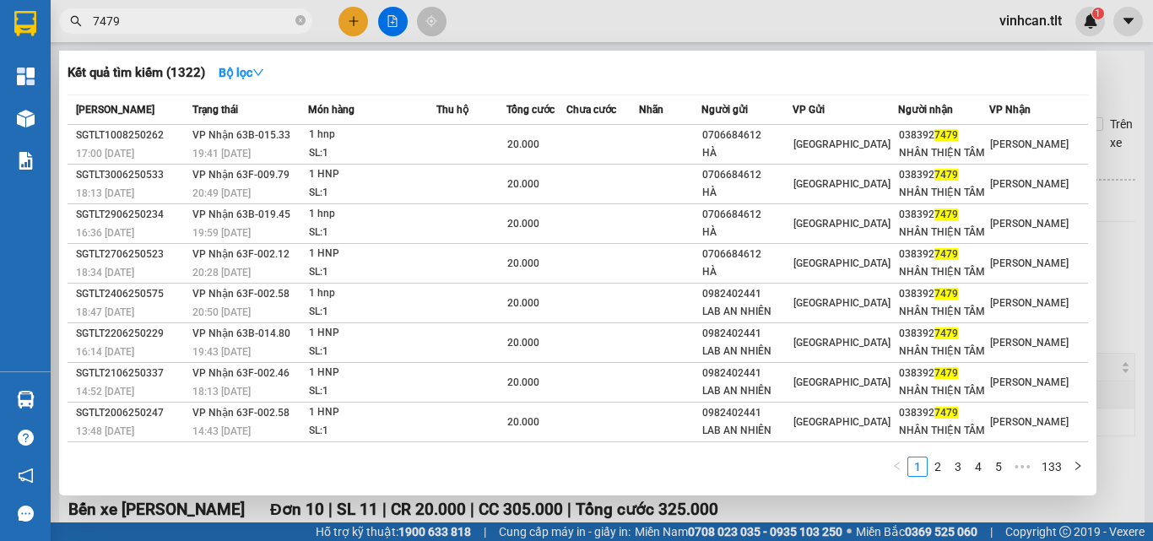
click at [265, 24] on input "7479" at bounding box center [192, 21] width 199 height 19
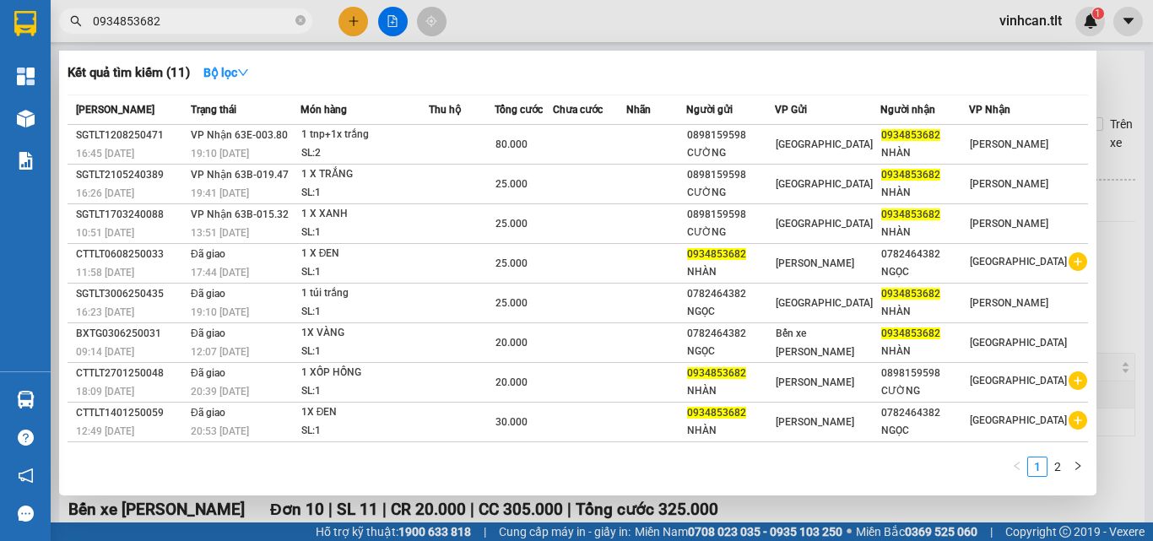
type input "0934853682"
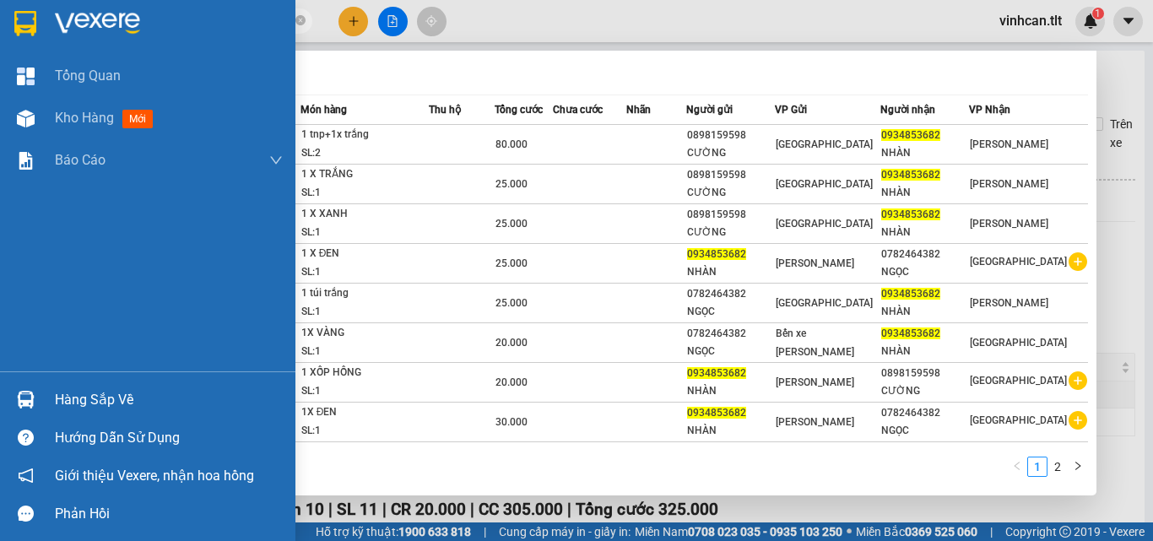
click at [46, 390] on div "Hàng sắp về" at bounding box center [147, 400] width 295 height 38
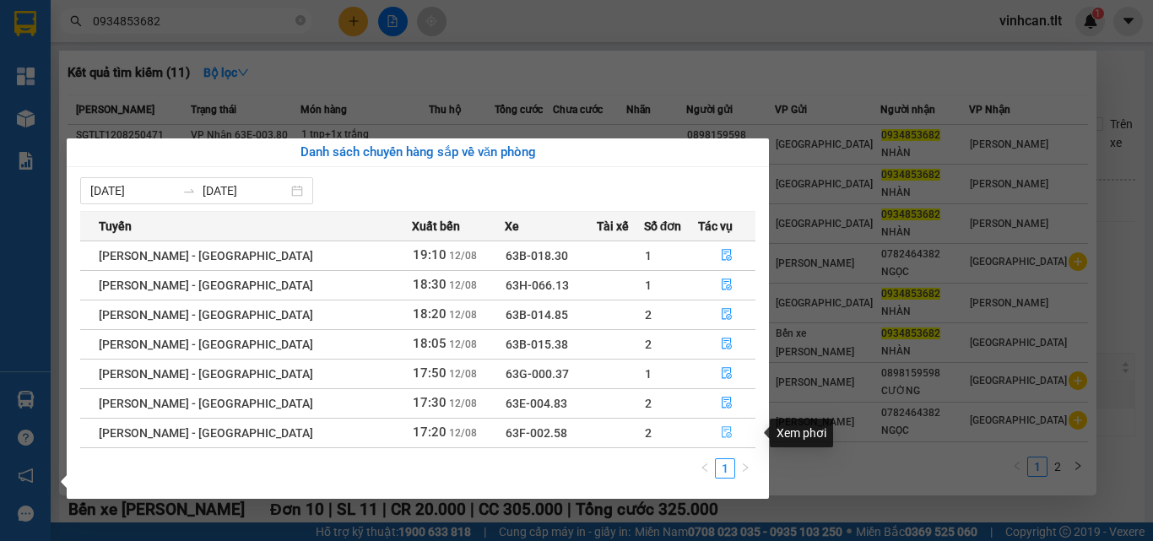
click at [702, 435] on button "button" at bounding box center [727, 432] width 56 height 27
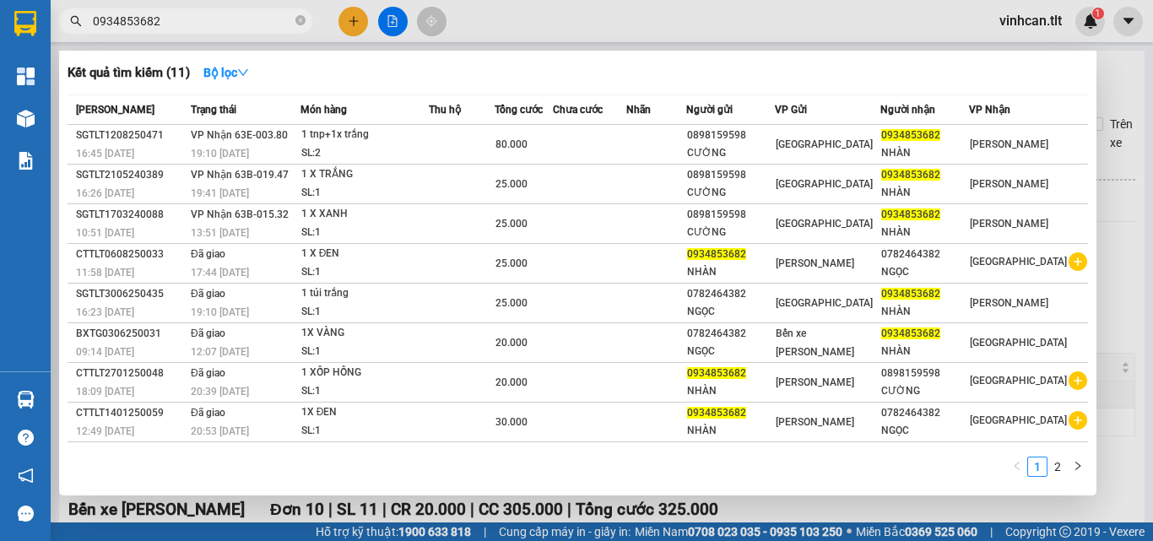
click at [1105, 341] on div at bounding box center [576, 270] width 1153 height 541
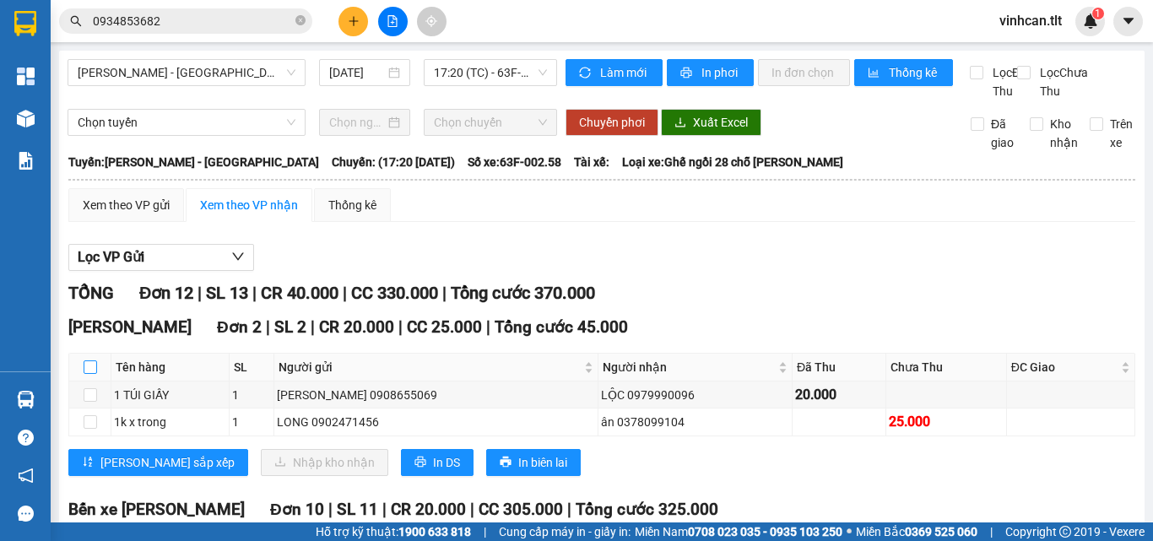
click at [89, 376] on label at bounding box center [91, 367] width 14 height 19
click at [89, 374] on input "checkbox" at bounding box center [91, 367] width 14 height 14
checkbox input "true"
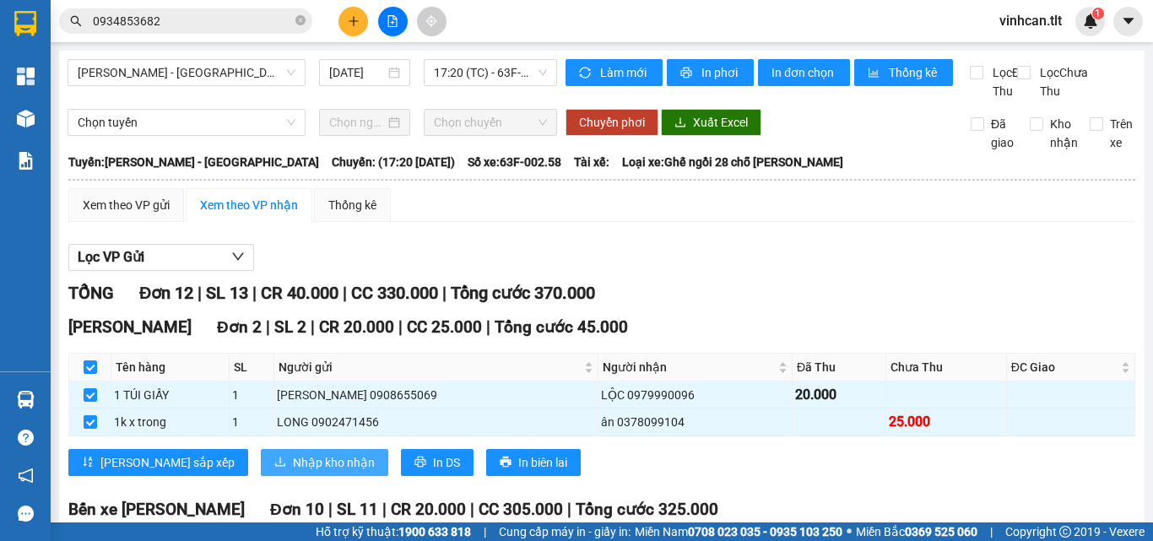
click at [293, 472] on span "Nhập kho nhận" at bounding box center [334, 462] width 82 height 19
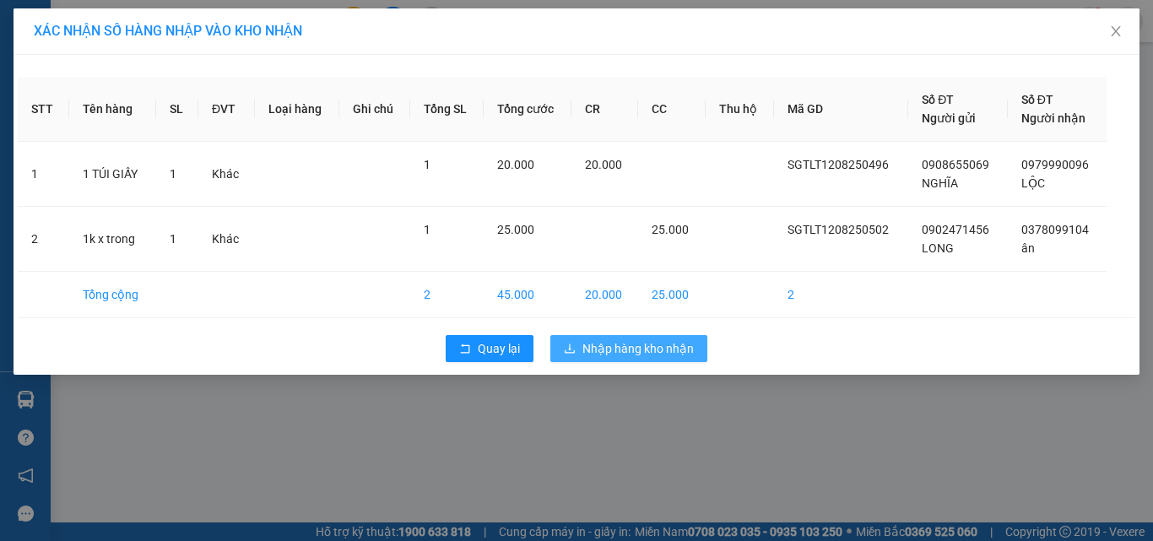
click at [657, 343] on span "Nhập hàng kho nhận" at bounding box center [637, 348] width 111 height 19
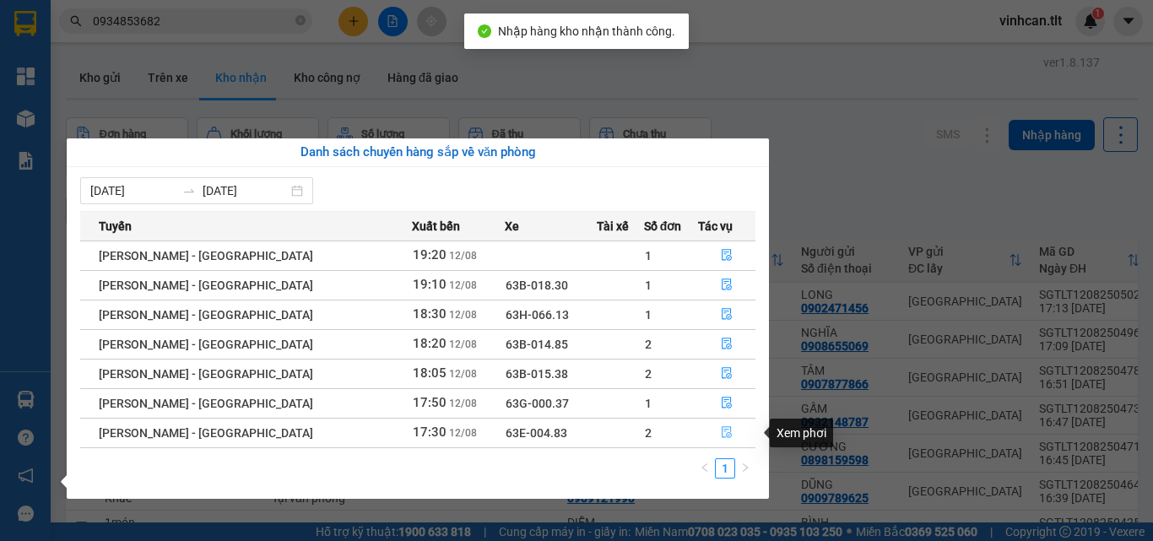
click at [721, 428] on icon "file-done" at bounding box center [727, 432] width 12 height 12
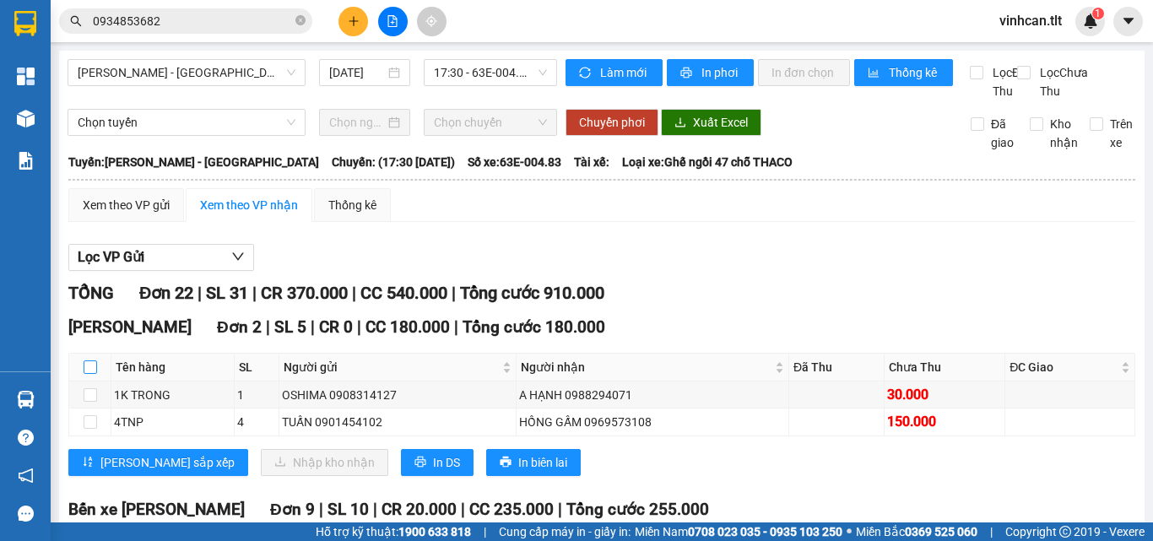
click at [92, 374] on input "checkbox" at bounding box center [91, 367] width 14 height 14
checkbox input "true"
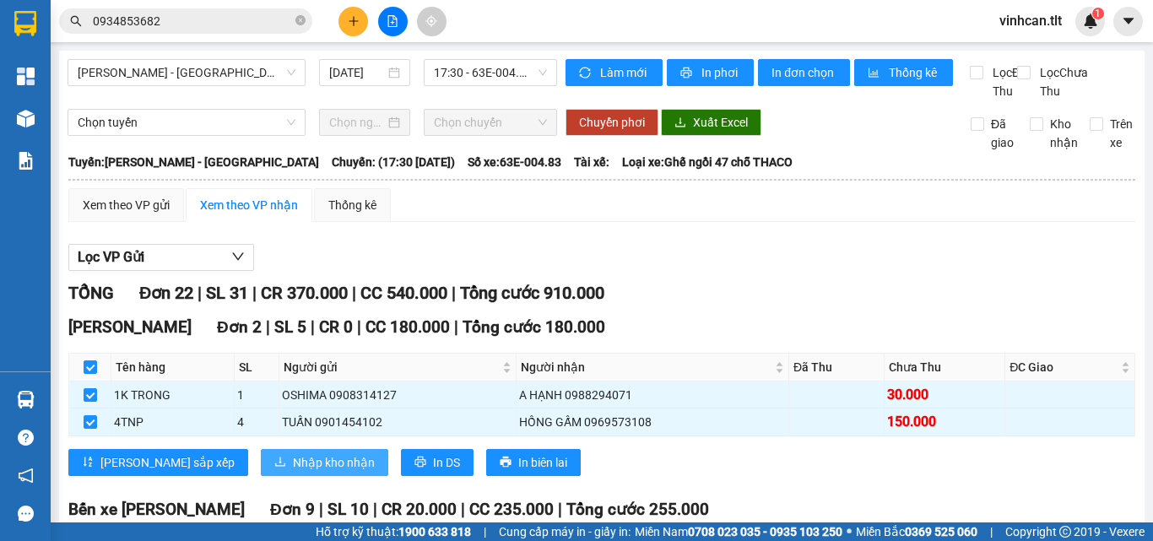
click at [293, 472] on span "Nhập kho nhận" at bounding box center [334, 462] width 82 height 19
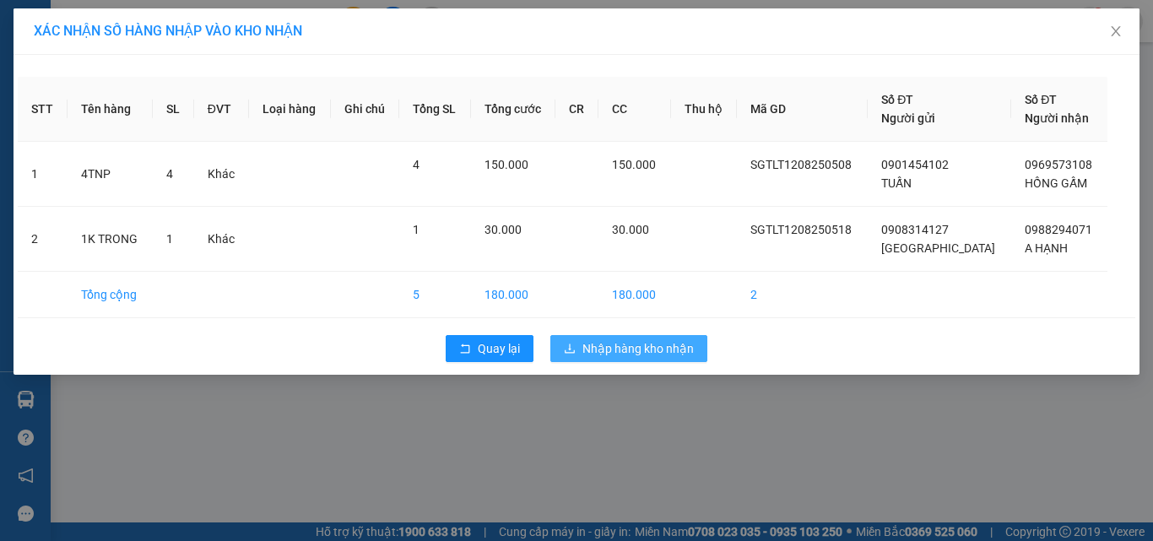
click at [671, 353] on span "Nhập hàng kho nhận" at bounding box center [637, 348] width 111 height 19
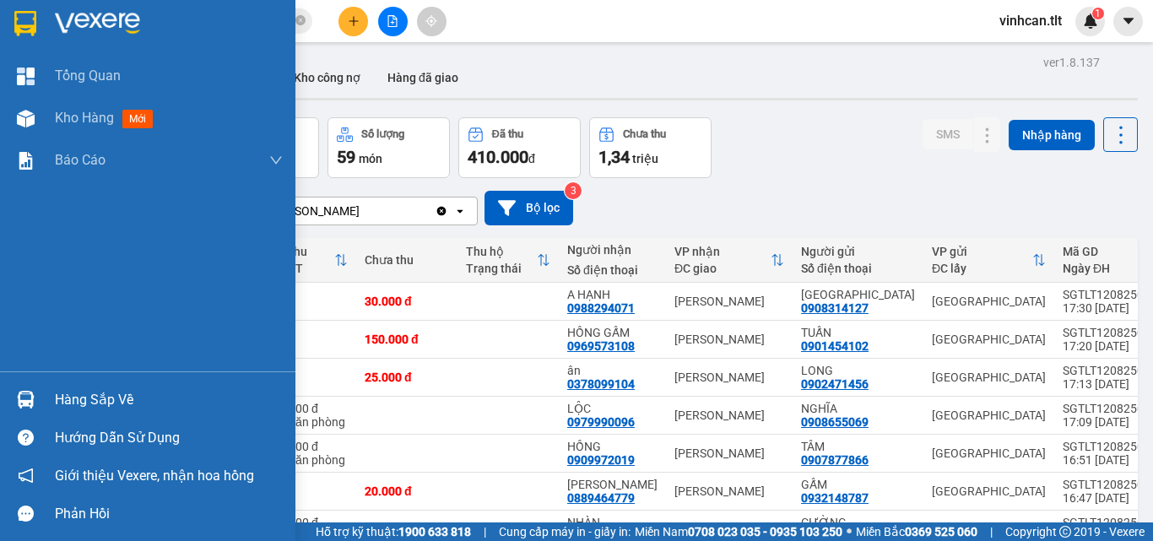
click at [76, 388] on div "Hàng sắp về" at bounding box center [169, 399] width 228 height 25
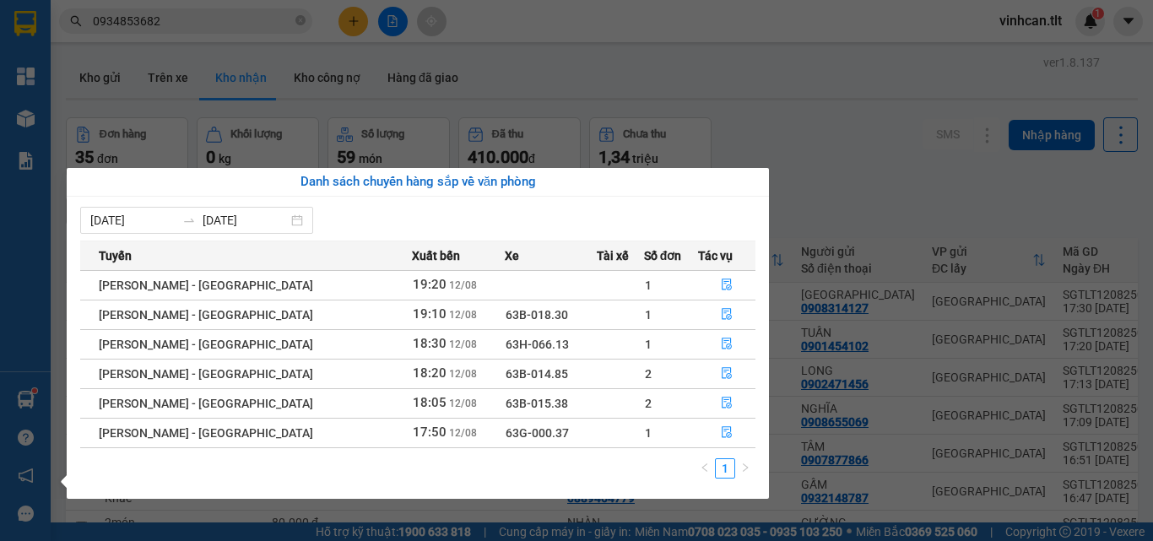
click at [206, 15] on section "Kết quả tìm kiếm ( 11 ) Bộ lọc Mã ĐH Trạng thái Món hàng Thu hộ Tổng cước Chưa …" at bounding box center [576, 270] width 1153 height 541
click at [206, 15] on input "0934853682" at bounding box center [192, 21] width 199 height 19
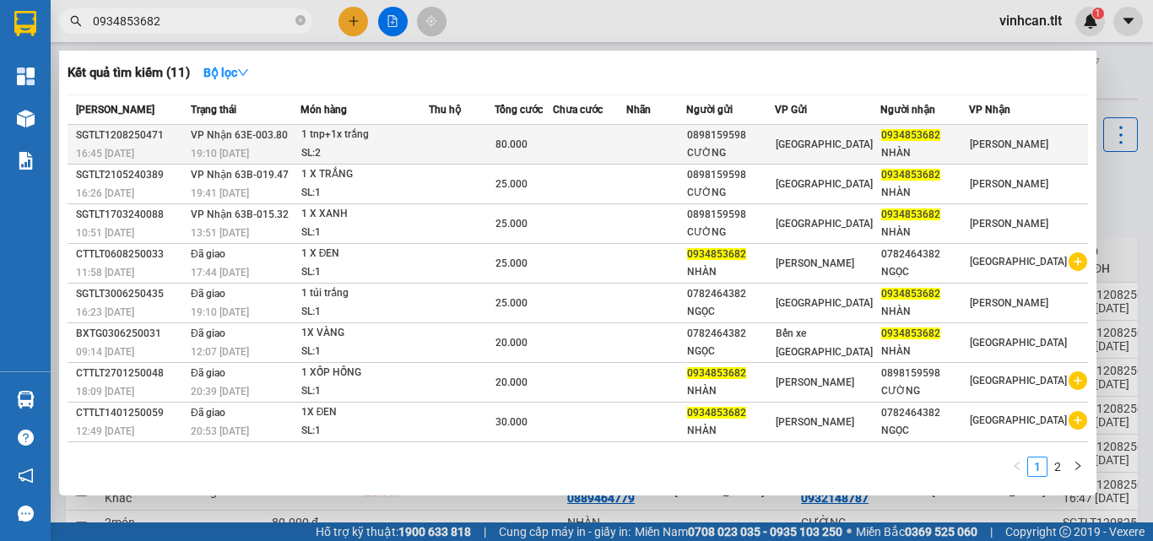
click at [358, 129] on div "1 tnp+1x trắng" at bounding box center [364, 135] width 127 height 19
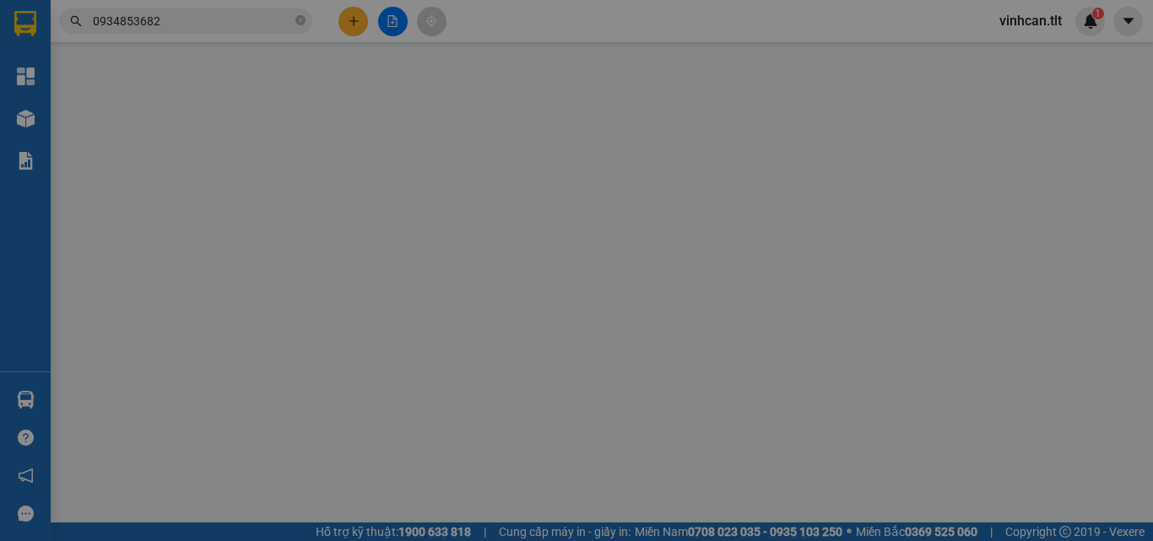
type input "0898159598"
type input "CƯỜNG"
type input "0934853682"
type input "NHÀN"
type input "80.000"
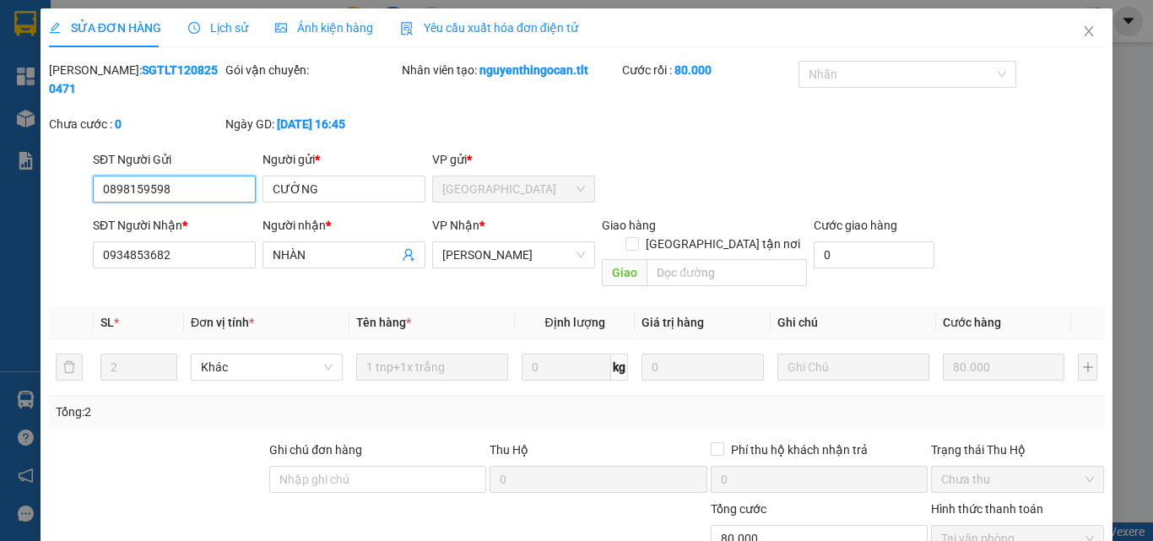
scroll to position [62, 0]
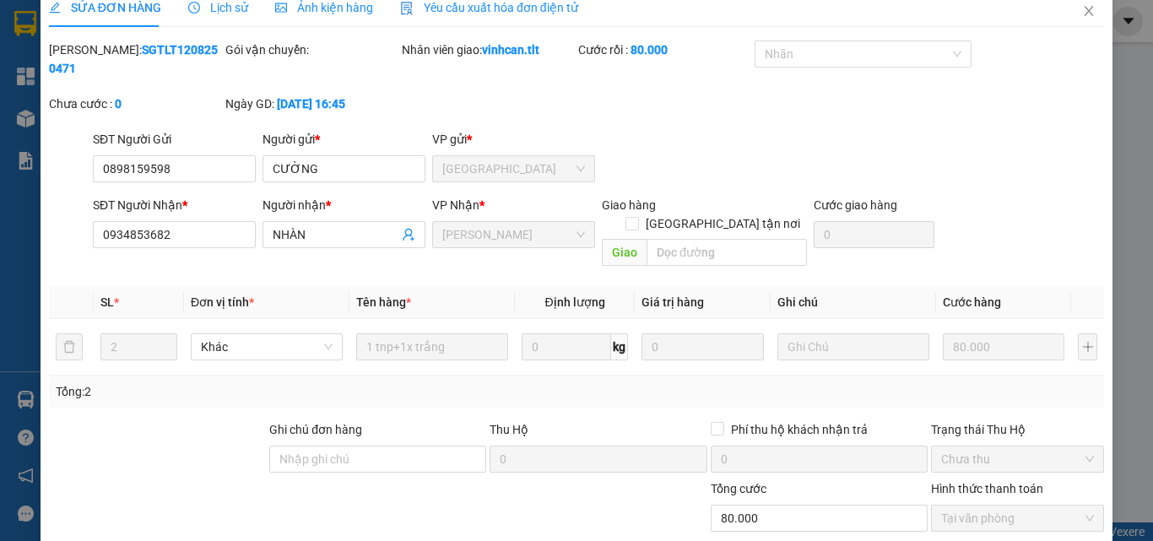
scroll to position [0, 0]
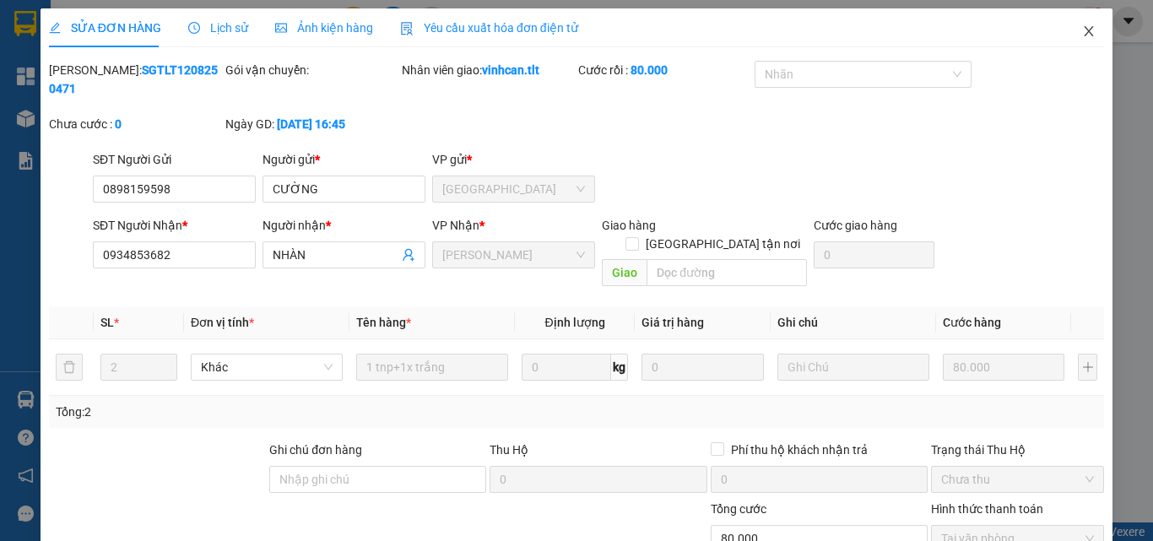
click at [1082, 31] on icon "close" at bounding box center [1089, 31] width 14 height 14
click at [17, 398] on img at bounding box center [26, 400] width 18 height 18
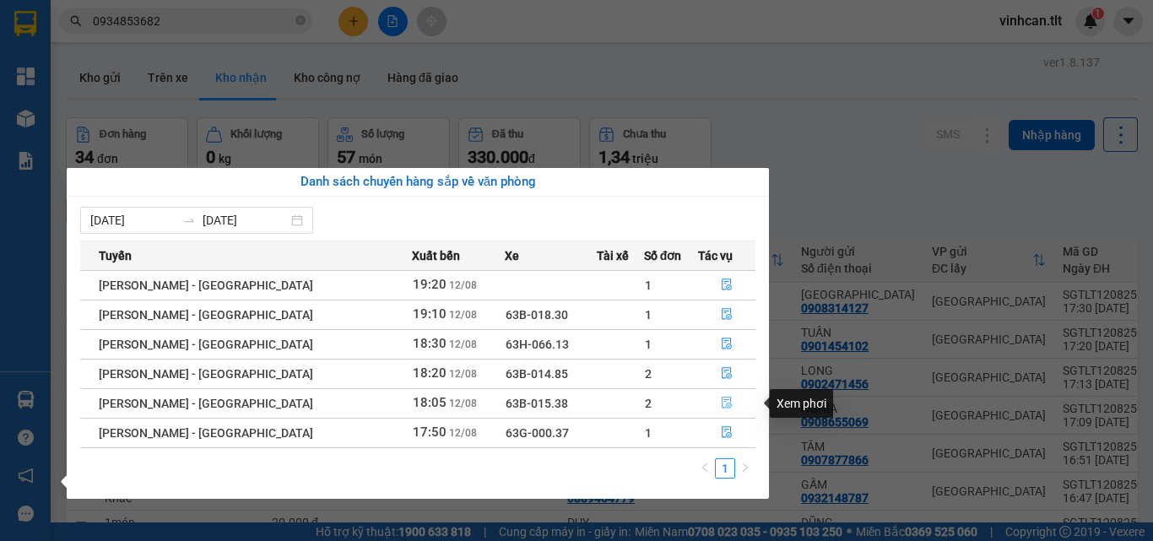
click at [729, 403] on button "button" at bounding box center [727, 403] width 56 height 27
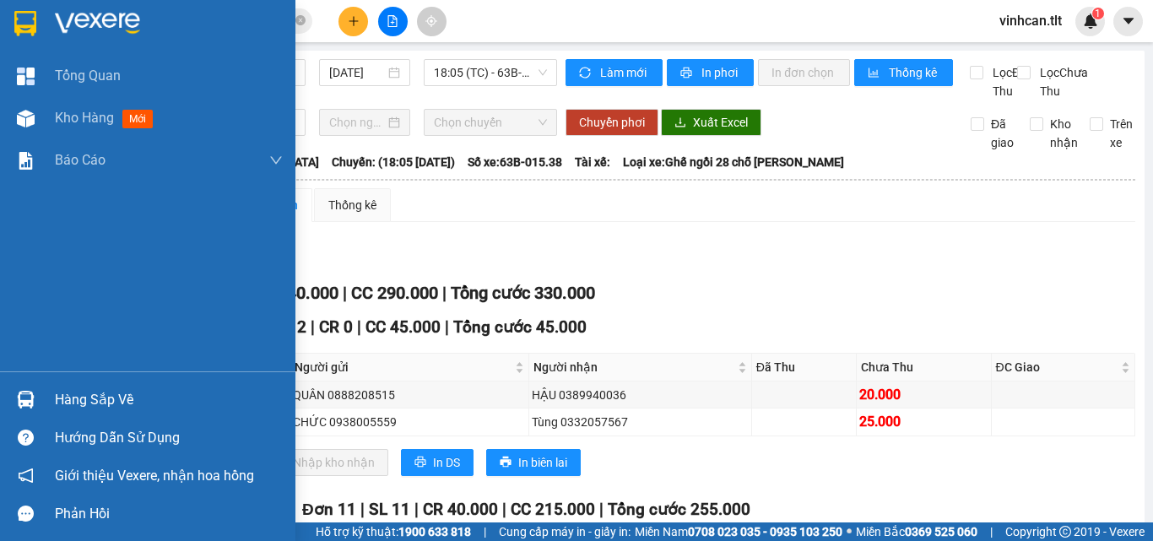
click at [17, 397] on img at bounding box center [26, 400] width 18 height 18
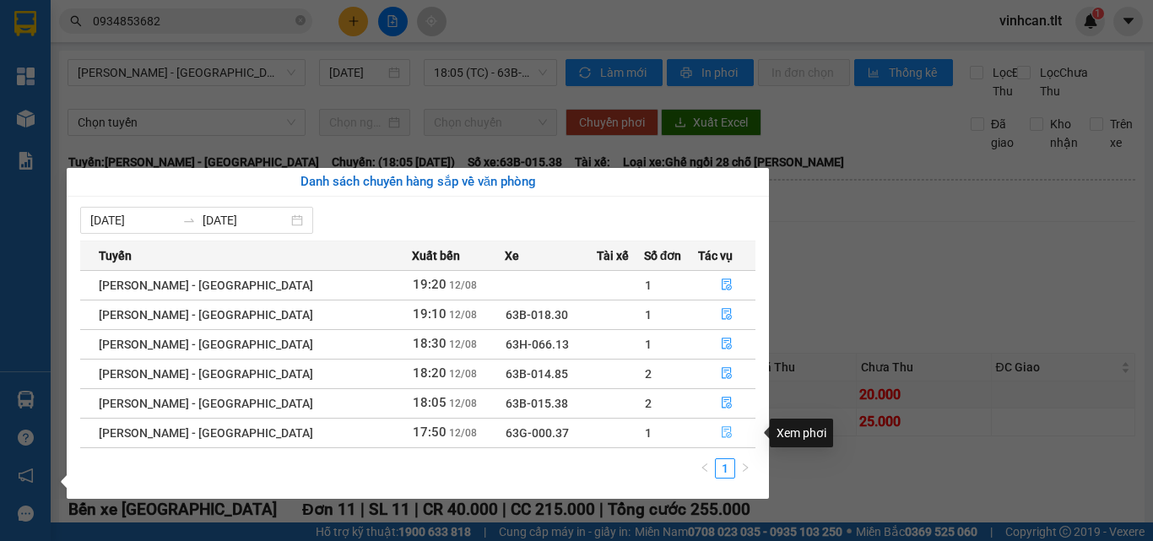
click at [709, 431] on button "button" at bounding box center [727, 432] width 56 height 27
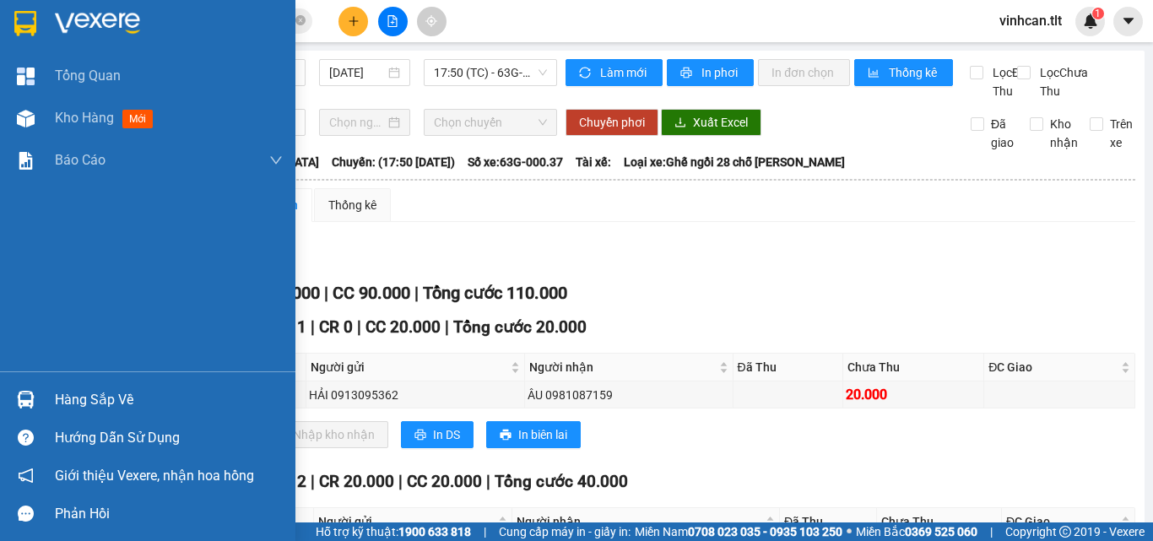
click at [34, 392] on img at bounding box center [26, 400] width 18 height 18
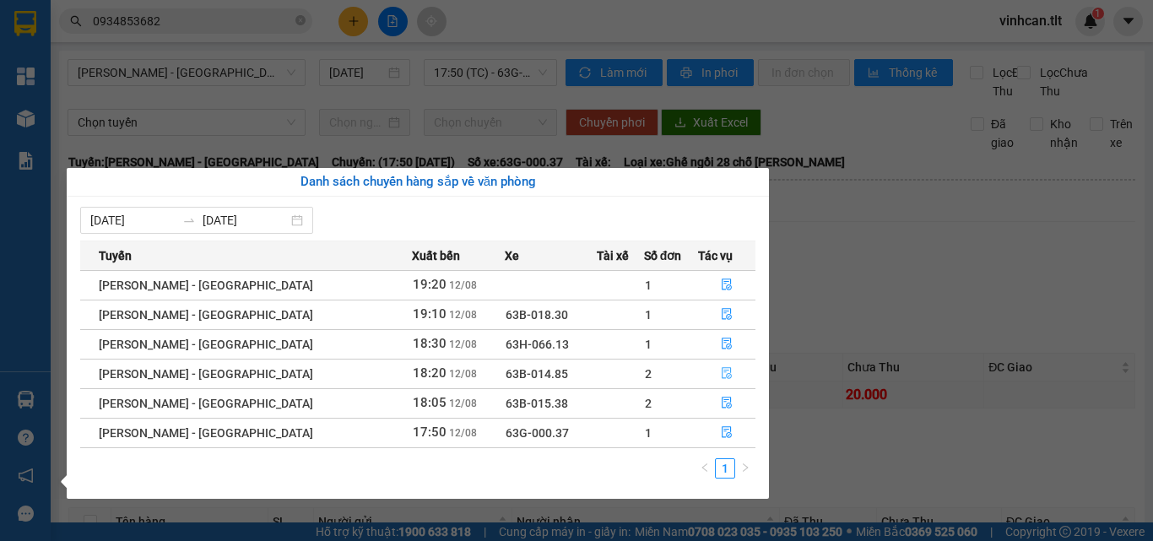
click at [703, 372] on button "button" at bounding box center [727, 373] width 56 height 27
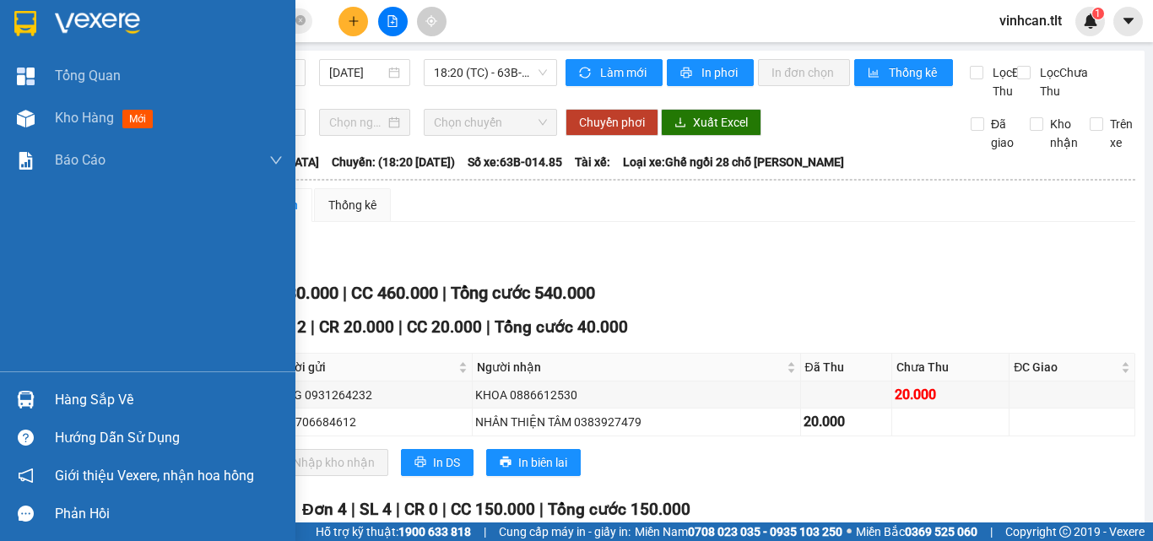
click at [25, 391] on img at bounding box center [26, 400] width 18 height 18
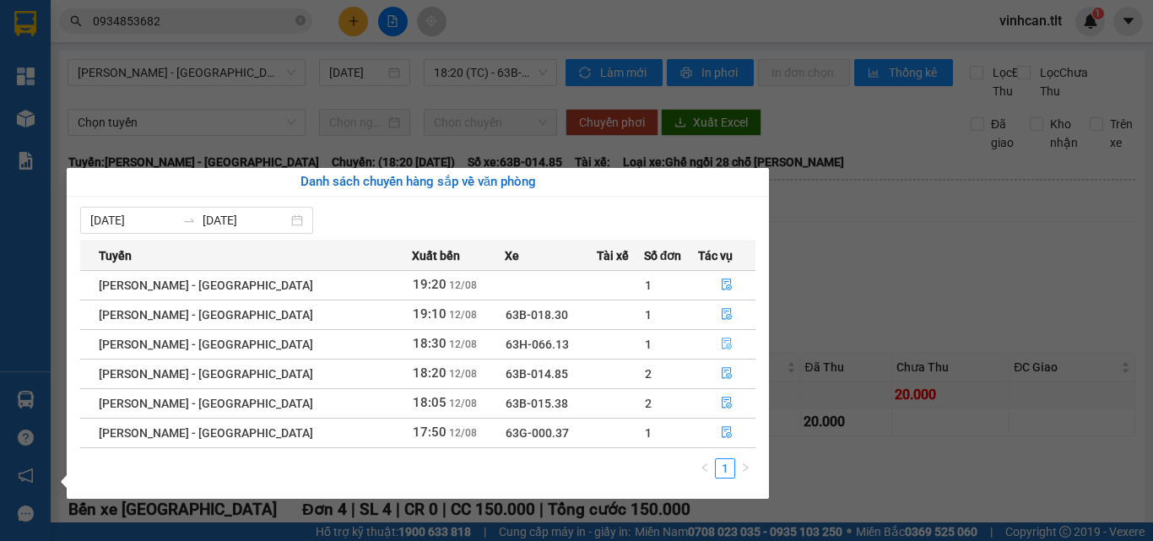
click at [727, 345] on button "button" at bounding box center [727, 344] width 56 height 27
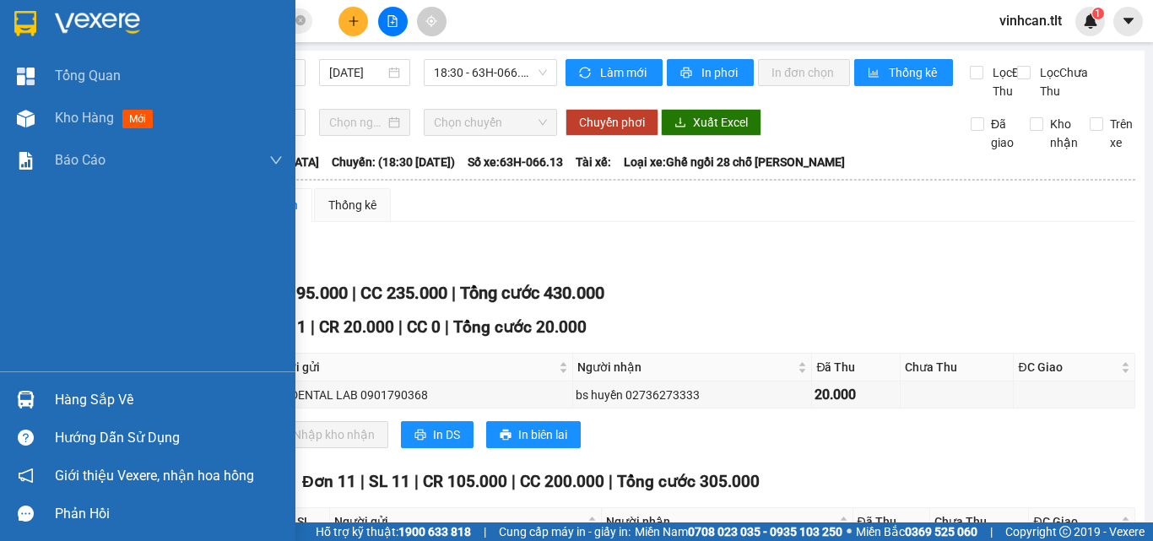
click at [21, 393] on img at bounding box center [26, 400] width 18 height 18
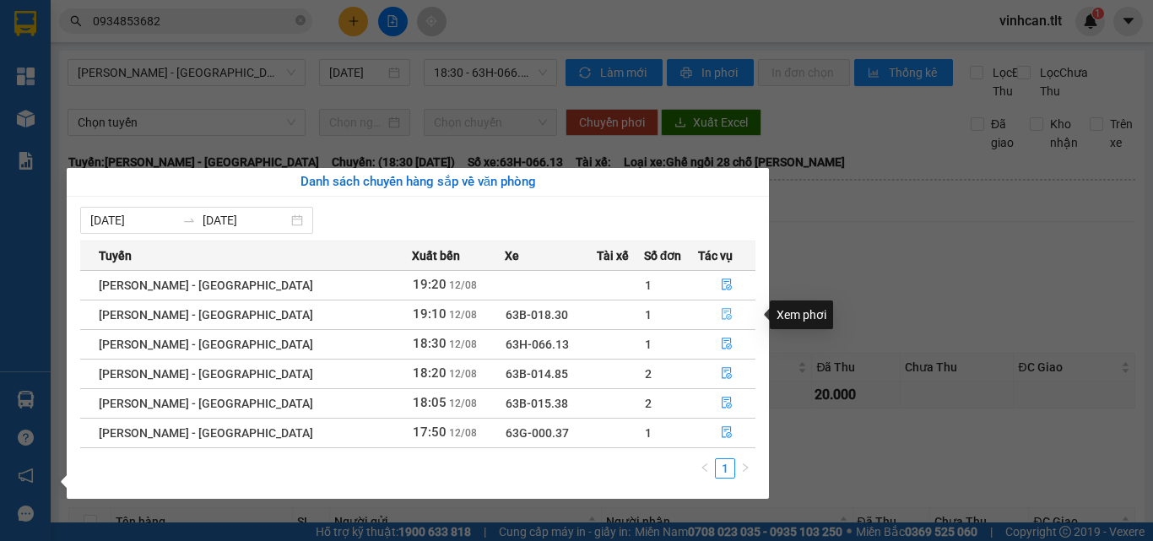
click at [721, 311] on icon "file-done" at bounding box center [727, 314] width 12 height 12
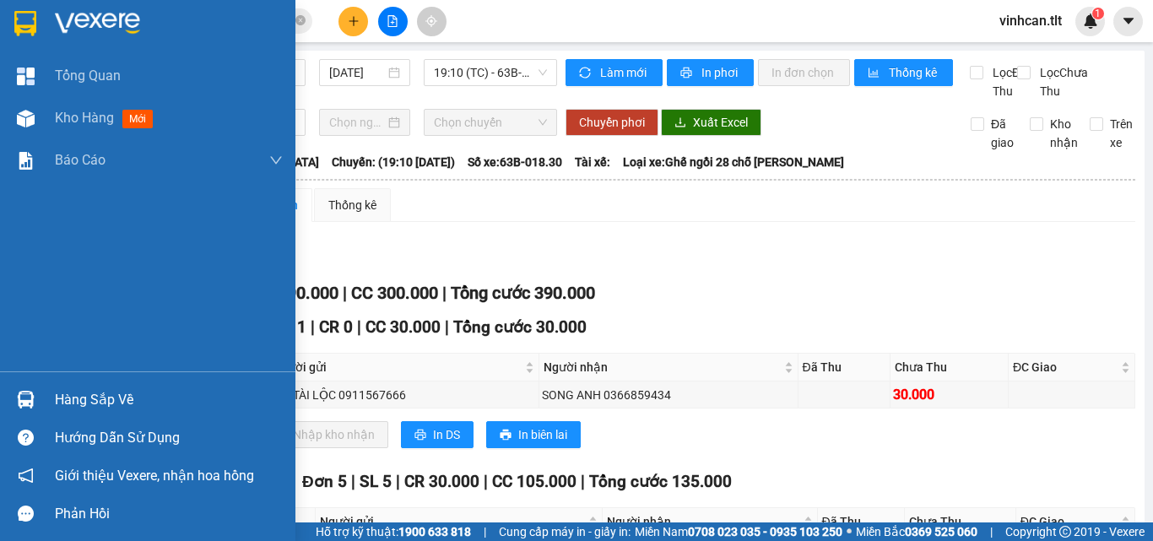
click at [34, 410] on div at bounding box center [26, 400] width 30 height 30
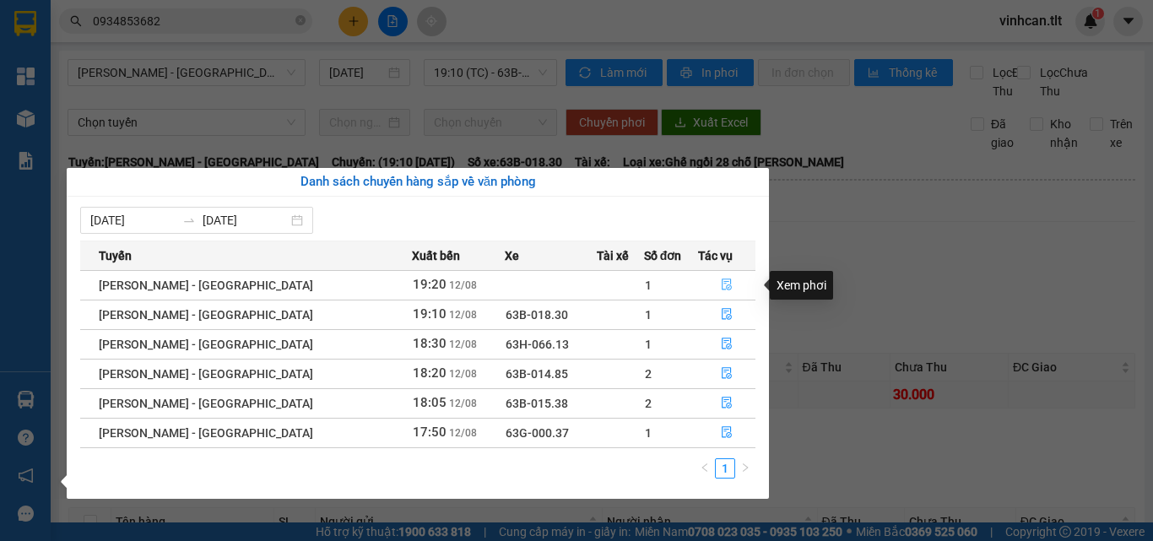
click at [701, 284] on button "button" at bounding box center [727, 285] width 56 height 27
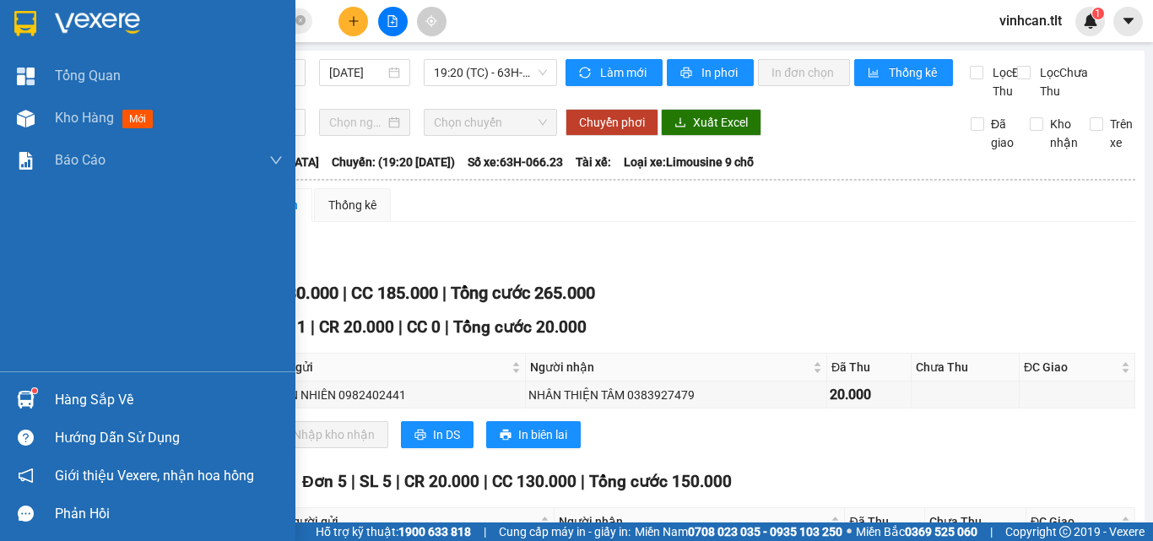
click at [35, 397] on div at bounding box center [26, 400] width 30 height 30
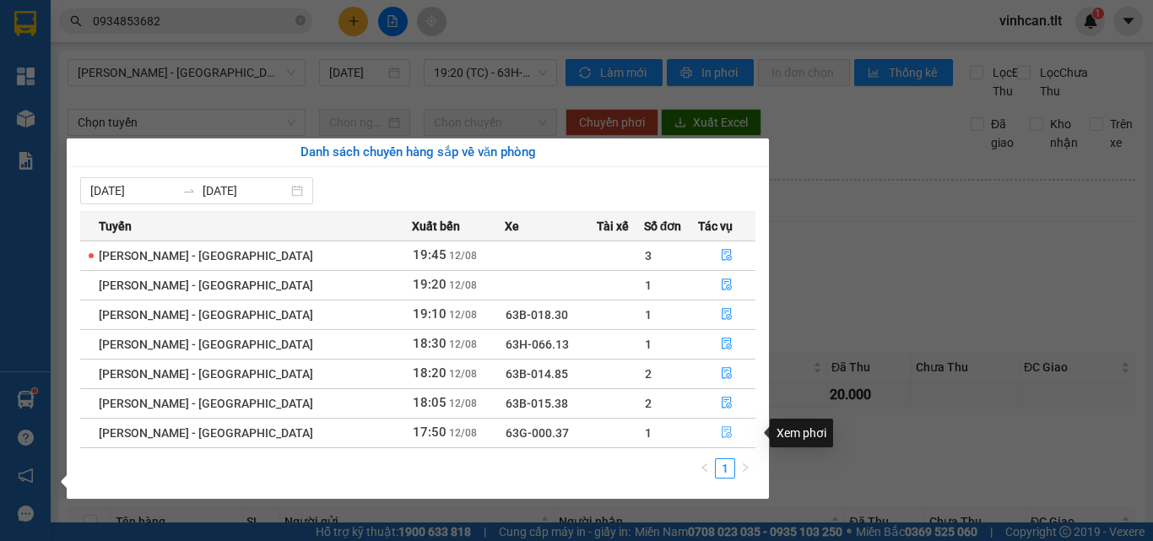
click at [722, 436] on icon "file-done" at bounding box center [727, 433] width 10 height 12
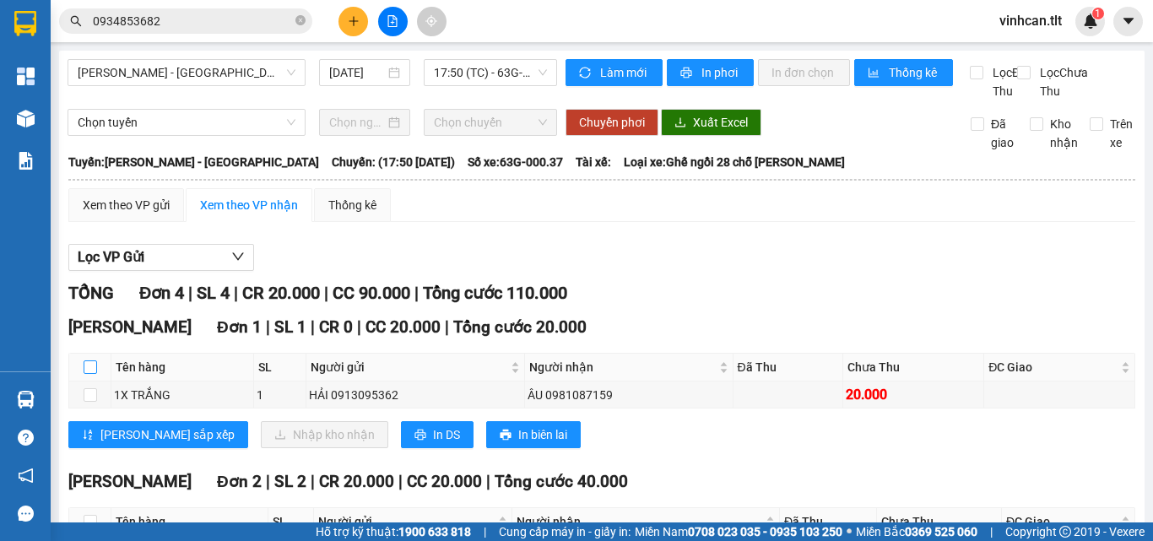
click at [88, 374] on input "checkbox" at bounding box center [91, 367] width 14 height 14
checkbox input "true"
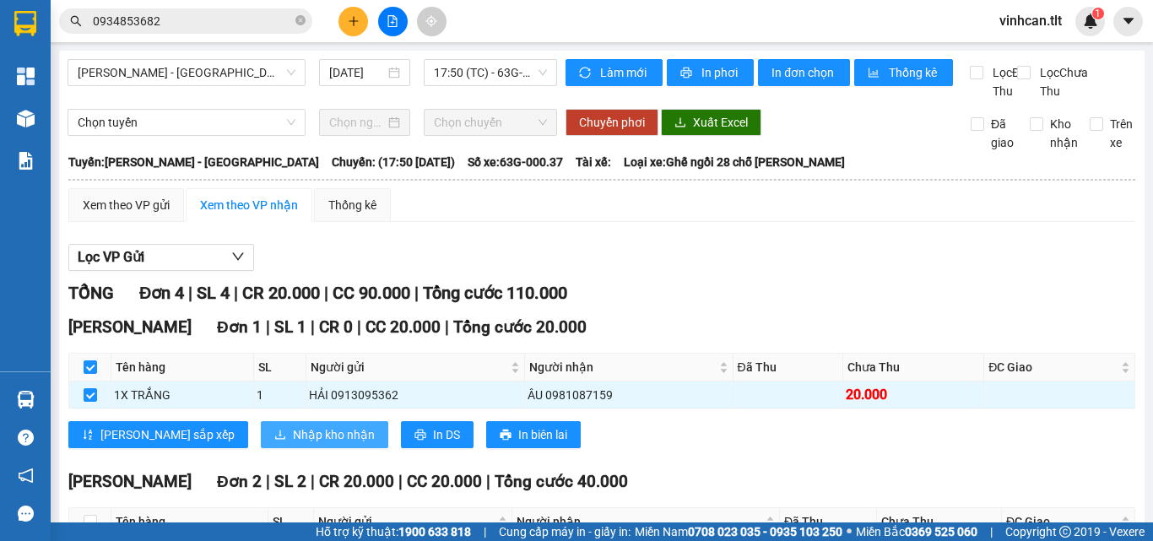
click at [293, 444] on span "Nhập kho nhận" at bounding box center [334, 434] width 82 height 19
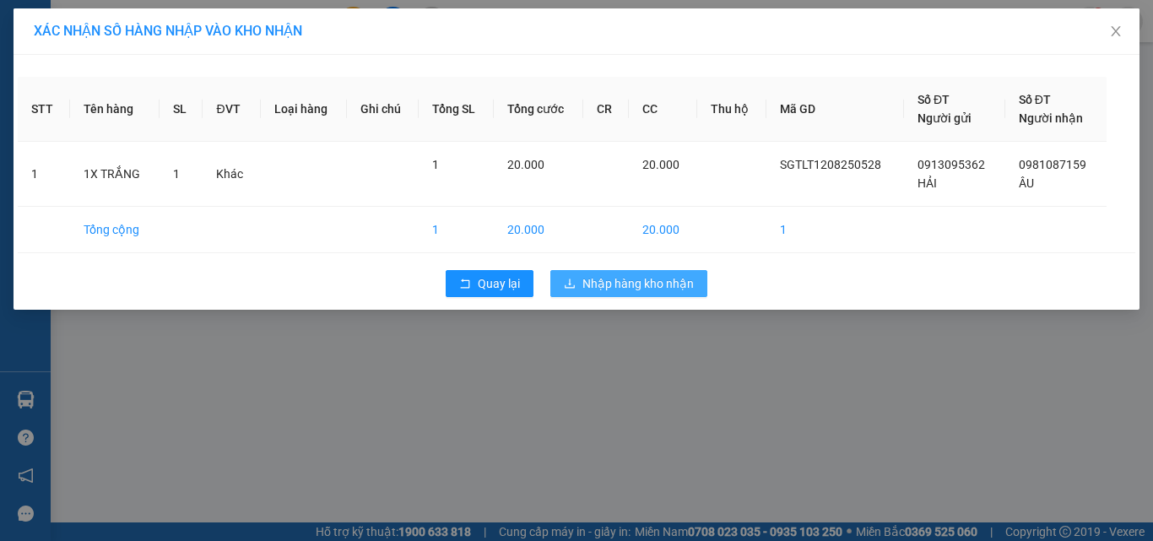
click at [660, 284] on span "Nhập hàng kho nhận" at bounding box center [637, 283] width 111 height 19
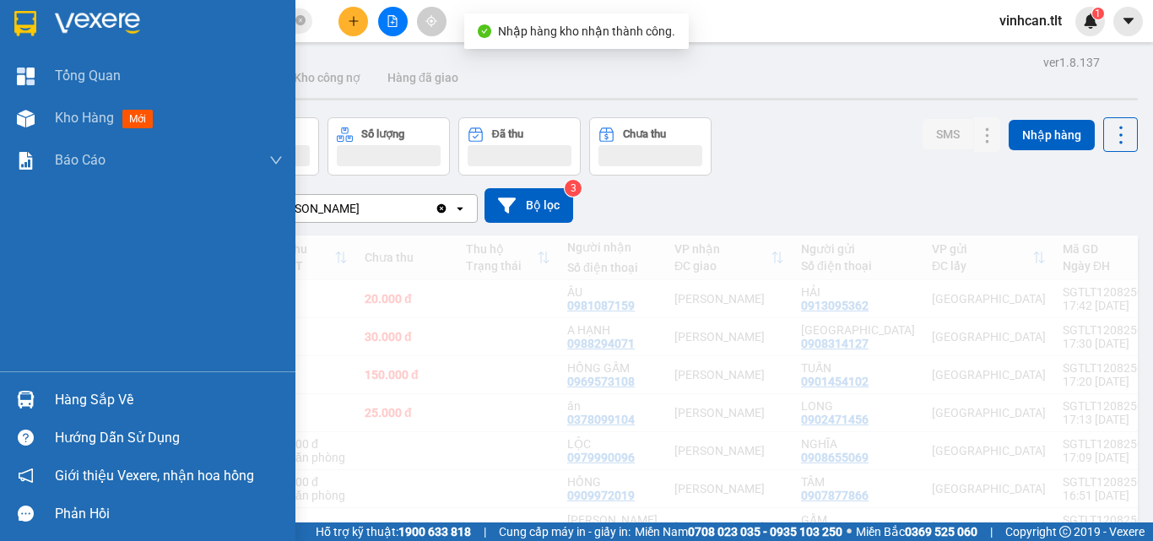
click at [35, 396] on div at bounding box center [26, 400] width 30 height 30
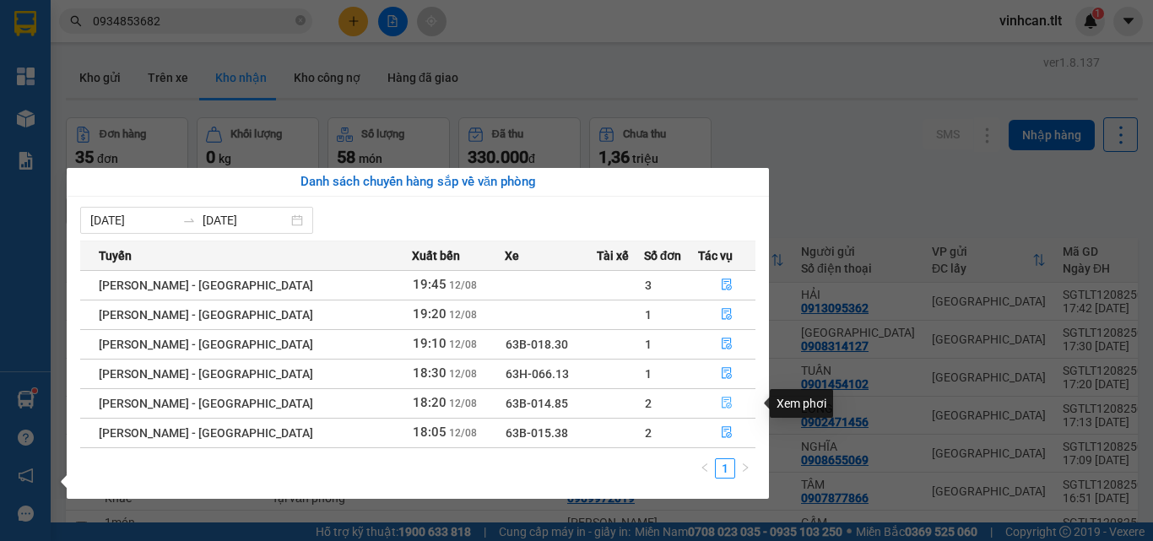
click at [707, 406] on button "button" at bounding box center [727, 403] width 56 height 27
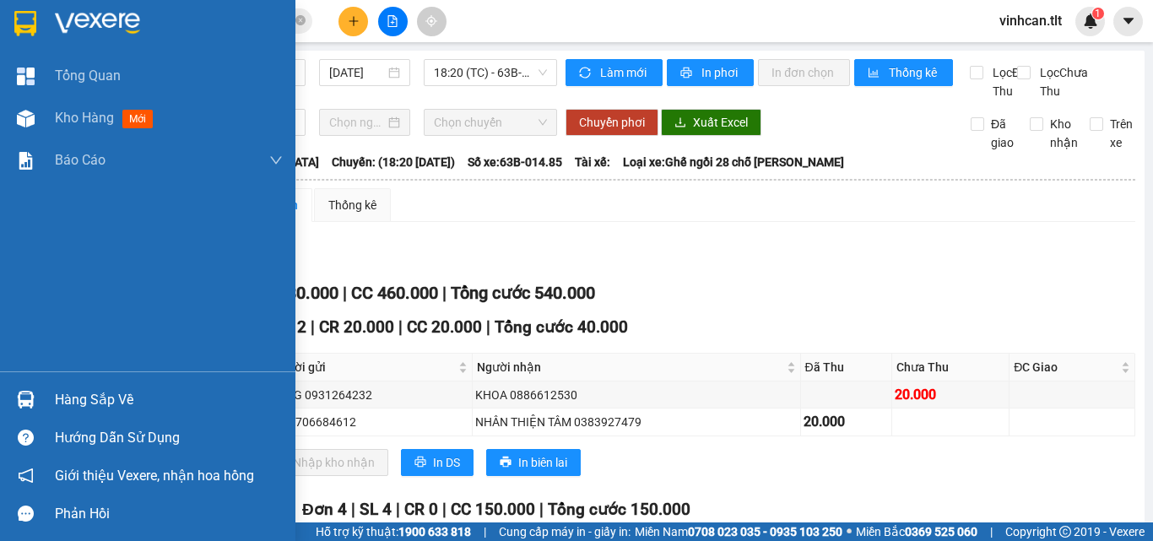
drag, startPoint x: 0, startPoint y: 388, endPoint x: 47, endPoint y: 385, distance: 47.4
click at [1, 388] on div "Hàng sắp về" at bounding box center [147, 400] width 295 height 38
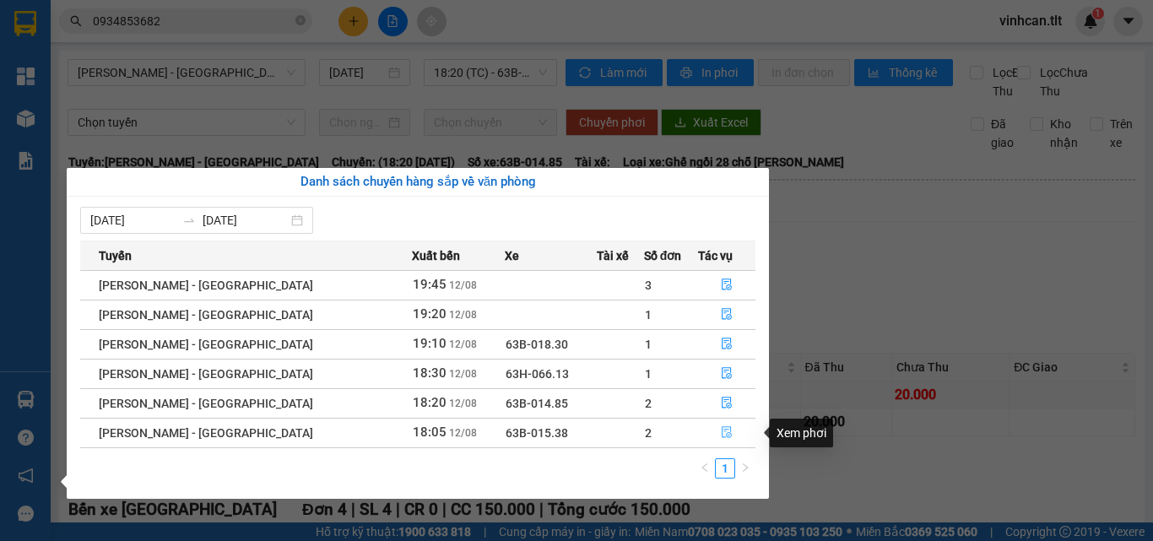
click at [711, 431] on button "button" at bounding box center [727, 432] width 56 height 27
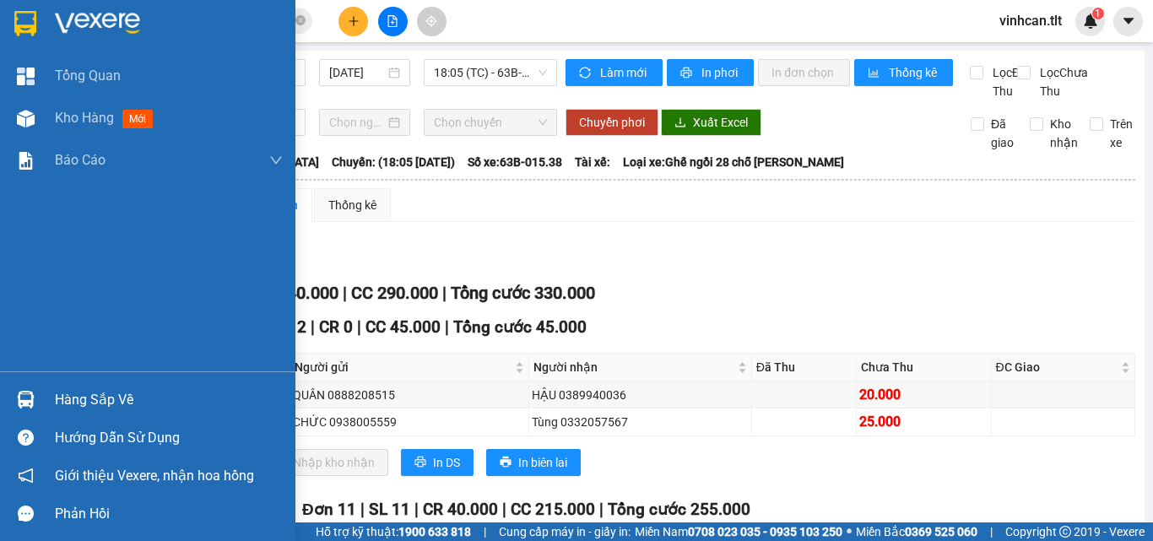
click at [14, 384] on div "Hàng sắp về" at bounding box center [147, 400] width 295 height 38
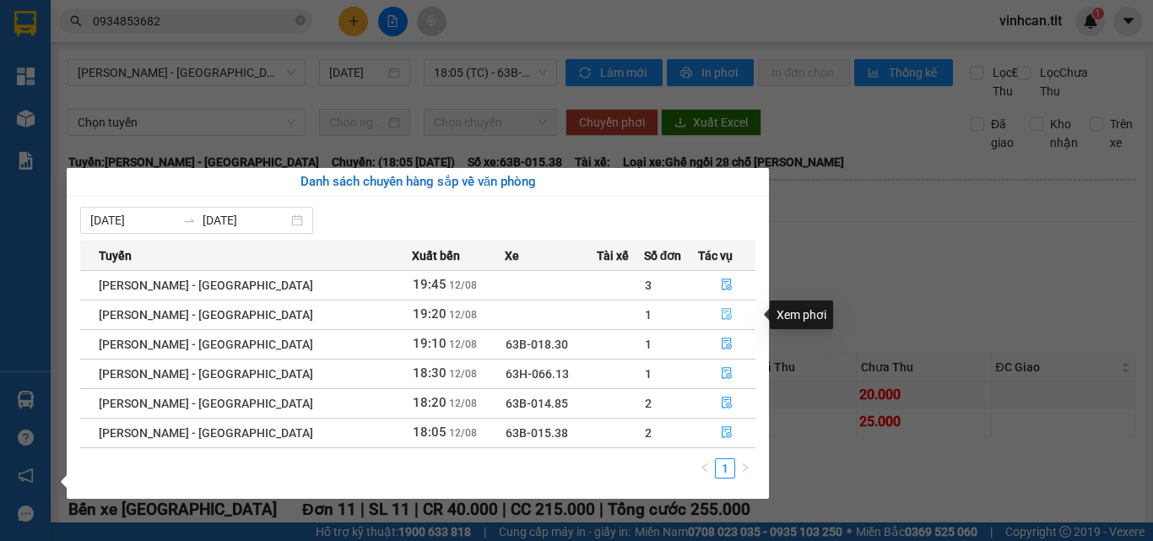
click at [726, 306] on button "button" at bounding box center [727, 314] width 56 height 27
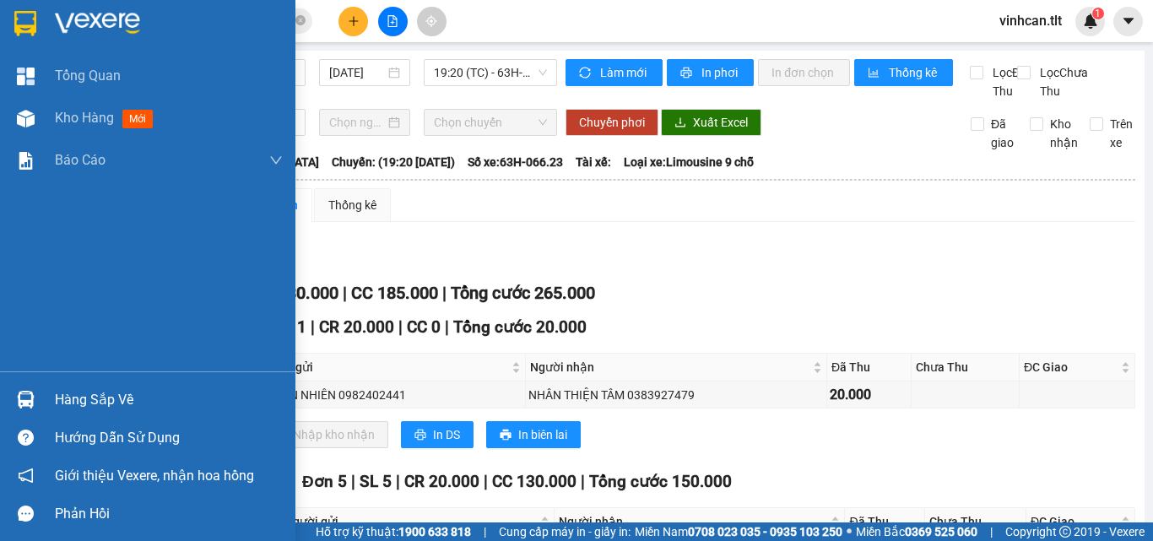
click at [44, 388] on div "Hàng sắp về" at bounding box center [147, 400] width 295 height 38
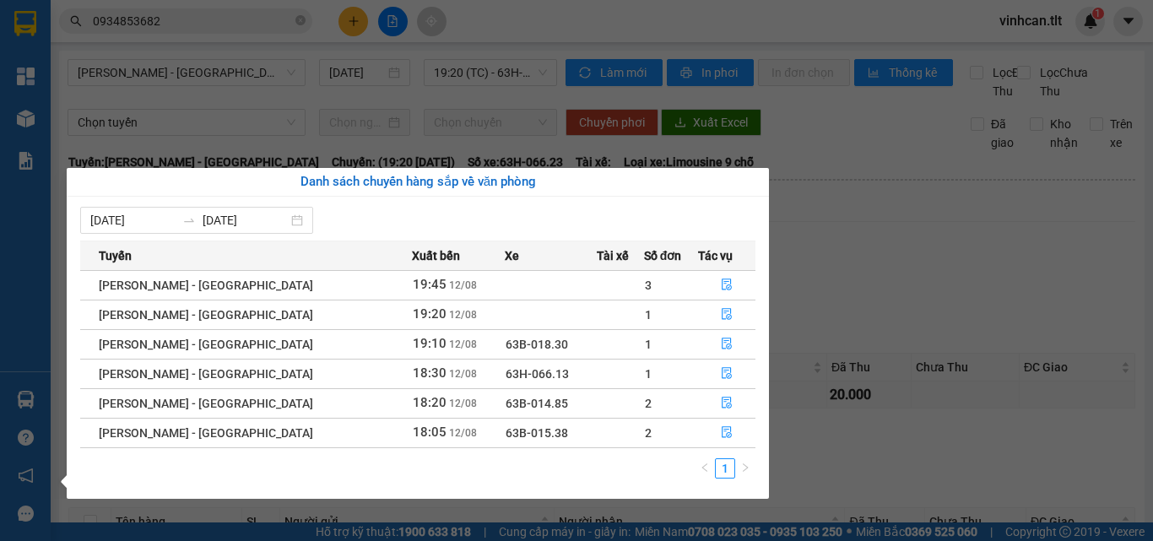
click at [925, 275] on section "Kết quả tìm kiếm ( 11 ) Bộ lọc Mã ĐH Trạng thái Món hàng Thu hộ Tổng cước Chưa …" at bounding box center [576, 270] width 1153 height 541
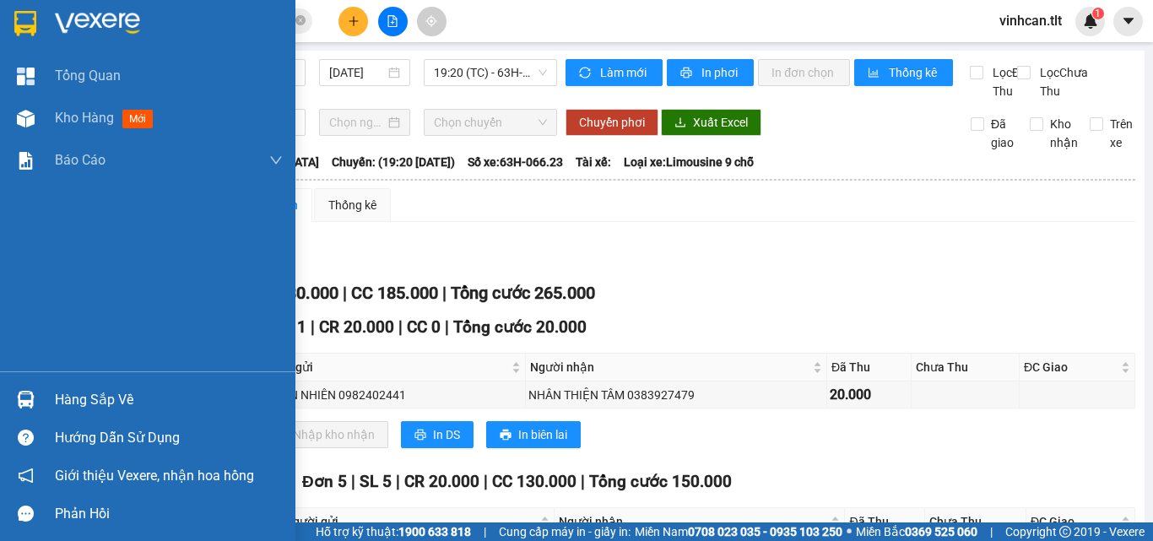
click at [31, 387] on div at bounding box center [26, 400] width 30 height 30
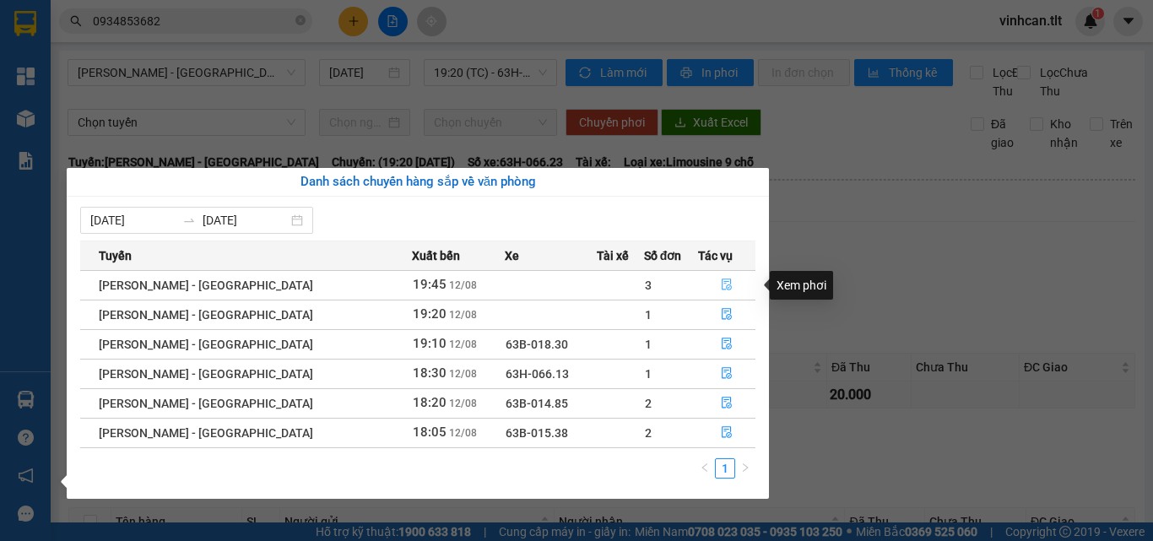
click at [706, 284] on button "button" at bounding box center [727, 285] width 56 height 27
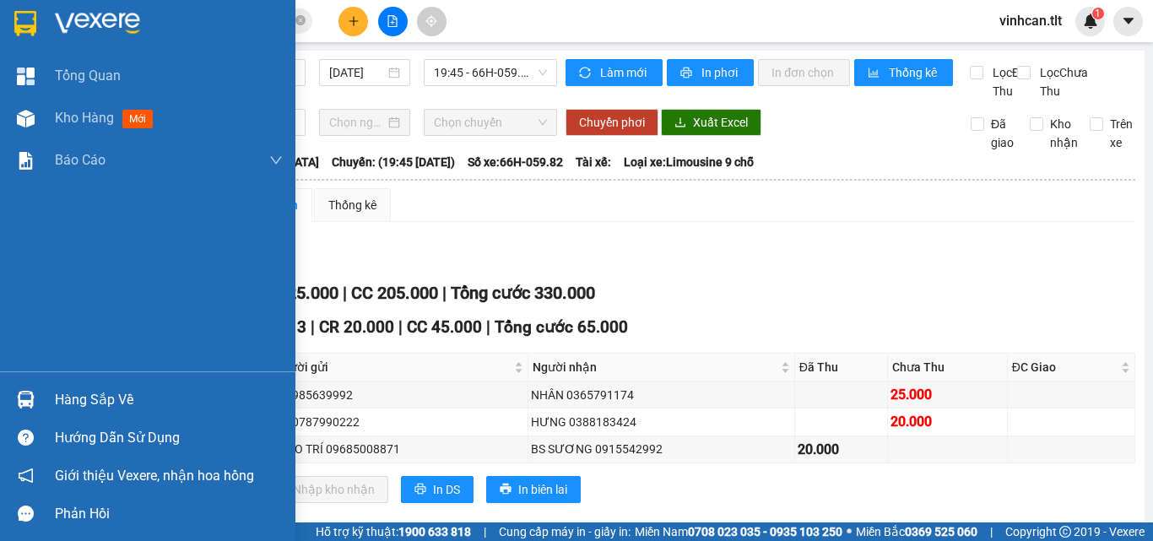
click at [41, 393] on div "Hàng sắp về" at bounding box center [147, 400] width 295 height 38
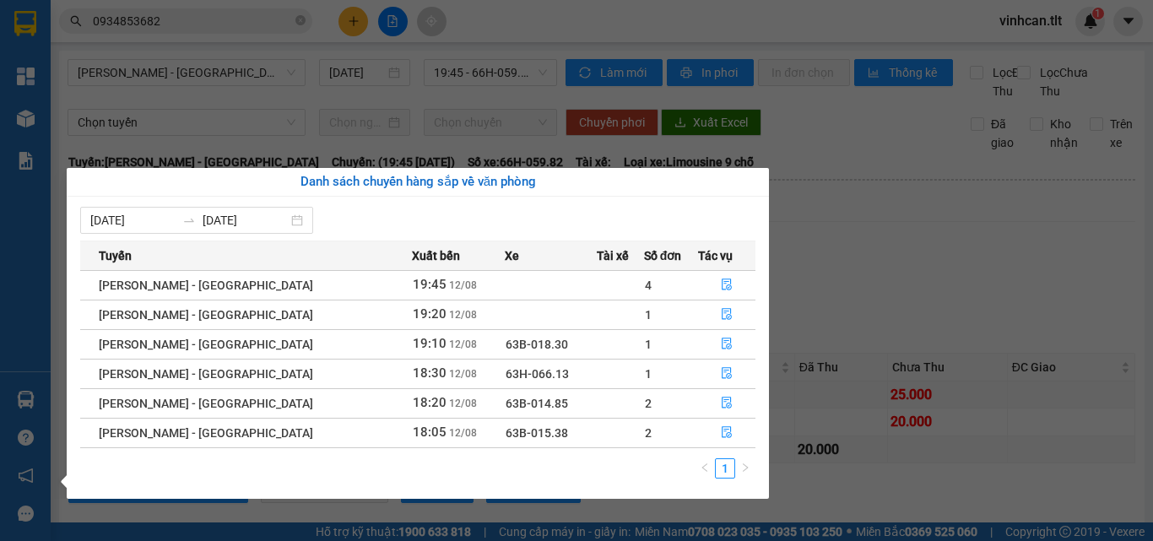
click at [216, 16] on section "Kết quả tìm kiếm ( 11 ) Bộ lọc Mã ĐH Trạng thái Món hàng Thu hộ Tổng cước Chưa …" at bounding box center [576, 270] width 1153 height 541
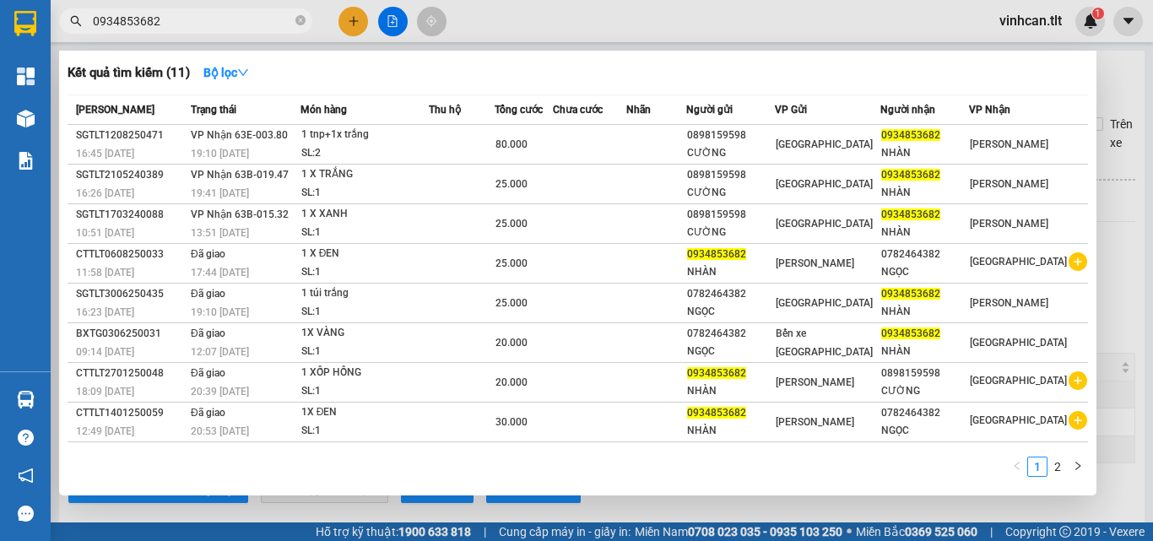
click at [216, 16] on input "0934853682" at bounding box center [192, 21] width 199 height 19
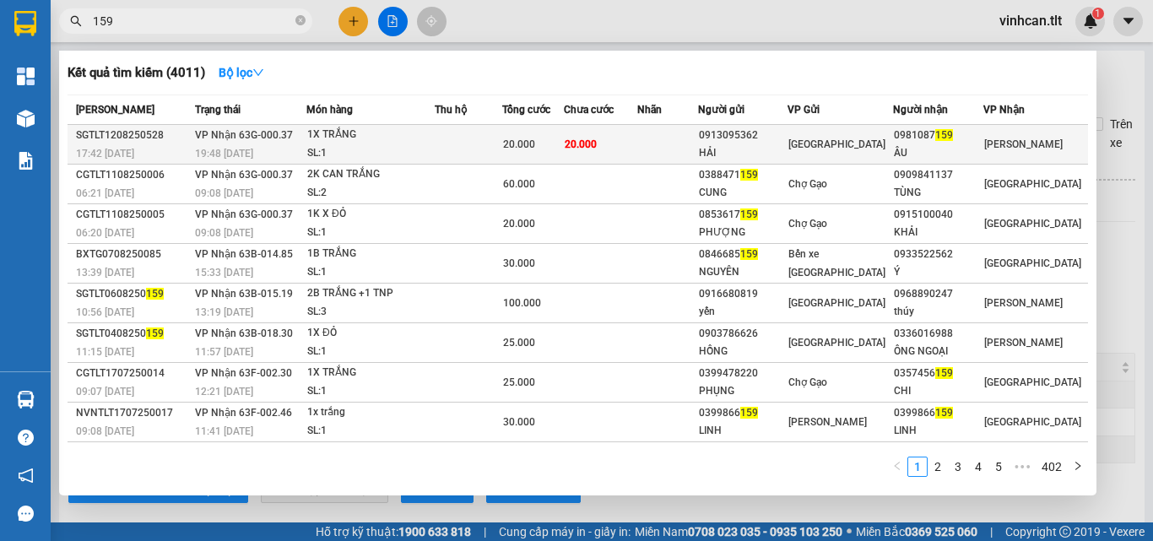
type input "159"
click at [526, 139] on span "20.000" at bounding box center [519, 144] width 32 height 12
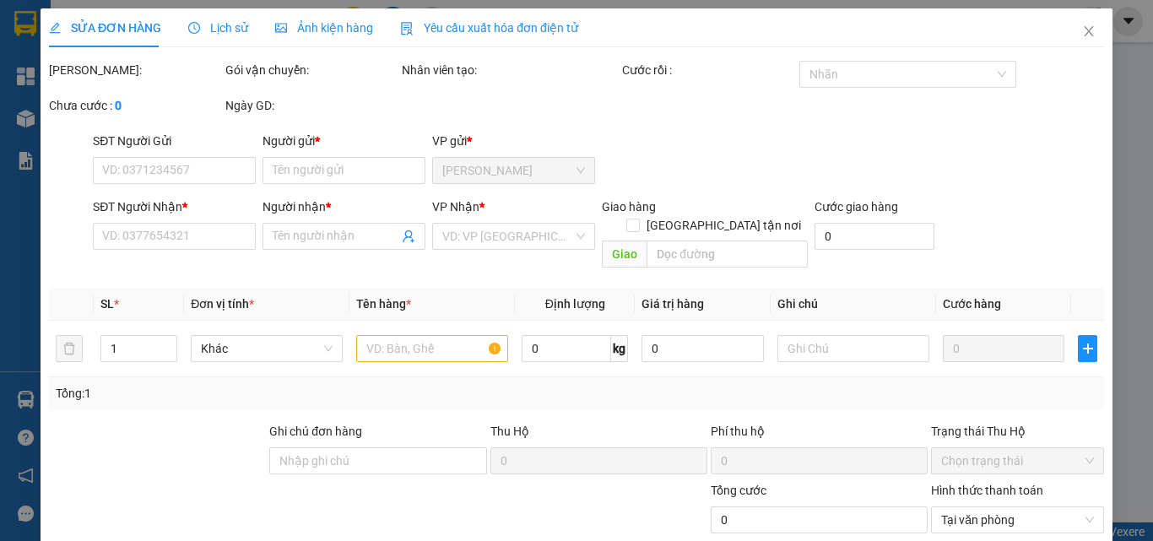
type input "0913095362"
type input "HẢI"
type input "0981087159"
type input "ÂU"
type input "20.000"
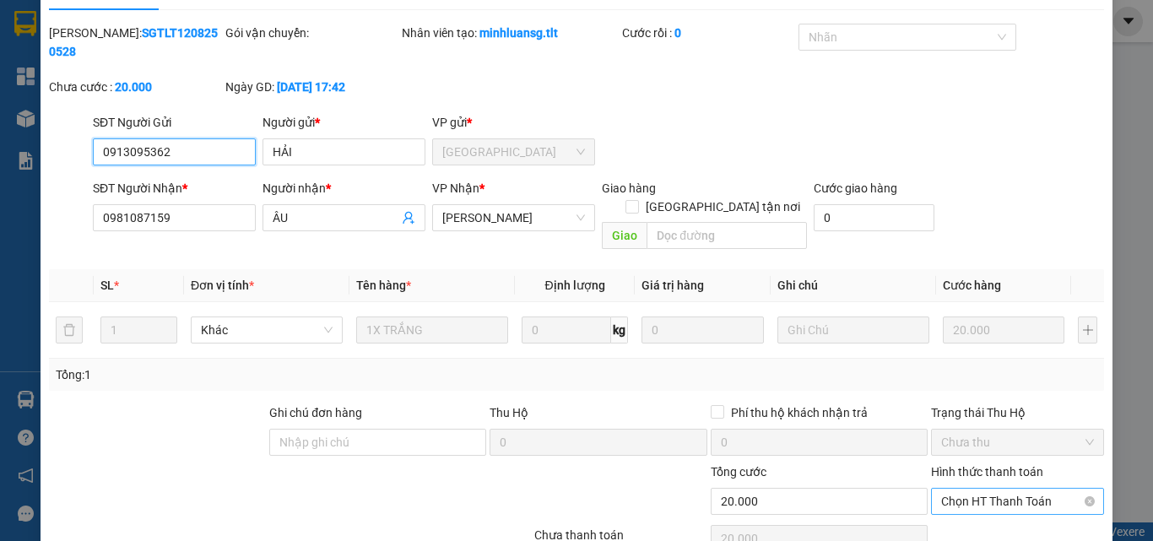
scroll to position [87, 0]
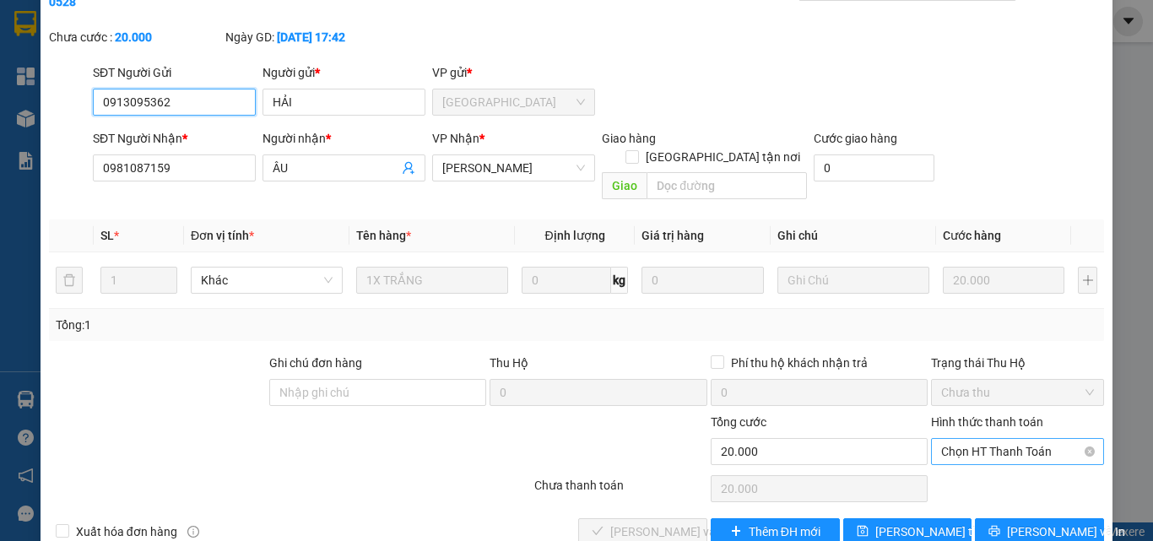
click at [993, 439] on span "Chọn HT Thanh Toán" at bounding box center [1017, 451] width 153 height 25
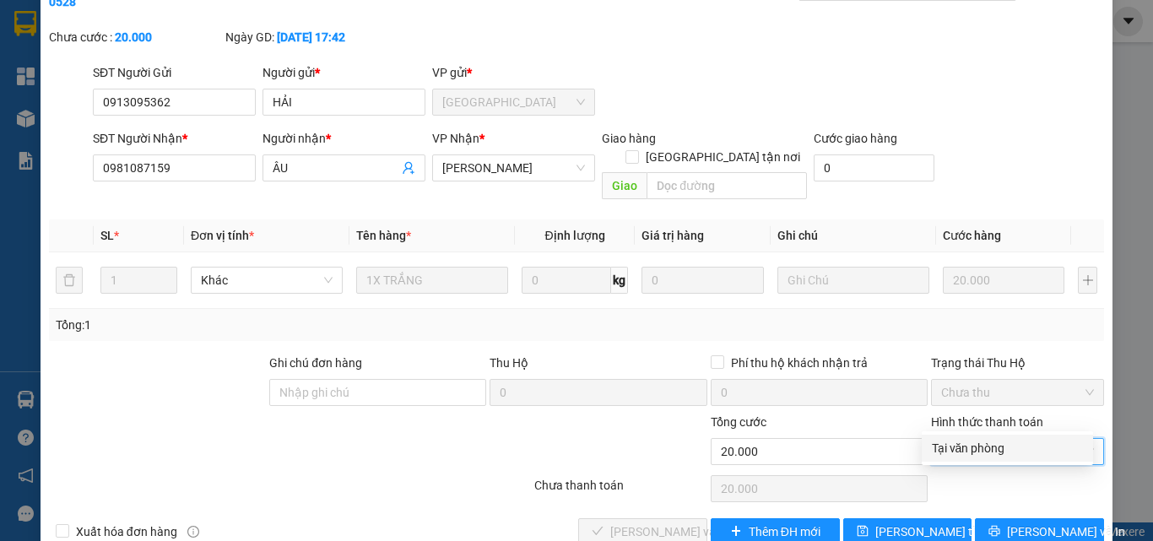
click at [975, 450] on div "Tại văn phòng" at bounding box center [1007, 448] width 151 height 19
type input "0"
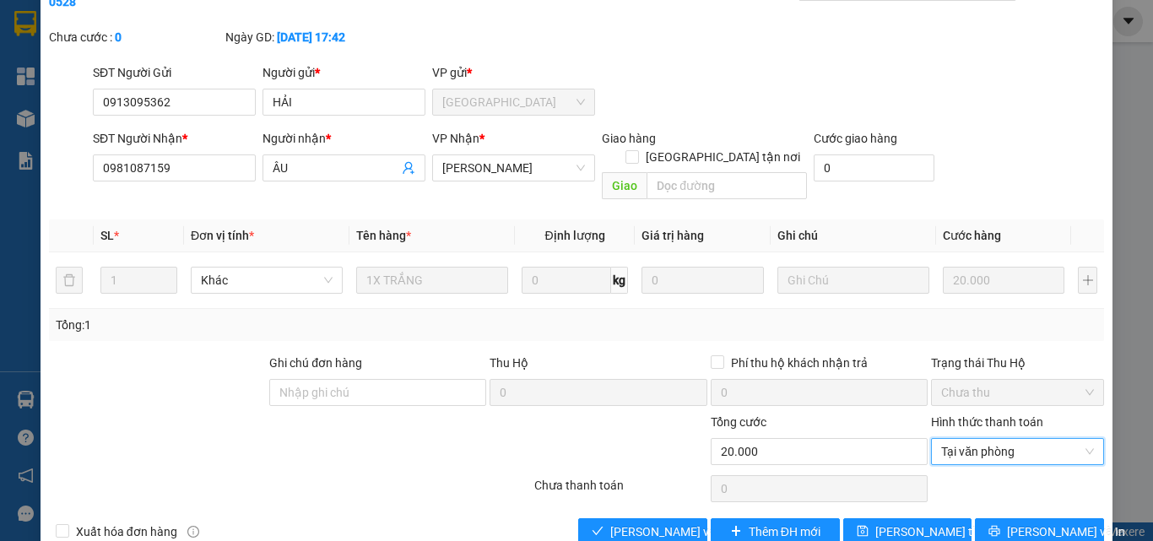
click at [643, 473] on div "Total Paid Fee 0 Total UnPaid Fee 20.000 Cash Collection Total Fee Mã ĐH: SGTLT…" at bounding box center [576, 259] width 1055 height 571
click at [645, 518] on button "[PERSON_NAME] và [PERSON_NAME] hàng" at bounding box center [642, 531] width 129 height 27
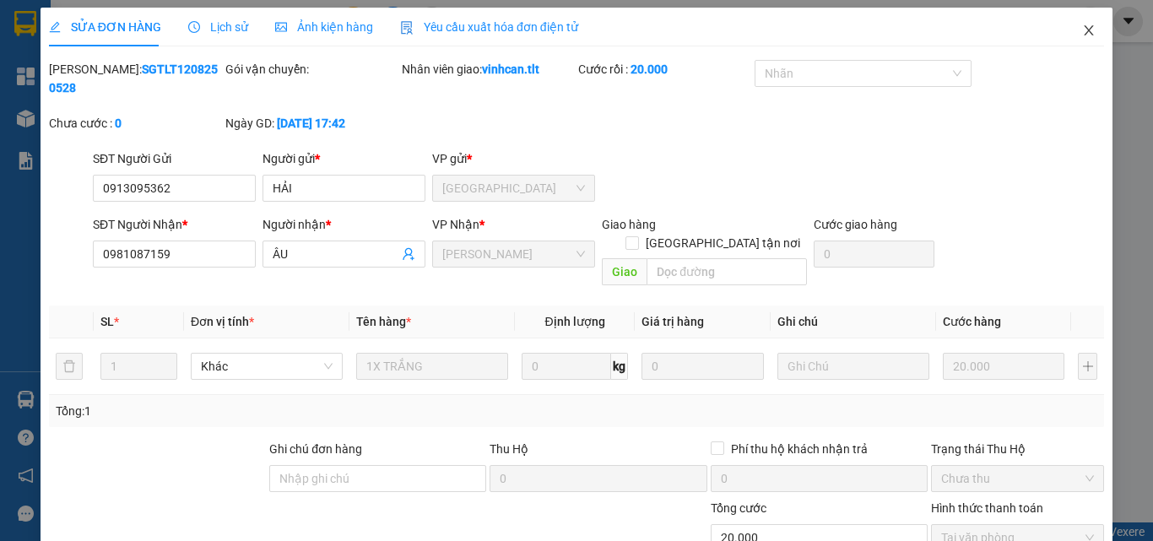
scroll to position [0, 0]
click at [1082, 30] on icon "close" at bounding box center [1089, 31] width 14 height 14
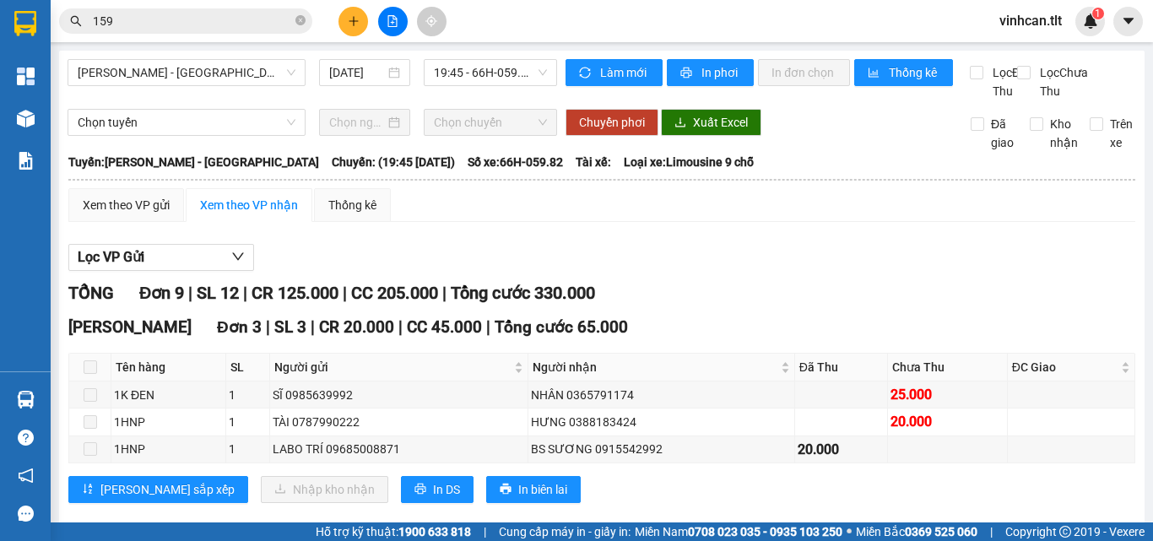
click at [198, 13] on input "159" at bounding box center [192, 21] width 199 height 19
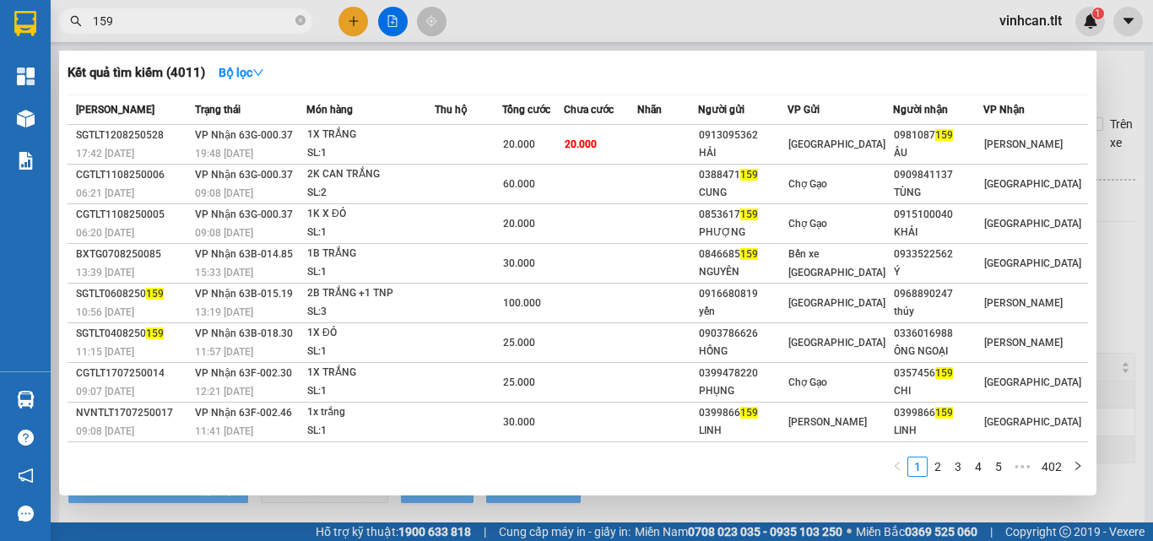
click at [198, 13] on input "159" at bounding box center [192, 21] width 199 height 19
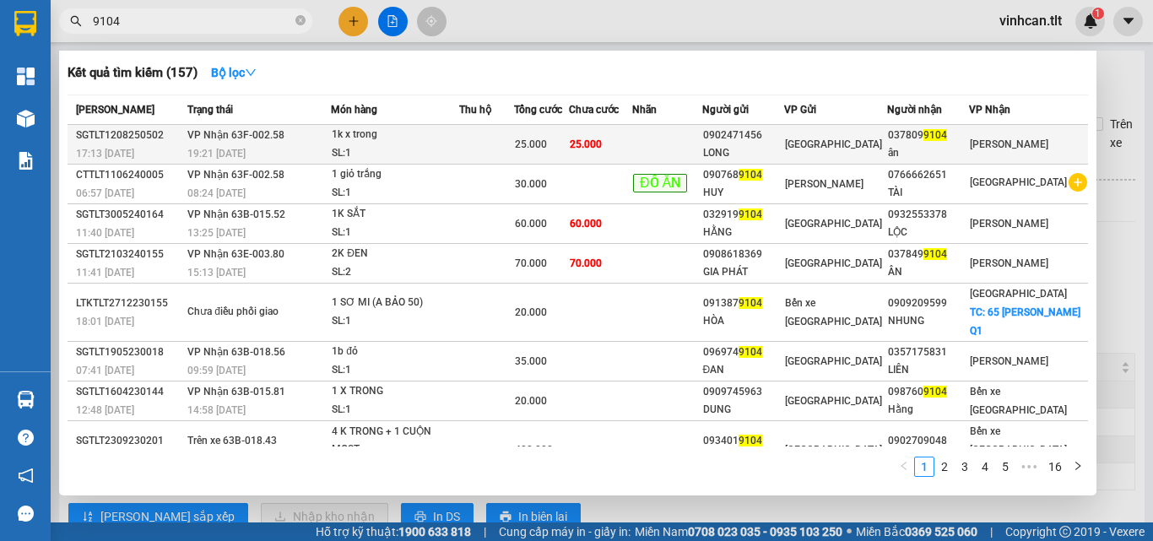
type input "9104"
click at [430, 140] on div "1k x trong" at bounding box center [395, 135] width 127 height 19
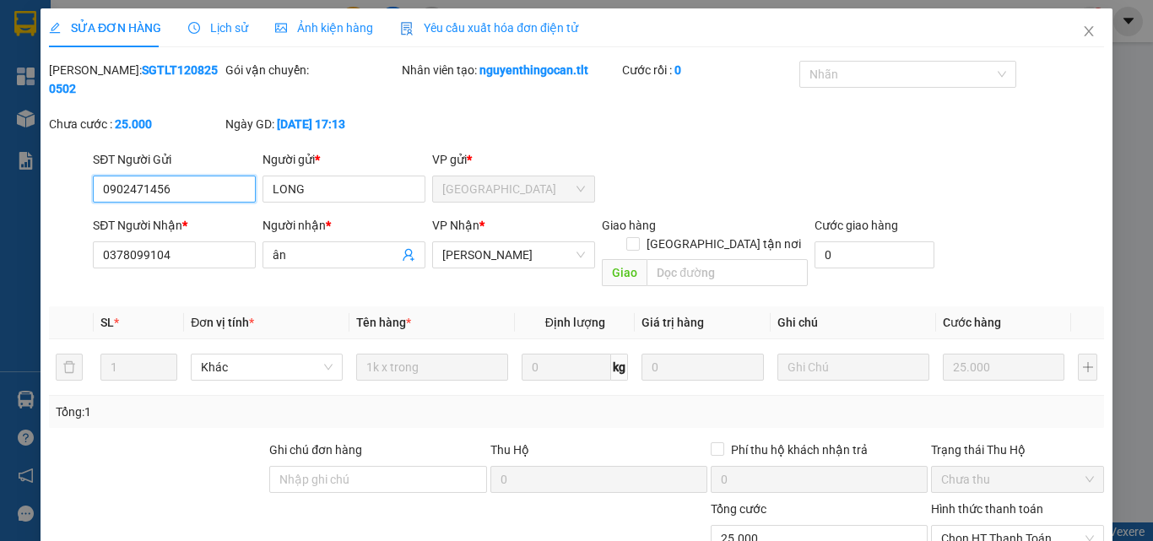
scroll to position [78, 0]
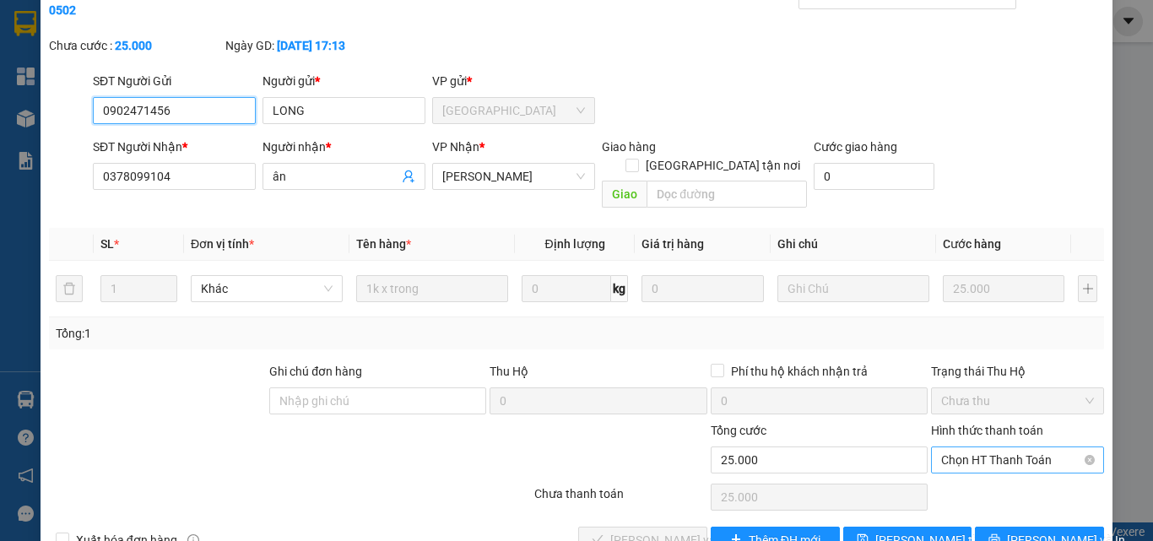
click at [960, 447] on span "Chọn HT Thanh Toán" at bounding box center [1017, 459] width 153 height 25
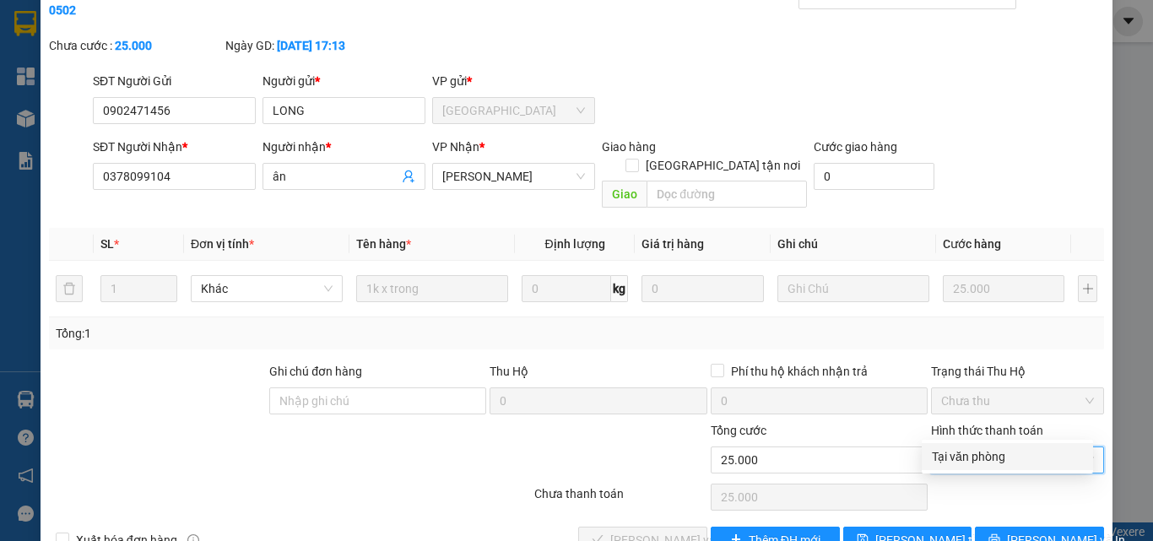
drag, startPoint x: 970, startPoint y: 448, endPoint x: 761, endPoint y: 466, distance: 209.2
click at [968, 448] on div "Tại văn phòng" at bounding box center [1007, 456] width 151 height 19
type input "0"
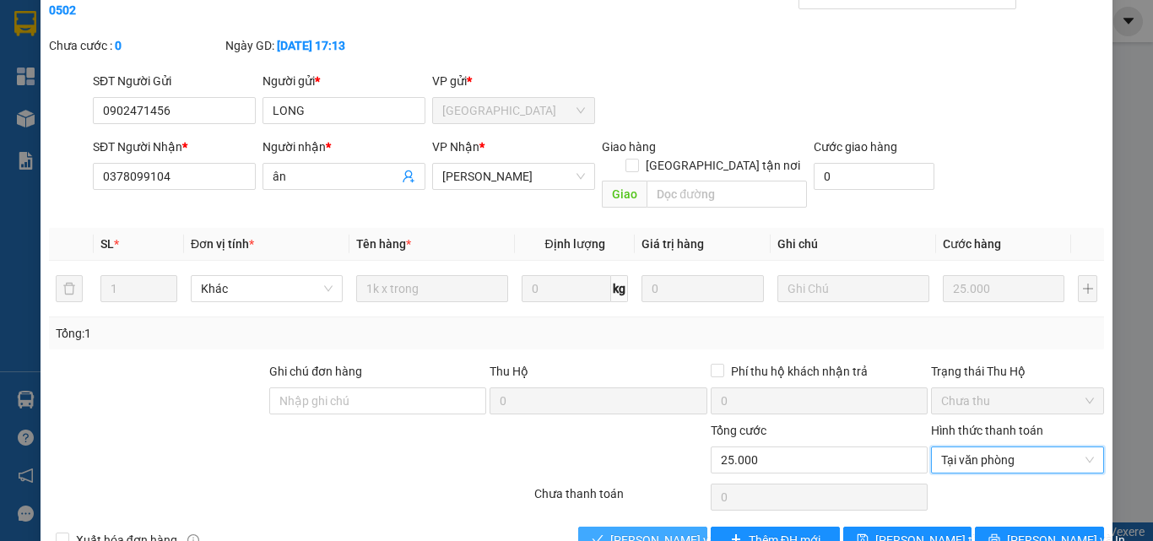
click at [610, 531] on span "[PERSON_NAME] và [PERSON_NAME] hàng" at bounding box center [691, 540] width 162 height 19
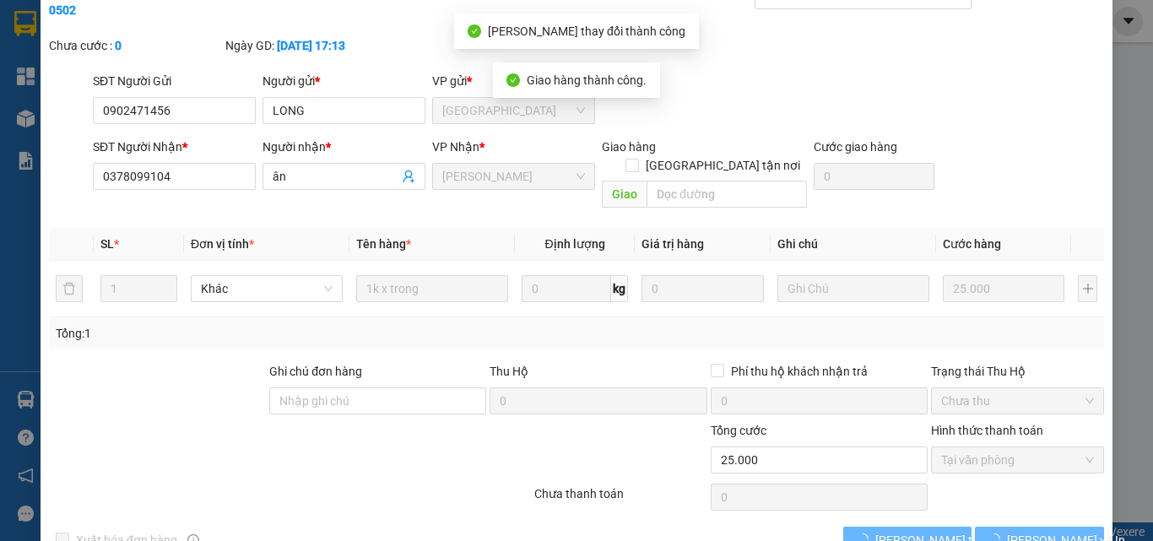
scroll to position [0, 0]
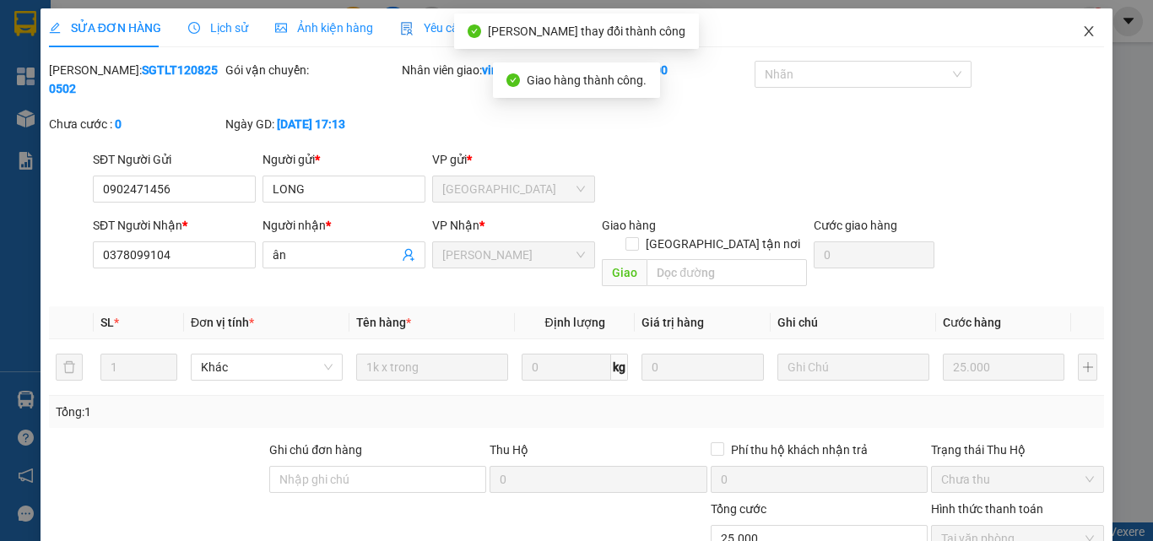
click at [1079, 8] on div "SỬA ĐƠN HÀNG Lịch sử Ảnh kiện hàng Yêu cầu xuất hóa đơn điện tử Total Paid Fee …" at bounding box center [576, 270] width 1153 height 541
click at [1082, 27] on icon "close" at bounding box center [1089, 31] width 14 height 14
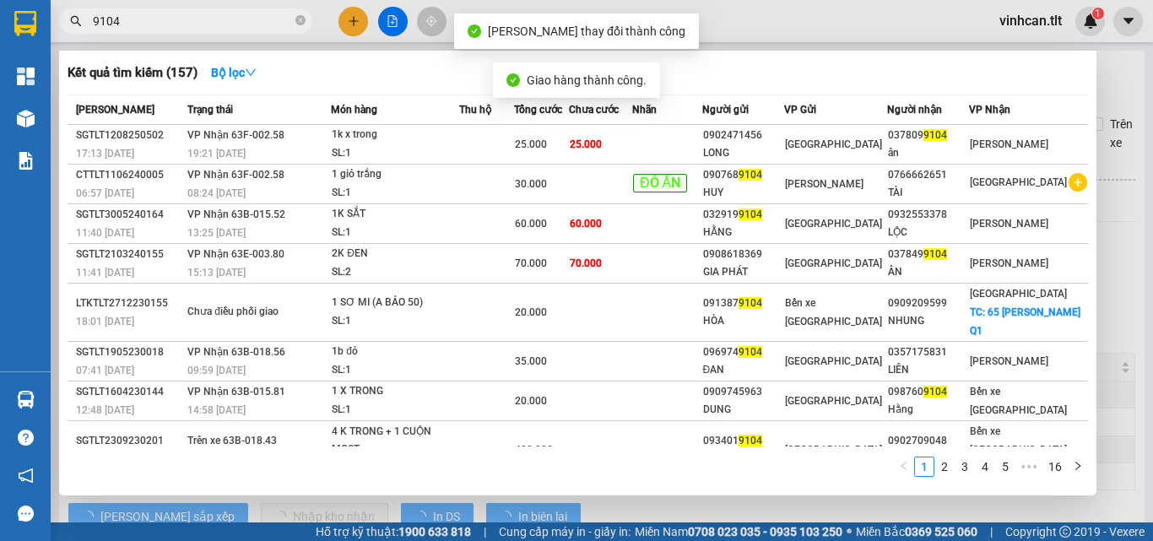
click at [233, 19] on input "9104" at bounding box center [192, 21] width 199 height 19
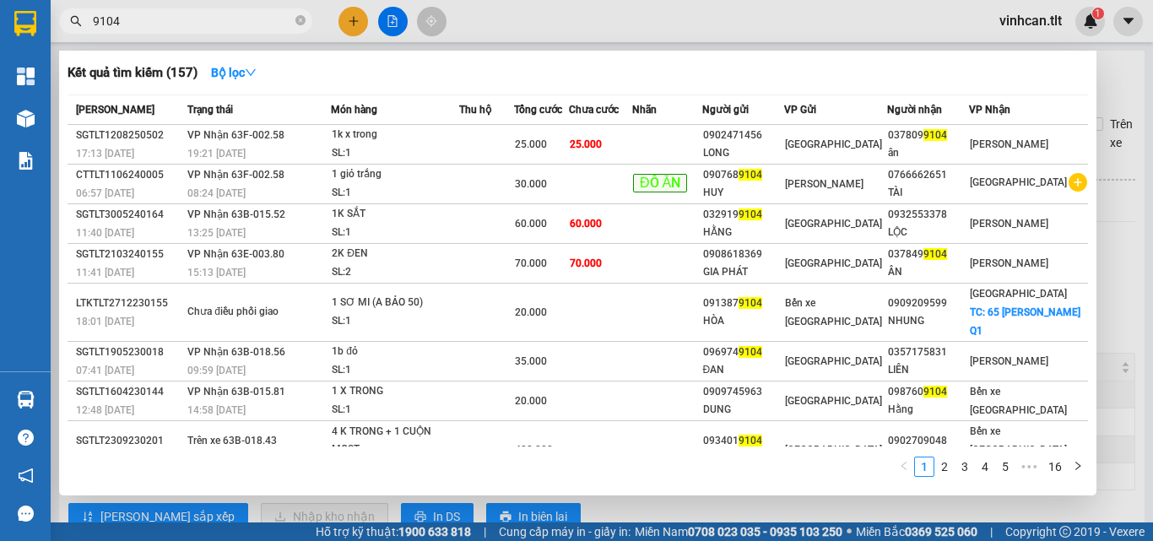
drag, startPoint x: 51, startPoint y: 404, endPoint x: 41, endPoint y: 404, distance: 10.1
click at [48, 404] on section "Kết quả tìm kiếm ( 157 ) Bộ lọc Mã ĐH Trạng thái Món hàng Thu hộ Tổng cước Chưa…" at bounding box center [576, 270] width 1153 height 541
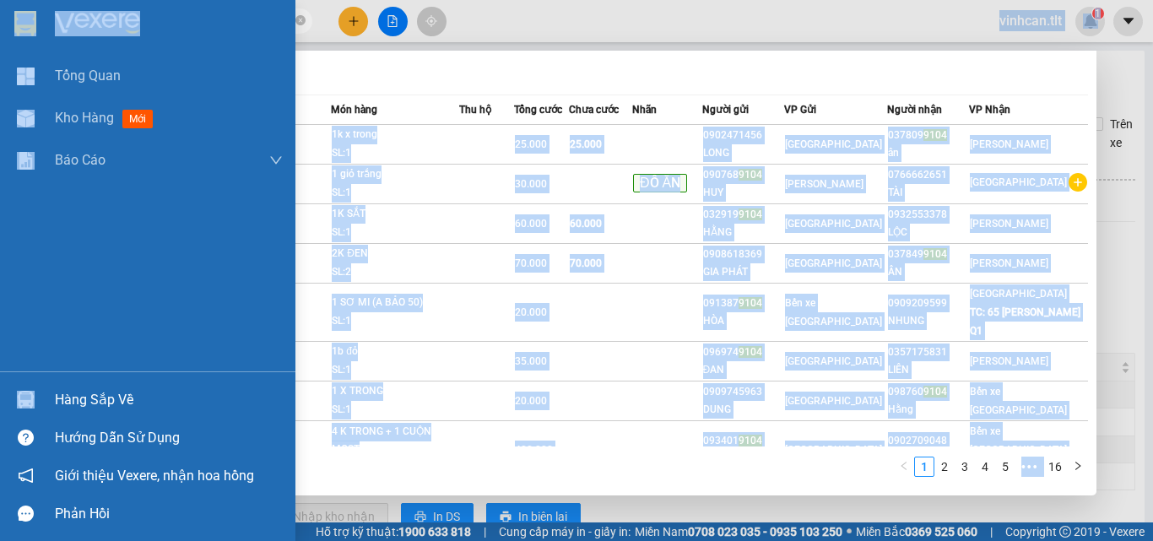
click at [41, 406] on div "Hàng sắp về" at bounding box center [147, 400] width 295 height 38
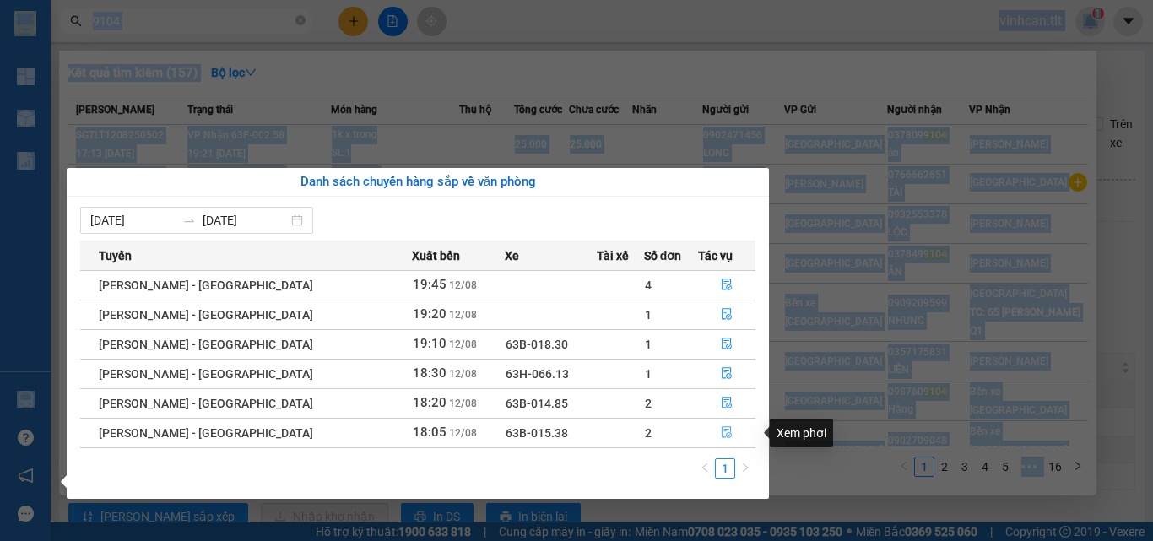
click at [706, 437] on button "button" at bounding box center [727, 432] width 56 height 27
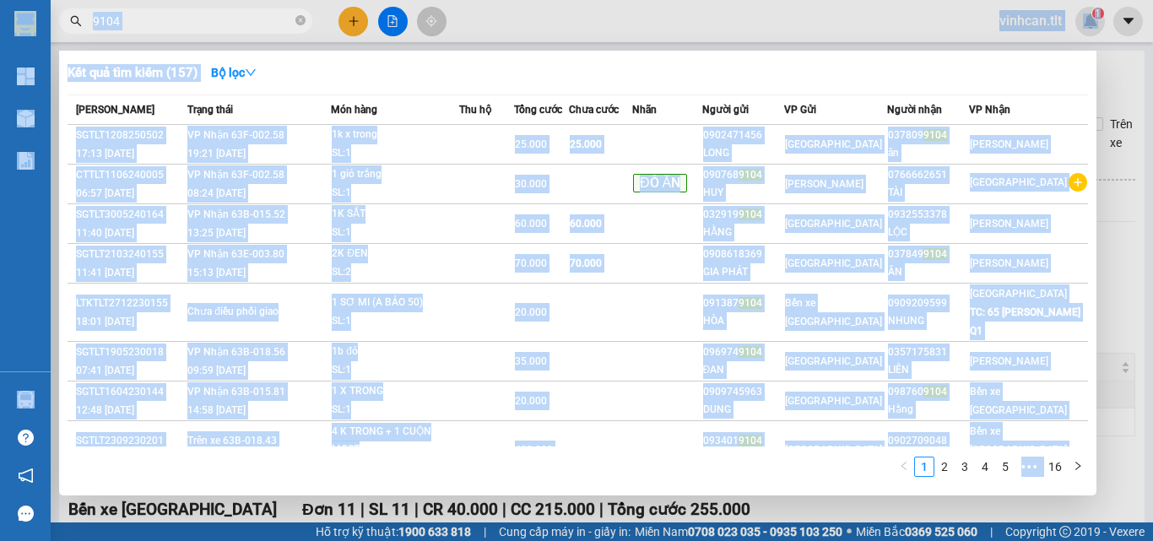
click at [1107, 340] on div at bounding box center [576, 270] width 1153 height 541
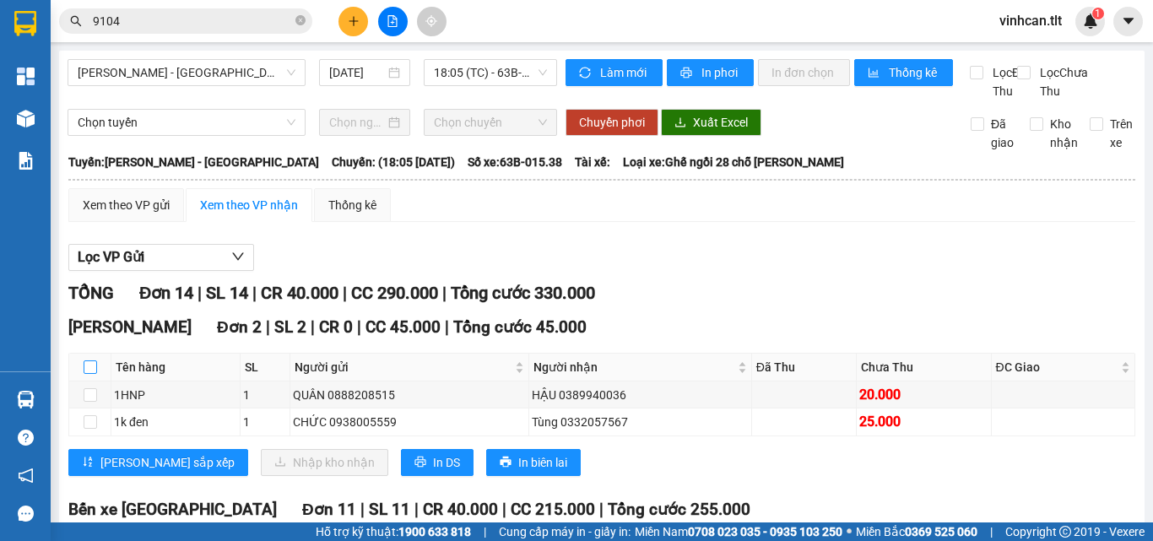
click at [87, 374] on input "checkbox" at bounding box center [91, 367] width 14 height 14
checkbox input "true"
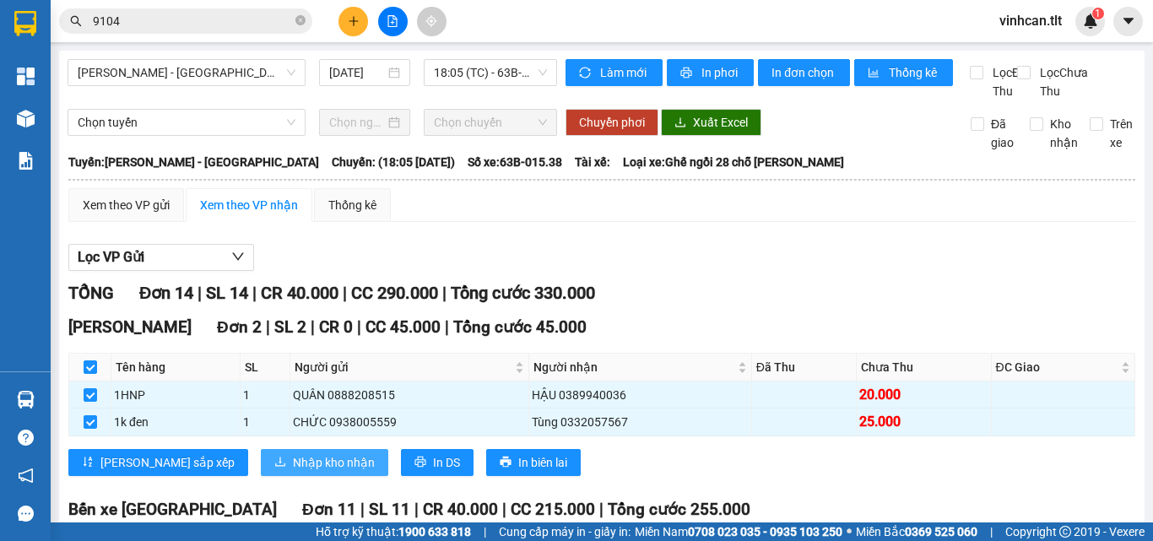
click at [293, 472] on span "Nhập kho nhận" at bounding box center [334, 462] width 82 height 19
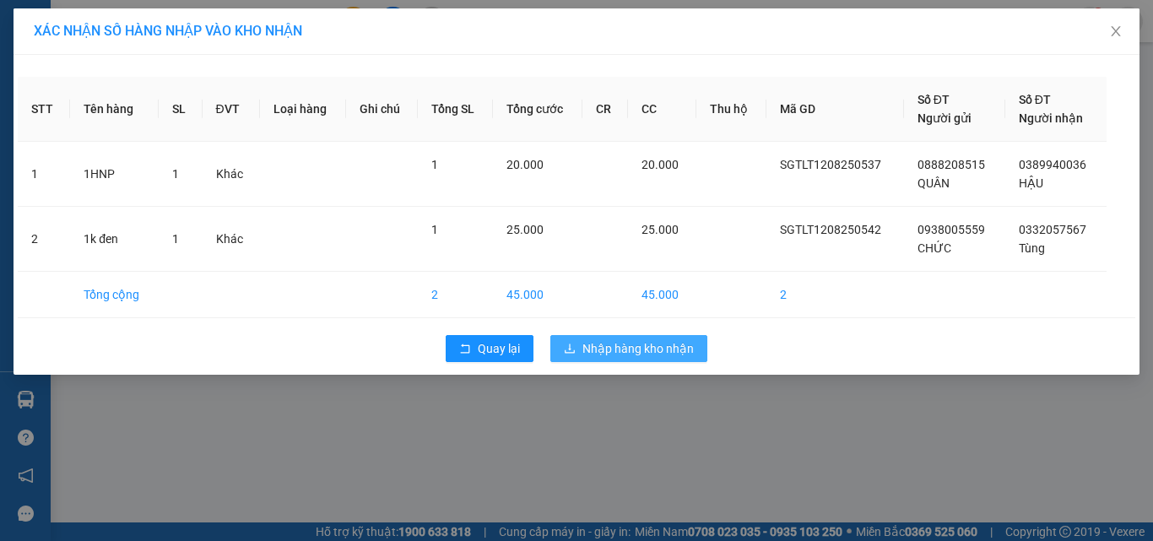
click at [676, 352] on span "Nhập hàng kho nhận" at bounding box center [637, 348] width 111 height 19
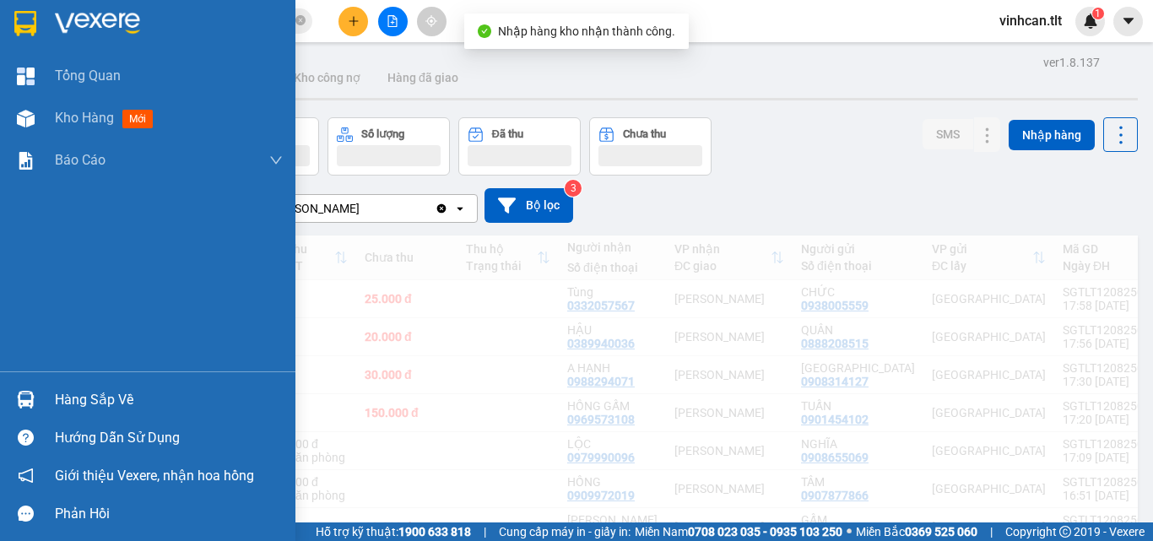
click at [27, 403] on img at bounding box center [26, 400] width 18 height 18
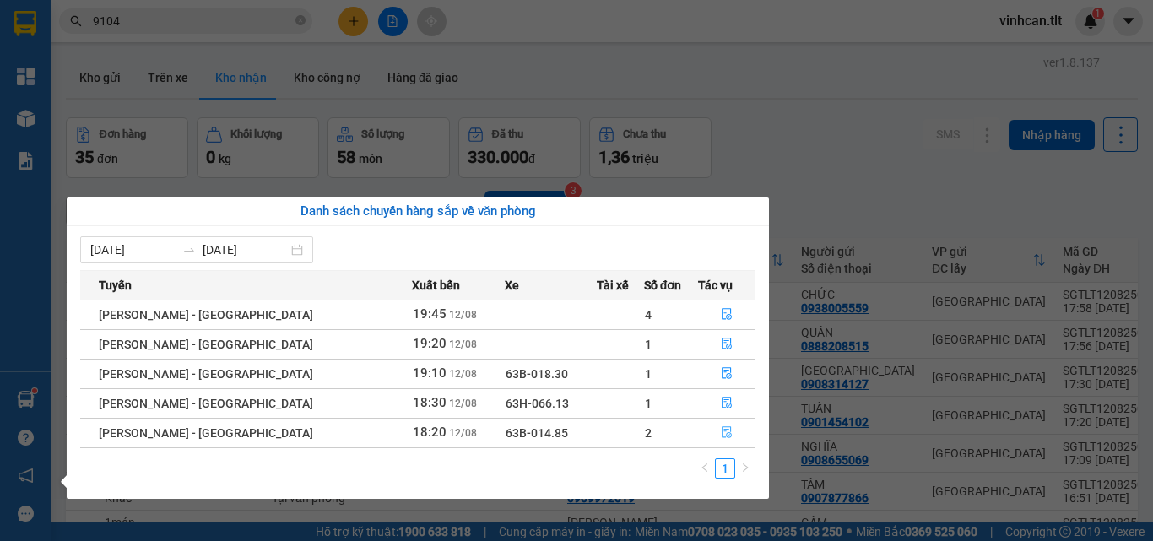
click at [712, 435] on button "button" at bounding box center [727, 432] width 56 height 27
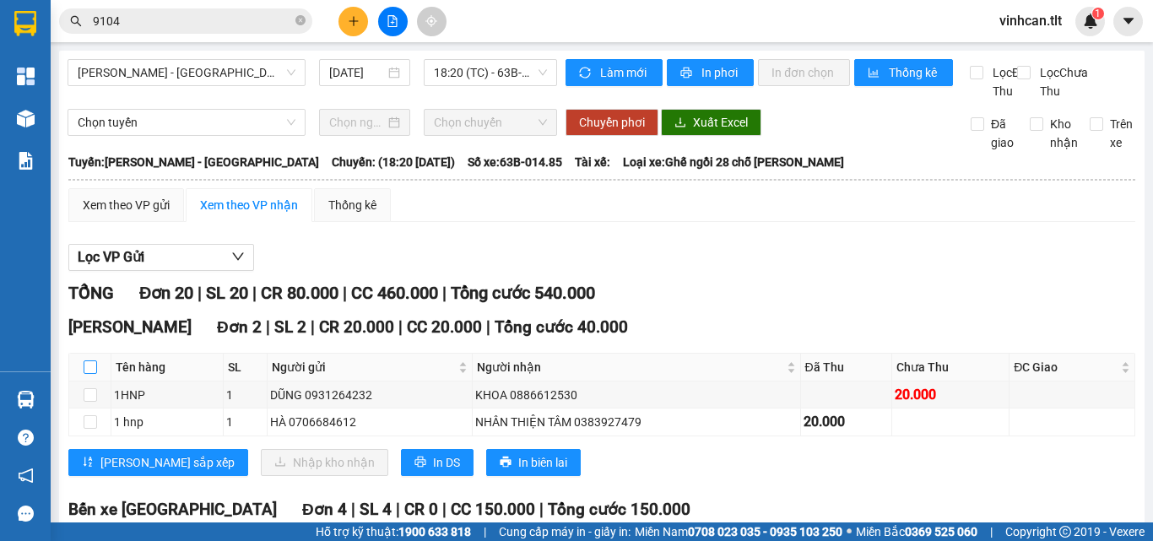
click at [89, 374] on input "checkbox" at bounding box center [91, 367] width 14 height 14
checkbox input "true"
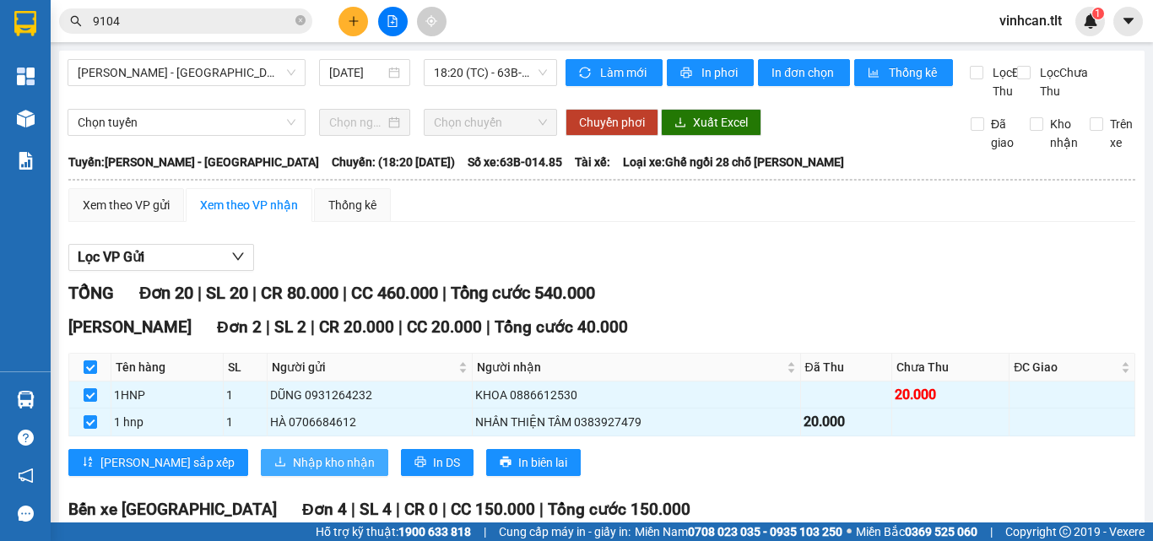
click at [261, 471] on button "Nhập kho nhận" at bounding box center [324, 462] width 127 height 27
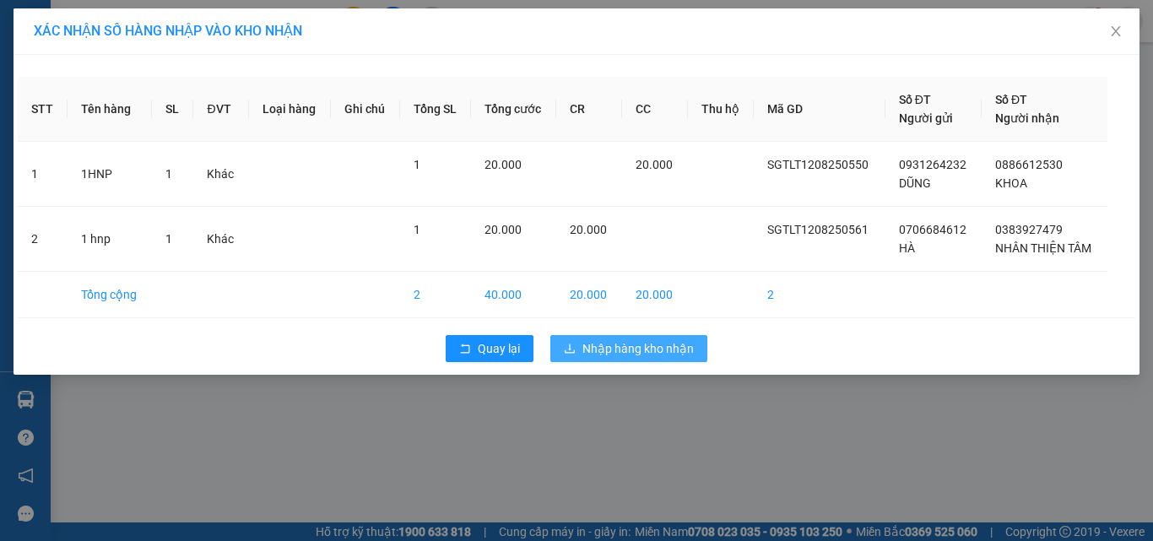
click at [661, 343] on span "Nhập hàng kho nhận" at bounding box center [637, 348] width 111 height 19
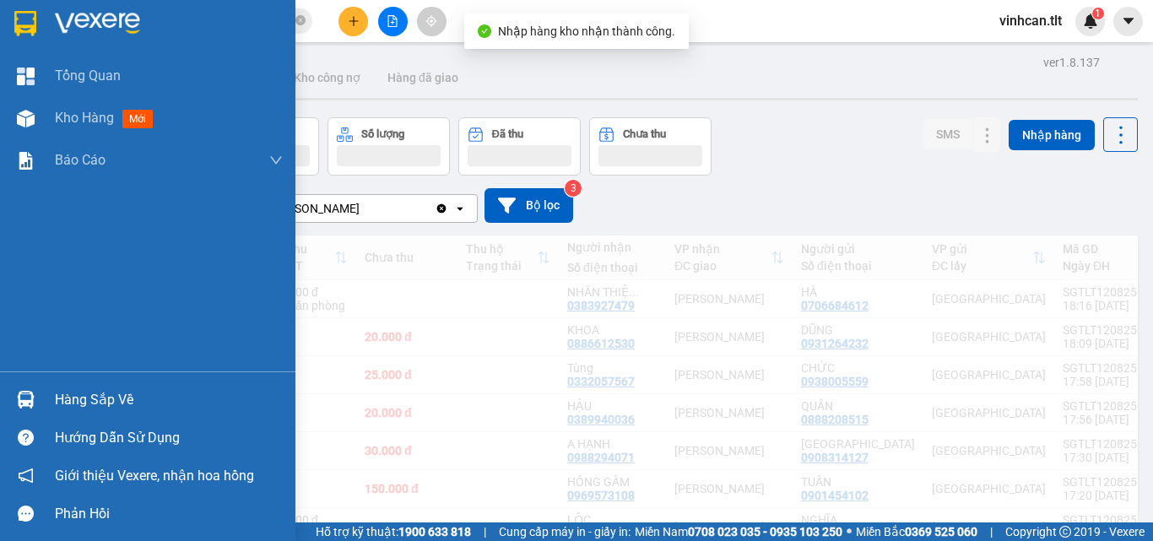
click at [27, 400] on img at bounding box center [26, 400] width 18 height 18
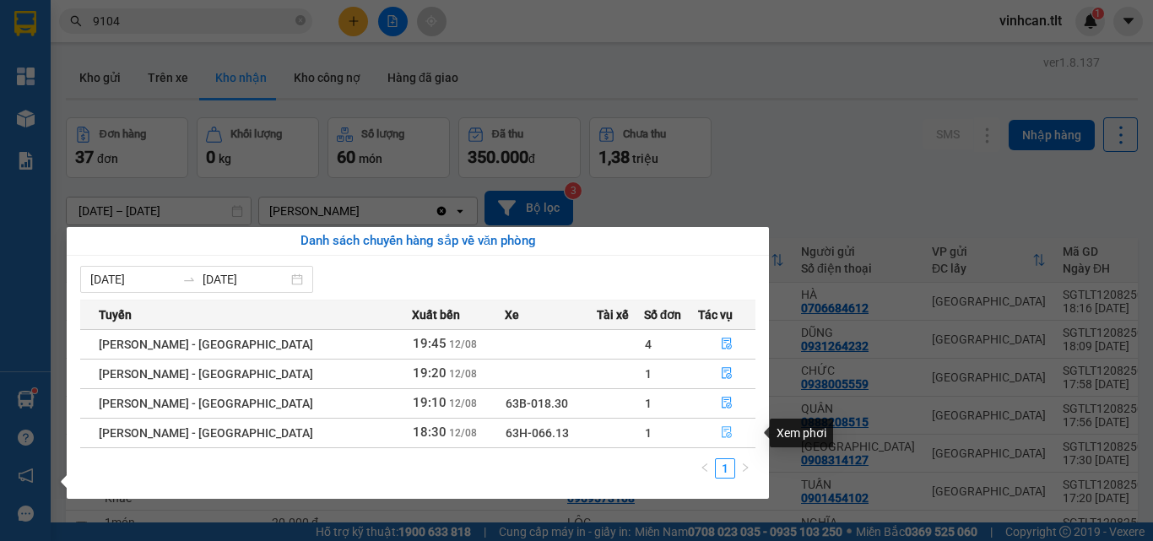
click at [729, 435] on button "button" at bounding box center [727, 432] width 56 height 27
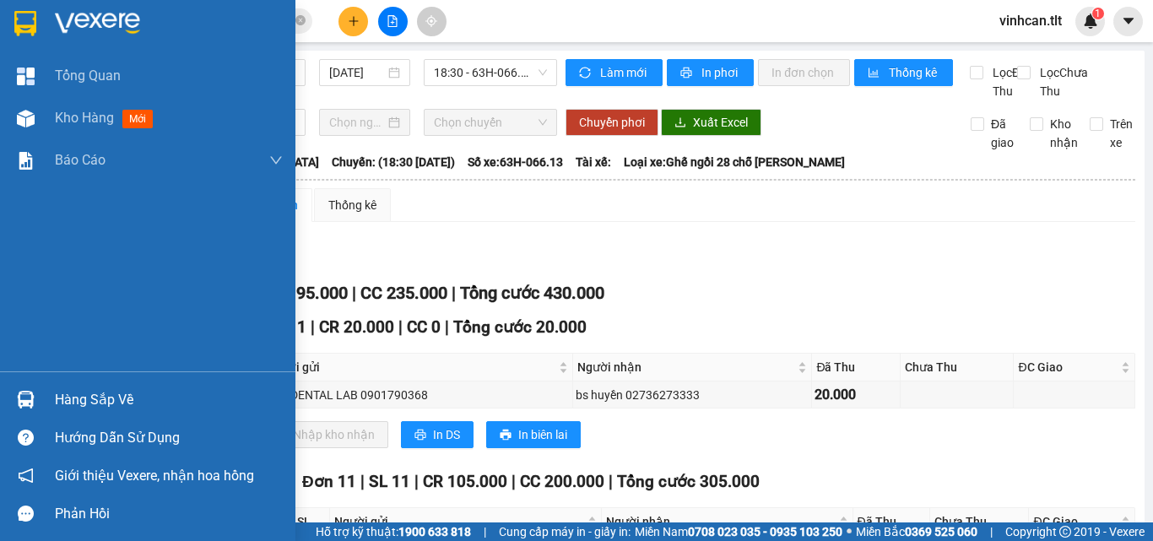
click at [26, 394] on img at bounding box center [26, 400] width 18 height 18
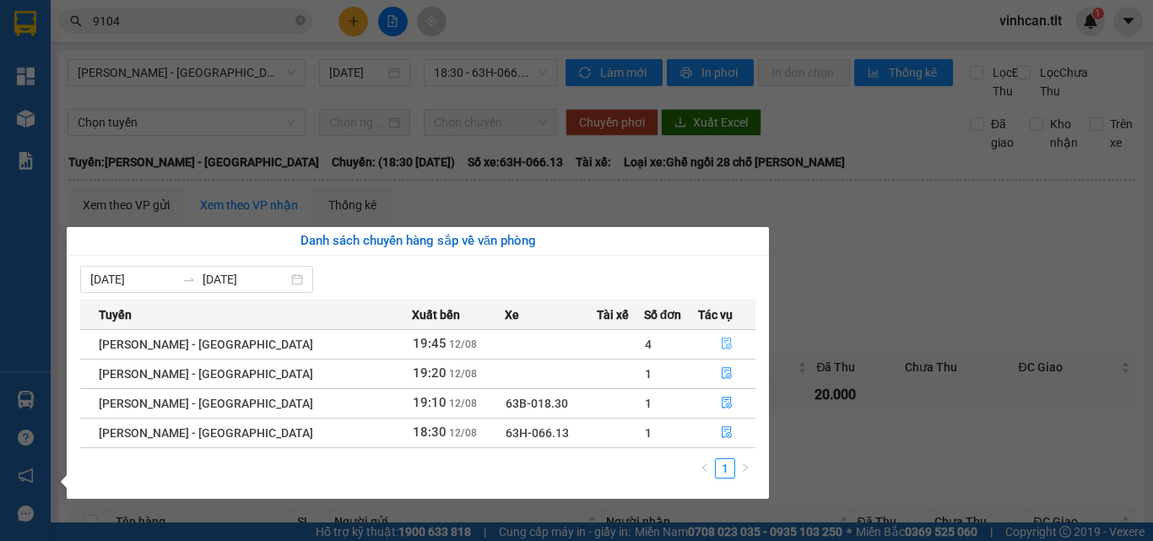
click at [711, 346] on button "button" at bounding box center [727, 344] width 56 height 27
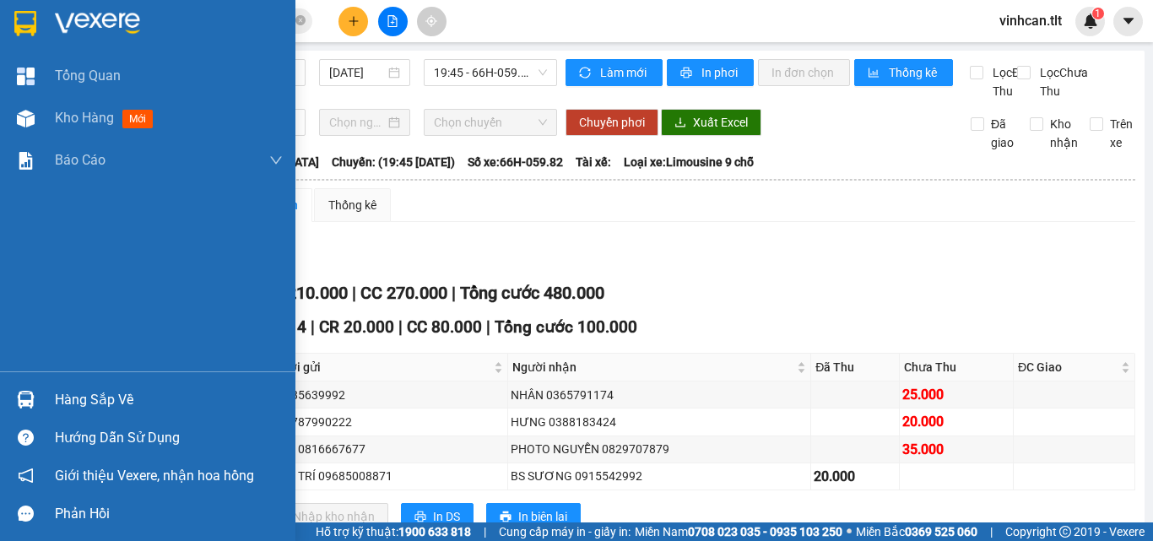
click at [40, 399] on div at bounding box center [26, 400] width 30 height 30
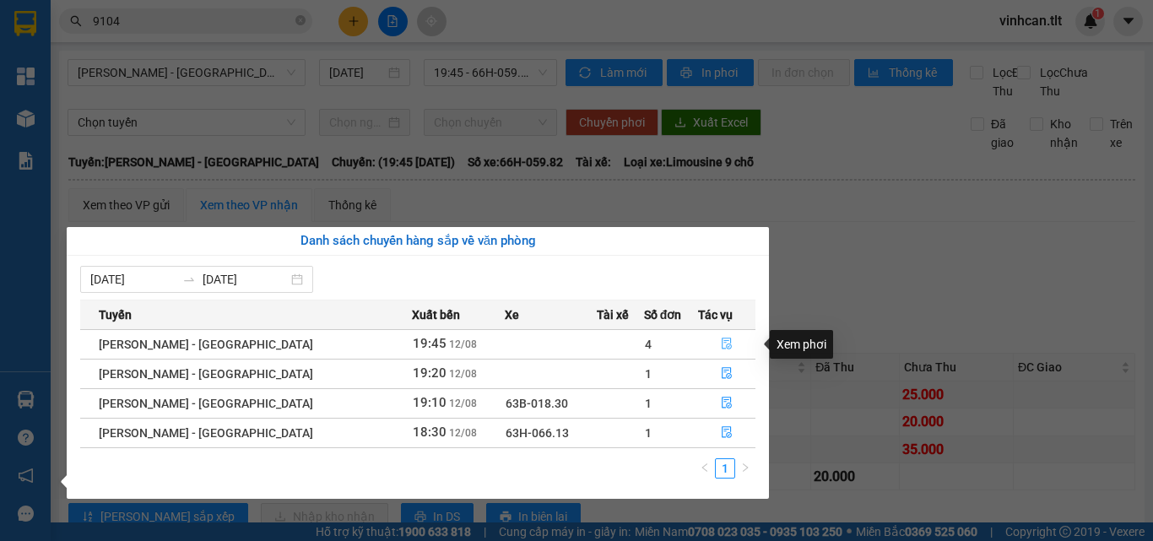
click at [712, 336] on button "button" at bounding box center [727, 344] width 56 height 27
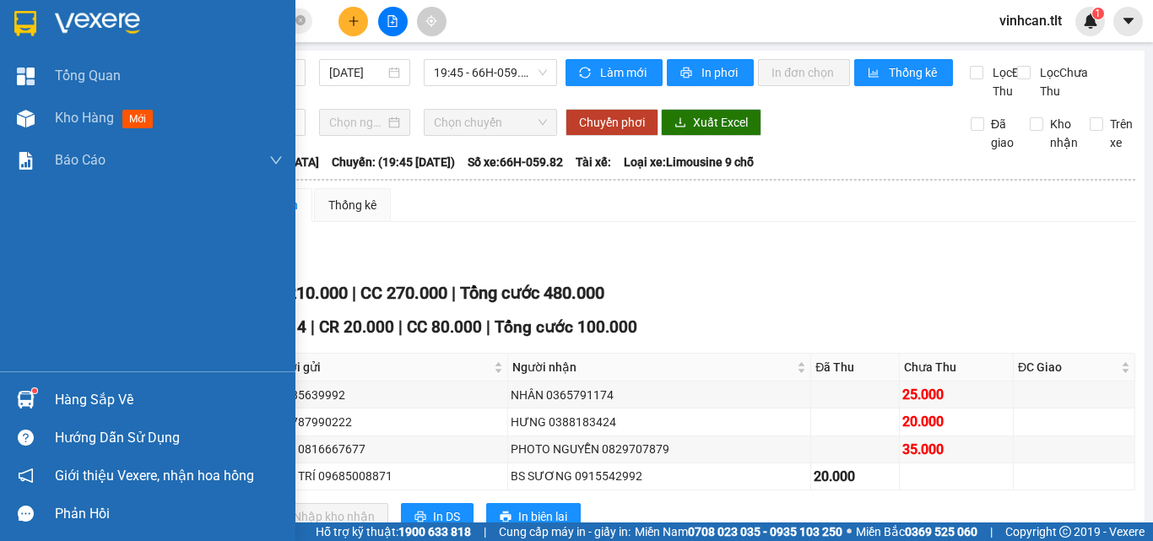
click at [25, 392] on img at bounding box center [26, 400] width 18 height 18
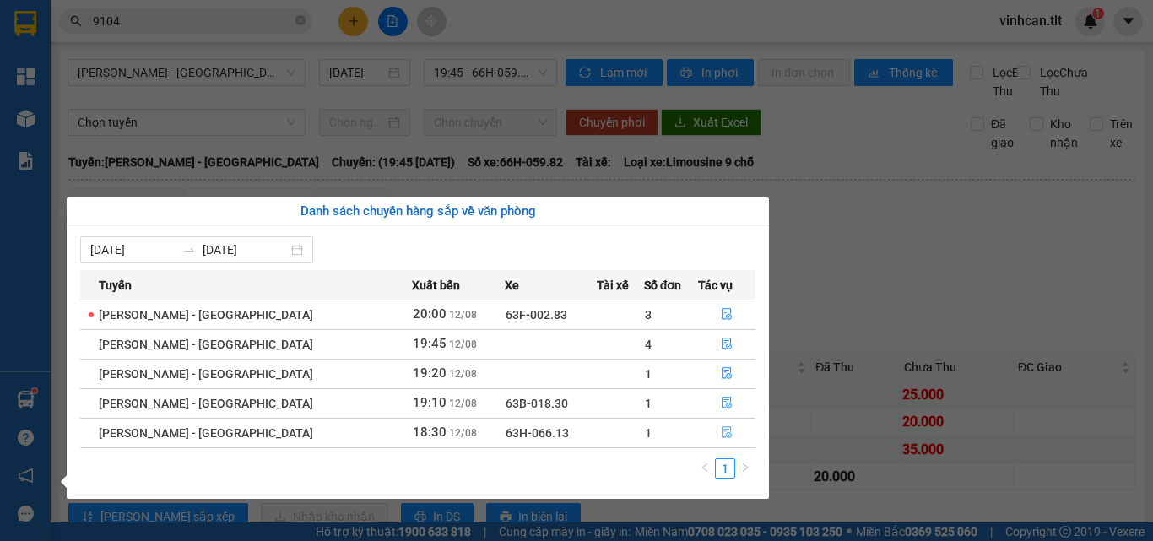
click at [711, 439] on button "button" at bounding box center [727, 432] width 56 height 27
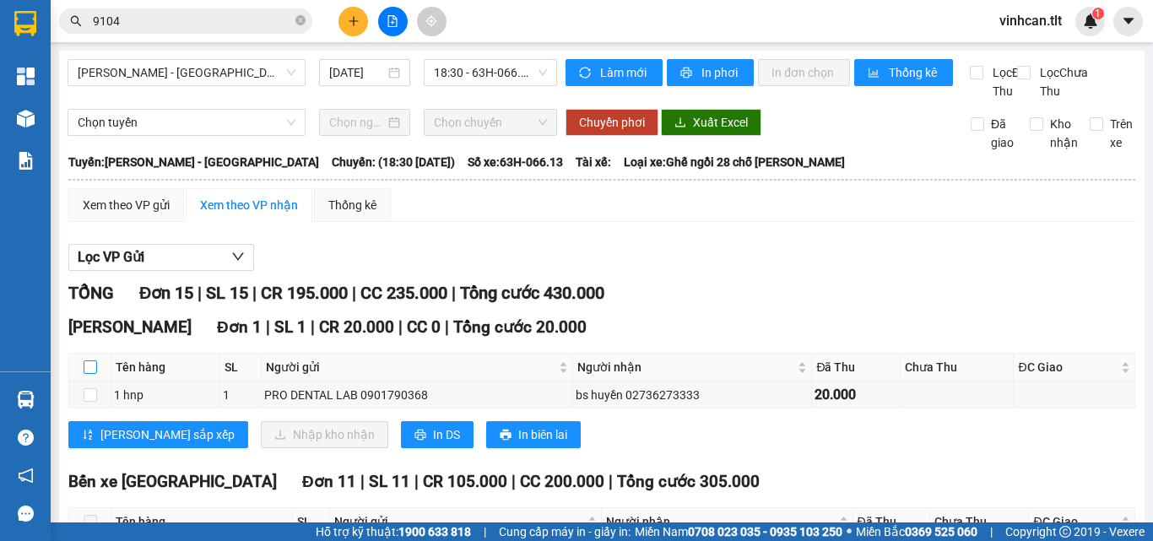
click at [89, 376] on label at bounding box center [91, 367] width 14 height 19
click at [89, 374] on input "checkbox" at bounding box center [91, 367] width 14 height 14
checkbox input "true"
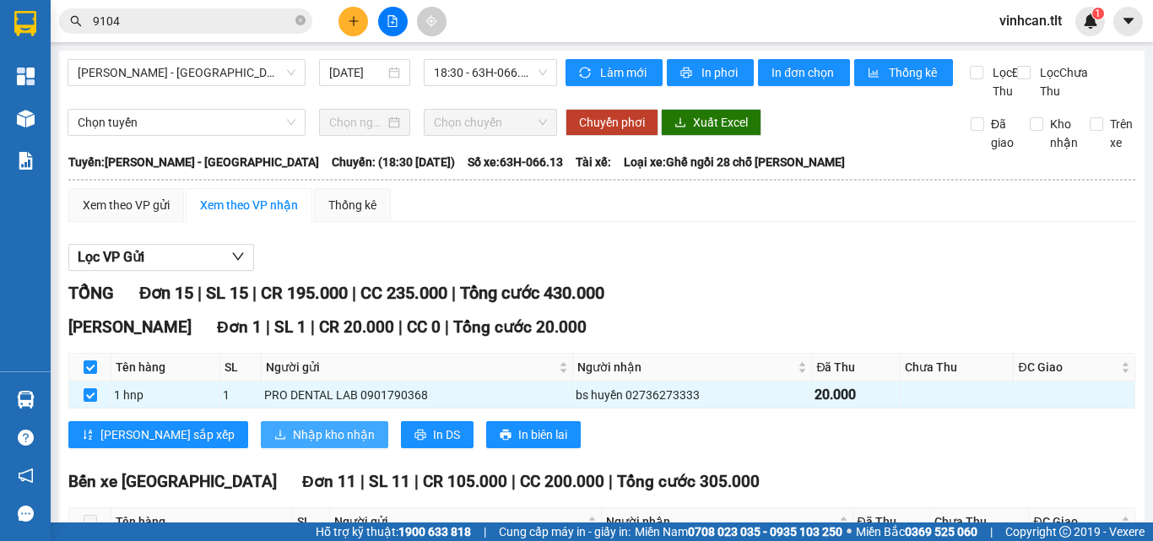
click at [293, 444] on span "Nhập kho nhận" at bounding box center [334, 434] width 82 height 19
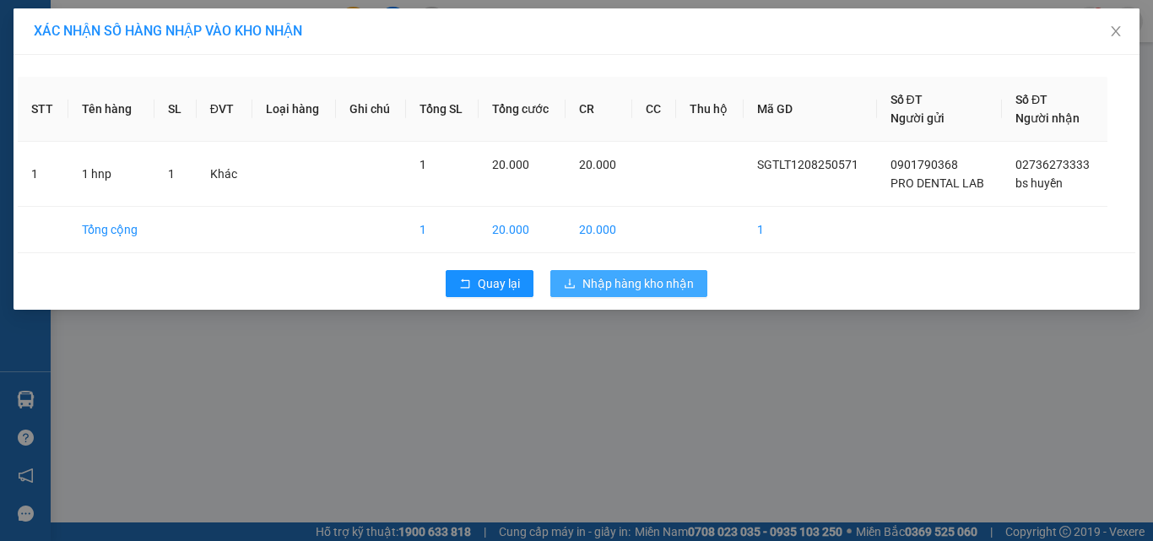
click at [610, 279] on span "Nhập hàng kho nhận" at bounding box center [637, 283] width 111 height 19
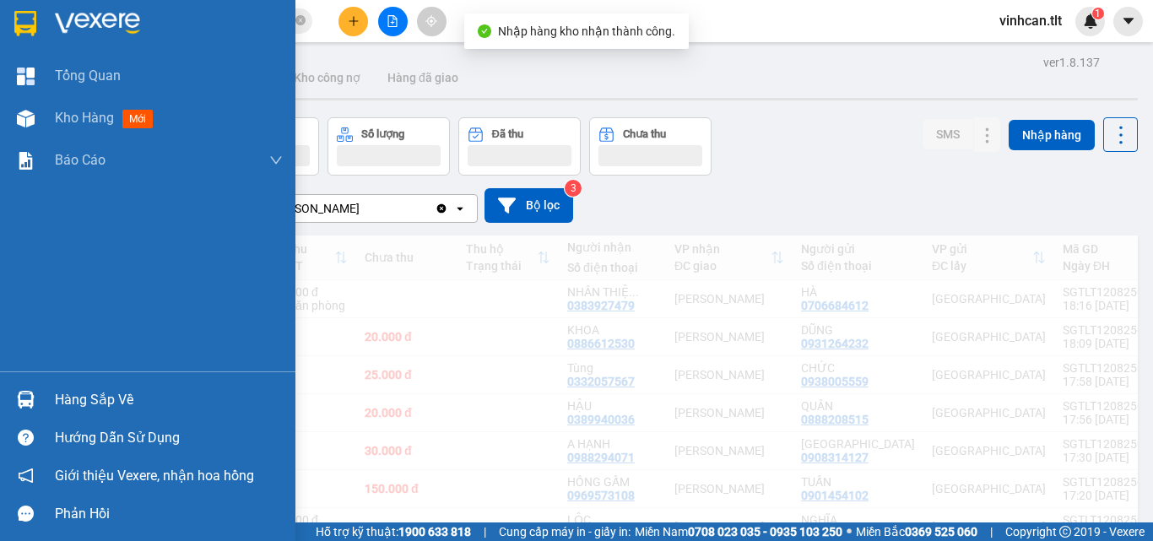
click at [34, 403] on img at bounding box center [26, 400] width 18 height 18
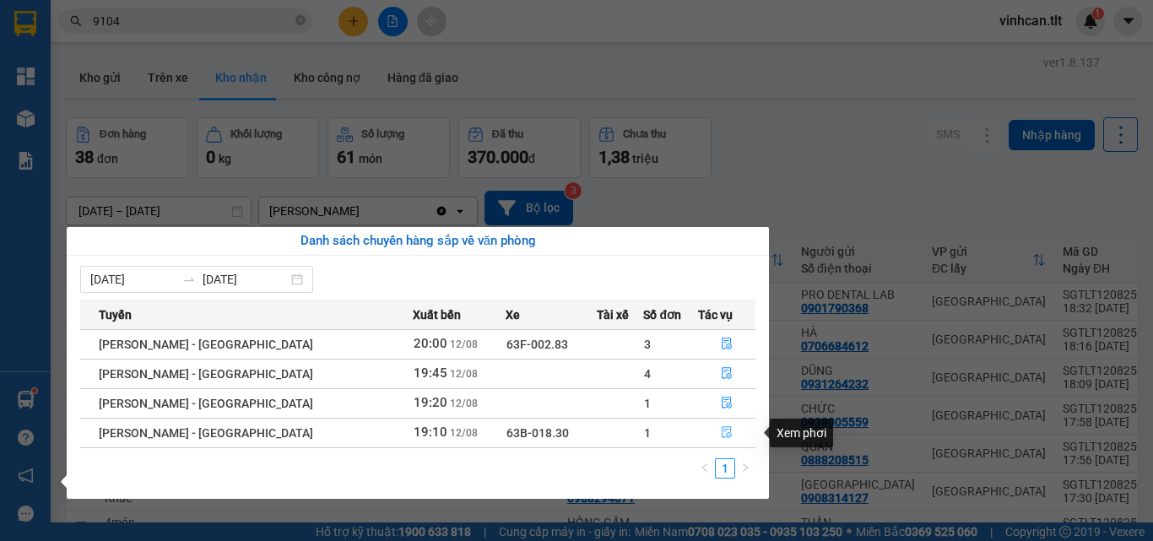
click at [708, 428] on button "button" at bounding box center [727, 432] width 56 height 27
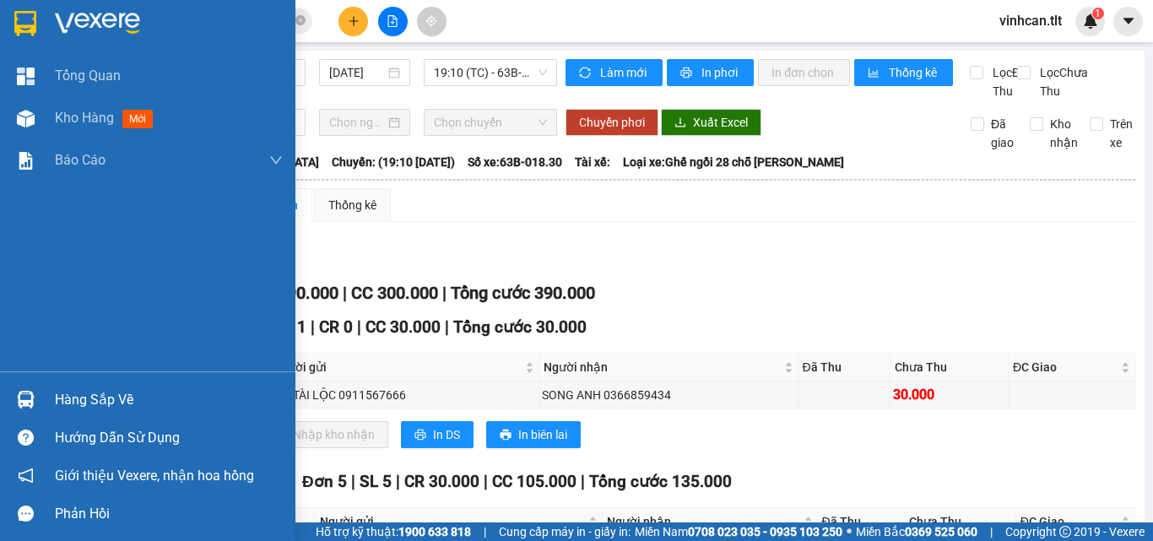
click at [4, 402] on div "Hàng sắp về" at bounding box center [147, 400] width 295 height 38
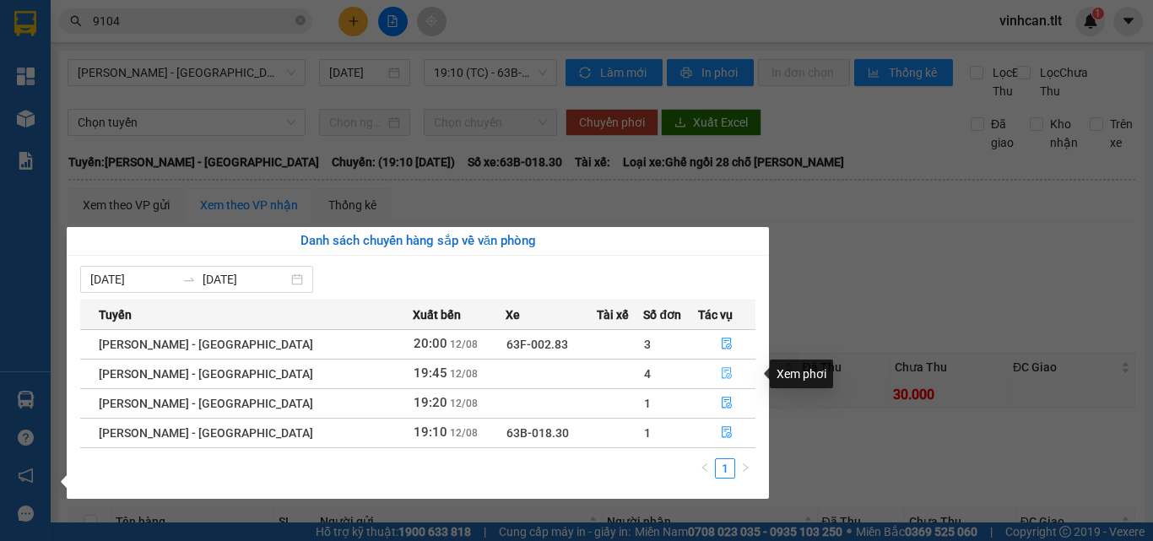
click at [703, 374] on button "button" at bounding box center [727, 373] width 56 height 27
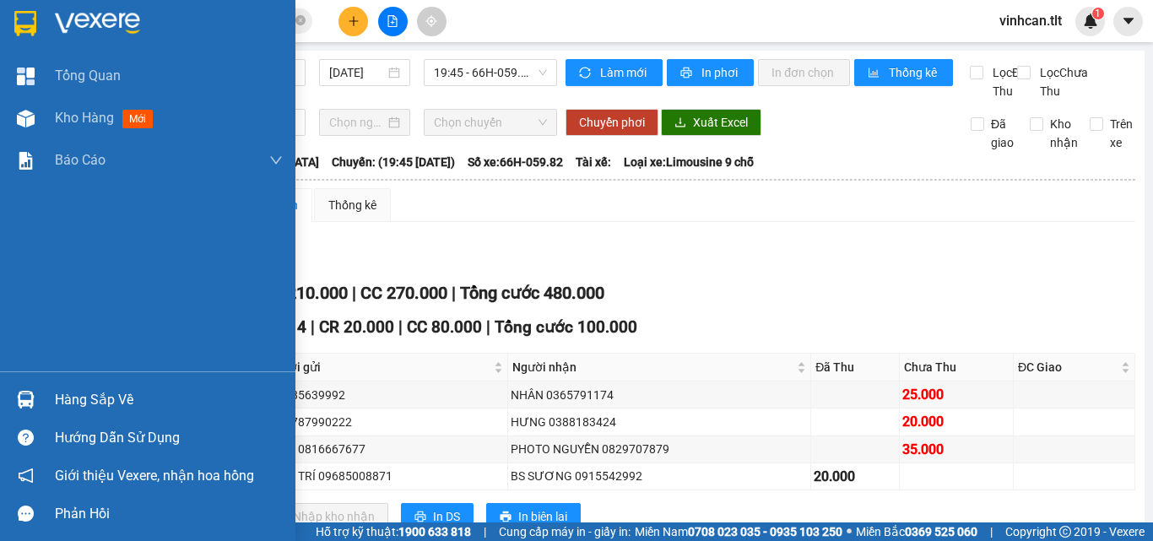
click at [41, 393] on div "Hàng sắp về" at bounding box center [147, 400] width 295 height 38
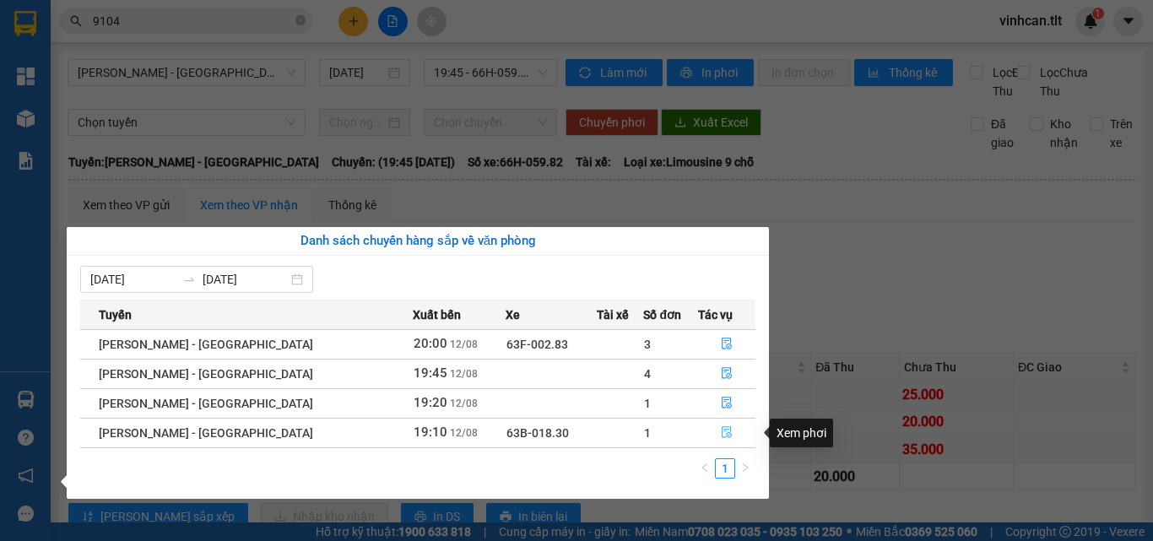
click at [711, 431] on button "button" at bounding box center [727, 432] width 56 height 27
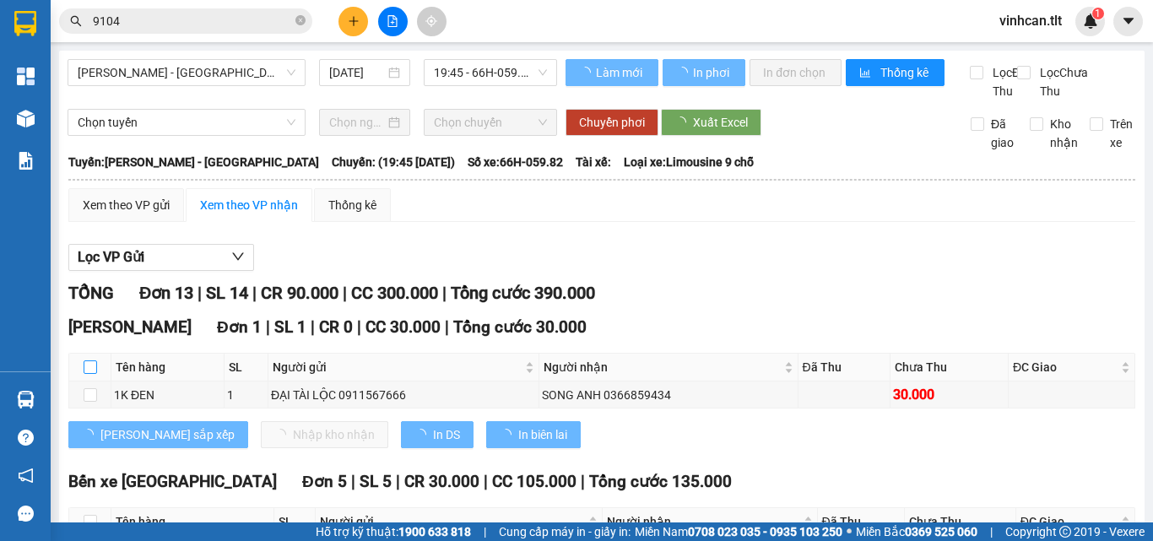
click at [84, 374] on input "checkbox" at bounding box center [91, 367] width 14 height 14
checkbox input "true"
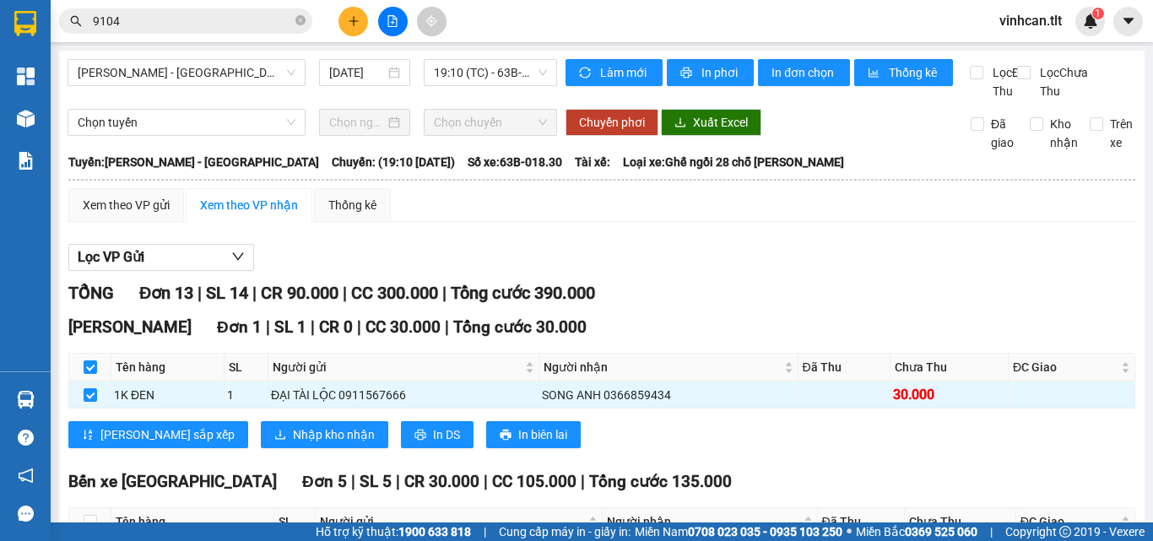
checkbox input "true"
click at [293, 444] on span "Nhập kho nhận" at bounding box center [334, 434] width 82 height 19
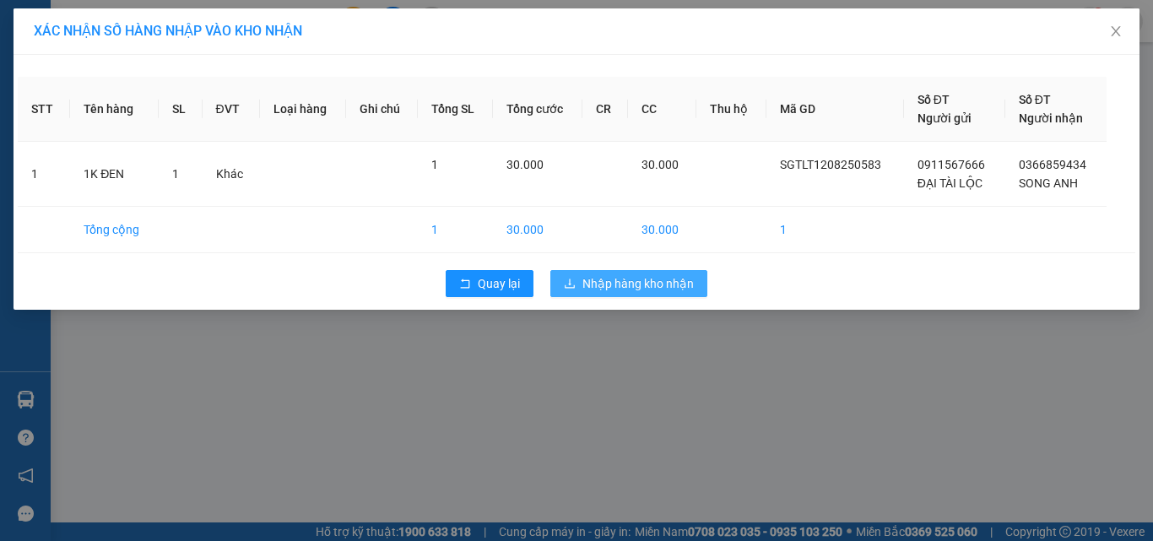
click at [591, 284] on span "Nhập hàng kho nhận" at bounding box center [637, 283] width 111 height 19
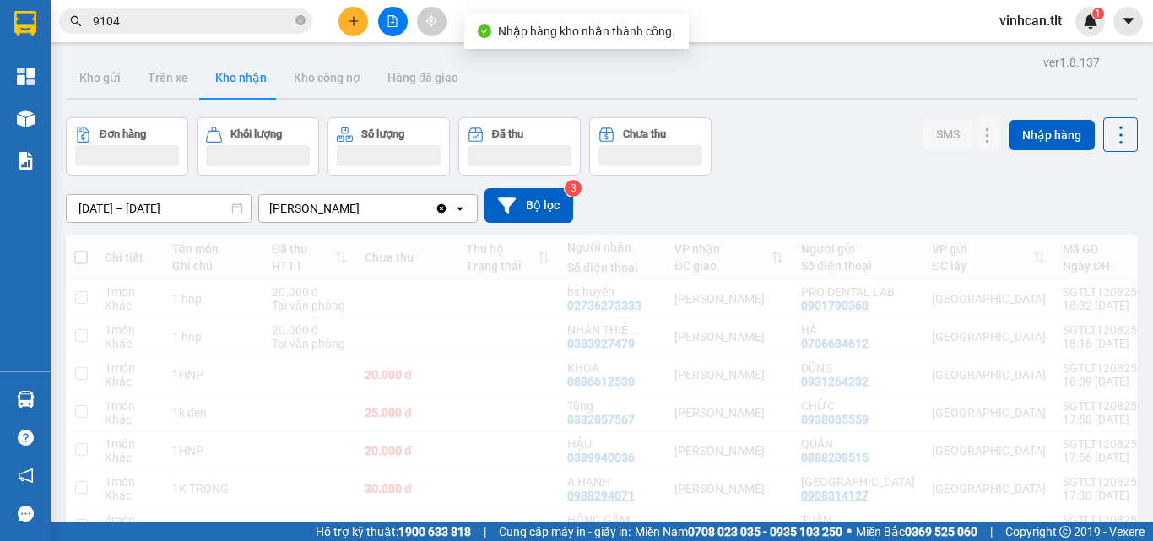
click at [27, 398] on img at bounding box center [26, 400] width 18 height 18
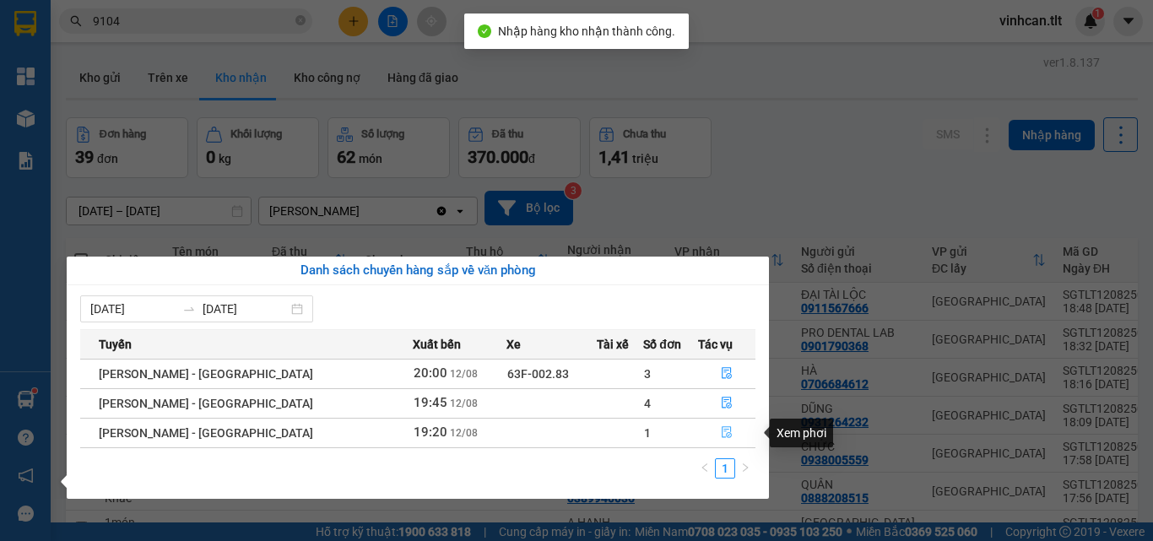
click at [710, 433] on button "button" at bounding box center [727, 432] width 56 height 27
